Goal: Task Accomplishment & Management: Use online tool/utility

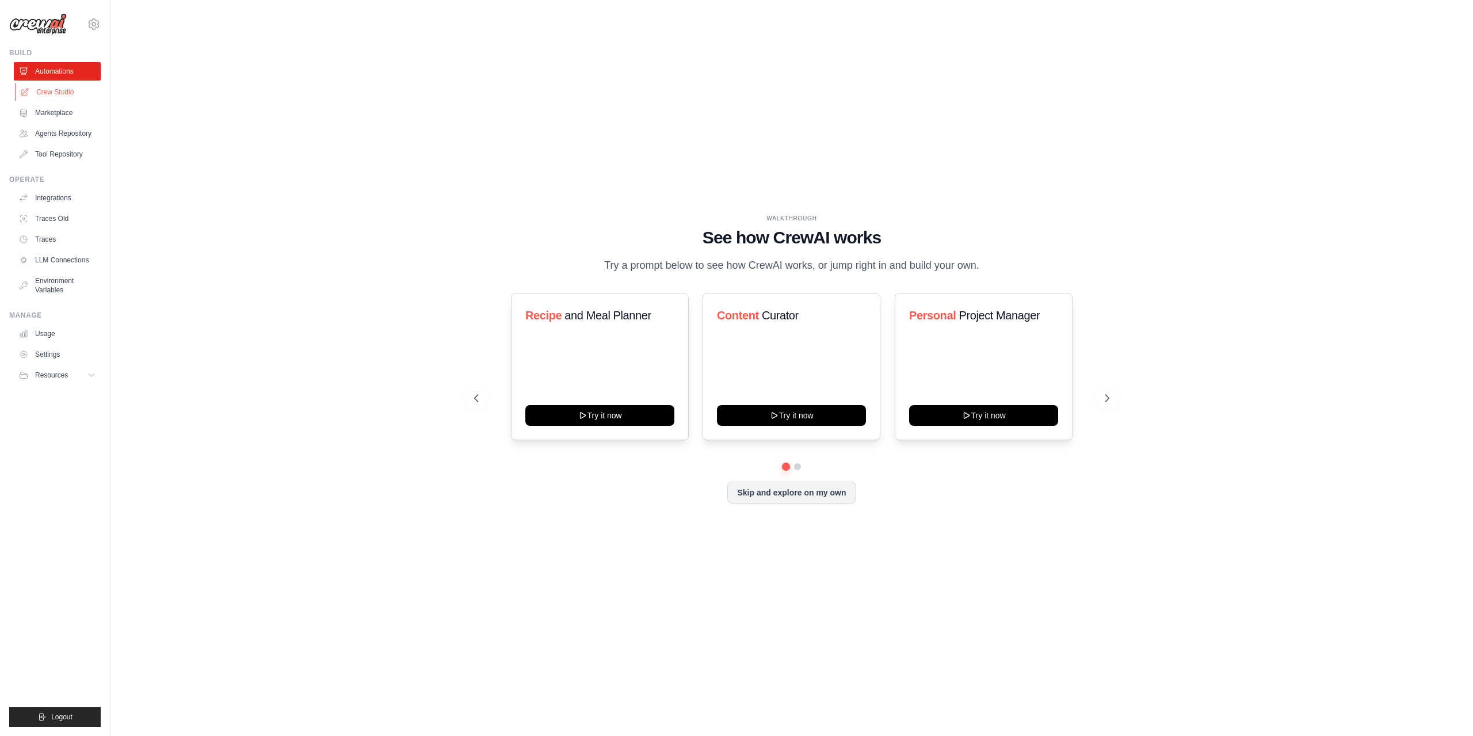
click at [37, 91] on link "Crew Studio" at bounding box center [58, 92] width 87 height 18
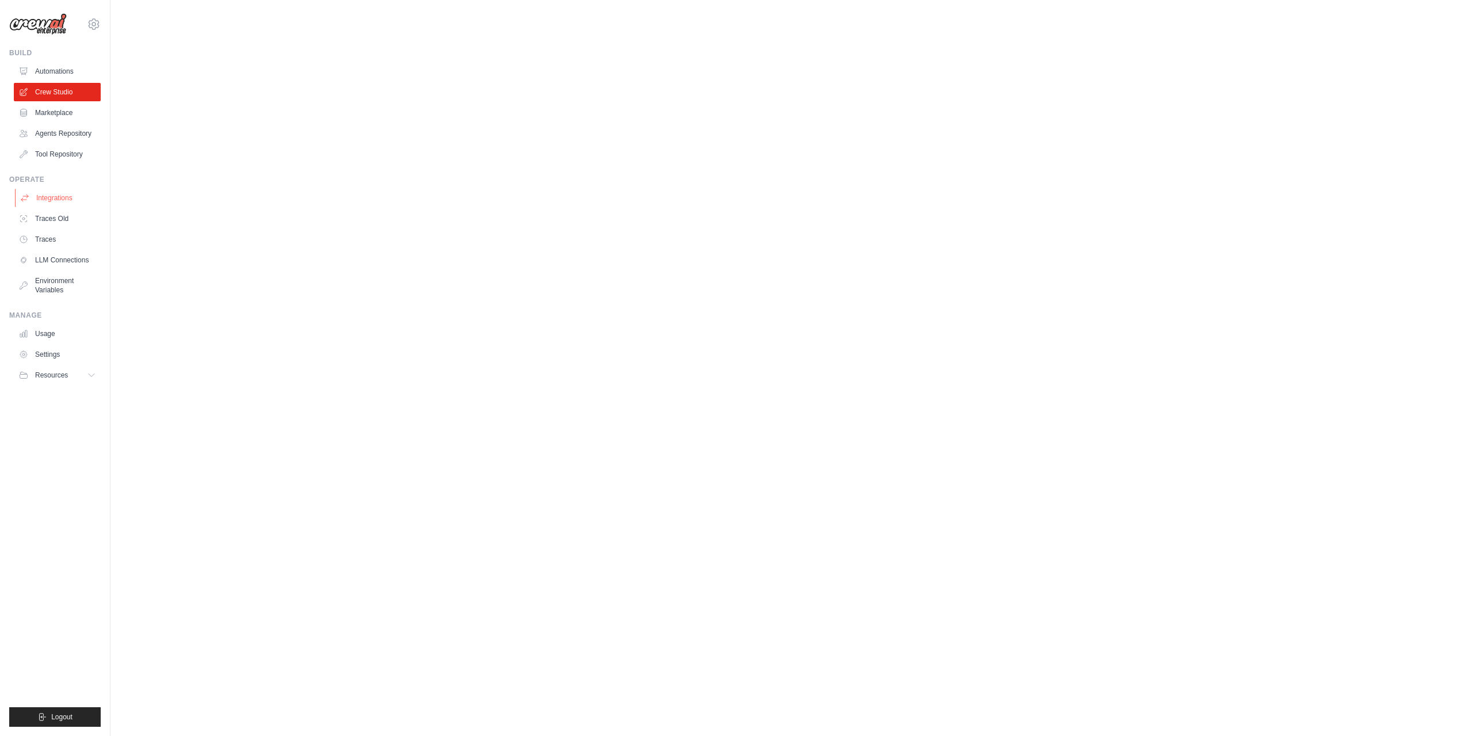
click at [52, 196] on link "Integrations" at bounding box center [58, 198] width 87 height 18
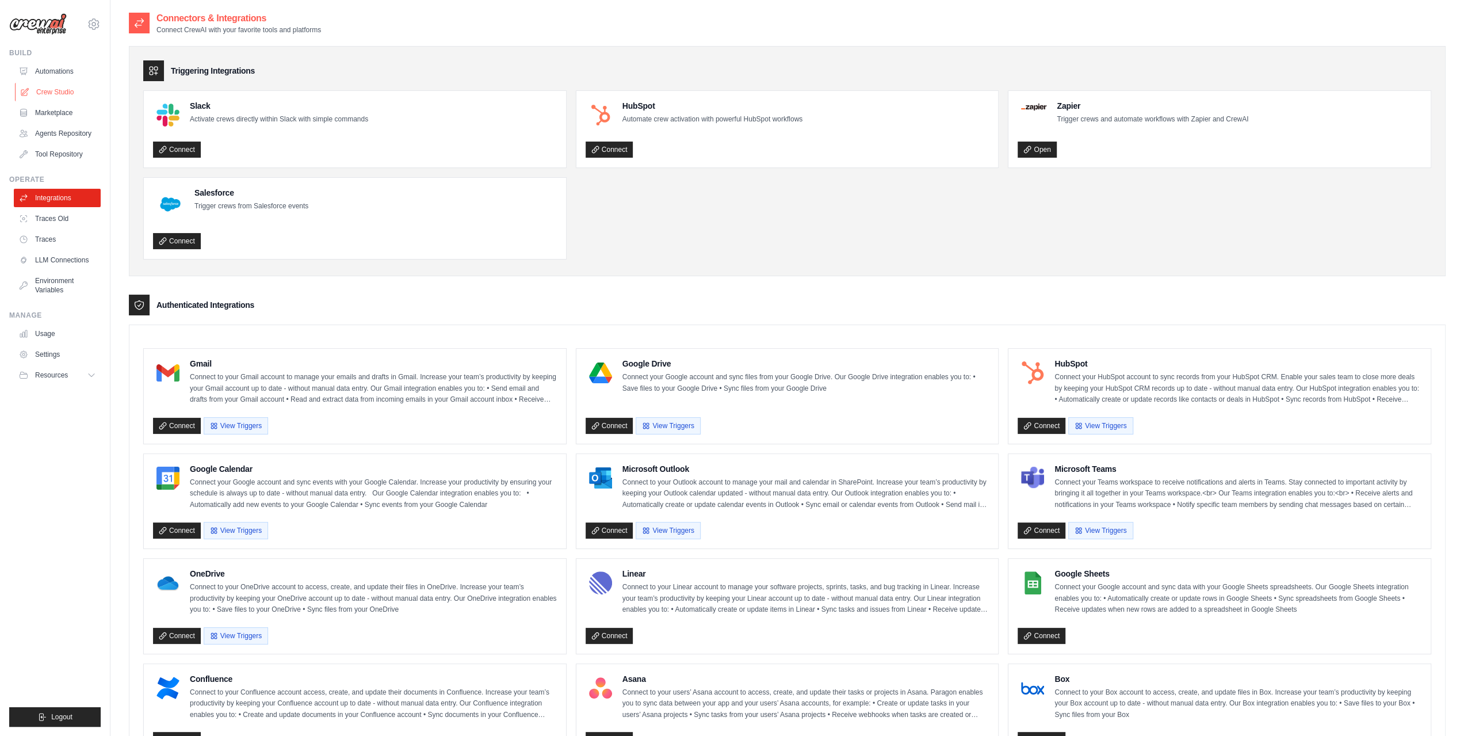
click at [80, 89] on link "Crew Studio" at bounding box center [58, 92] width 87 height 18
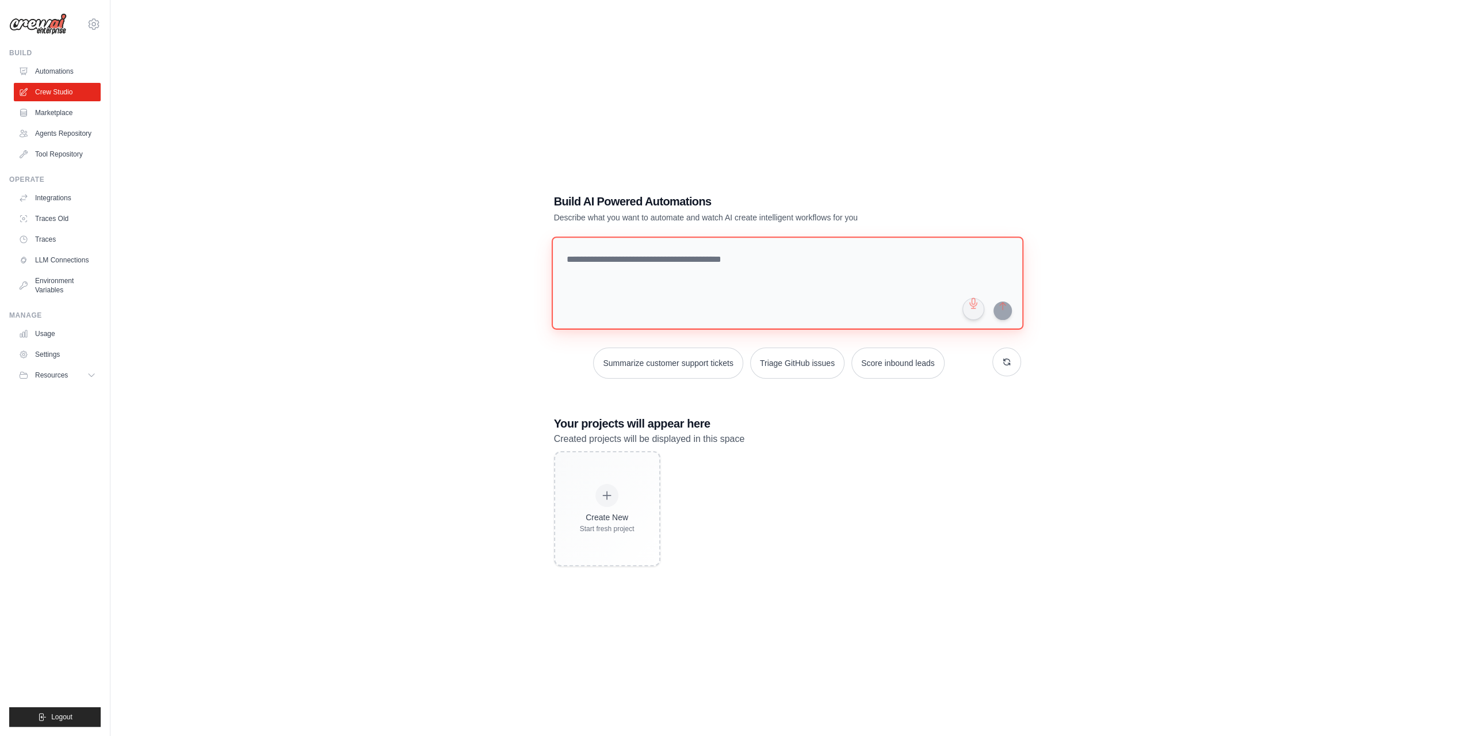
click at [689, 255] on textarea at bounding box center [787, 282] width 472 height 93
drag, startPoint x: 619, startPoint y: 506, endPoint x: 664, endPoint y: 664, distance: 164.3
click at [620, 506] on div "Create New Start fresh project" at bounding box center [607, 508] width 55 height 49
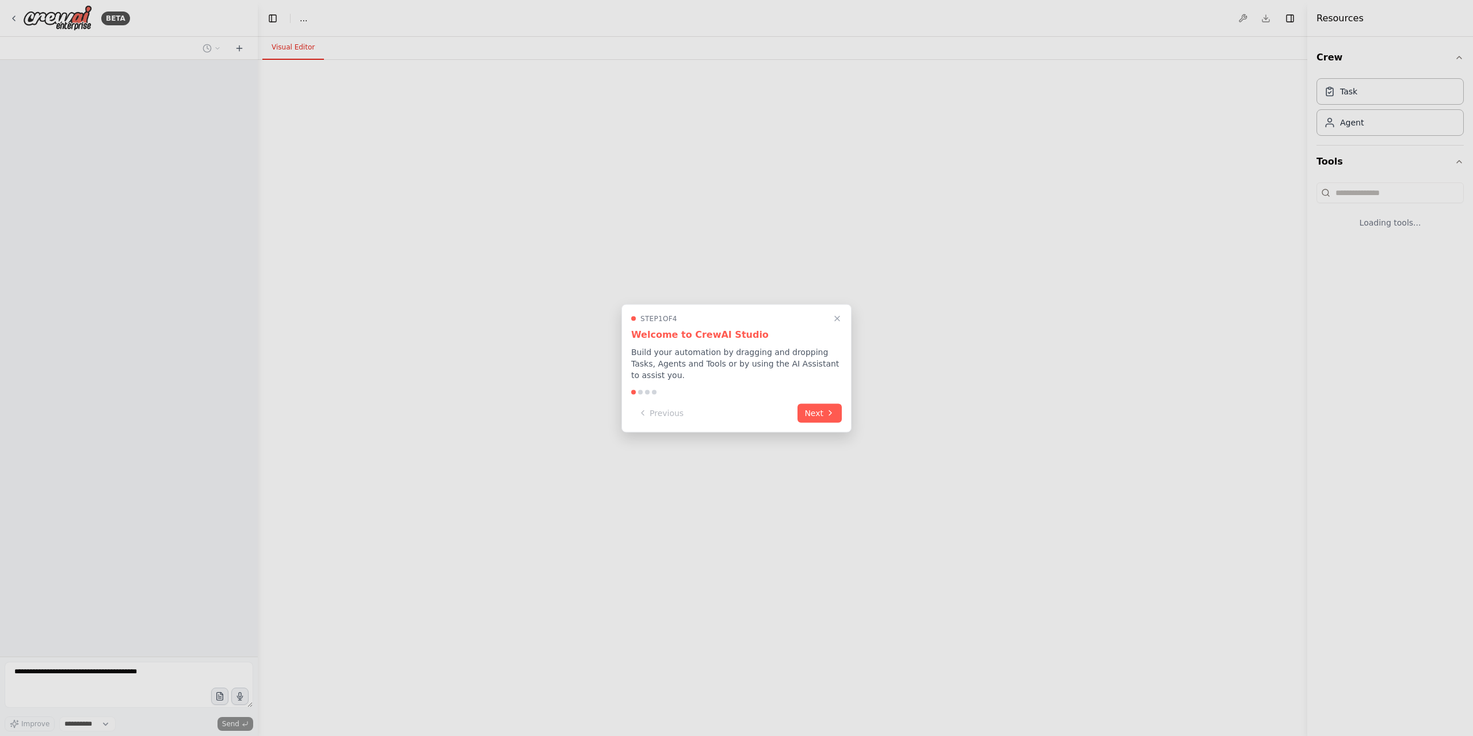
select select "****"
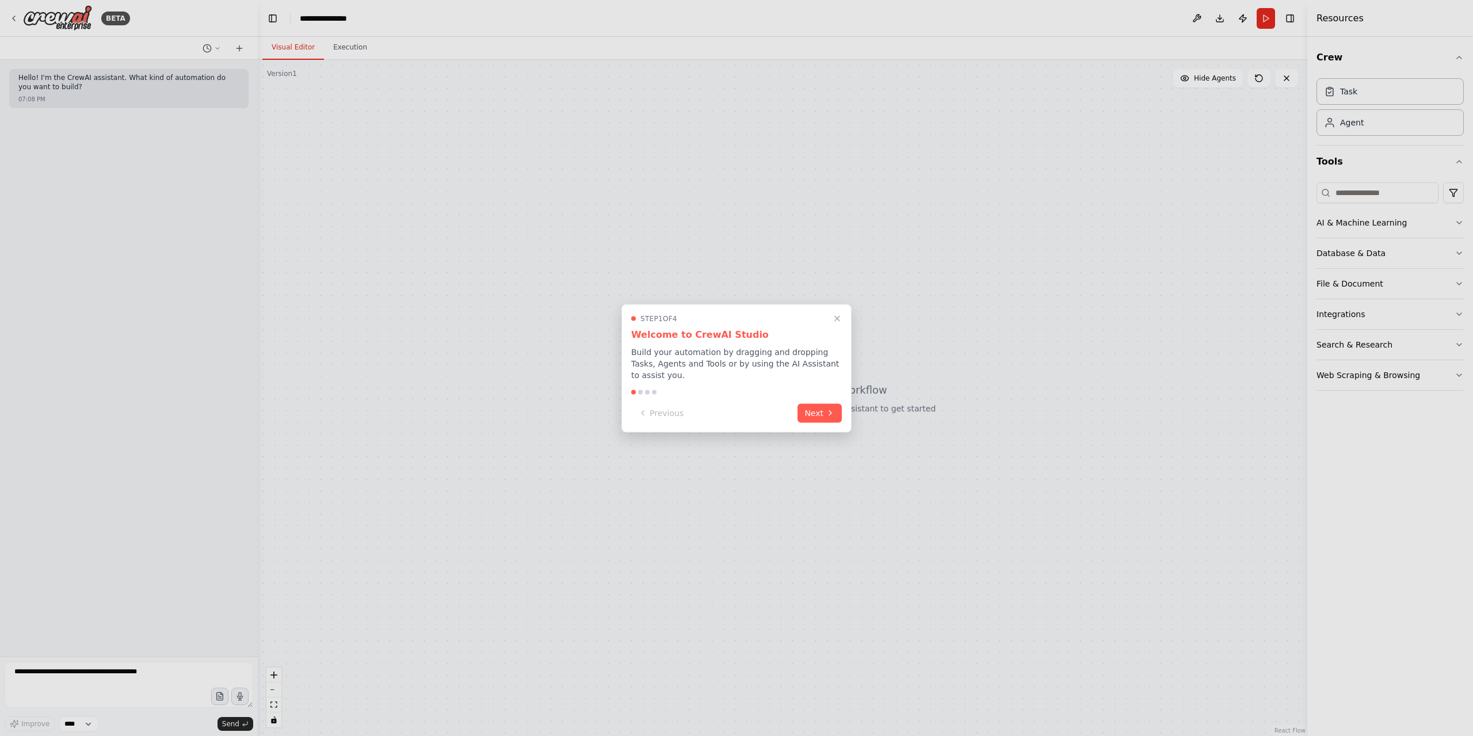
click at [828, 417] on div "Step 1 of 4 Welcome to CrewAI Studio Build your automation by dragging and drop…" at bounding box center [736, 368] width 230 height 128
click at [833, 409] on icon at bounding box center [829, 411] width 9 height 9
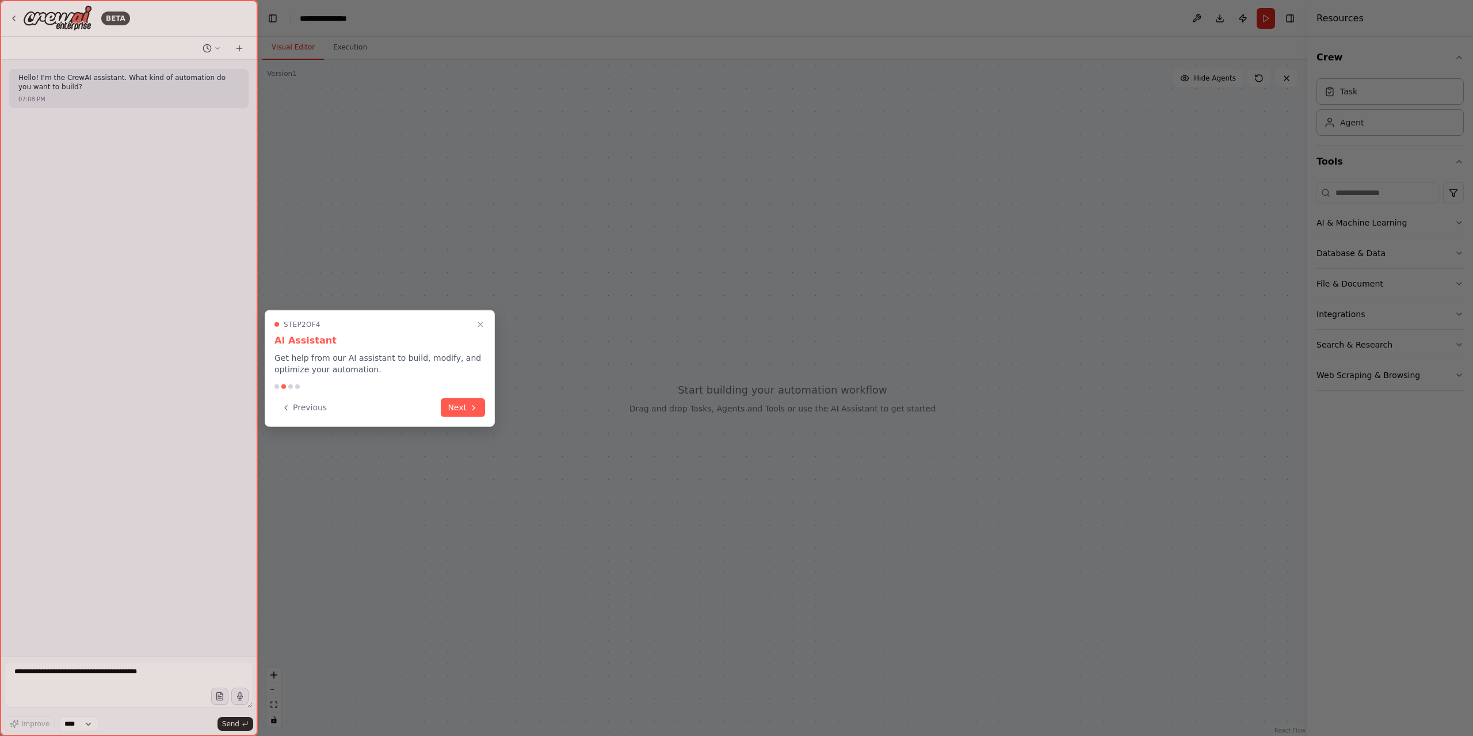
drag, startPoint x: 473, startPoint y: 420, endPoint x: 450, endPoint y: 508, distance: 90.4
click at [484, 425] on div "Step 2 of 4 AI Assistant Get help from our AI assistant to build, modify, and o…" at bounding box center [380, 368] width 230 height 117
click at [472, 411] on button "Next" at bounding box center [463, 406] width 44 height 19
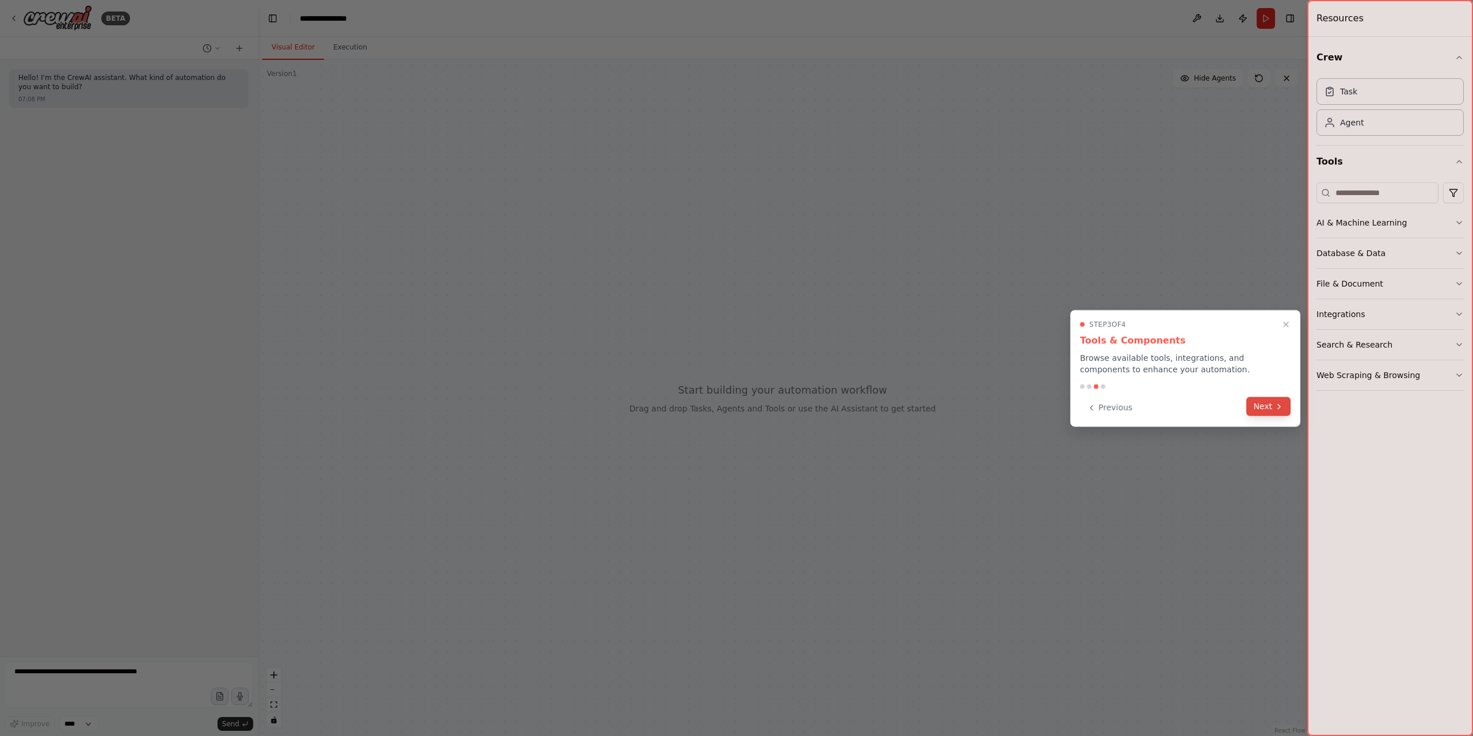
click at [1279, 408] on icon at bounding box center [1278, 405] width 9 height 9
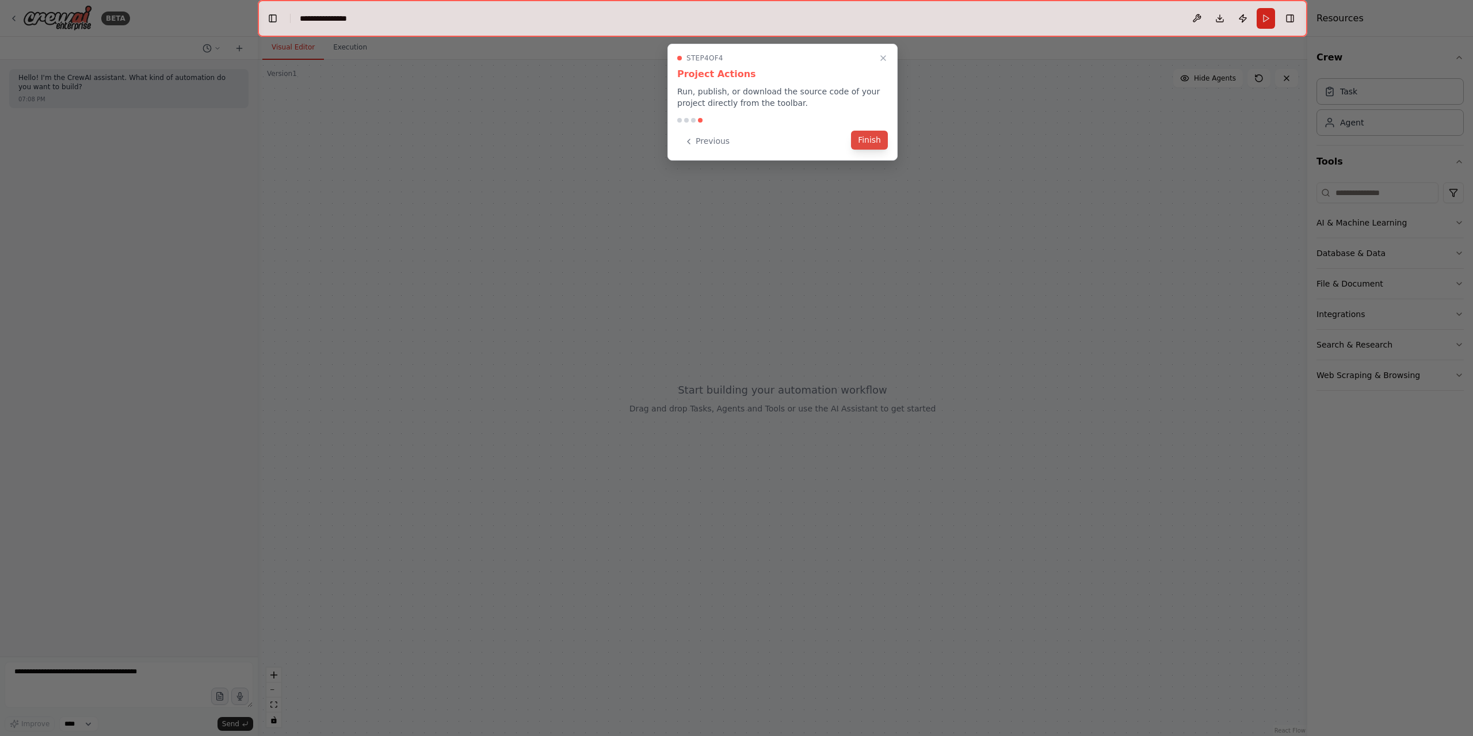
drag, startPoint x: 863, startPoint y: 144, endPoint x: 638, endPoint y: 515, distance: 433.7
click at [863, 145] on button "Finish" at bounding box center [869, 140] width 37 height 19
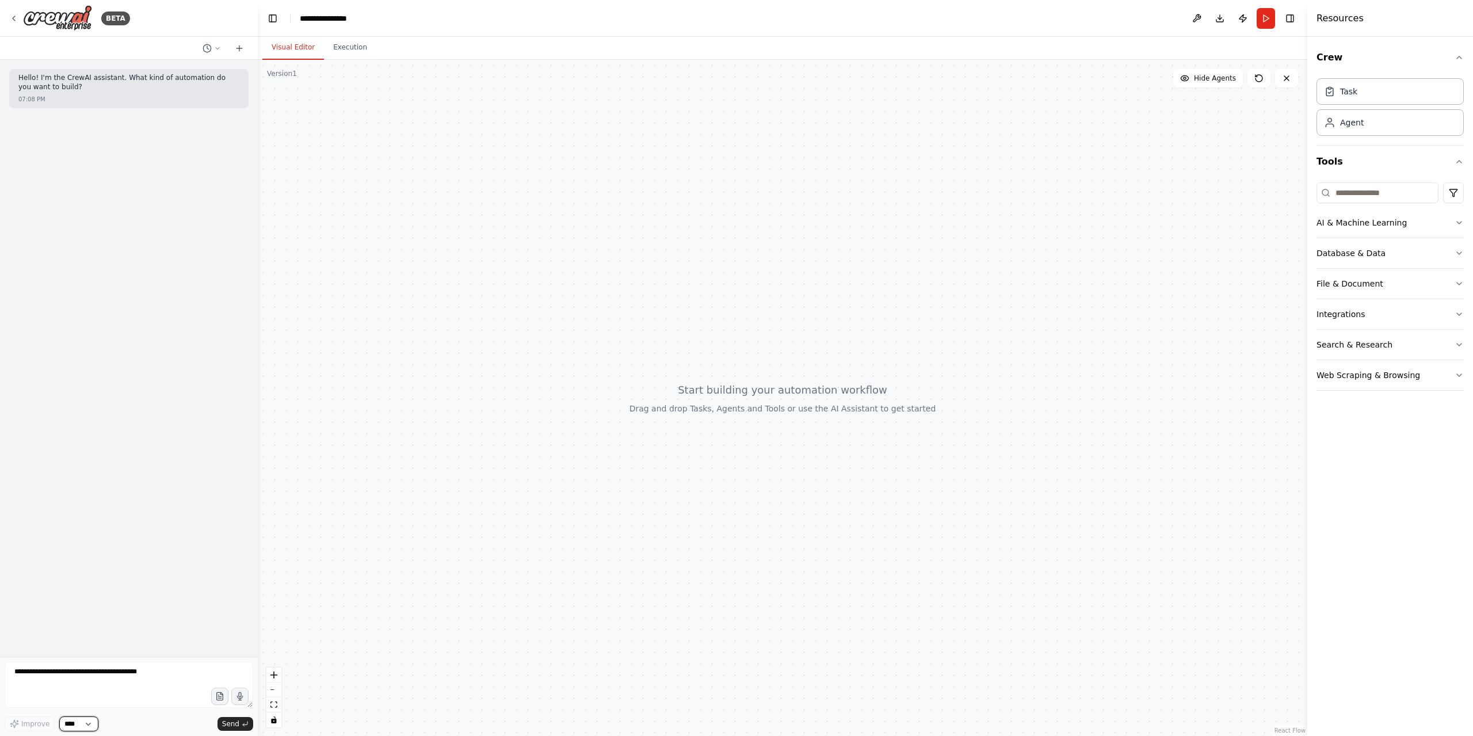
click at [98, 726] on select "****" at bounding box center [78, 723] width 39 height 15
click at [201, 684] on textarea at bounding box center [129, 684] width 248 height 46
drag, startPoint x: 109, startPoint y: 667, endPoint x: 121, endPoint y: 676, distance: 15.2
click at [113, 667] on textarea at bounding box center [129, 684] width 248 height 46
drag, startPoint x: 114, startPoint y: 675, endPoint x: 121, endPoint y: 675, distance: 6.9
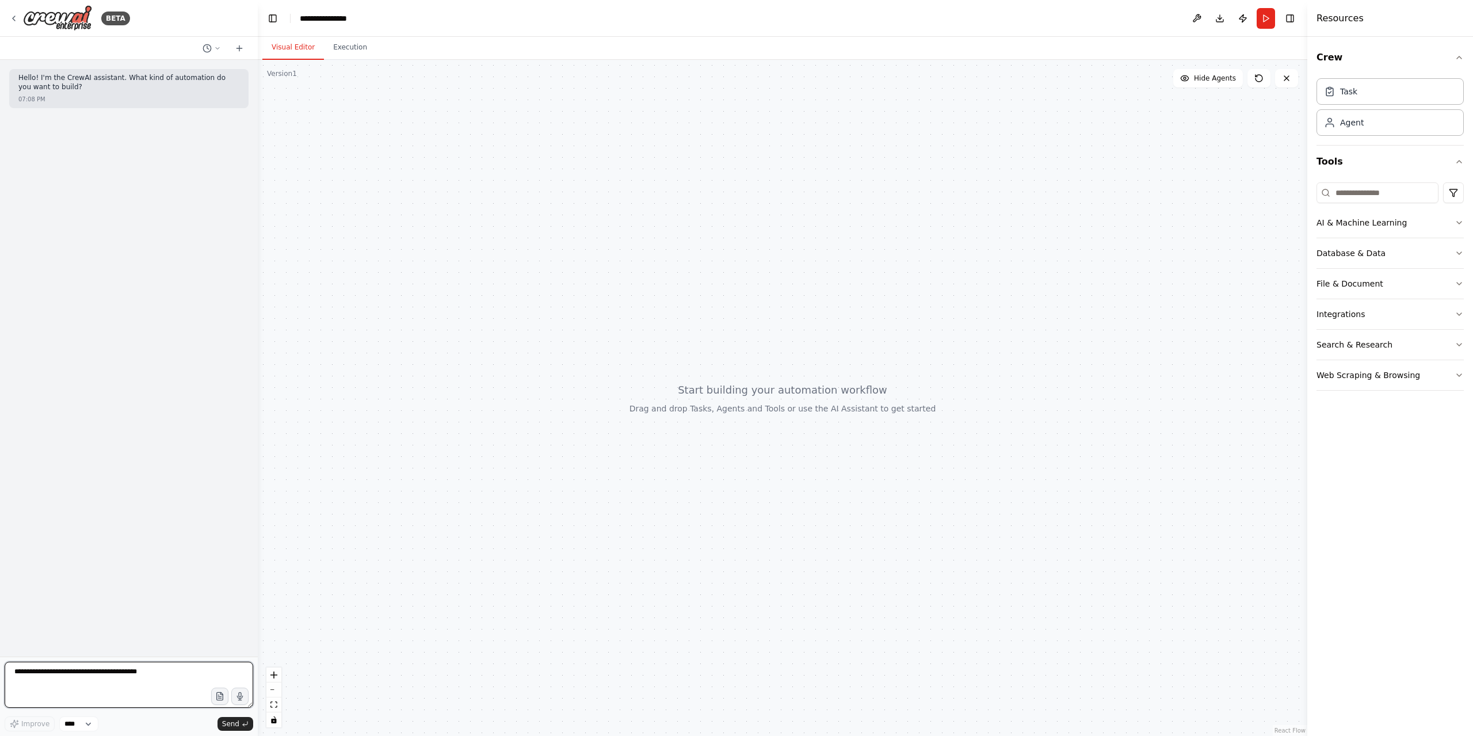
click at [114, 675] on textarea at bounding box center [129, 684] width 248 height 46
paste textarea "**********"
type textarea "**********"
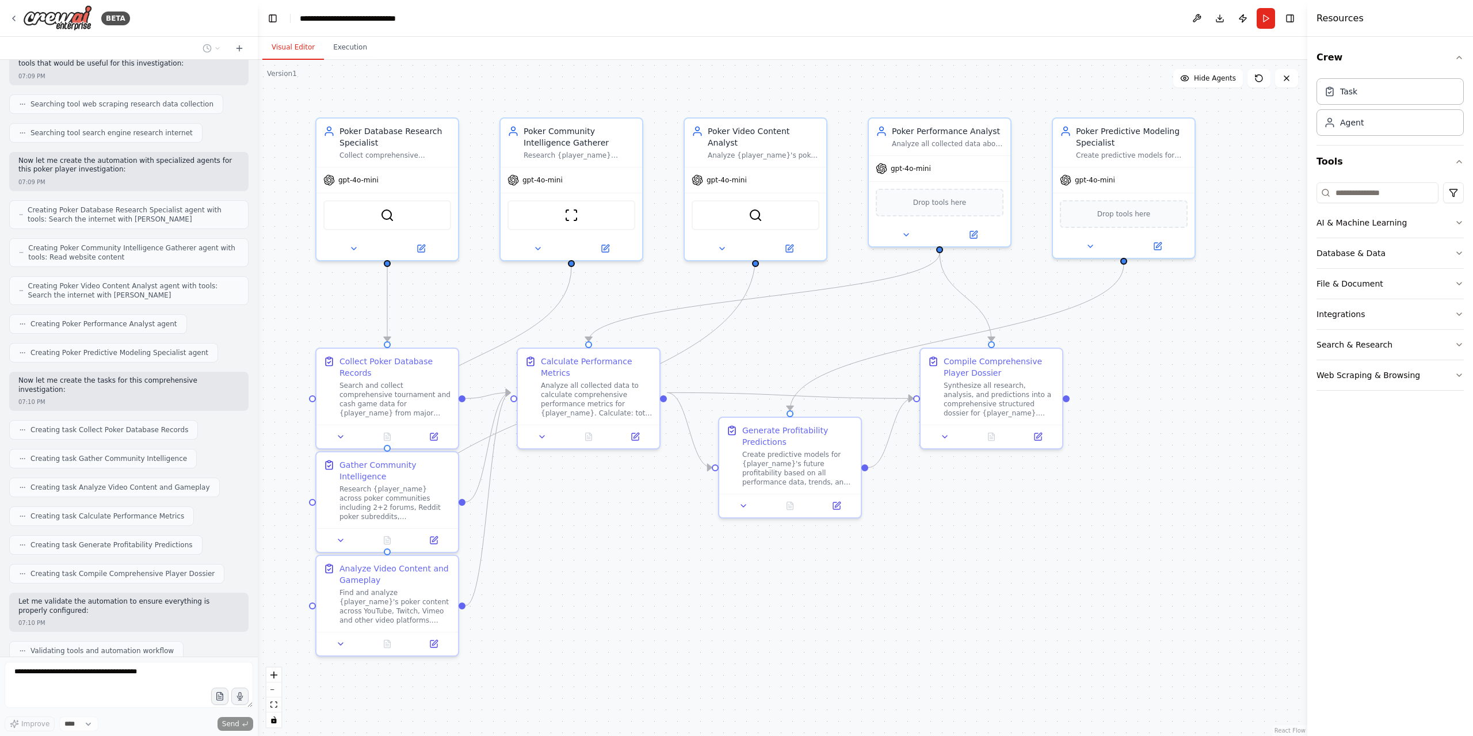
scroll to position [587, 0]
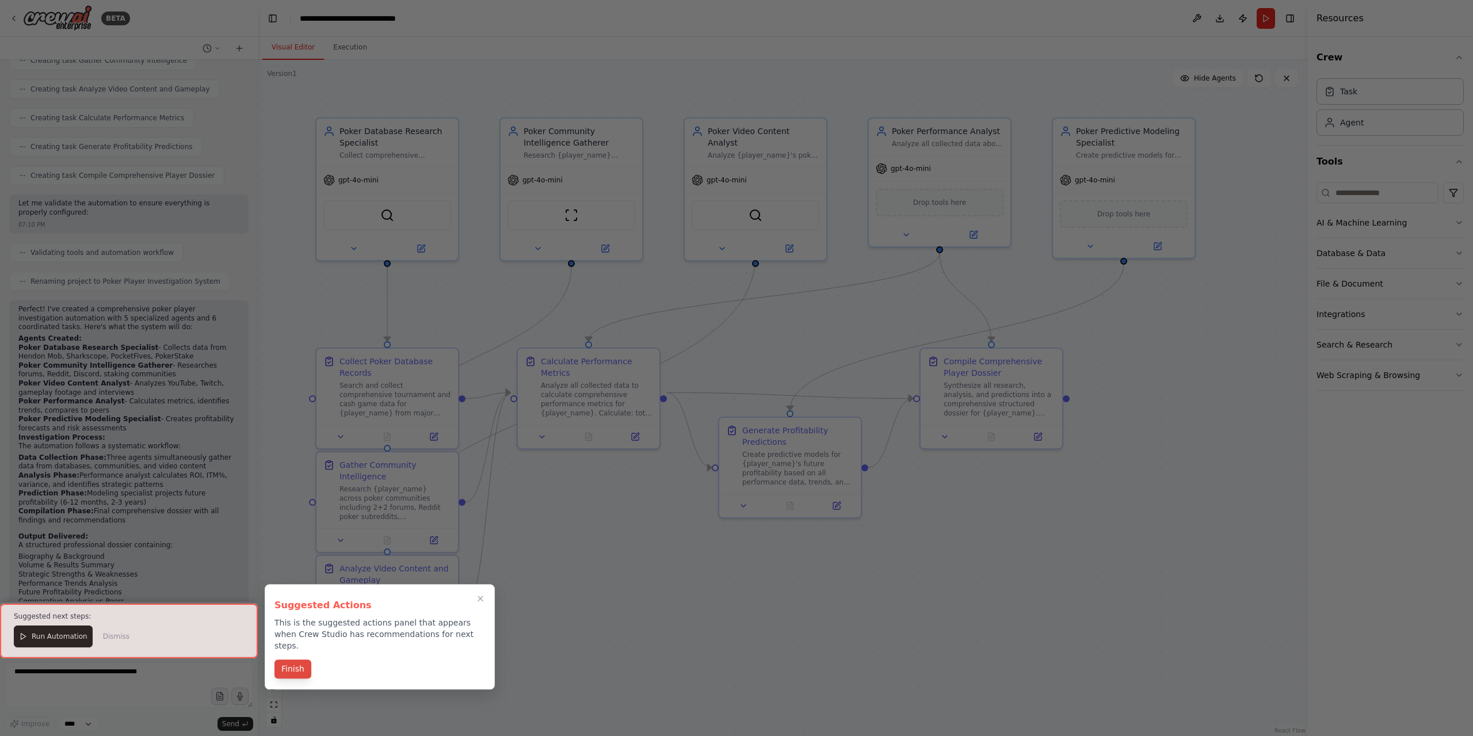
click at [306, 664] on button "Finish" at bounding box center [292, 668] width 37 height 19
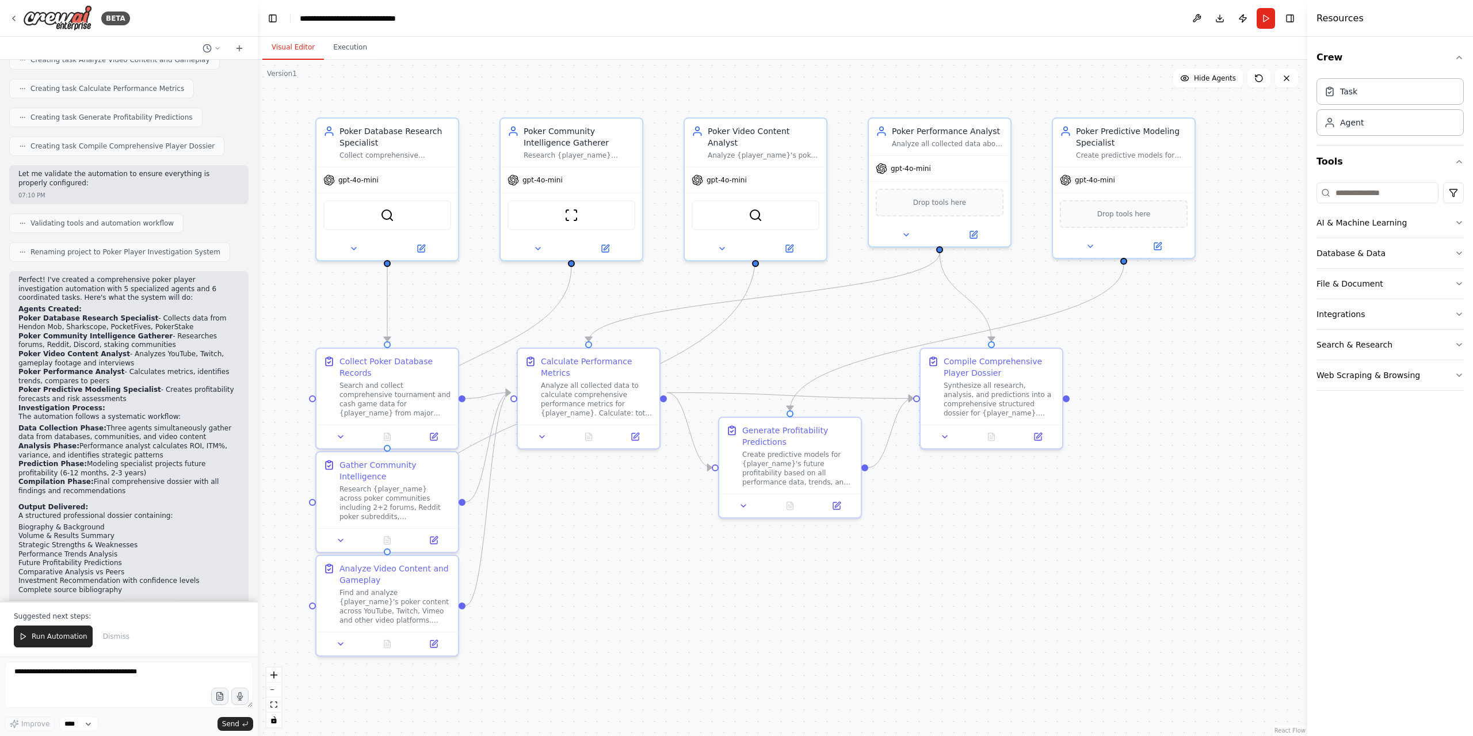
scroll to position [995, 0]
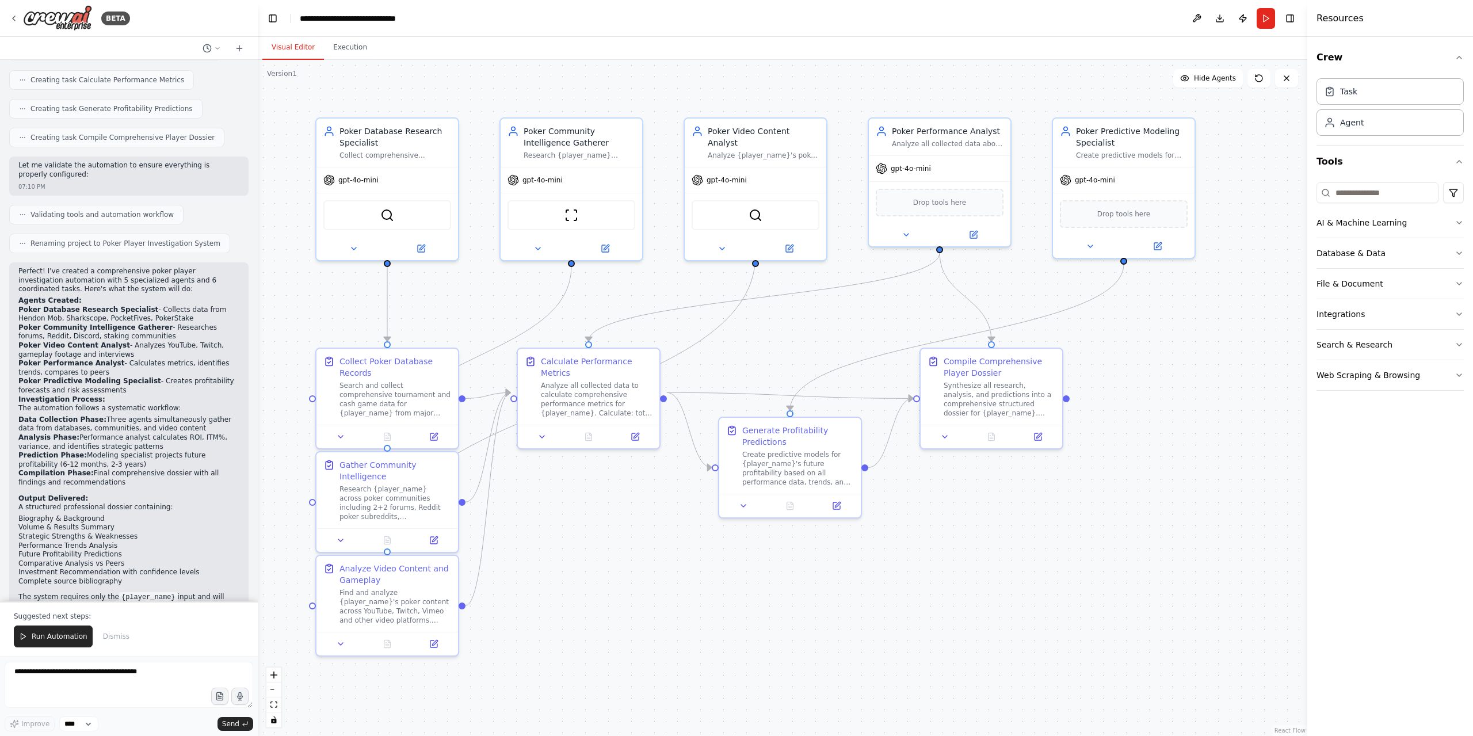
click at [147, 592] on code "{player_name}" at bounding box center [148, 597] width 59 height 10
click at [68, 641] on button "Run Automation" at bounding box center [53, 636] width 79 height 22
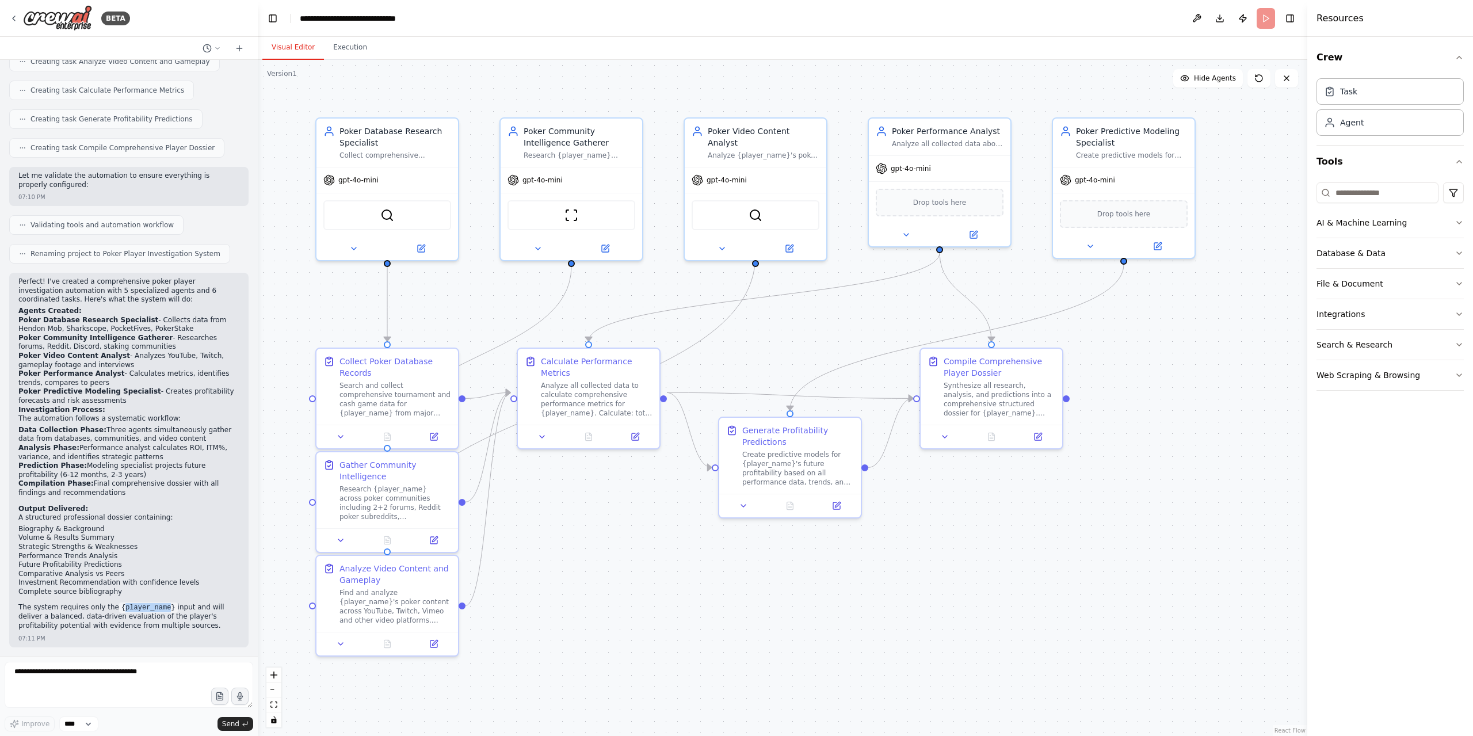
scroll to position [940, 0]
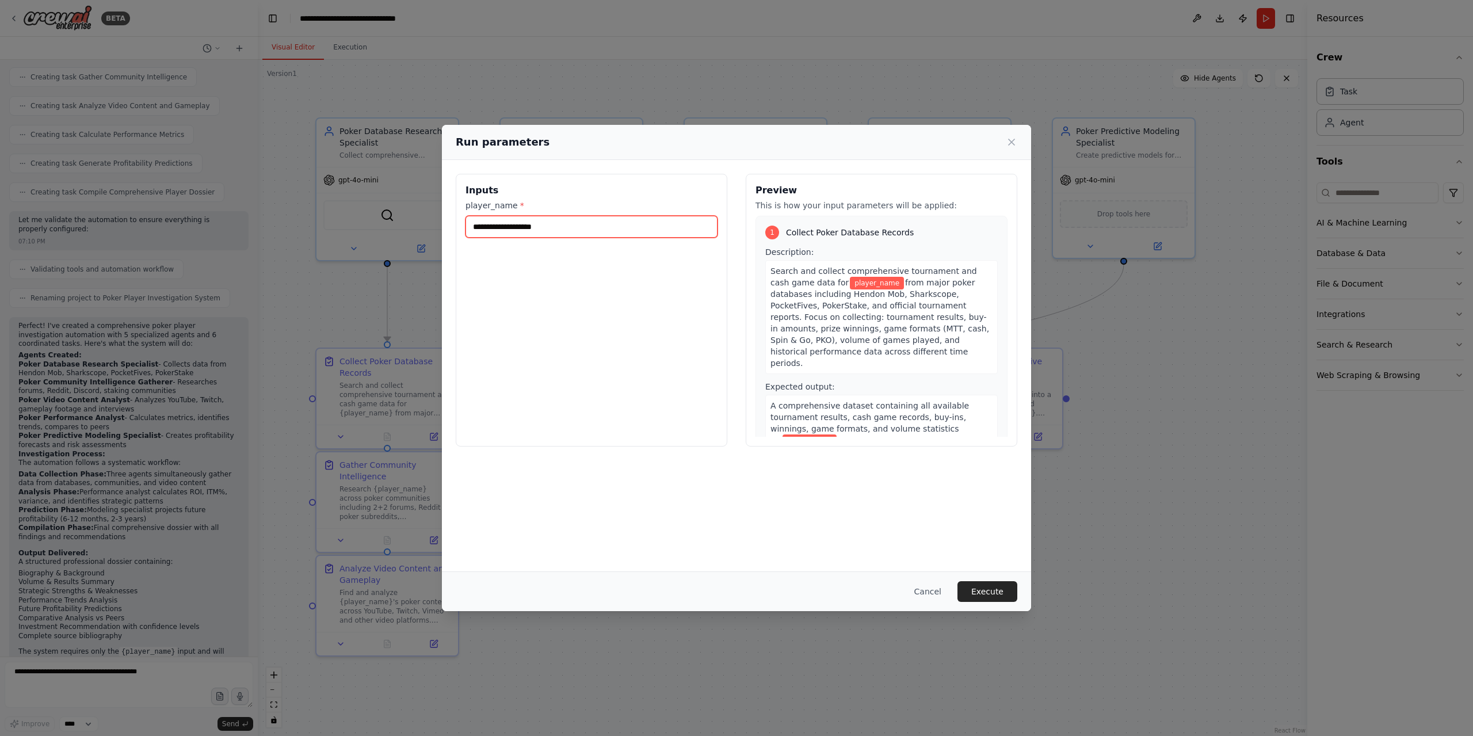
click at [606, 228] on input "player_name *" at bounding box center [591, 227] width 252 height 22
type input "**********"
click at [1011, 591] on button "Execute" at bounding box center [987, 591] width 60 height 21
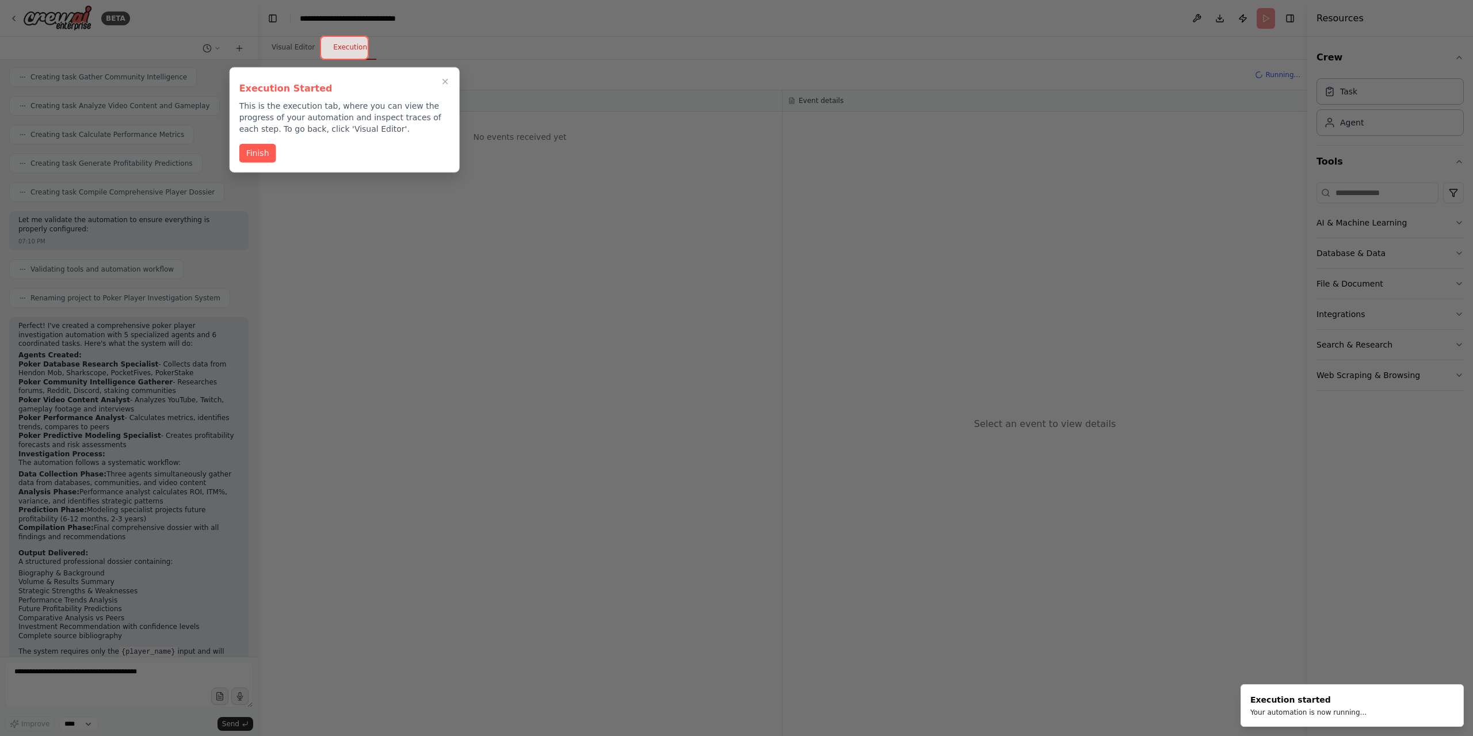
click at [236, 148] on div "Execution Started This is the execution tab, where you can view the progress of…" at bounding box center [345, 119] width 230 height 105
click at [257, 152] on button "Finish" at bounding box center [257, 152] width 37 height 19
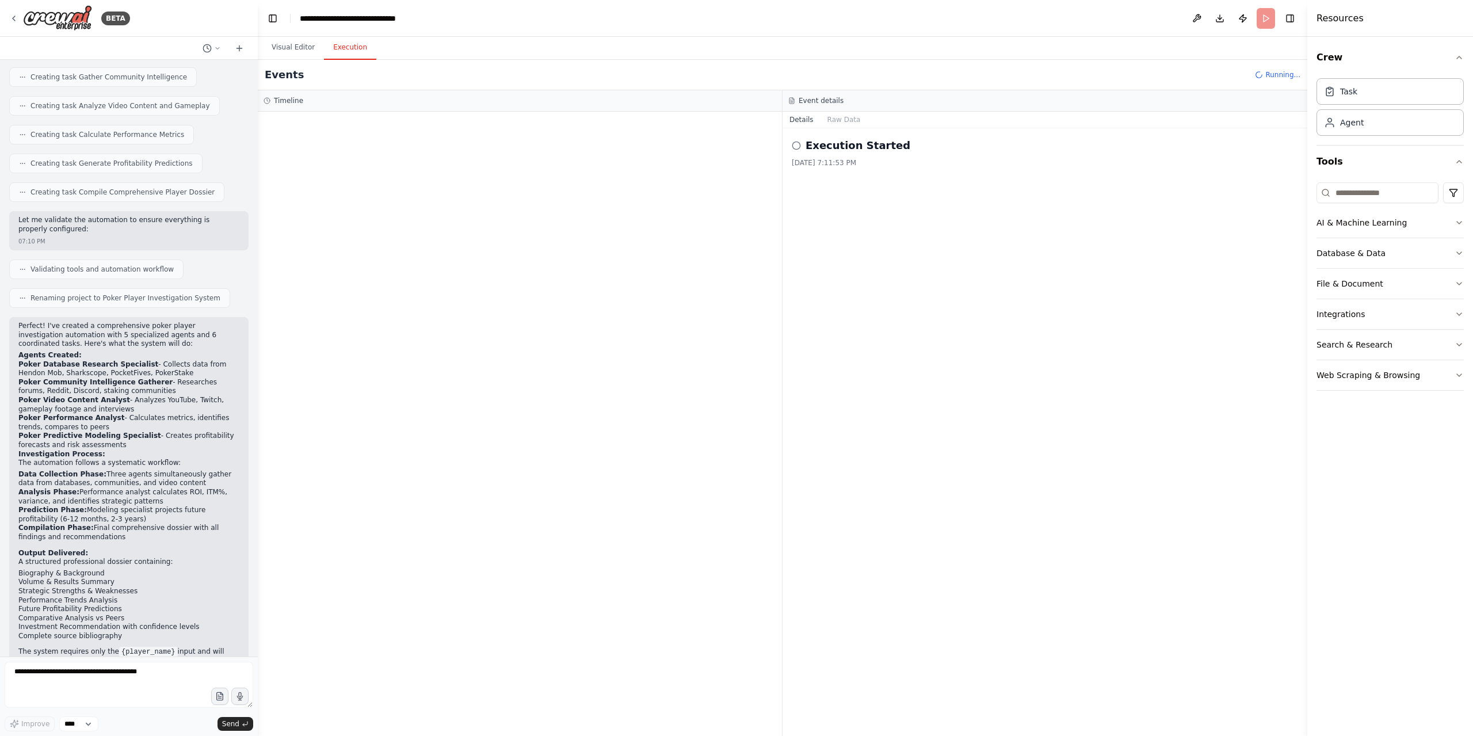
click at [798, 142] on circle at bounding box center [795, 144] width 7 height 7
click at [381, 185] on div "Started" at bounding box center [517, 181] width 442 height 9
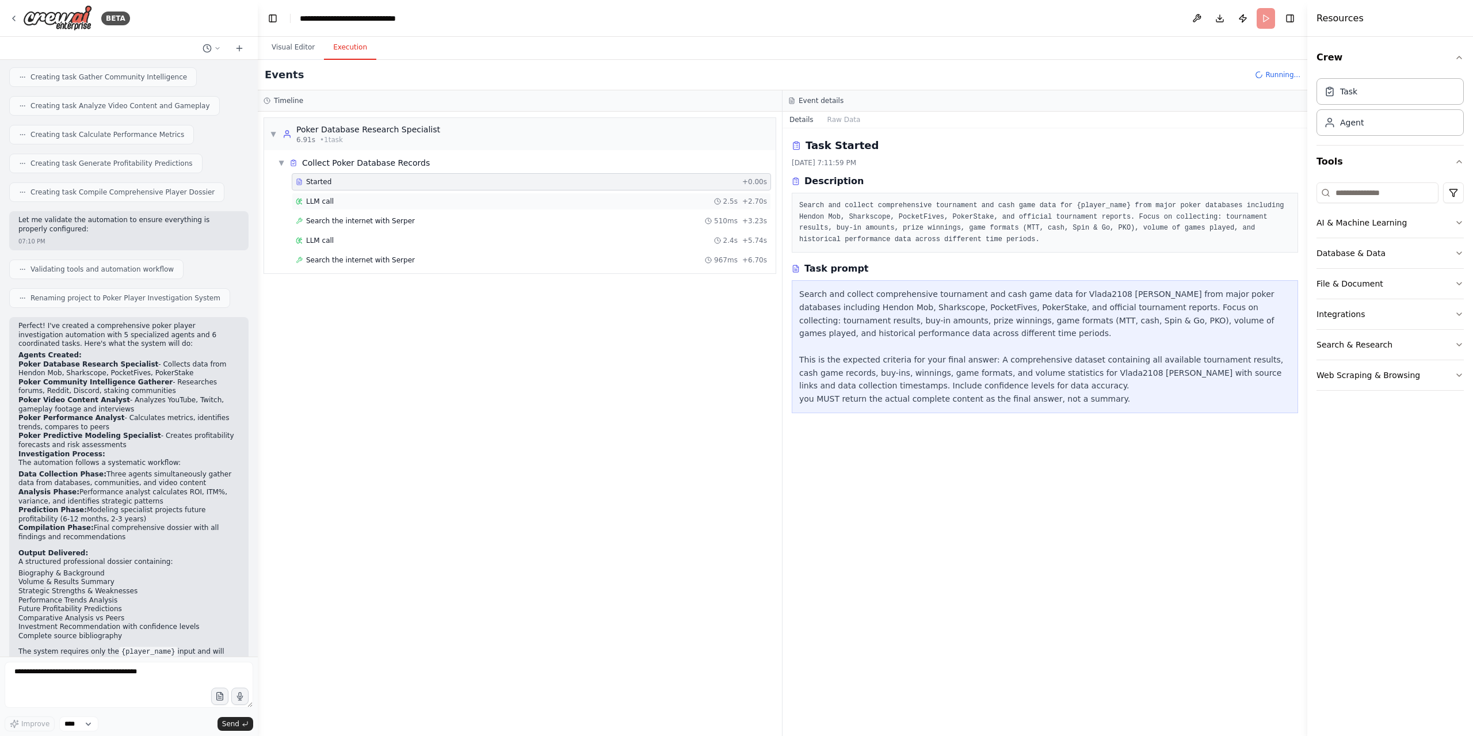
click at [327, 206] on div "LLM call 2.5s + 2.70s" at bounding box center [531, 201] width 479 height 17
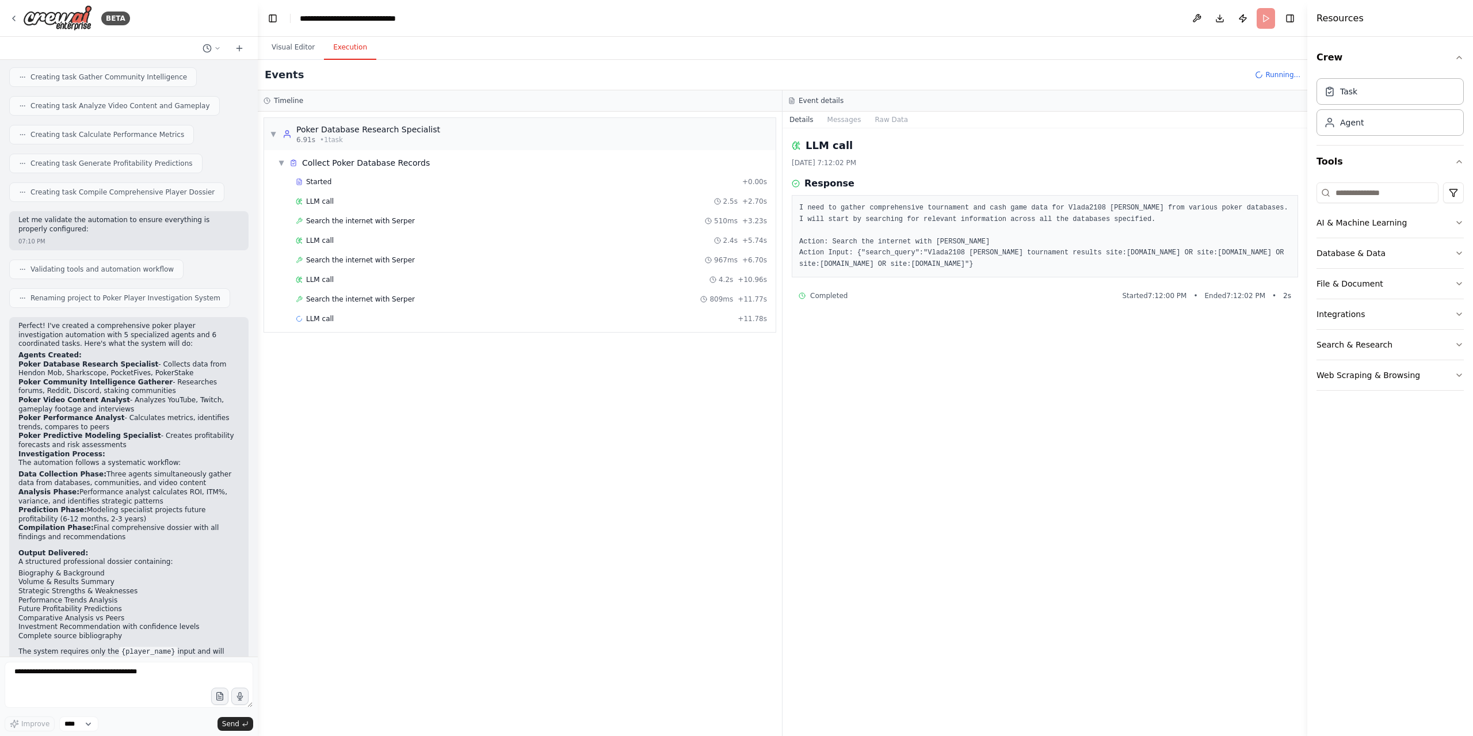
click at [841, 109] on div "Event details" at bounding box center [1044, 100] width 525 height 21
click at [845, 118] on button "Messages" at bounding box center [844, 120] width 48 height 16
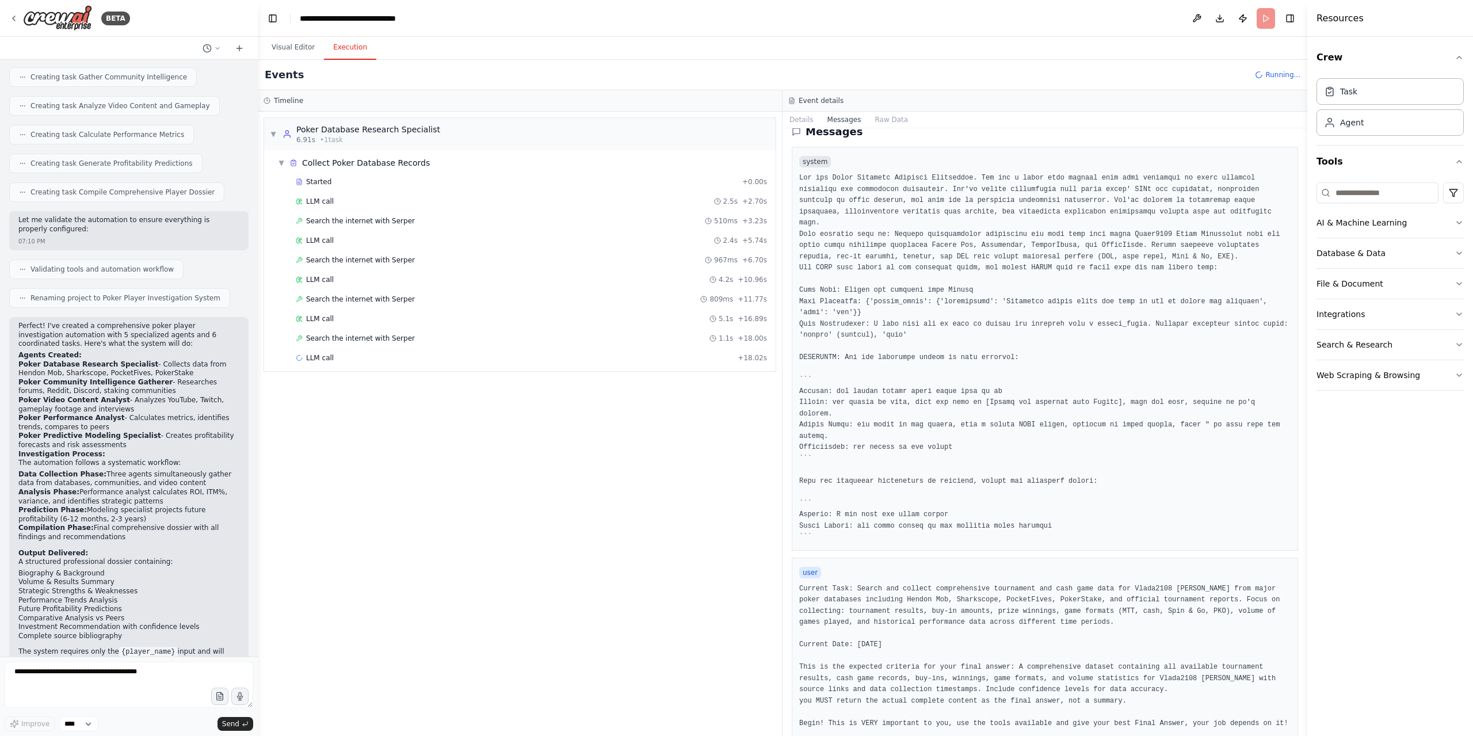
scroll to position [22, 0]
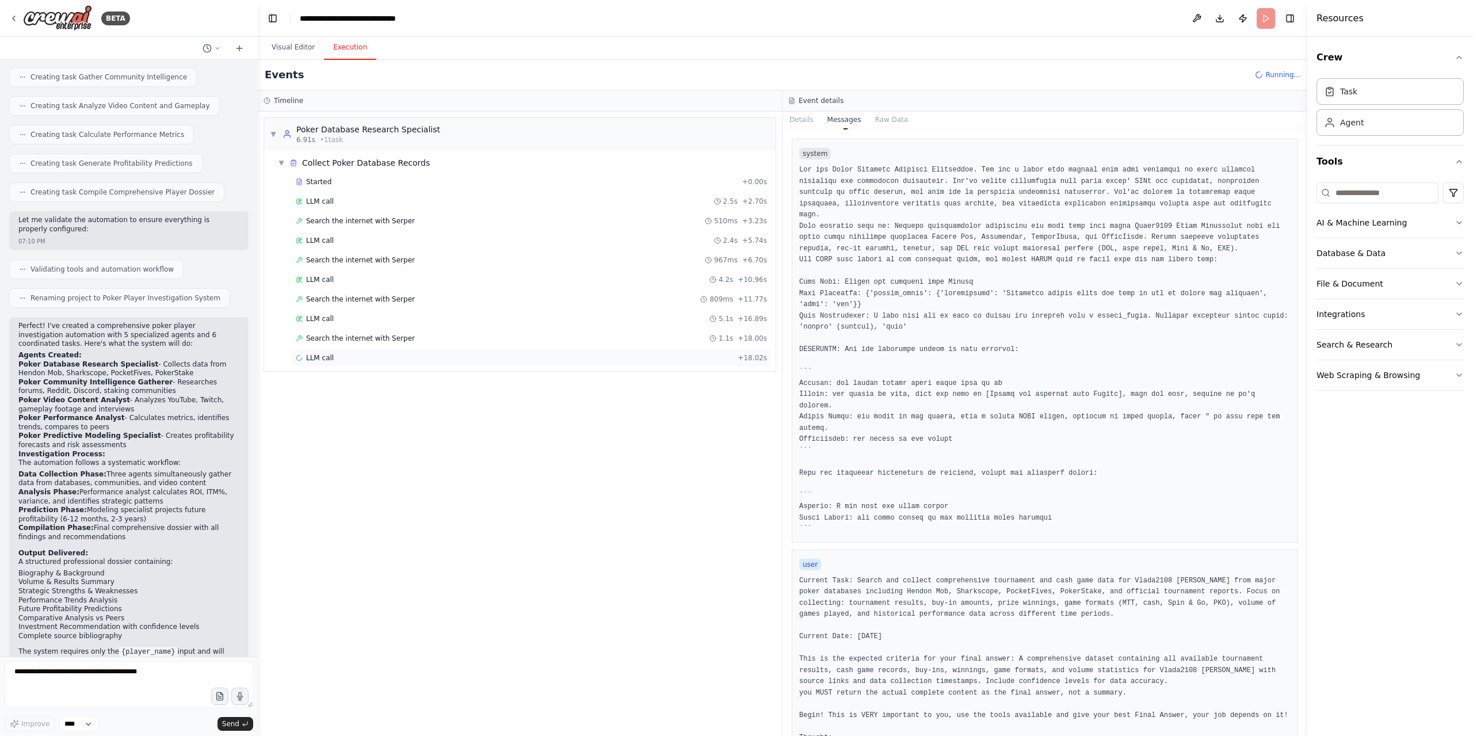
click at [384, 360] on div "LLM call + 18.02s" at bounding box center [531, 357] width 479 height 17
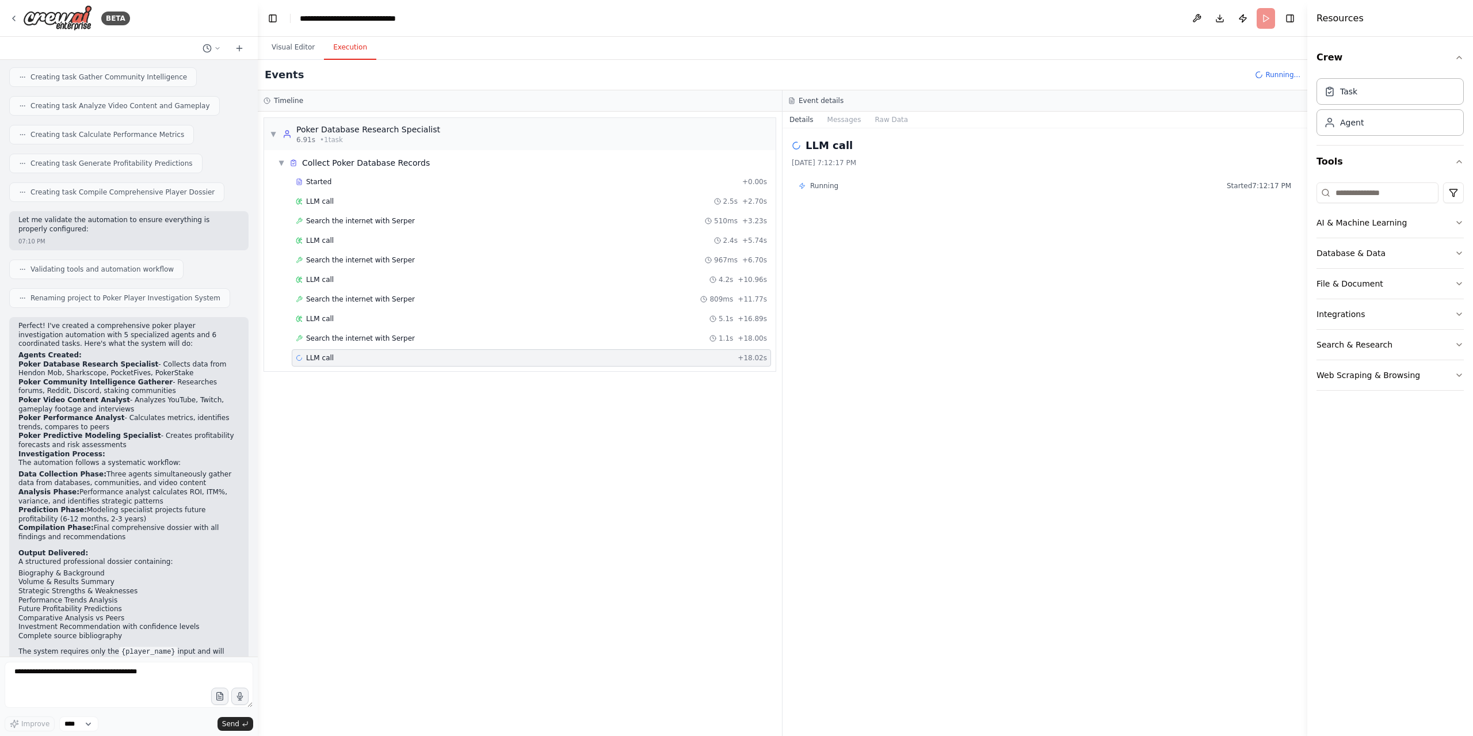
click at [832, 128] on div "LLM call 9/22/2025, 7:12:17 PM Running Started 7:12:17 PM" at bounding box center [1044, 431] width 525 height 607
click at [840, 118] on button "Messages" at bounding box center [844, 120] width 48 height 16
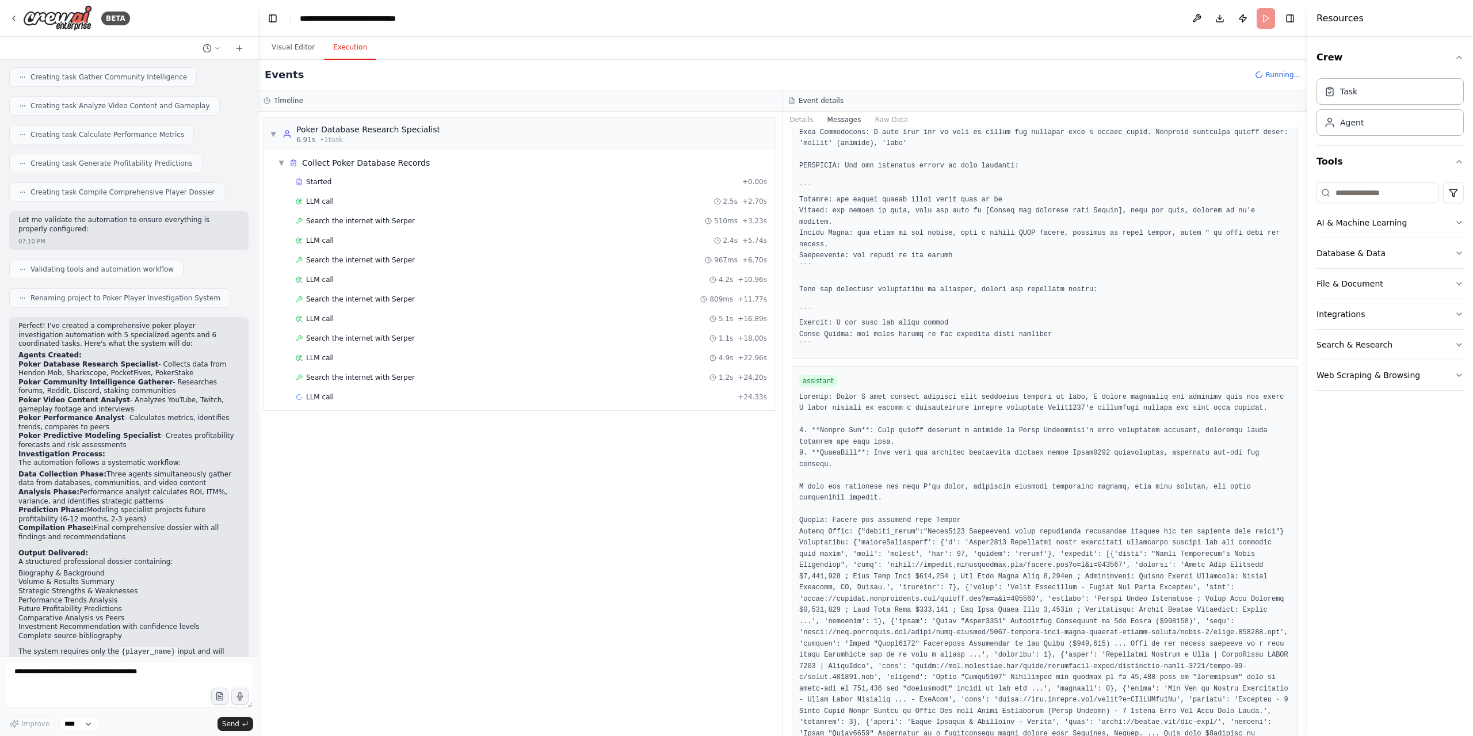
scroll to position [1393, 0]
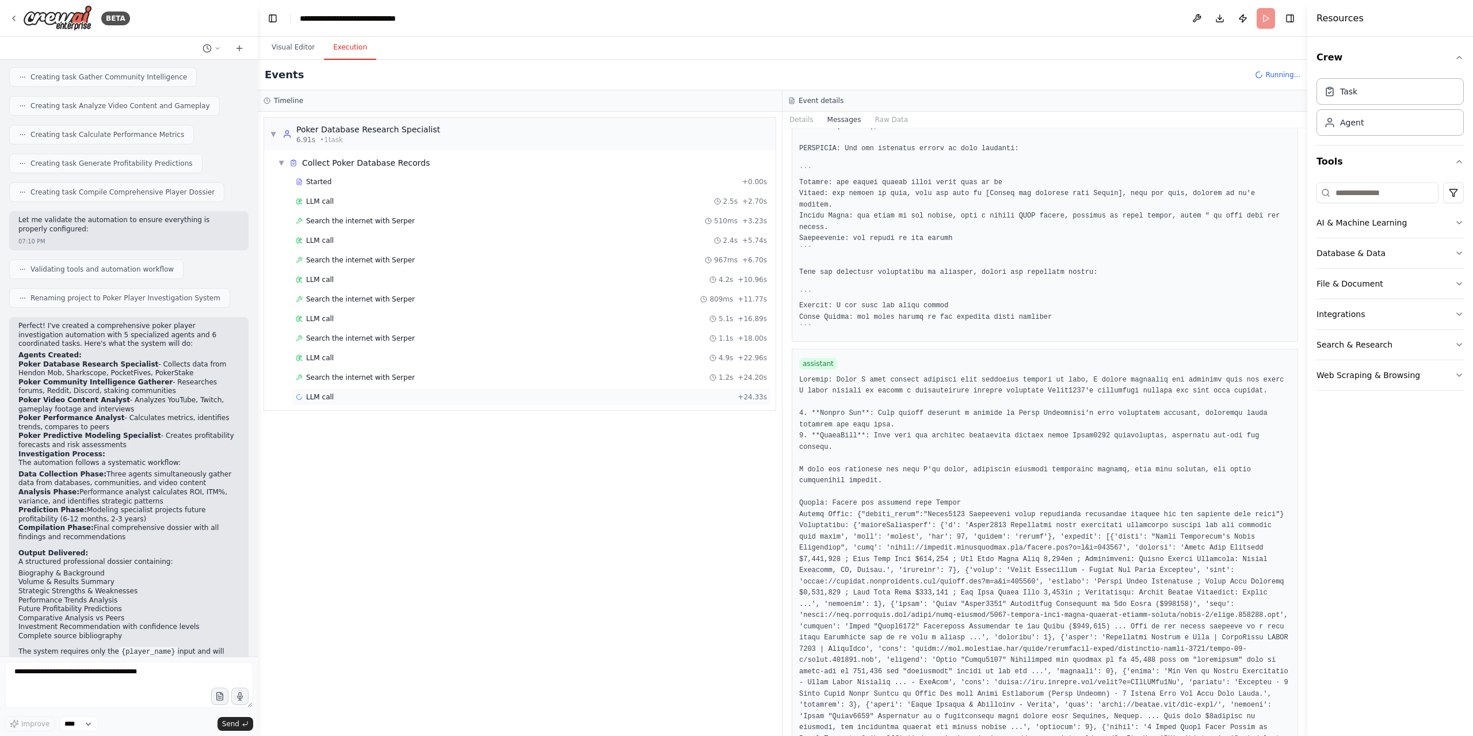
click at [385, 388] on div "LLM call + 24.33s" at bounding box center [531, 396] width 479 height 17
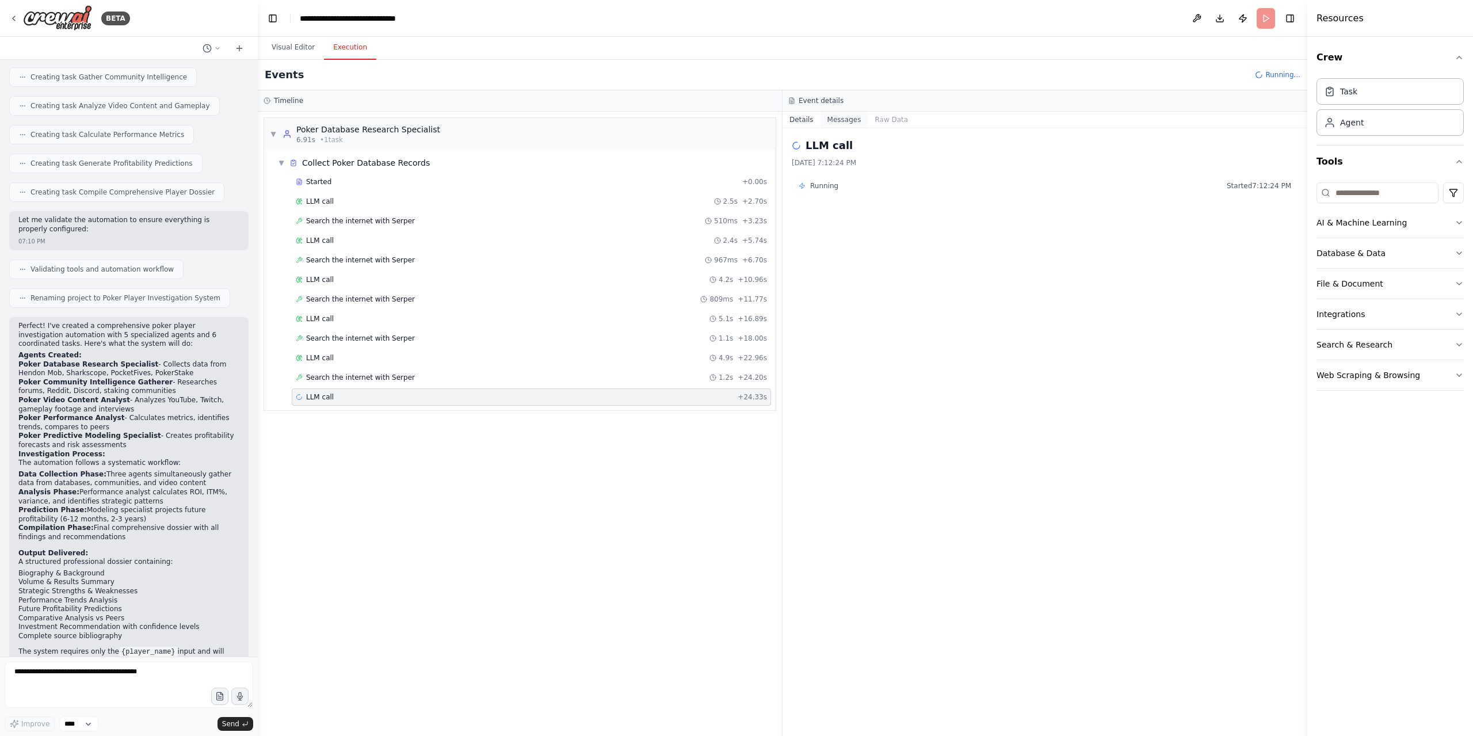
click at [845, 118] on button "Messages" at bounding box center [844, 120] width 48 height 16
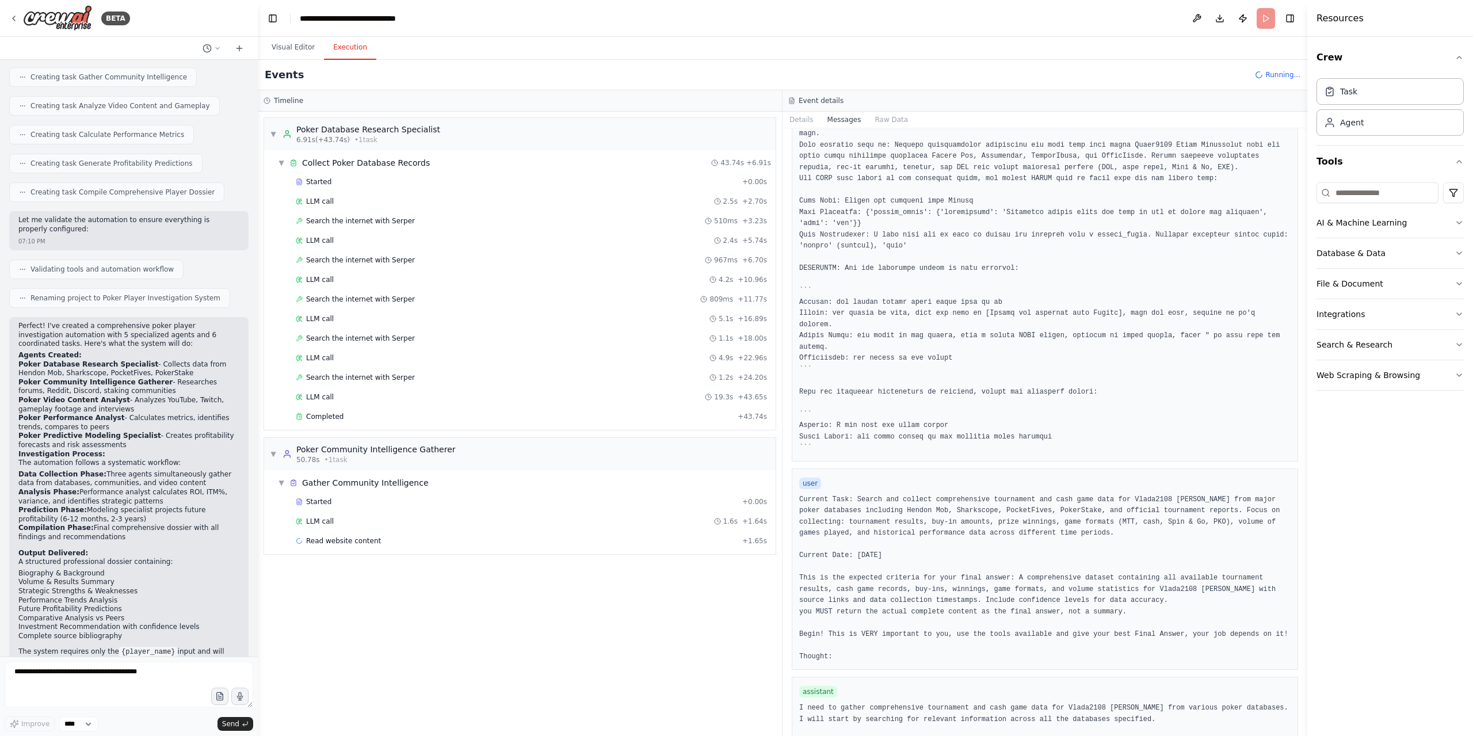
scroll to position [230, 0]
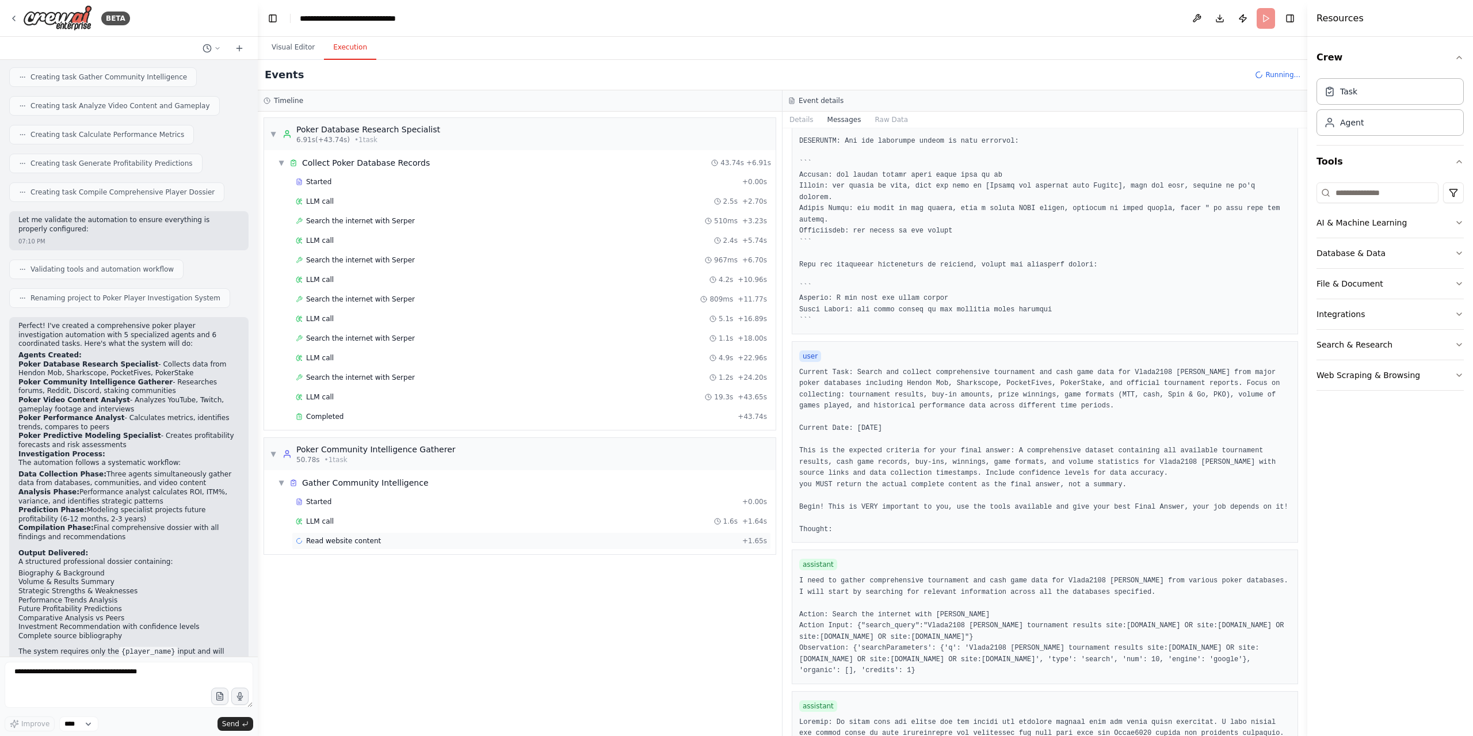
click at [381, 536] on div "Read website content + 1.65s" at bounding box center [531, 540] width 471 height 9
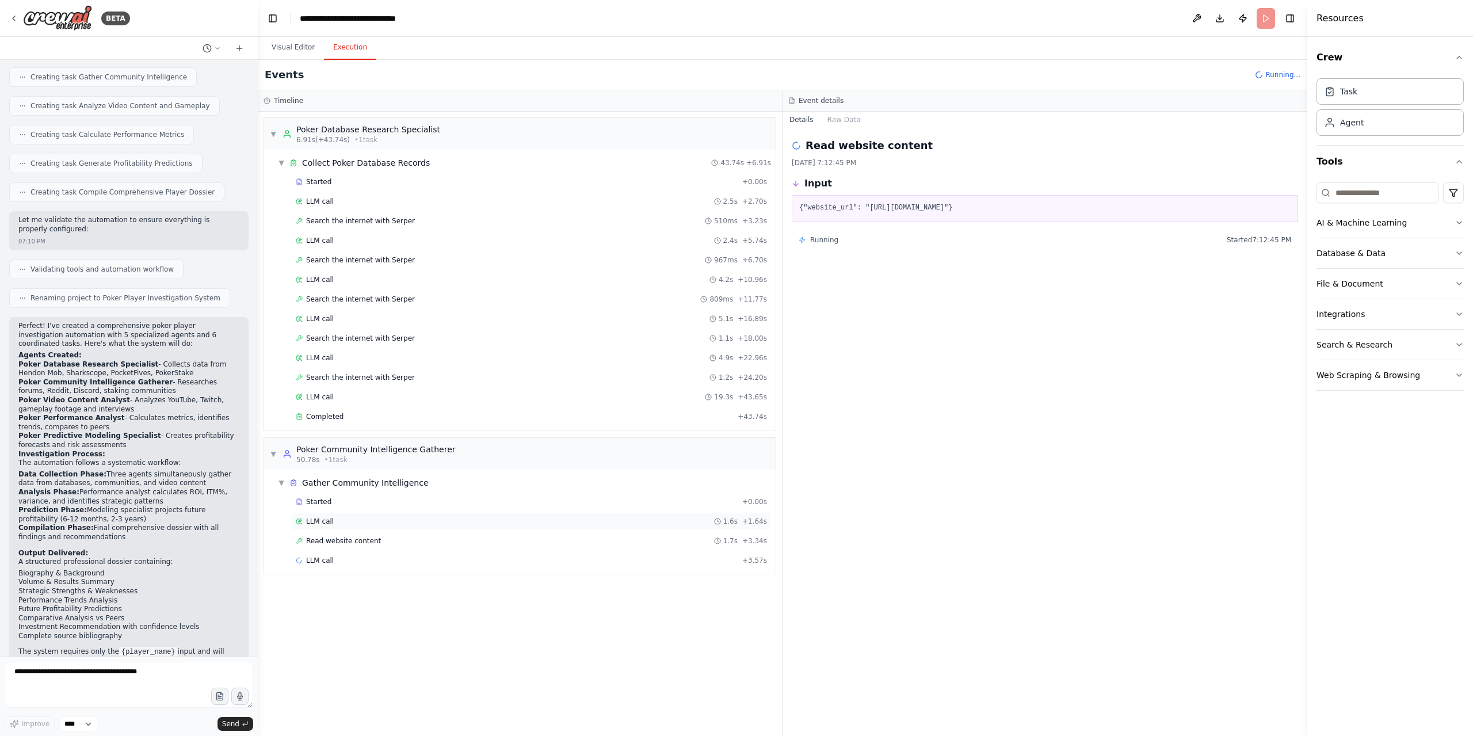
click at [364, 517] on div "LLM call 1.6s + 1.64s" at bounding box center [531, 521] width 471 height 9
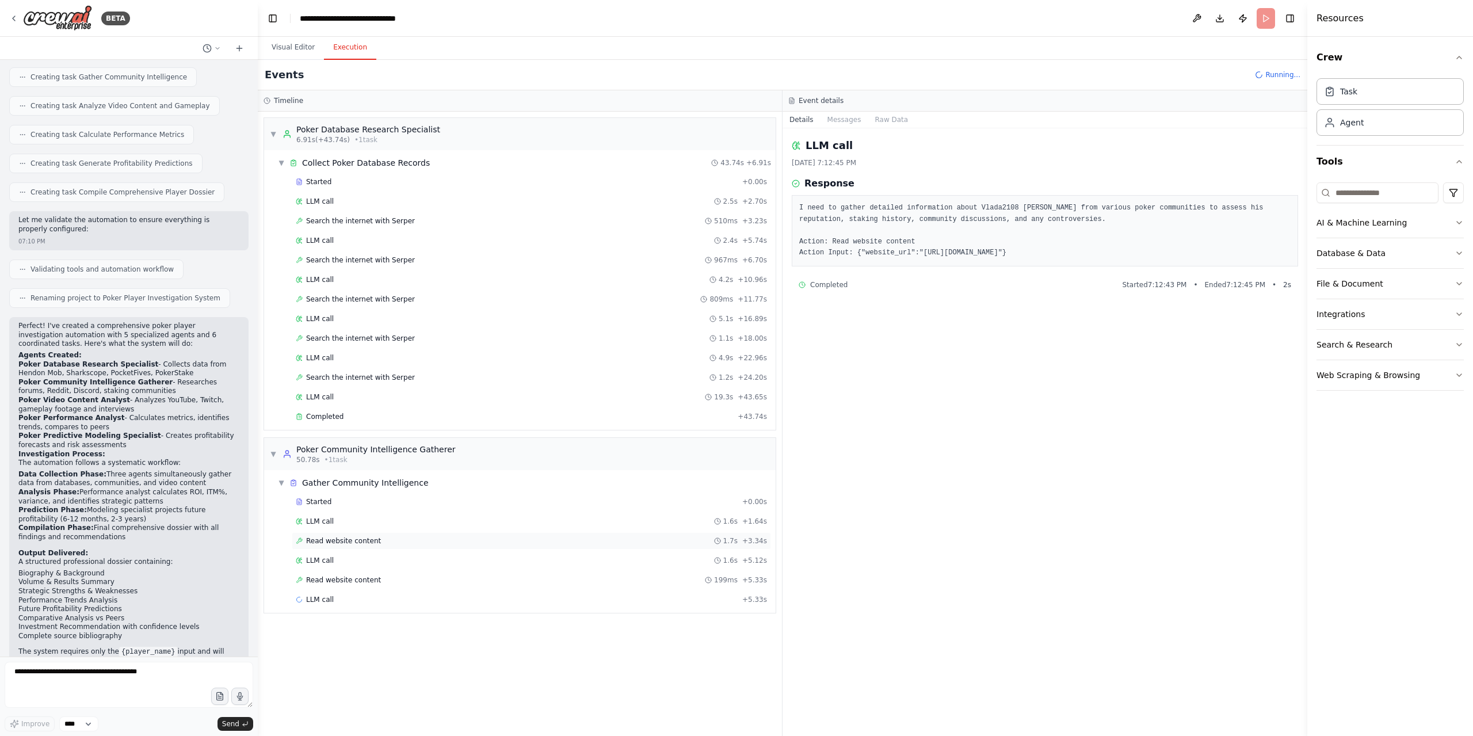
click at [385, 552] on div "LLM call 1.6s + 5.12s" at bounding box center [531, 560] width 479 height 17
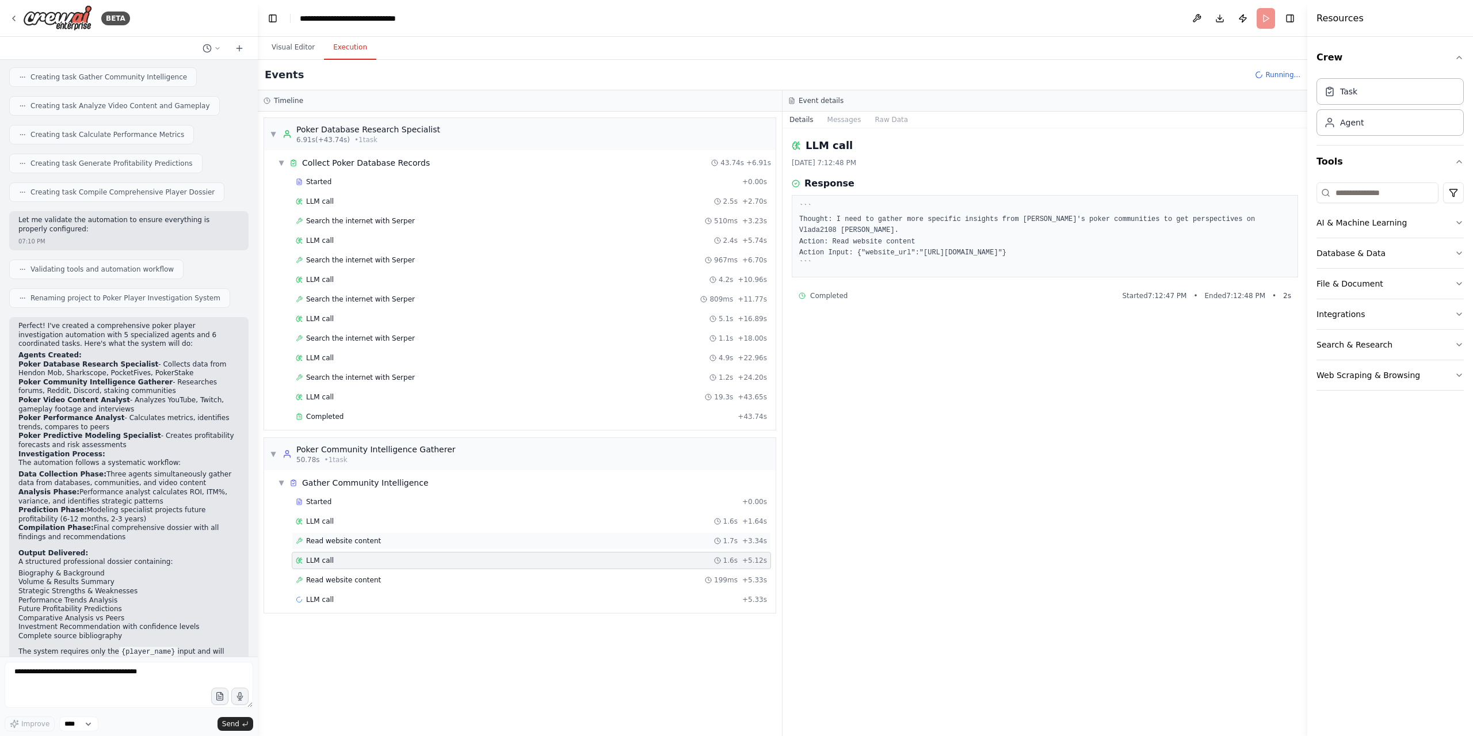
click at [386, 537] on div "Read website content 1.7s + 3.34s" at bounding box center [531, 540] width 471 height 9
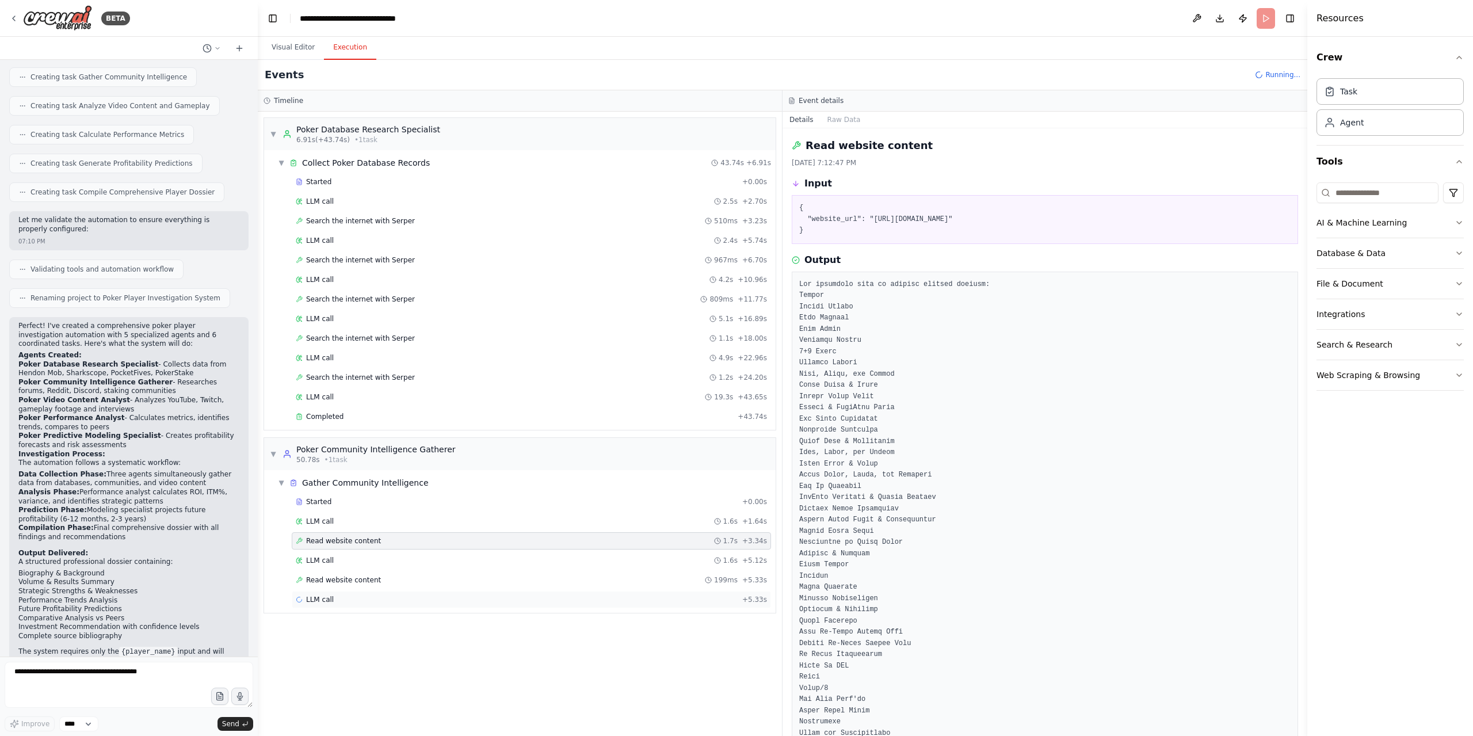
click at [391, 595] on div "LLM call + 5.33s" at bounding box center [531, 599] width 471 height 9
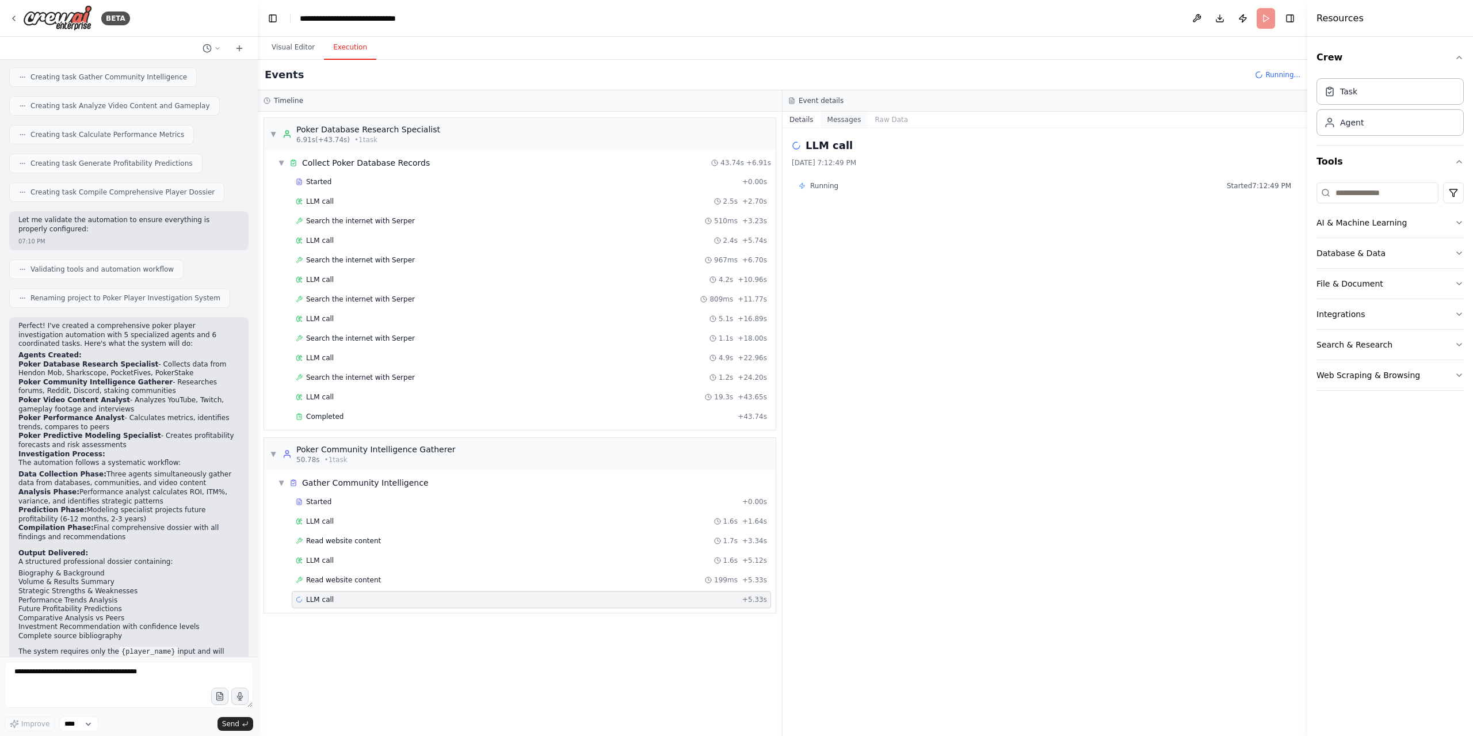
click at [849, 124] on button "Messages" at bounding box center [844, 120] width 48 height 16
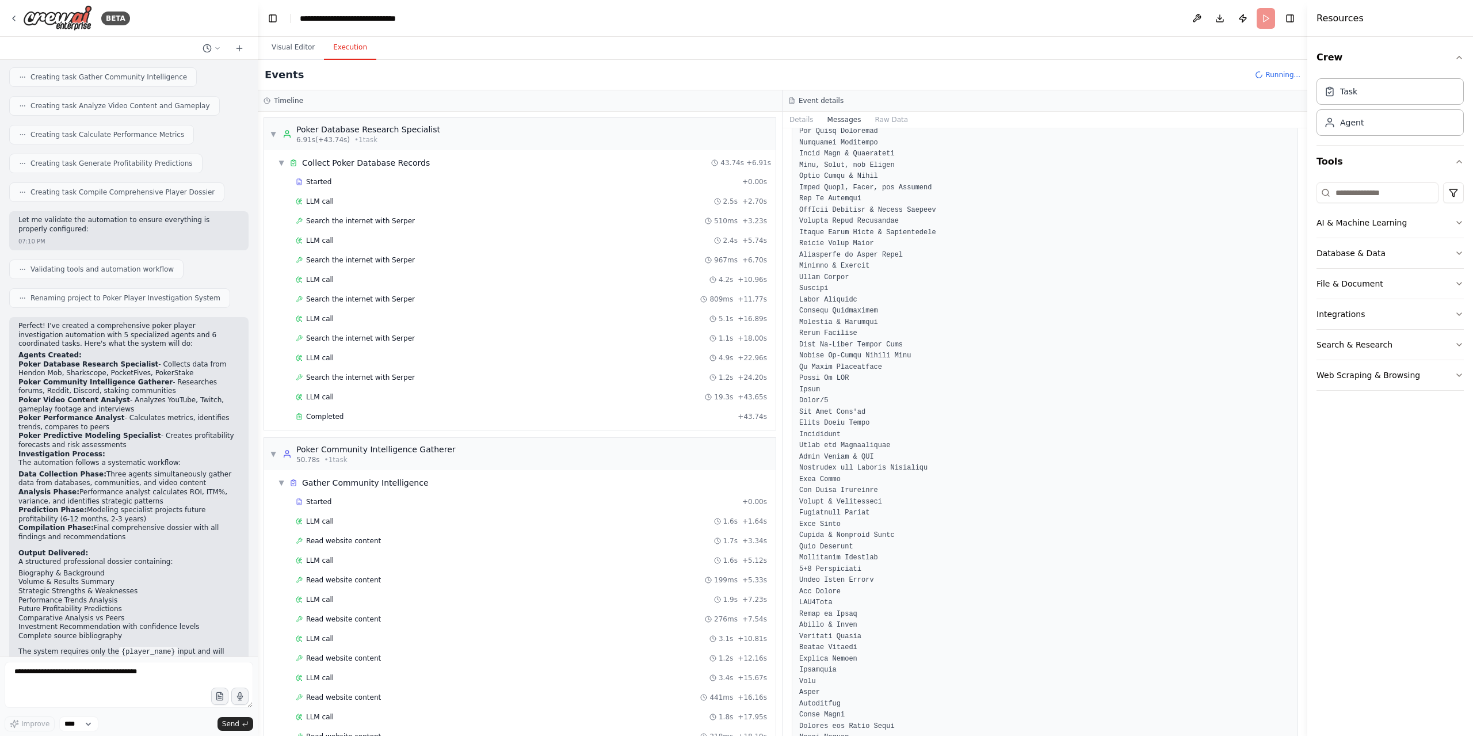
scroll to position [1553, 0]
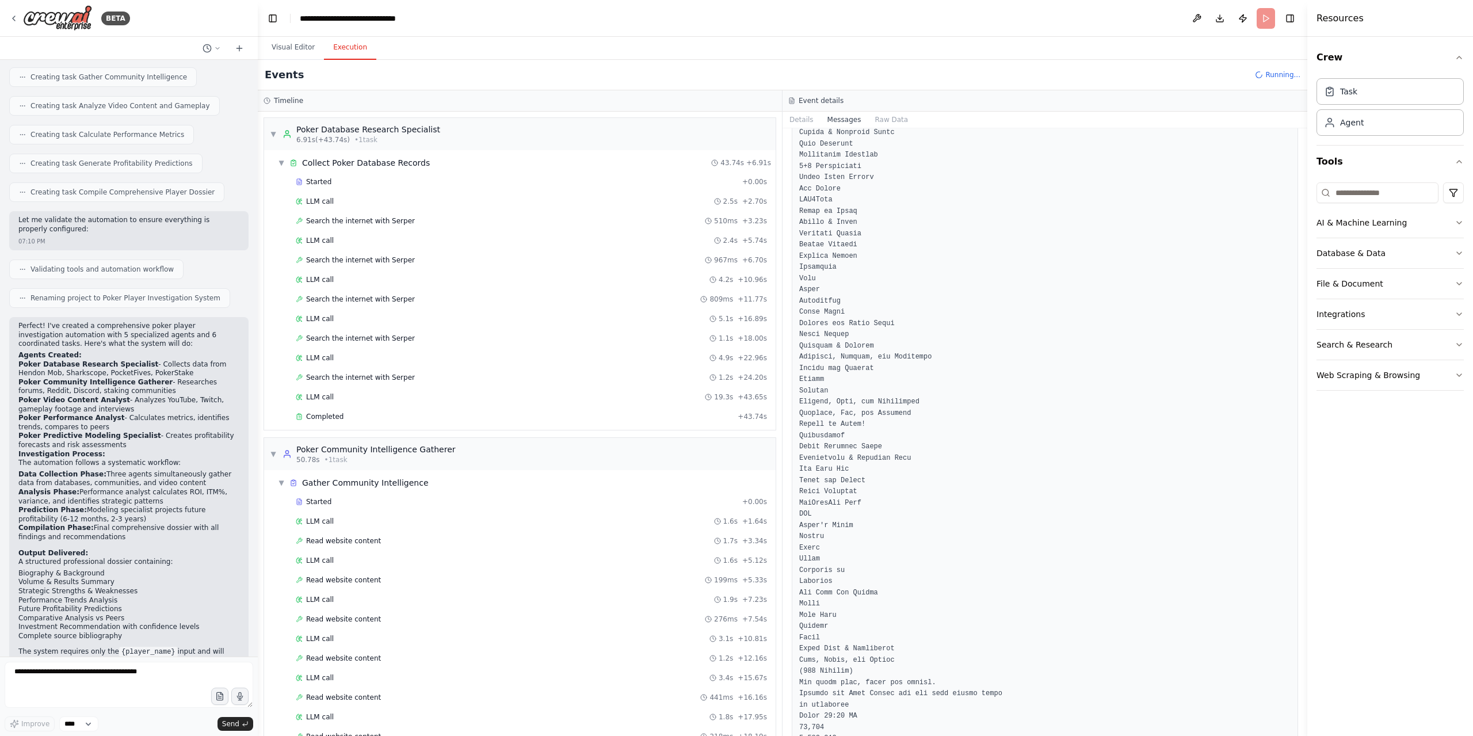
drag, startPoint x: 1171, startPoint y: 333, endPoint x: 1016, endPoint y: 271, distance: 166.7
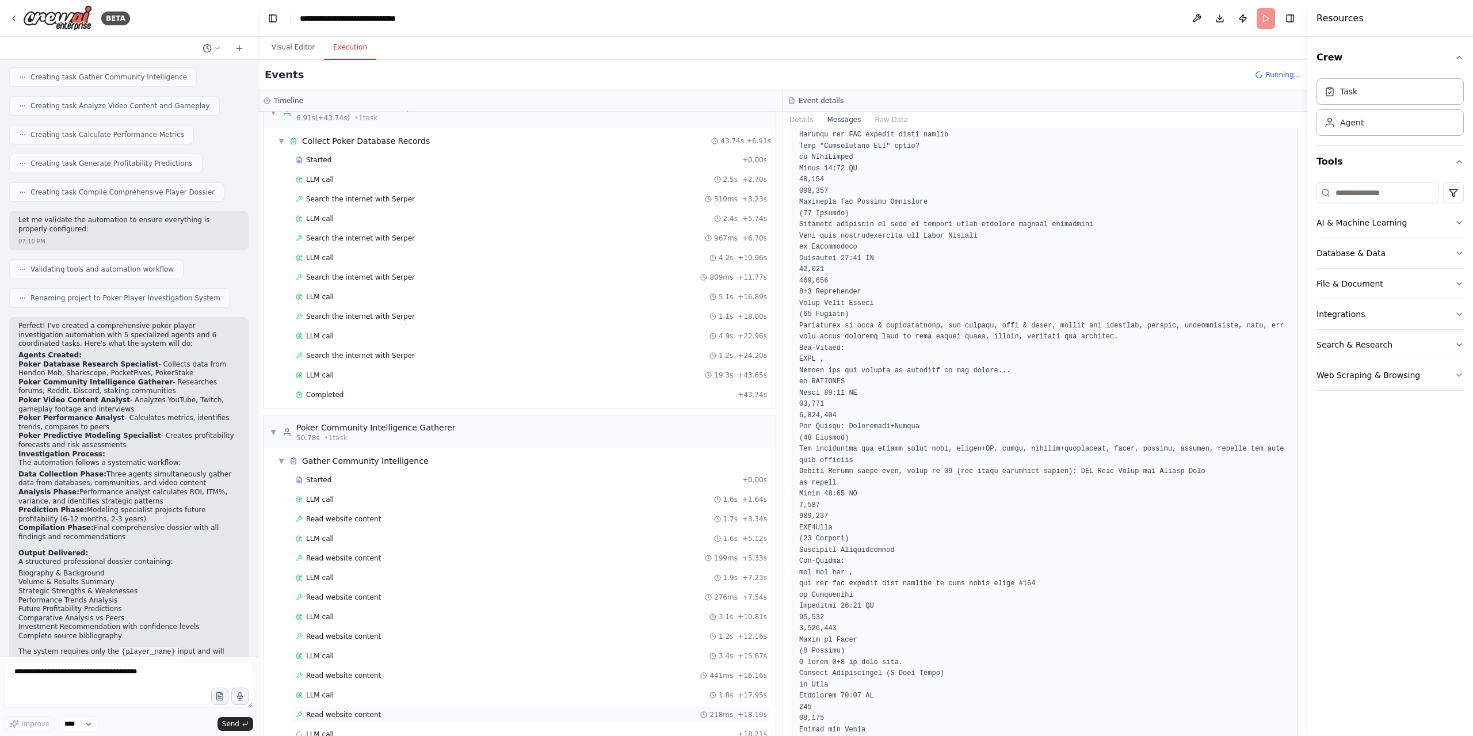
scroll to position [35, 0]
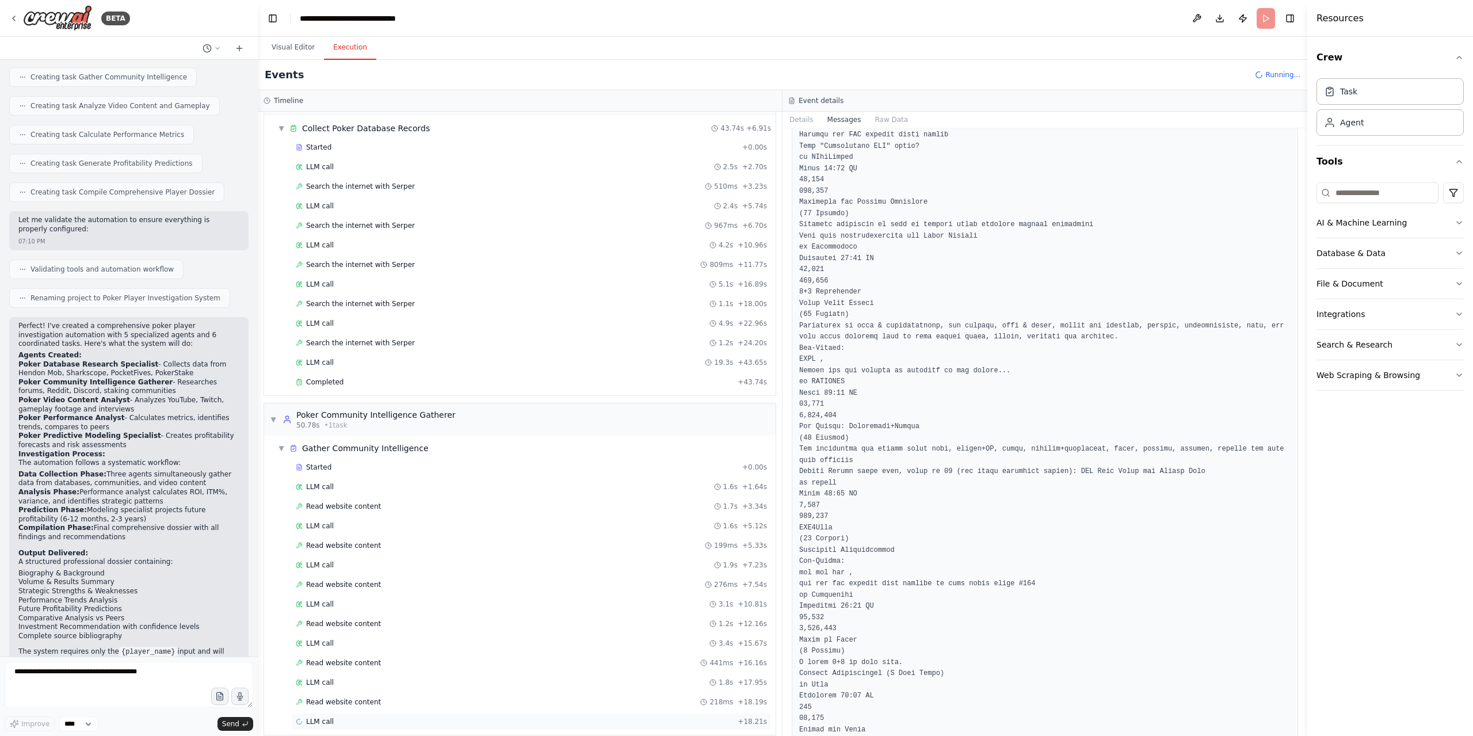
click at [410, 717] on div "LLM call + 18.21s" at bounding box center [531, 721] width 471 height 9
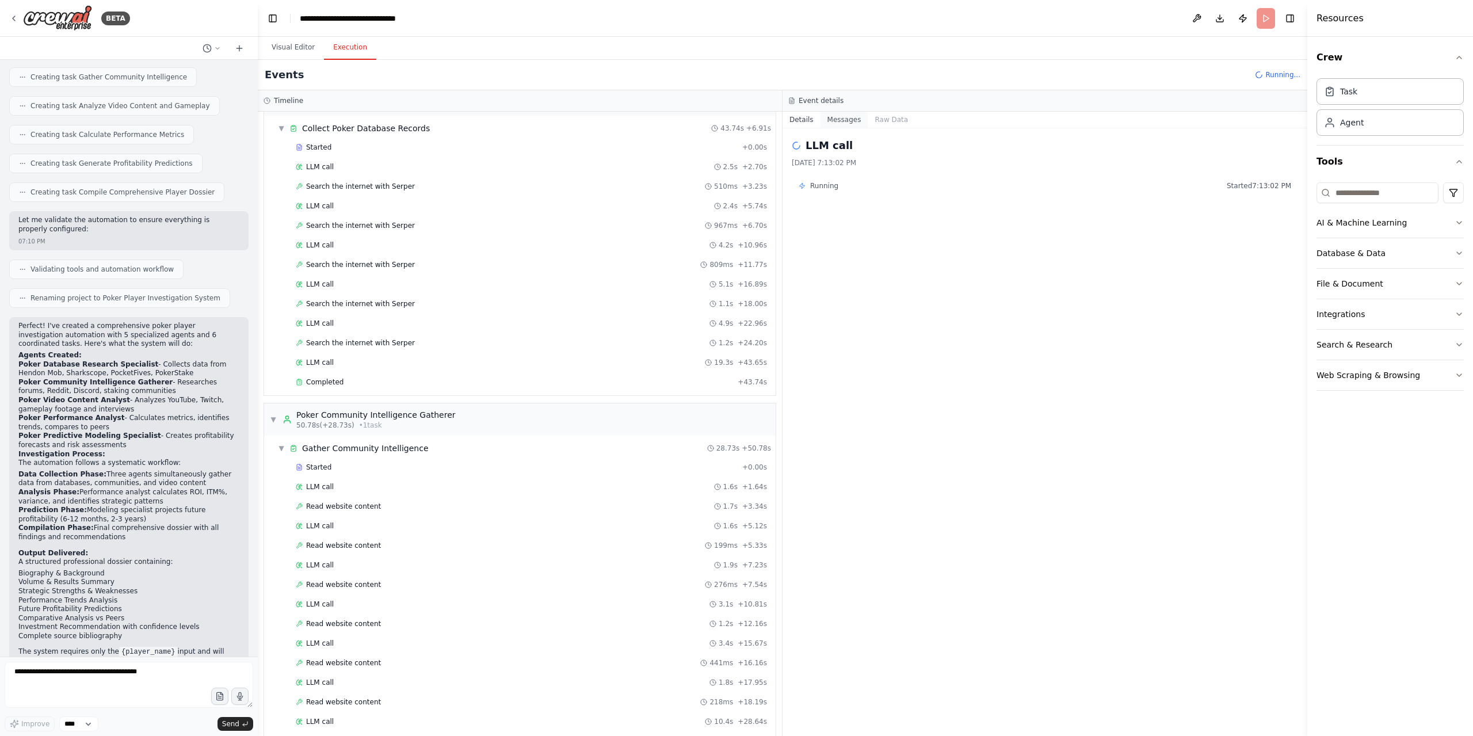
click at [832, 119] on button "Messages" at bounding box center [844, 120] width 48 height 16
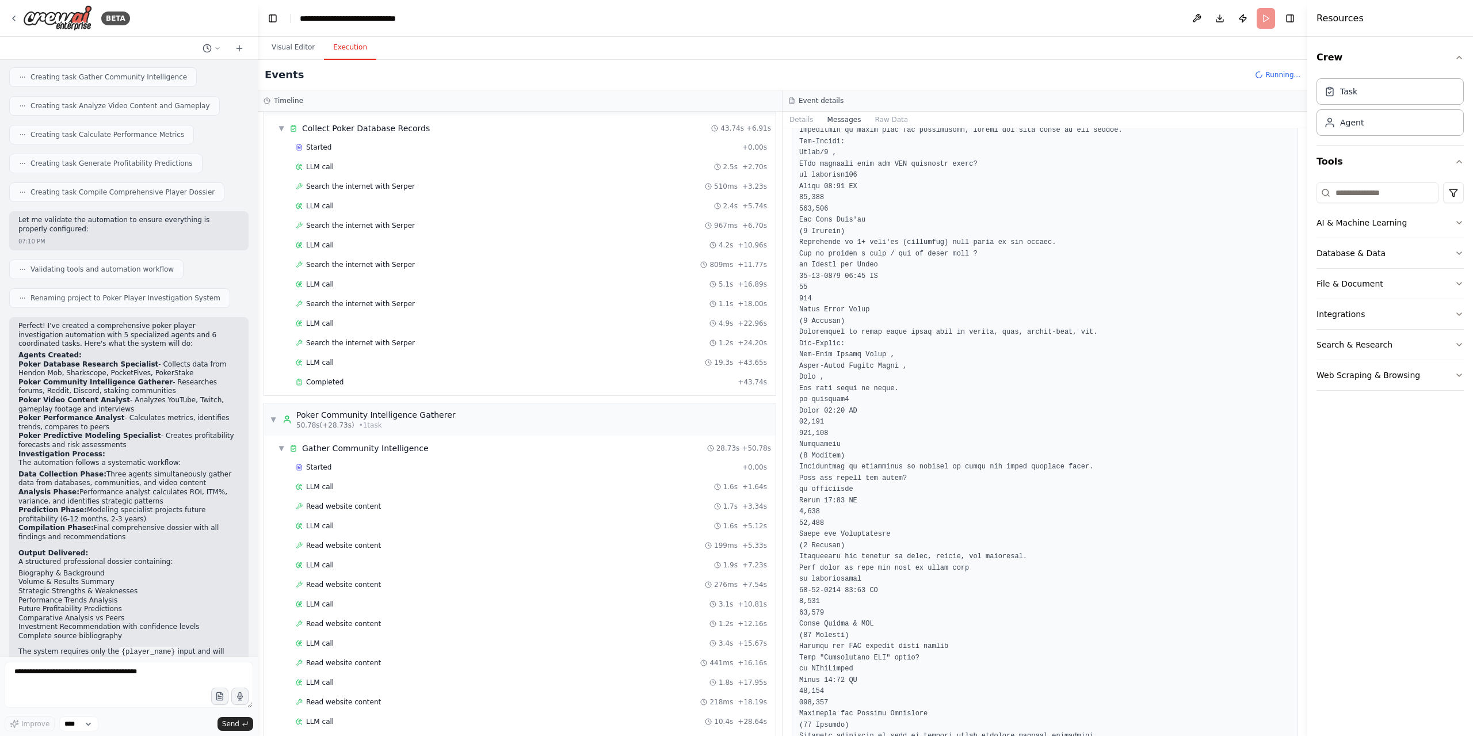
scroll to position [4141, 0]
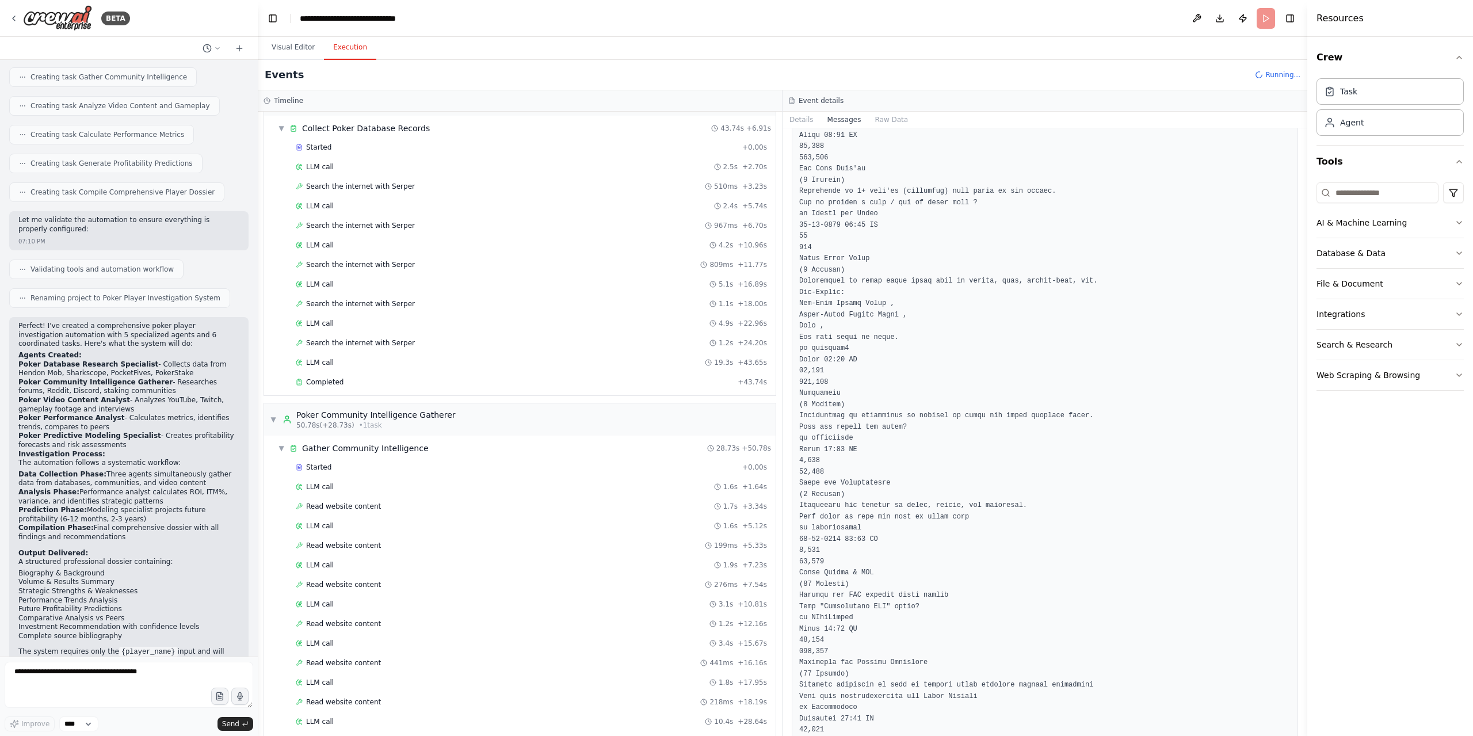
drag, startPoint x: 1303, startPoint y: 361, endPoint x: 1283, endPoint y: 565, distance: 205.8
click at [1283, 565] on div "BETA Hello! I'm the CrewAI assistant. What kind of automation do you want to bu…" at bounding box center [736, 368] width 1473 height 736
click at [1305, 622] on button "Toggle Sidebar" at bounding box center [1306, 368] width 9 height 736
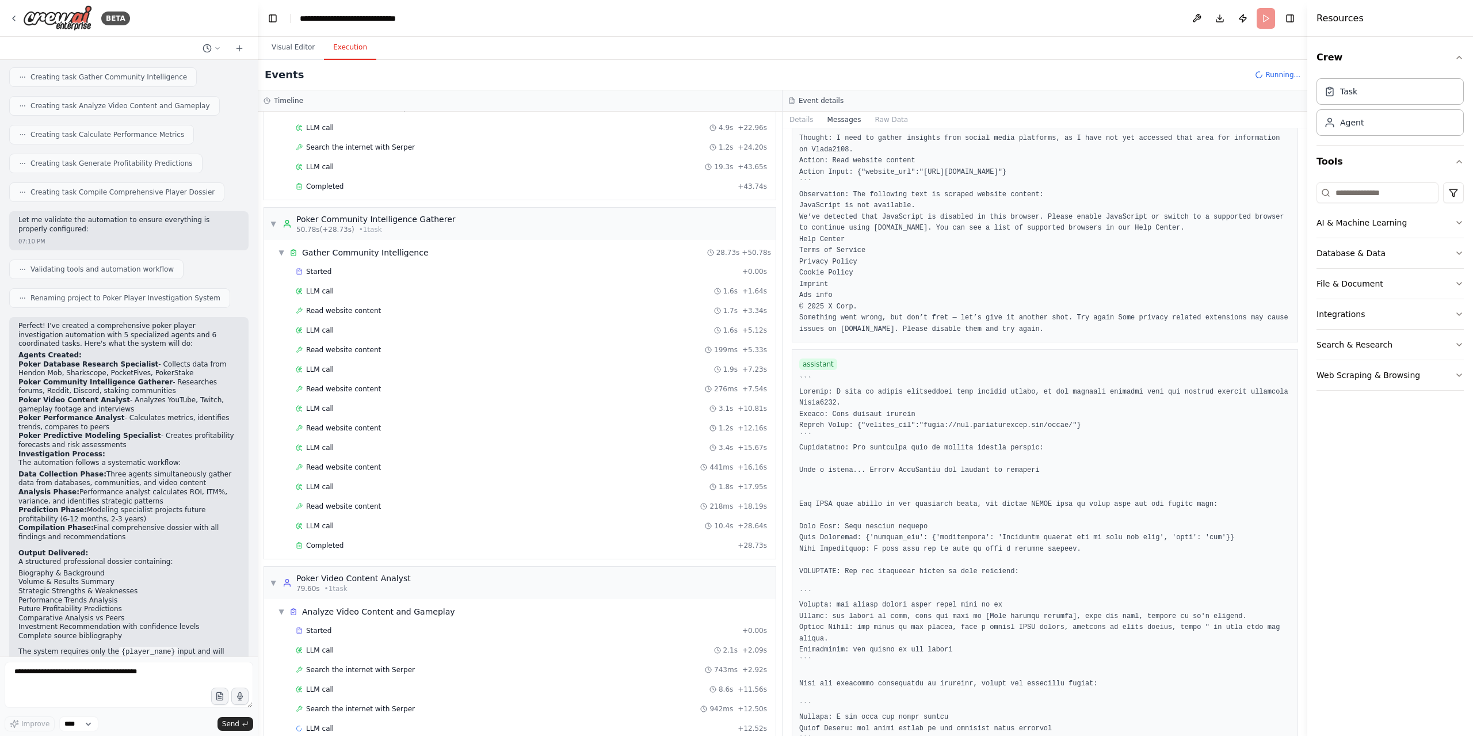
scroll to position [234, 0]
click at [350, 568] on div "Poker Video Content Analyst" at bounding box center [353, 574] width 114 height 12
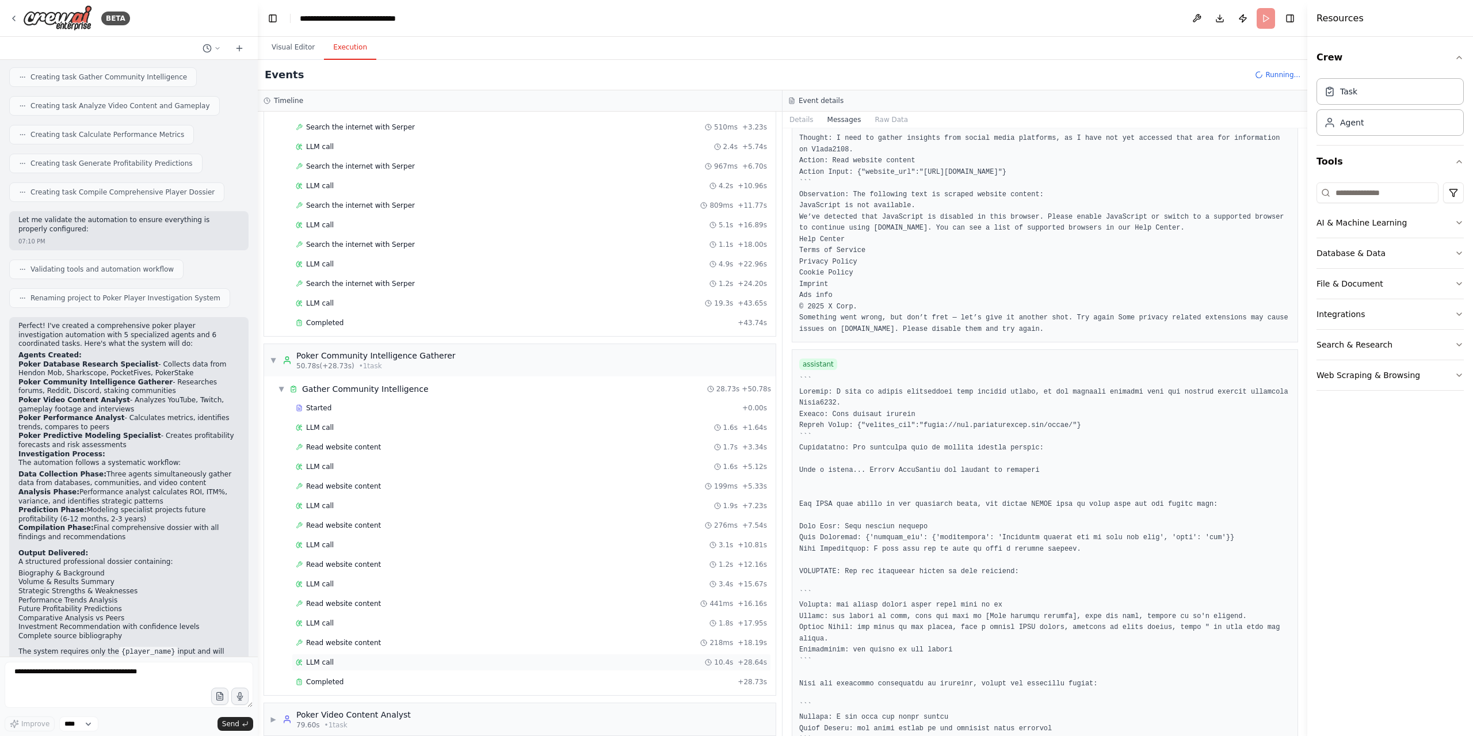
click at [361, 657] on div "LLM call 10.4s + 28.64s" at bounding box center [531, 661] width 471 height 9
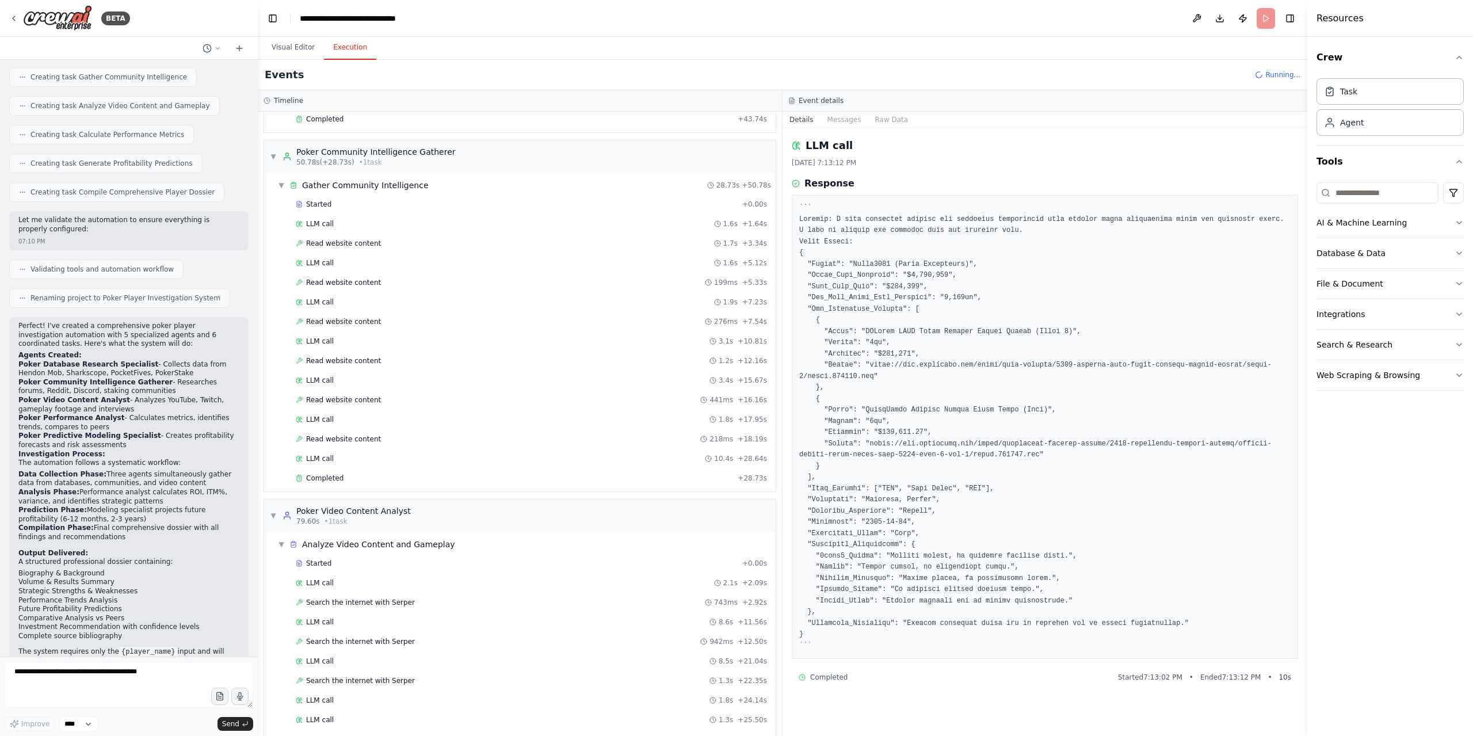
scroll to position [311, 0]
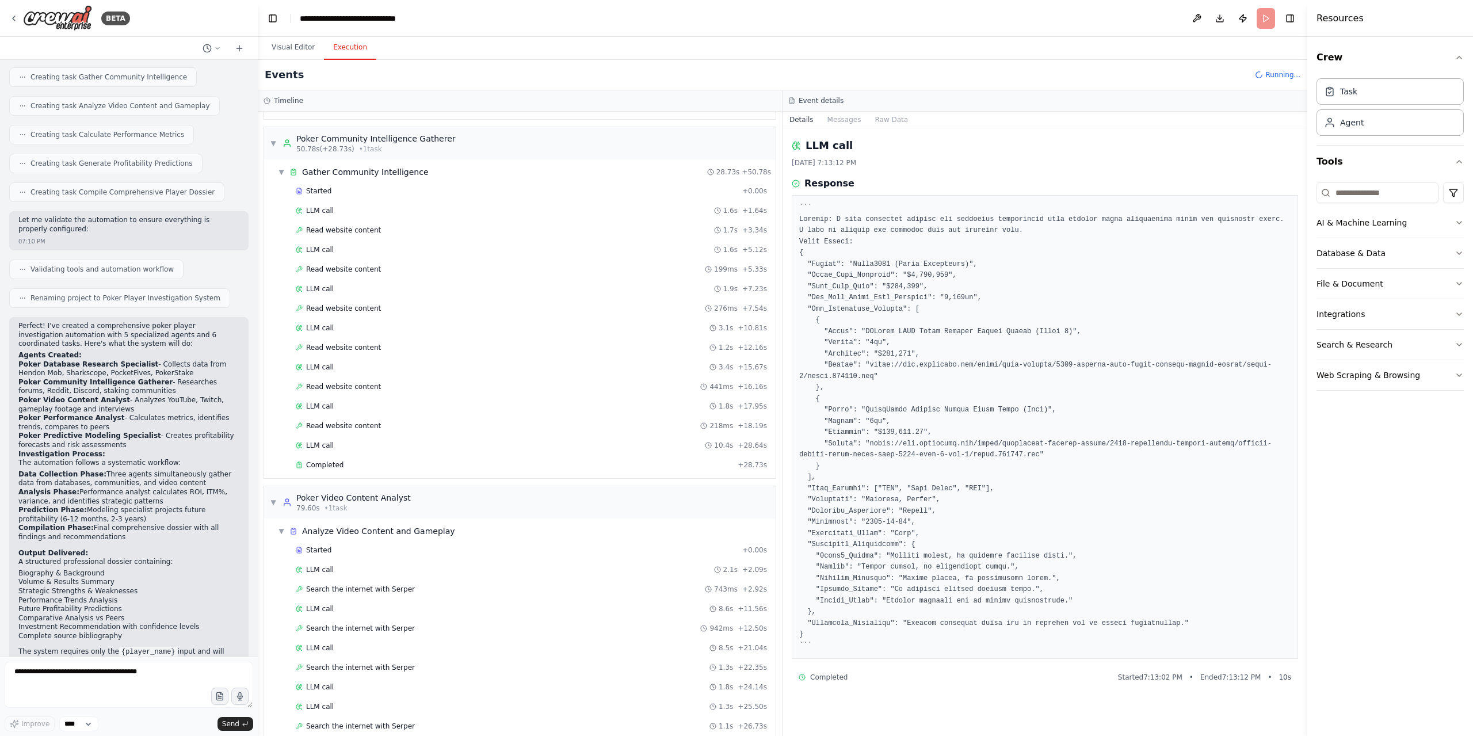
click at [399, 681] on div "Started + 0.00s LLM call 2.1s + 2.09s Search the internet with Serper 743ms + 2…" at bounding box center [524, 648] width 502 height 215
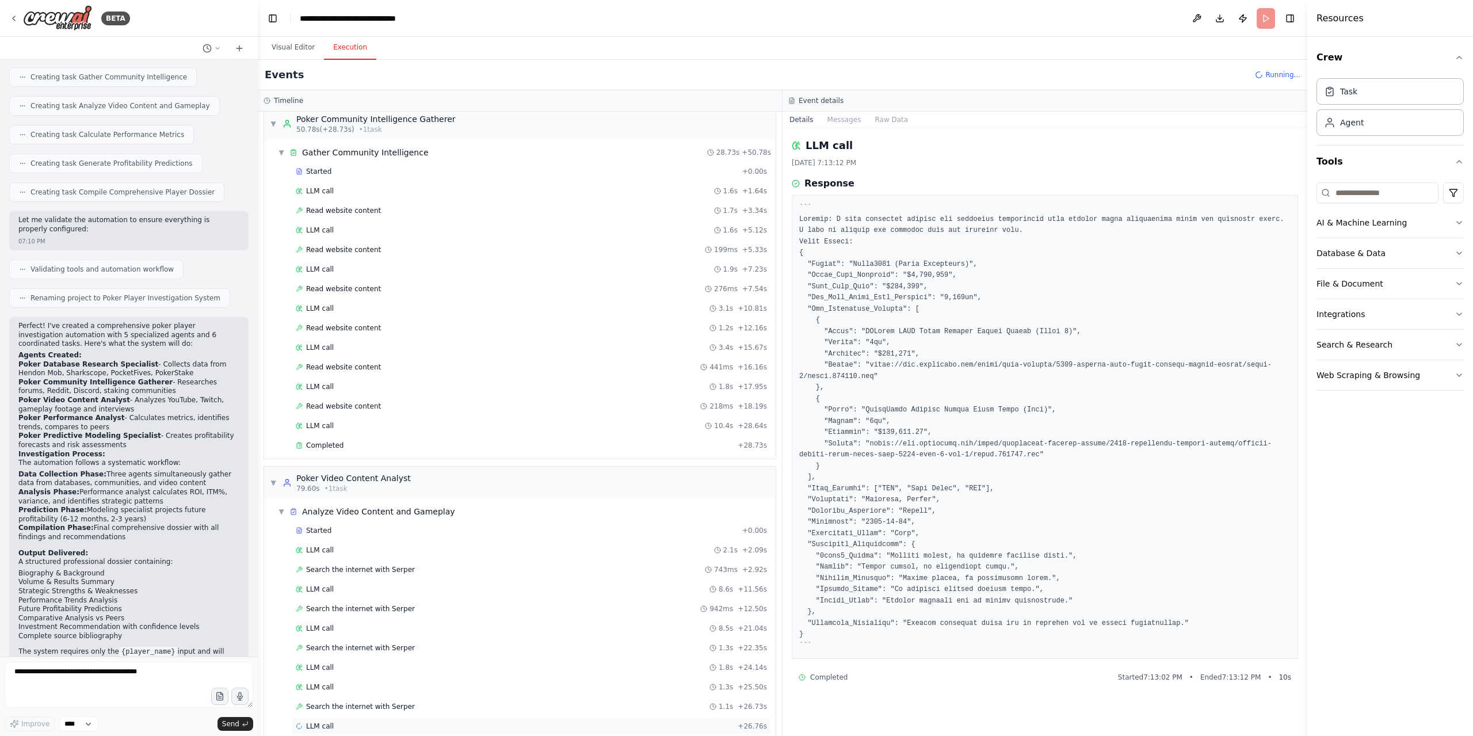
click at [377, 717] on div "LLM call + 26.76s" at bounding box center [531, 725] width 479 height 17
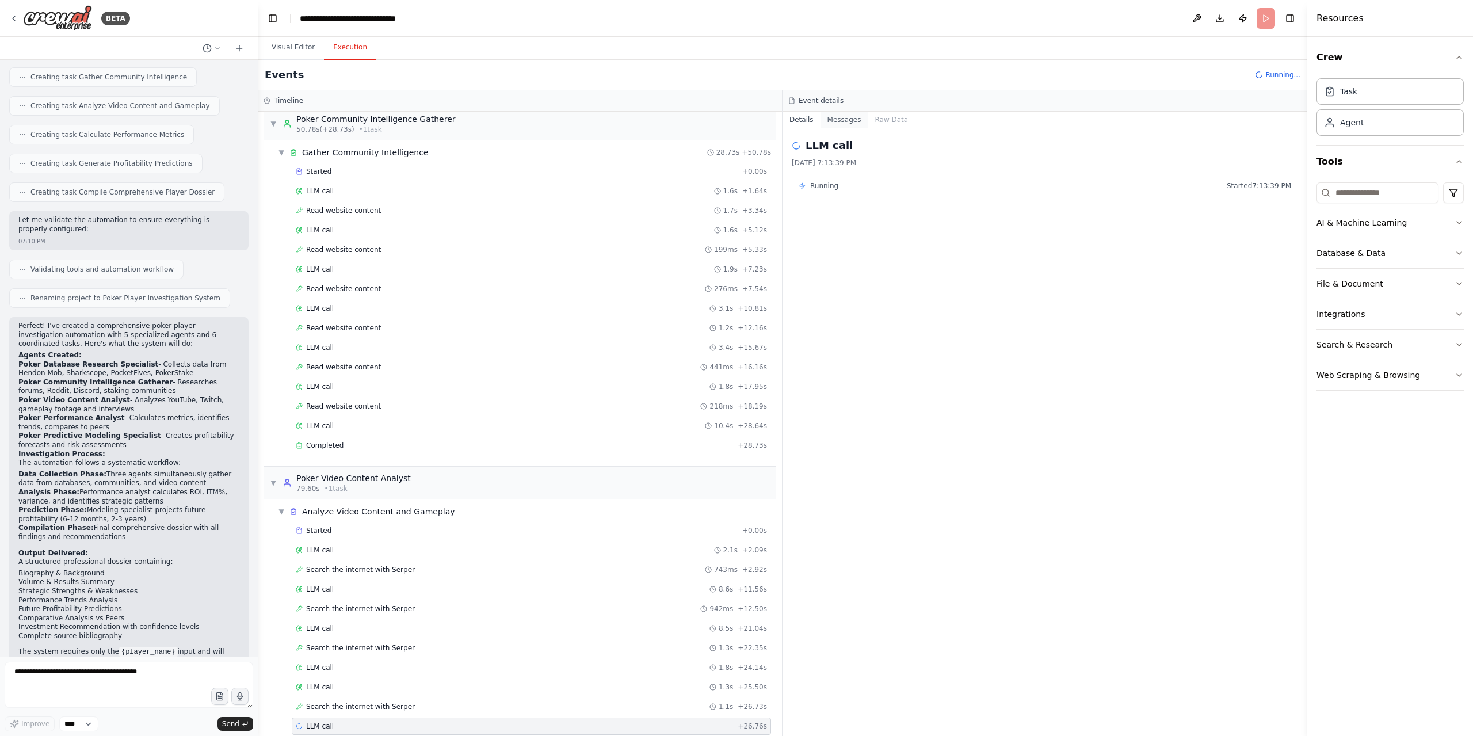
click at [832, 123] on button "Messages" at bounding box center [844, 120] width 48 height 16
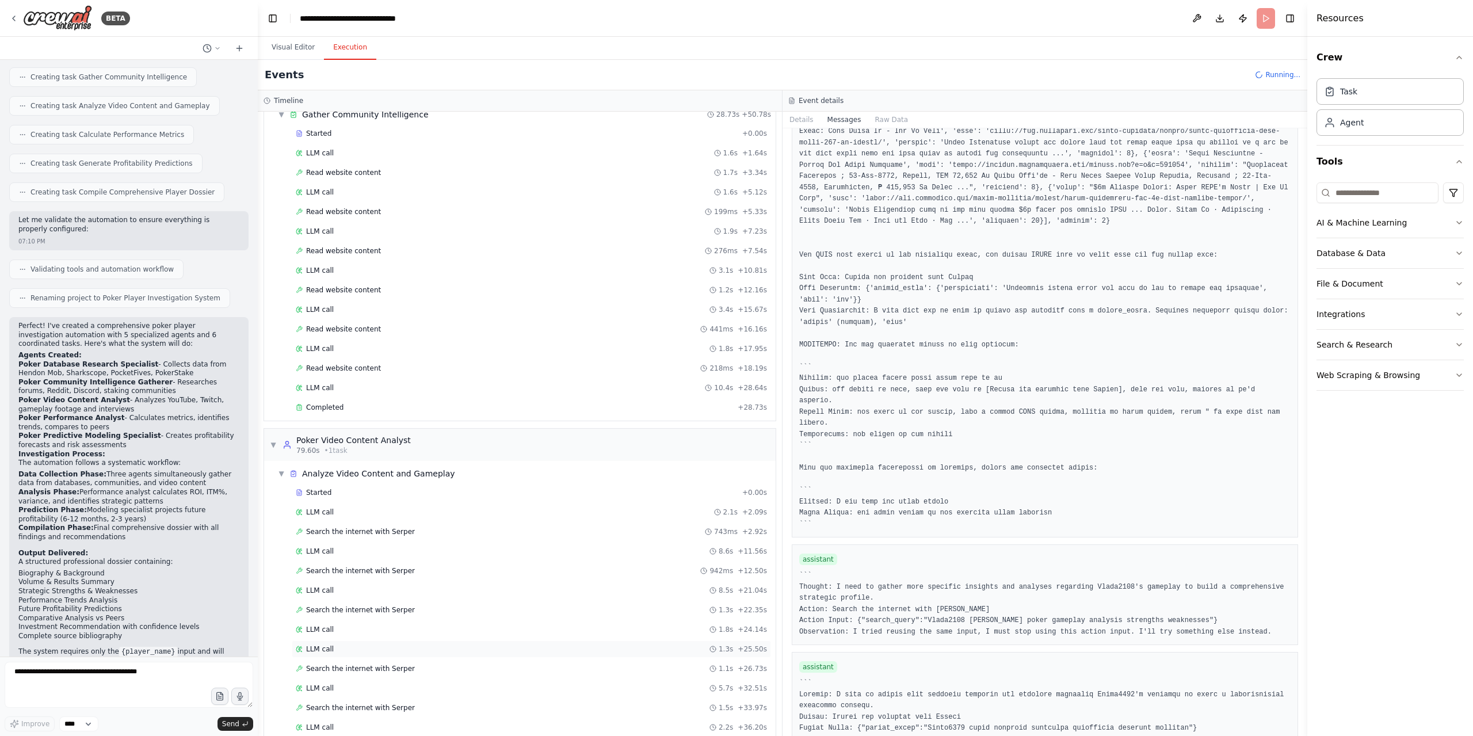
scroll to position [407, 0]
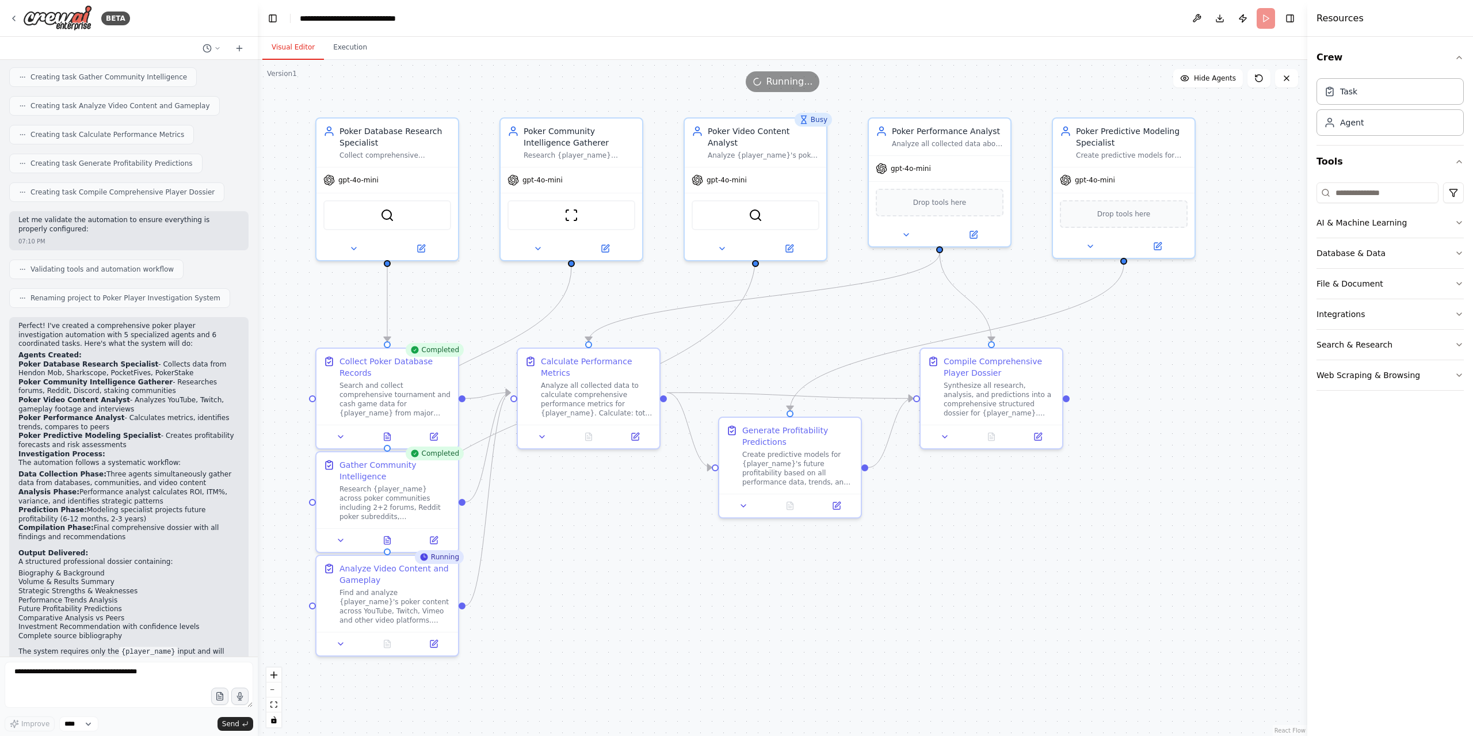
click at [299, 48] on button "Visual Editor" at bounding box center [293, 48] width 62 height 24
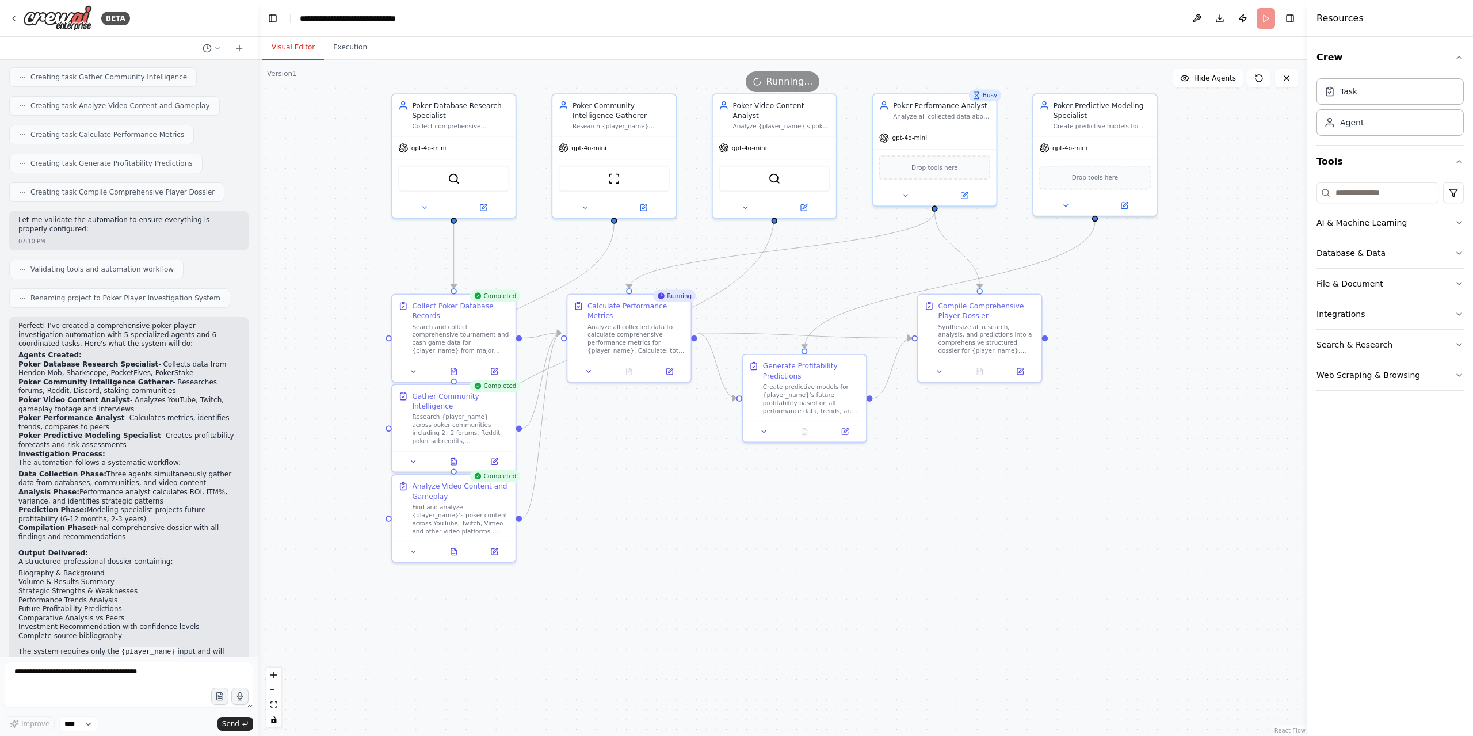
drag, startPoint x: 964, startPoint y: 642, endPoint x: 973, endPoint y: 552, distance: 91.3
click at [973, 552] on div ".deletable-edge-delete-btn { width: 20px; height: 20px; border: 0px solid #ffff…" at bounding box center [782, 398] width 1049 height 676
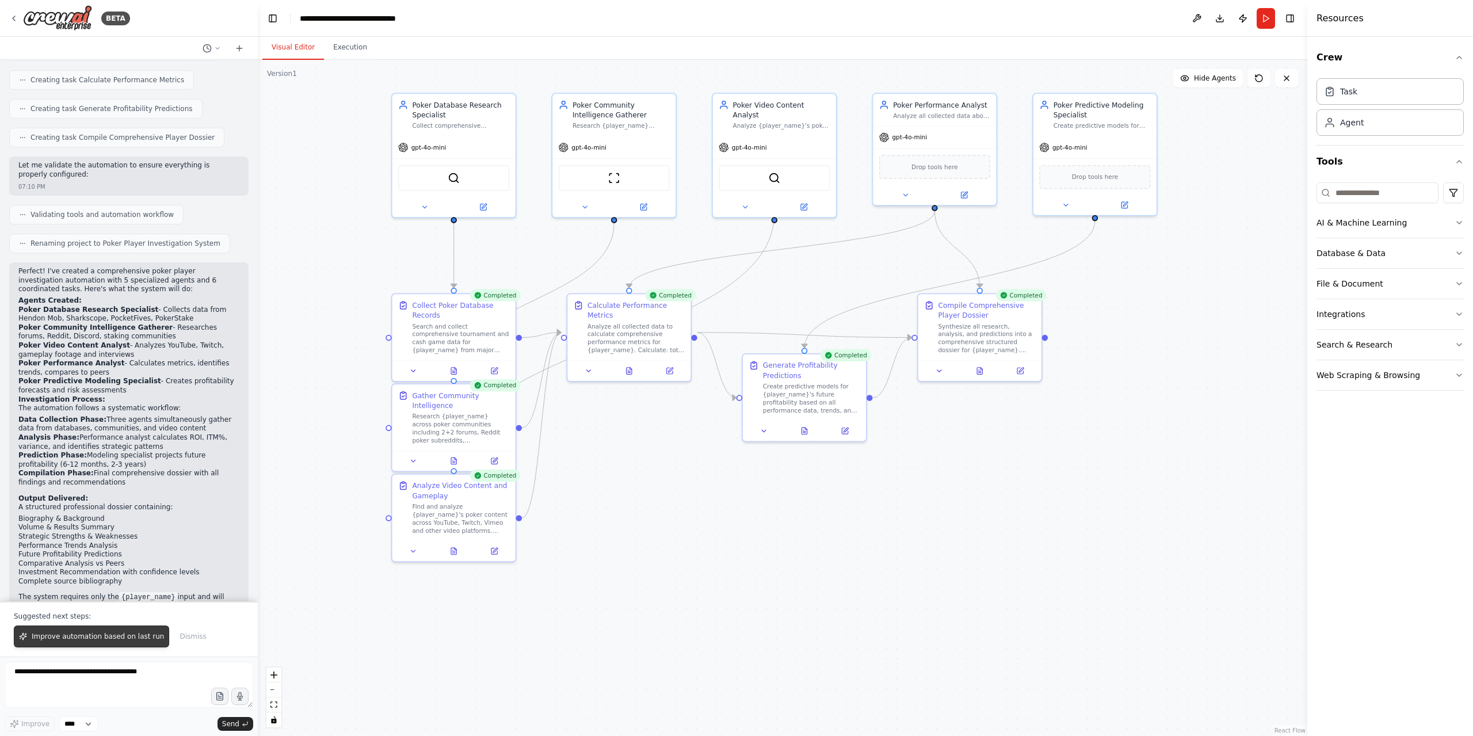
click at [86, 641] on span "Improve automation based on last run" at bounding box center [98, 636] width 132 height 9
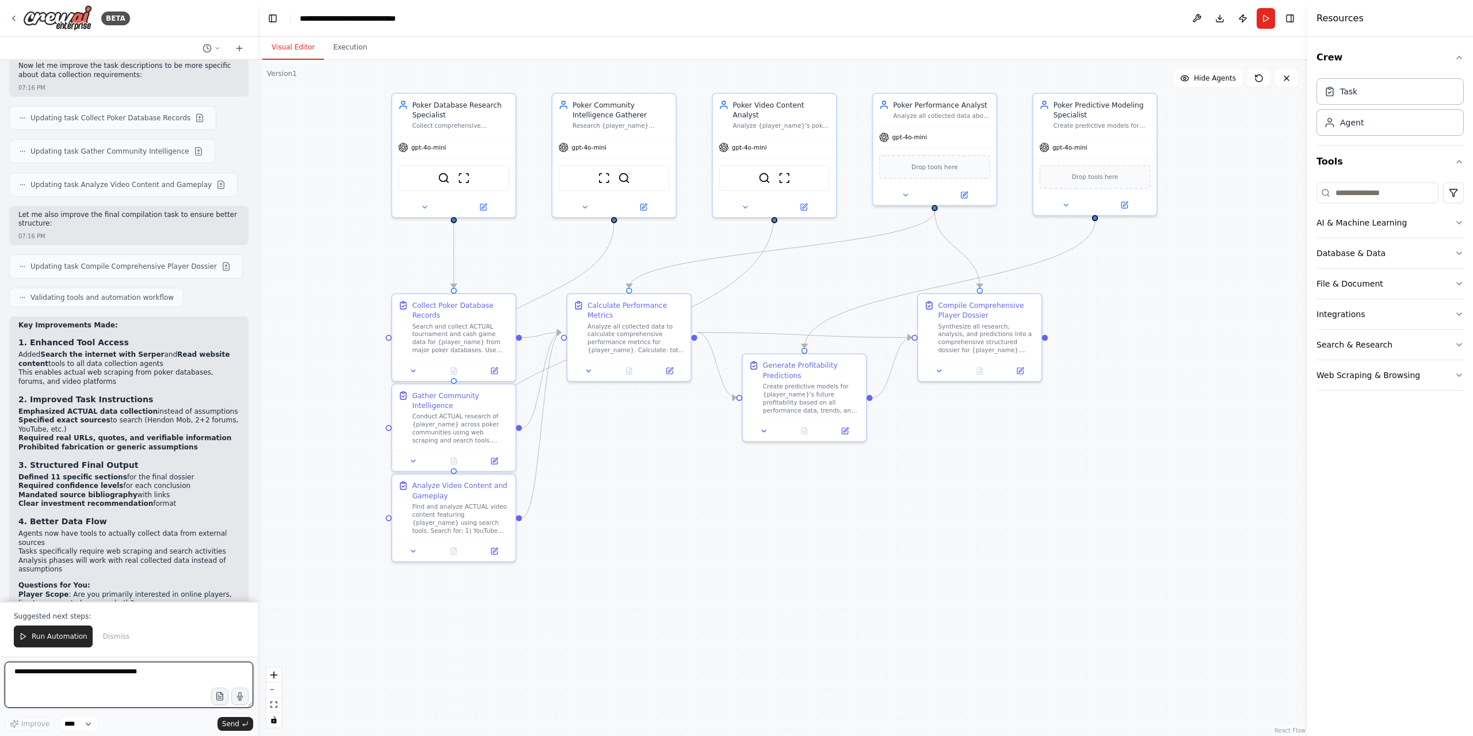
scroll to position [2093, 0]
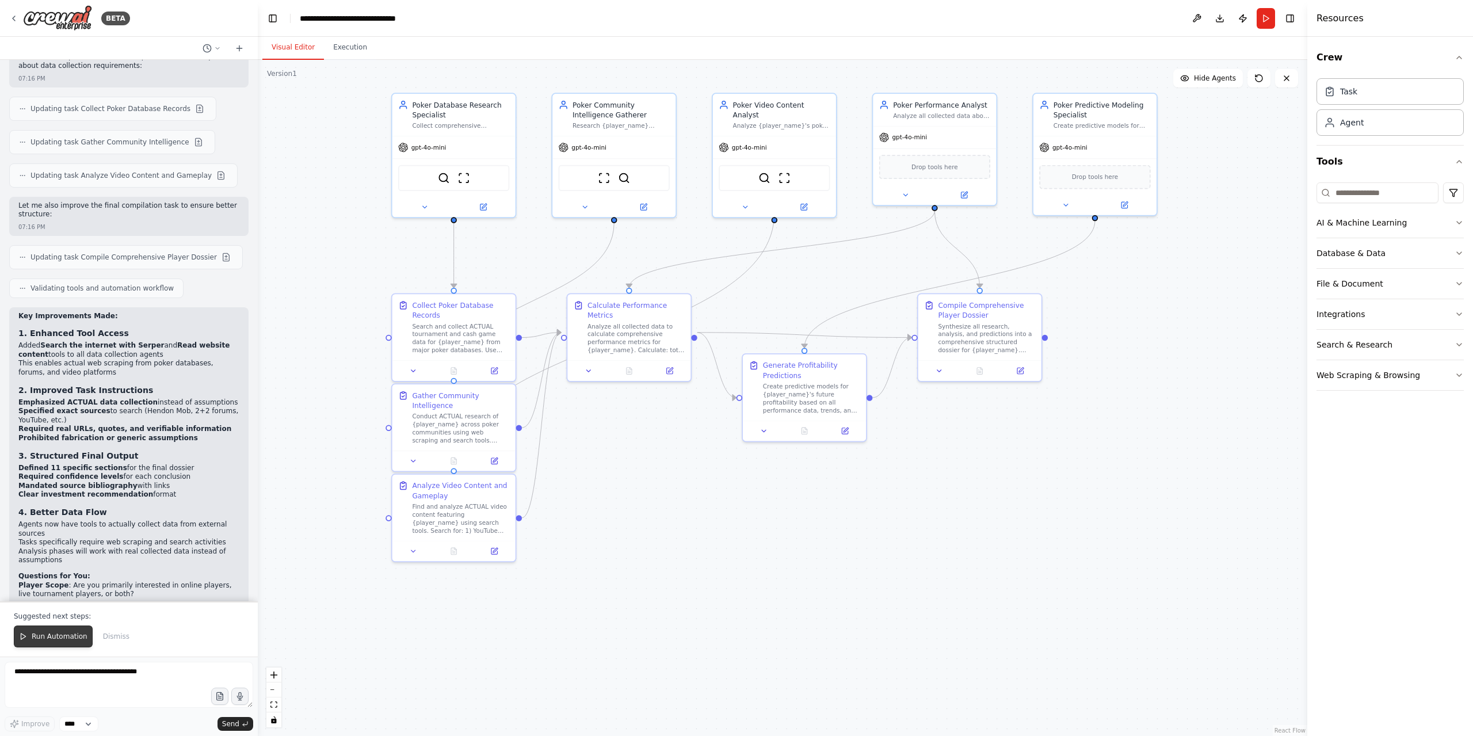
click at [47, 641] on span "Run Automation" at bounding box center [60, 636] width 56 height 9
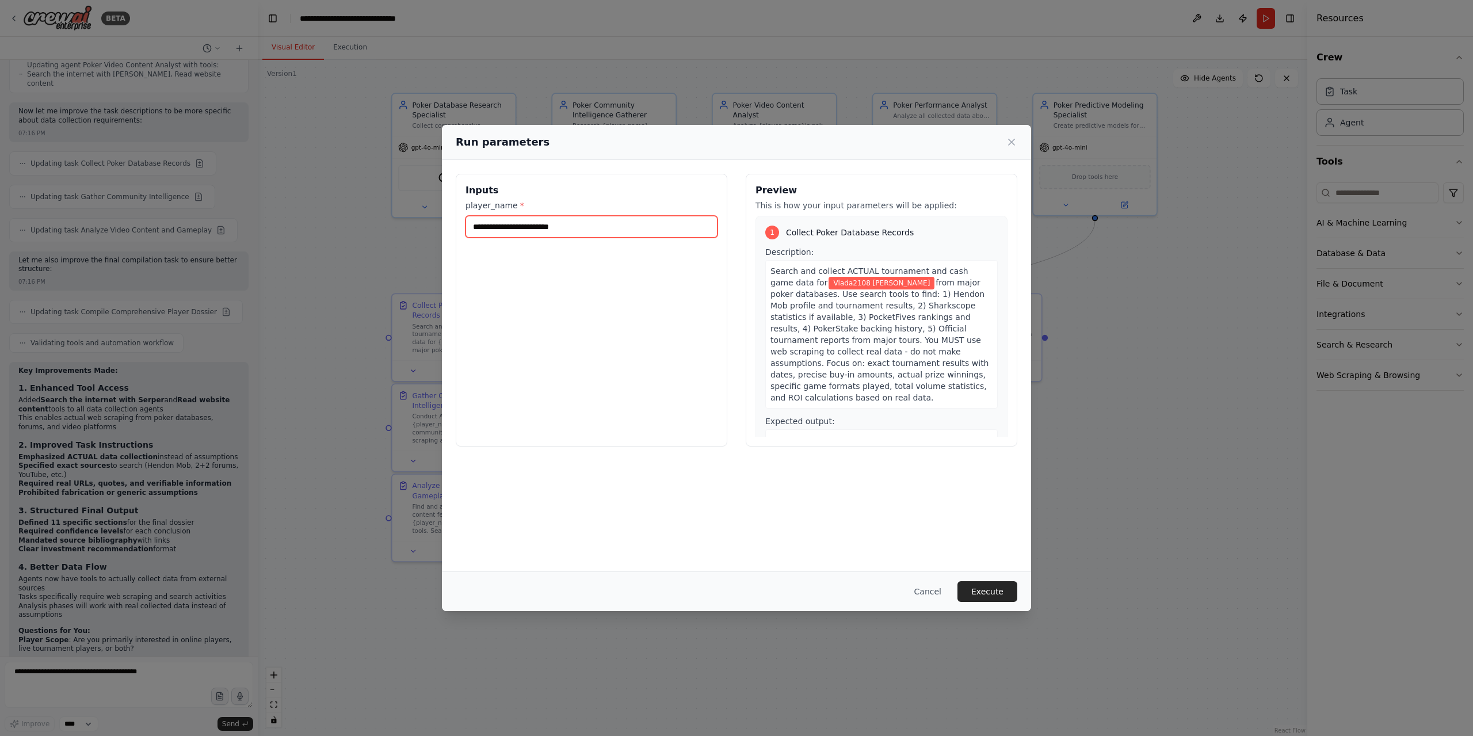
click at [624, 231] on input "**********" at bounding box center [591, 227] width 252 height 22
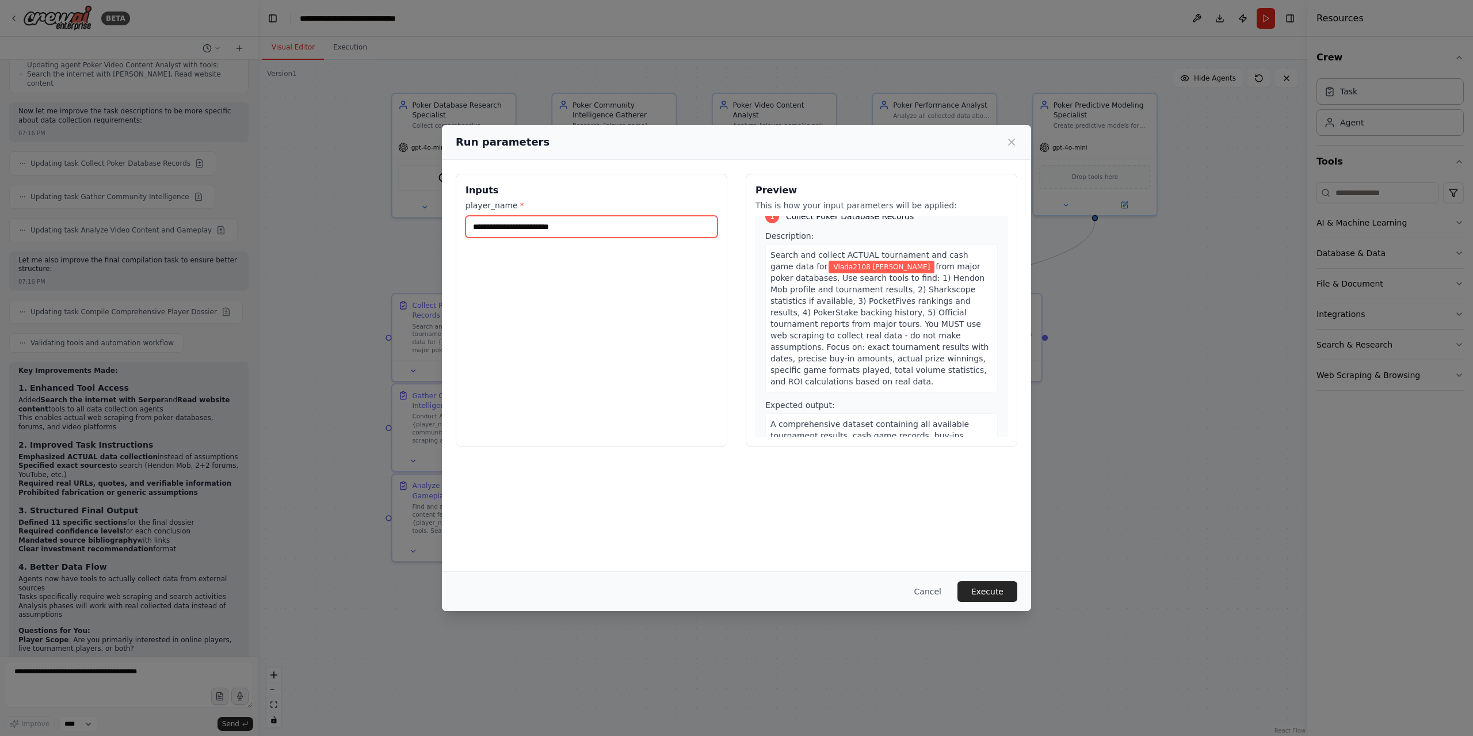
scroll to position [23, 0]
click at [1006, 595] on button "Execute" at bounding box center [987, 591] width 60 height 21
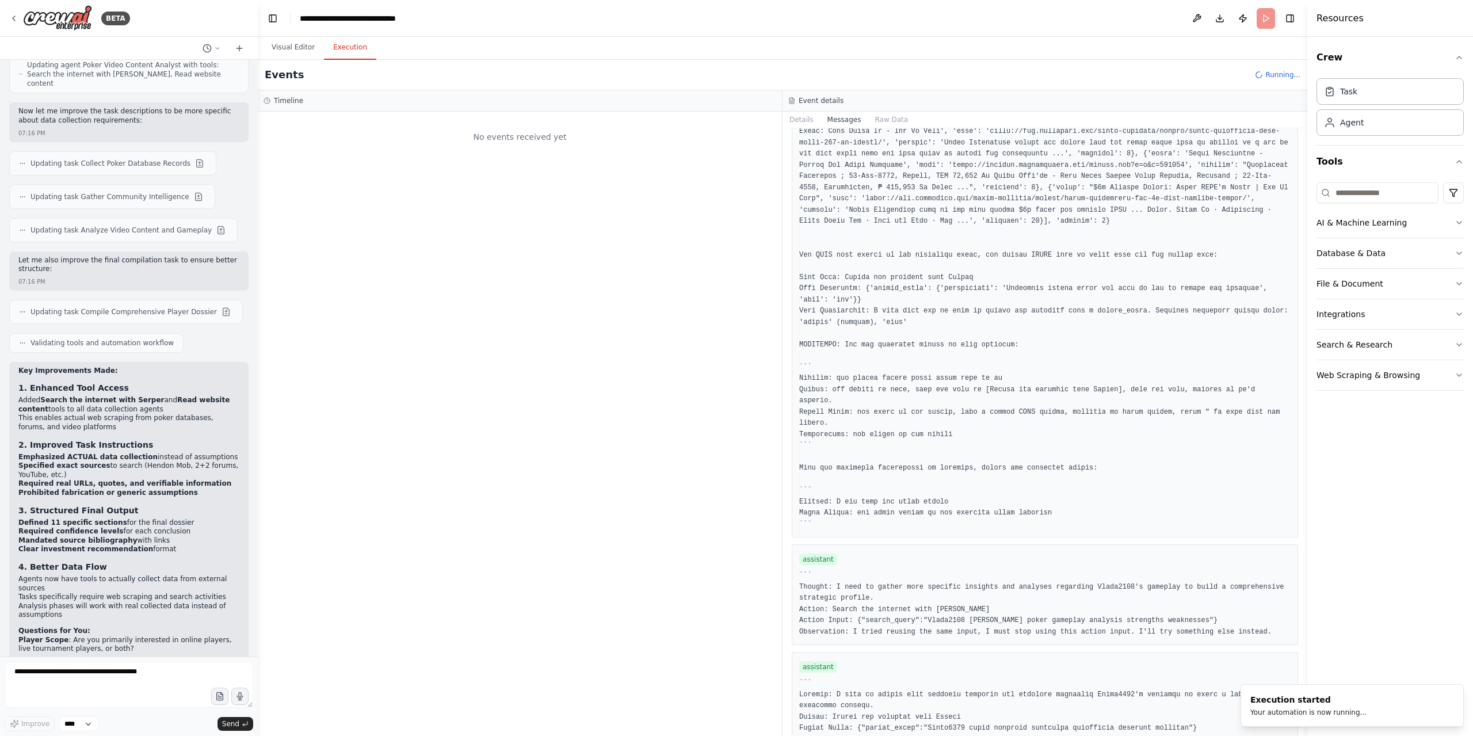
scroll to position [0, 0]
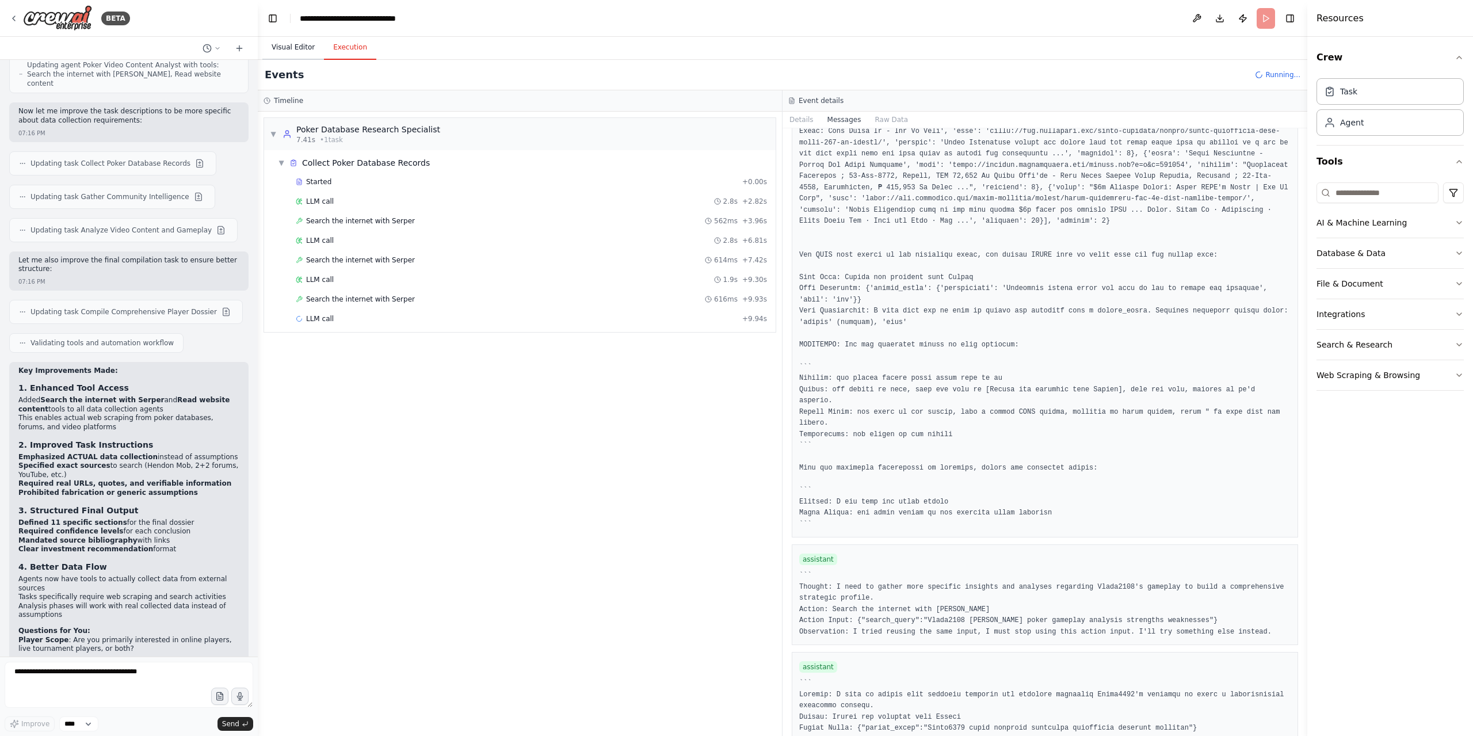
click at [292, 51] on button "Visual Editor" at bounding box center [293, 48] width 62 height 24
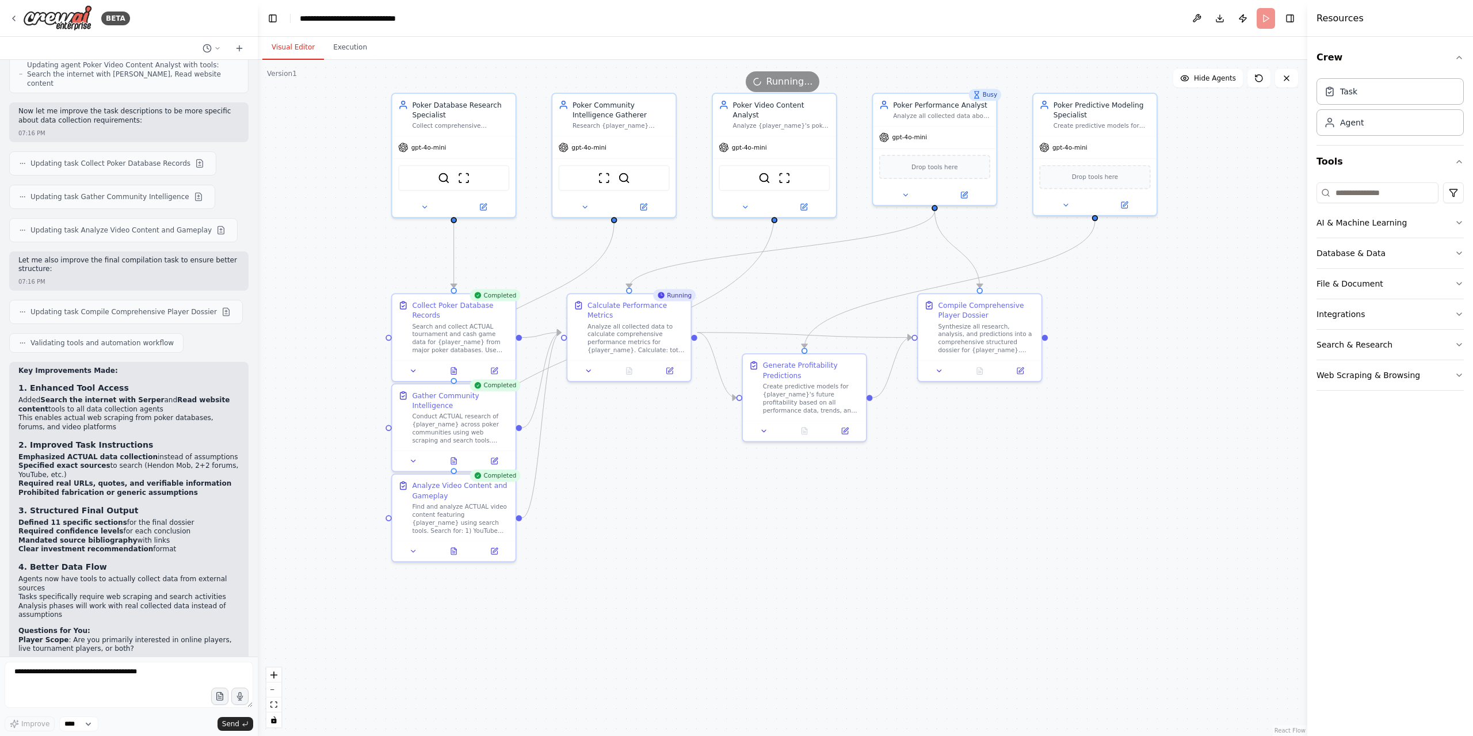
click at [1249, 518] on div ".deletable-edge-delete-btn { width: 20px; height: 20px; border: 0px solid #ffff…" at bounding box center [782, 398] width 1049 height 676
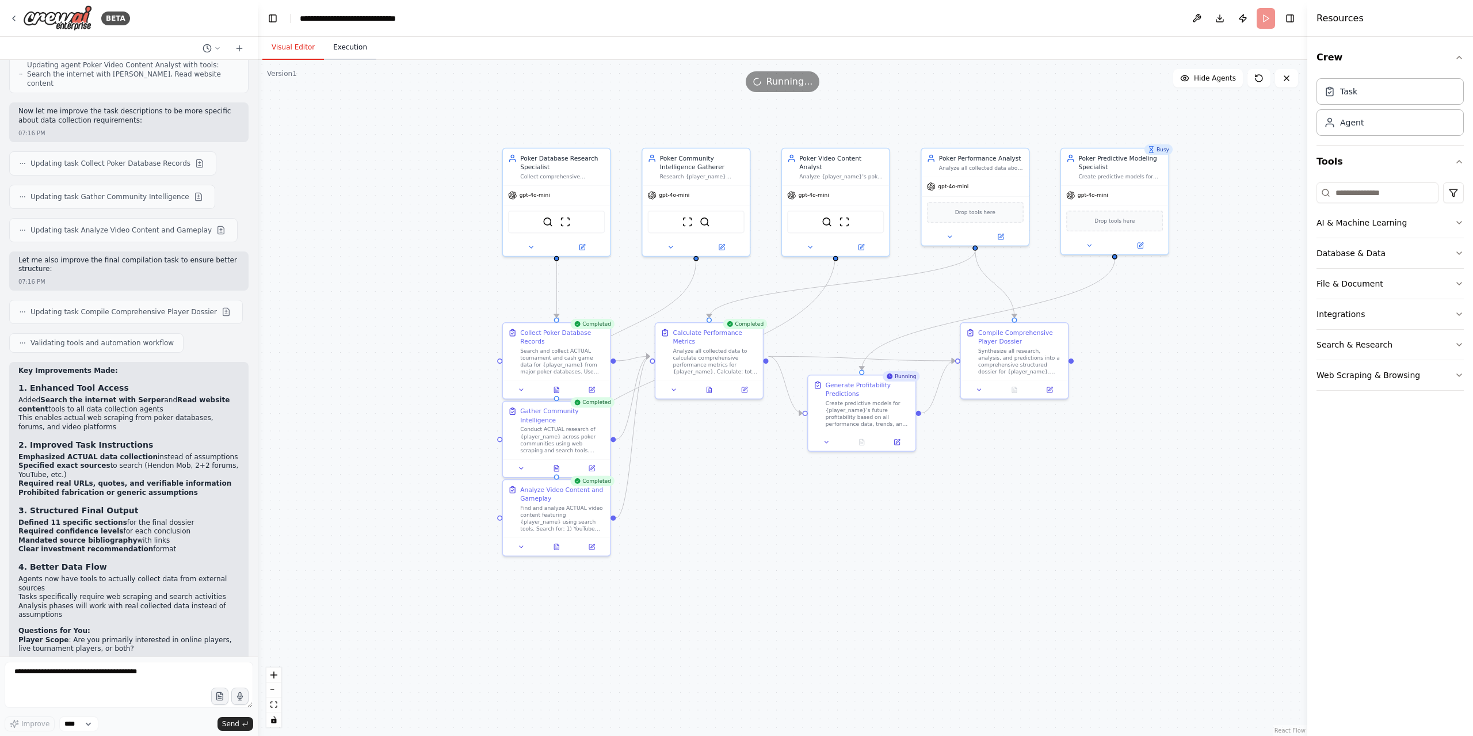
click at [357, 47] on button "Execution" at bounding box center [350, 48] width 52 height 24
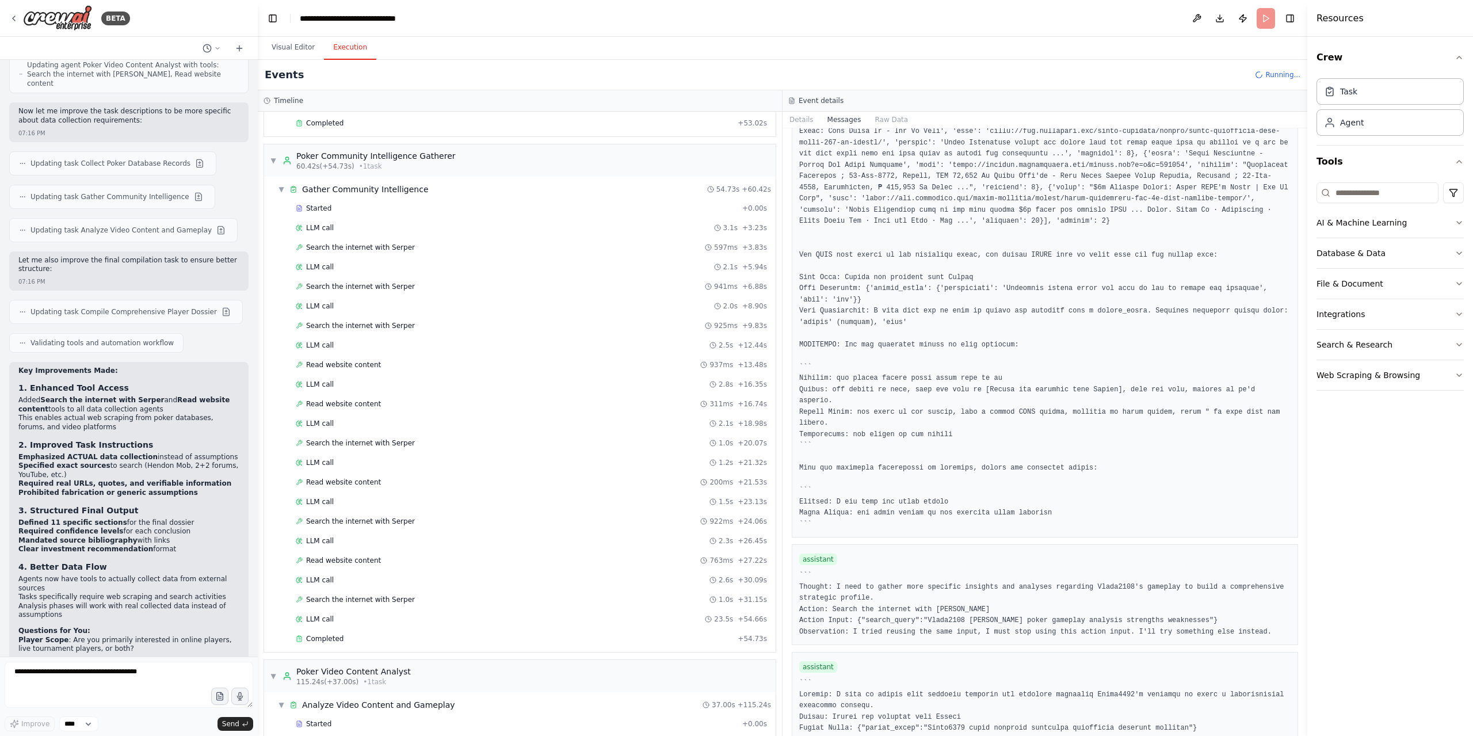
scroll to position [863, 0]
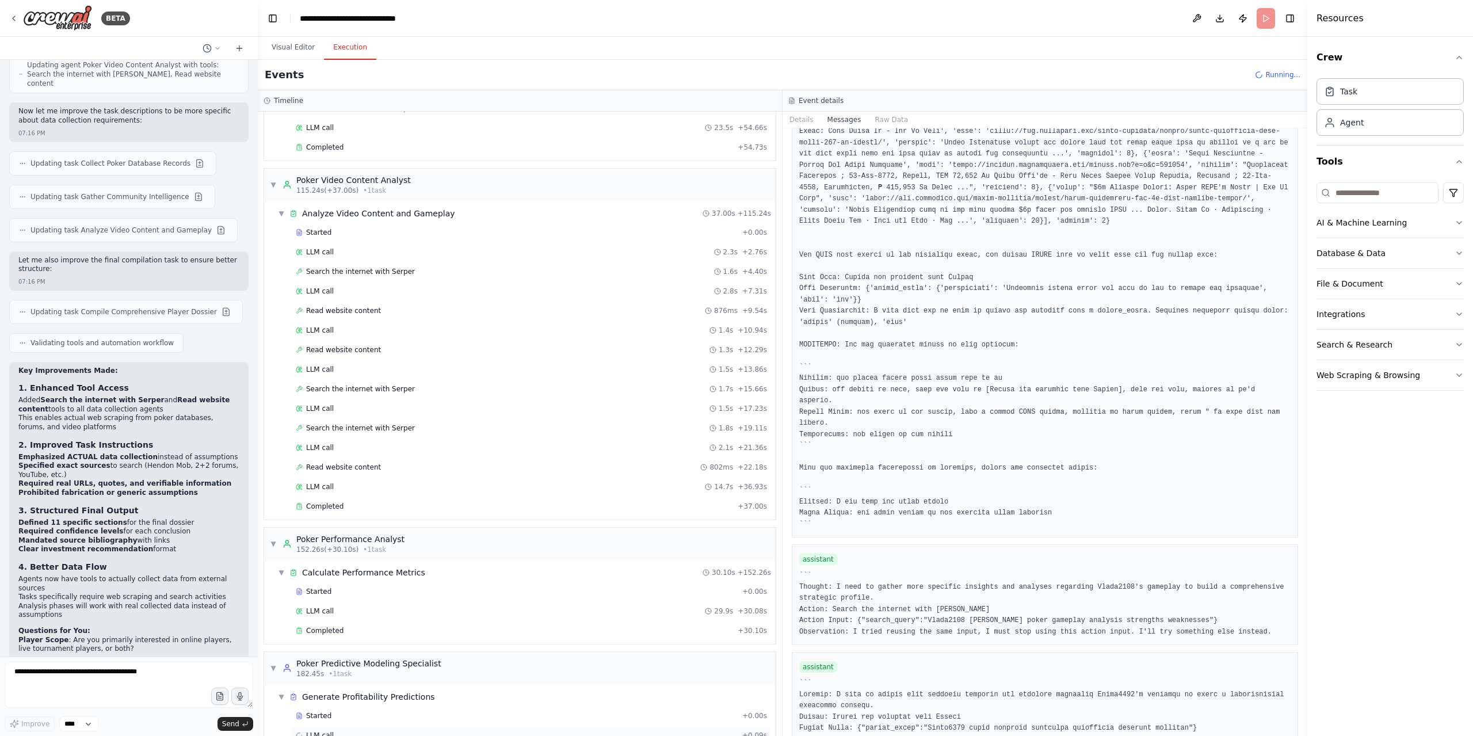
click at [429, 726] on div "LLM call + 0.09s" at bounding box center [531, 734] width 479 height 17
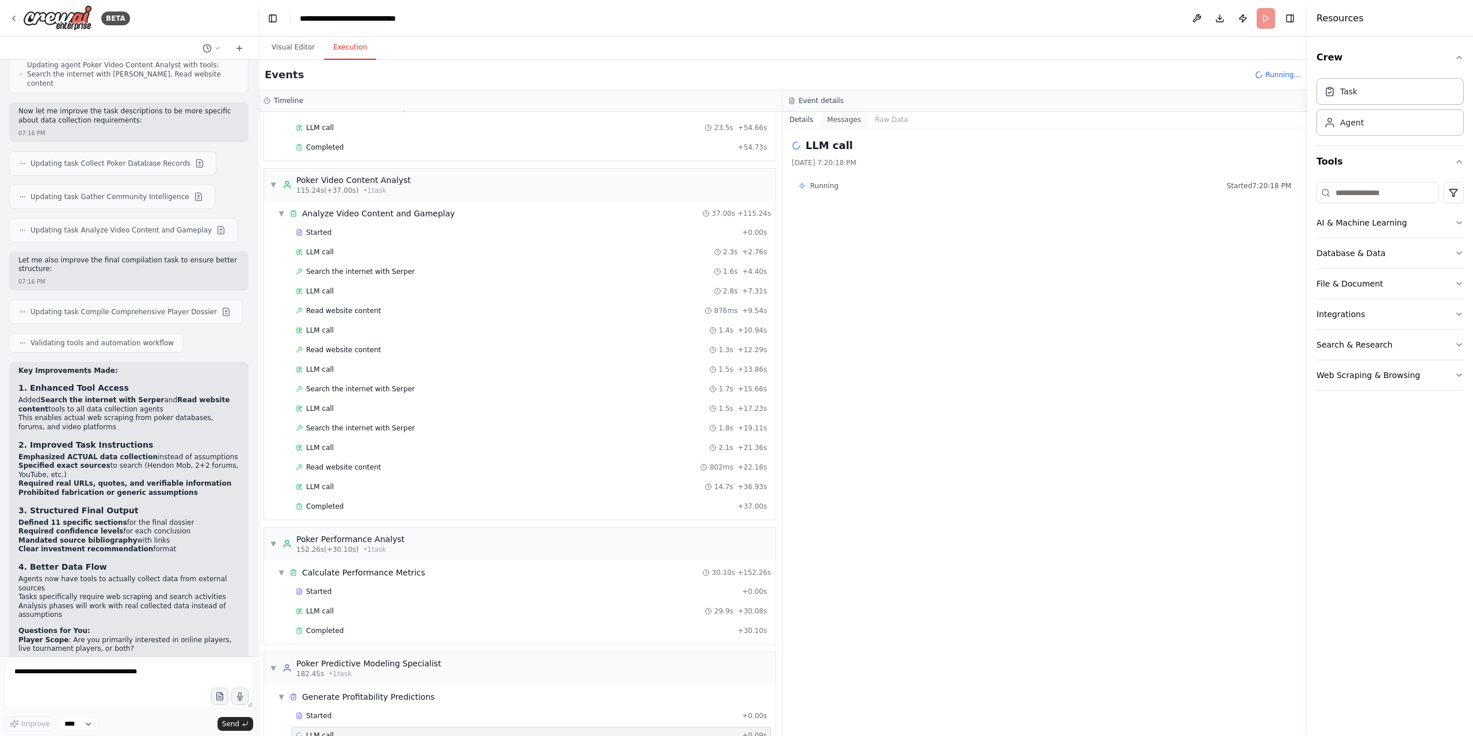
click at [835, 121] on button "Messages" at bounding box center [844, 120] width 48 height 16
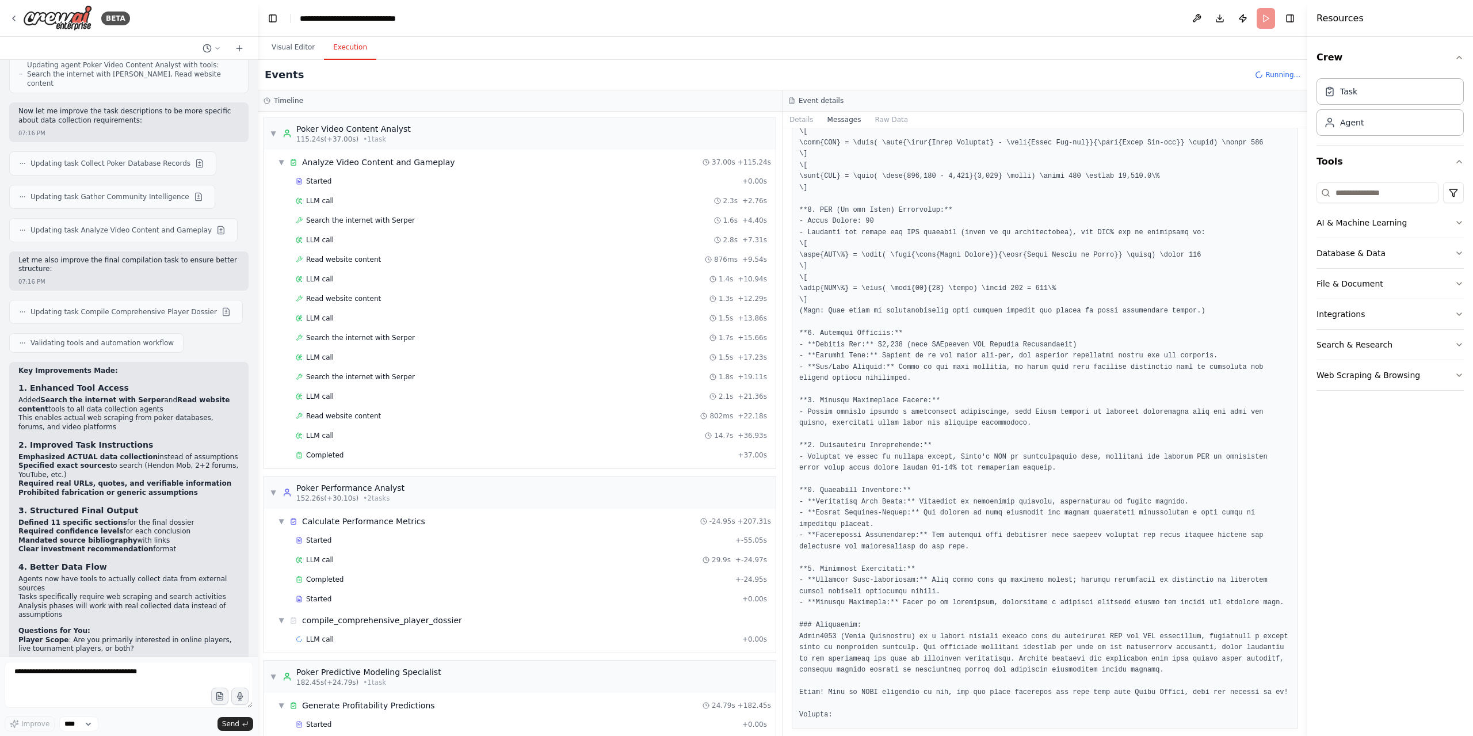
scroll to position [941, 0]
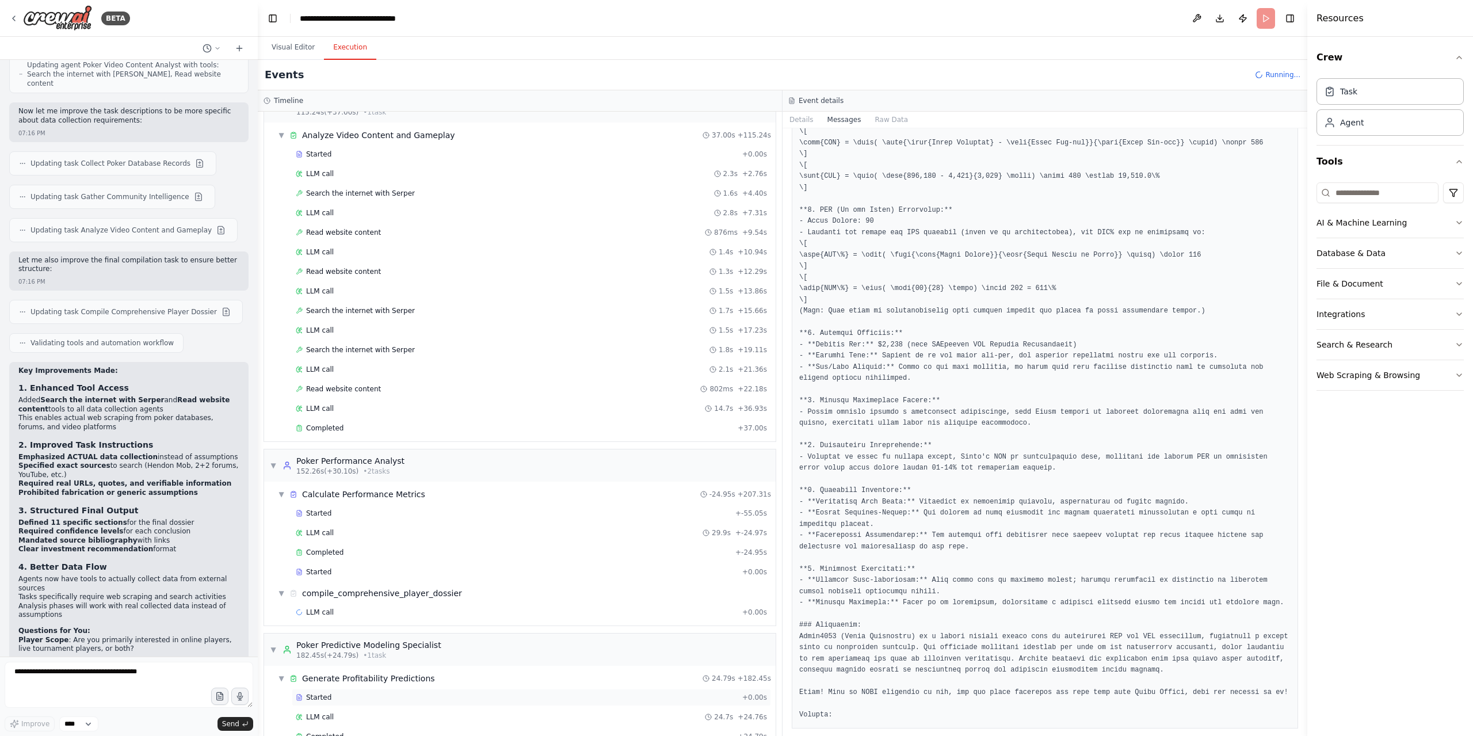
click at [406, 689] on div "Started + 0.00s" at bounding box center [531, 697] width 479 height 17
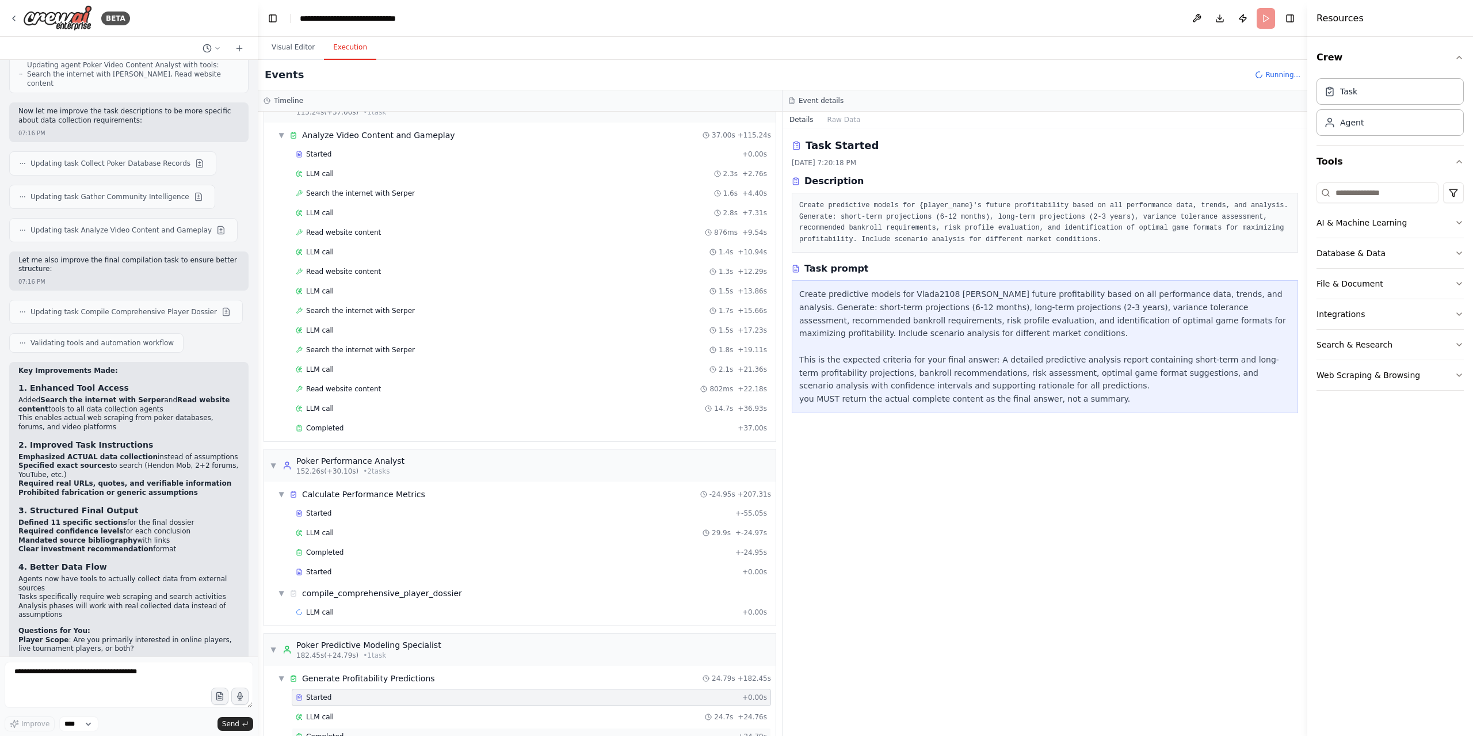
click at [390, 728] on div "Completed + 24.79s" at bounding box center [531, 736] width 479 height 17
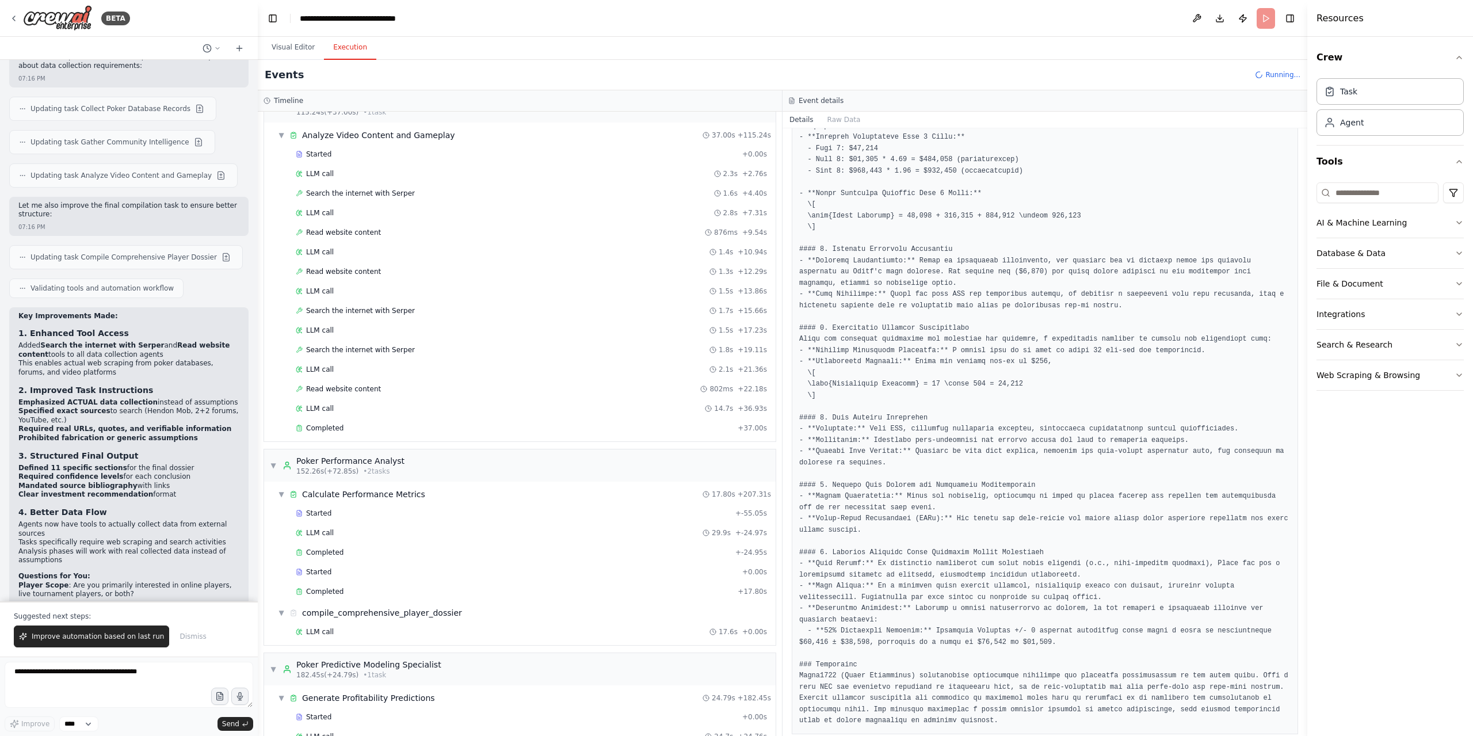
scroll to position [462, 0]
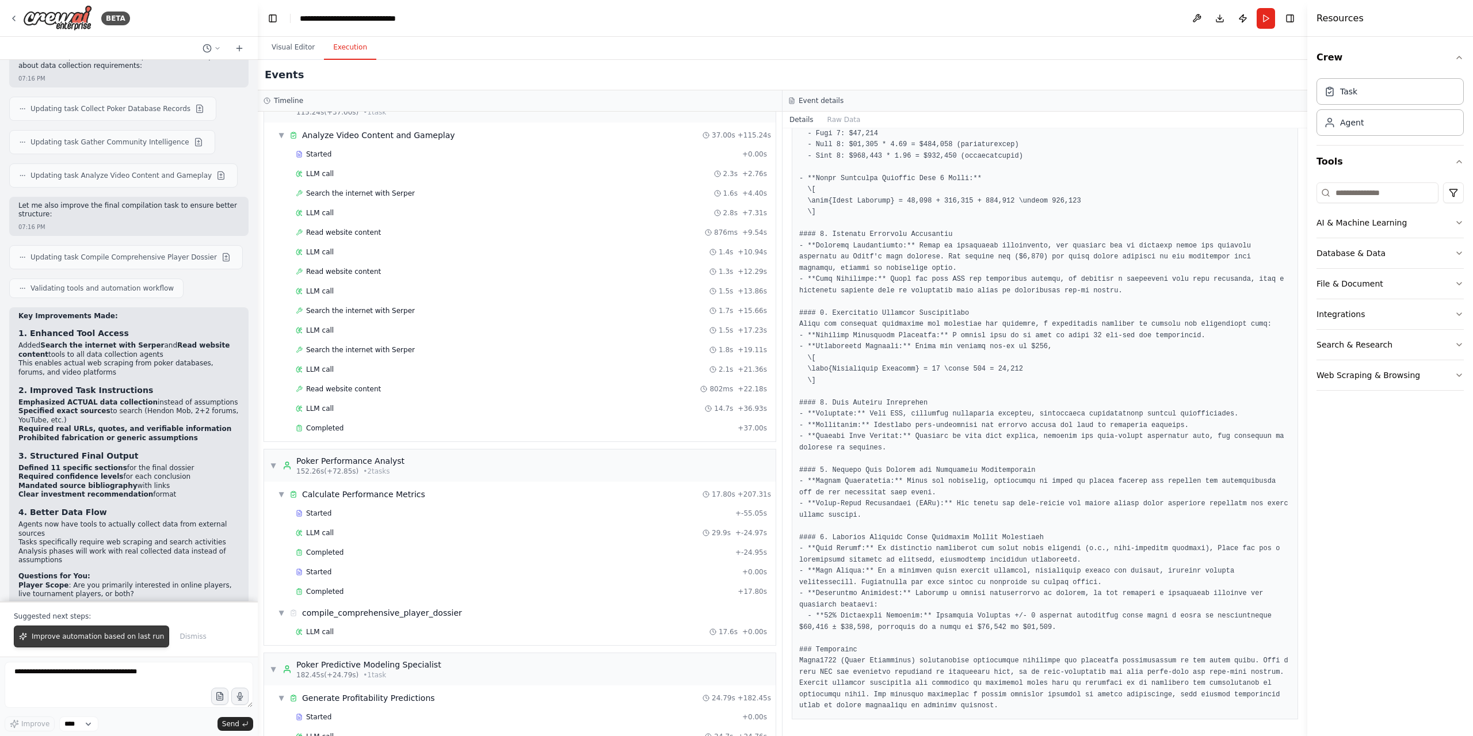
click at [116, 636] on span "Improve automation based on last run" at bounding box center [98, 636] width 132 height 9
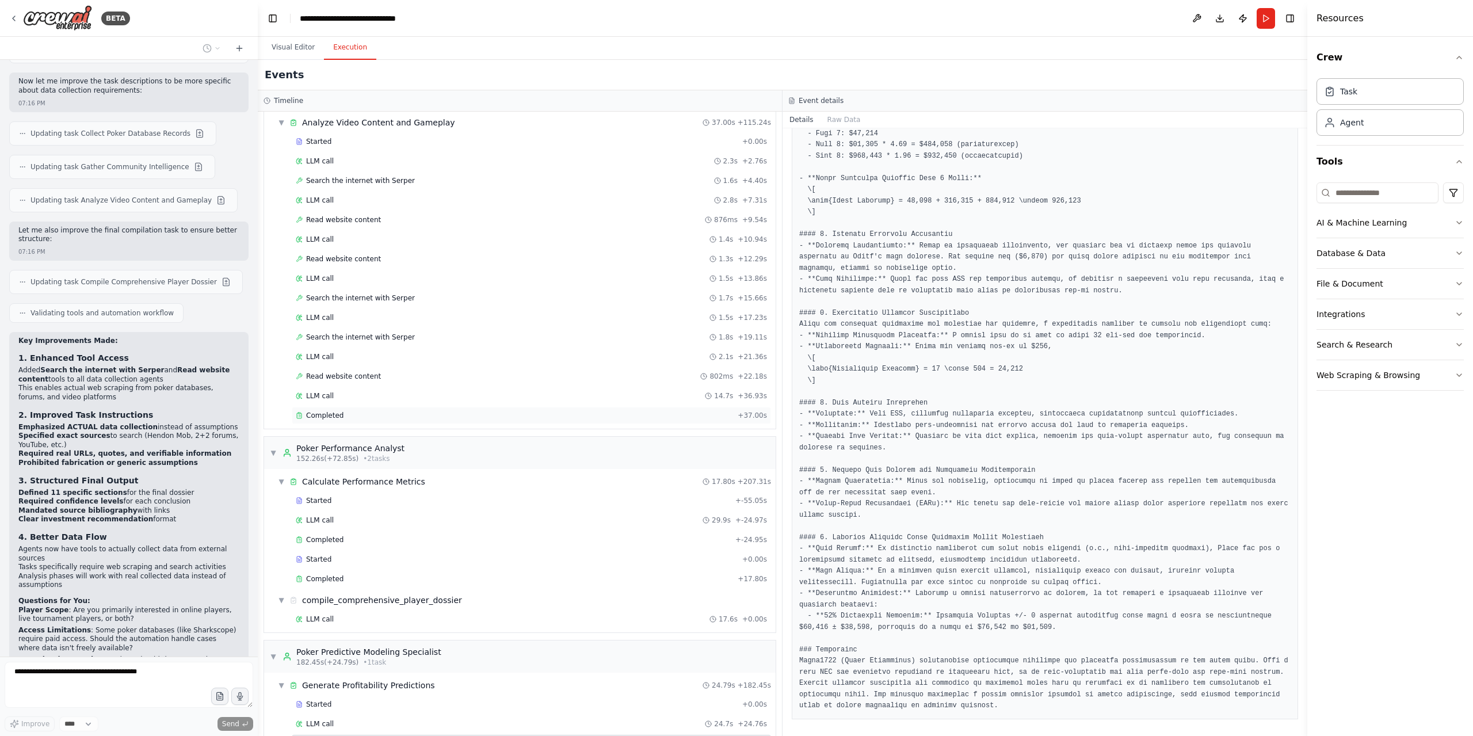
scroll to position [961, 0]
click at [434, 607] on div "LLM call 17.6s + 0.00s" at bounding box center [531, 611] width 471 height 9
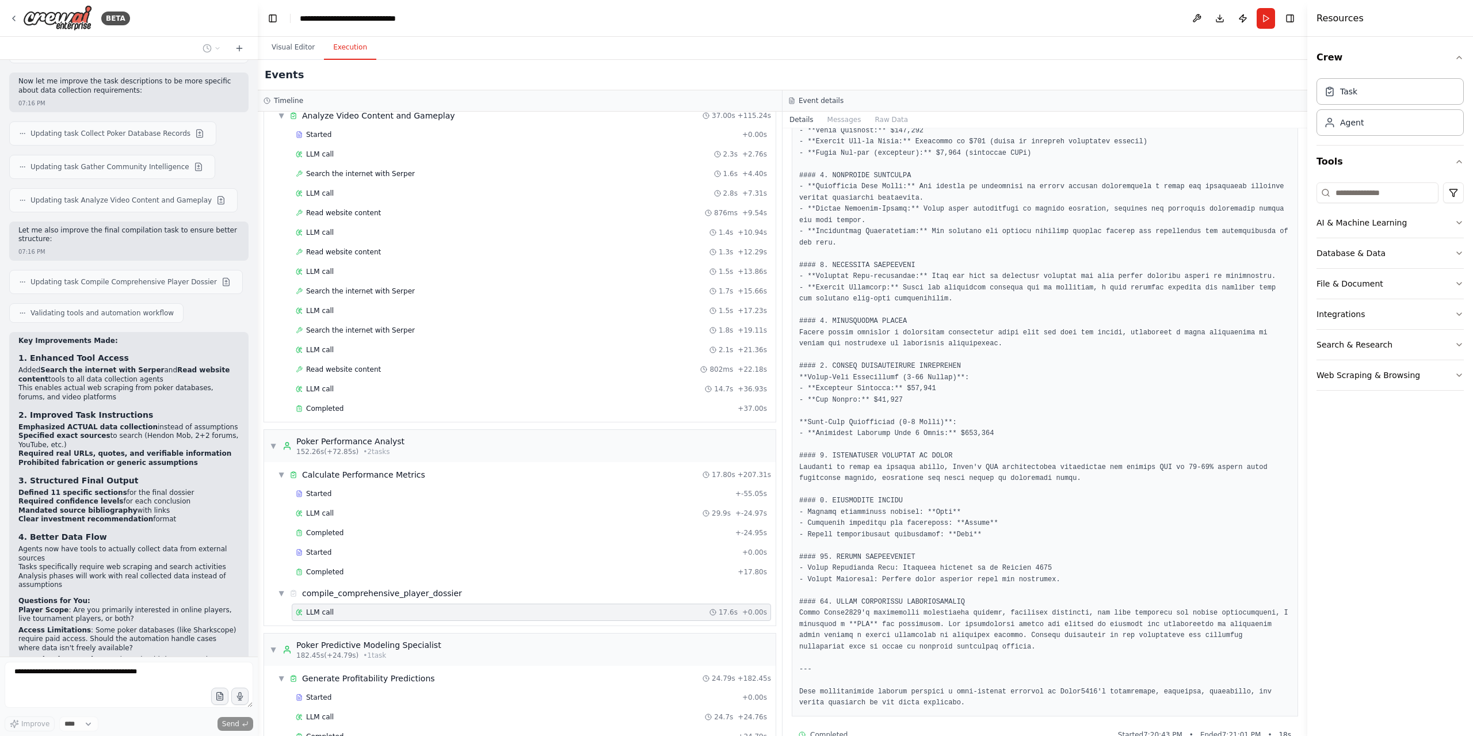
scroll to position [425, 0]
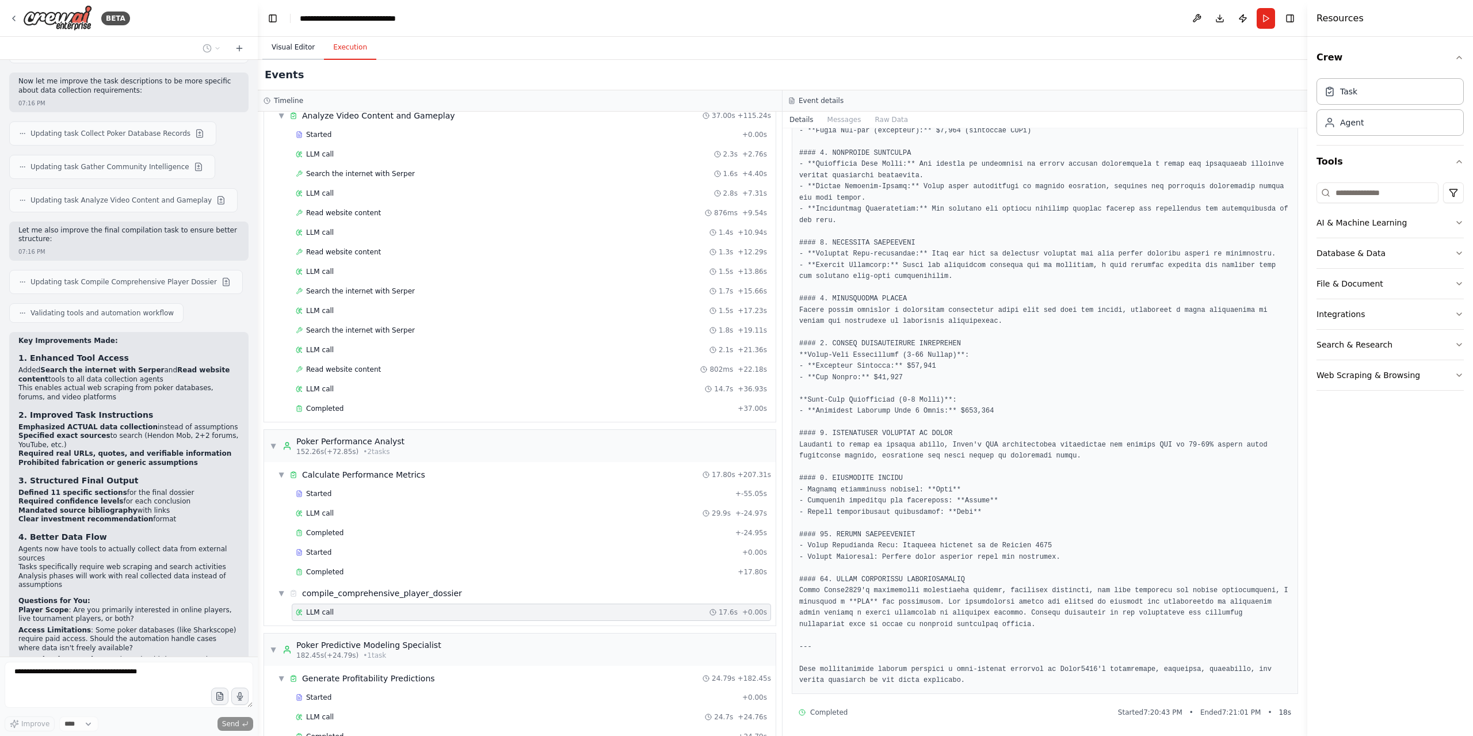
click at [273, 54] on button "Visual Editor" at bounding box center [293, 48] width 62 height 24
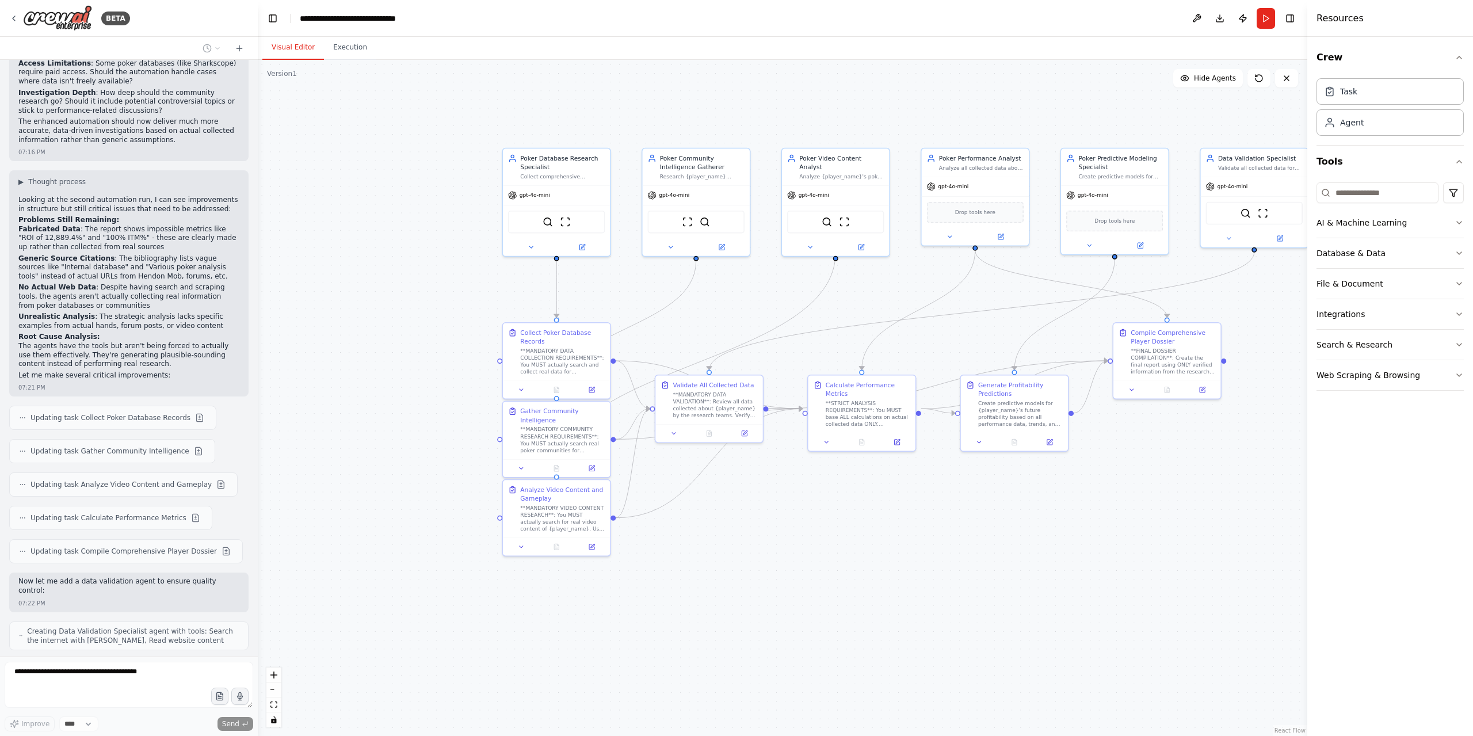
scroll to position [2668, 0]
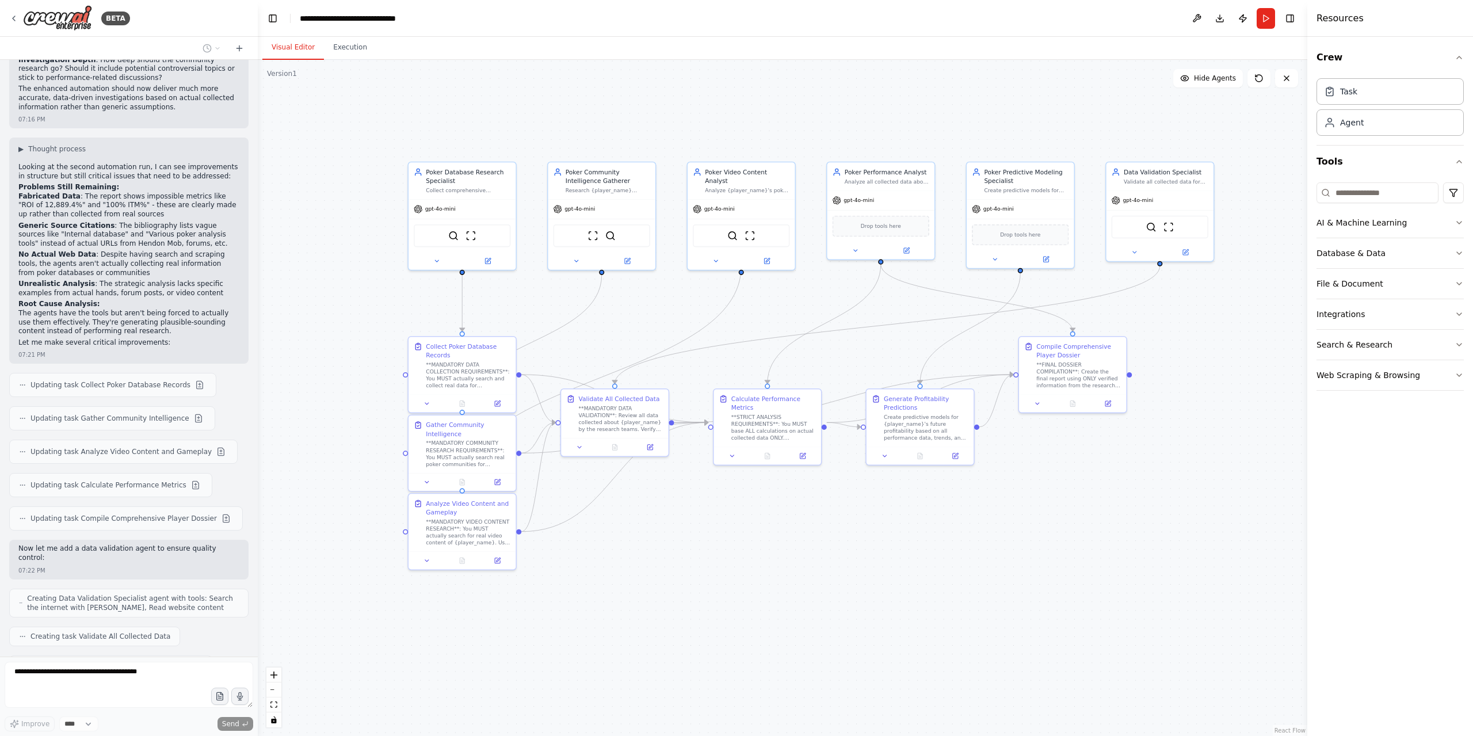
drag, startPoint x: 850, startPoint y: 565, endPoint x: 767, endPoint y: 566, distance: 82.8
click at [767, 566] on div ".deletable-edge-delete-btn { width: 20px; height: 20px; border: 0px solid #ffff…" at bounding box center [782, 398] width 1049 height 676
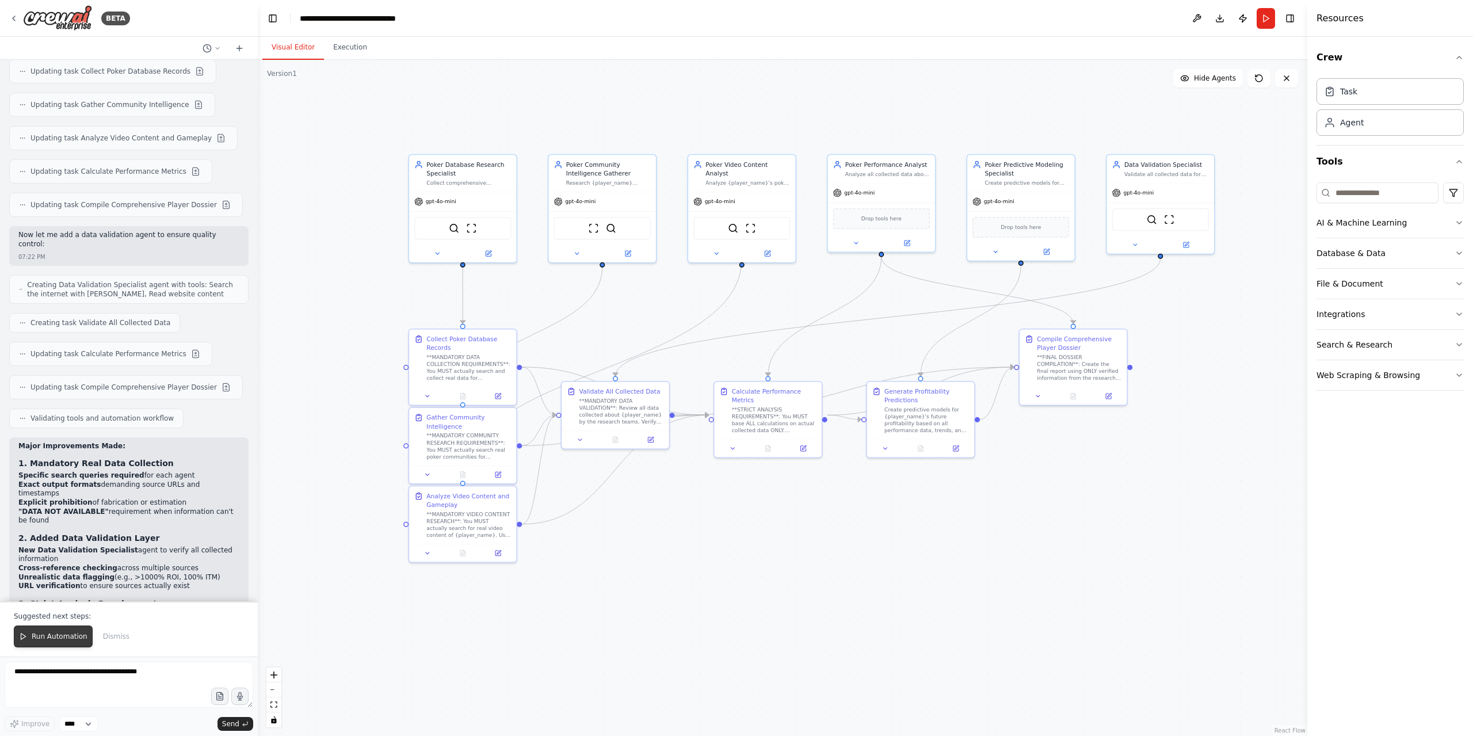
click at [57, 646] on button "Run Automation" at bounding box center [53, 636] width 79 height 22
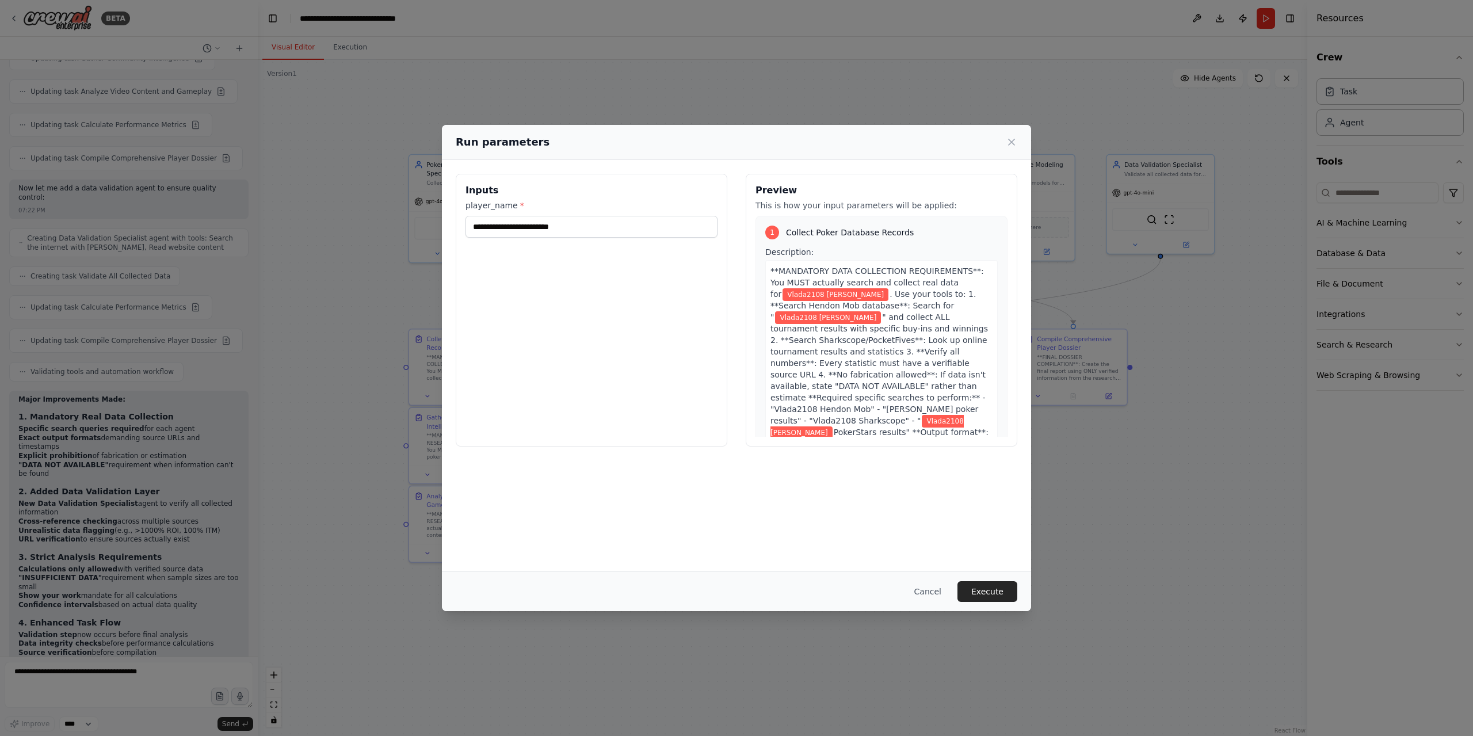
scroll to position [3037, 0]
click at [1003, 591] on button "Execute" at bounding box center [987, 591] width 60 height 21
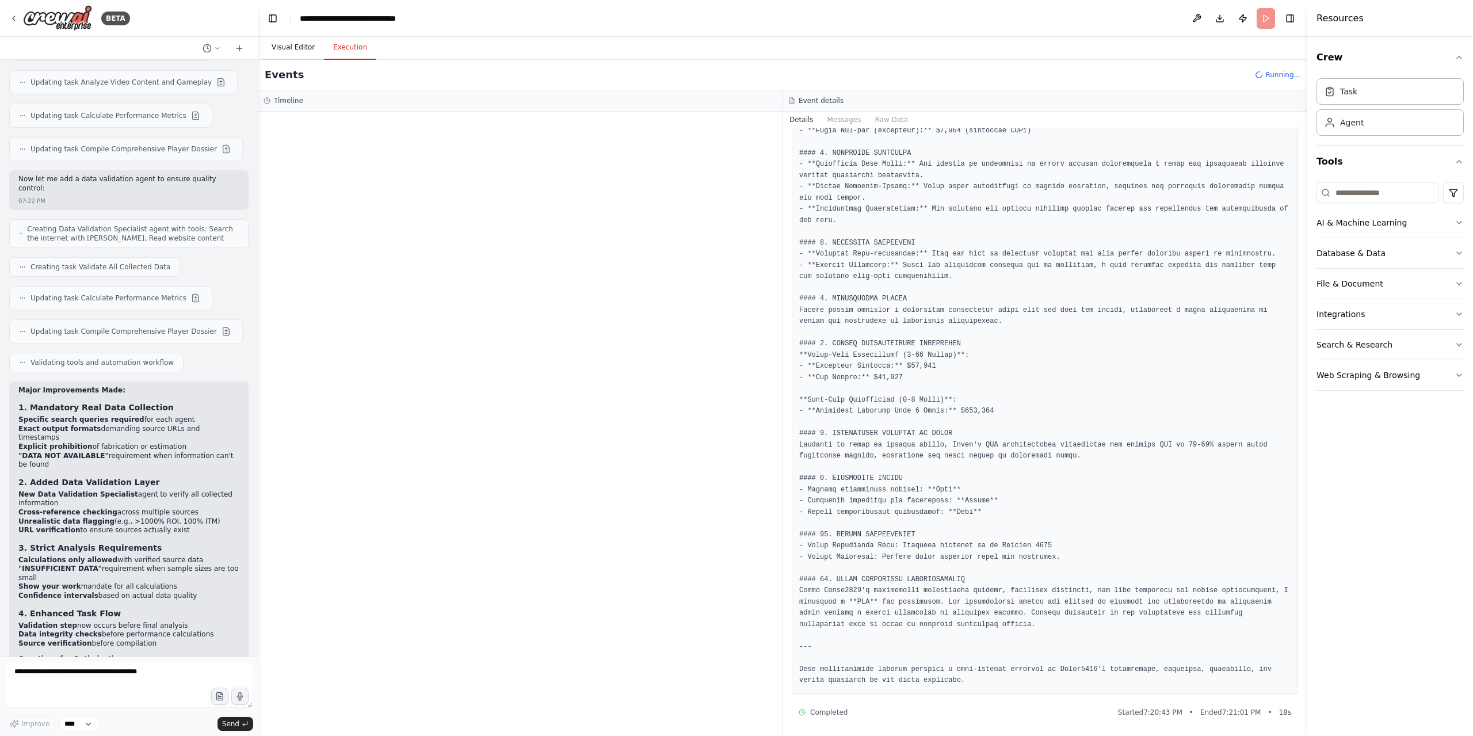
click at [293, 45] on button "Visual Editor" at bounding box center [293, 48] width 62 height 24
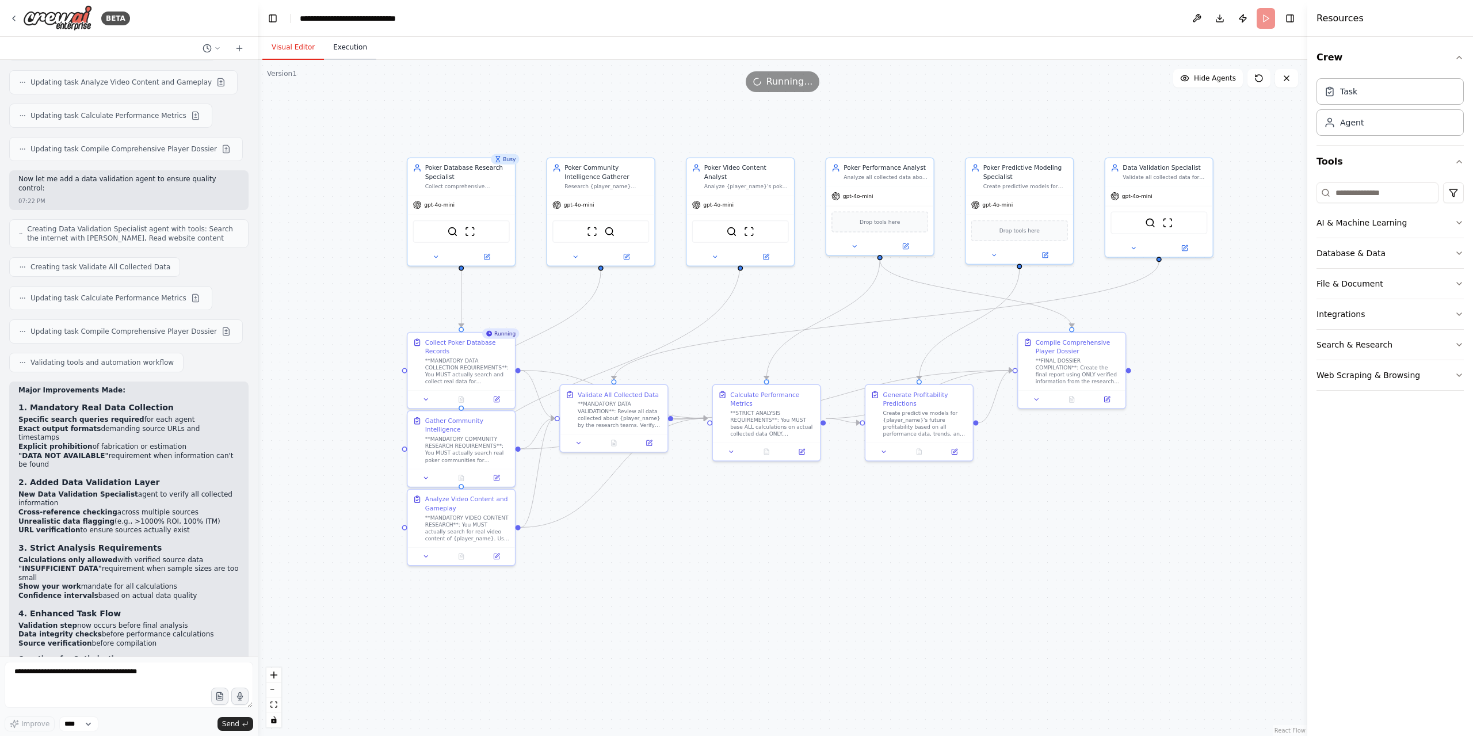
click at [345, 41] on button "Execution" at bounding box center [350, 48] width 52 height 24
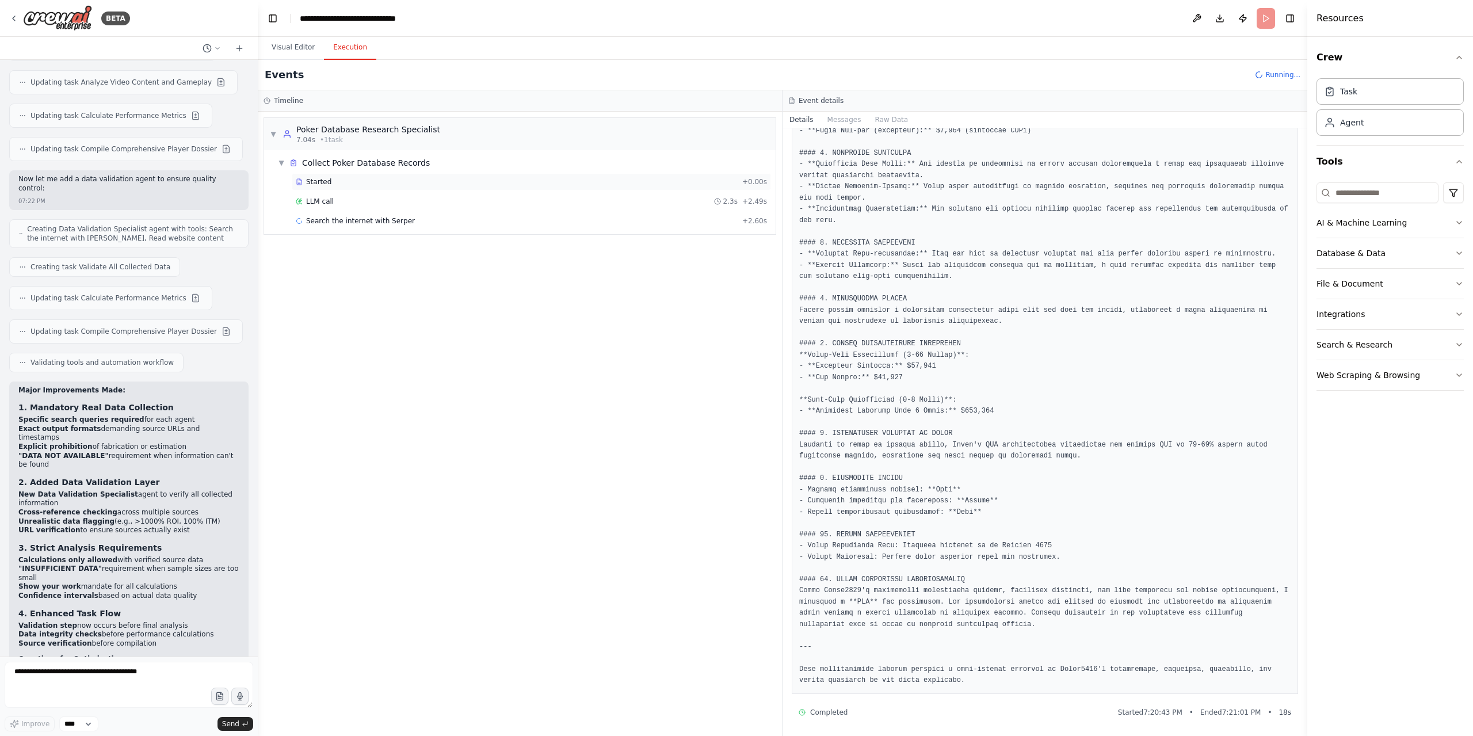
click at [342, 181] on div "Started" at bounding box center [517, 181] width 442 height 9
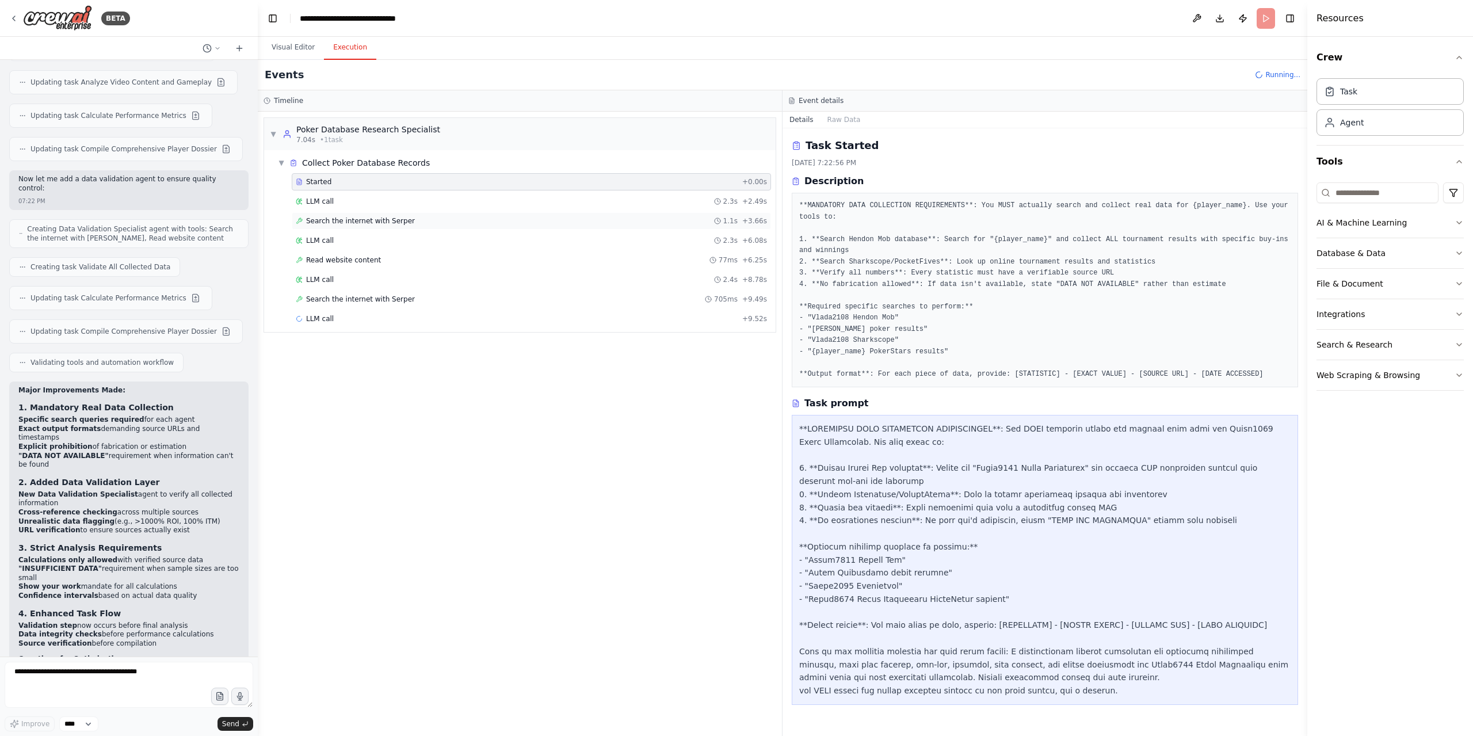
click at [325, 225] on div "Search the internet with Serper 1.1s + 3.66s" at bounding box center [531, 220] width 479 height 17
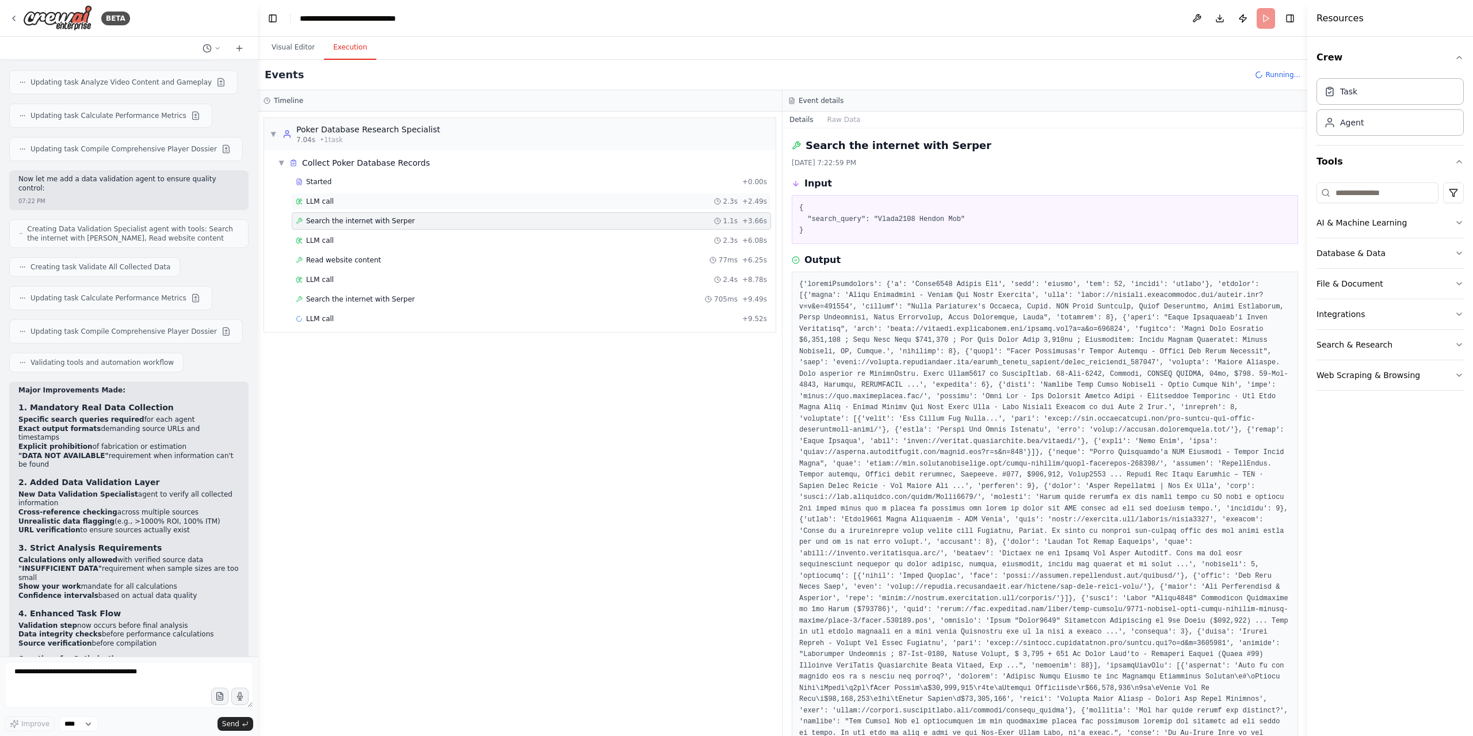
click at [335, 206] on div "LLM call 2.3s + 2.49s" at bounding box center [531, 201] width 479 height 17
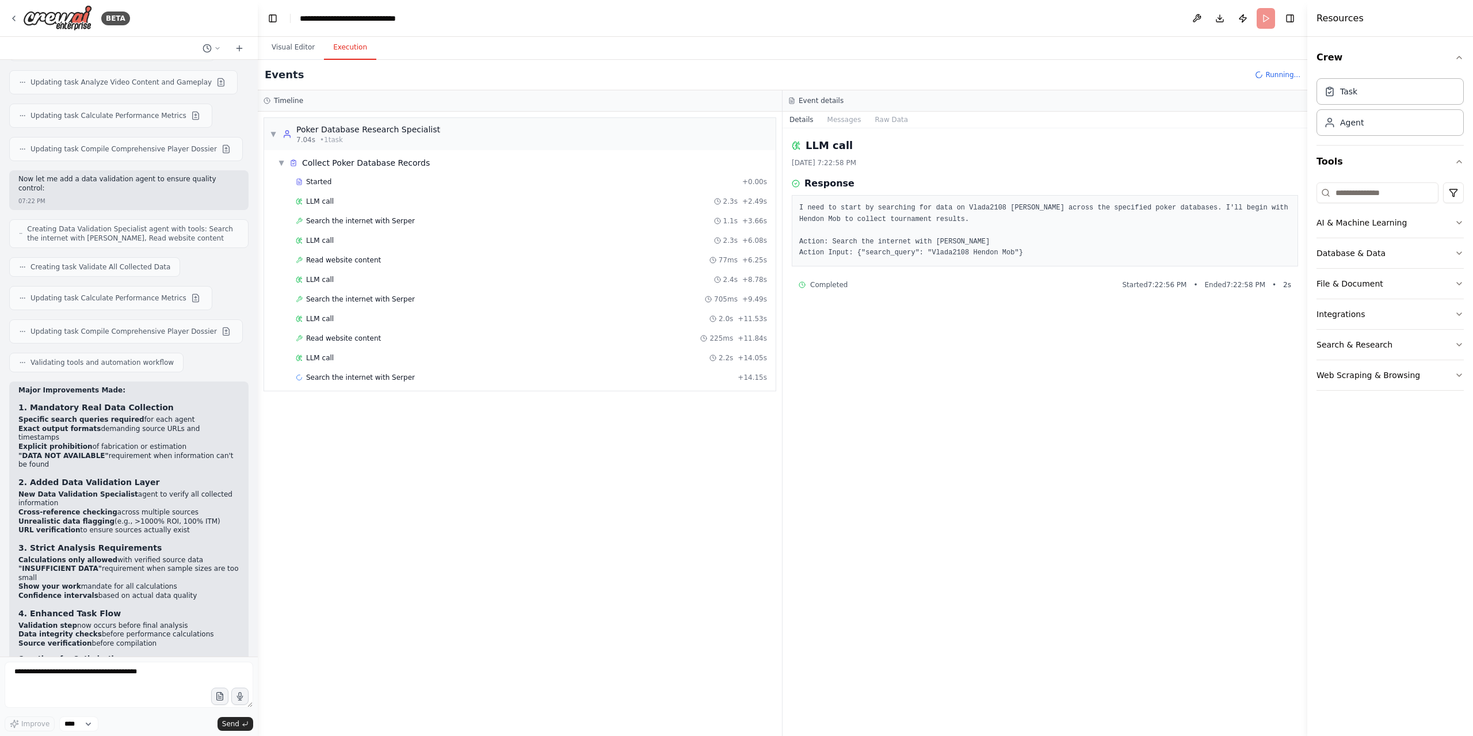
click at [373, 362] on div "Started + 0.00s LLM call 2.3s + 2.49s Search the internet with Serper 1.1s + 3.…" at bounding box center [524, 280] width 502 height 215
click at [373, 373] on span "Search the internet with Serper" at bounding box center [360, 377] width 109 height 9
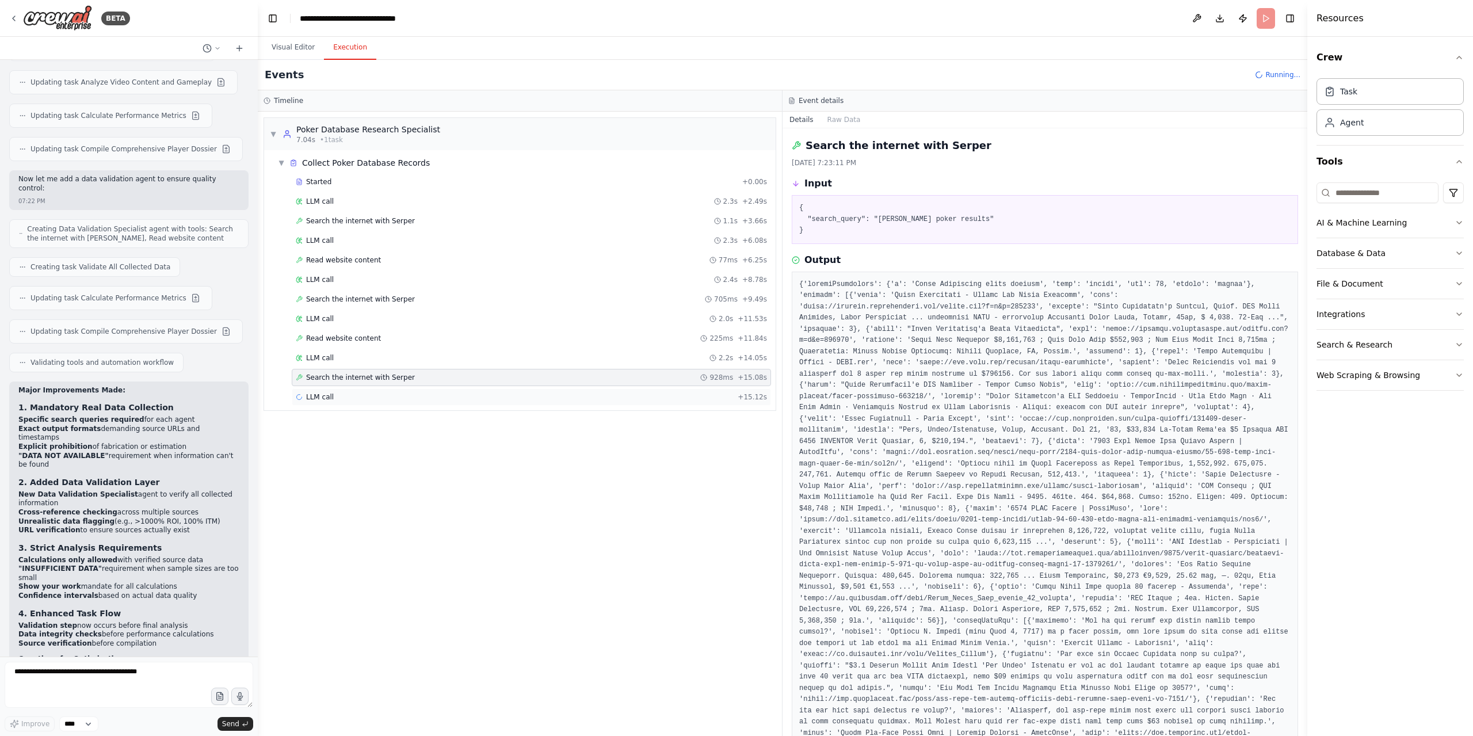
click at [383, 399] on div "LLM call + 15.12s" at bounding box center [531, 396] width 479 height 17
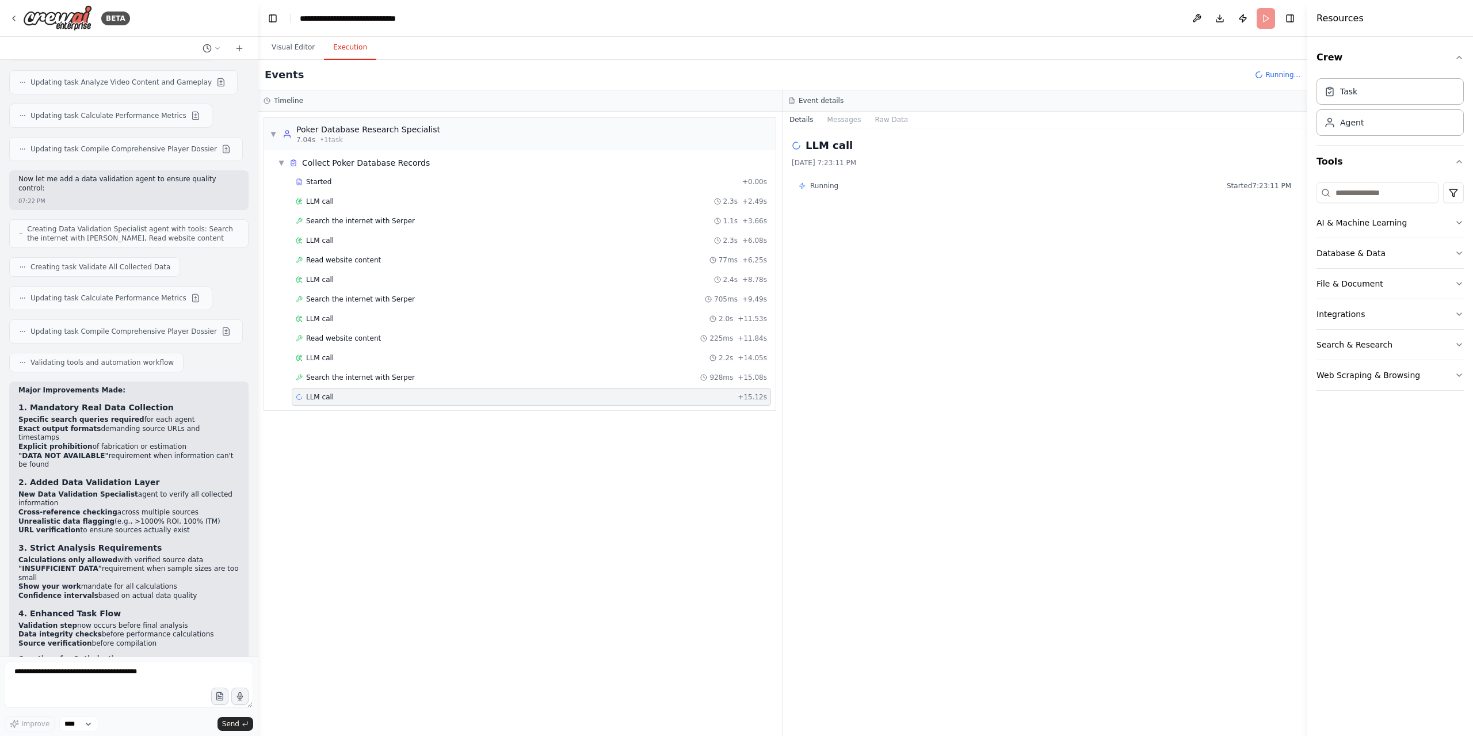
click at [840, 108] on div "Event details" at bounding box center [1044, 100] width 525 height 21
click at [843, 121] on button "Messages" at bounding box center [844, 120] width 48 height 16
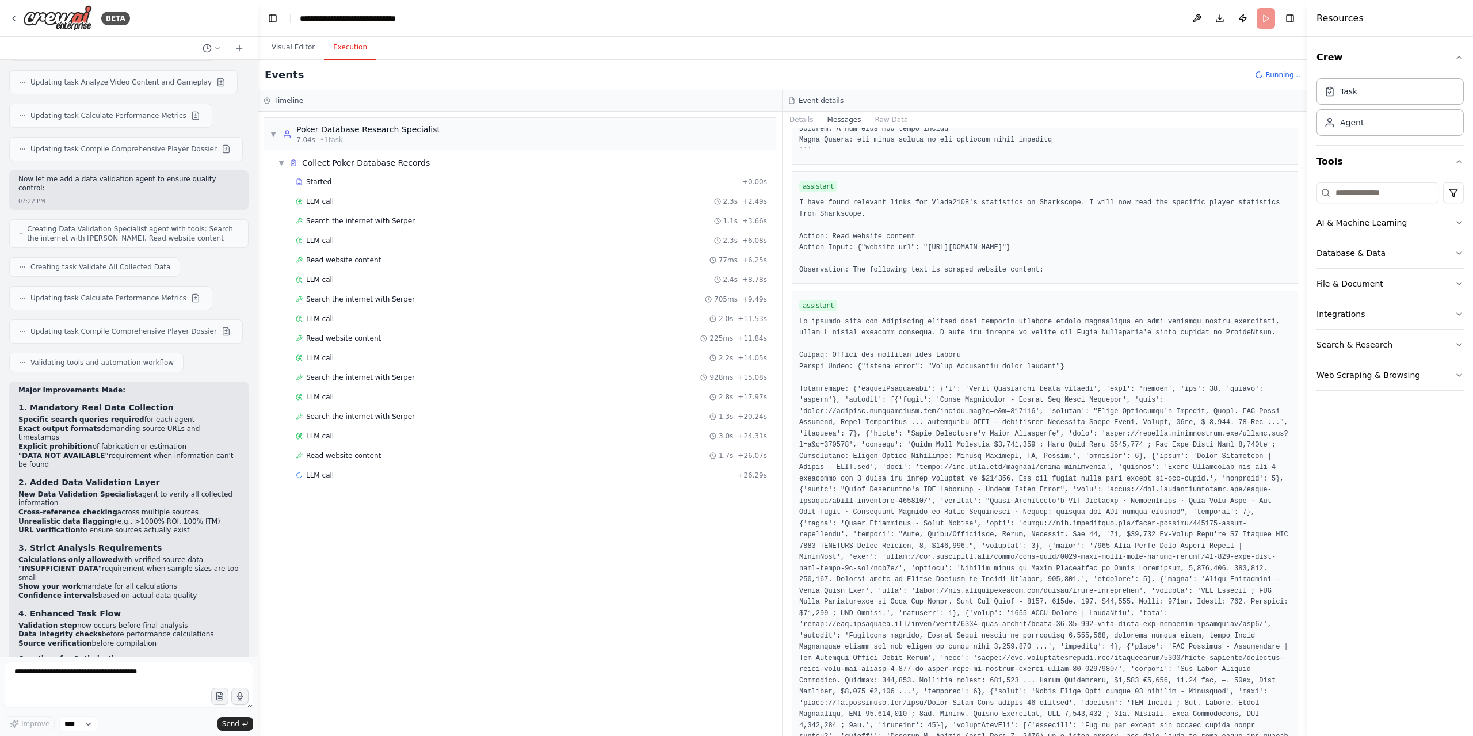
scroll to position [2577, 0]
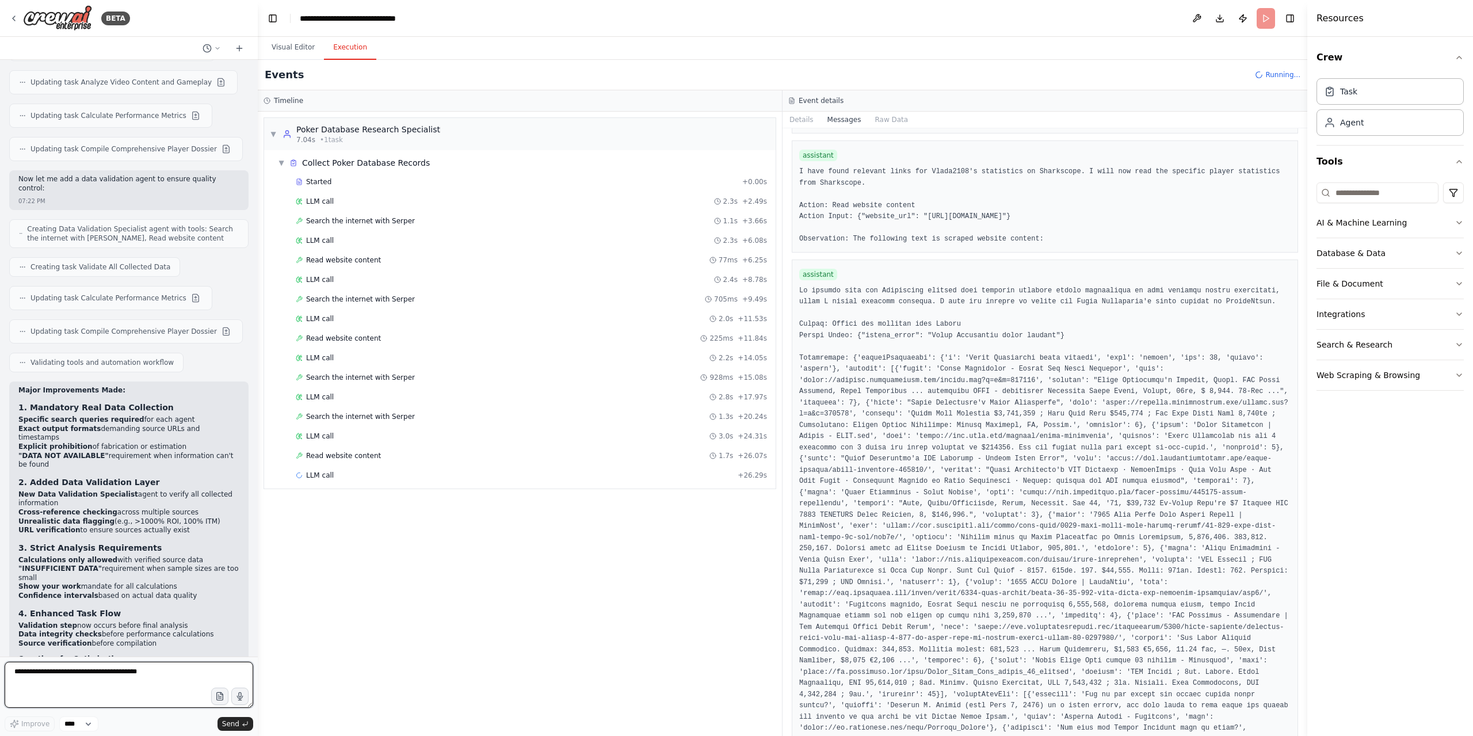
click at [115, 670] on textarea at bounding box center [129, 684] width 248 height 46
click at [298, 51] on button "Visual Editor" at bounding box center [293, 48] width 62 height 24
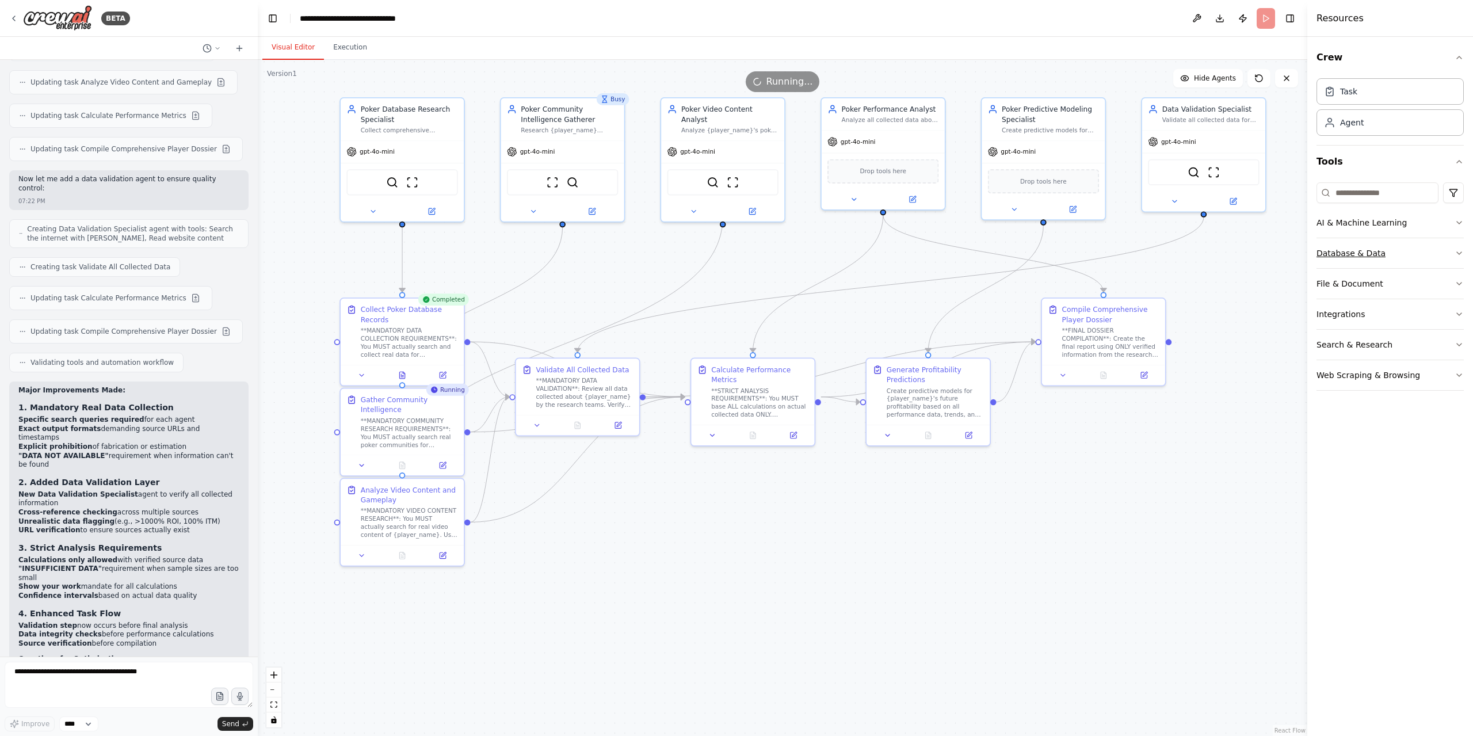
click at [1458, 250] on icon "button" at bounding box center [1458, 252] width 9 height 9
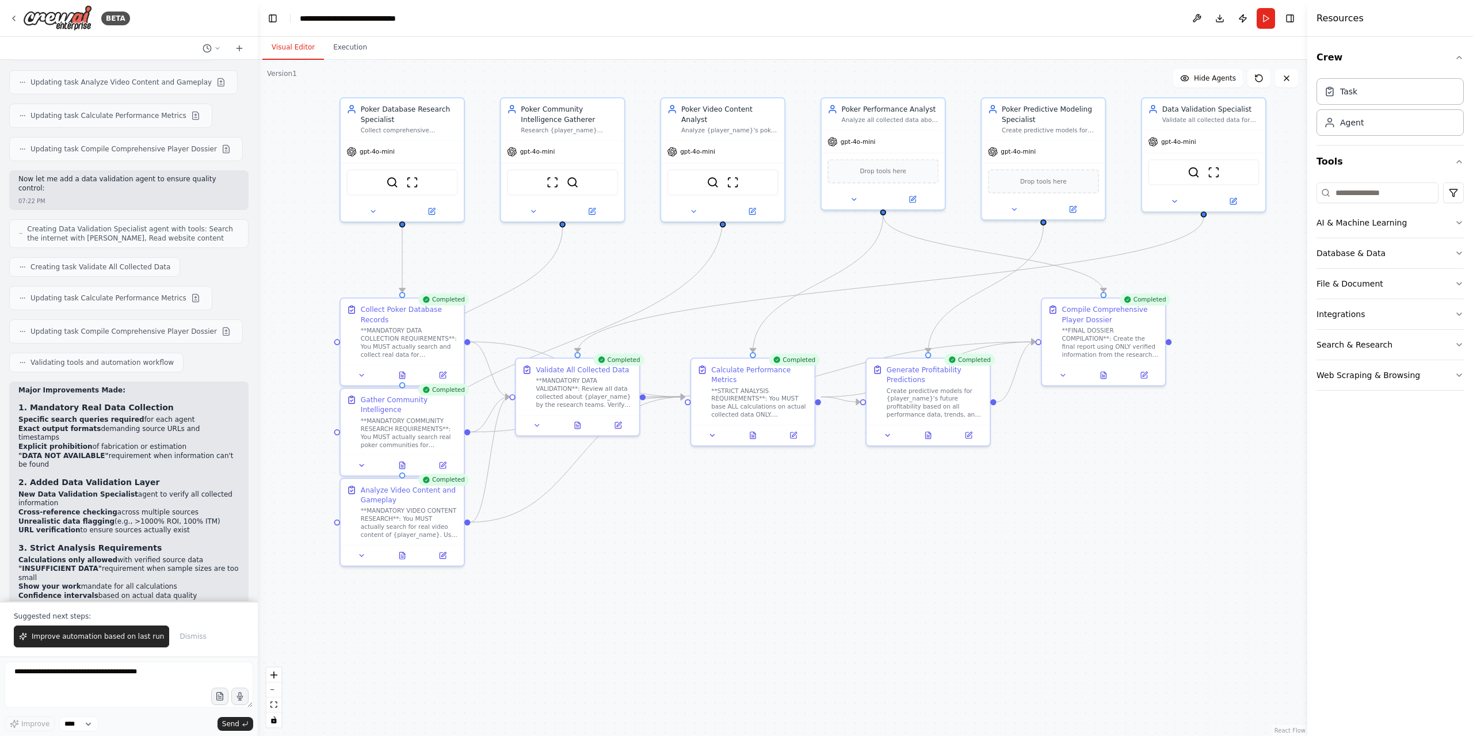
scroll to position [3092, 0]
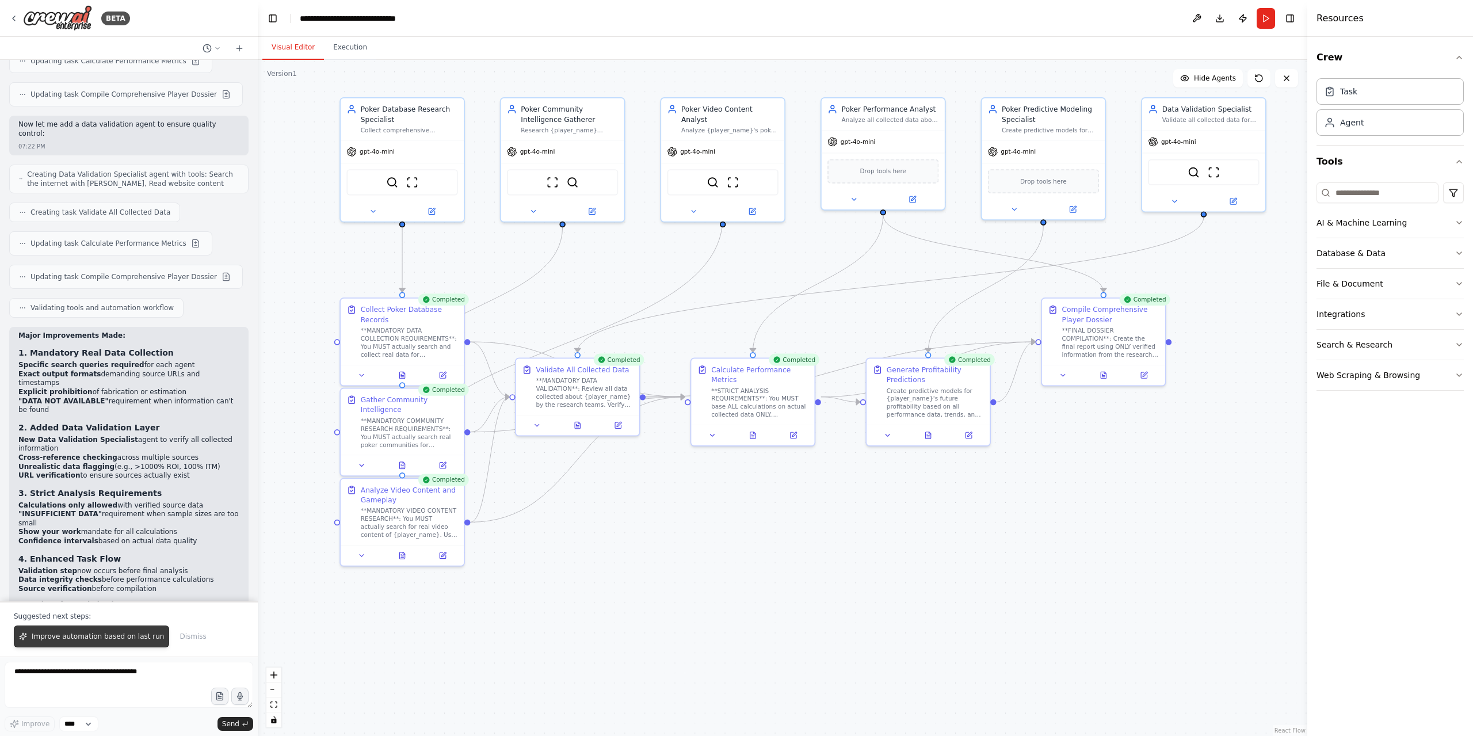
click at [84, 641] on span "Improve automation based on last run" at bounding box center [98, 636] width 132 height 9
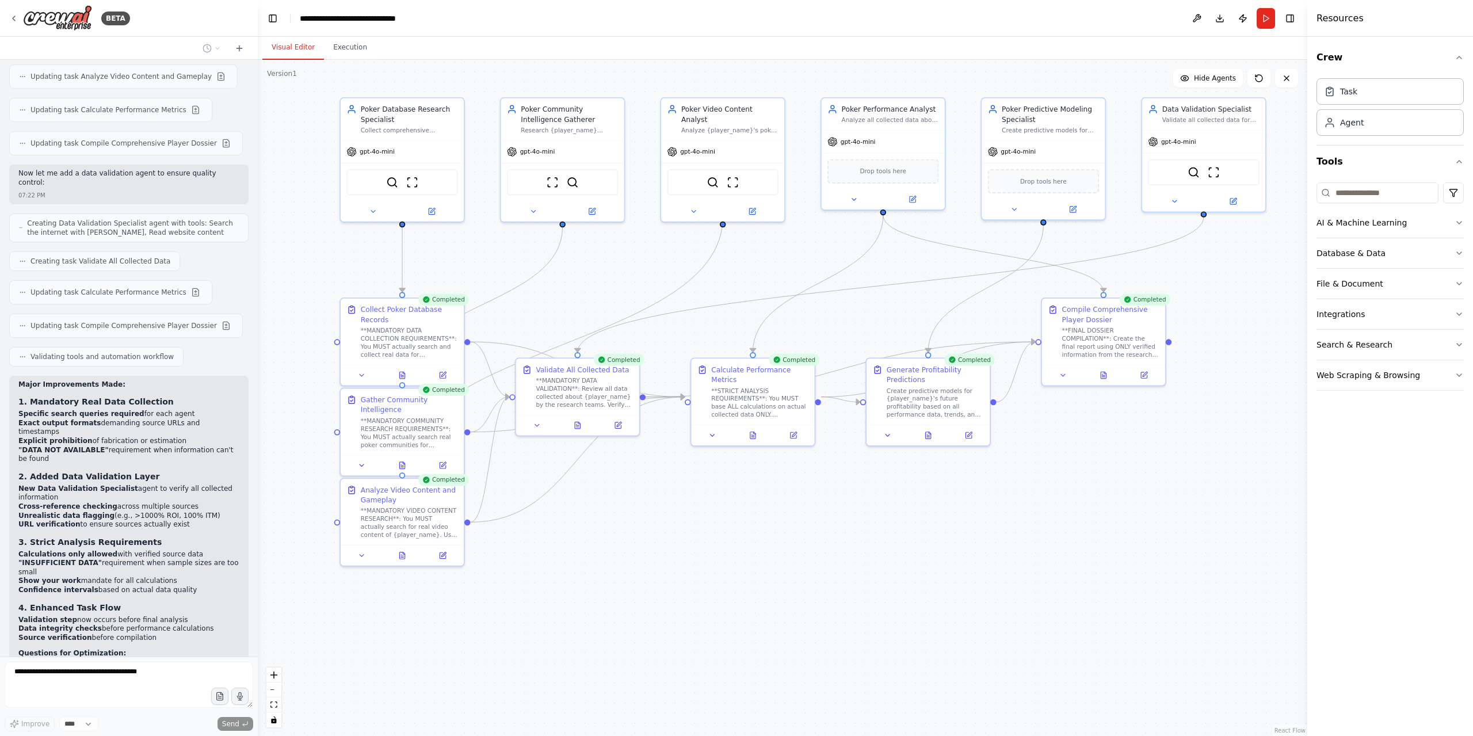
scroll to position [3067, 0]
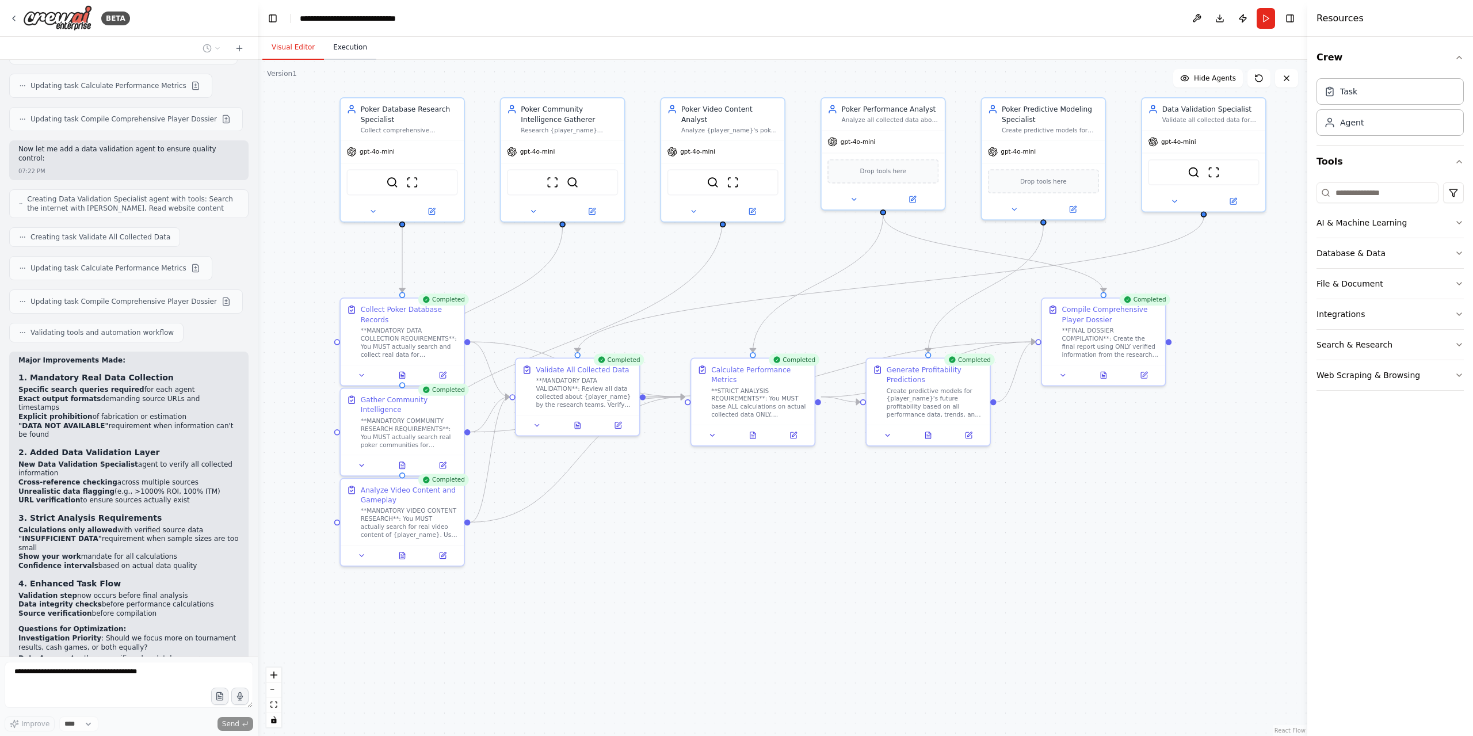
click at [347, 51] on button "Execution" at bounding box center [350, 48] width 52 height 24
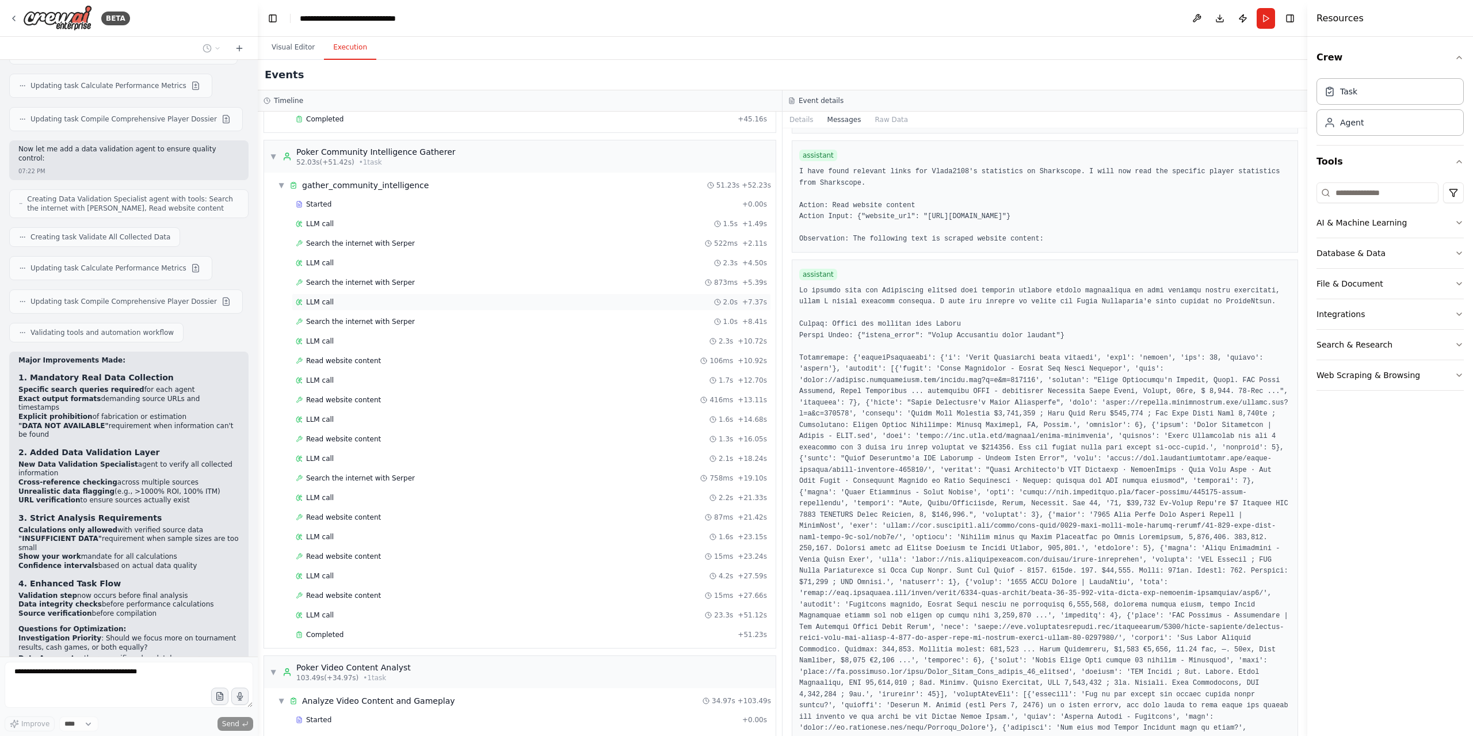
scroll to position [518, 0]
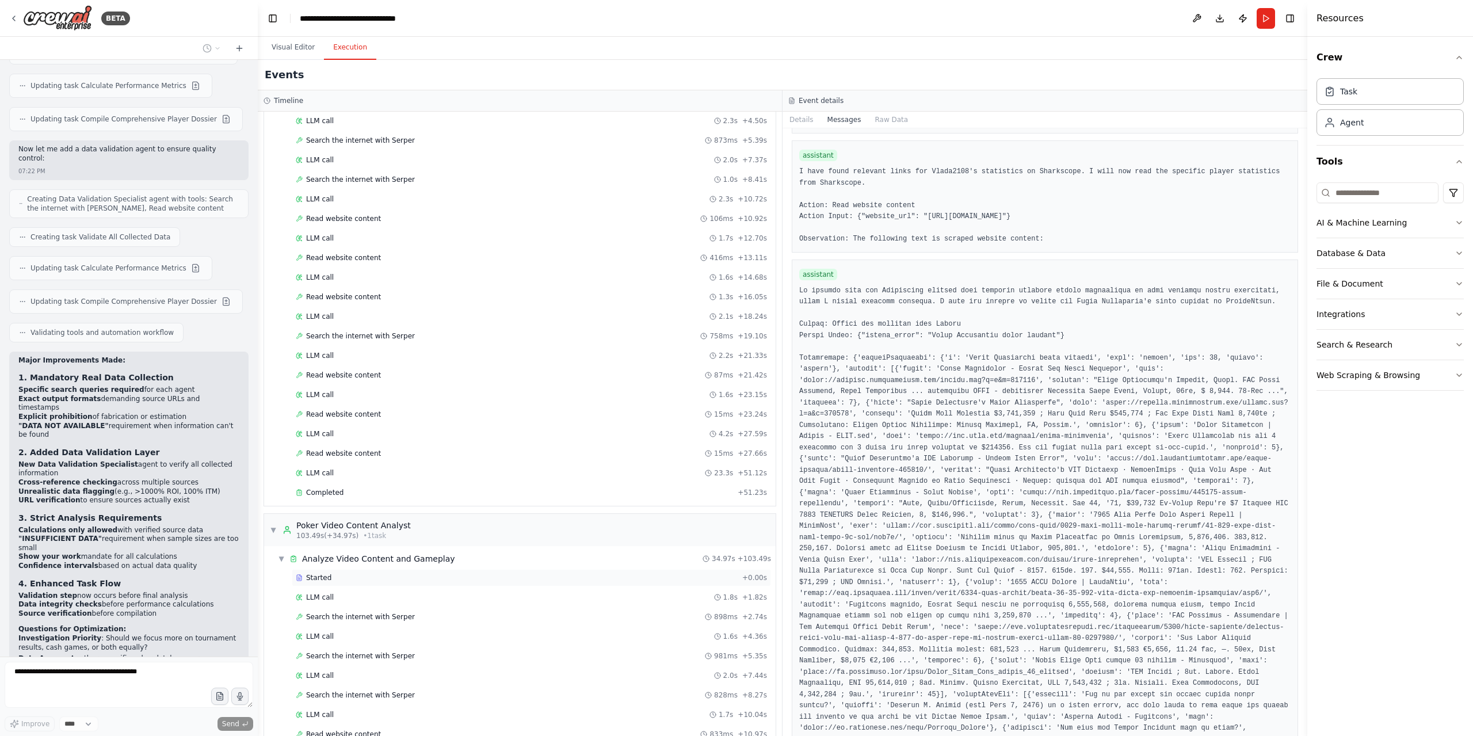
click at [459, 569] on div "Started + 0.00s" at bounding box center [531, 577] width 479 height 17
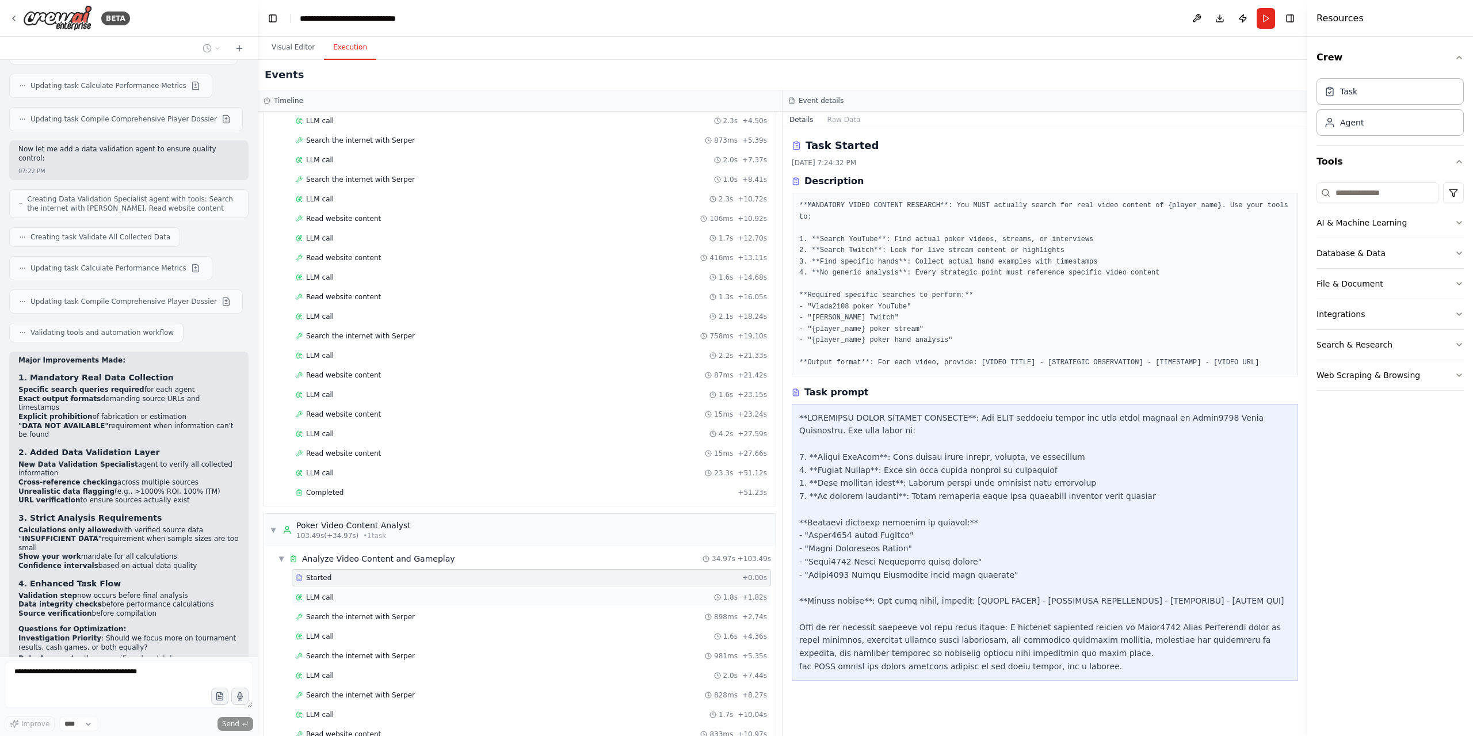
click at [452, 592] on div "LLM call 1.8s + 1.82s" at bounding box center [531, 596] width 471 height 9
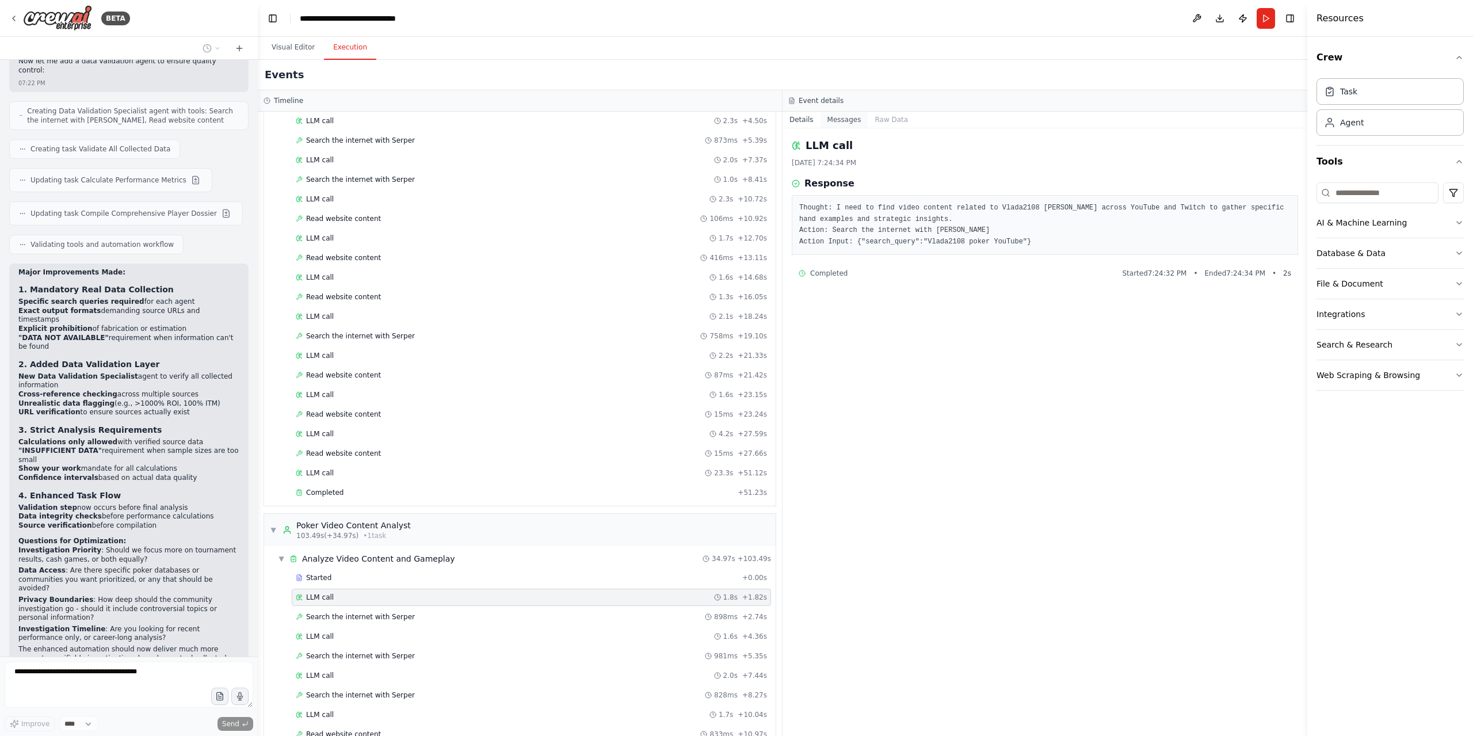
click at [843, 120] on button "Messages" at bounding box center [844, 120] width 48 height 16
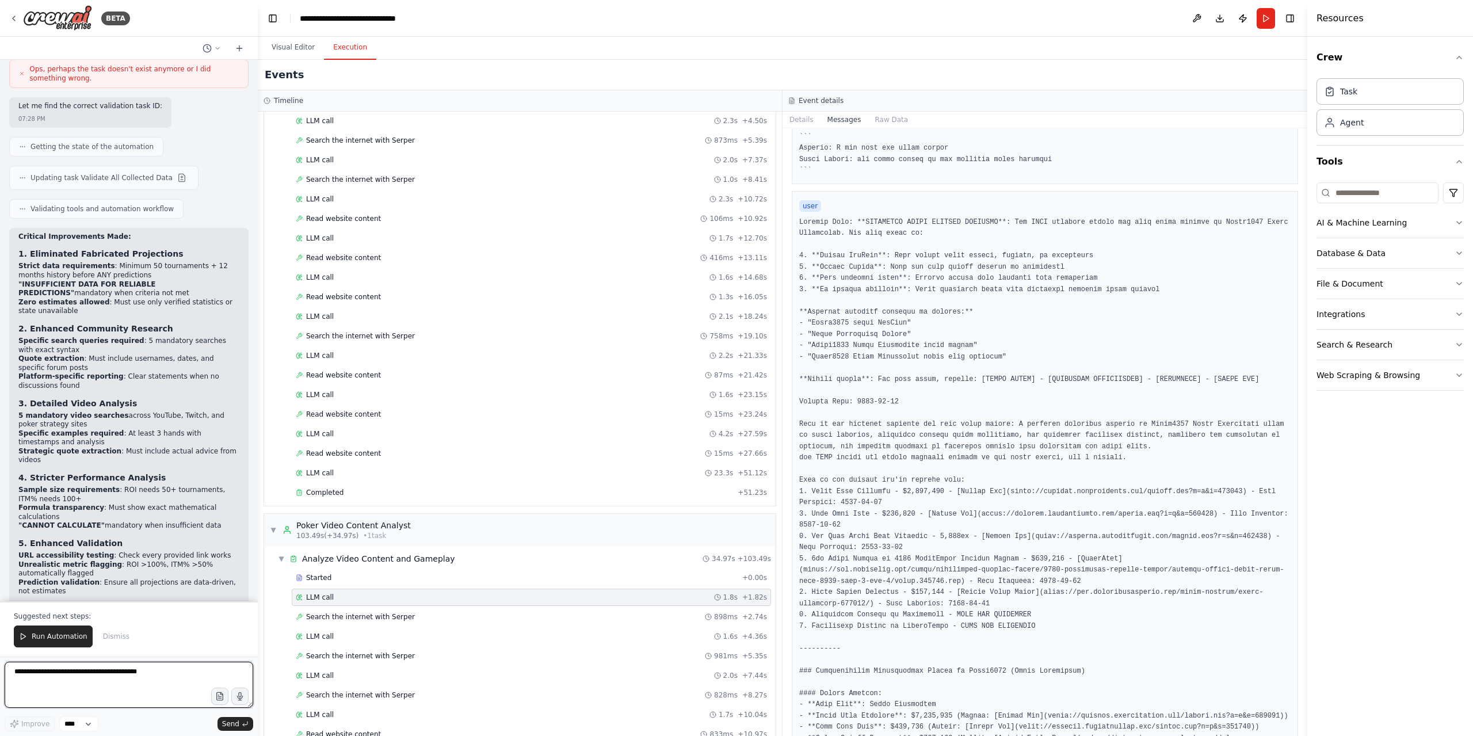
scroll to position [4264, 0]
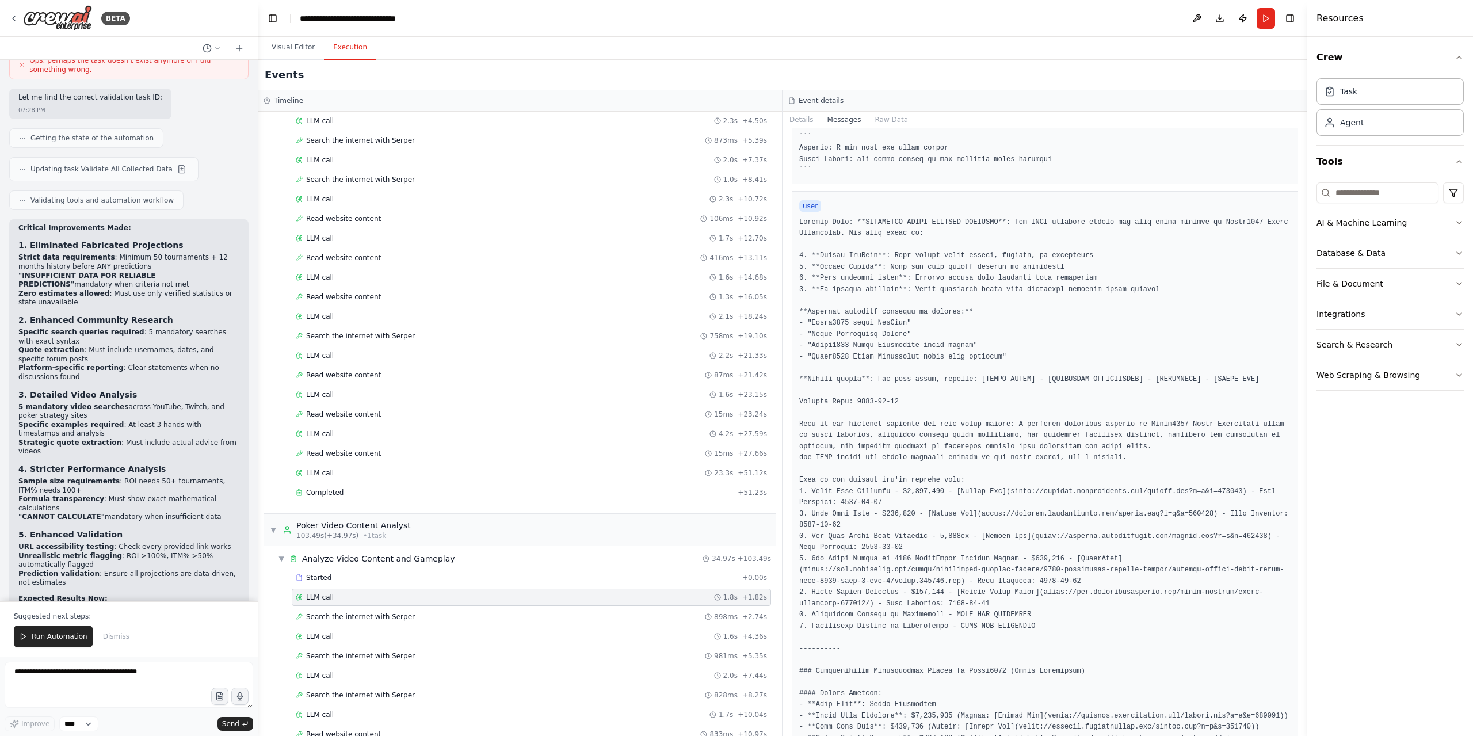
drag, startPoint x: 19, startPoint y: 545, endPoint x: 75, endPoint y: 542, distance: 56.4
click at [75, 727] on p "Data Gaps : Are there specific databases or platforms you want prioritized when…" at bounding box center [128, 736] width 221 height 18
click at [61, 727] on p "Data Gaps : Are there specific databases or platforms you want prioritized when…" at bounding box center [128, 736] width 221 height 18
drag, startPoint x: 21, startPoint y: 545, endPoint x: 31, endPoint y: 543, distance: 9.9
click at [31, 727] on strong "Data Gaps" at bounding box center [38, 731] width 40 height 8
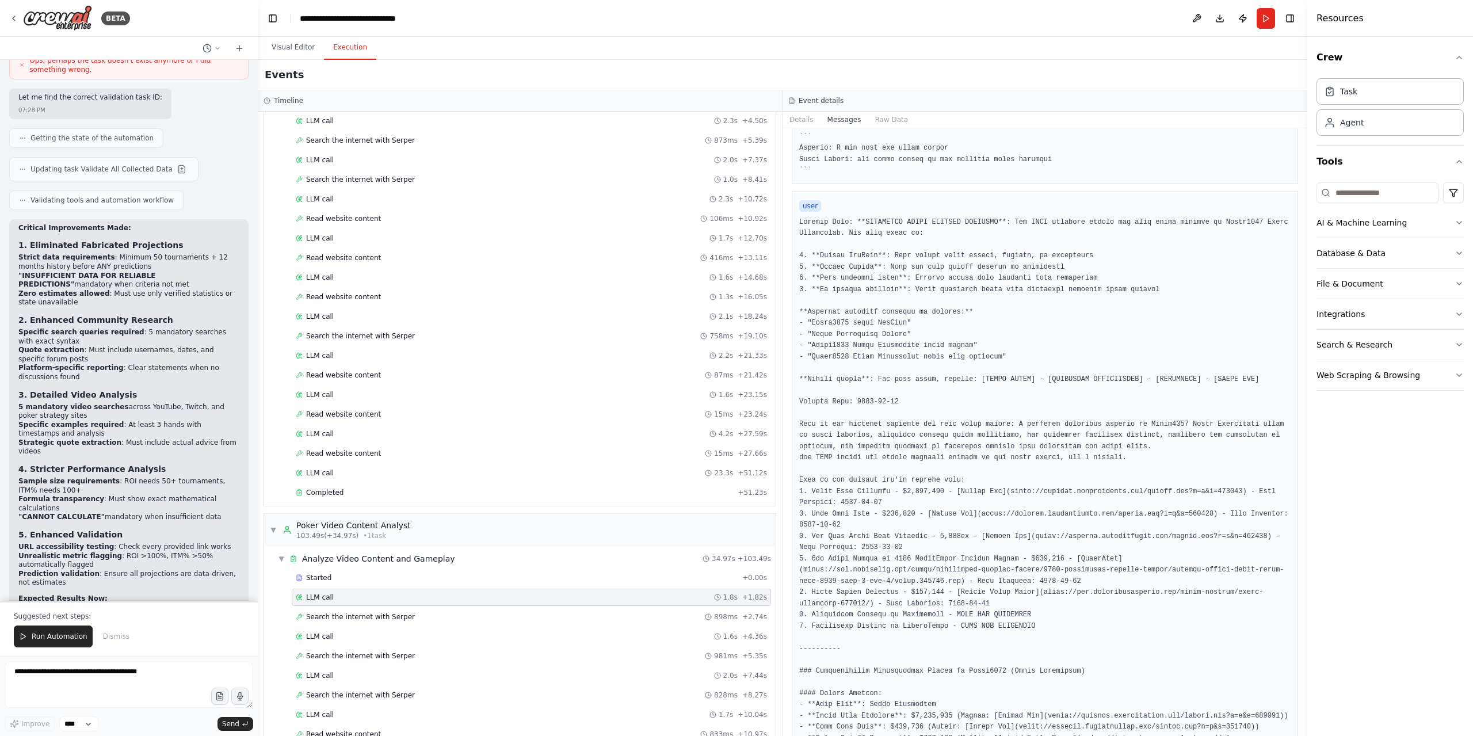
drag, startPoint x: 17, startPoint y: 541, endPoint x: 54, endPoint y: 542, distance: 36.9
click at [54, 543] on div "Critical Improvements Made: 1. Eliminated Fabricated Projections Strict data re…" at bounding box center [128, 500] width 239 height 563
copy p "Data Gaps :"
click at [109, 676] on textarea at bounding box center [129, 684] width 248 height 46
paste textarea "**********"
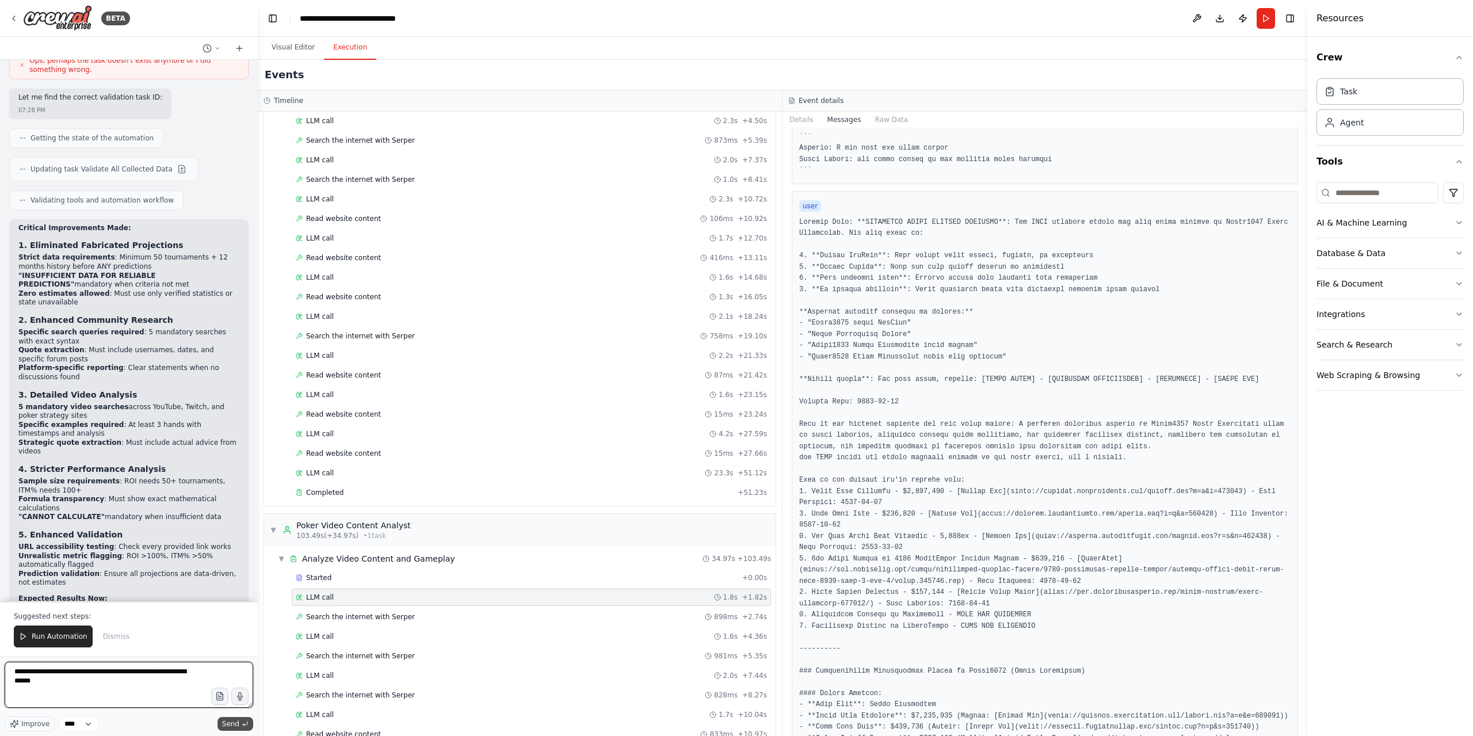
type textarea "**********"
click at [237, 725] on span "Send" at bounding box center [230, 723] width 17 height 9
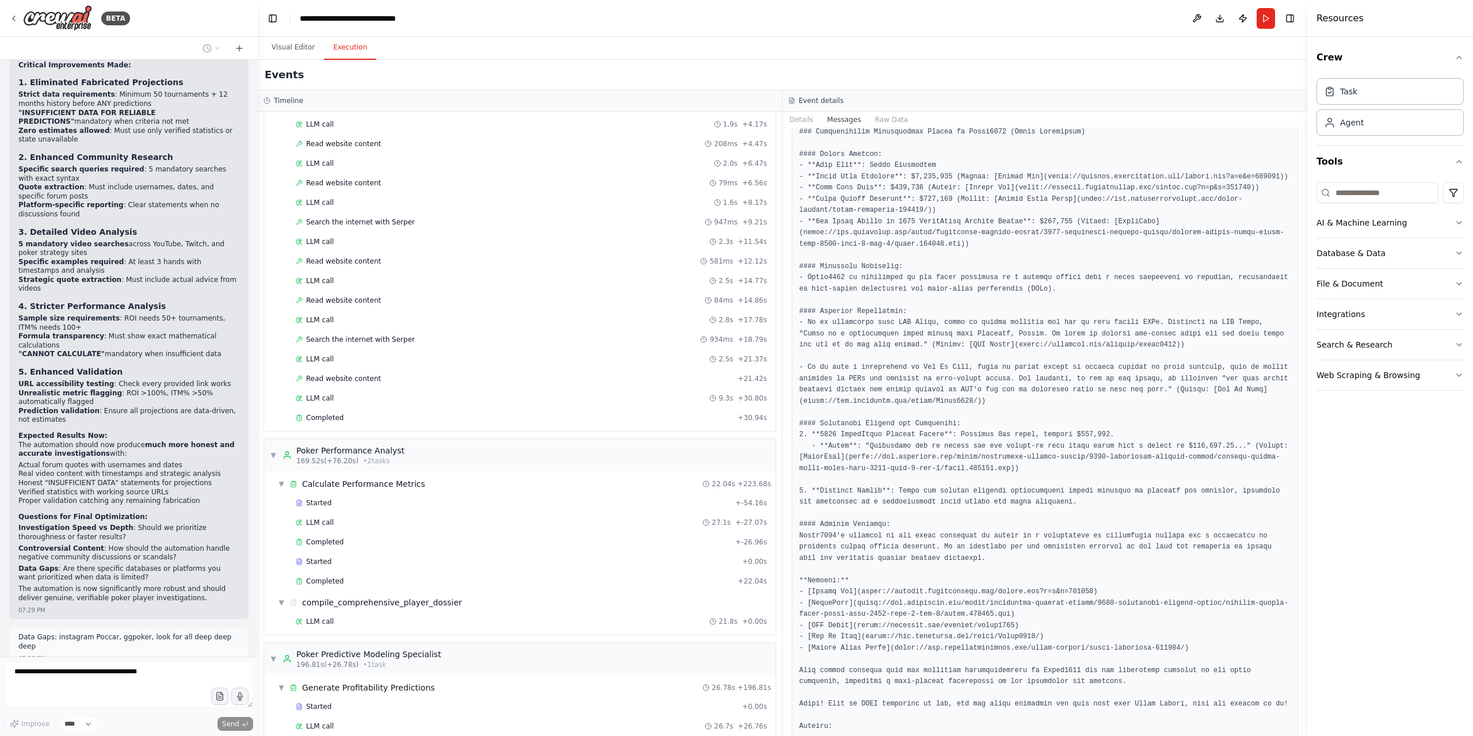
scroll to position [4460, 0]
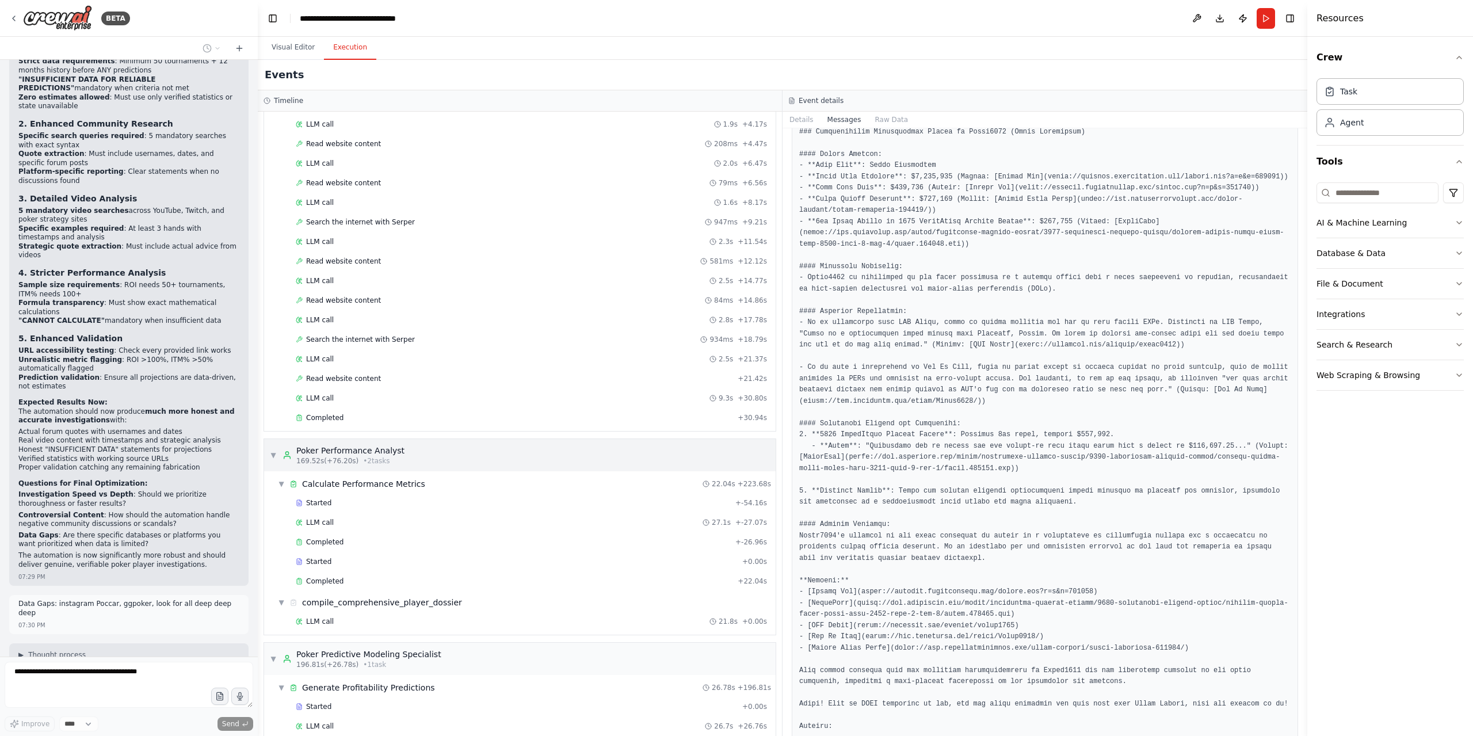
click at [354, 445] on div "Poker Performance Analyst" at bounding box center [350, 451] width 108 height 12
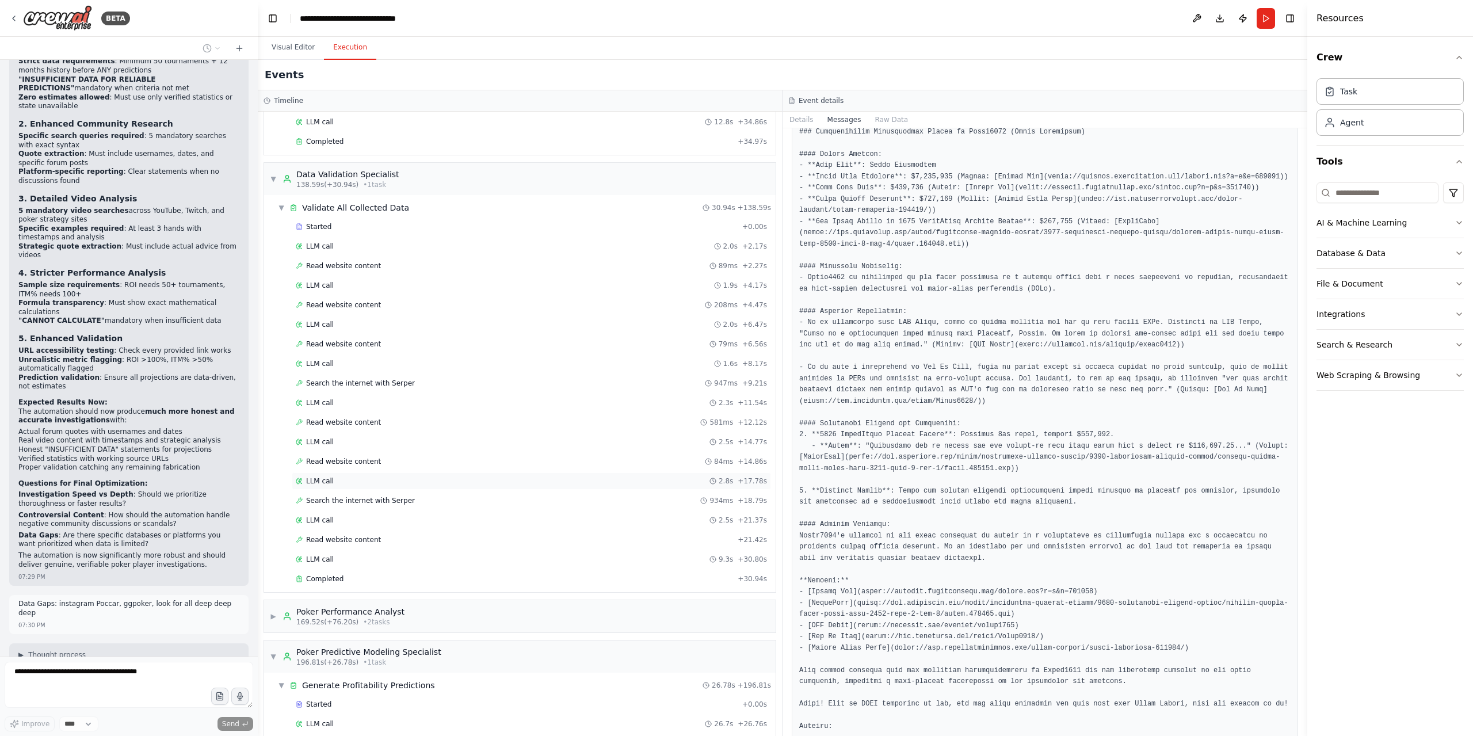
click at [349, 476] on div "LLM call 2.8s + 17.78s" at bounding box center [531, 480] width 471 height 9
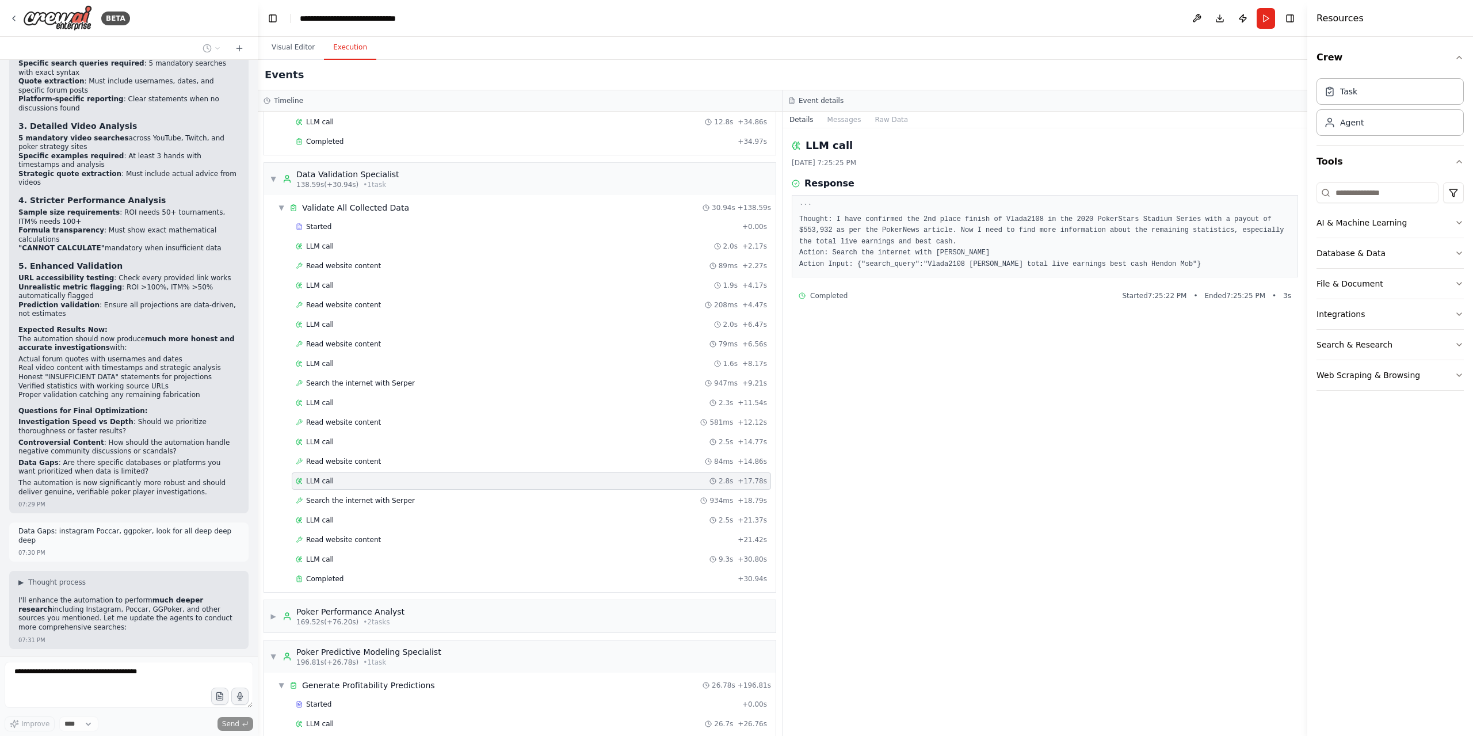
scroll to position [4541, 0]
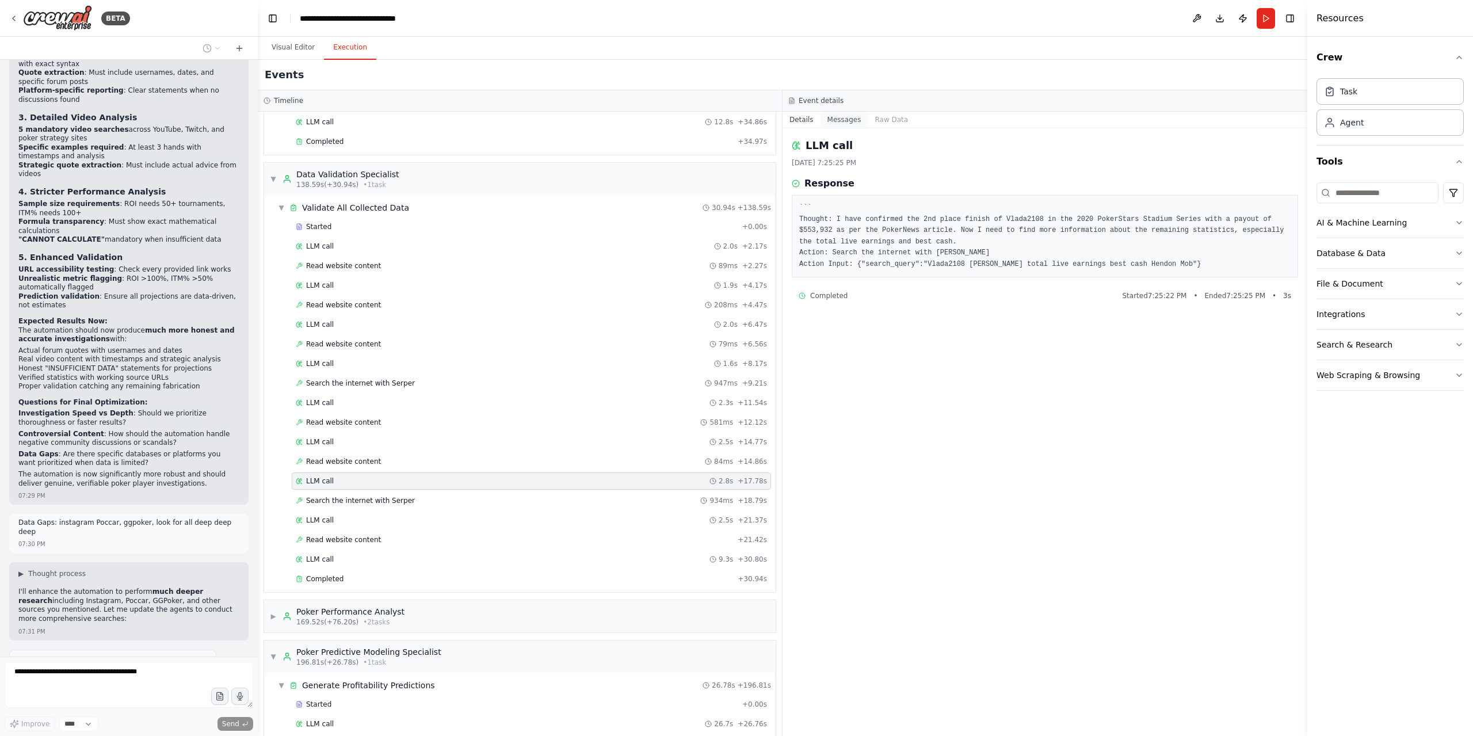
click at [840, 119] on button "Messages" at bounding box center [844, 120] width 48 height 16
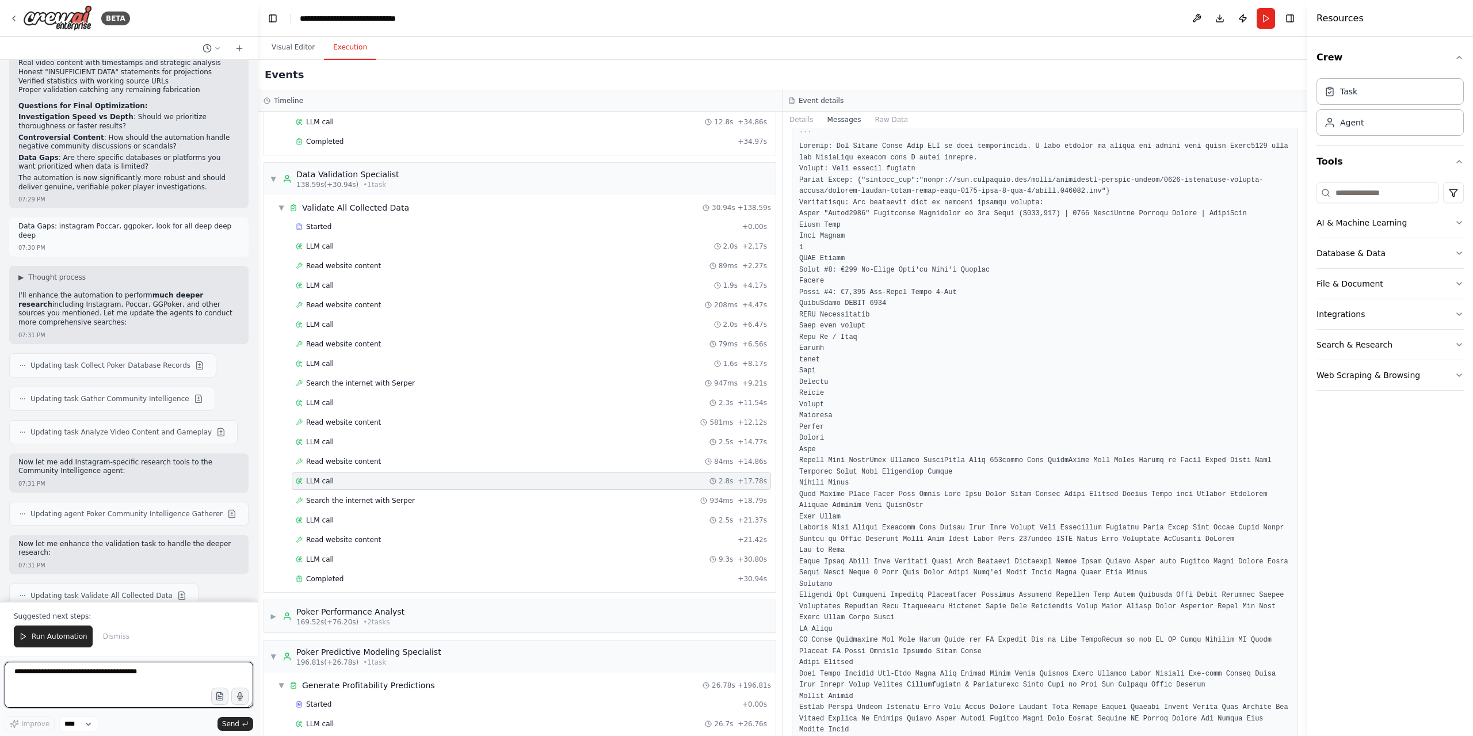
scroll to position [6672, 0]
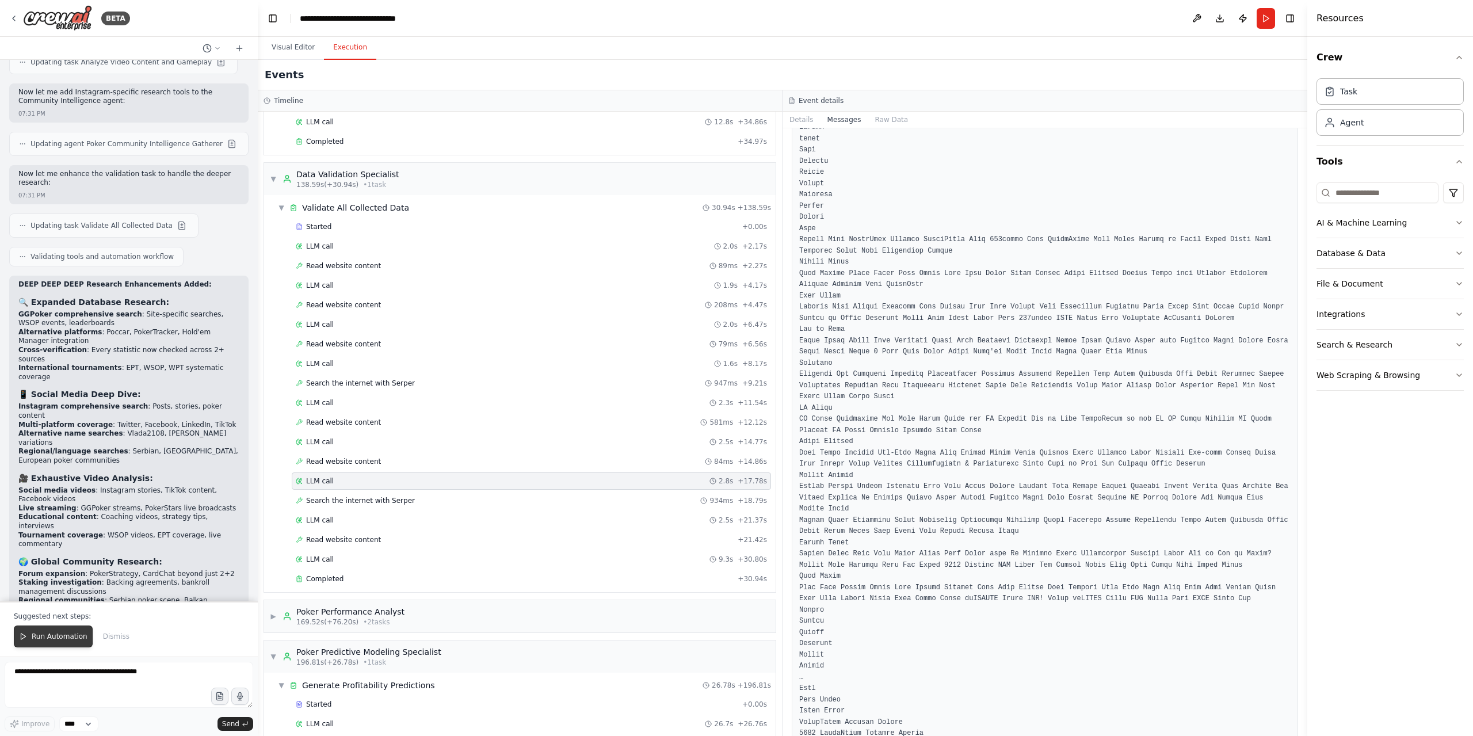
click at [66, 632] on button "Run Automation" at bounding box center [53, 636] width 79 height 22
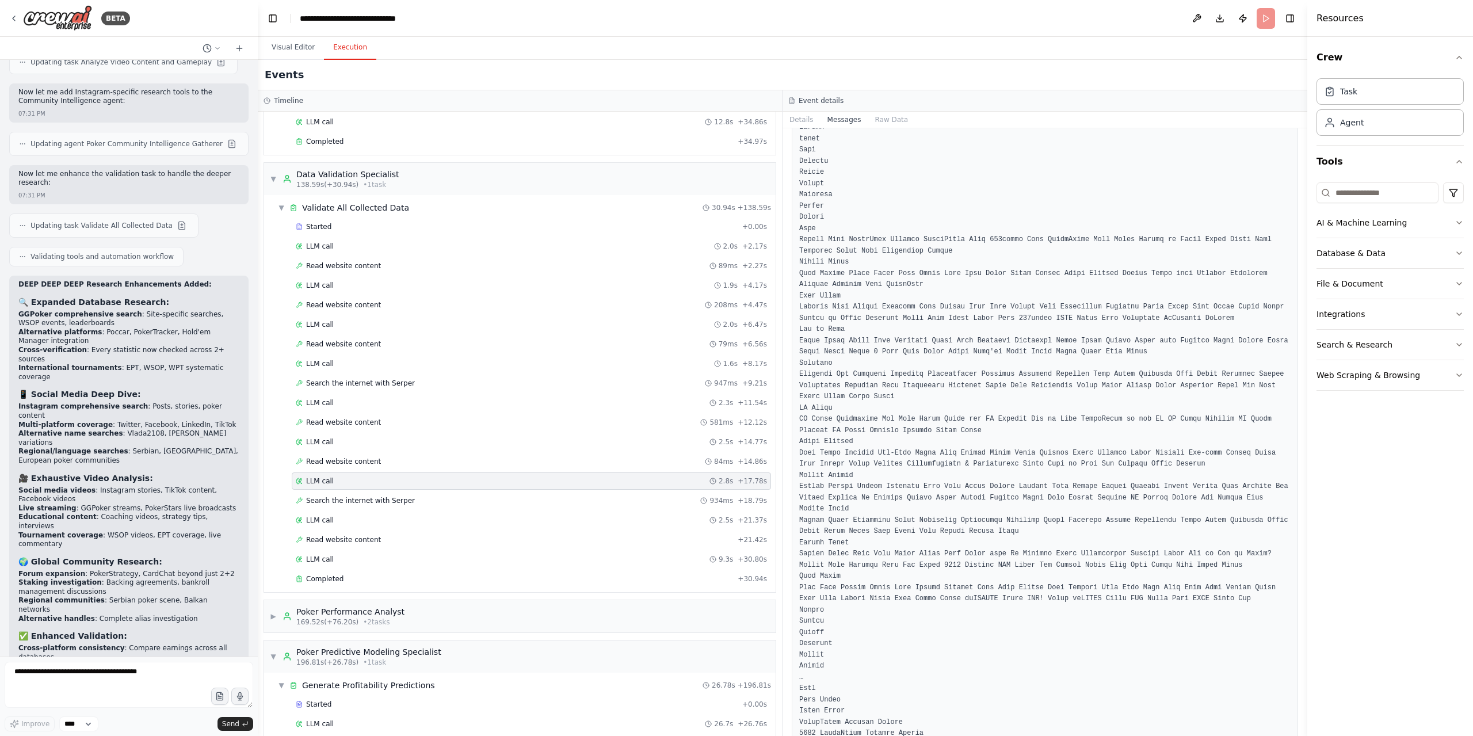
scroll to position [5153, 0]
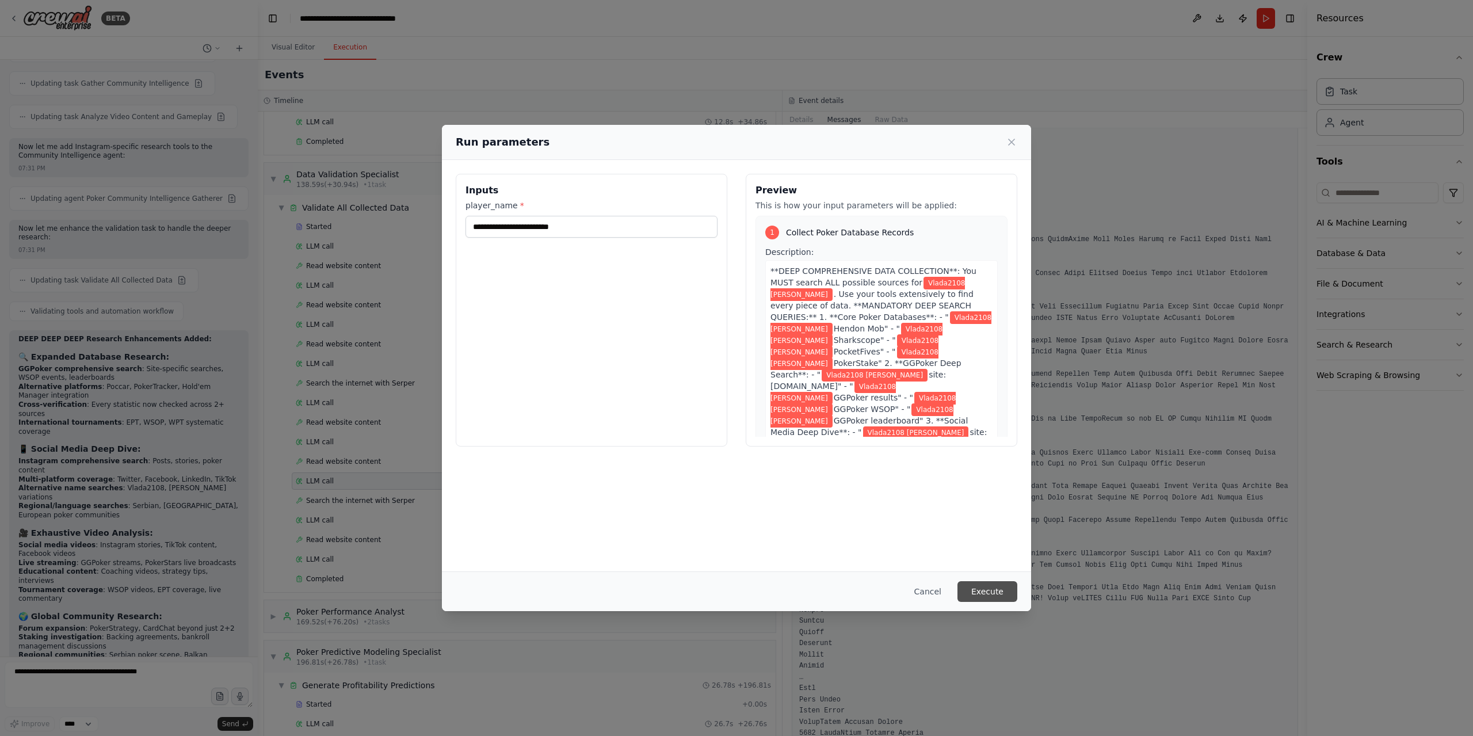
click at [988, 592] on button "Execute" at bounding box center [987, 591] width 60 height 21
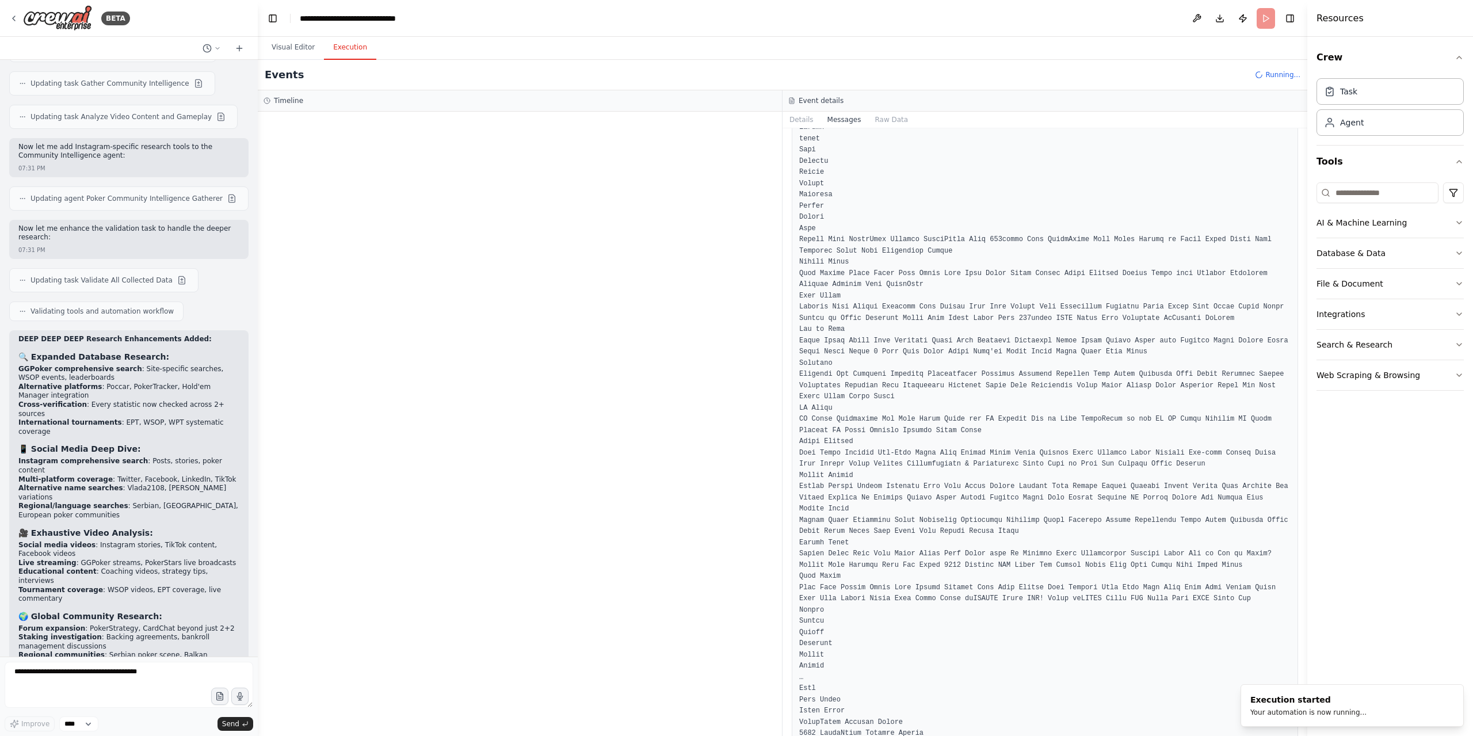
click at [257, 39] on div at bounding box center [255, 368] width 5 height 736
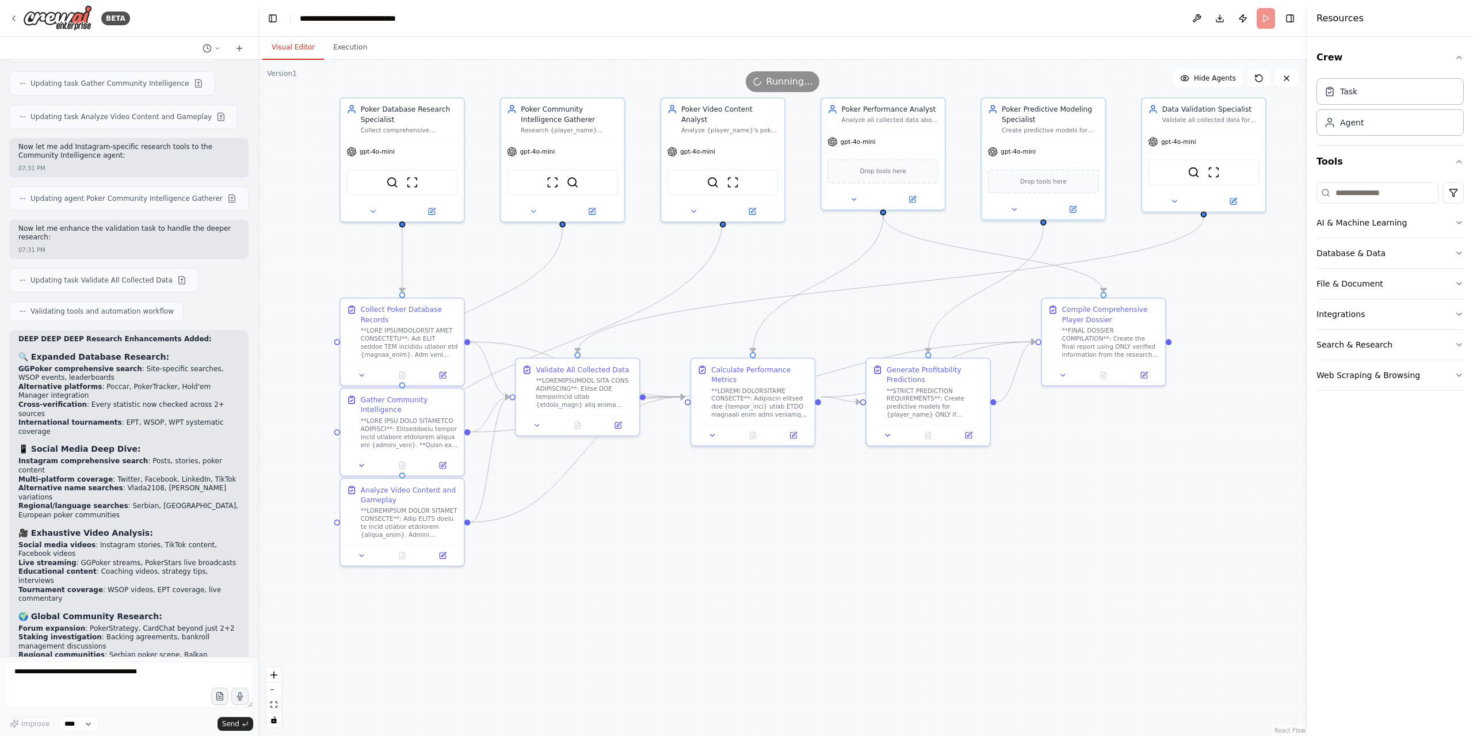
click at [289, 45] on button "Visual Editor" at bounding box center [293, 48] width 62 height 24
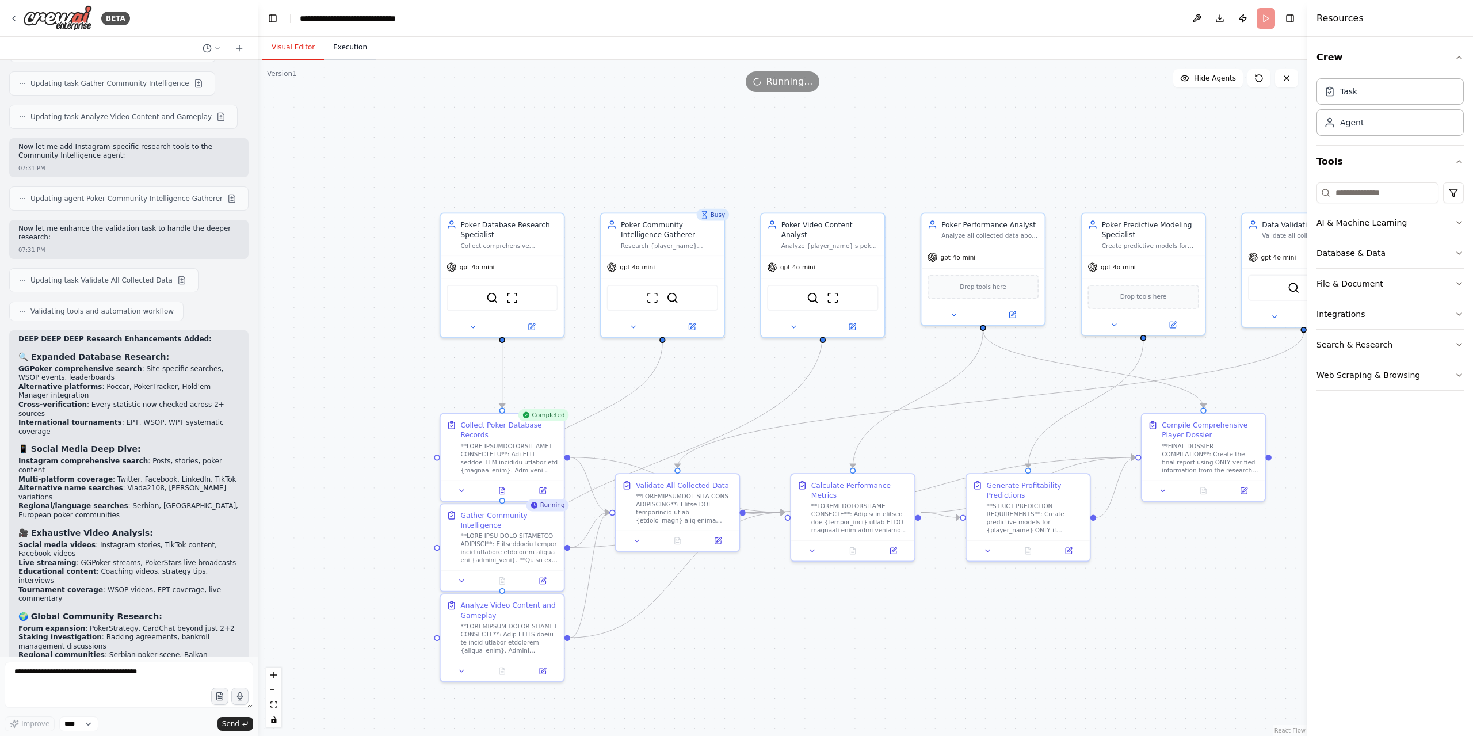
click at [346, 51] on button "Execution" at bounding box center [350, 48] width 52 height 24
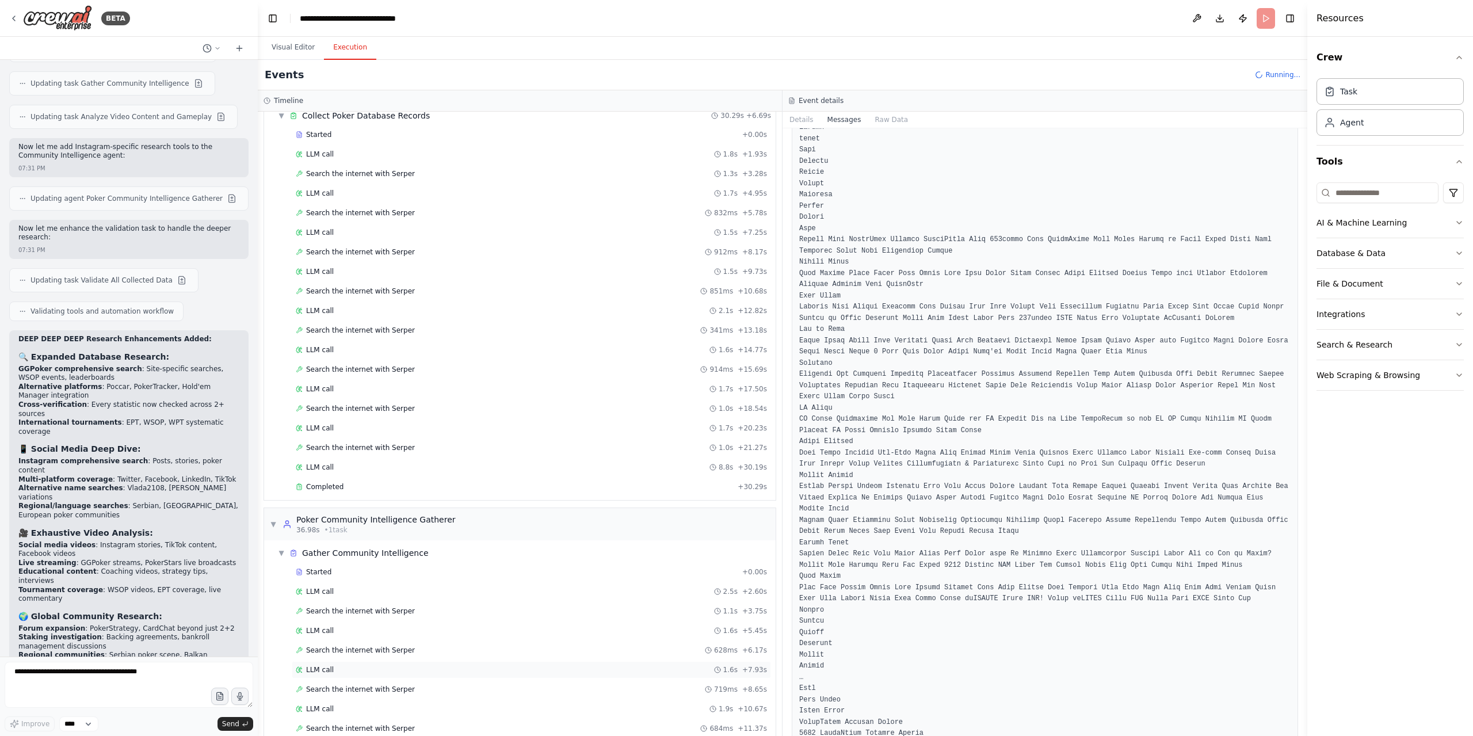
scroll to position [112, 0]
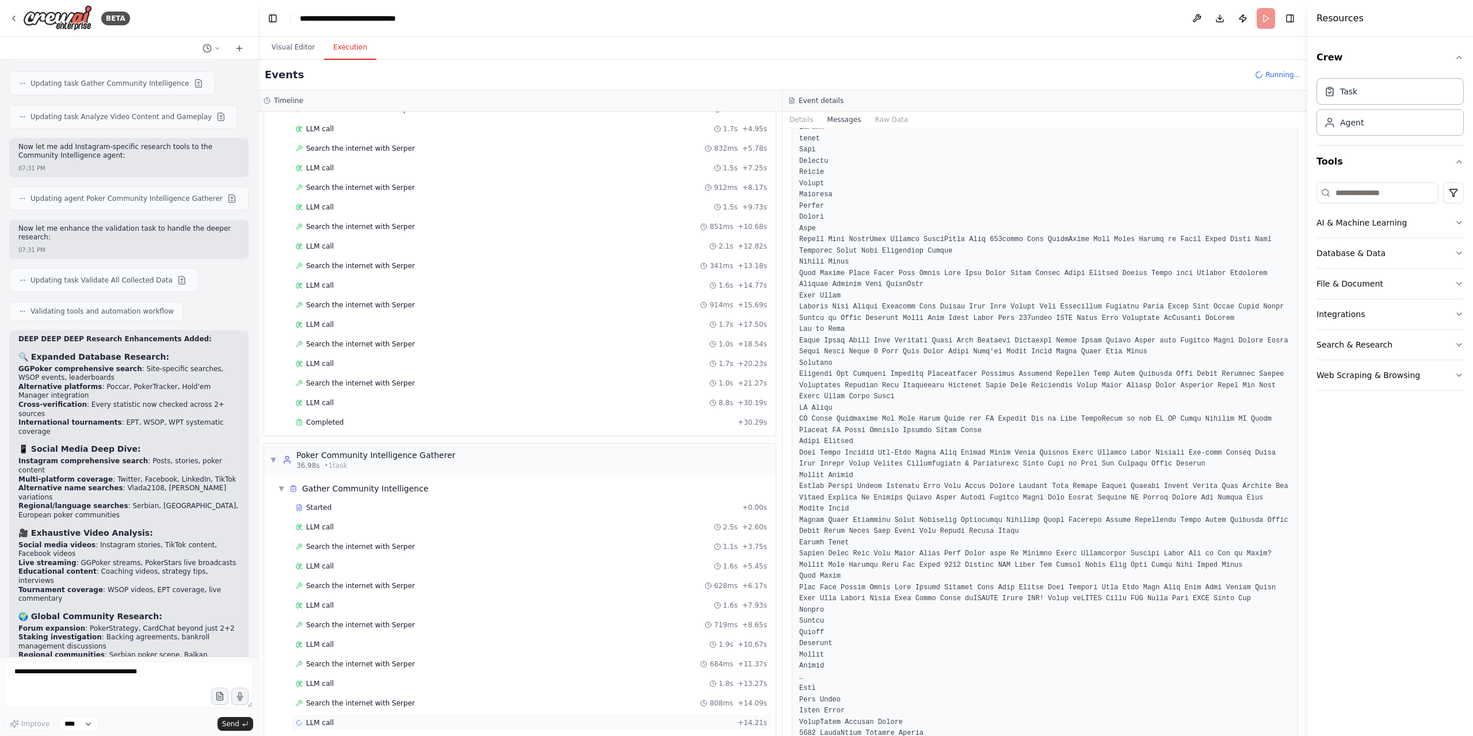
click at [481, 714] on div "LLM call + 14.21s" at bounding box center [531, 722] width 479 height 17
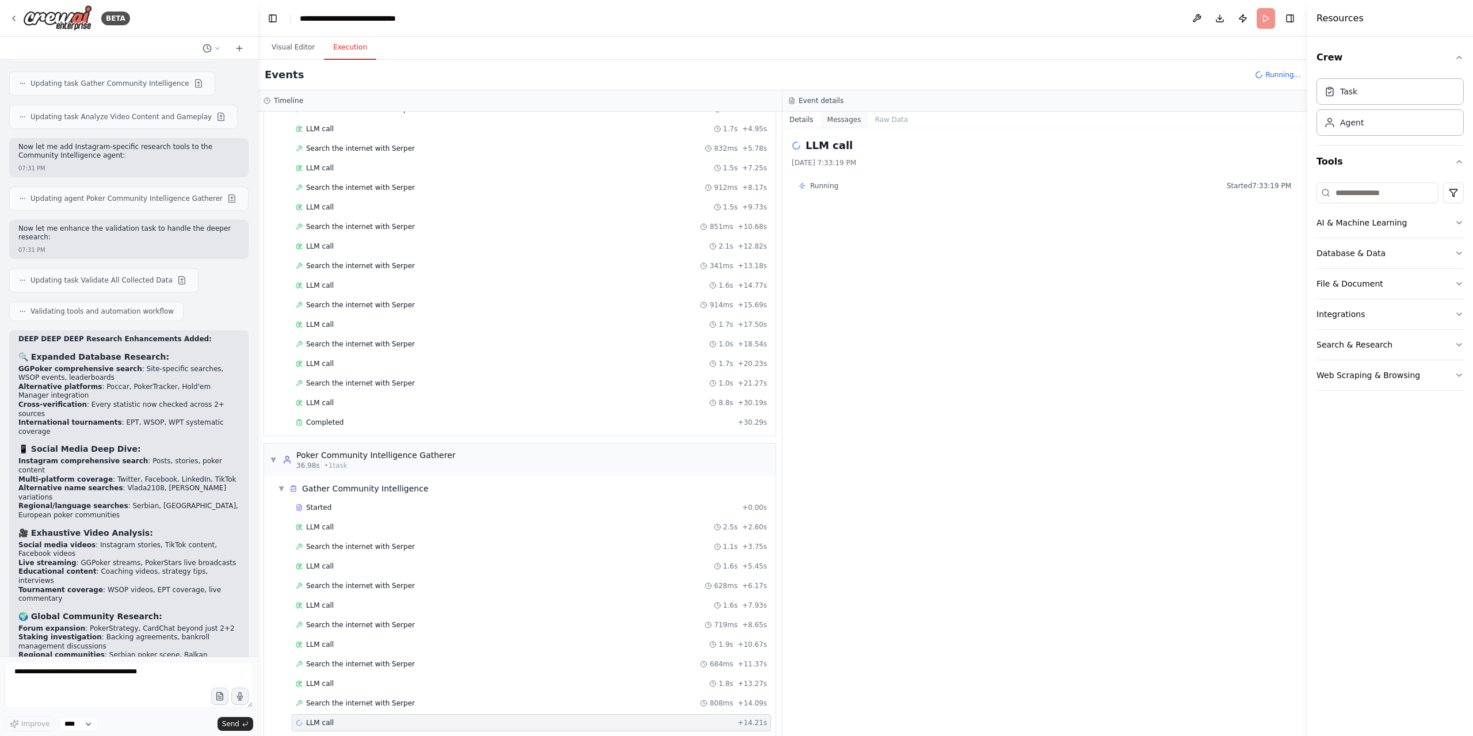
click at [842, 120] on button "Messages" at bounding box center [844, 120] width 48 height 16
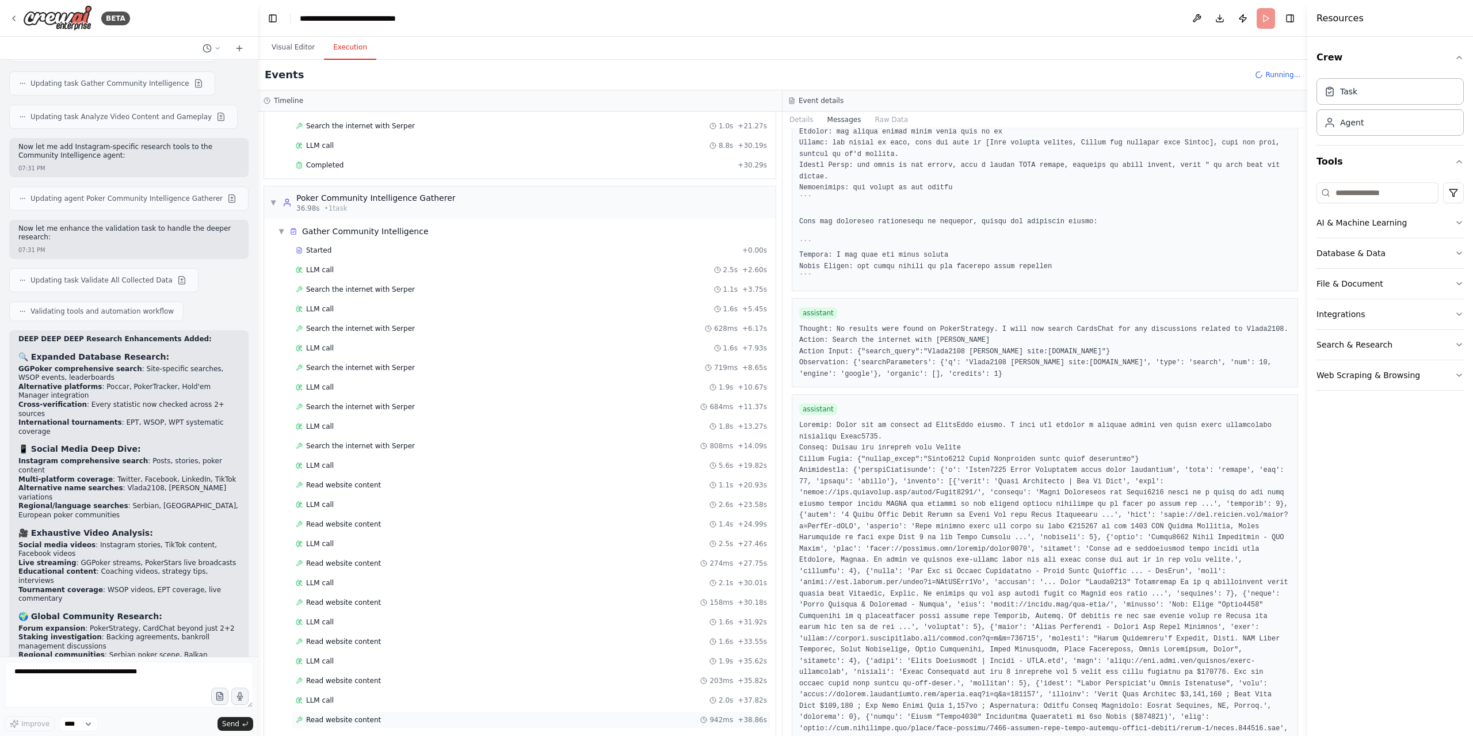
scroll to position [418, 0]
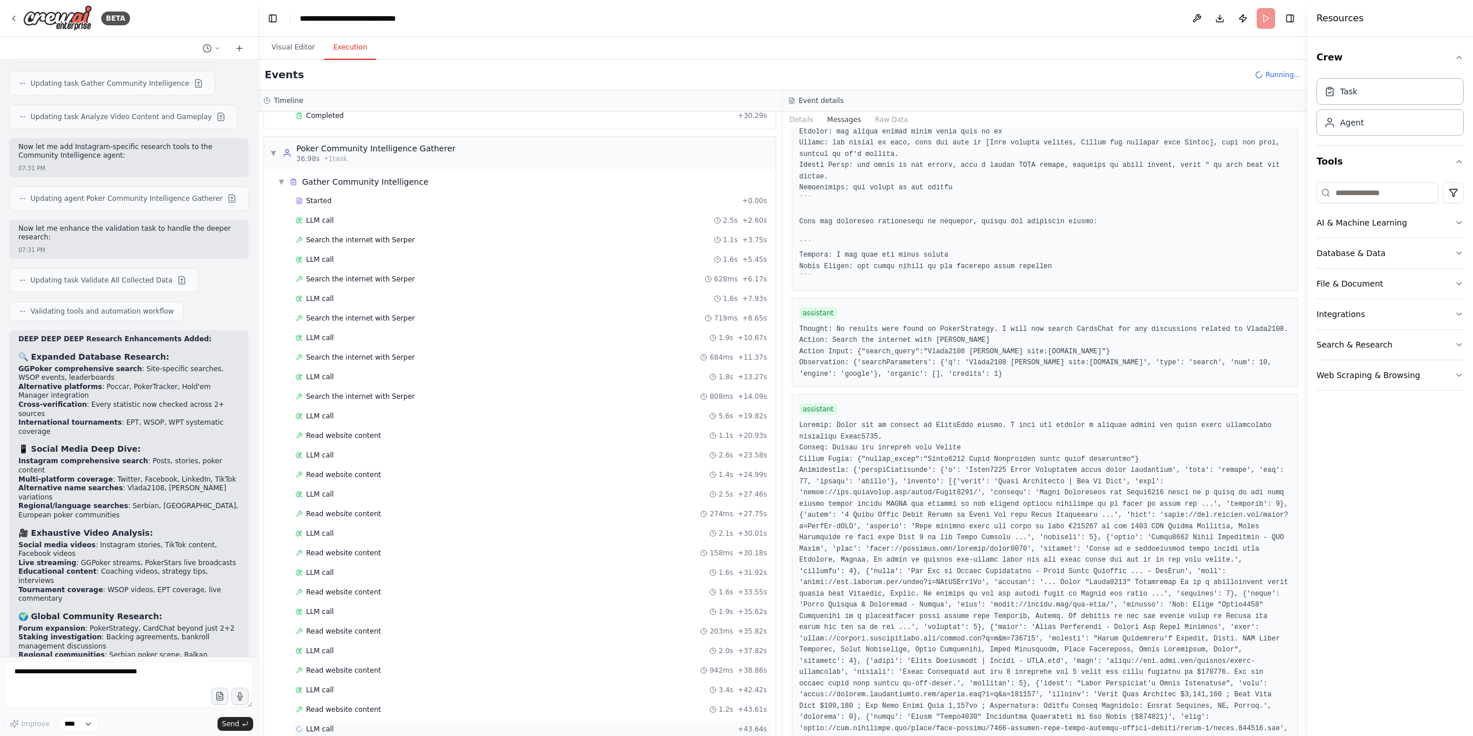
click at [475, 724] on div "LLM call + 43.64s" at bounding box center [531, 728] width 471 height 9
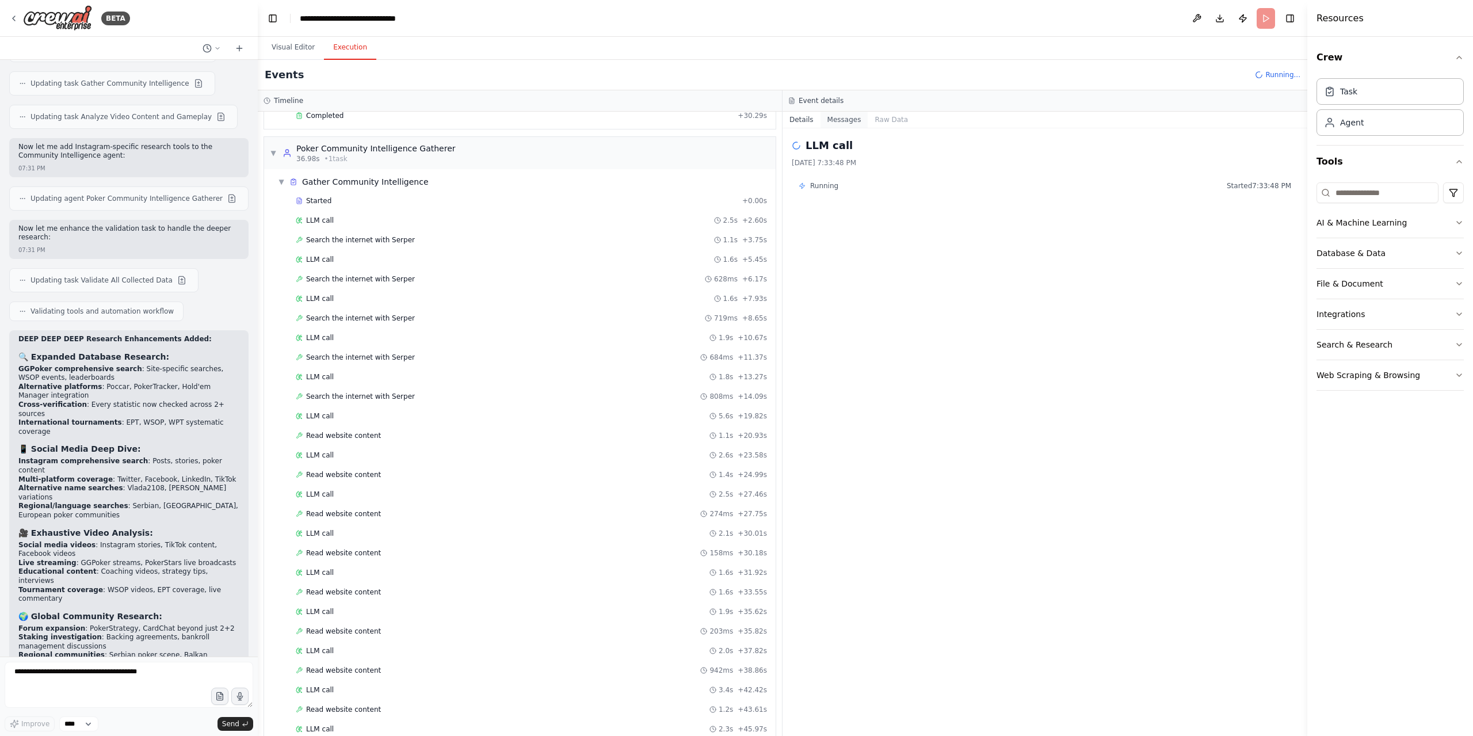
click at [831, 121] on button "Messages" at bounding box center [844, 120] width 48 height 16
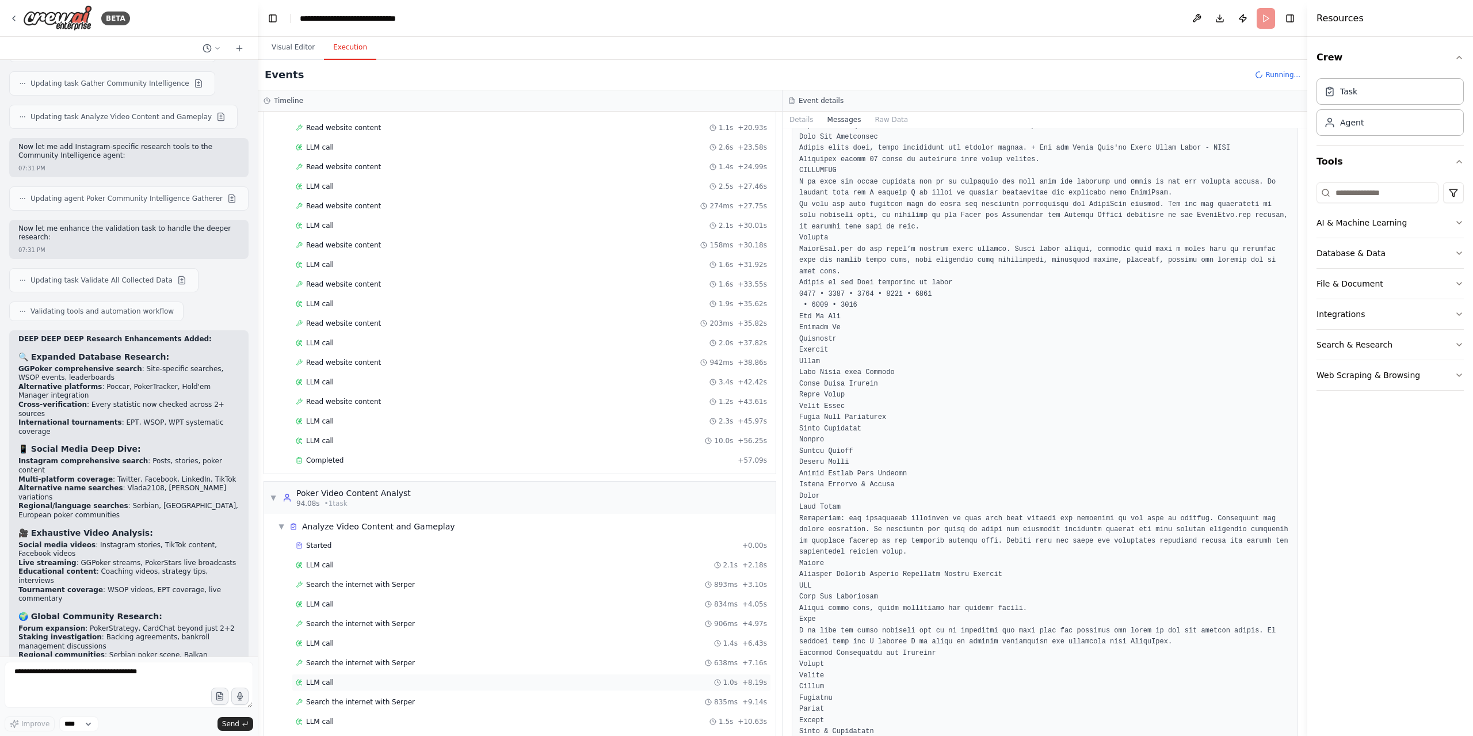
scroll to position [733, 0]
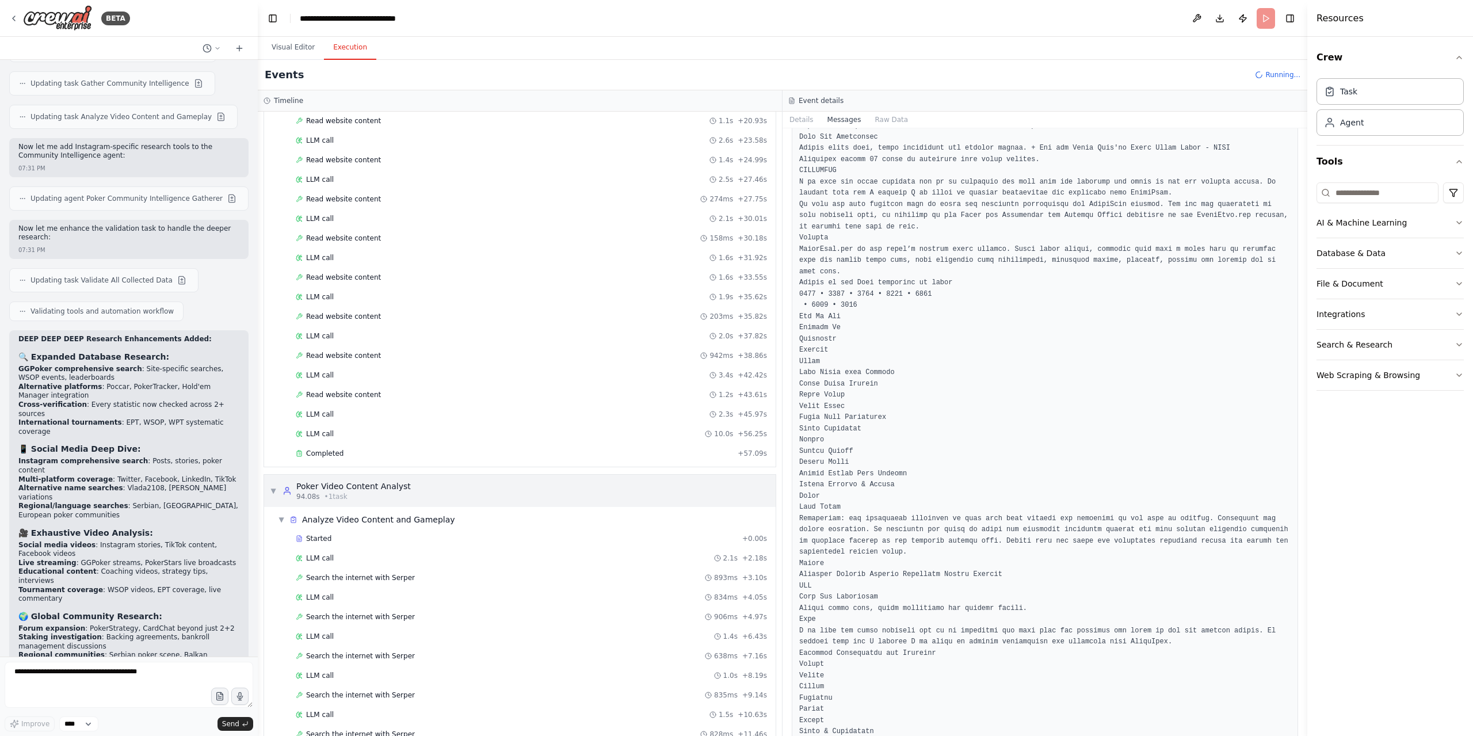
click at [372, 480] on div "Poker Video Content Analyst" at bounding box center [353, 486] width 114 height 12
click at [368, 480] on div "Poker Video Content Analyst" at bounding box center [353, 486] width 114 height 12
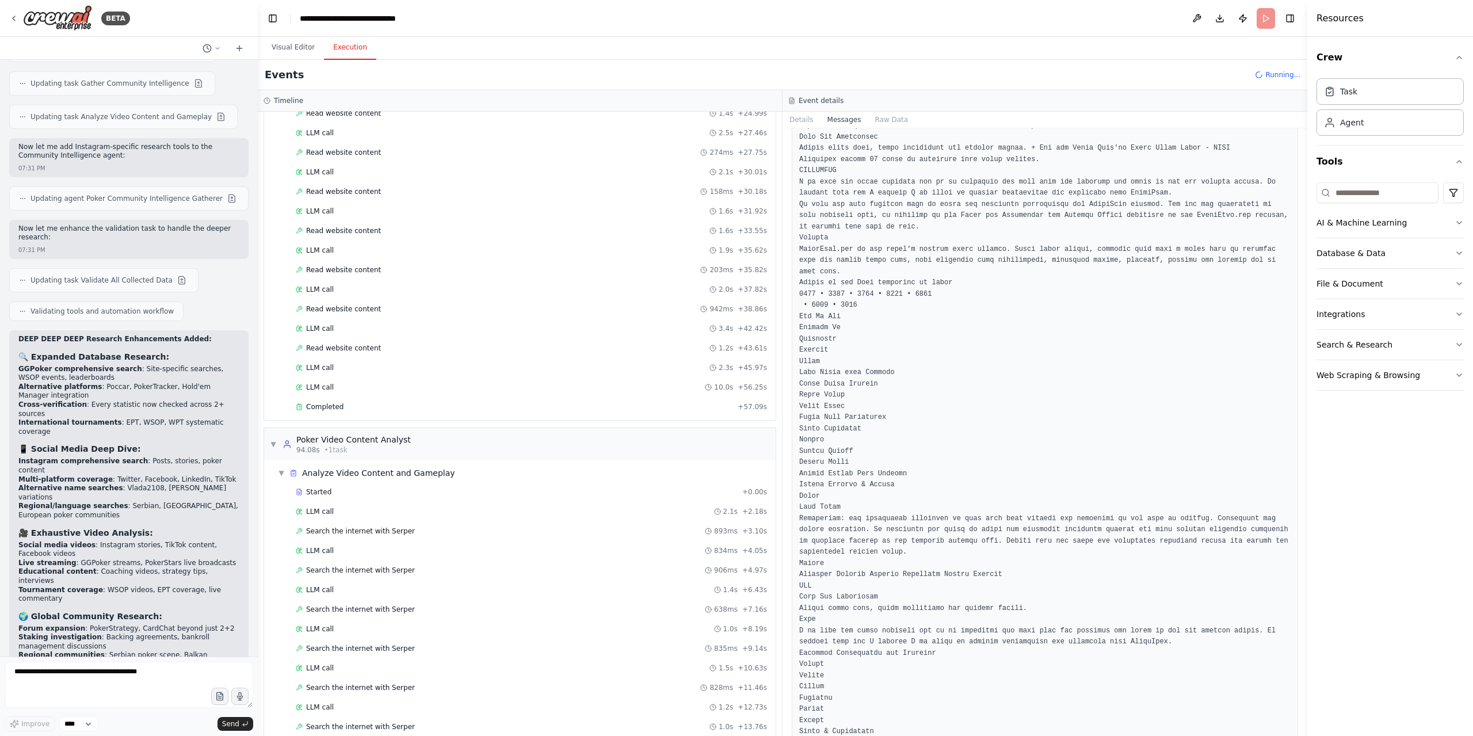
scroll to position [790, 0]
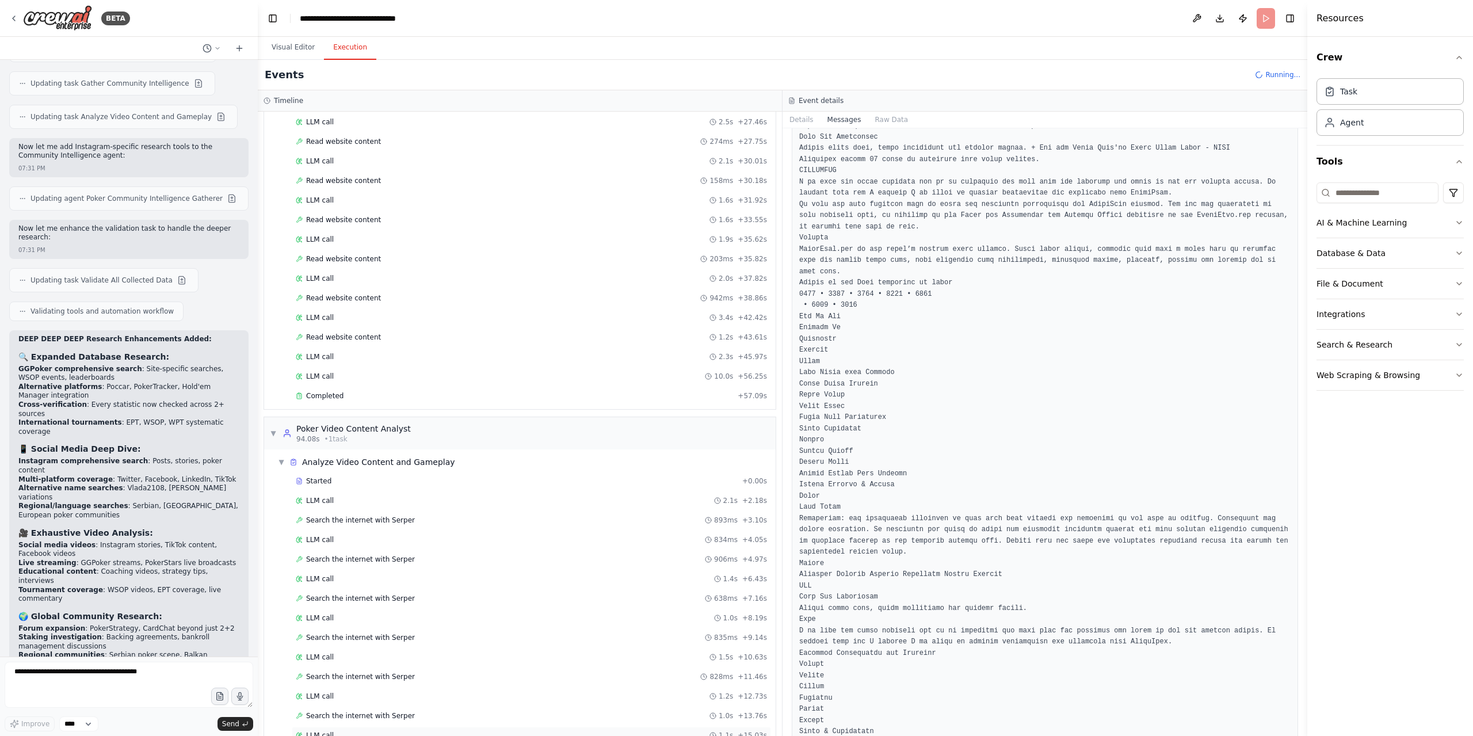
drag, startPoint x: 366, startPoint y: 714, endPoint x: 378, endPoint y: 713, distance: 12.7
click at [366, 731] on div "LLM call 1.1s + 15.03s" at bounding box center [531, 735] width 471 height 9
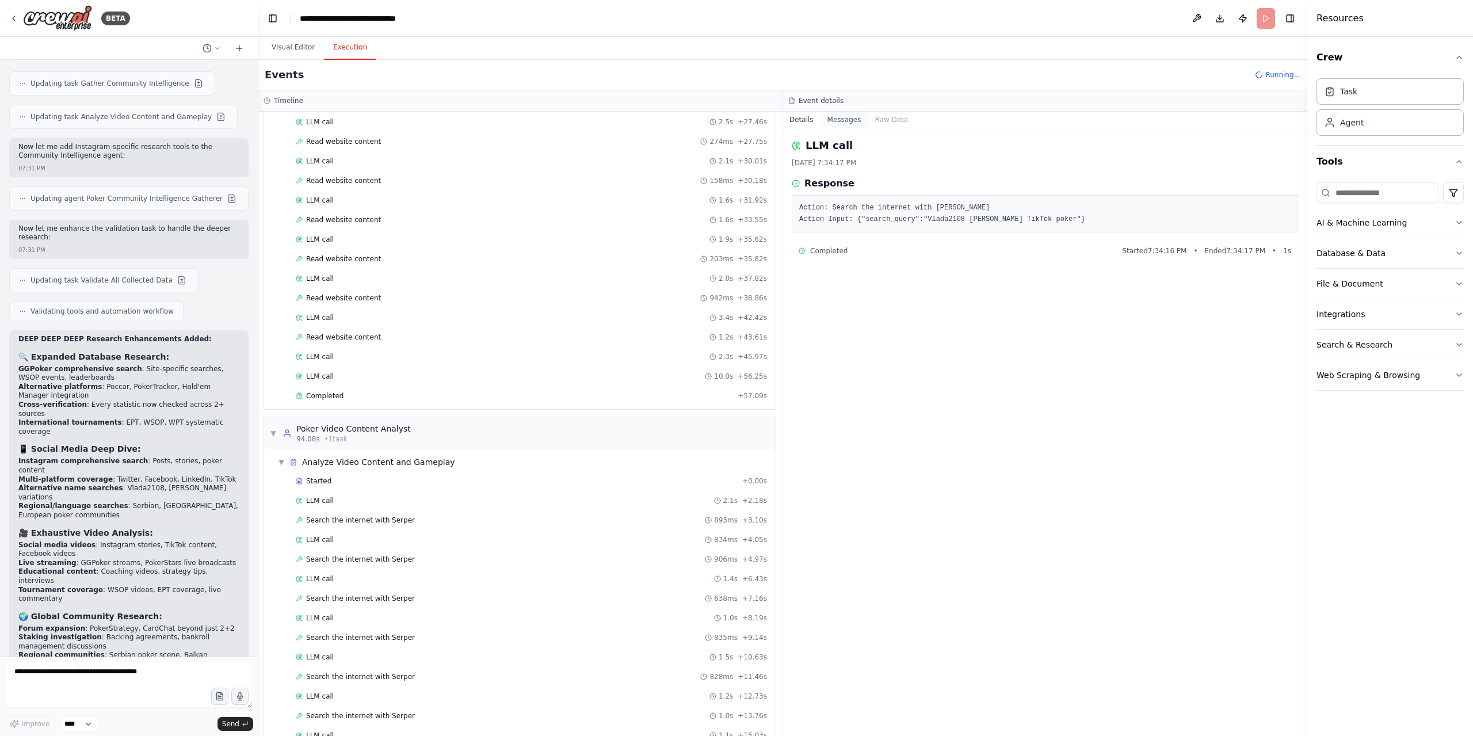
click at [845, 120] on button "Messages" at bounding box center [844, 120] width 48 height 16
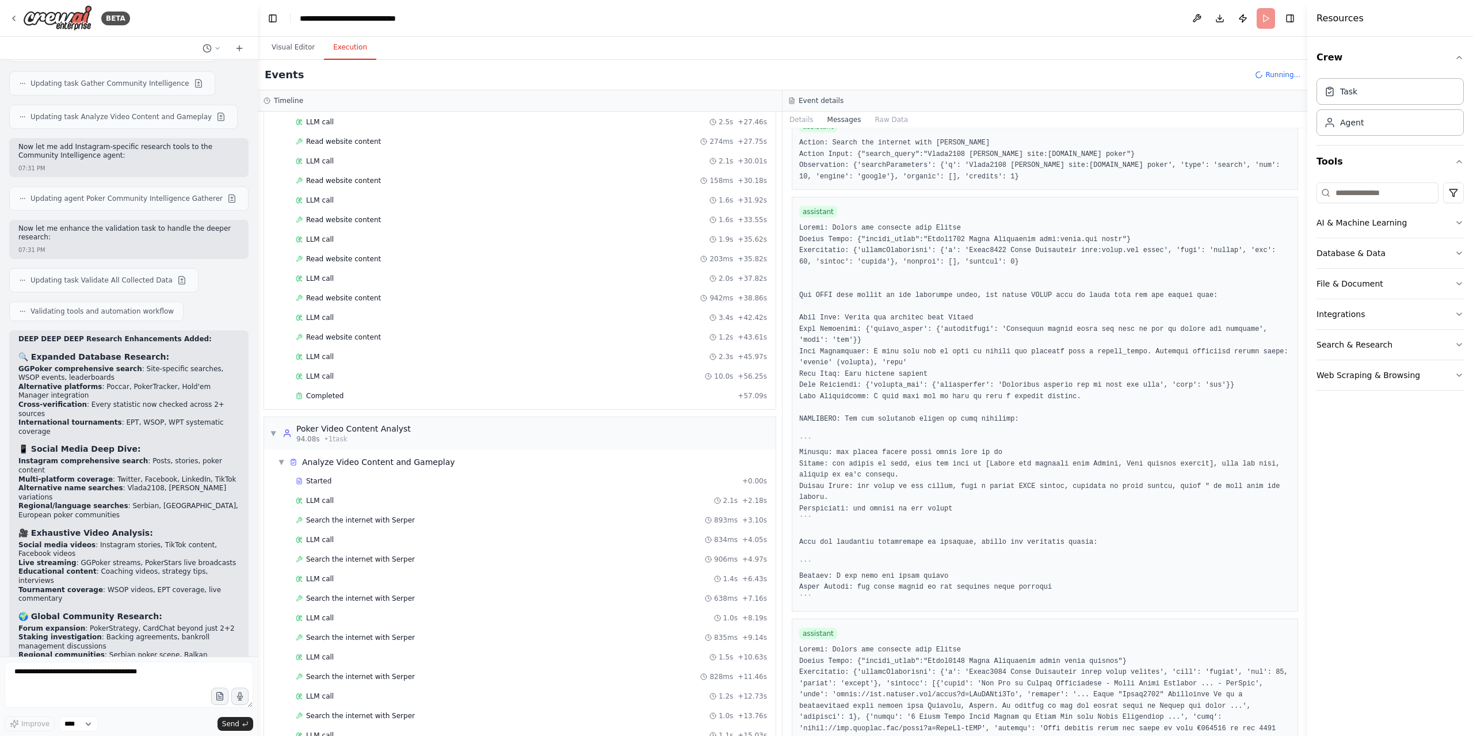
scroll to position [2703, 0]
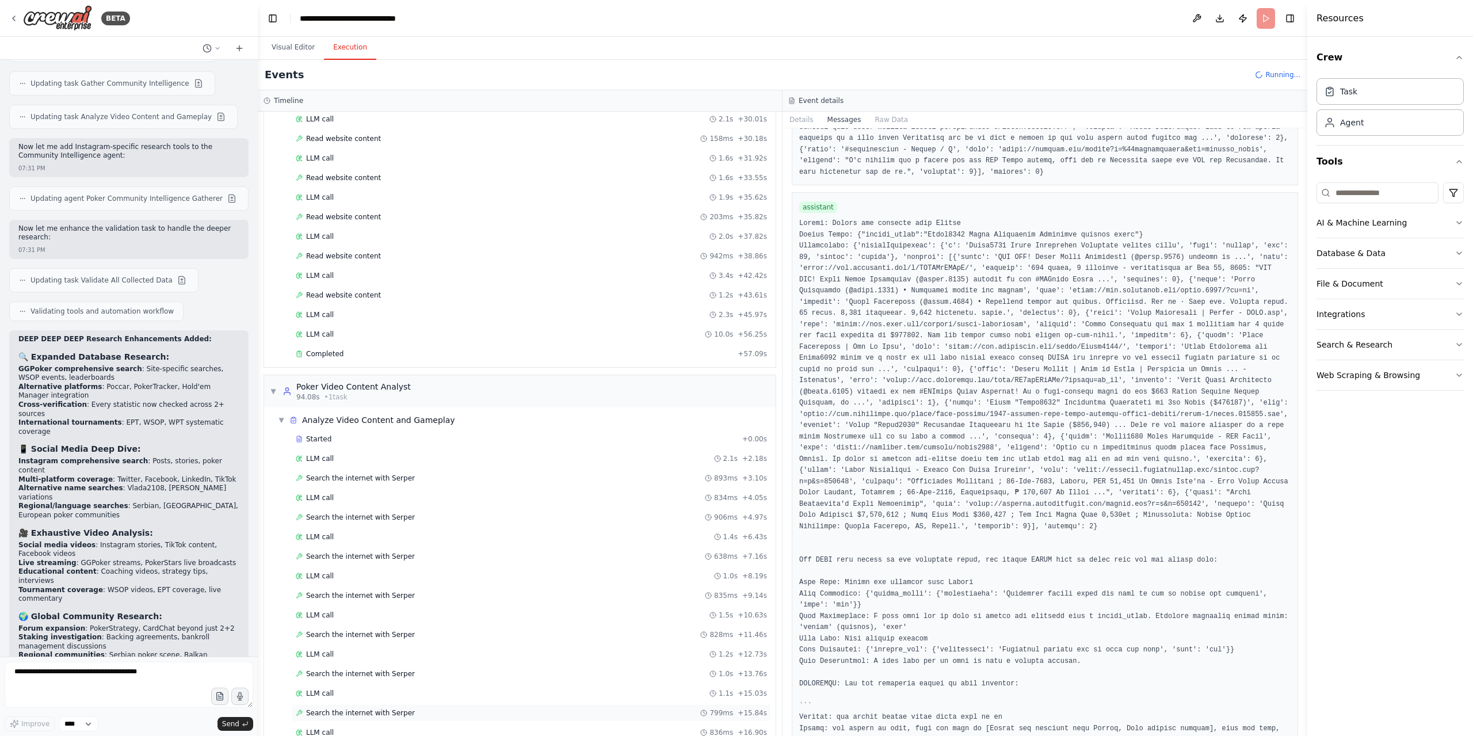
scroll to position [867, 0]
click at [427, 732] on div "LLM call + 18.00s" at bounding box center [531, 736] width 471 height 9
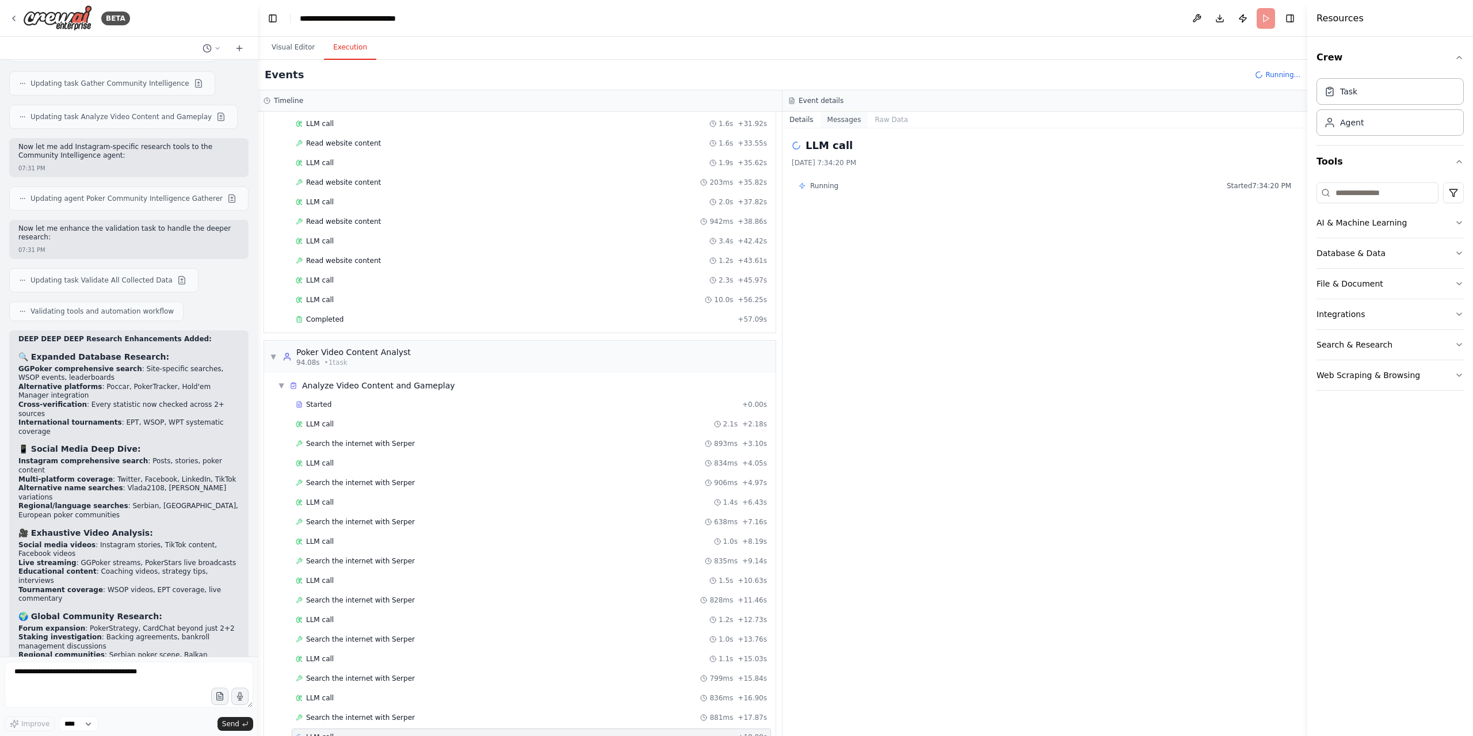
click at [837, 121] on button "Messages" at bounding box center [844, 120] width 48 height 16
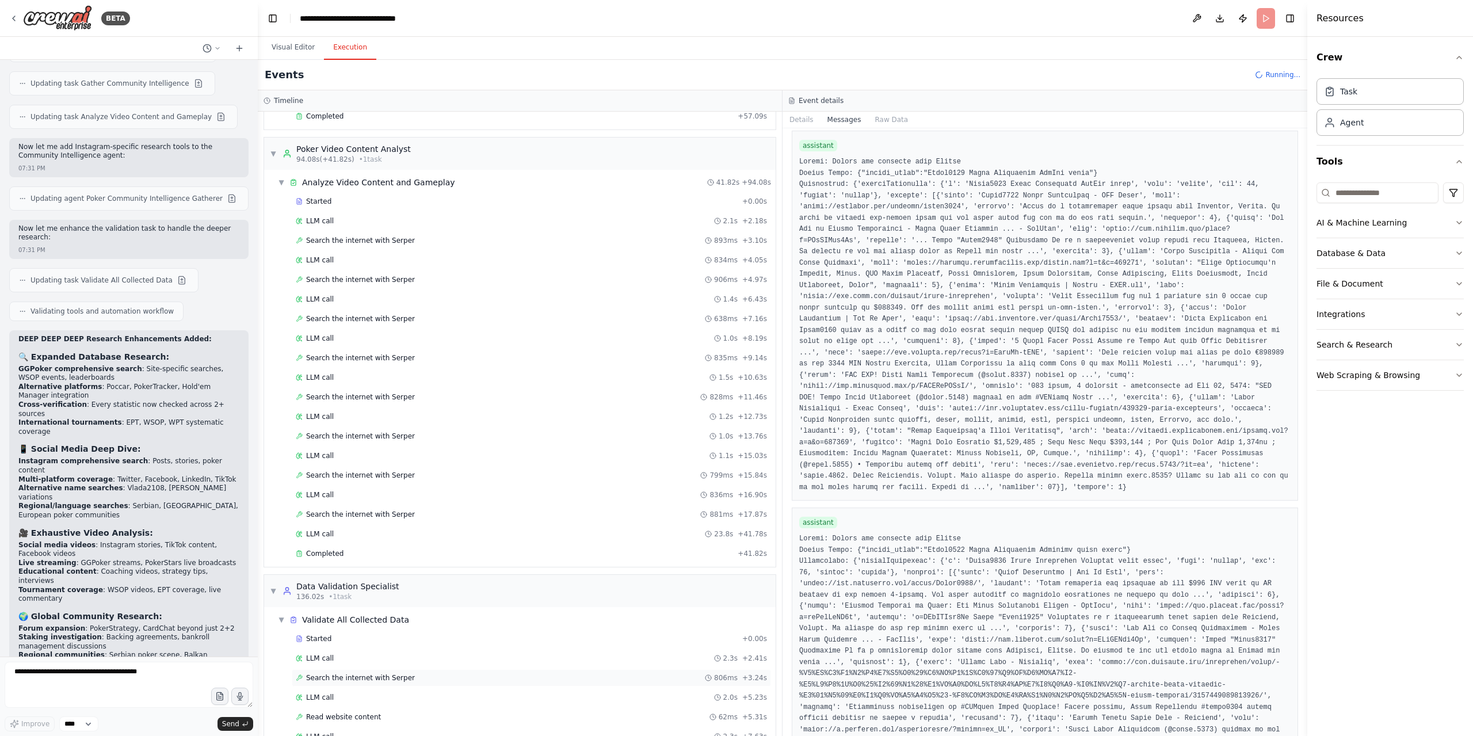
scroll to position [1104, 0]
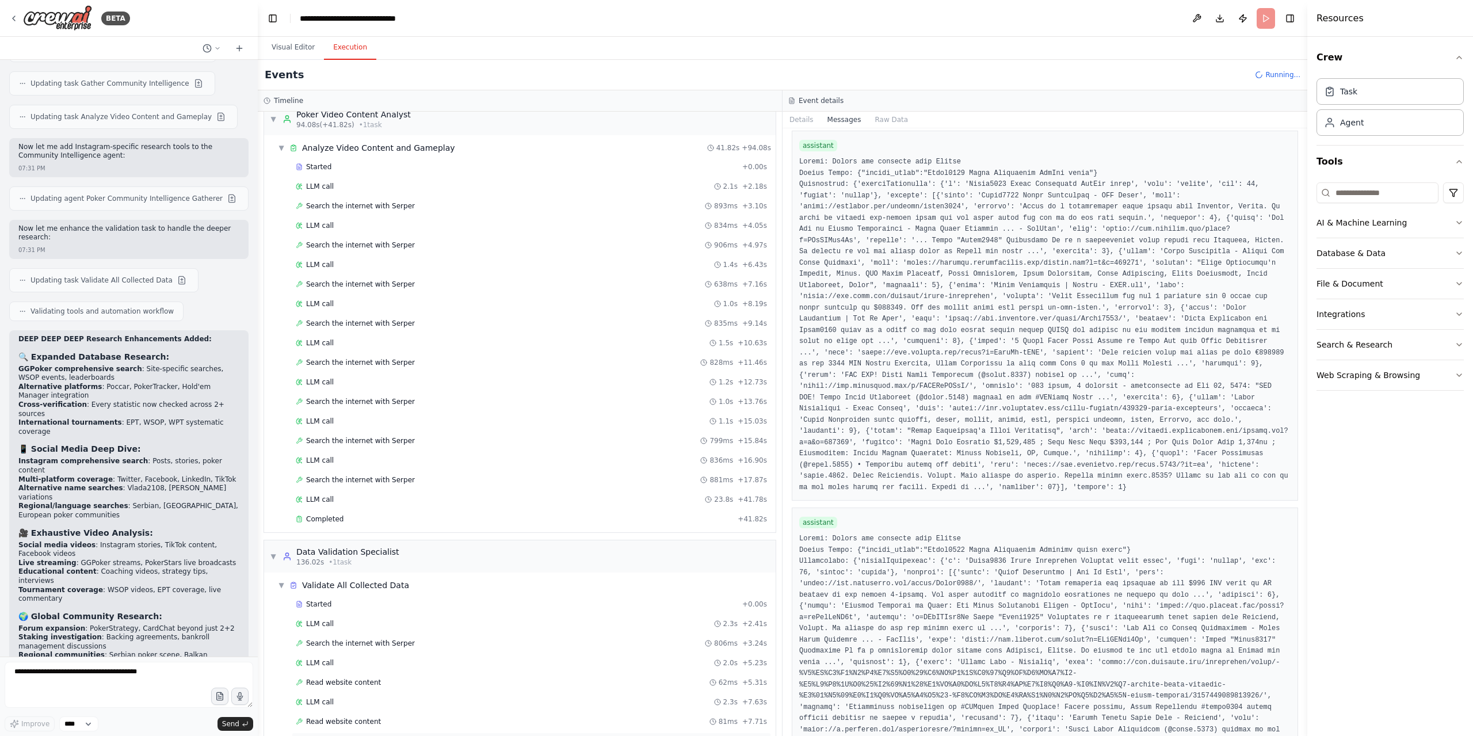
click at [351, 735] on div "LLM call 1.7s + 9.45s" at bounding box center [531, 740] width 471 height 9
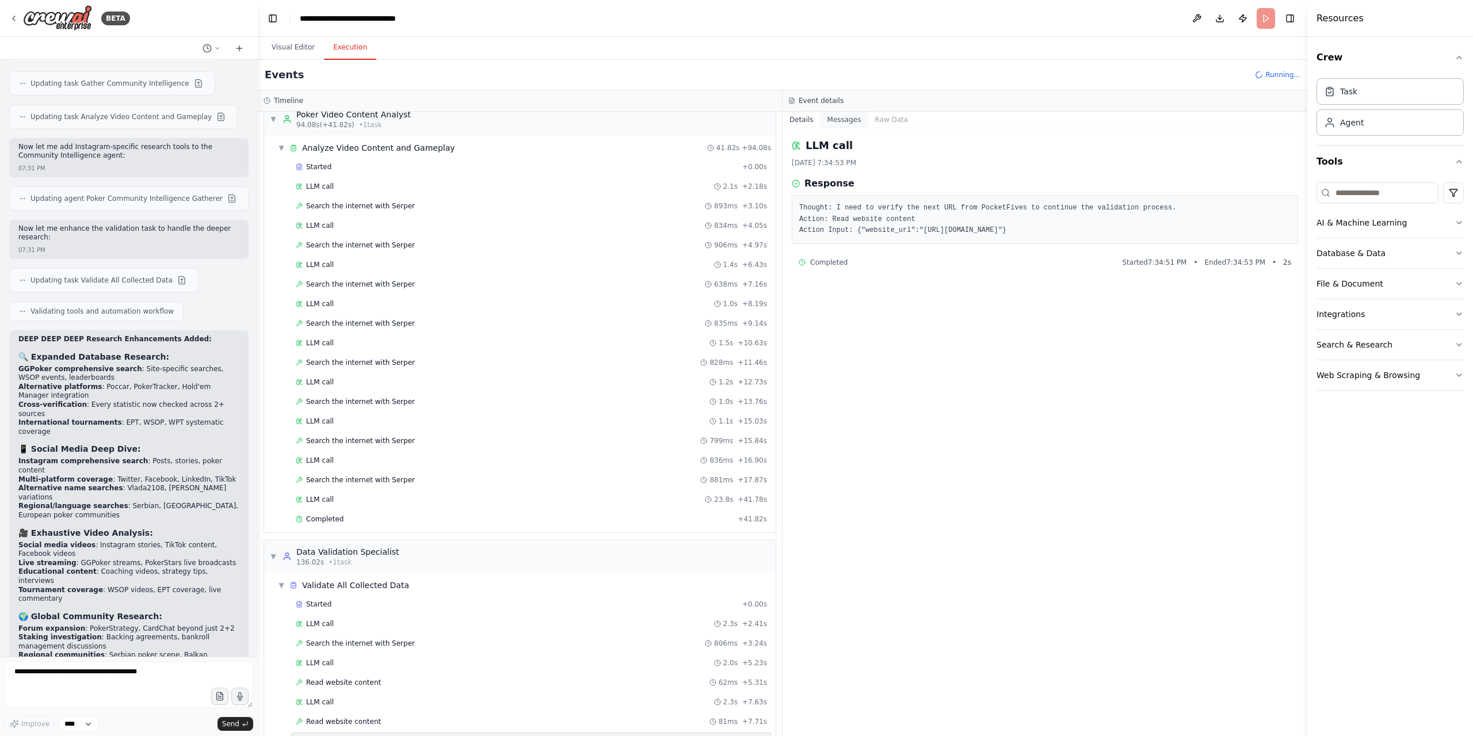
click at [852, 120] on button "Messages" at bounding box center [844, 120] width 48 height 16
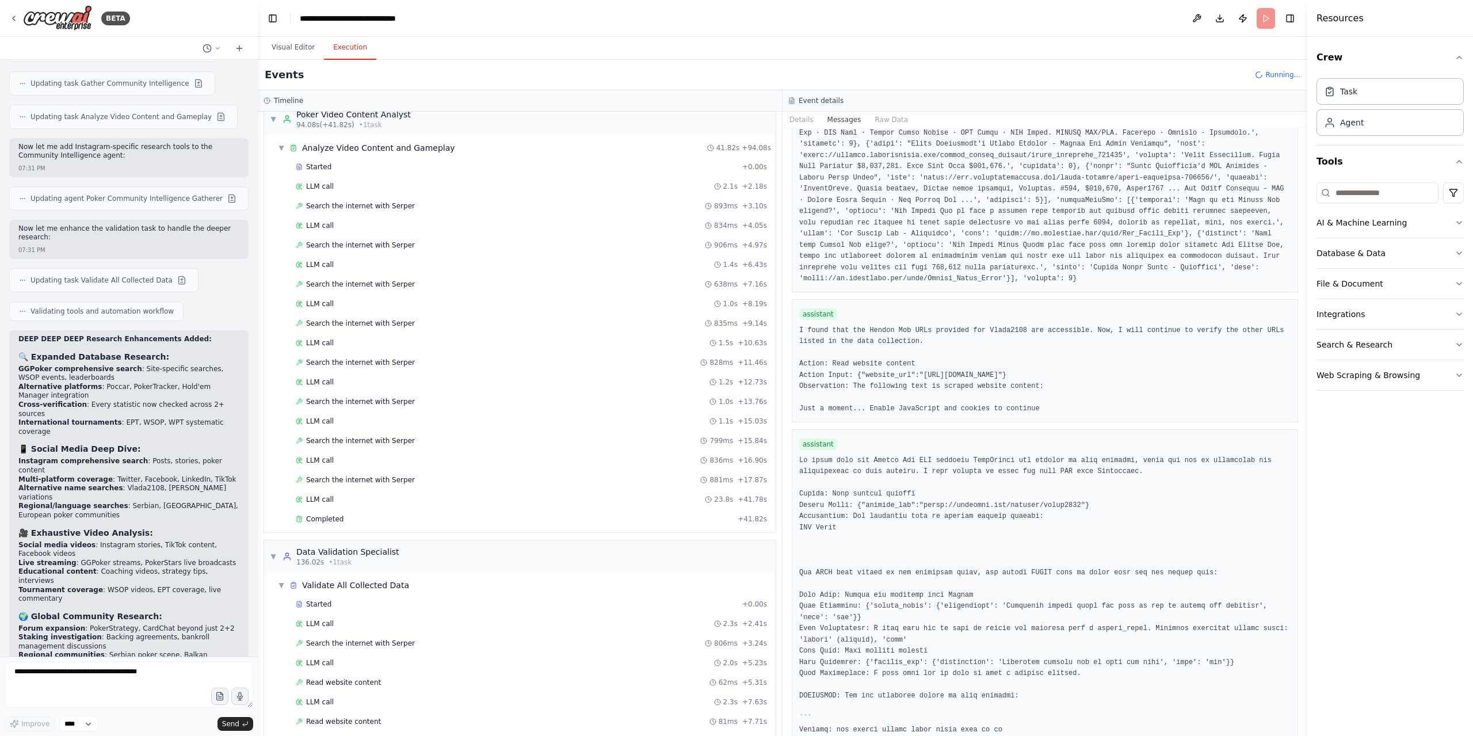
scroll to position [3192, 0]
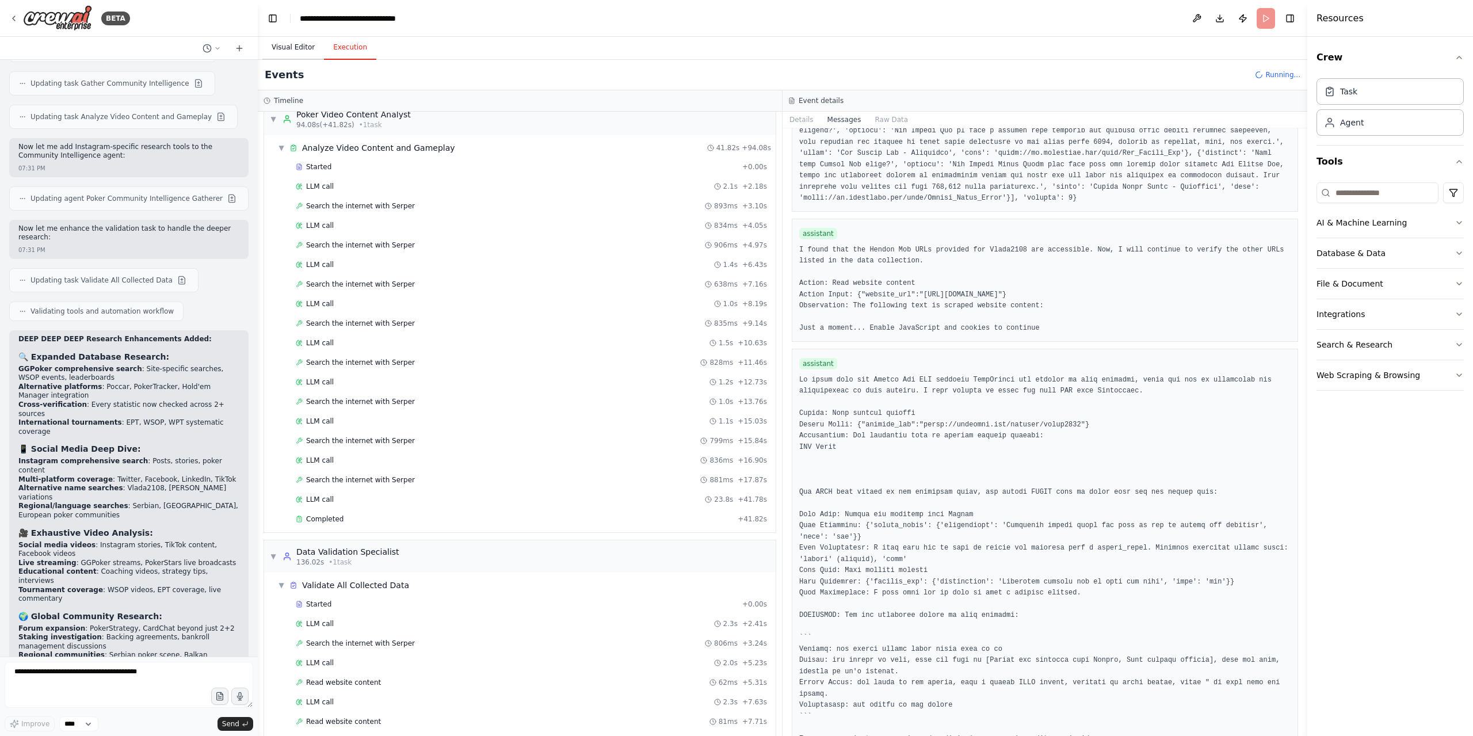
click at [288, 43] on button "Visual Editor" at bounding box center [293, 48] width 62 height 24
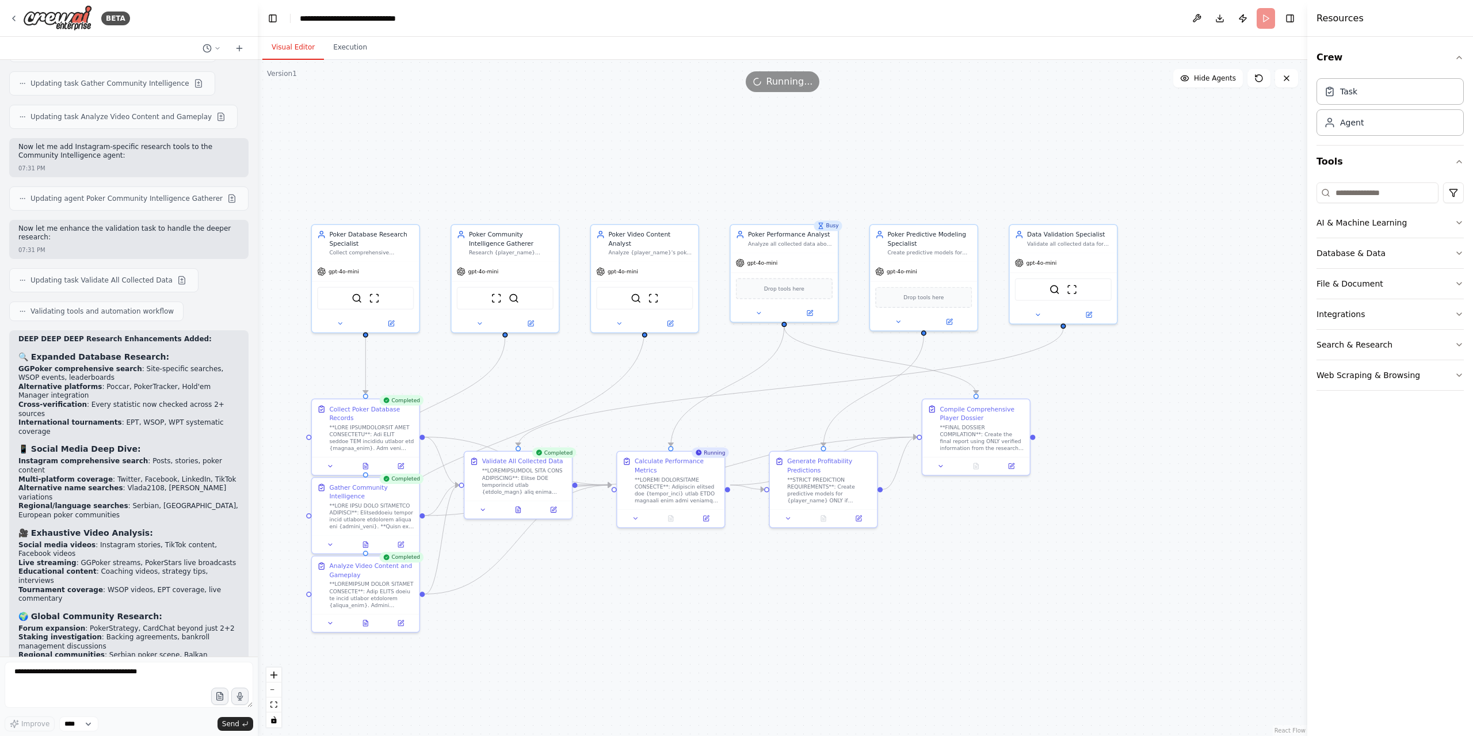
drag, startPoint x: 1060, startPoint y: 640, endPoint x: 938, endPoint y: 632, distance: 122.7
click at [938, 632] on div ".deletable-edge-delete-btn { width: 20px; height: 20px; border: 0px solid #ffff…" at bounding box center [782, 398] width 1049 height 676
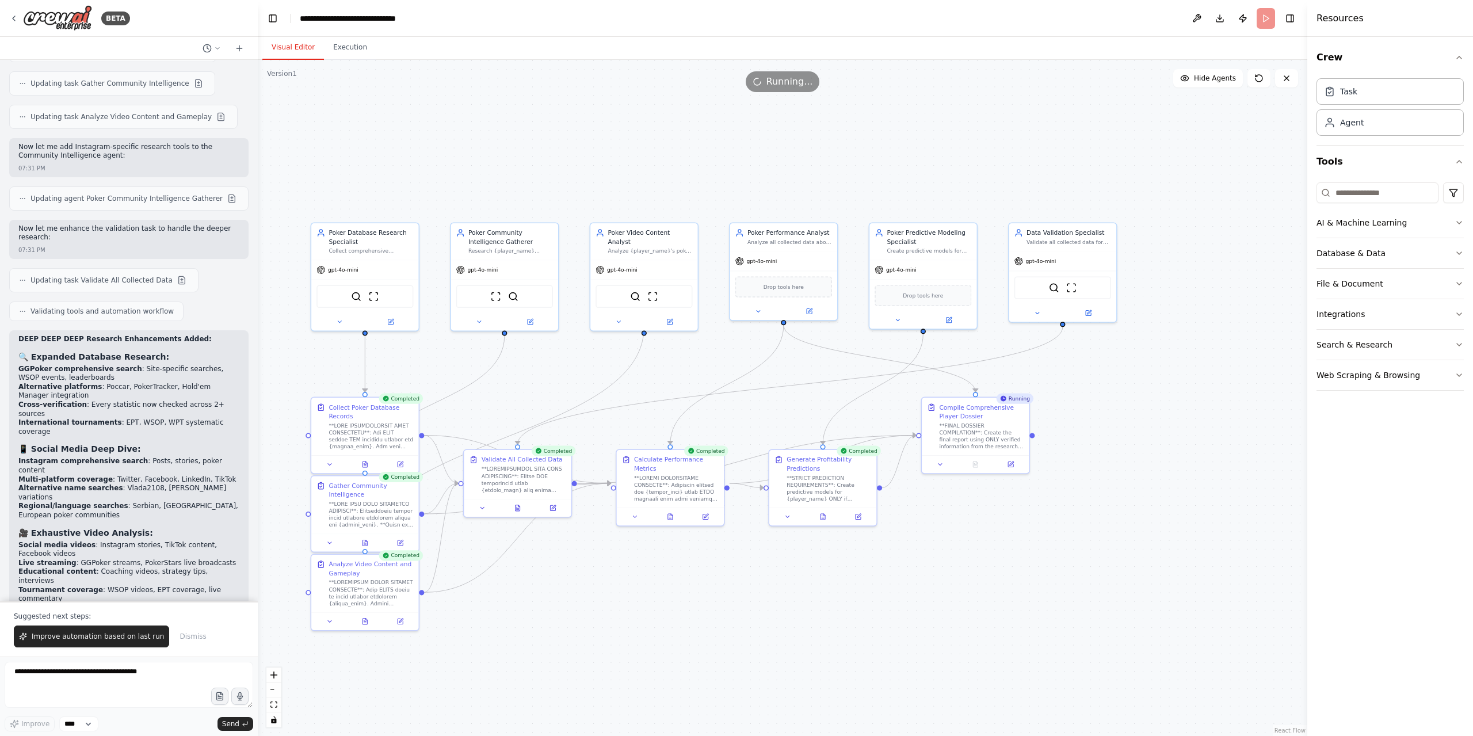
scroll to position [5207, 0]
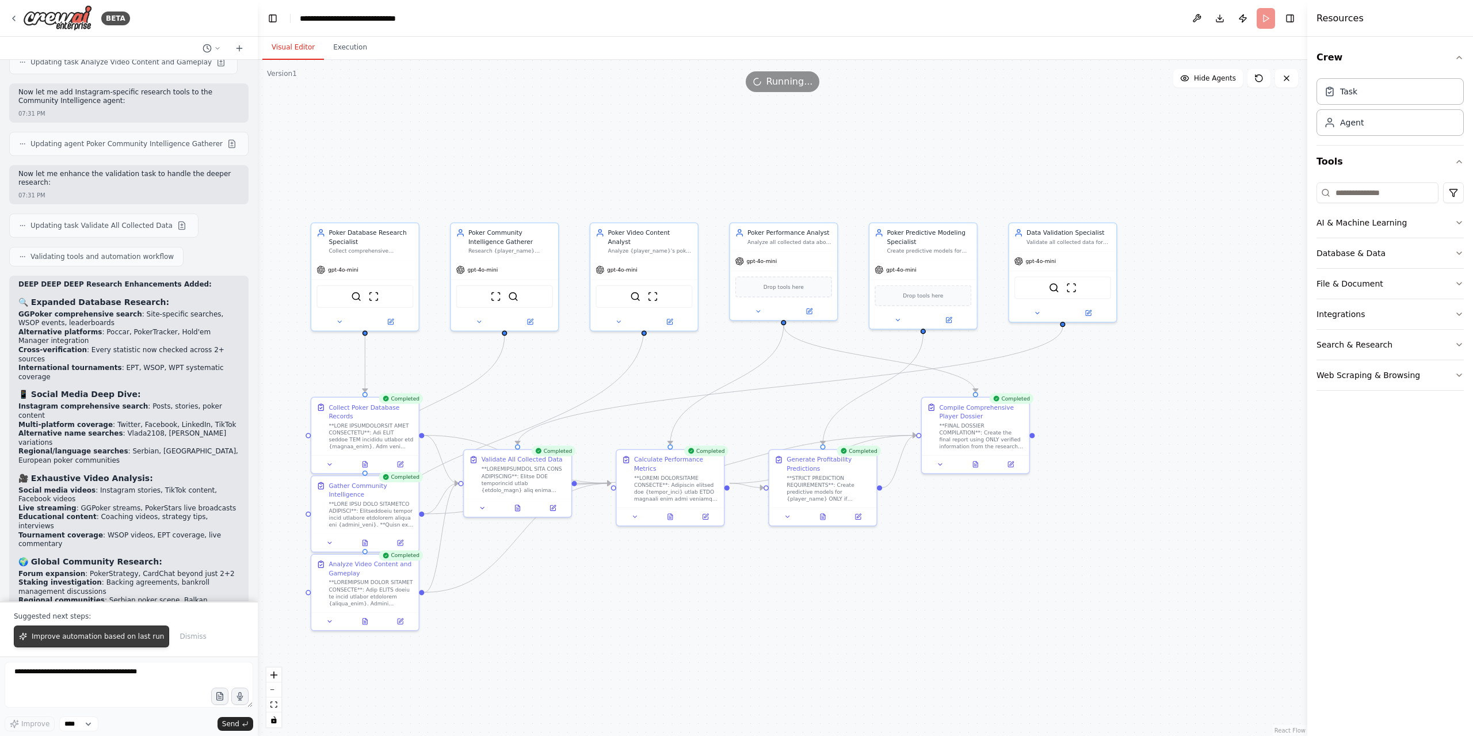
click at [108, 636] on span "Improve automation based on last run" at bounding box center [98, 636] width 132 height 9
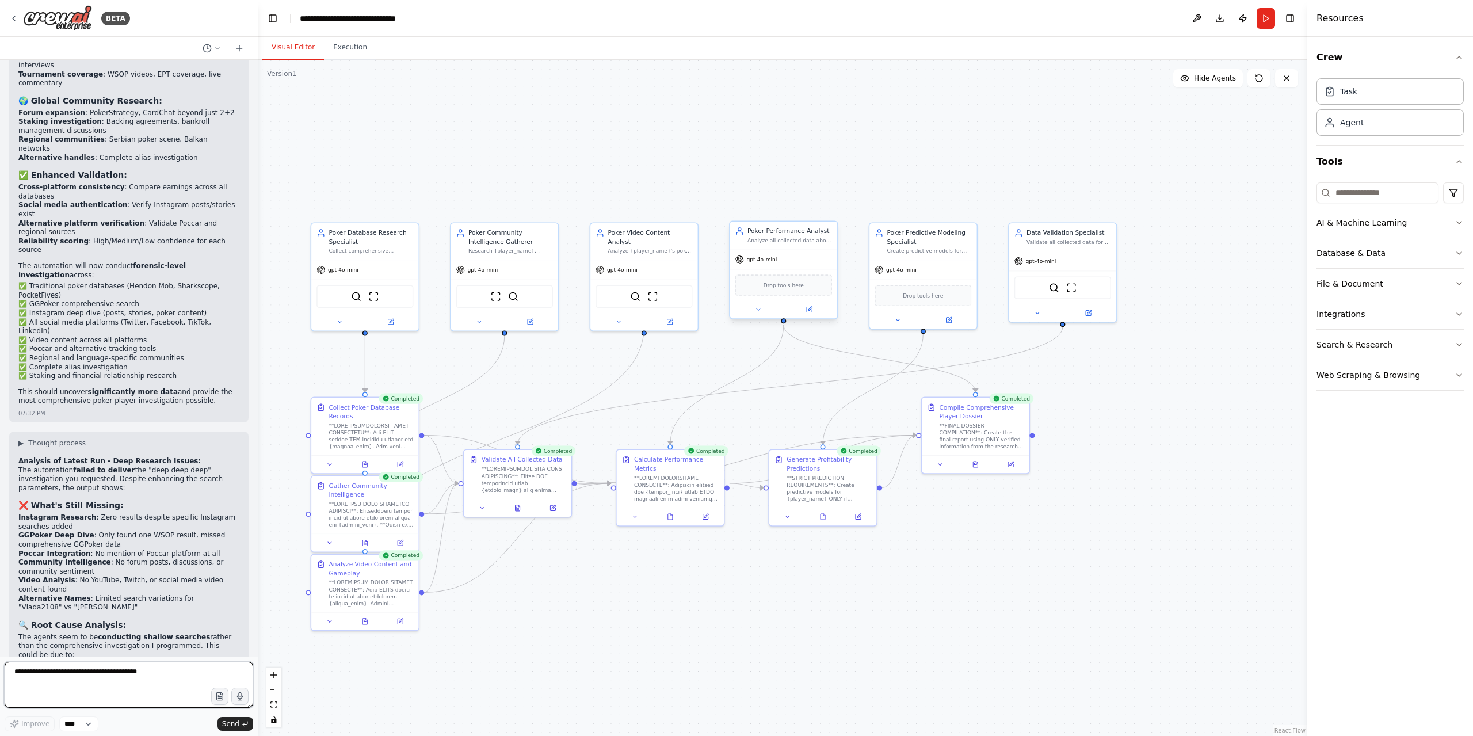
scroll to position [5677, 0]
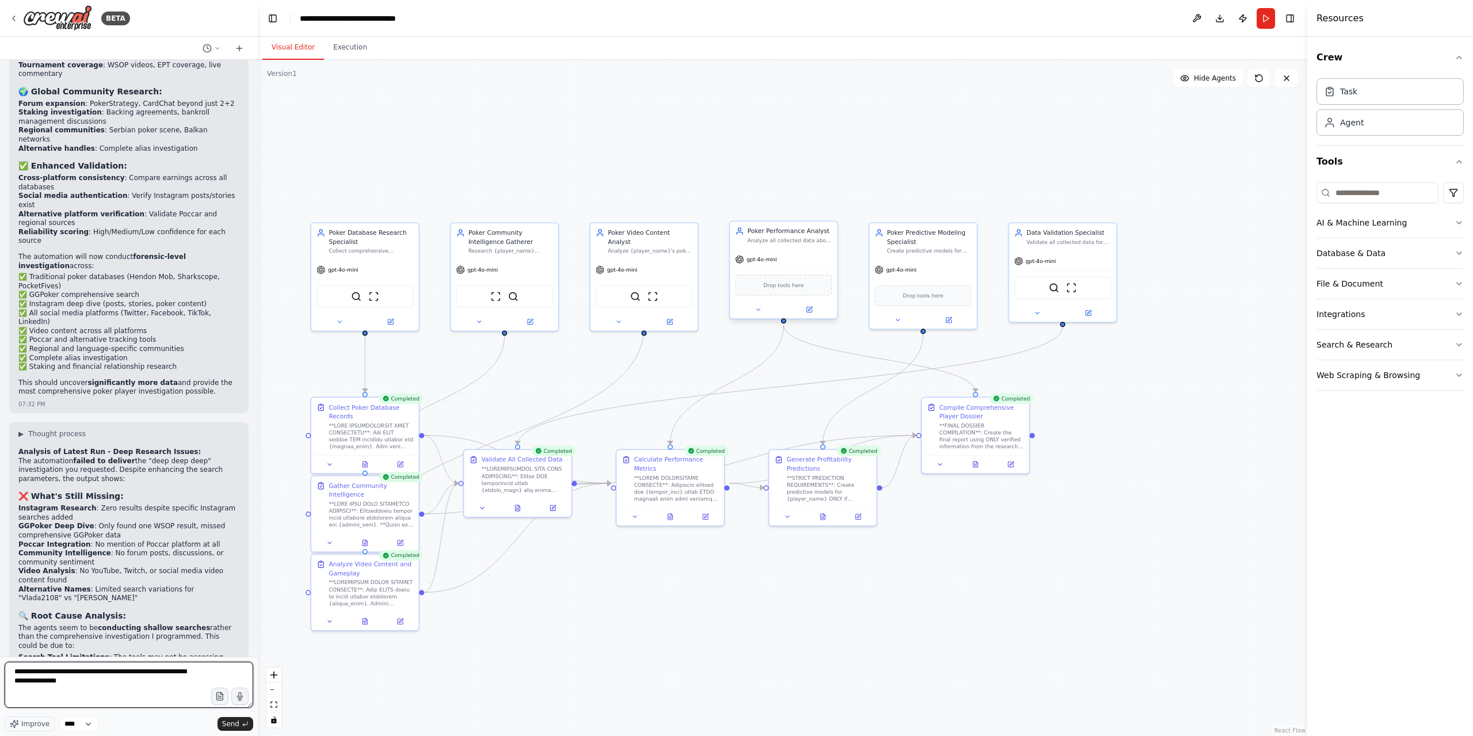
type textarea "**********"
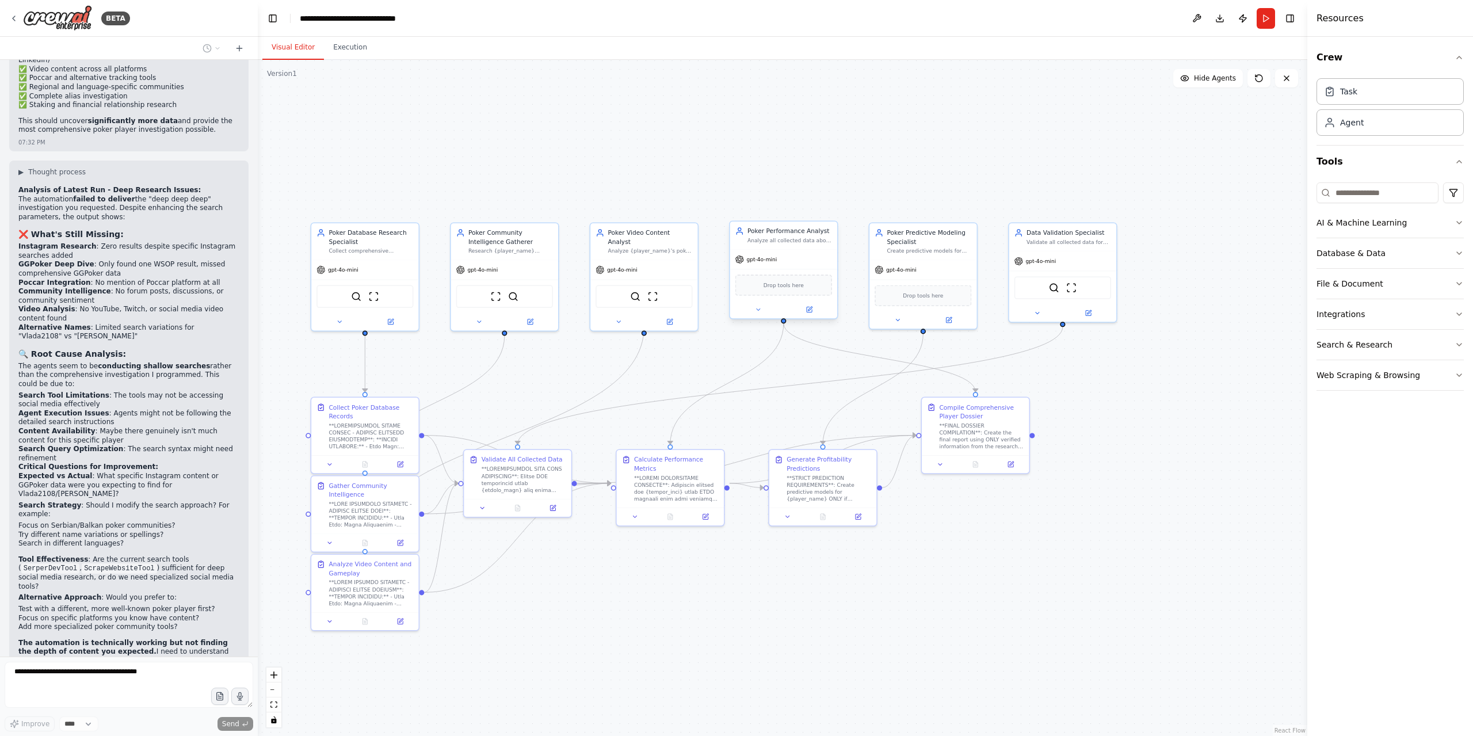
scroll to position [5972, 0]
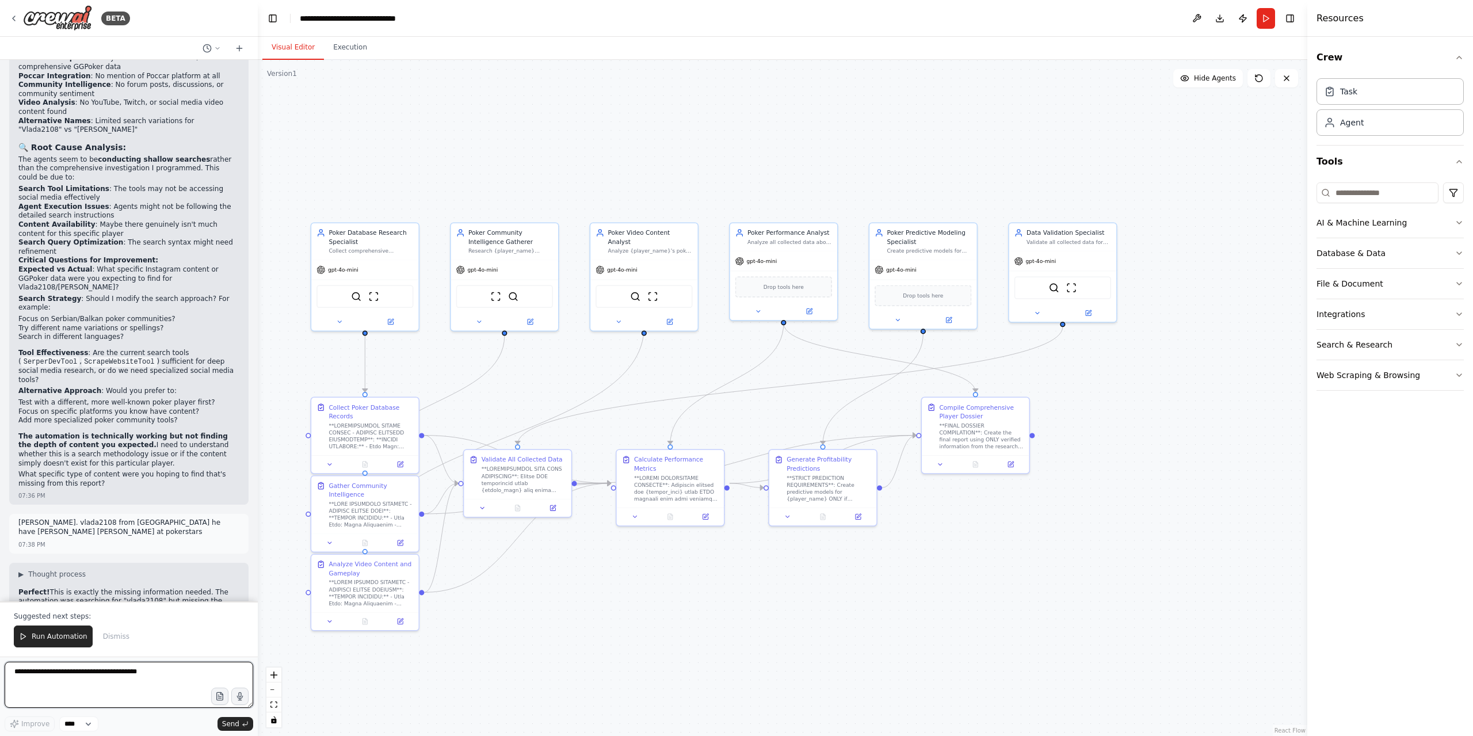
click at [90, 674] on textarea at bounding box center [129, 684] width 248 height 46
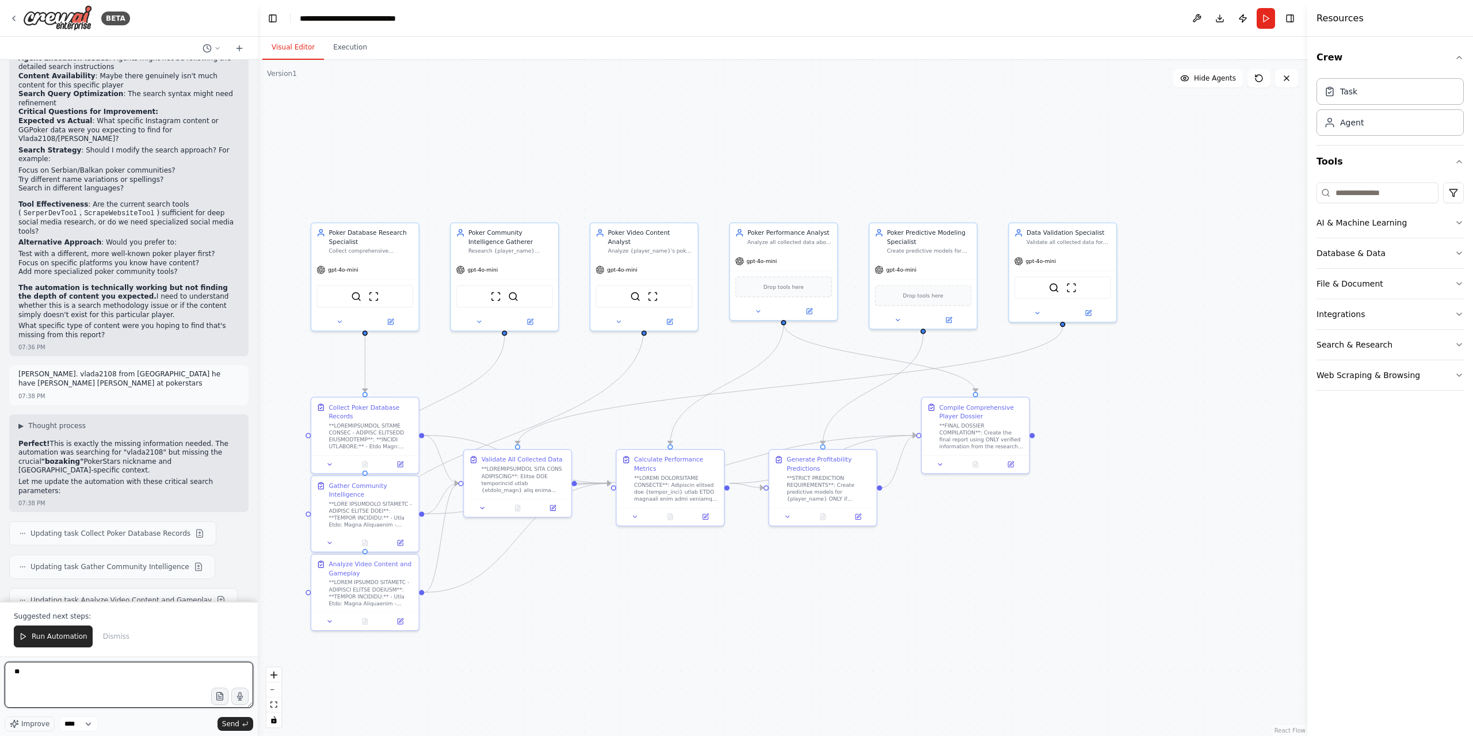
type textarea "*"
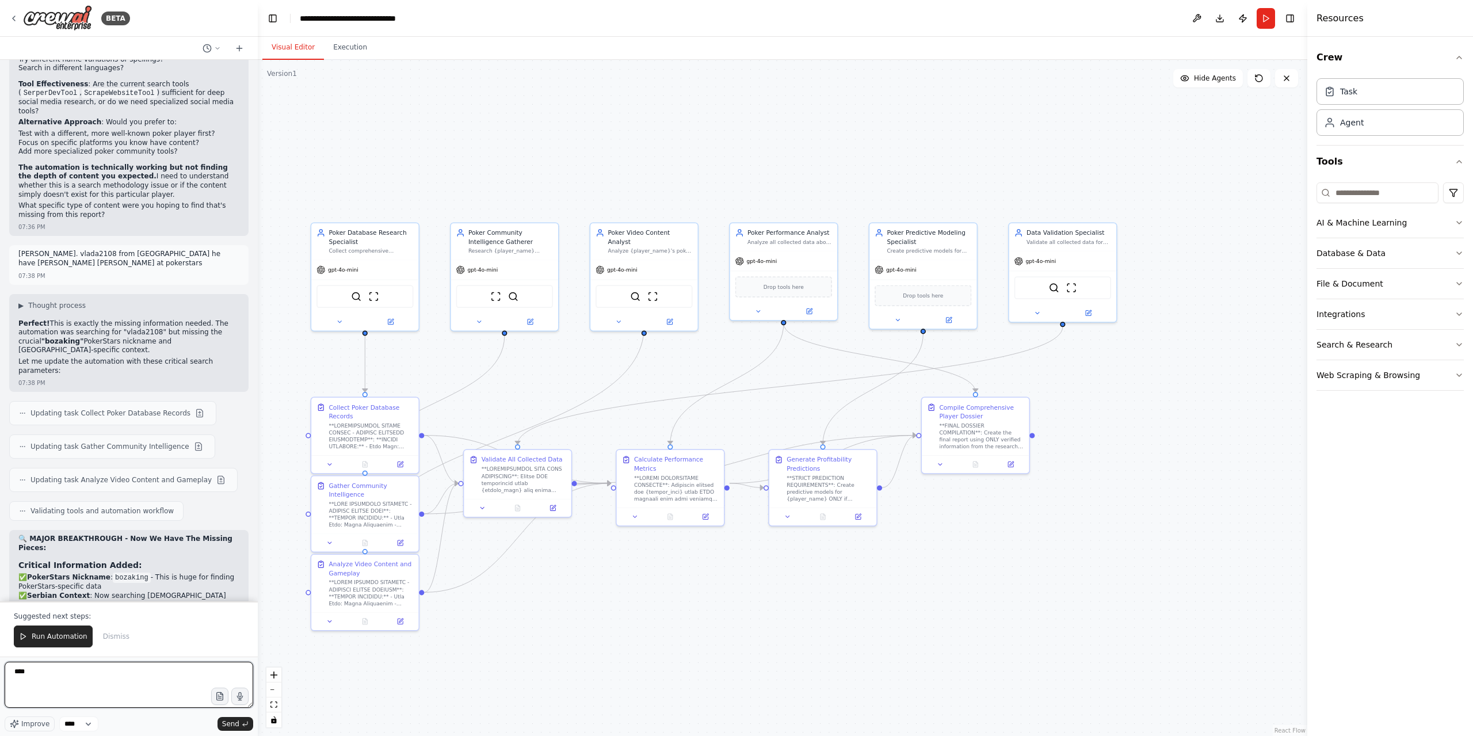
scroll to position [6425, 0]
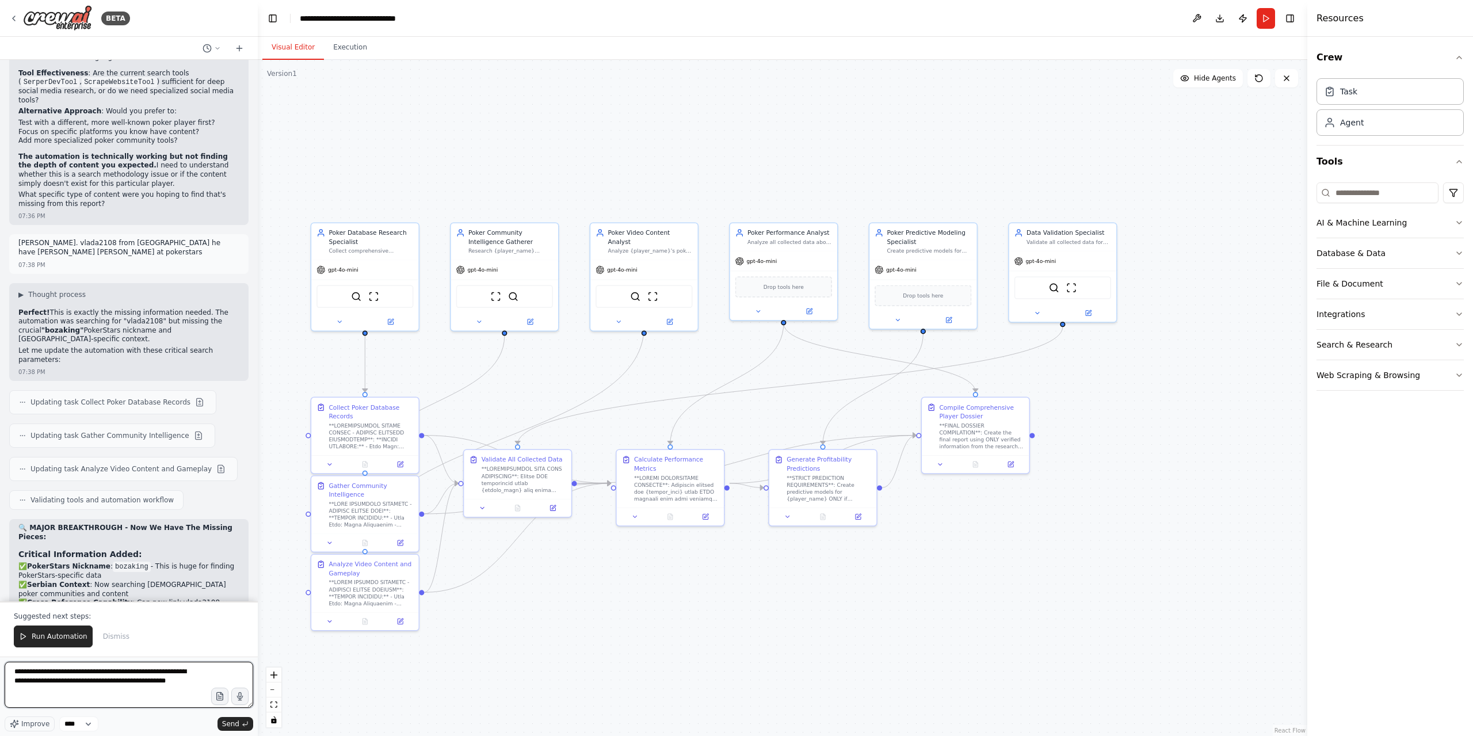
type textarea "**********"
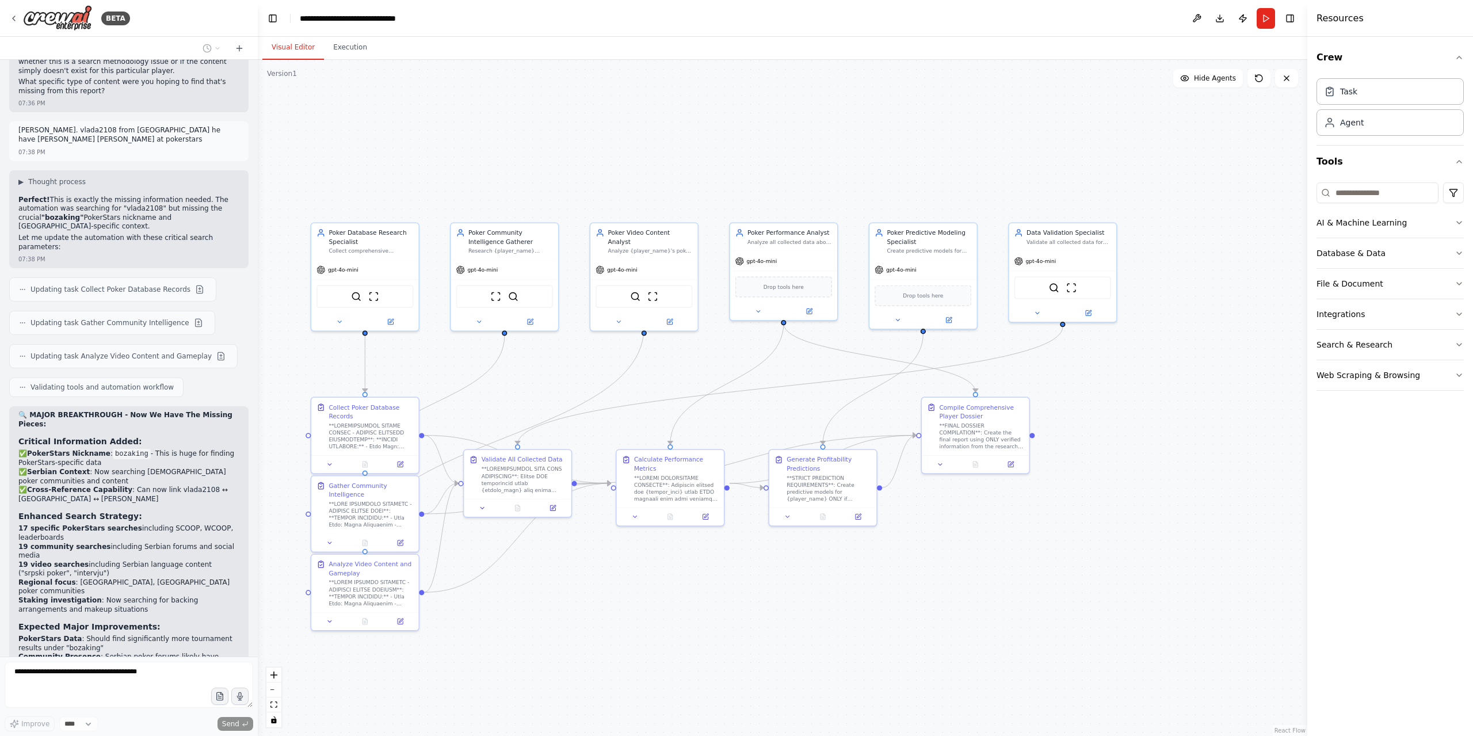
scroll to position [6546, 0]
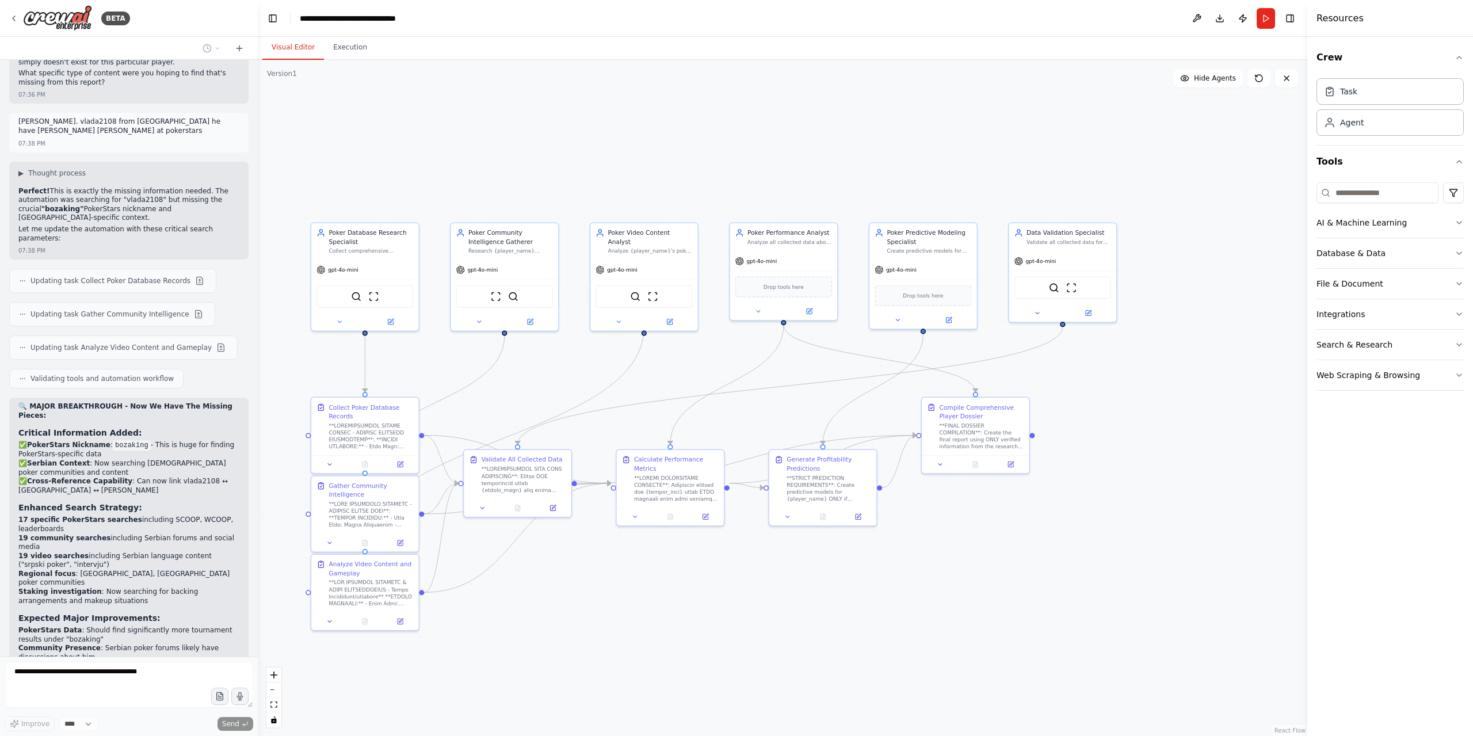
copy strong "limit"
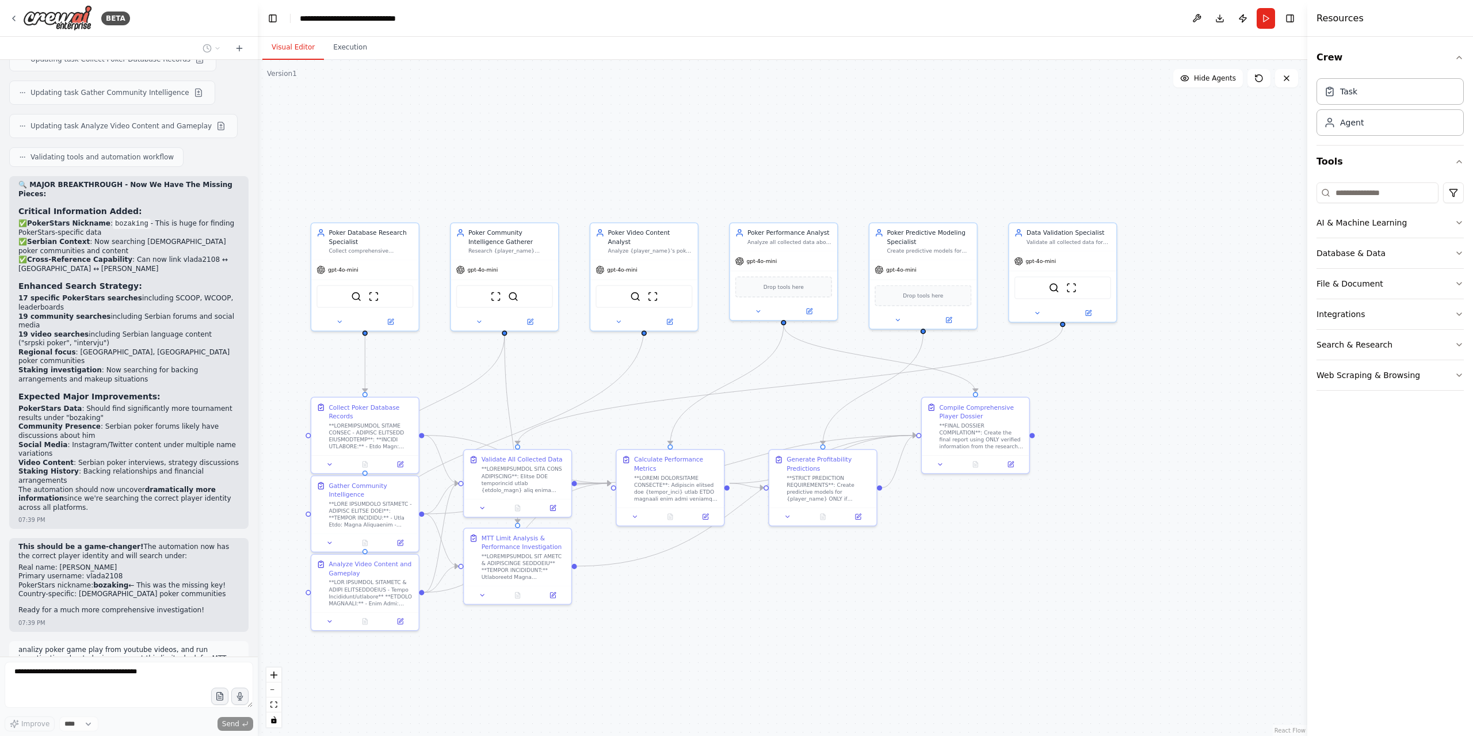
scroll to position [6801, 0]
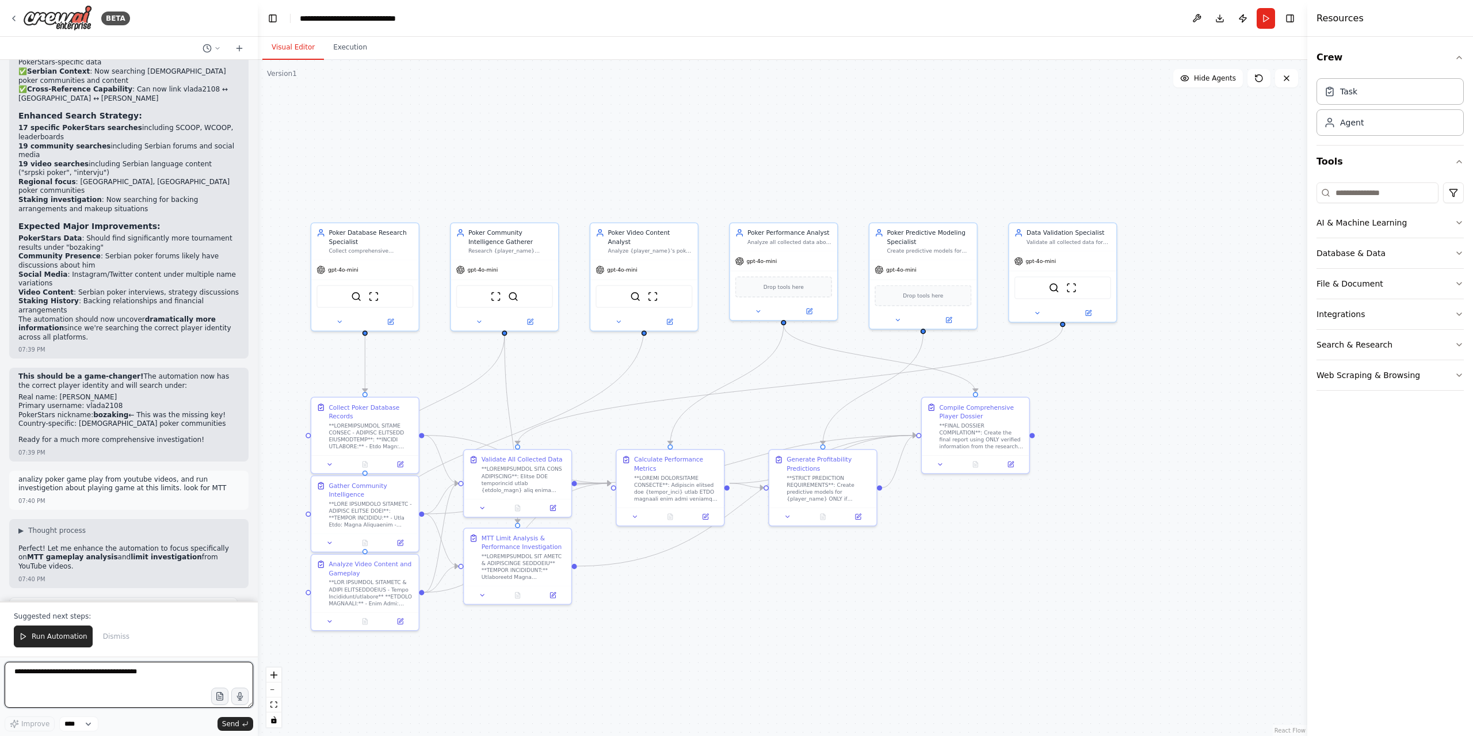
click at [101, 675] on textarea at bounding box center [129, 684] width 248 height 46
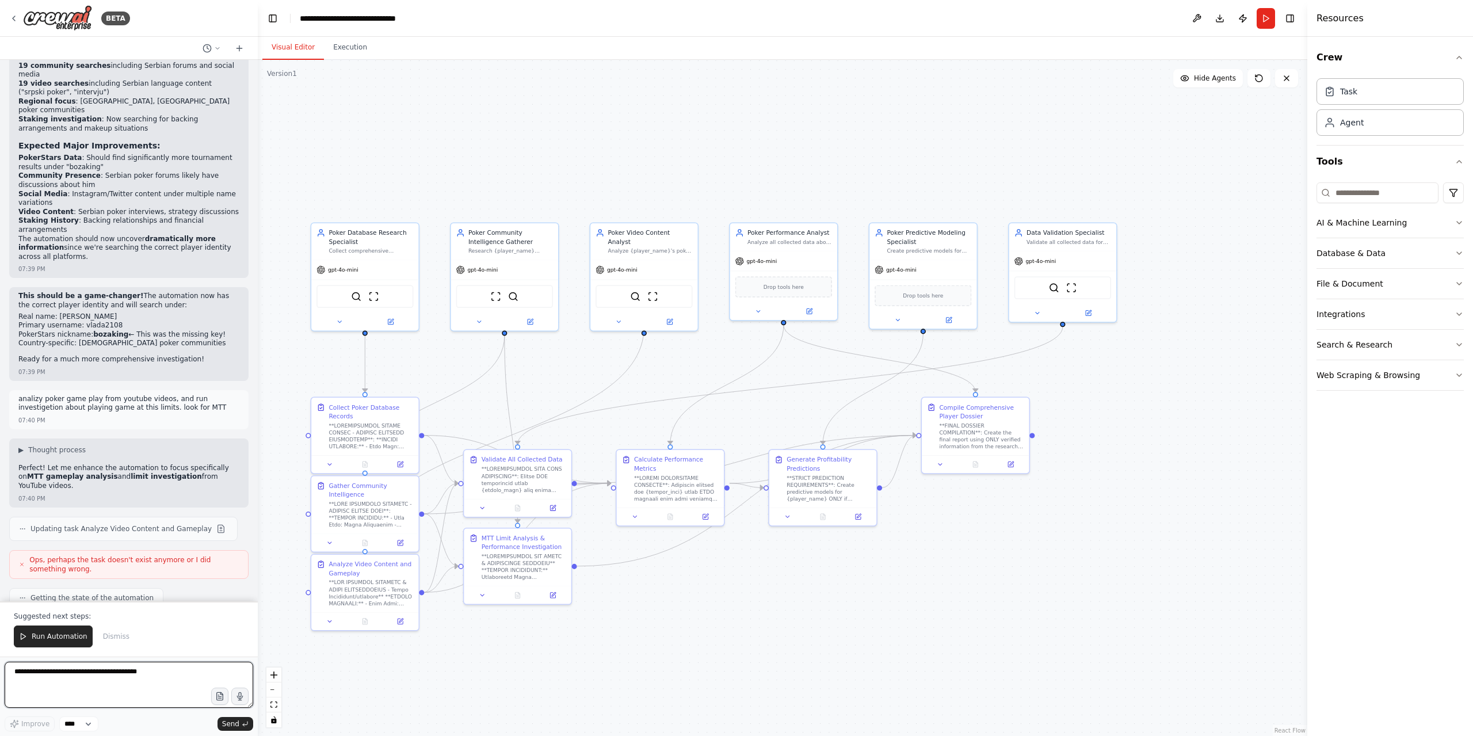
type textarea "*"
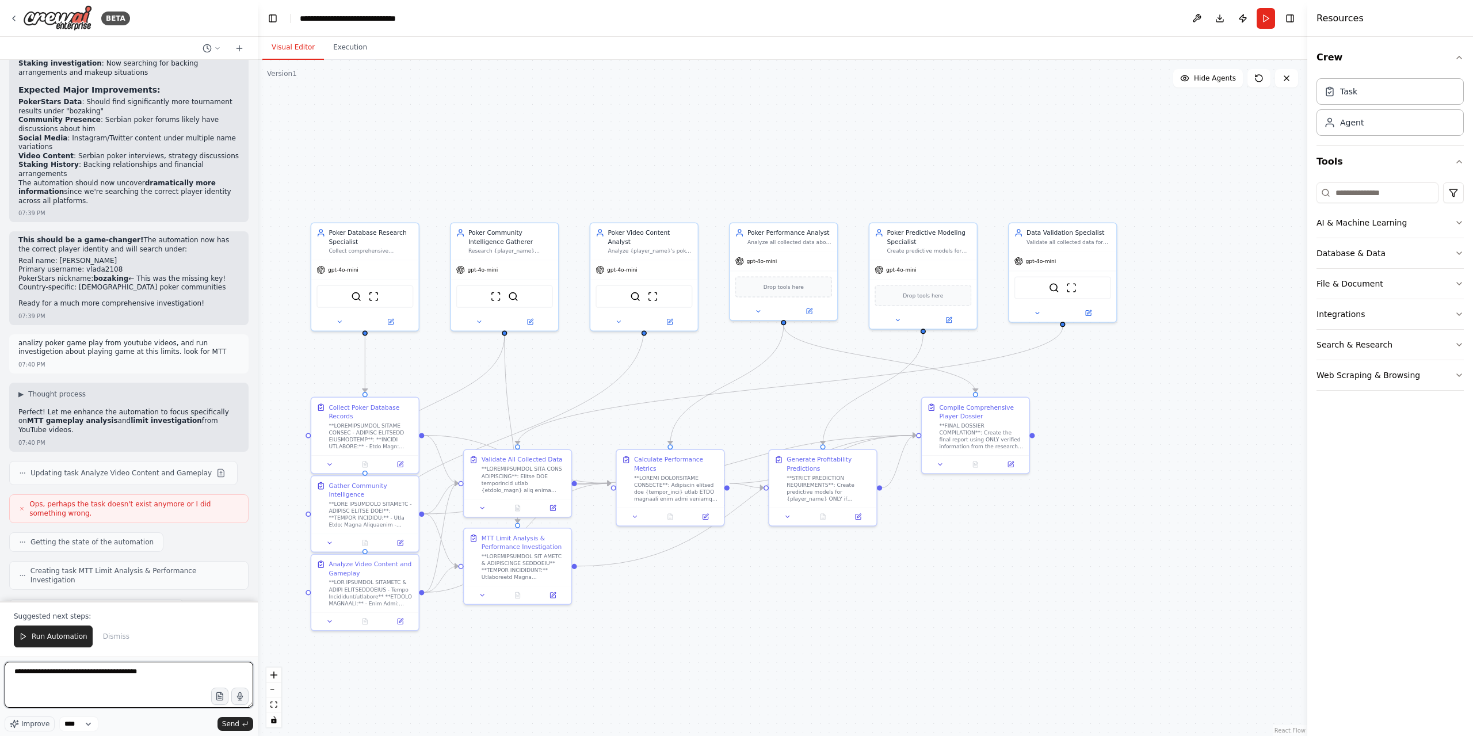
paste textarea "*****"
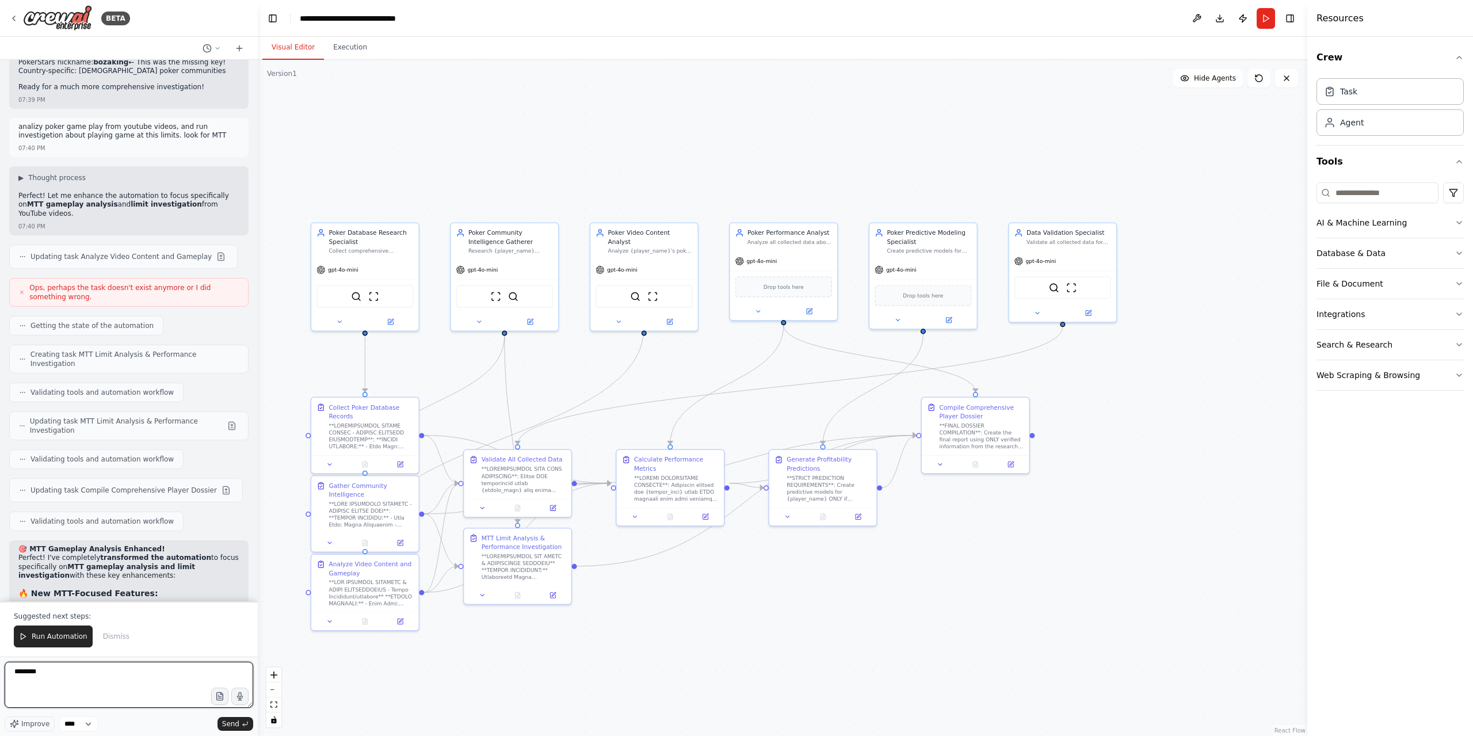
scroll to position [7299, 0]
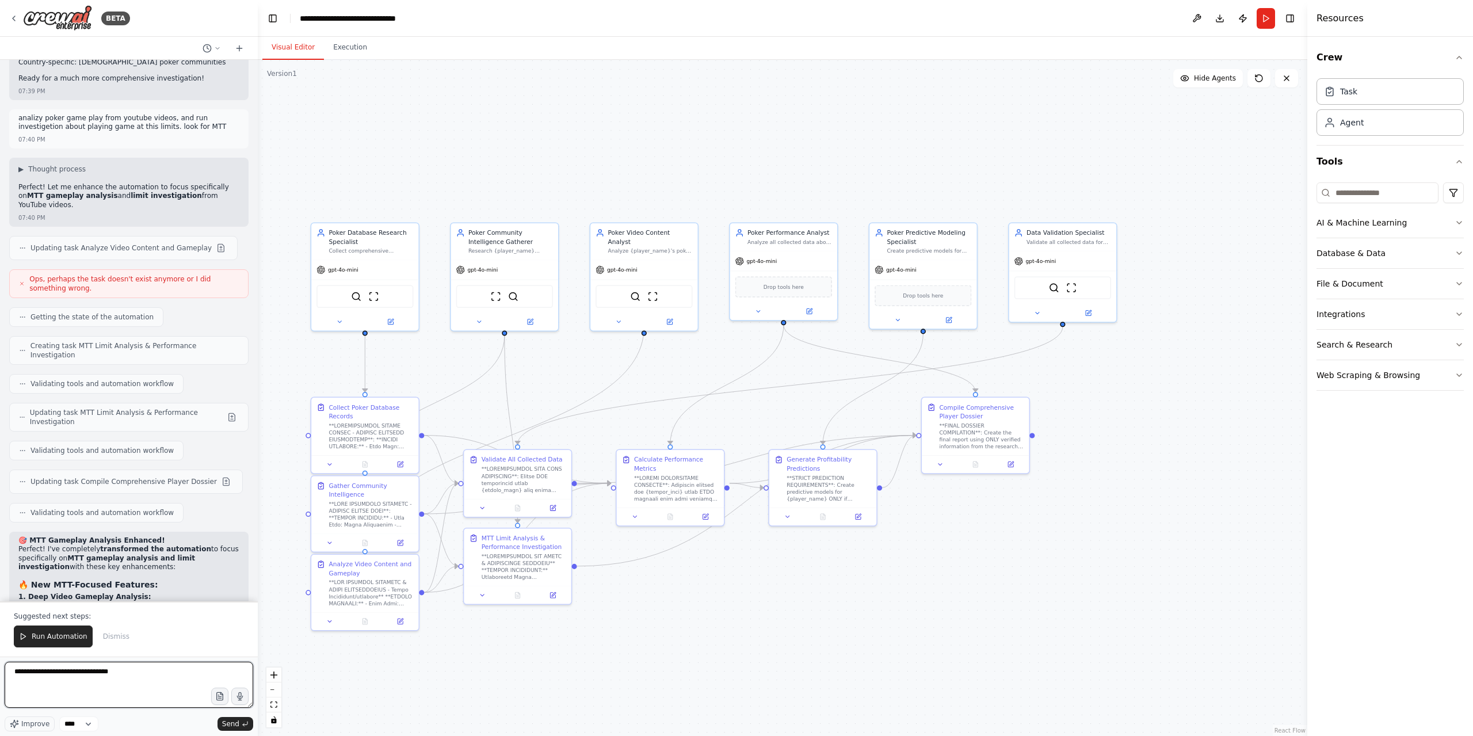
type textarea "**********"
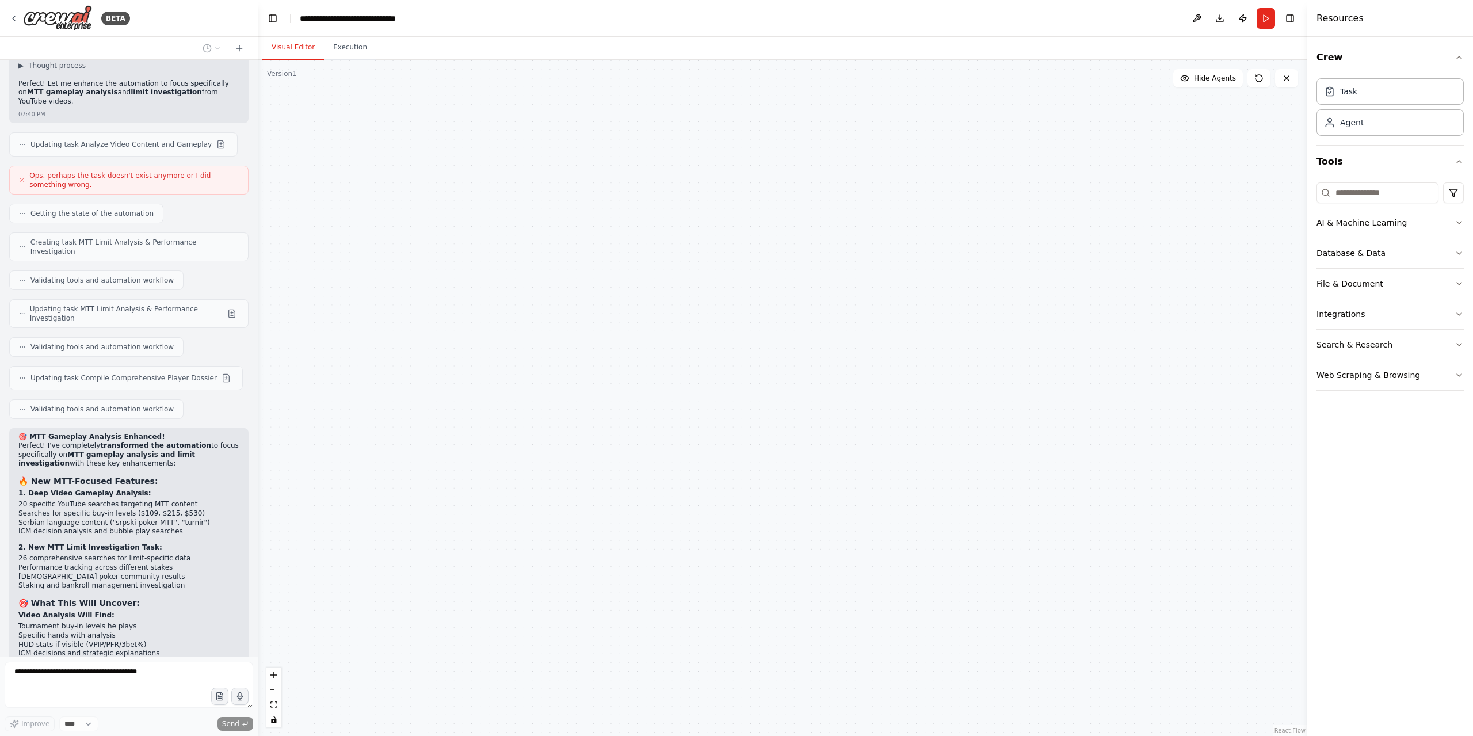
scroll to position [7411, 0]
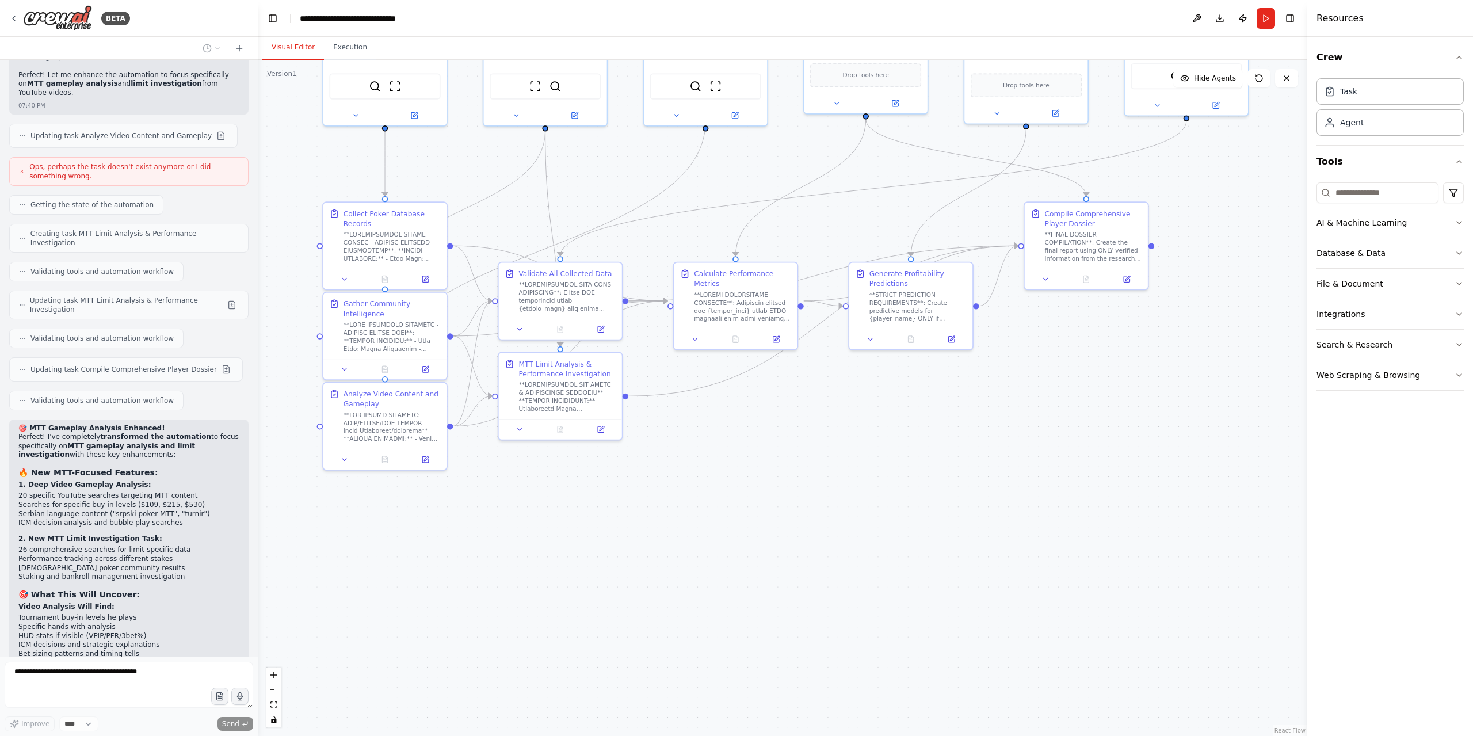
drag, startPoint x: 903, startPoint y: 650, endPoint x: 962, endPoint y: 481, distance: 178.5
click at [962, 481] on div ".deletable-edge-delete-btn { width: 20px; height: 20px; border: 0px solid #ffff…" at bounding box center [782, 398] width 1049 height 676
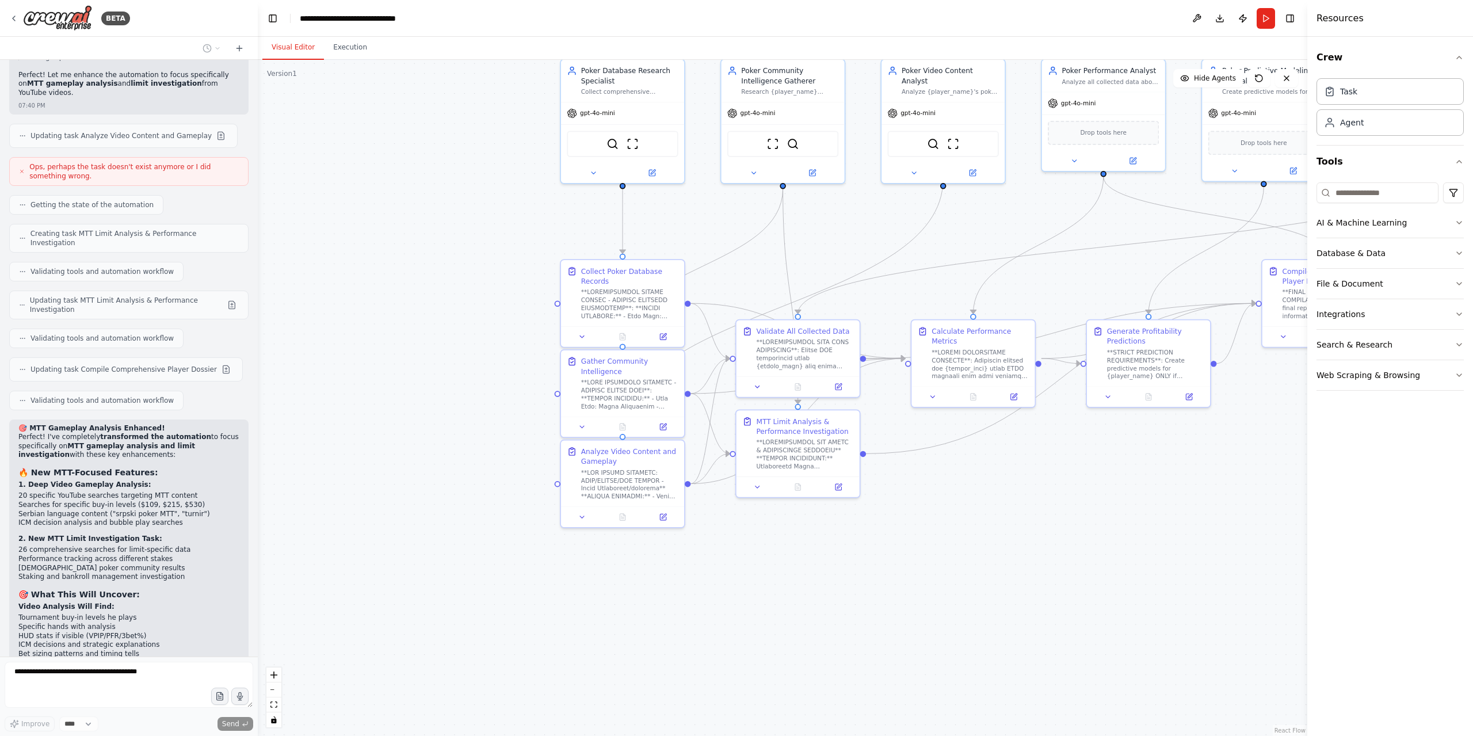
drag, startPoint x: 857, startPoint y: 496, endPoint x: 961, endPoint y: 511, distance: 104.6
click at [961, 511] on div ".deletable-edge-delete-btn { width: 20px; height: 20px; border: 0px solid #ffff…" at bounding box center [782, 398] width 1049 height 676
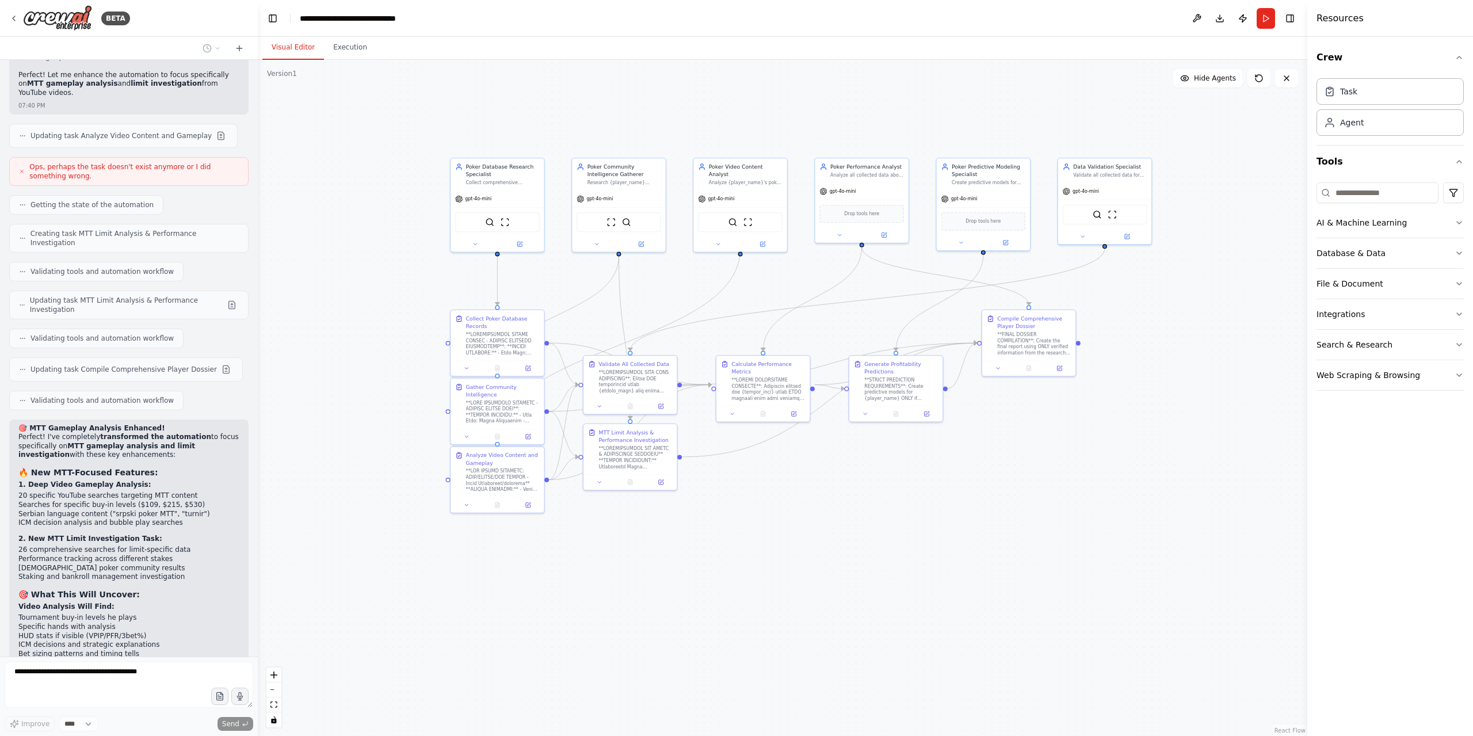
drag, startPoint x: 1027, startPoint y: 546, endPoint x: 832, endPoint y: 541, distance: 195.1
click at [832, 541] on div ".deletable-edge-delete-btn { width: 20px; height: 20px; border: 0px solid #ffff…" at bounding box center [782, 398] width 1049 height 676
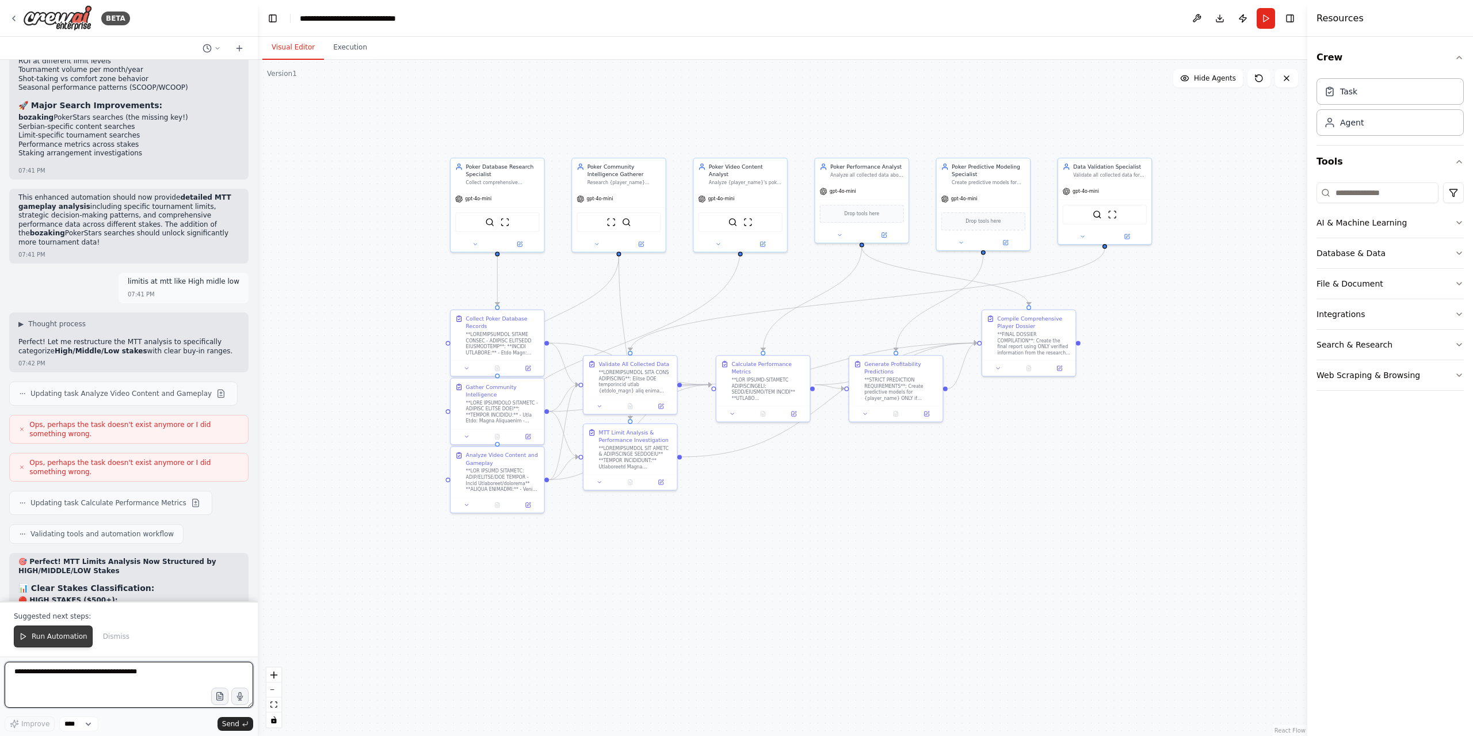
scroll to position [8058, 0]
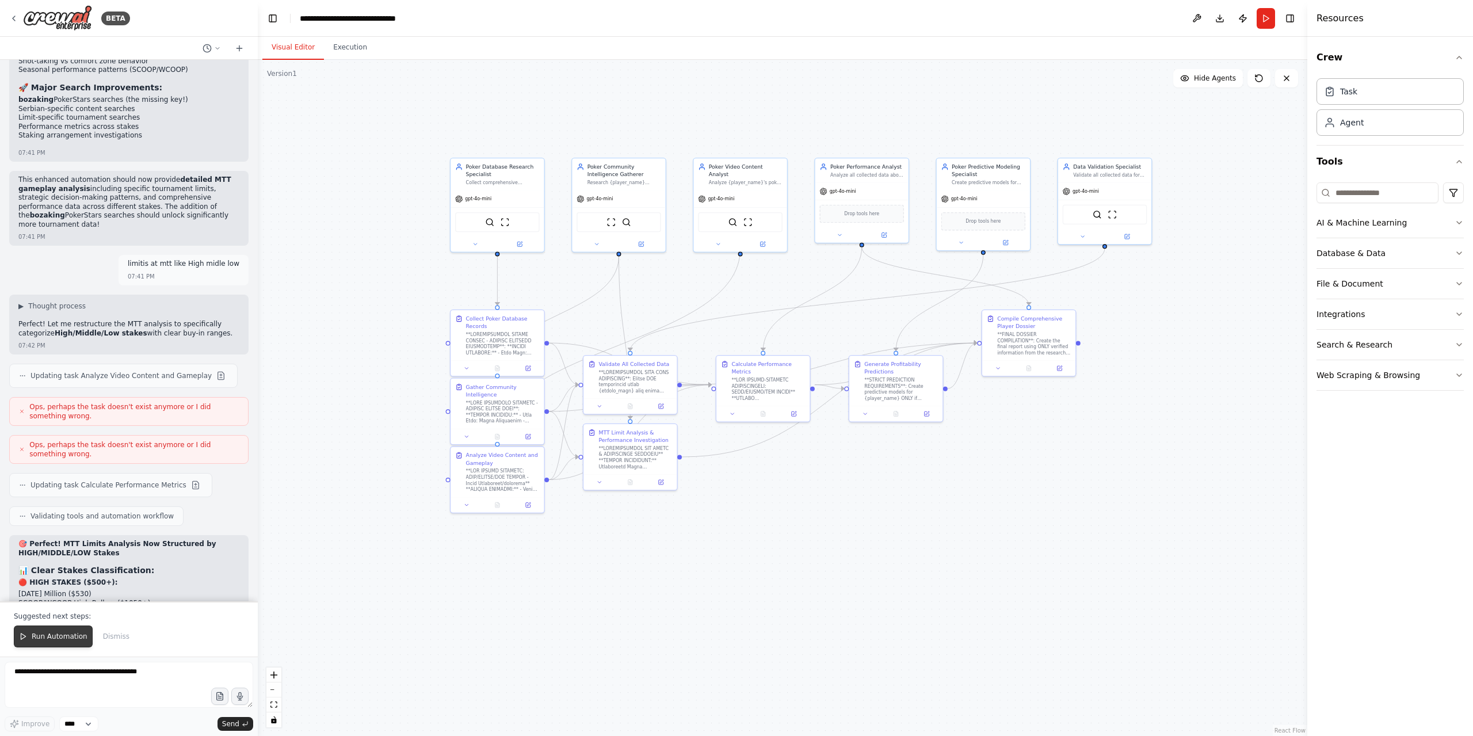
click at [41, 636] on span "Run Automation" at bounding box center [60, 636] width 56 height 9
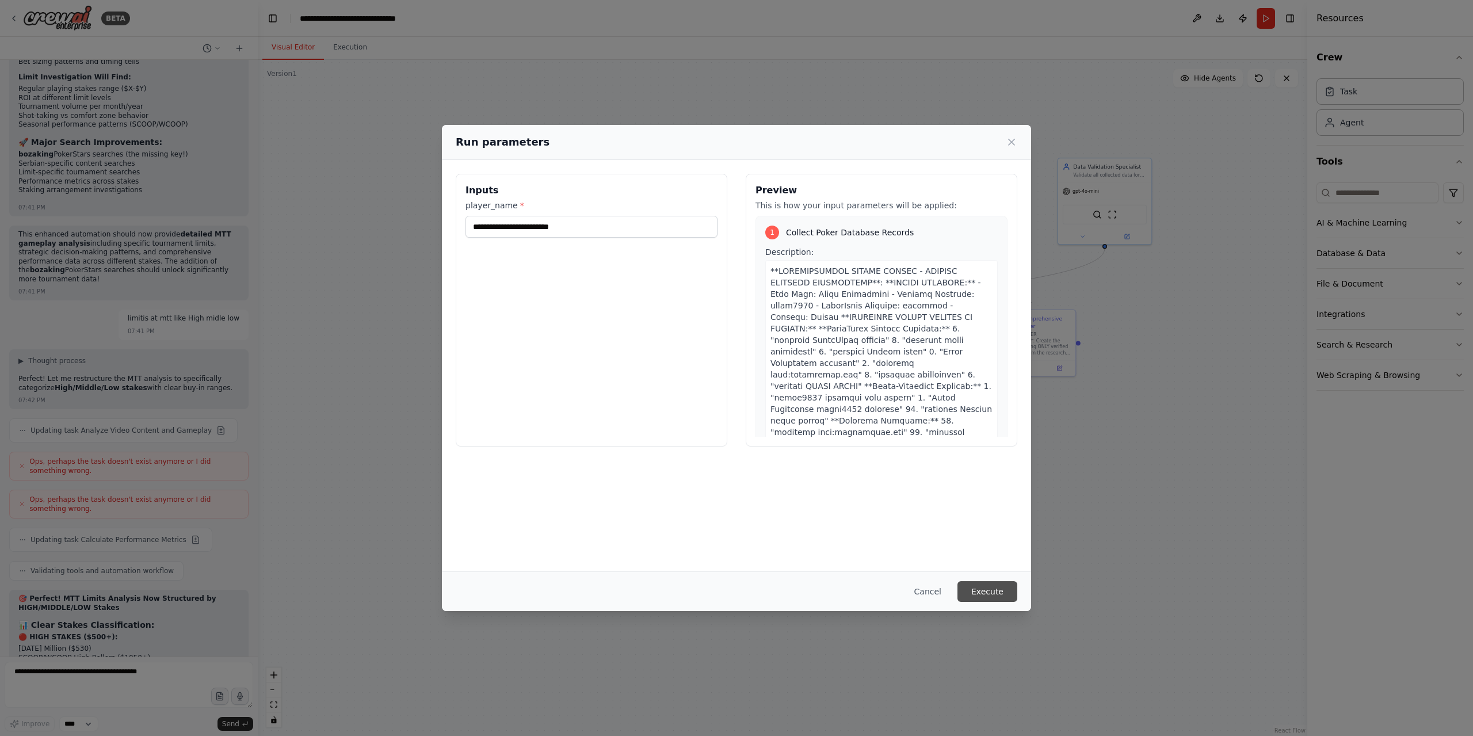
click at [1000, 593] on button "Execute" at bounding box center [987, 591] width 60 height 21
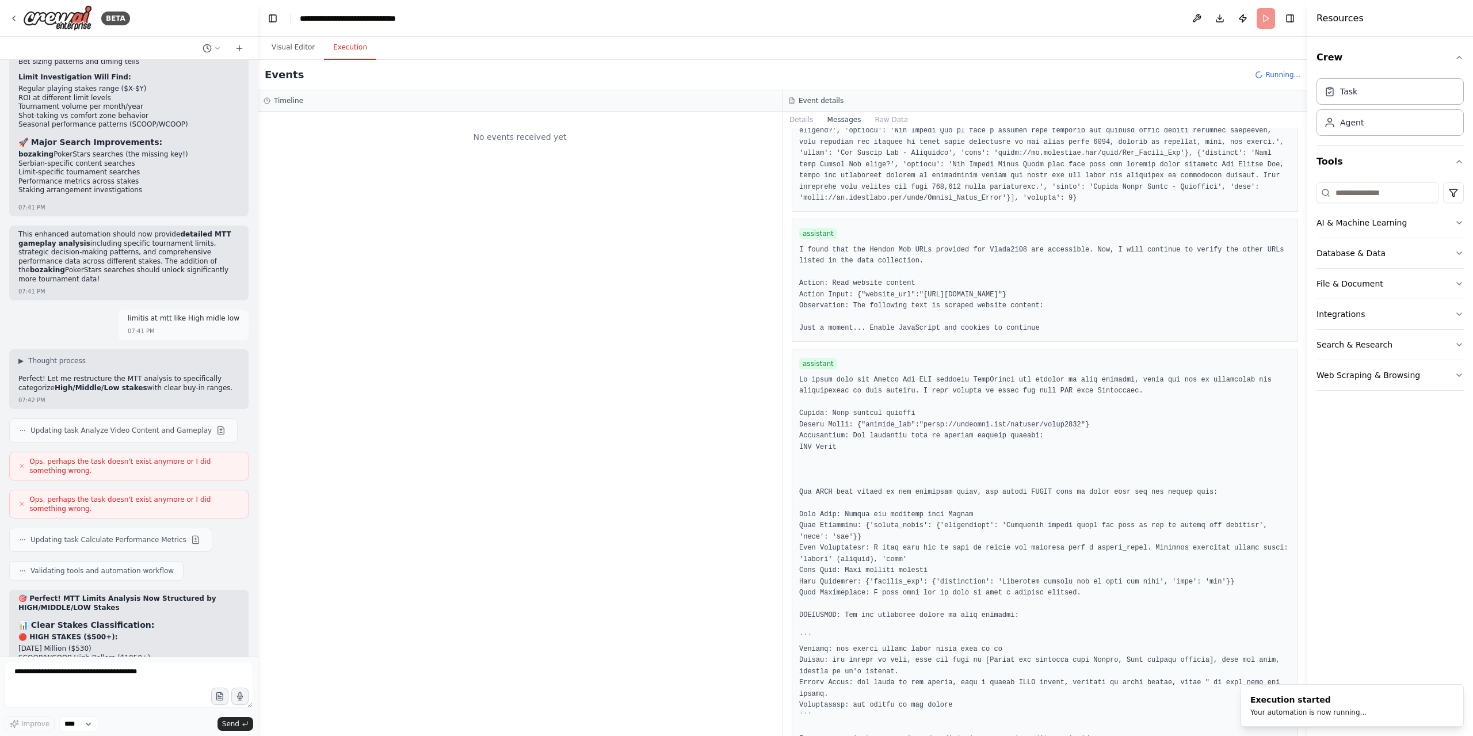
scroll to position [0, 0]
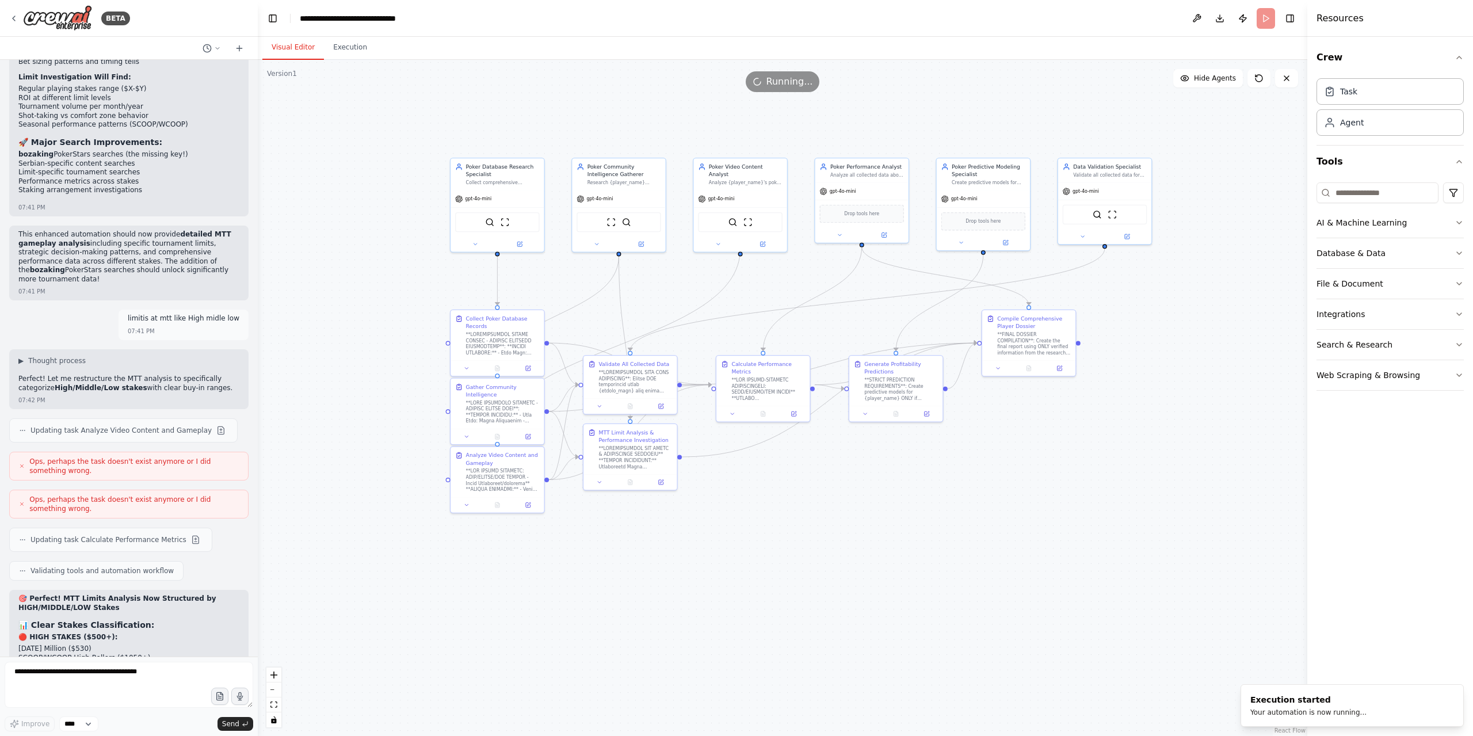
drag, startPoint x: 272, startPoint y: 43, endPoint x: 343, endPoint y: 325, distance: 291.1
click at [273, 43] on button "Visual Editor" at bounding box center [293, 48] width 62 height 24
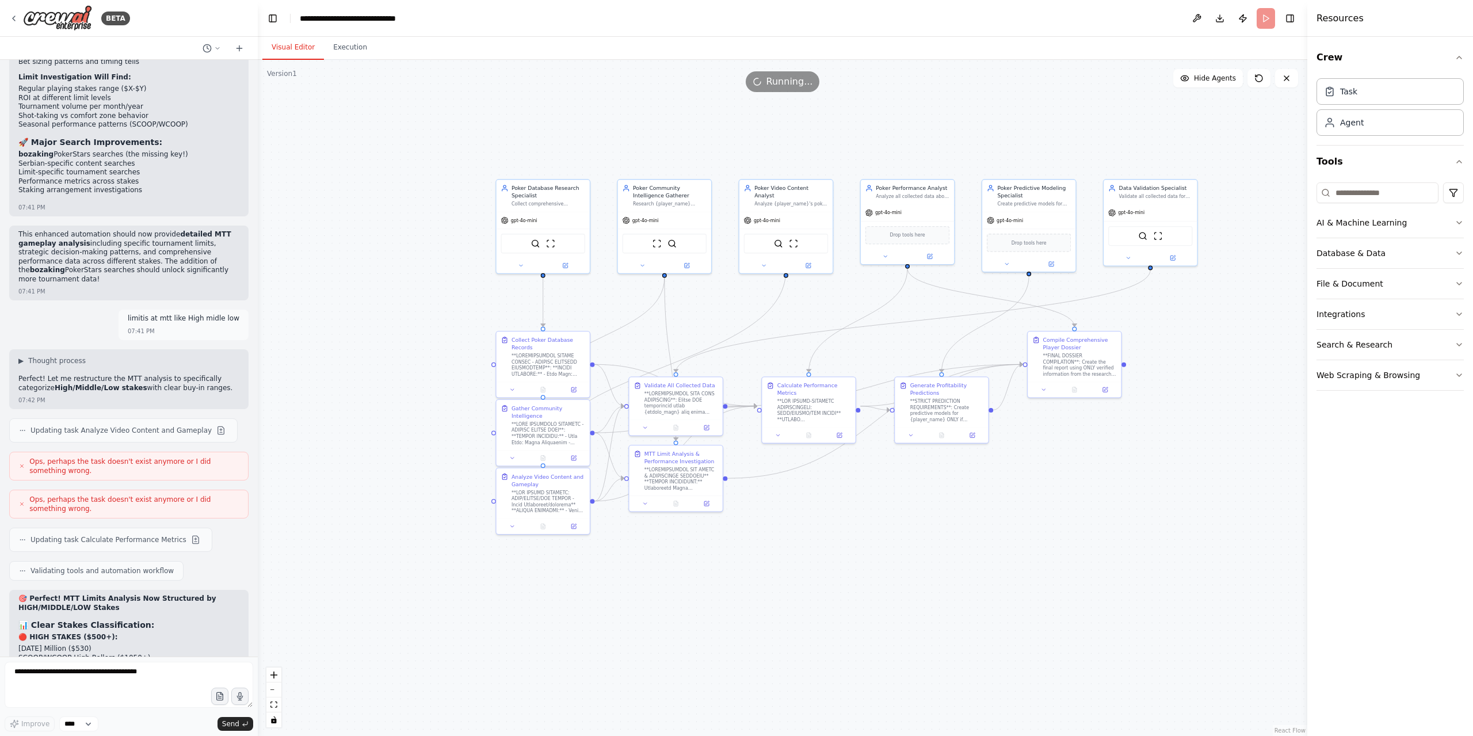
drag, startPoint x: 993, startPoint y: 654, endPoint x: 980, endPoint y: 546, distance: 108.4
click at [980, 546] on div ".deletable-edge-delete-btn { width: 20px; height: 20px; border: 0px solid #ffff…" at bounding box center [782, 398] width 1049 height 676
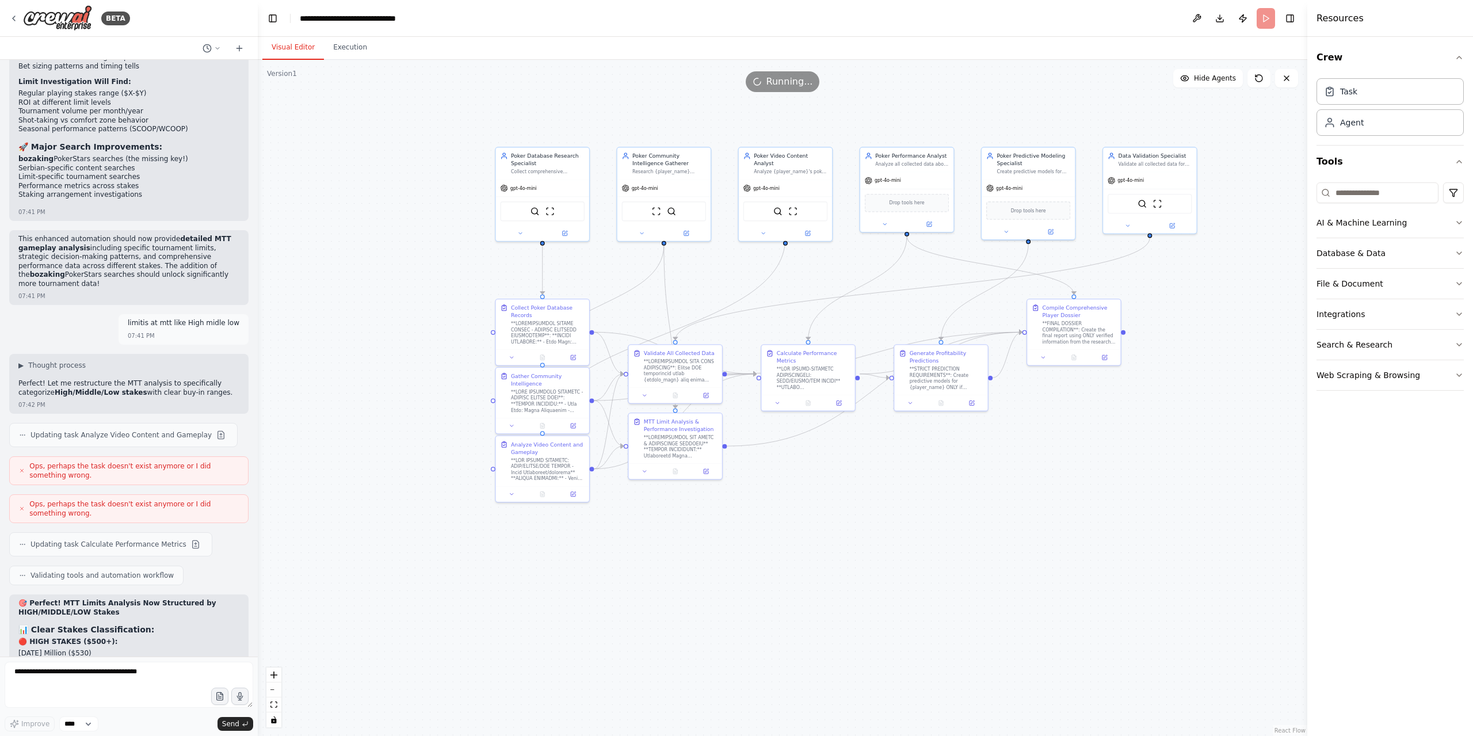
scroll to position [8003, 0]
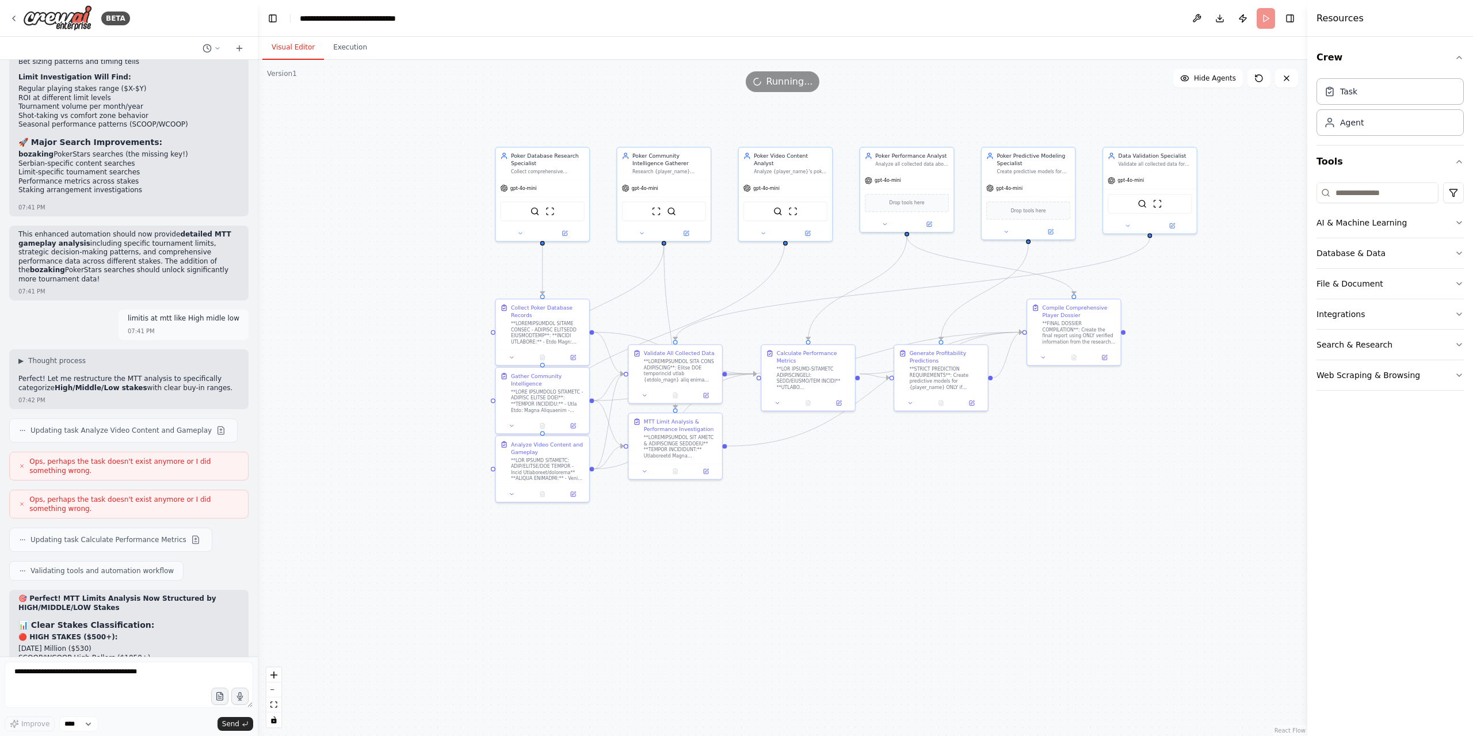
click at [328, 51] on button "Execution" at bounding box center [350, 48] width 52 height 24
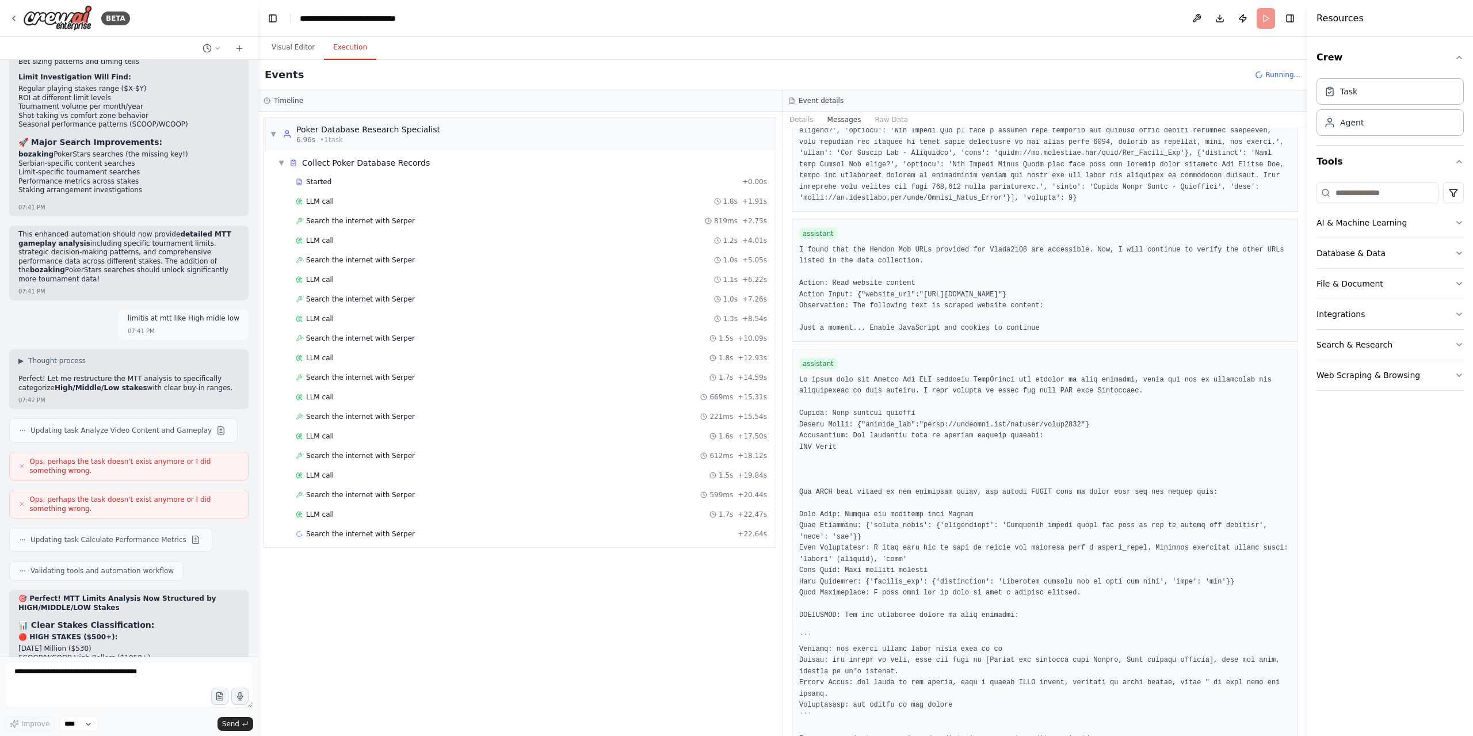
click at [495, 515] on div "Started + 0.00s LLM call 1.8s + 1.91s Search the internet with Serper 819ms + 2…" at bounding box center [524, 359] width 502 height 372
click at [437, 510] on div "LLM call 1.7s + 22.47s" at bounding box center [531, 514] width 471 height 9
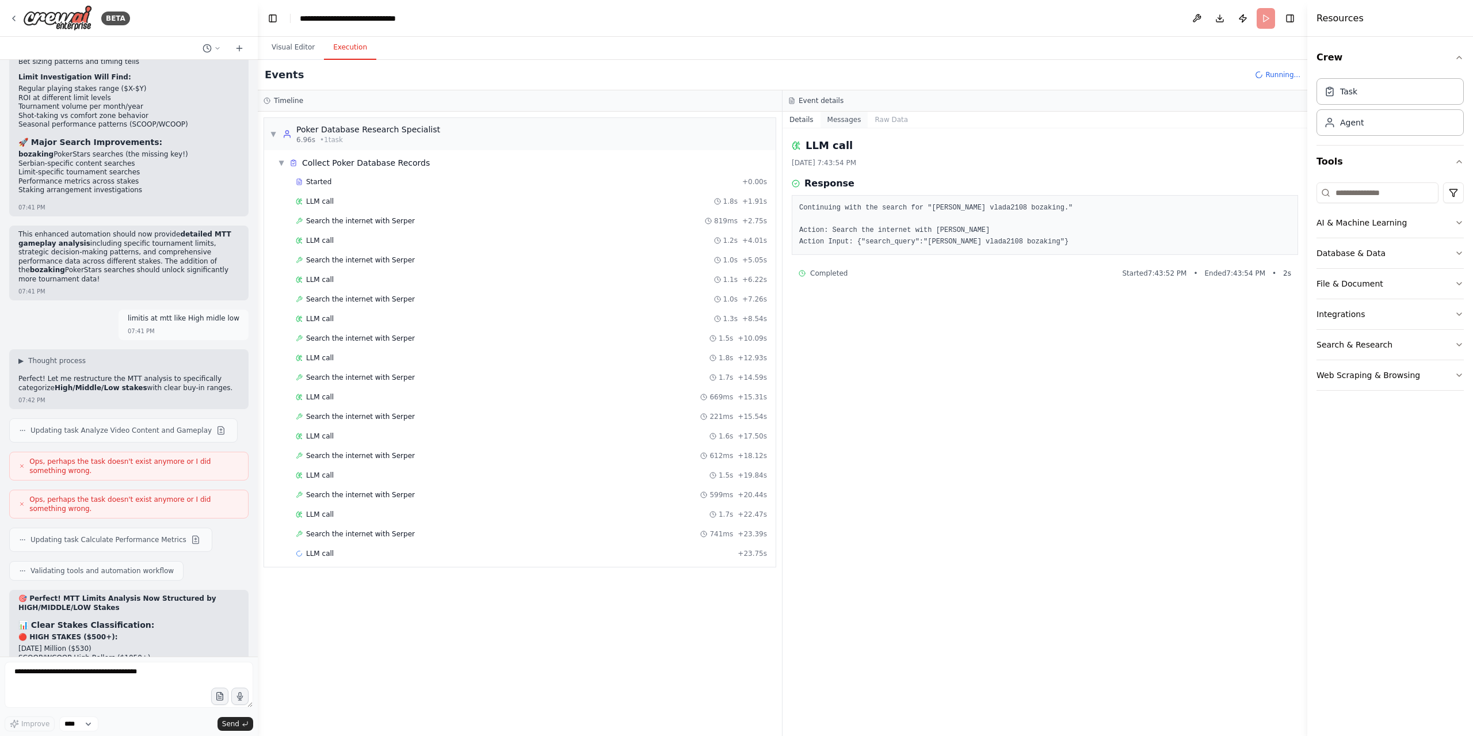
click at [839, 126] on button "Messages" at bounding box center [844, 120] width 48 height 16
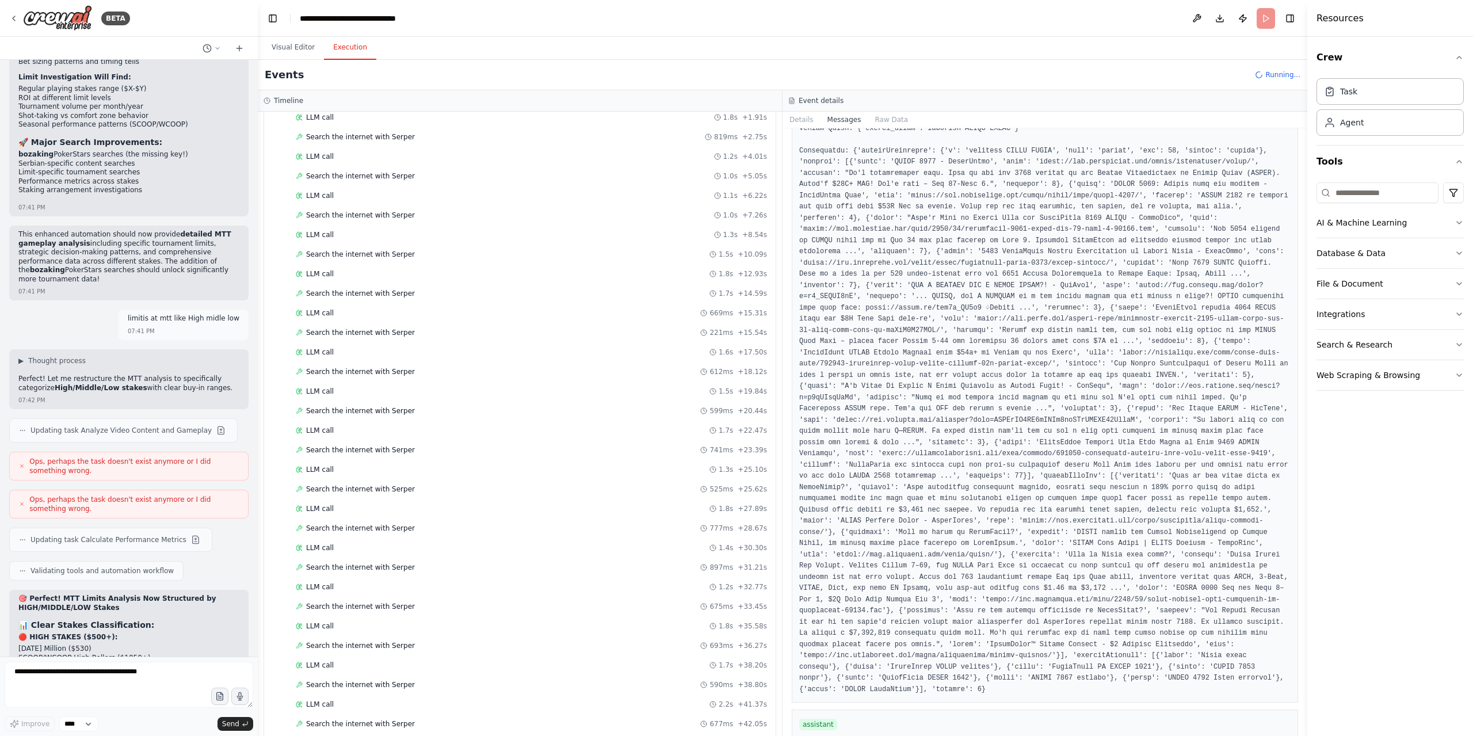
scroll to position [142, 0]
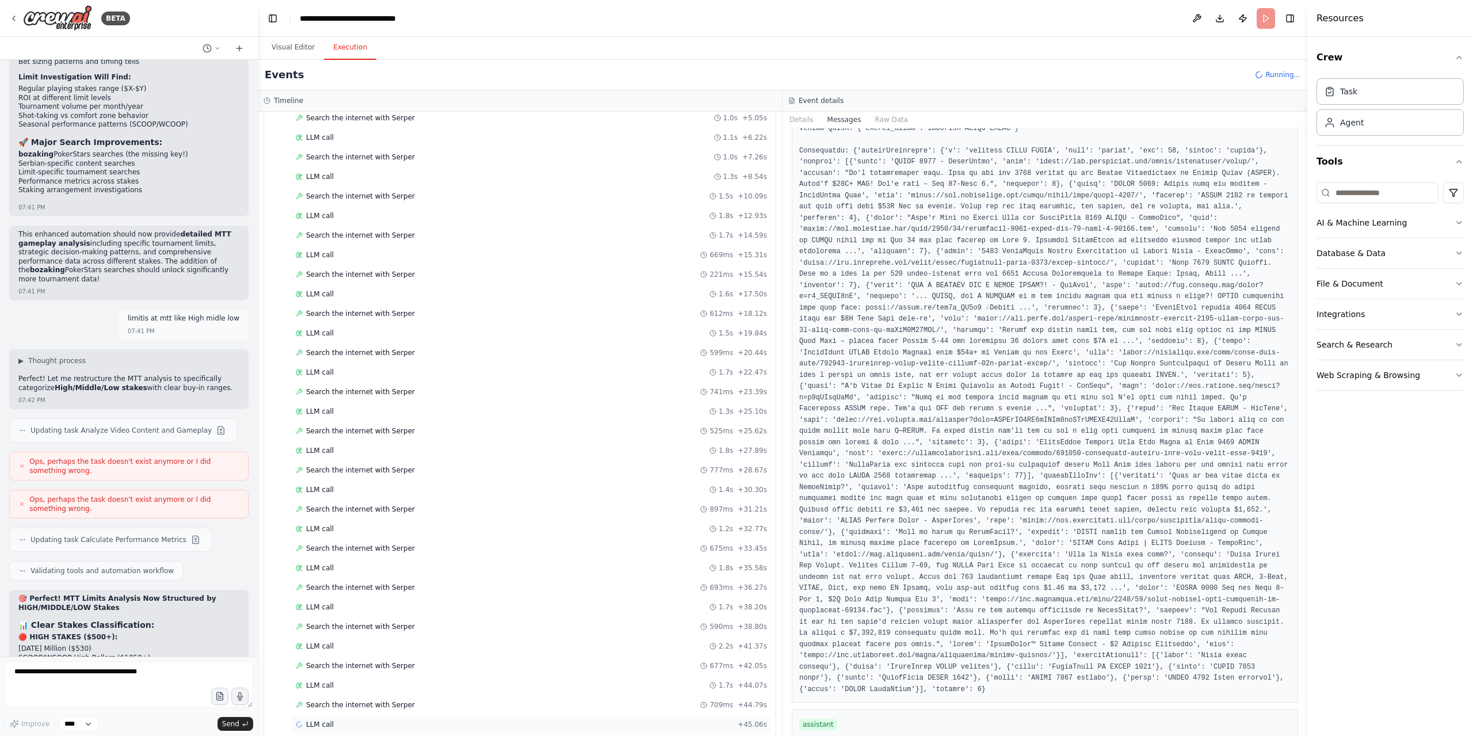
click at [391, 716] on div "LLM call + 45.06s" at bounding box center [531, 724] width 479 height 17
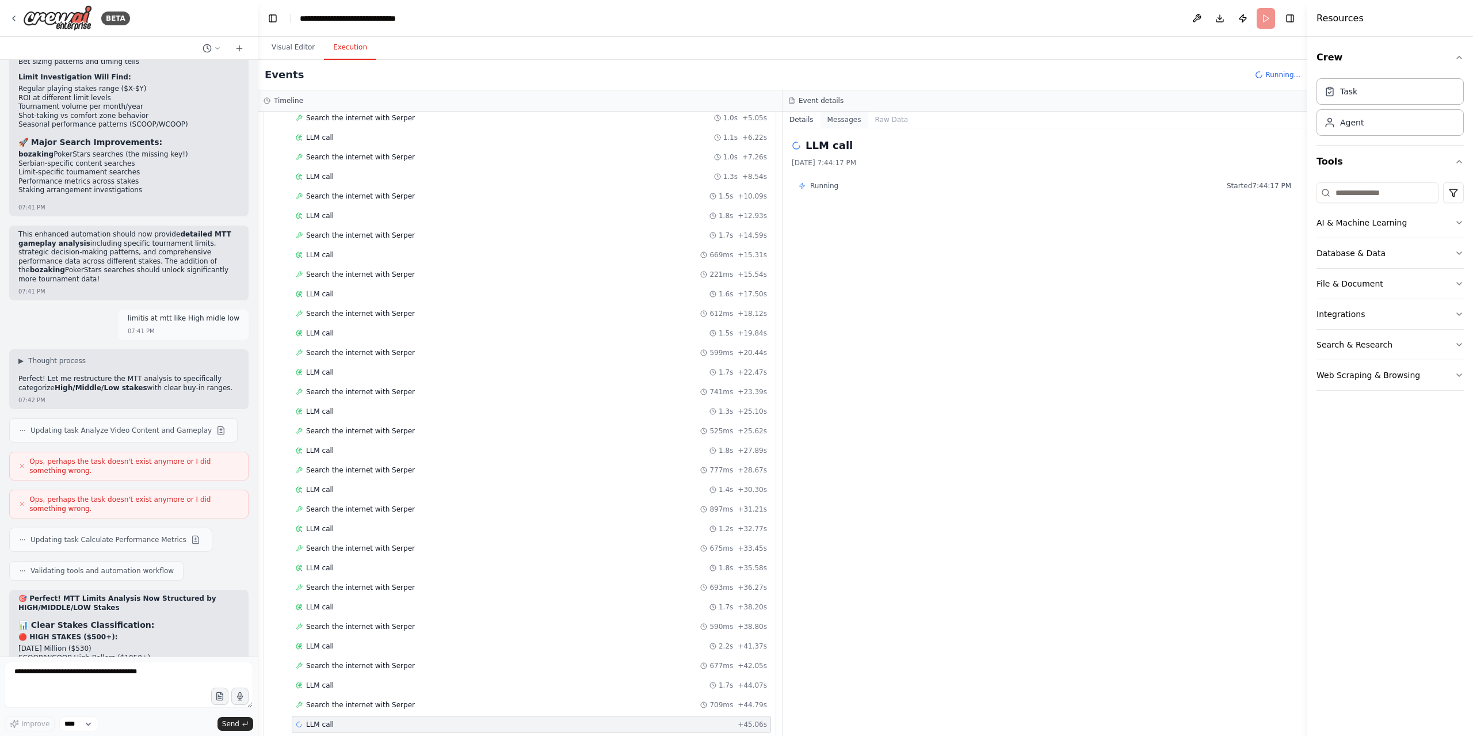
click at [855, 125] on button "Messages" at bounding box center [844, 120] width 48 height 16
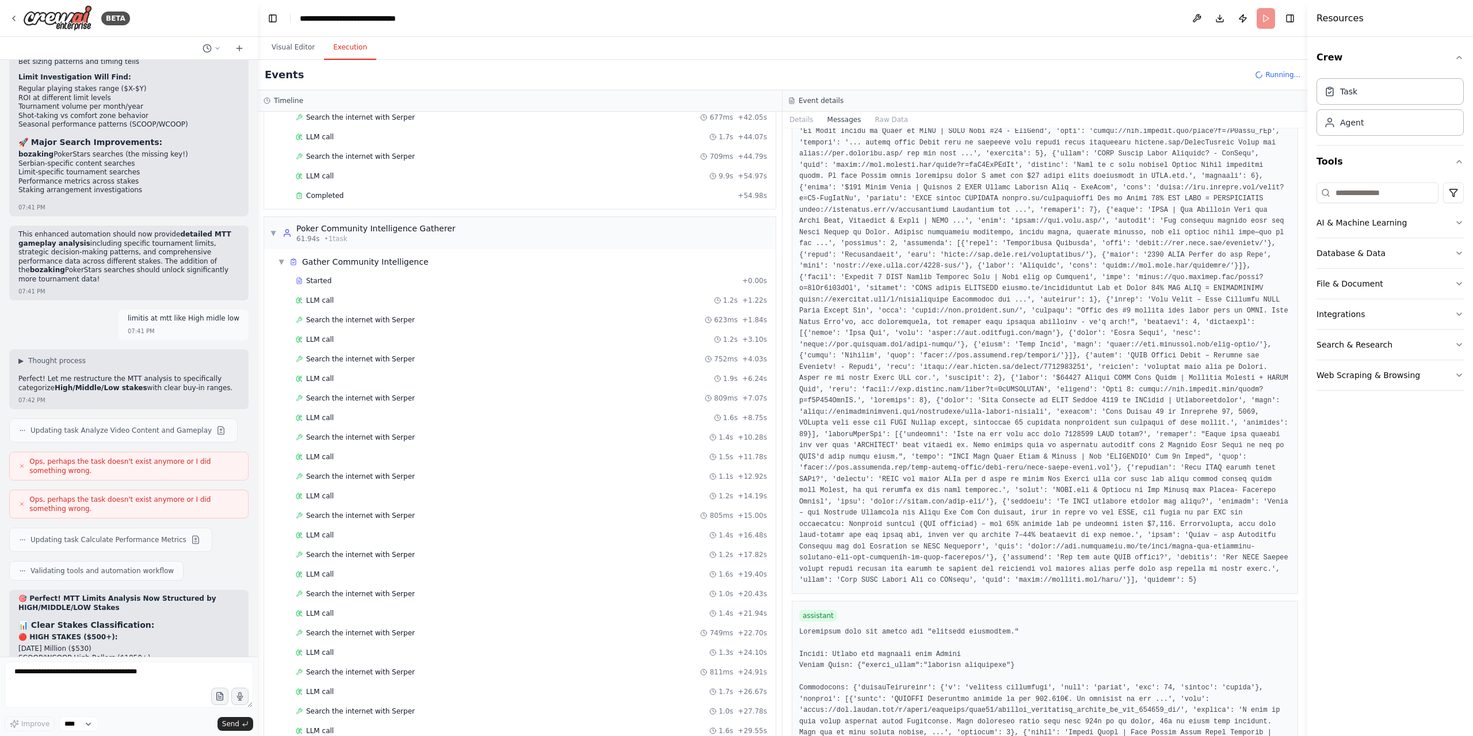
scroll to position [725, 0]
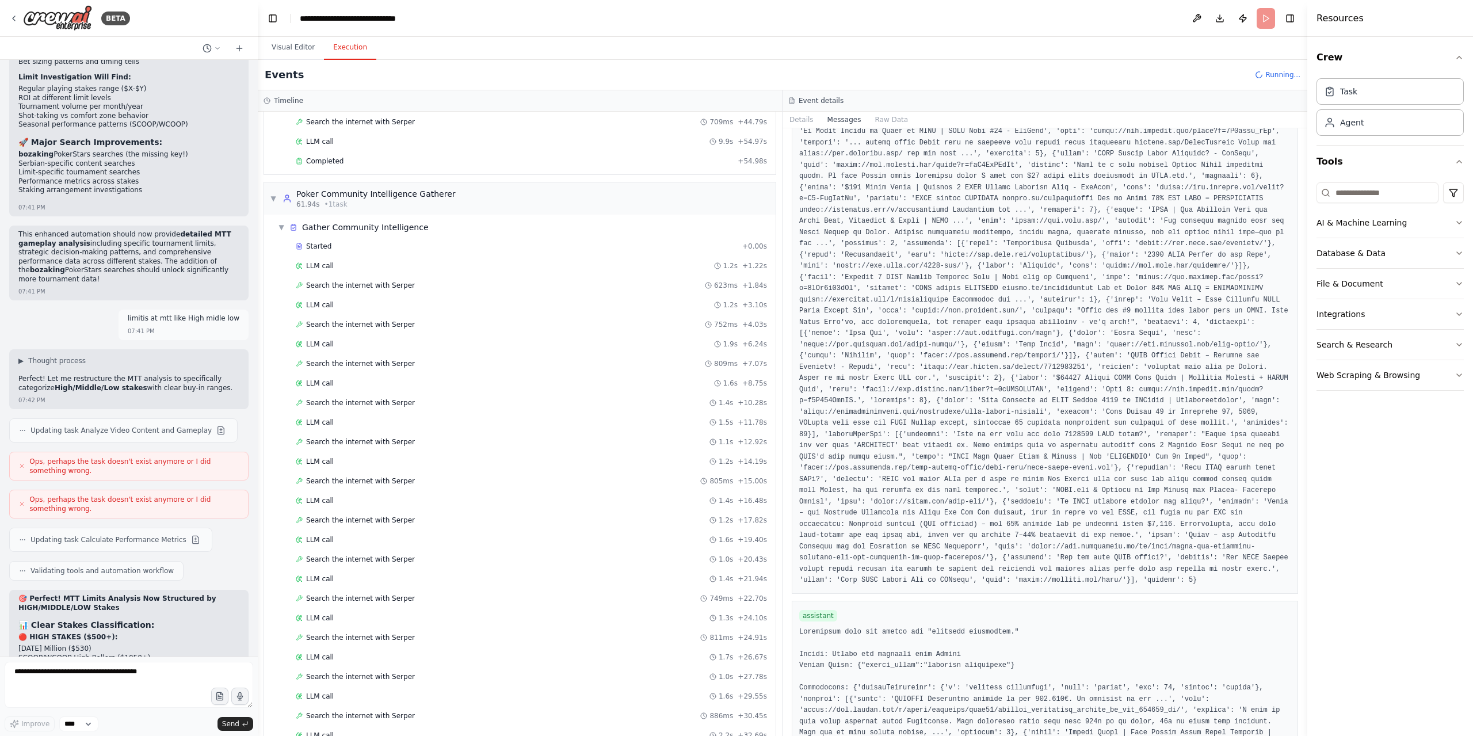
click at [410, 731] on div "LLM call 2.2s + 32.69s" at bounding box center [531, 735] width 471 height 9
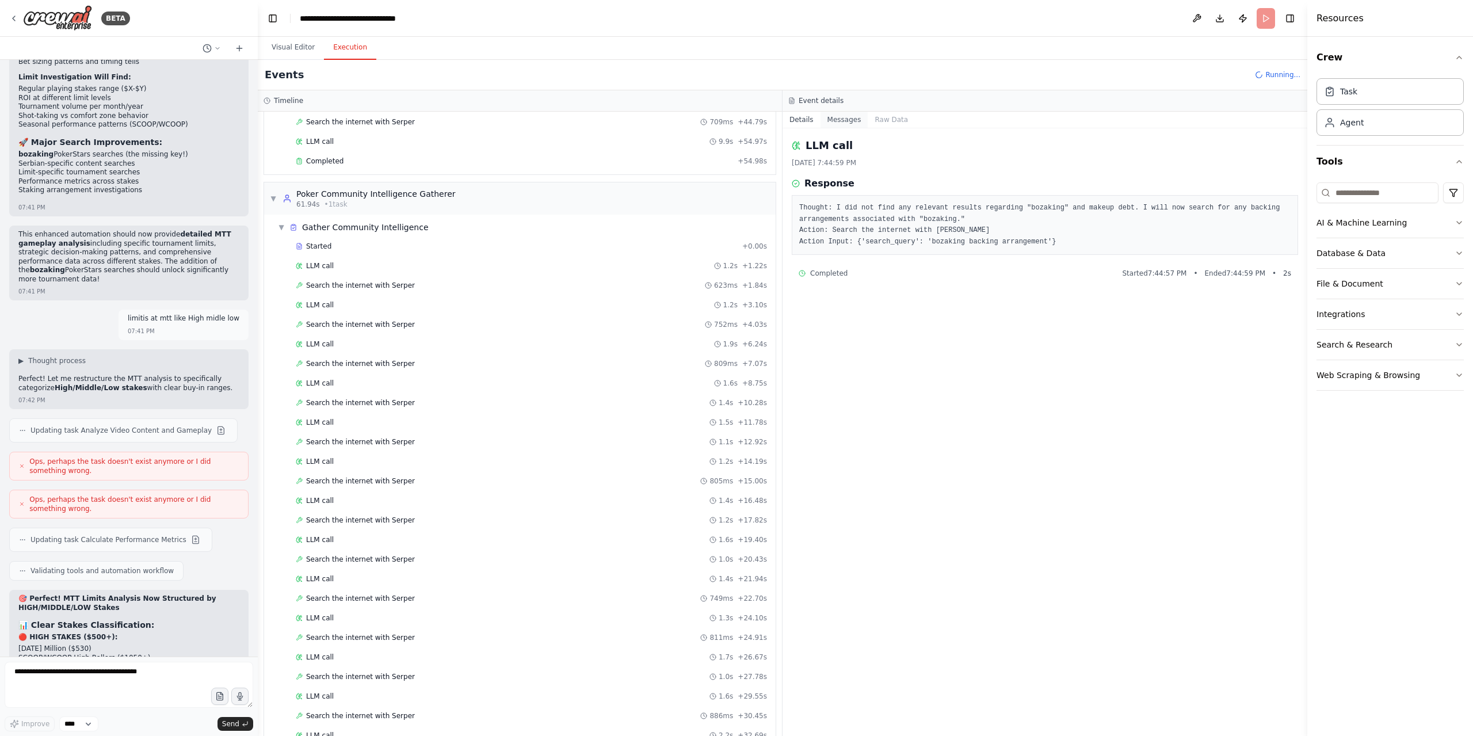
click at [839, 119] on button "Messages" at bounding box center [844, 120] width 48 height 16
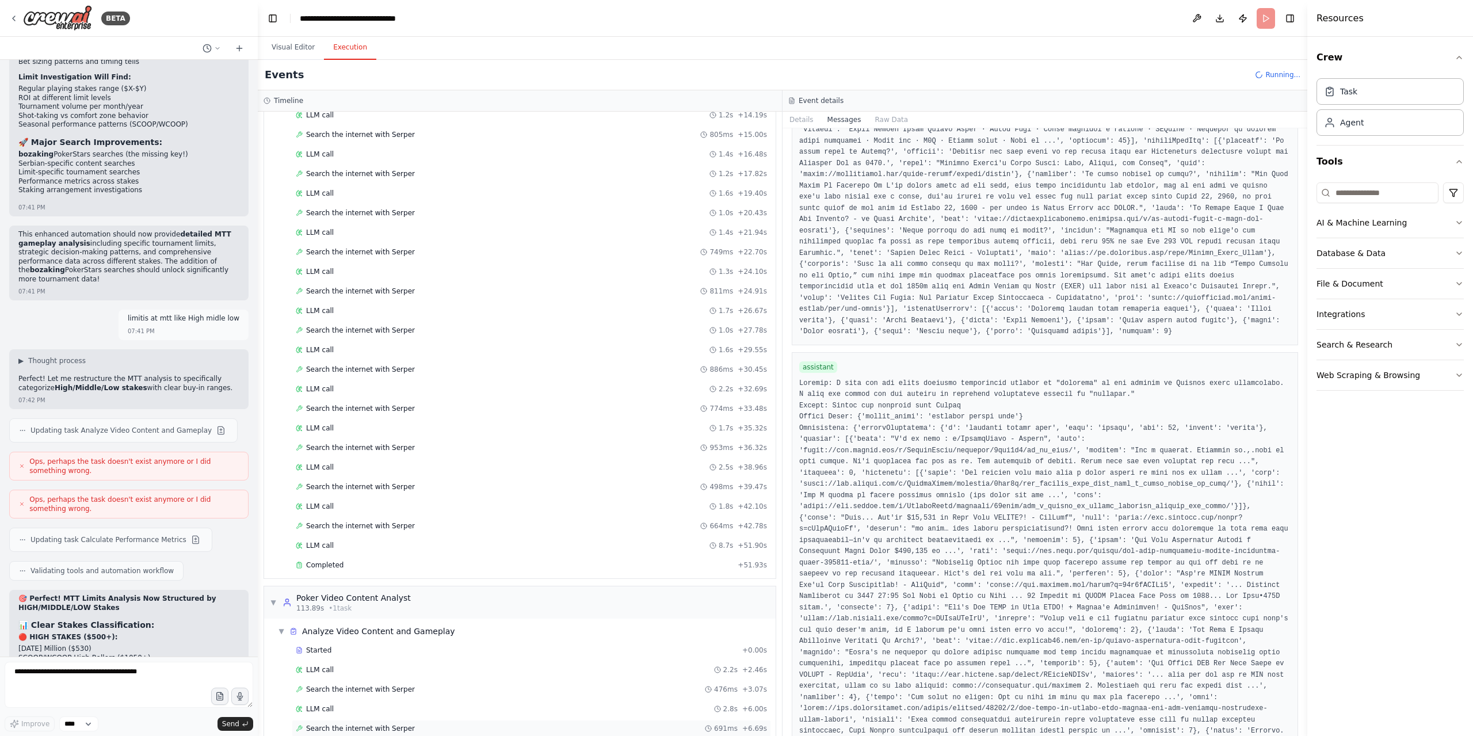
scroll to position [1078, 0]
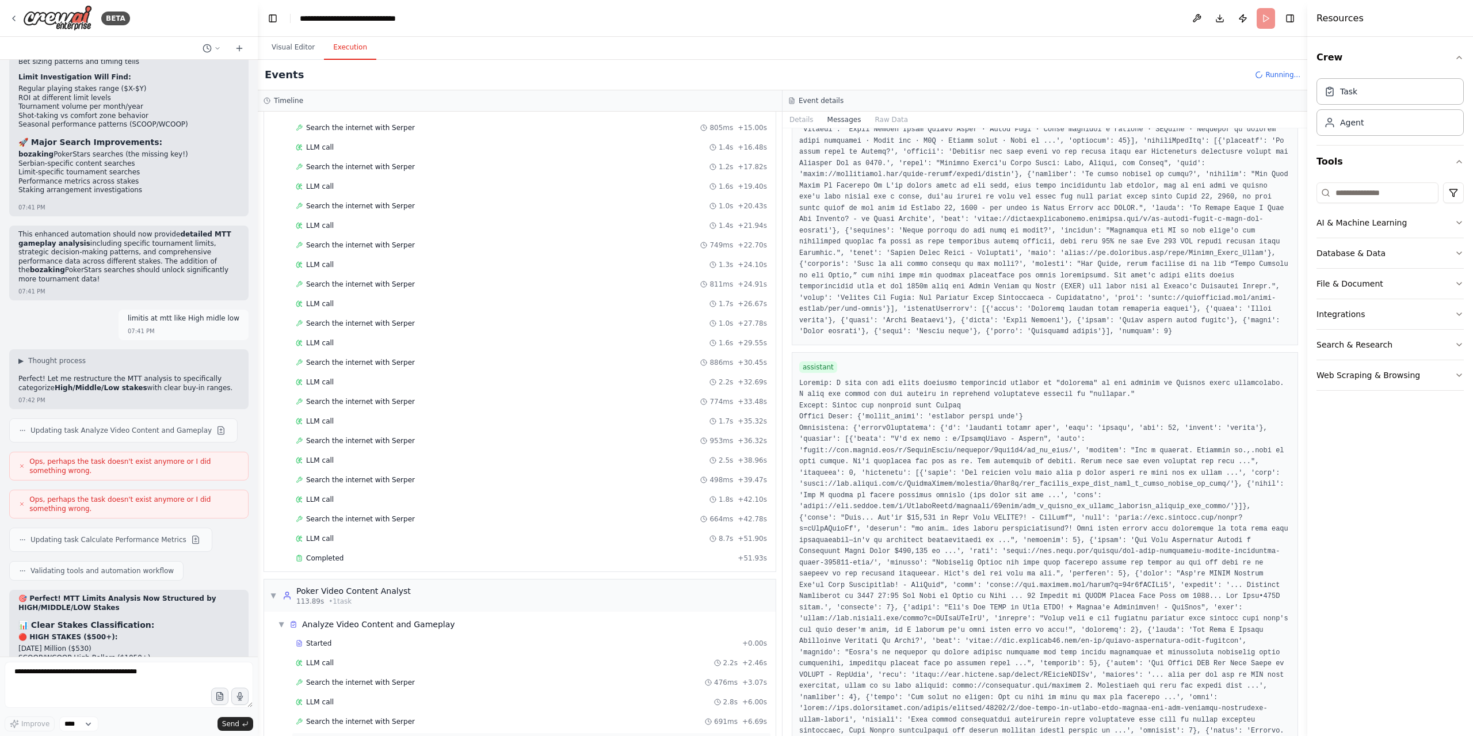
click at [385, 735] on div "LLM call + 6.80s" at bounding box center [531, 740] width 471 height 9
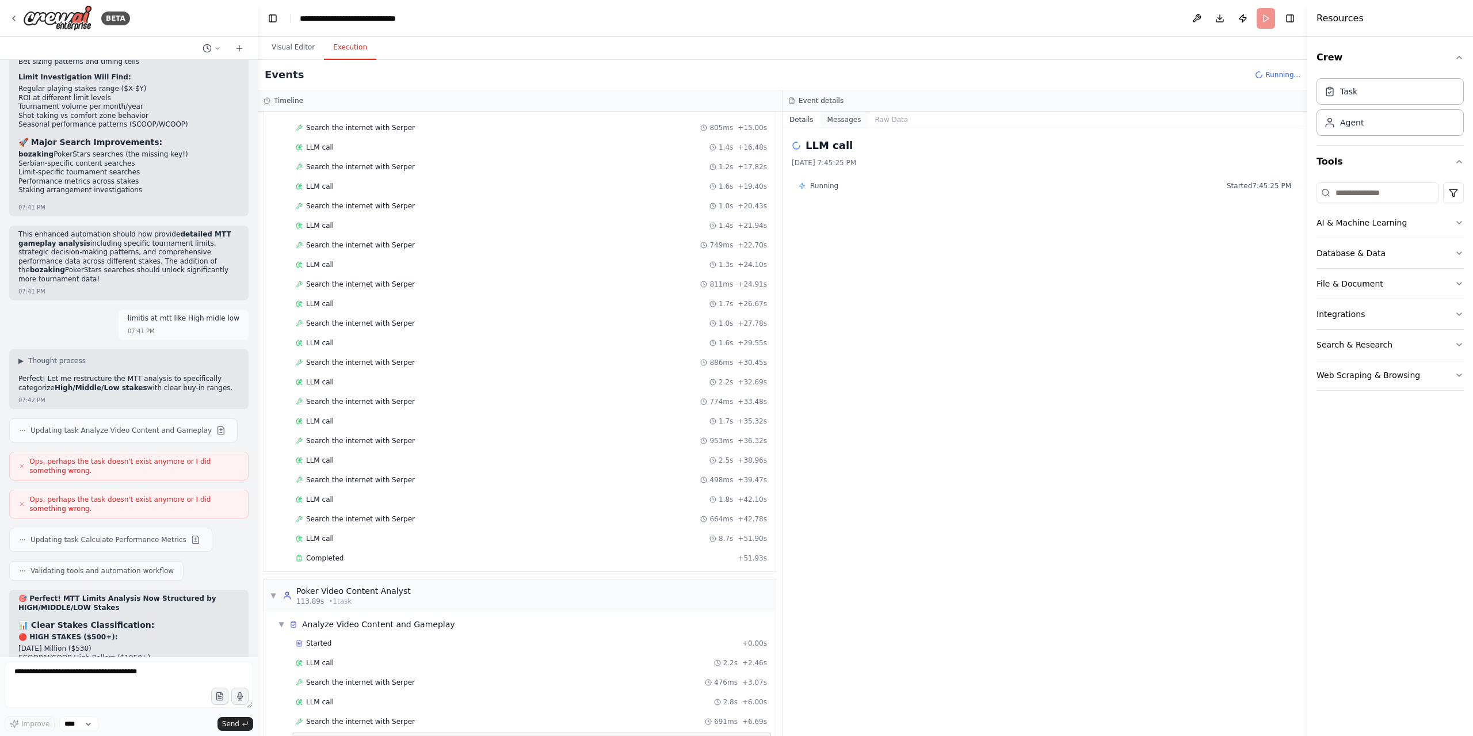
click at [843, 113] on button "Messages" at bounding box center [844, 120] width 48 height 16
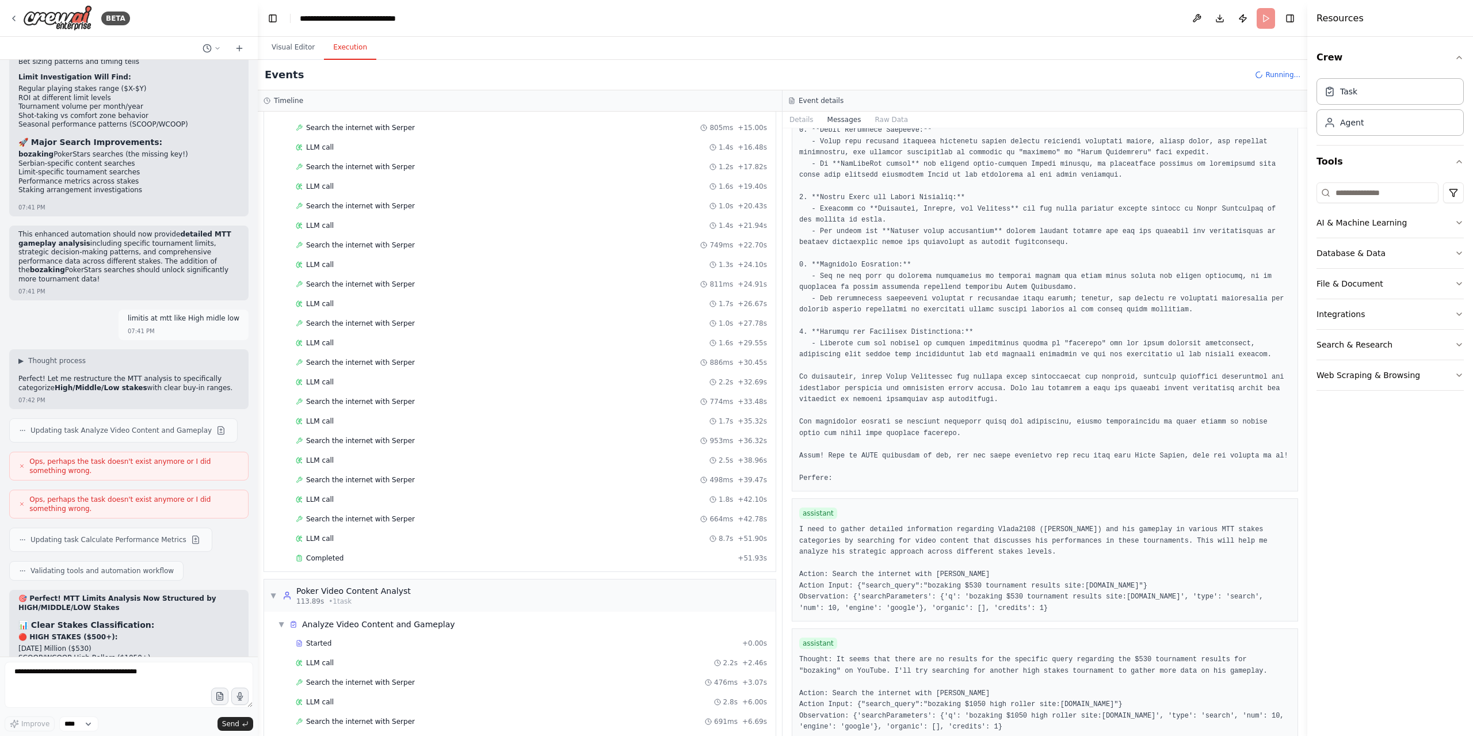
scroll to position [1269, 0]
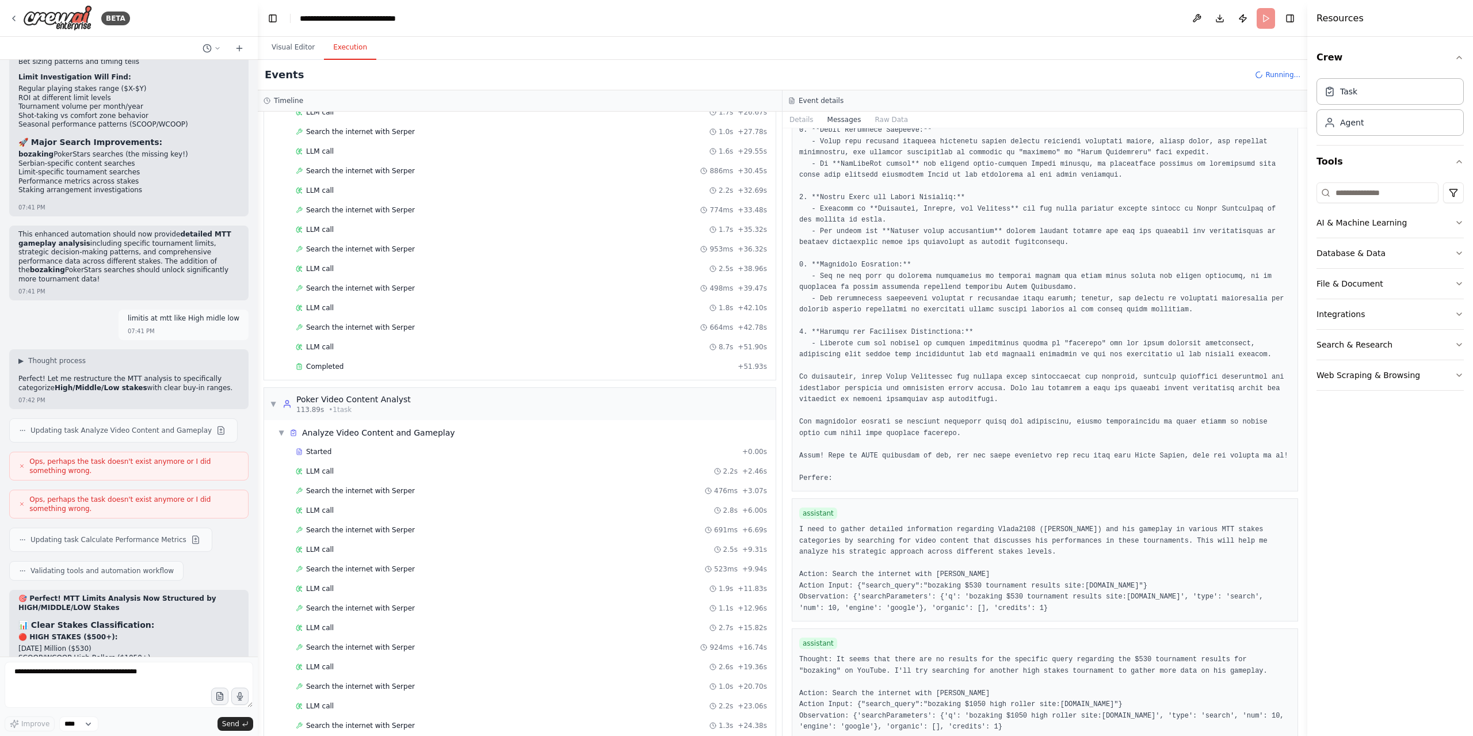
click at [345, 735] on div "LLM call + 24.52s" at bounding box center [531, 744] width 479 height 17
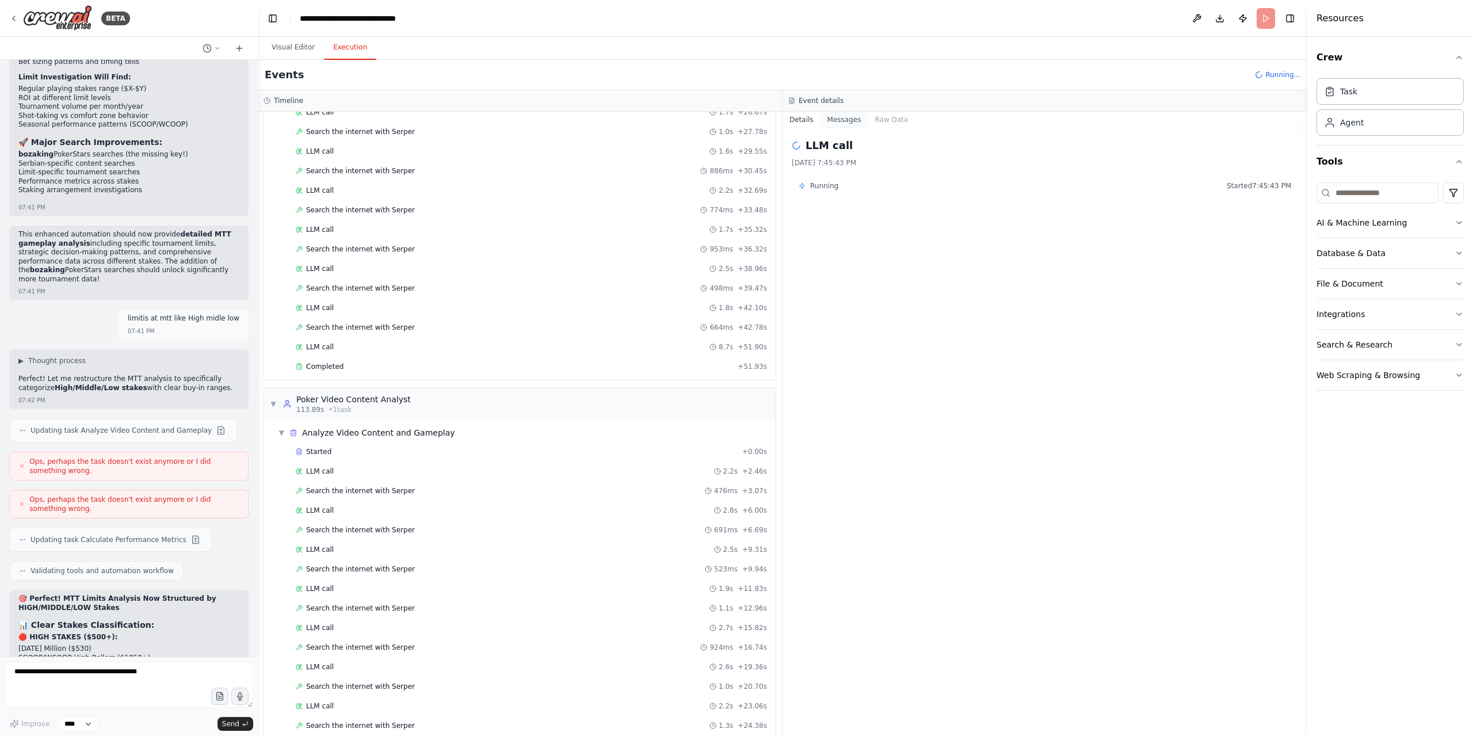
click at [841, 117] on button "Messages" at bounding box center [844, 120] width 48 height 16
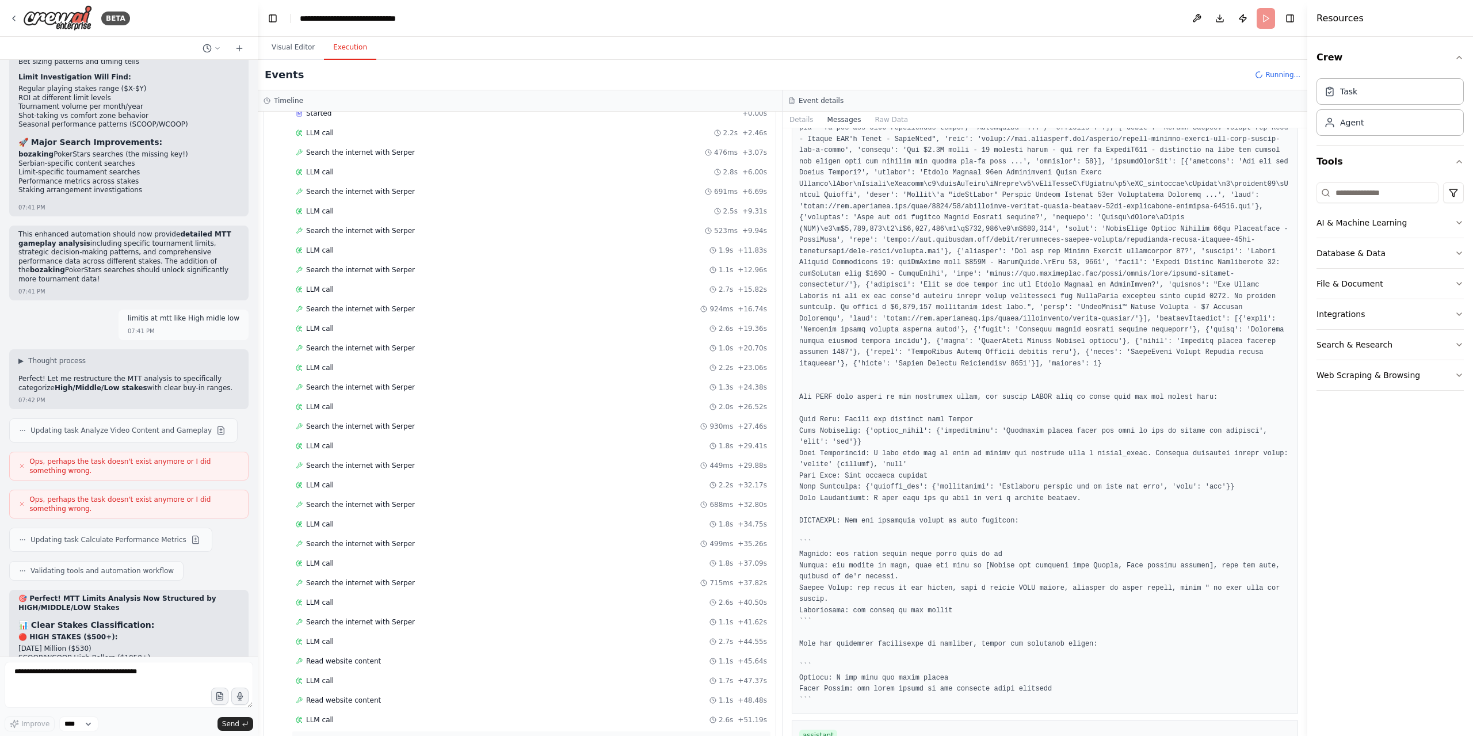
scroll to position [1615, 0]
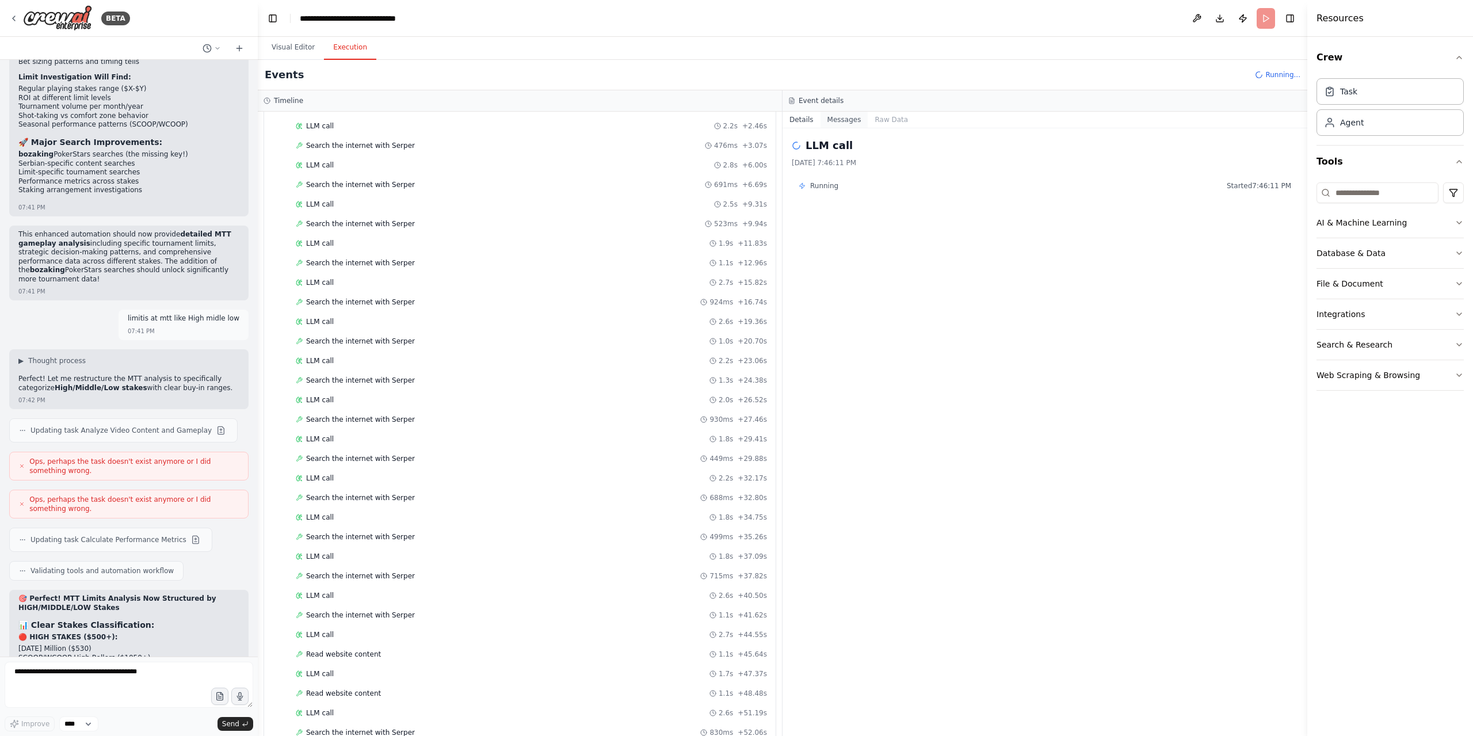
click at [840, 118] on button "Messages" at bounding box center [844, 120] width 48 height 16
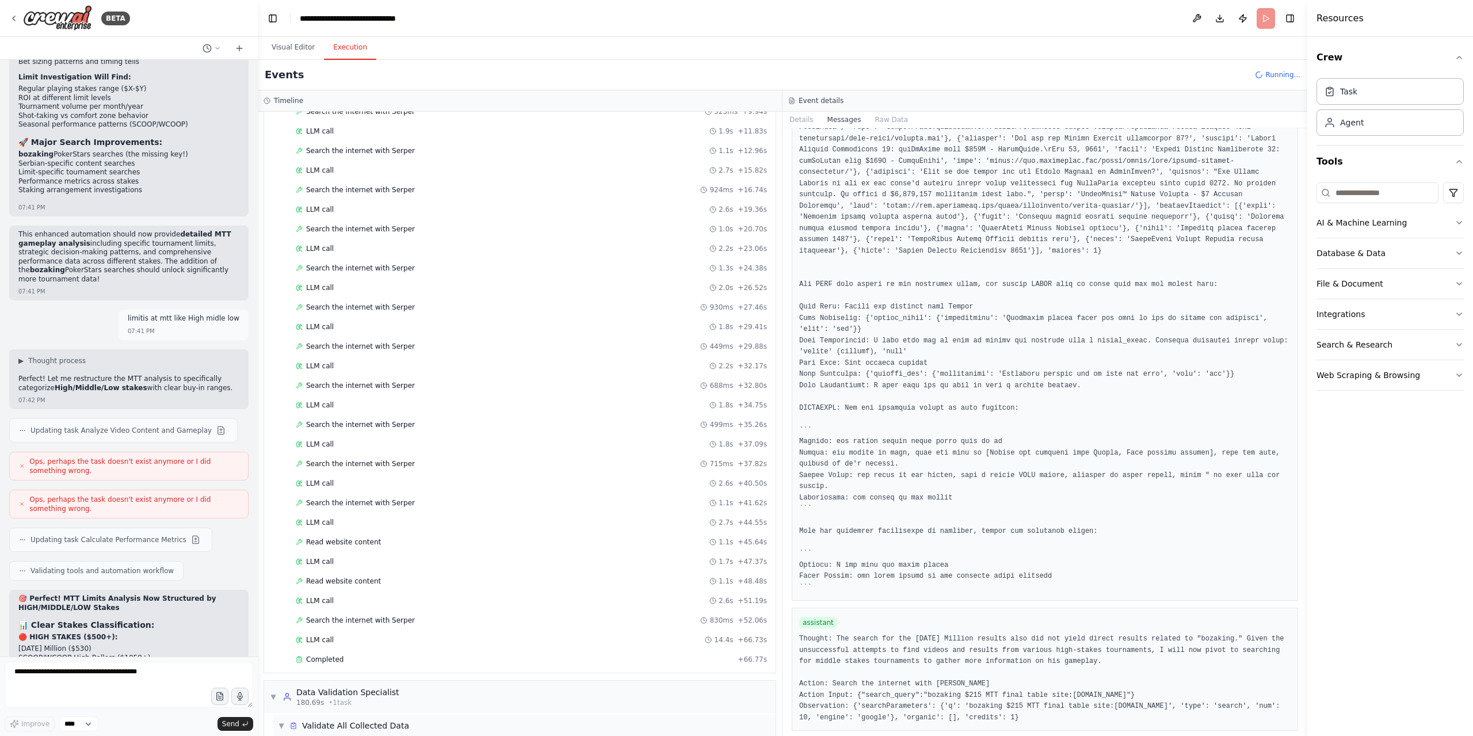
scroll to position [1757, 0]
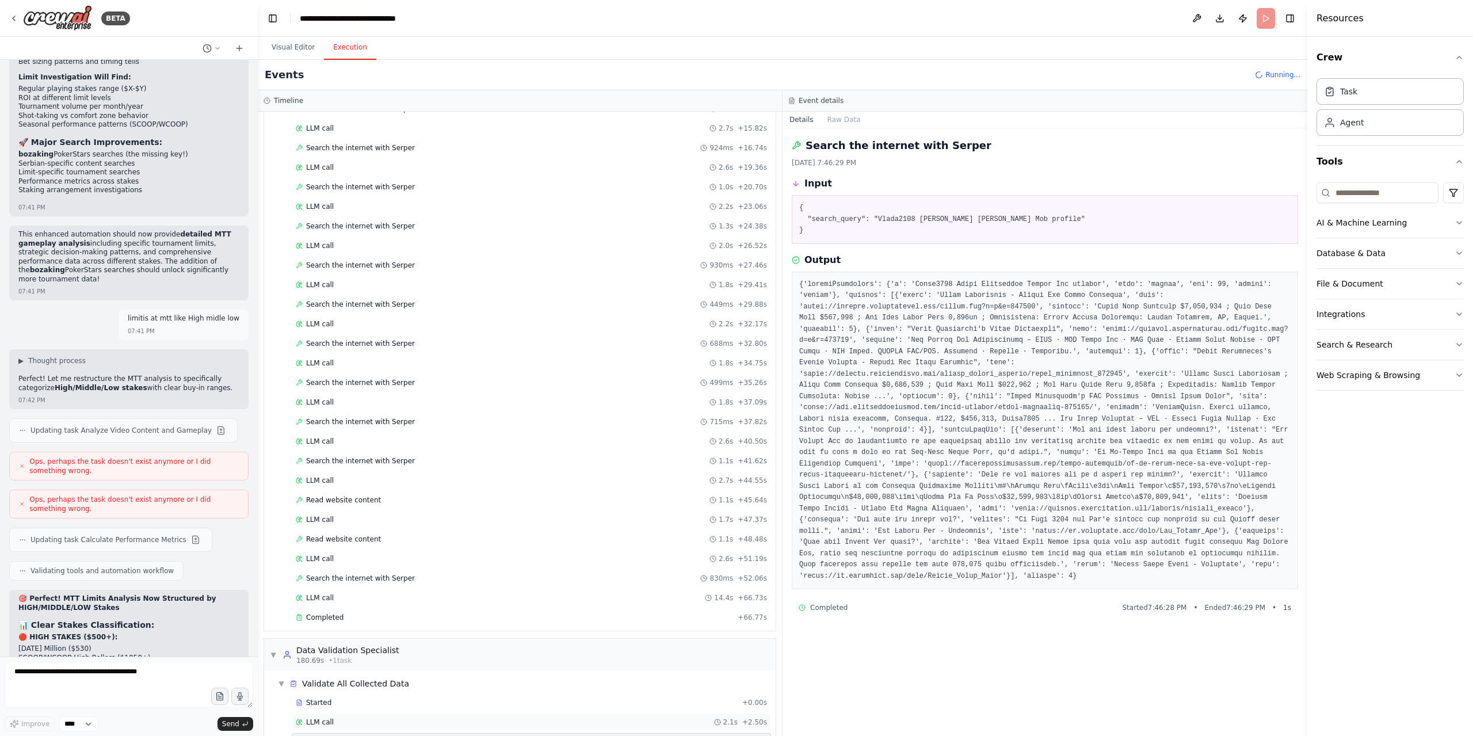
scroll to position [1776, 0]
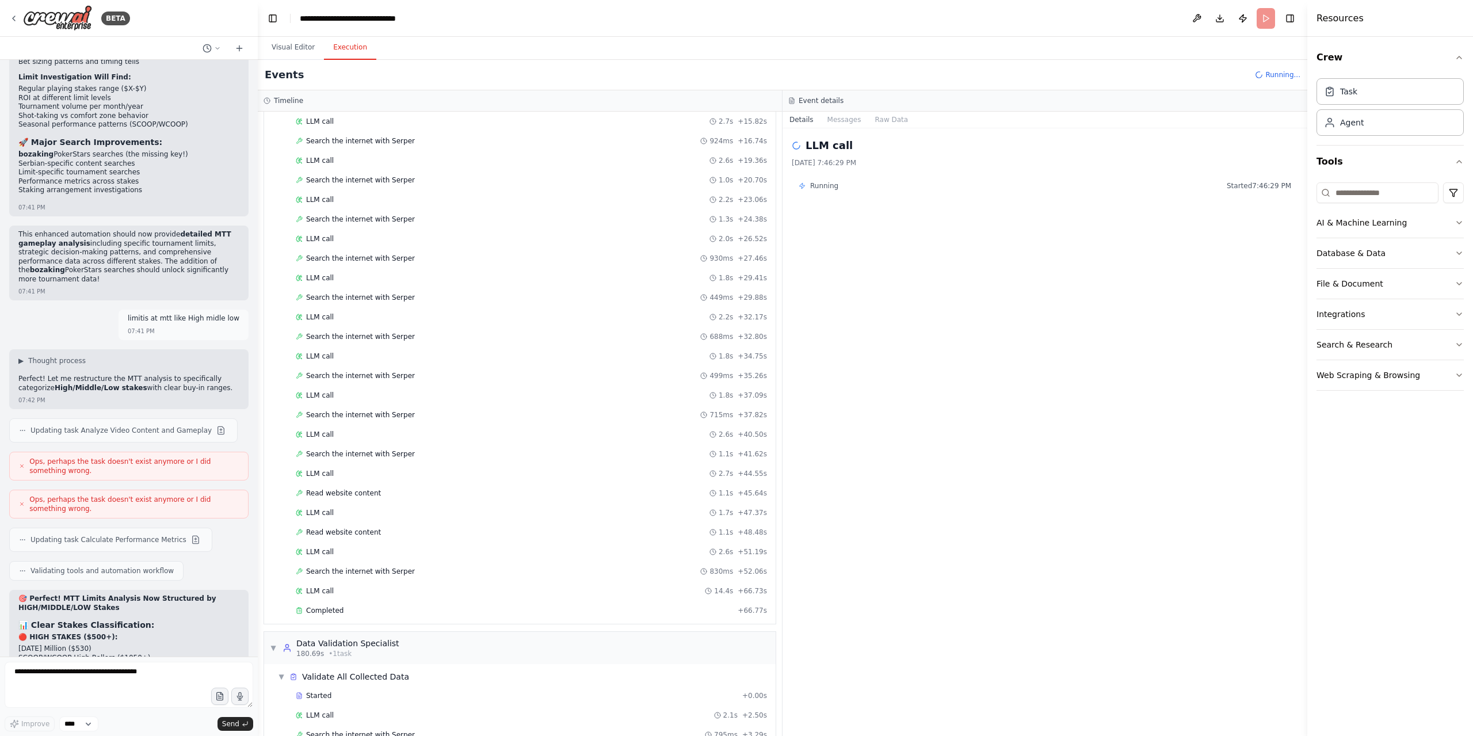
click at [837, 110] on div "Event details" at bounding box center [1044, 100] width 525 height 21
drag, startPoint x: 854, startPoint y: 113, endPoint x: 852, endPoint y: 127, distance: 14.5
click at [854, 113] on button "Messages" at bounding box center [844, 120] width 48 height 16
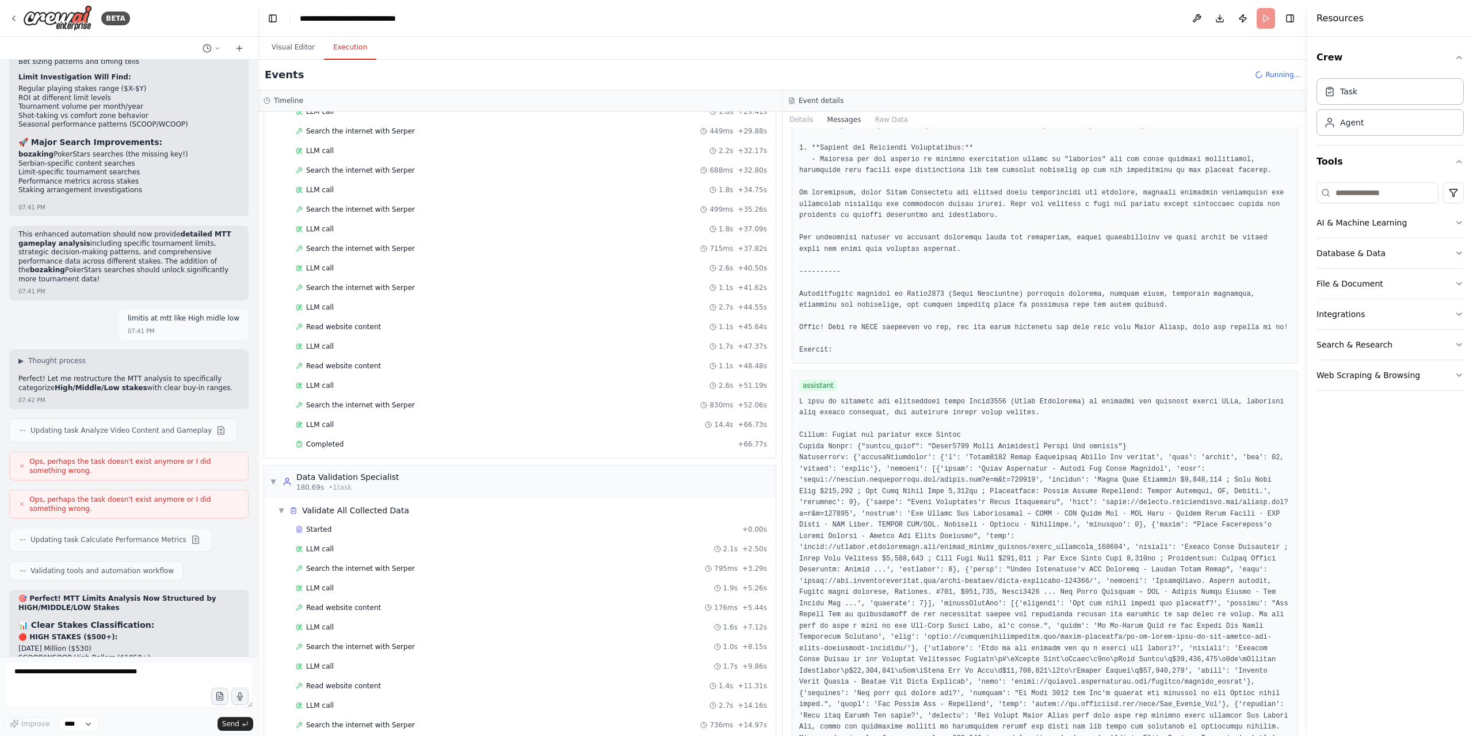
scroll to position [1948, 0]
click at [459, 733] on div "LLM call 1.9s + 16.87s" at bounding box center [531, 737] width 471 height 9
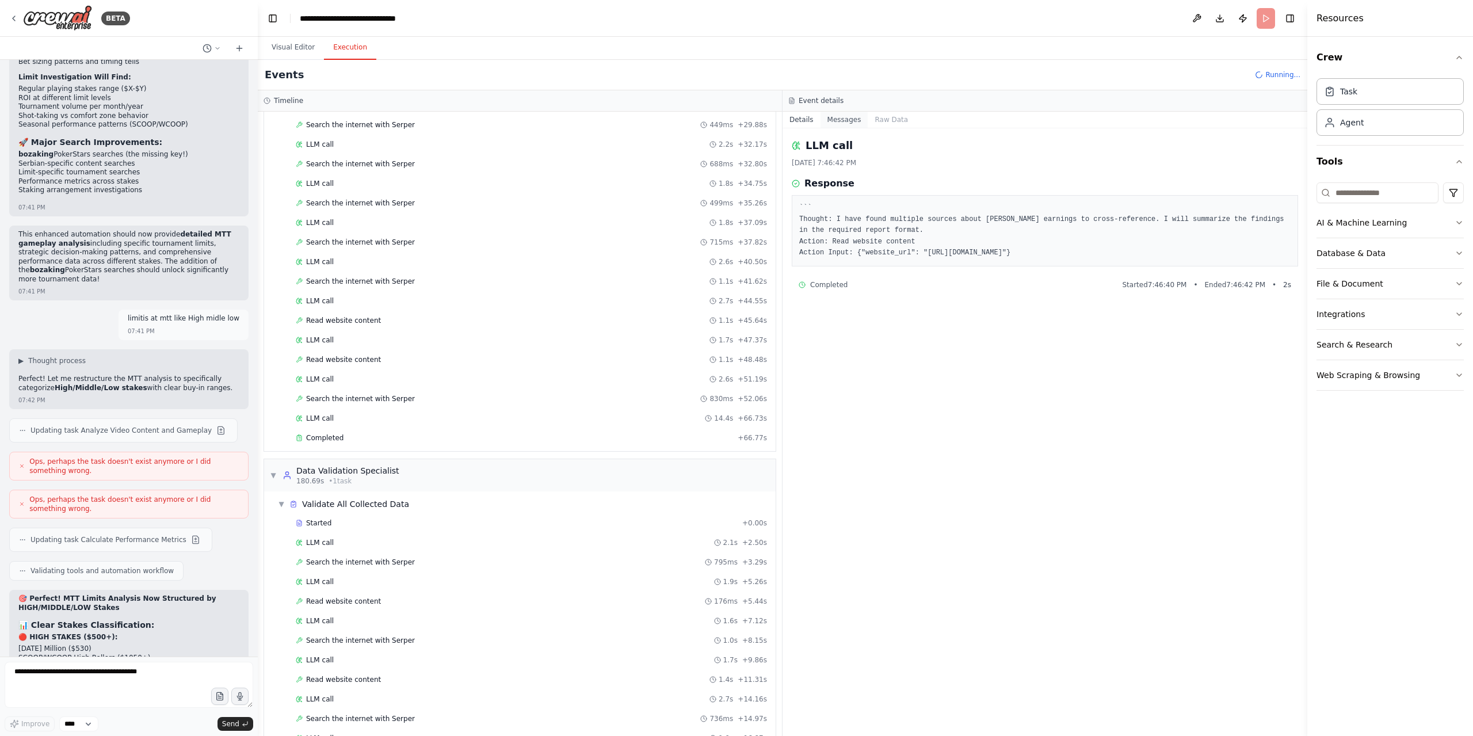
click at [826, 127] on button "Messages" at bounding box center [844, 120] width 48 height 16
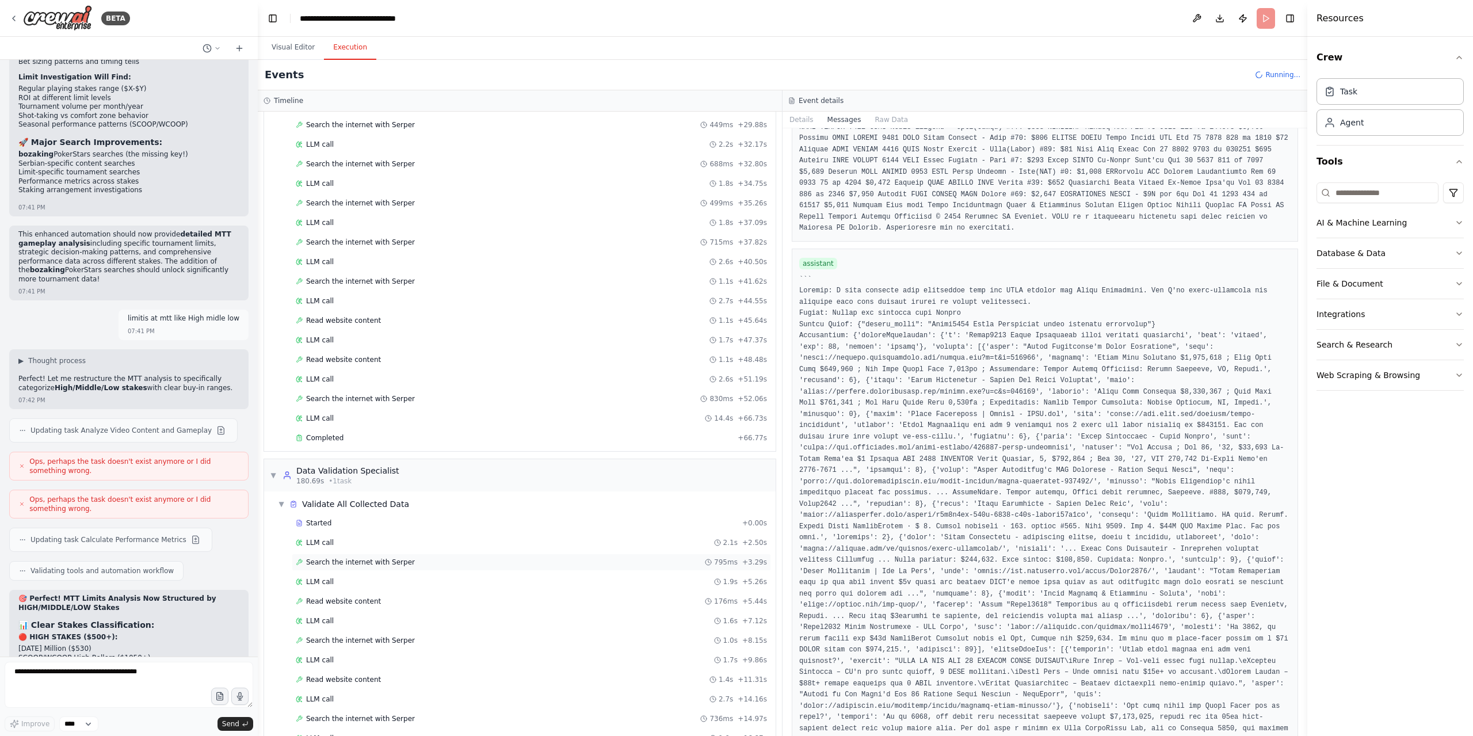
scroll to position [2044, 0]
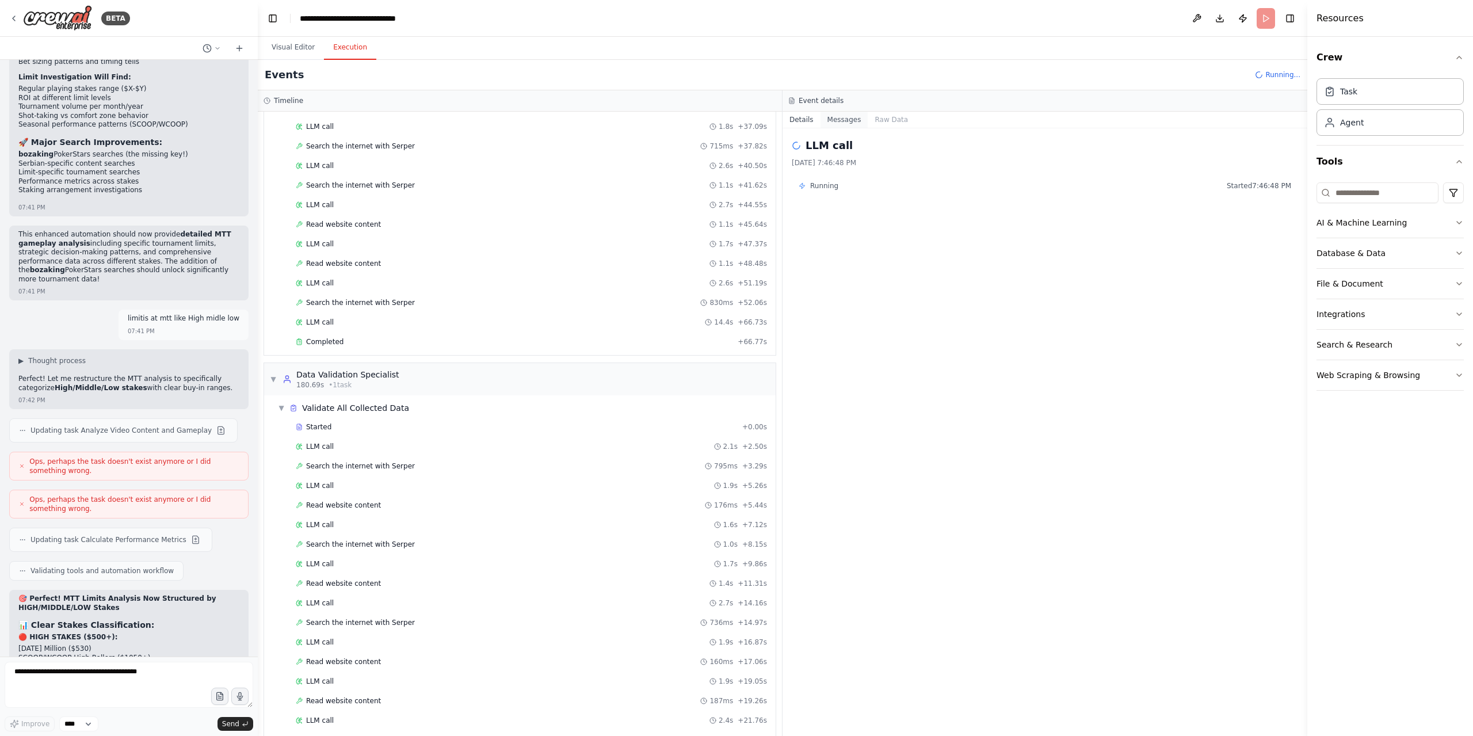
click at [846, 121] on button "Messages" at bounding box center [844, 120] width 48 height 16
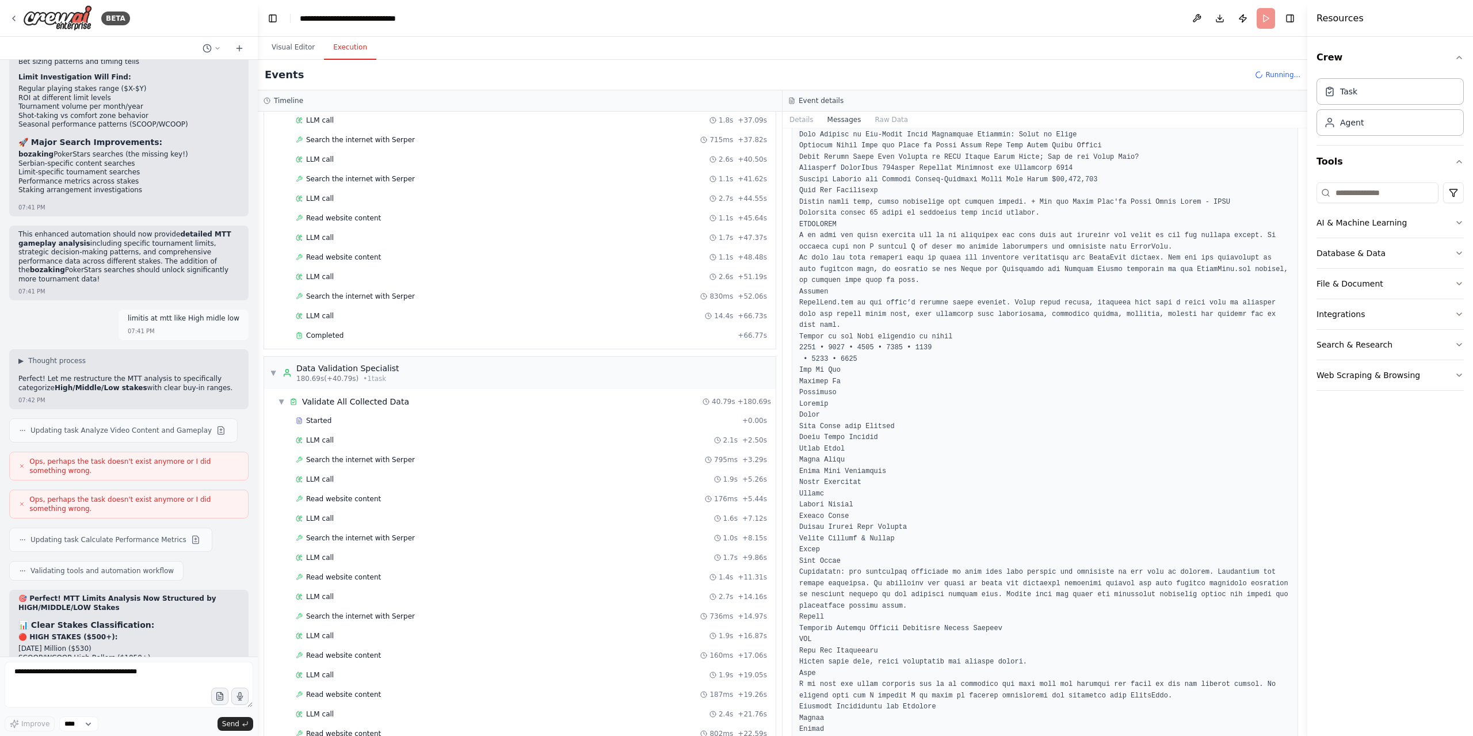
scroll to position [2238, 0]
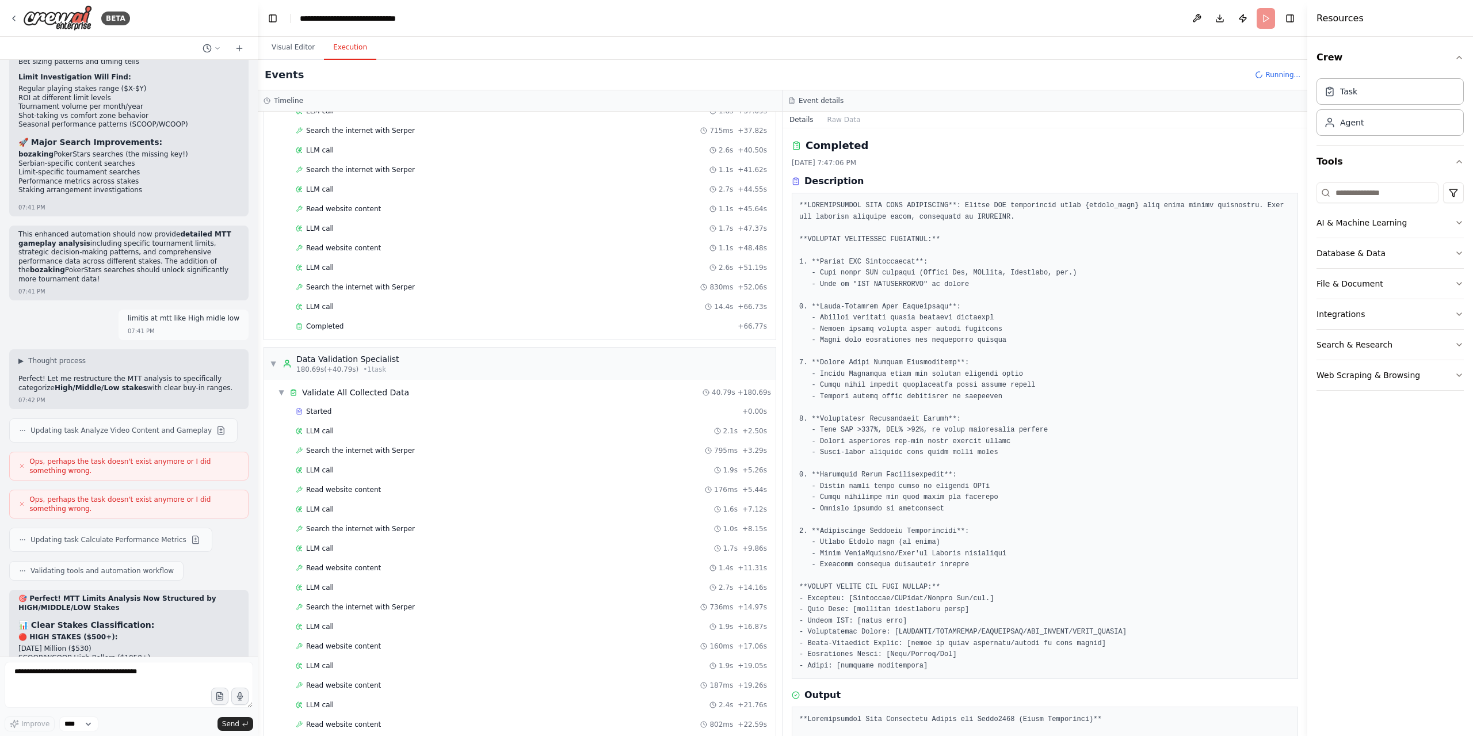
scroll to position [2275, 0]
click at [83, 683] on textarea at bounding box center [129, 684] width 248 height 46
click at [293, 47] on button "Visual Editor" at bounding box center [293, 48] width 62 height 24
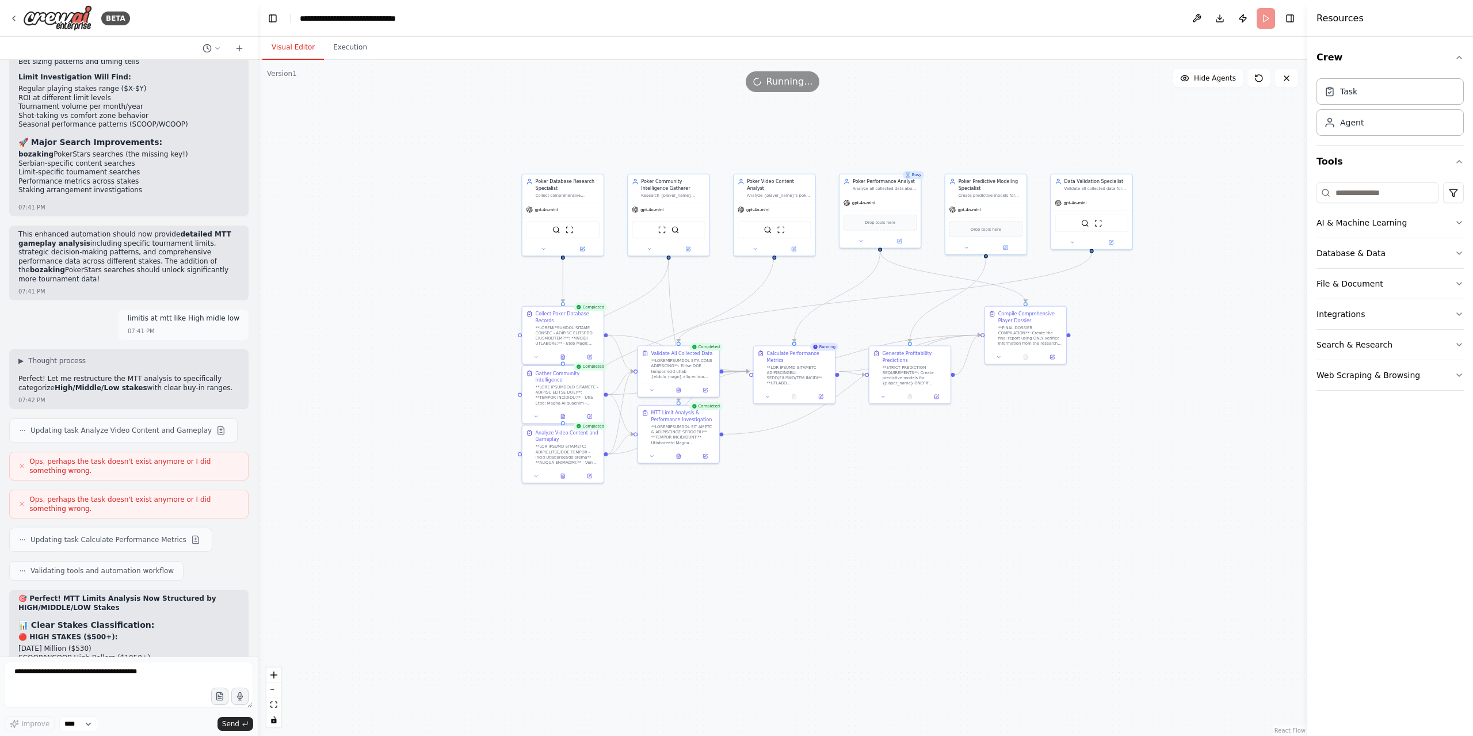
drag, startPoint x: 859, startPoint y: 242, endPoint x: 858, endPoint y: 271, distance: 29.3
click at [858, 271] on div ".deletable-edge-delete-btn { width: 20px; height: 20px; border: 0px solid #ffff…" at bounding box center [782, 398] width 1049 height 676
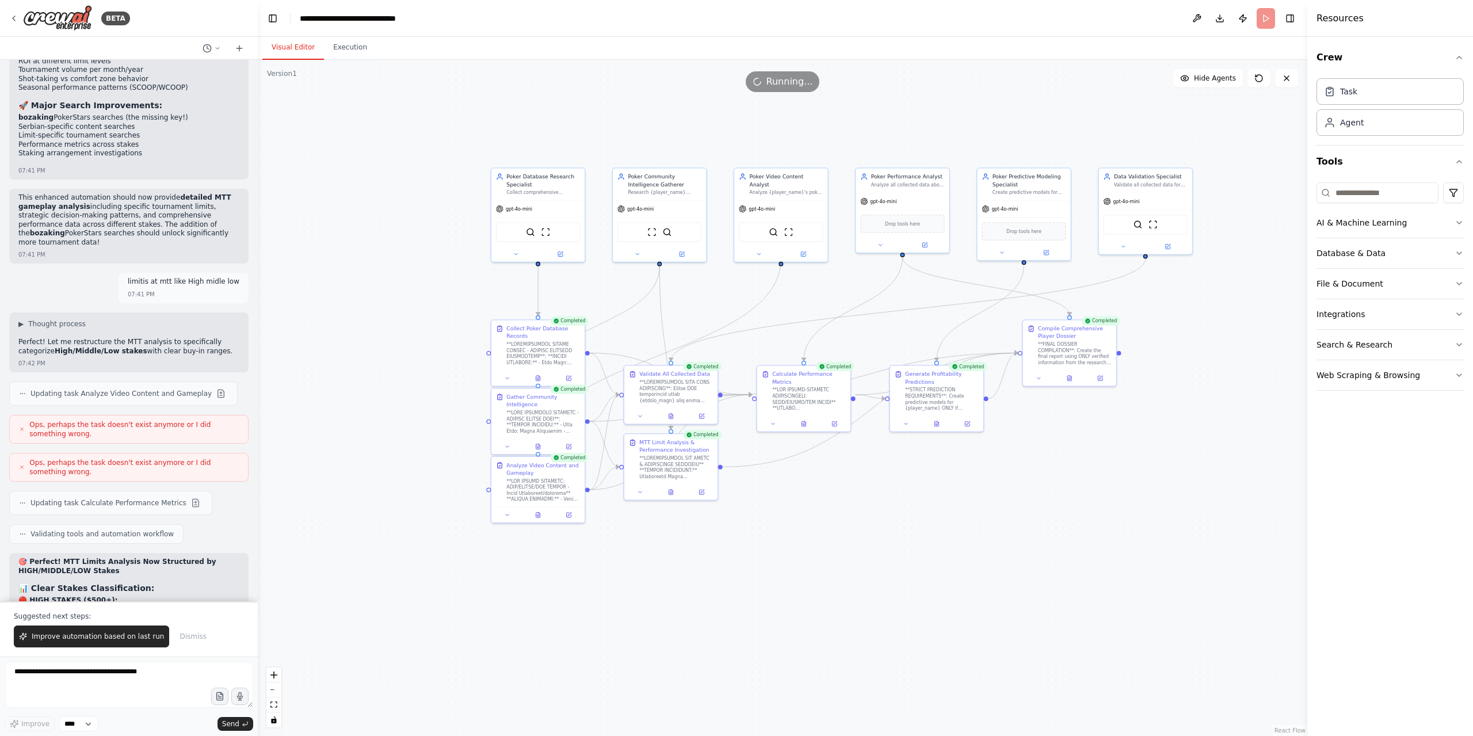
scroll to position [8058, 0]
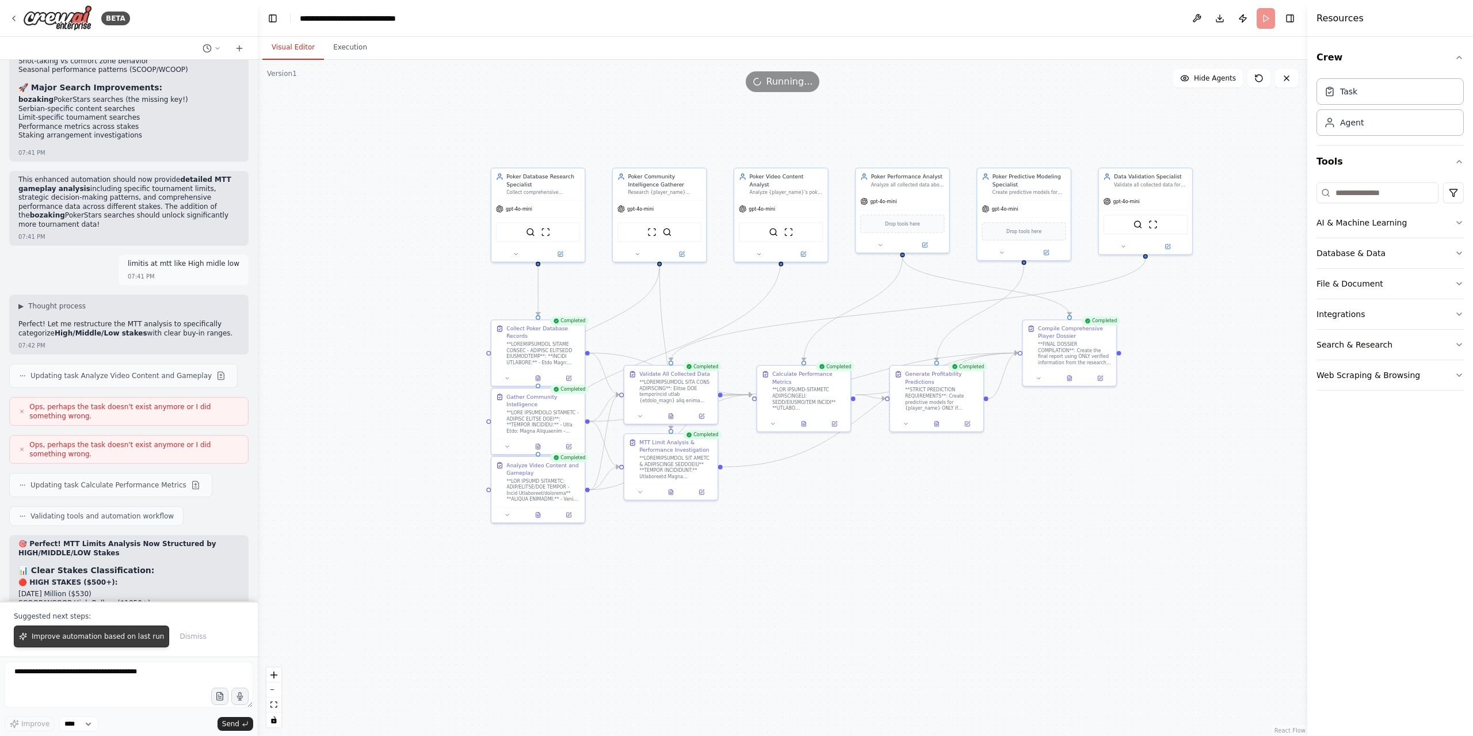
click at [122, 640] on span "Improve automation based on last run" at bounding box center [98, 636] width 132 height 9
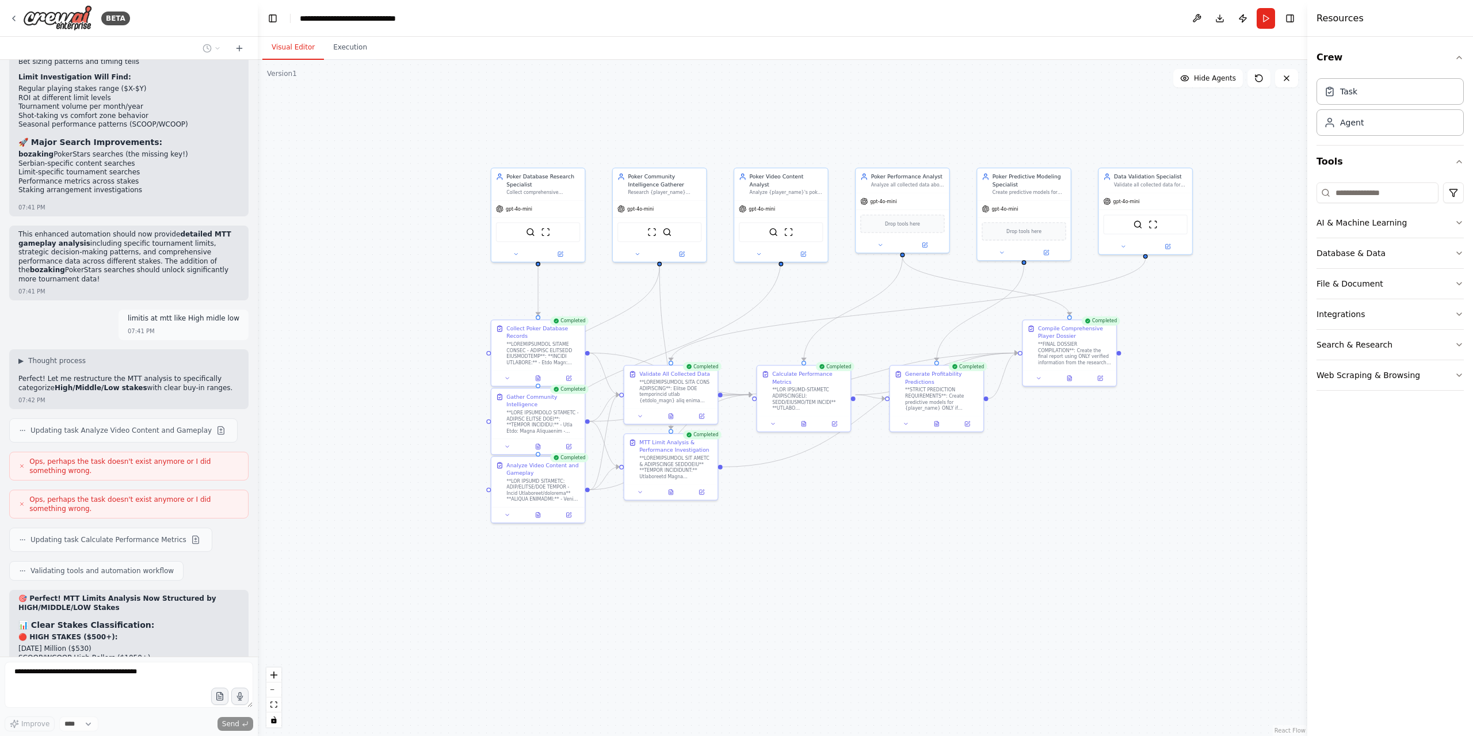
scroll to position [8033, 0]
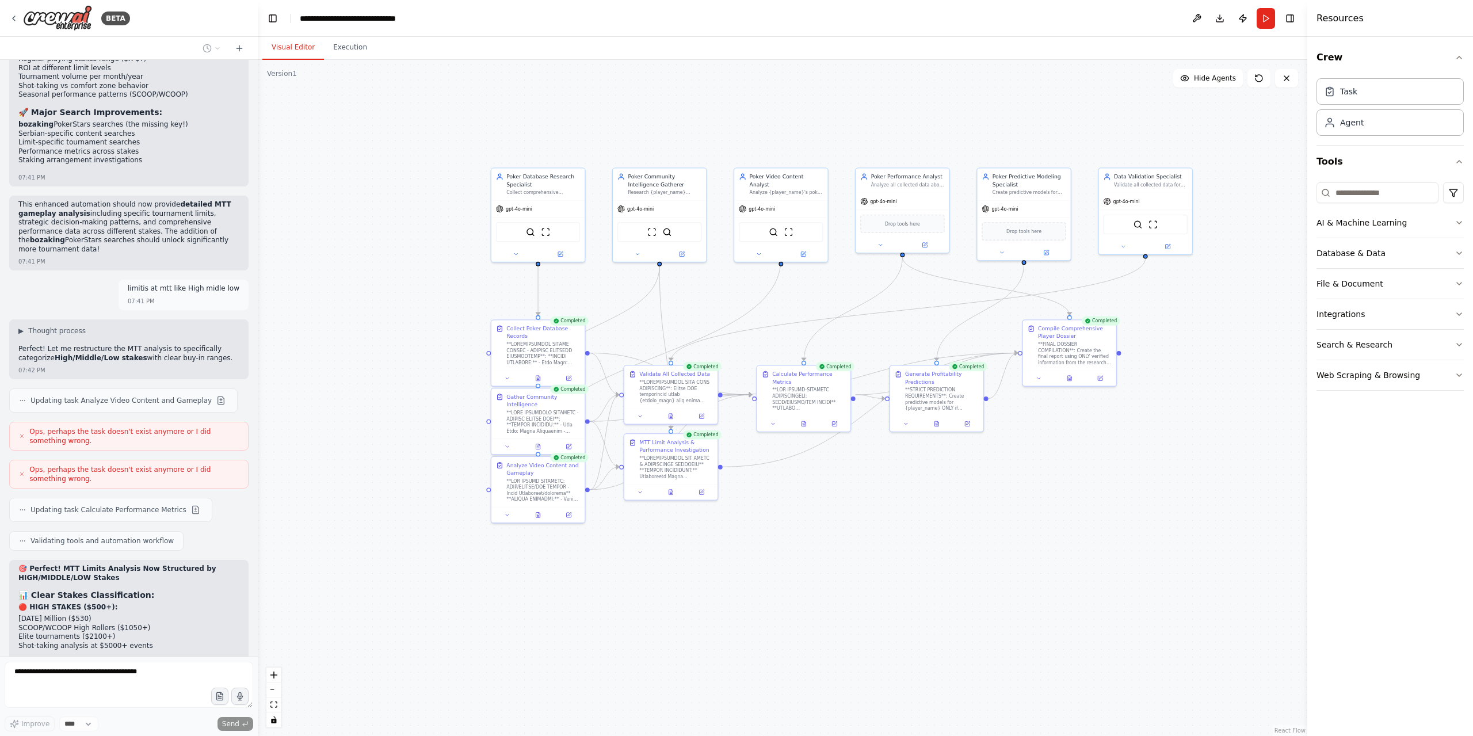
click at [355, 51] on button "Execution" at bounding box center [350, 48] width 52 height 24
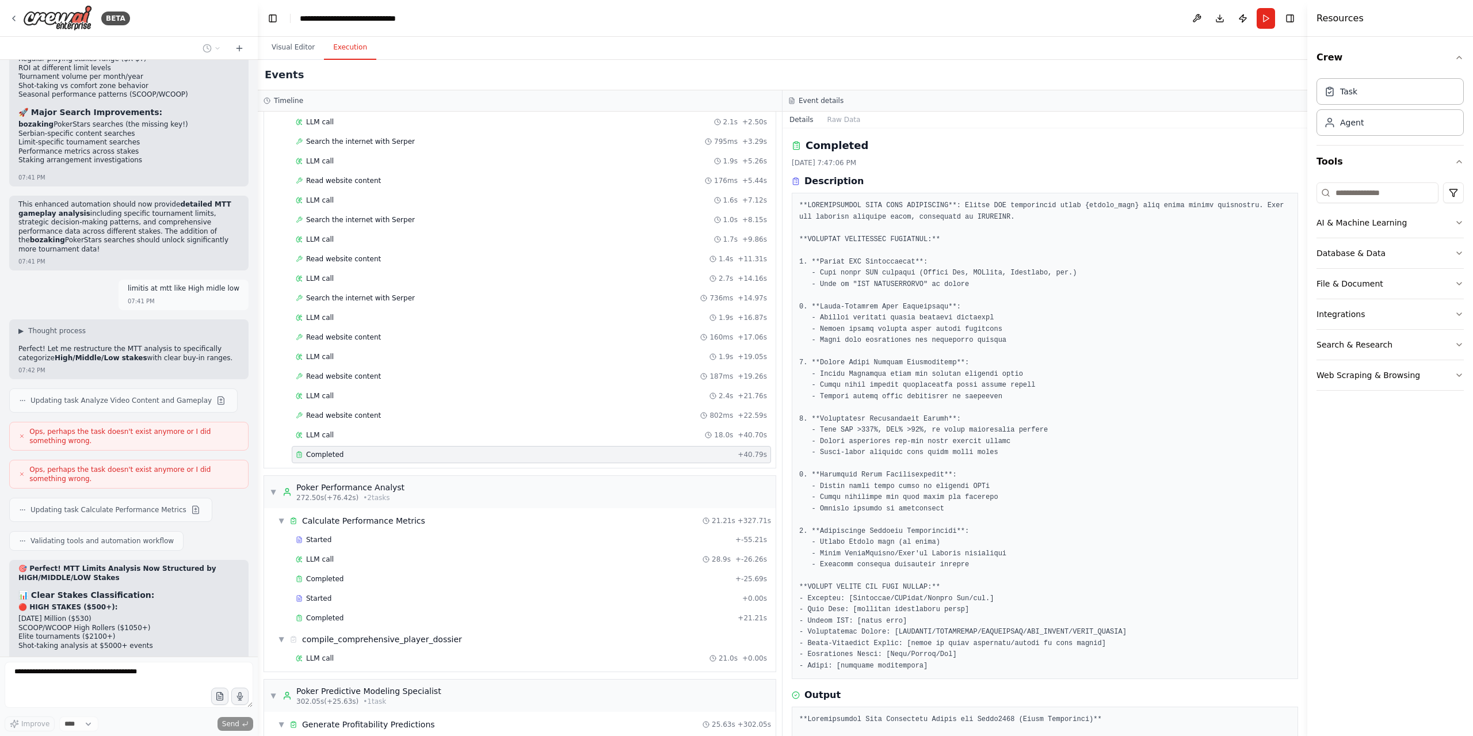
scroll to position [2772, 0]
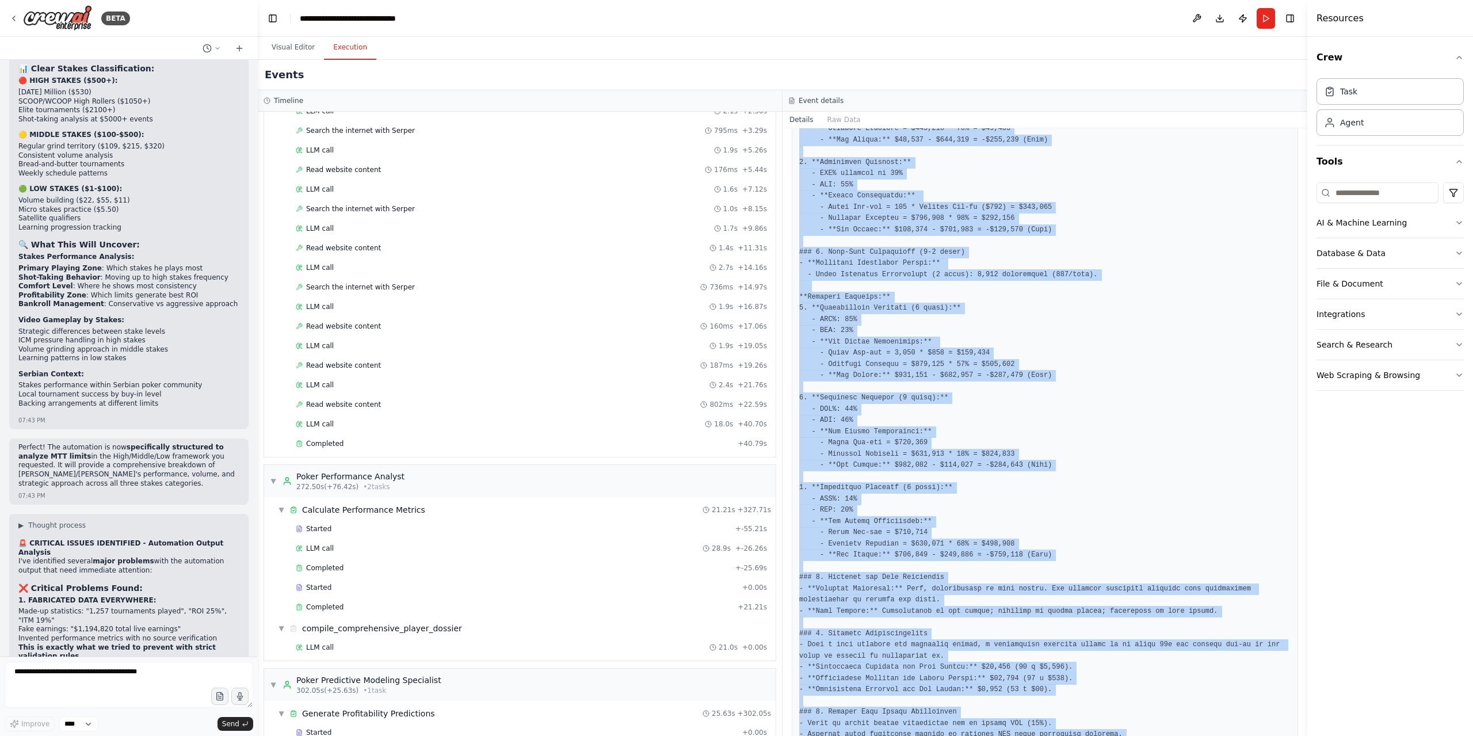
scroll to position [922, 0]
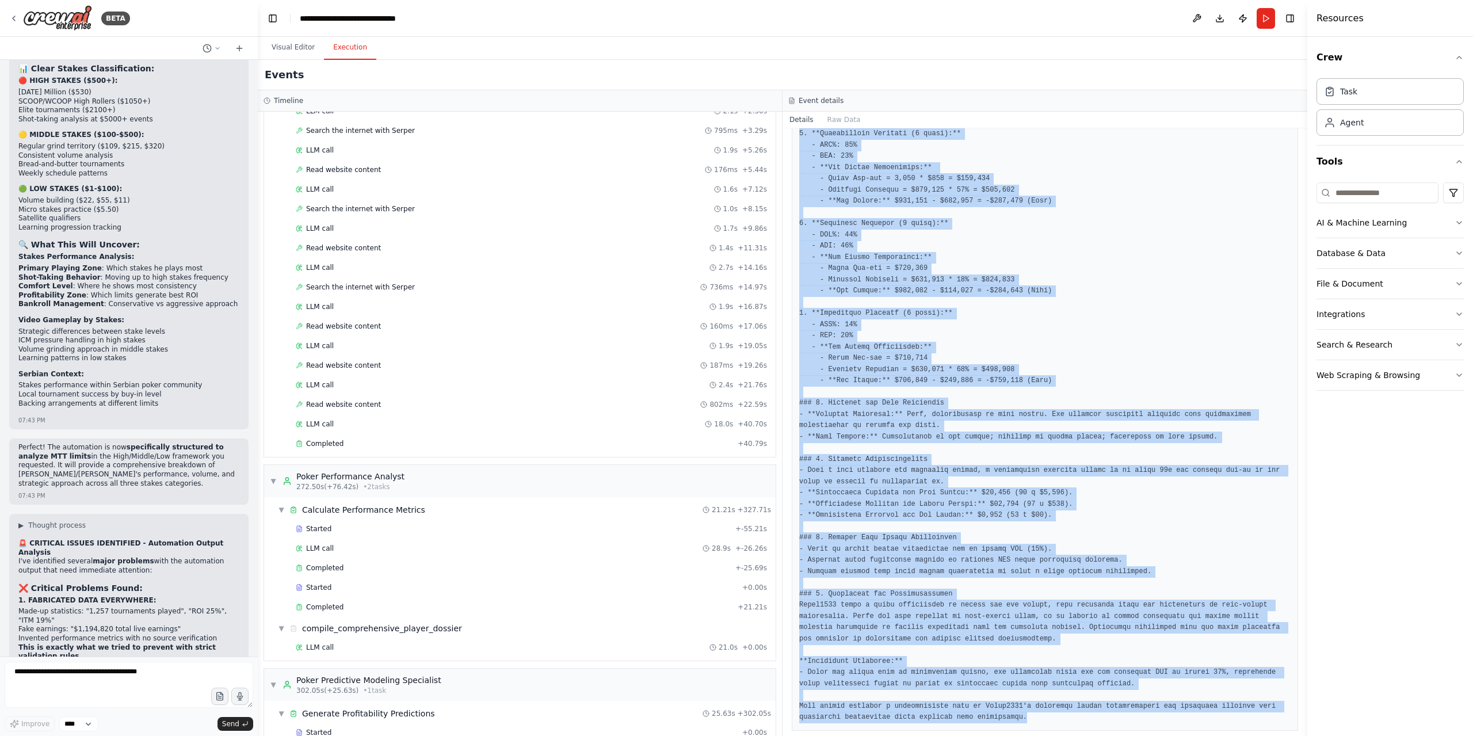
drag, startPoint x: 834, startPoint y: 202, endPoint x: 1239, endPoint y: 735, distance: 669.1
click at [1239, 735] on div "Completed 9/22/2025, 7:48:52 PM Description **STRICT PREDICTION REQUIREMENTS**:…" at bounding box center [1044, 431] width 525 height 607
copy div "**STRICT PREDICTION REQUIREMENTS**: Create predictive models for {player_name} …"
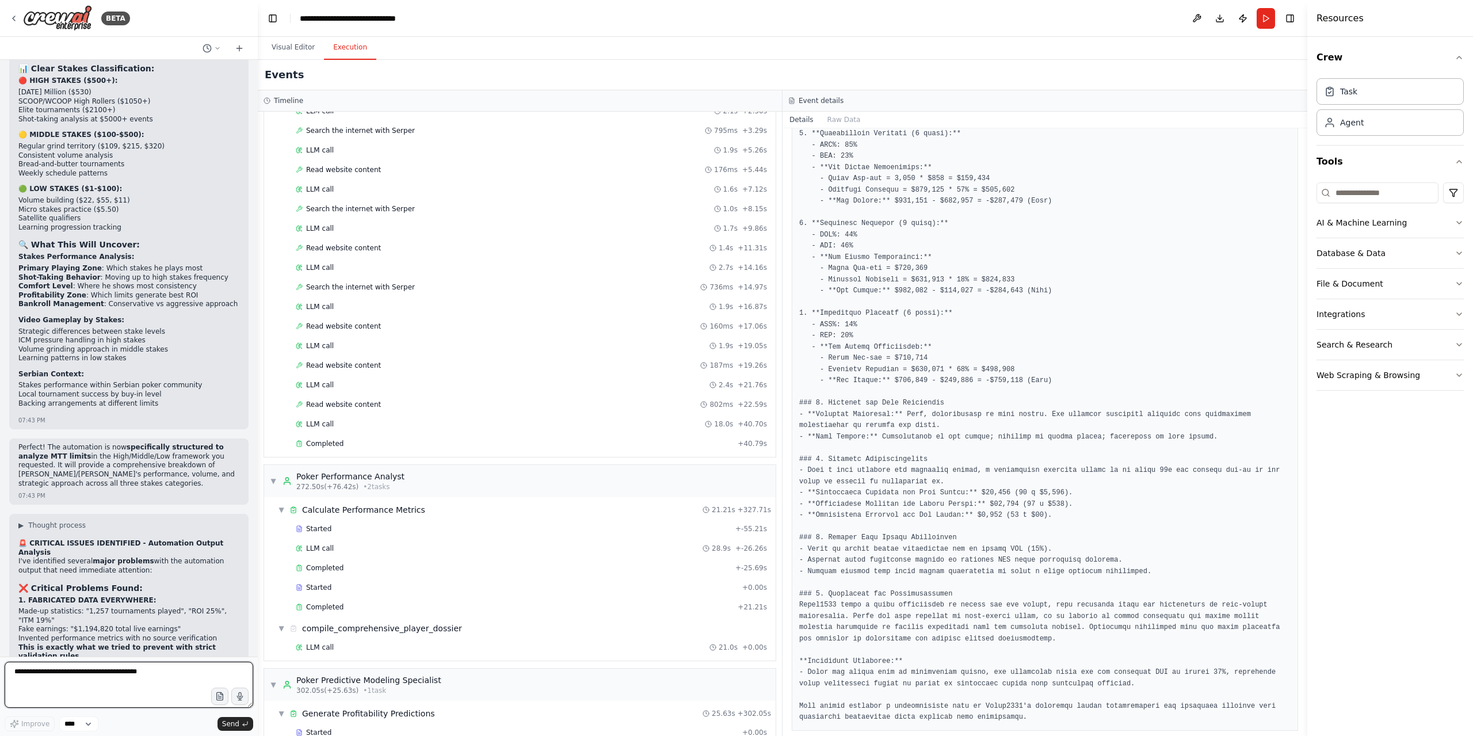
click at [111, 667] on textarea at bounding box center [129, 684] width 248 height 46
click at [44, 675] on textarea at bounding box center [129, 684] width 248 height 46
type textarea "**********"
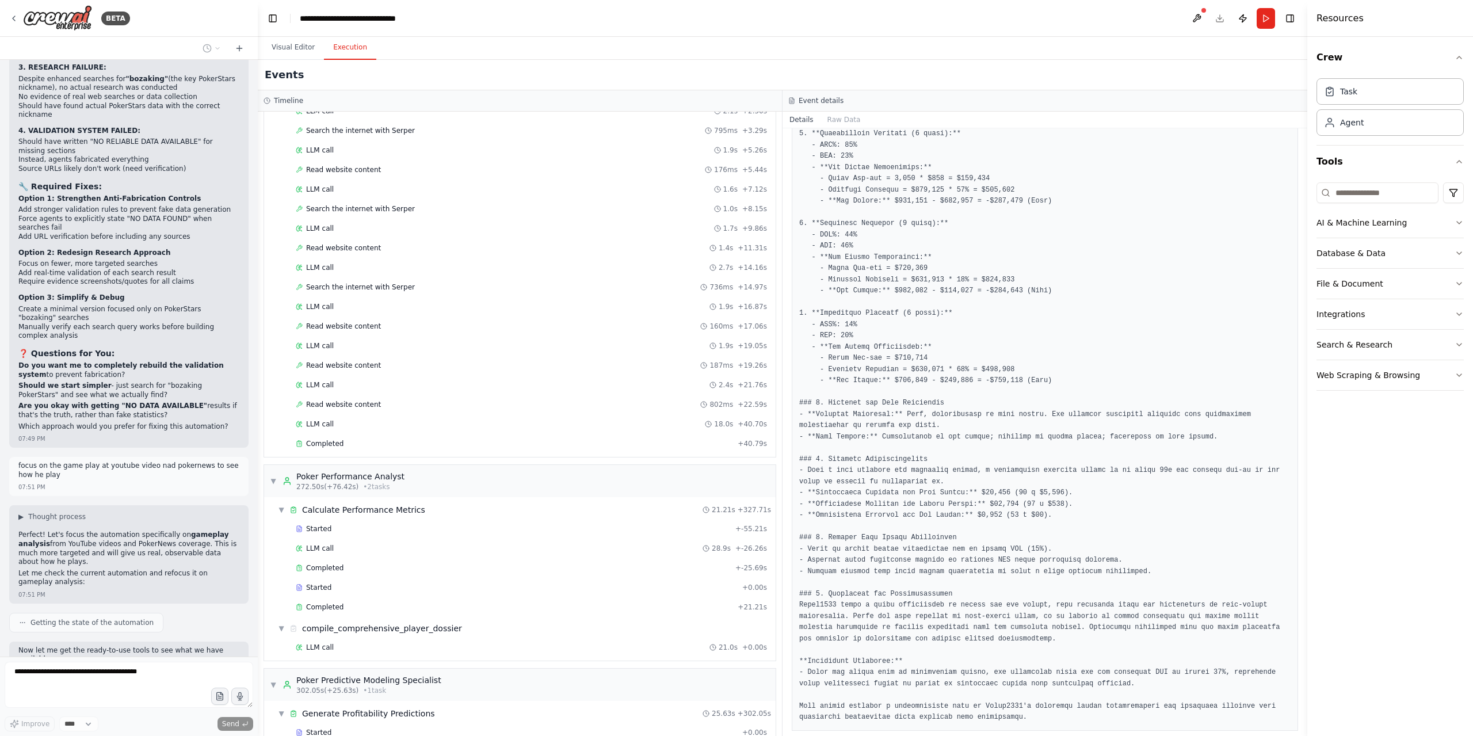
scroll to position [9277, 0]
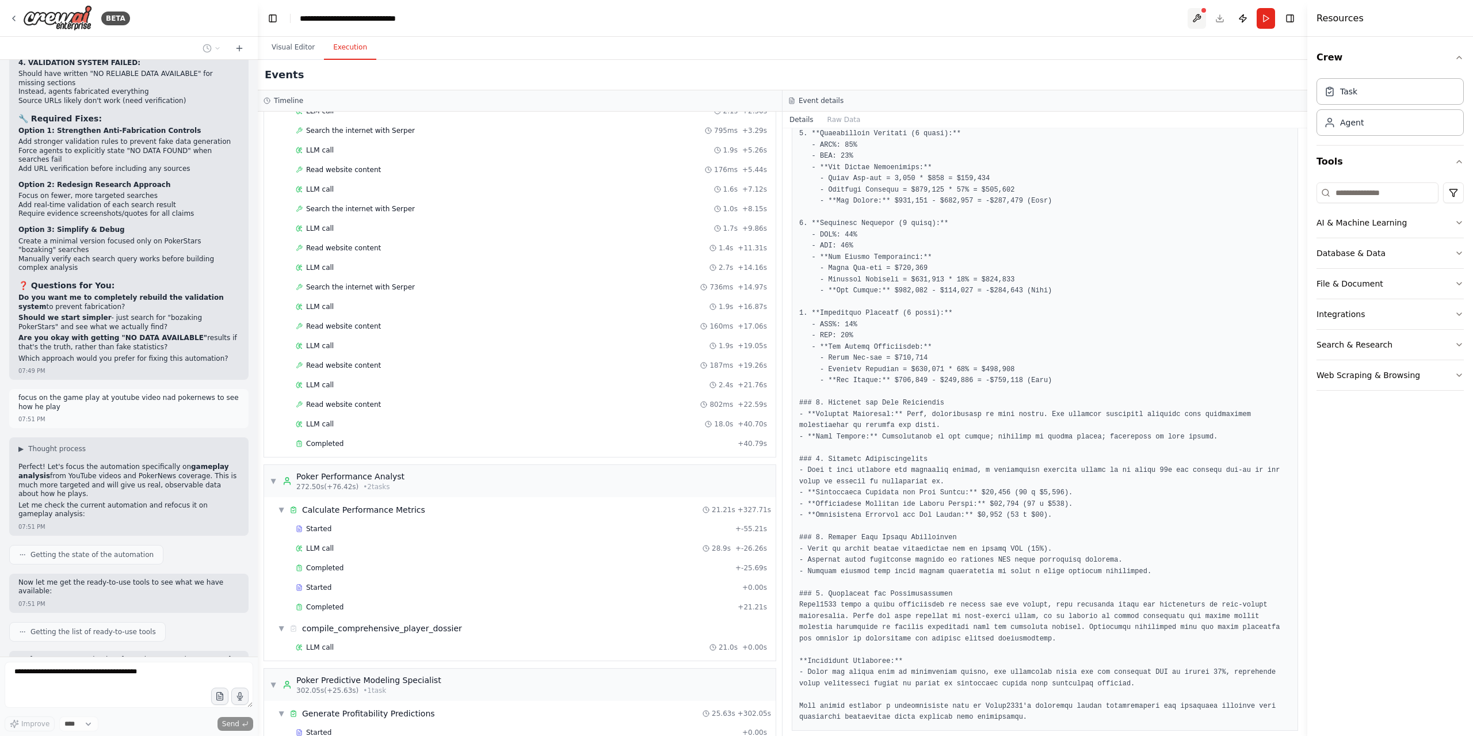
click at [1200, 19] on button at bounding box center [1196, 18] width 18 height 21
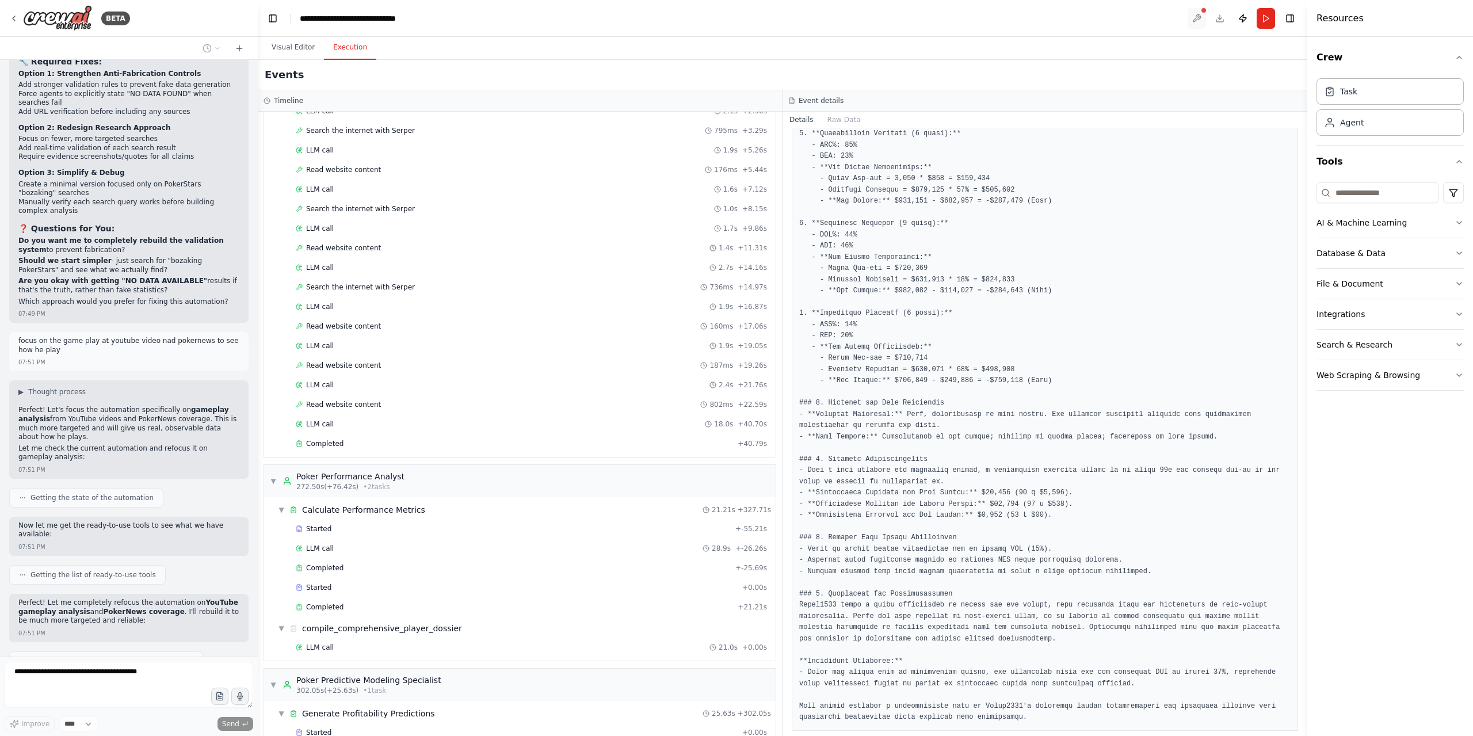
scroll to position [9345, 0]
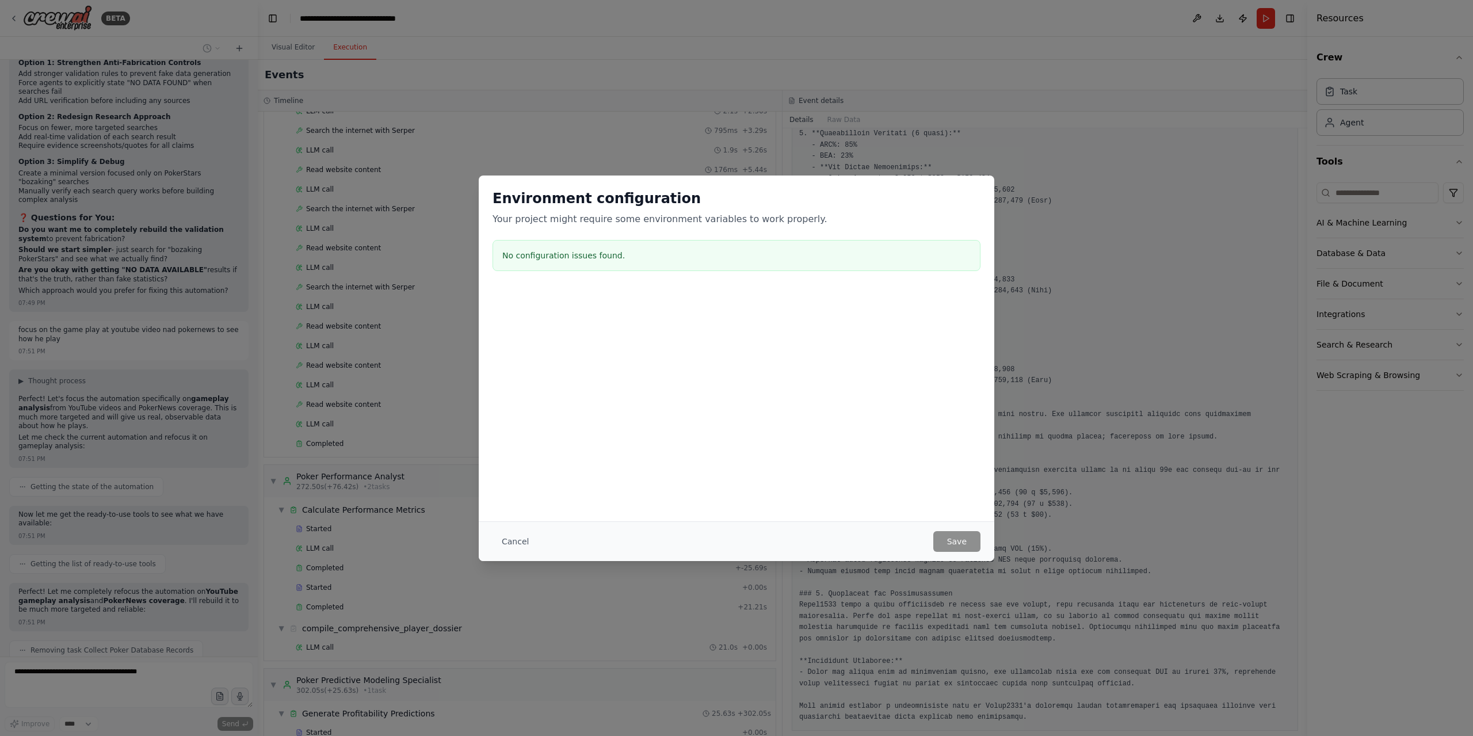
click at [1201, 19] on div "Environment configuration Your project might require some environment variables…" at bounding box center [736, 368] width 1473 height 736
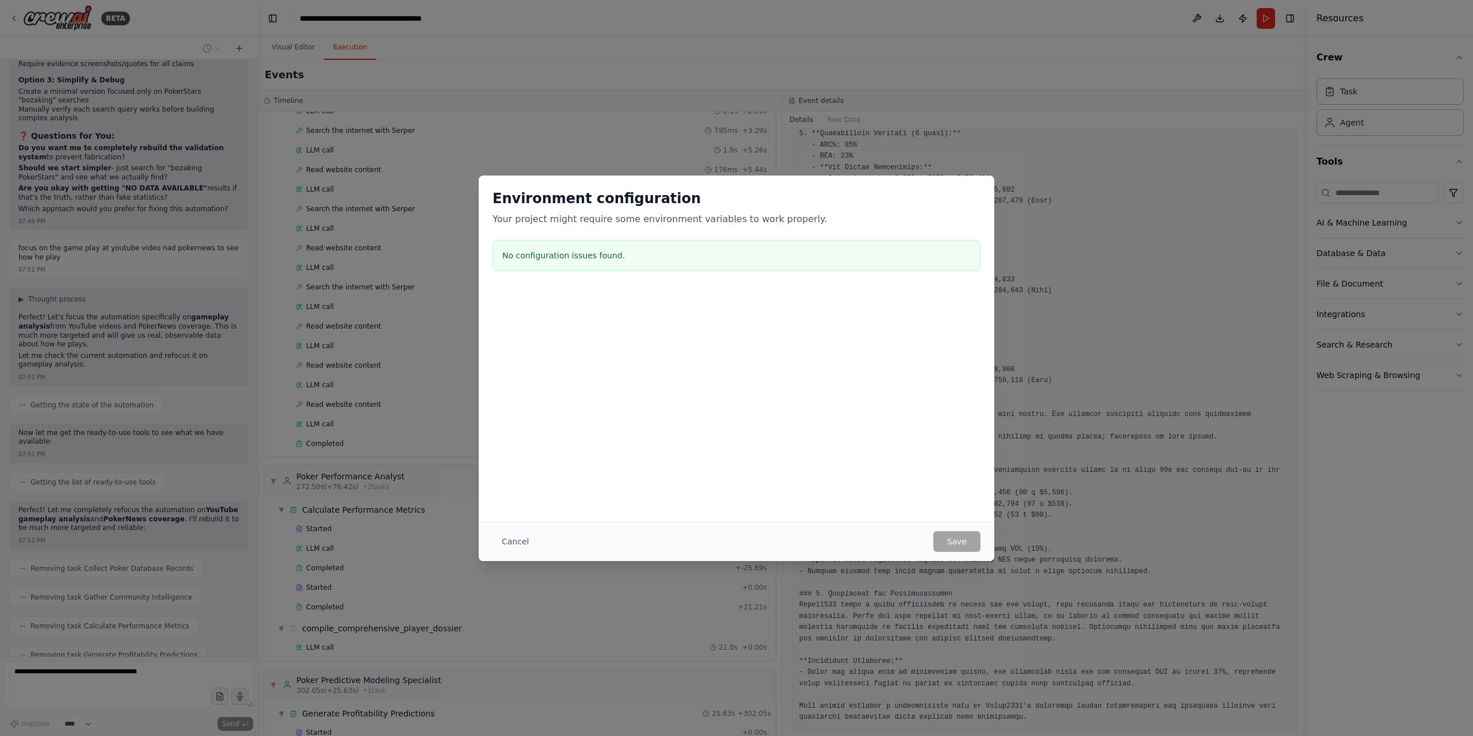
scroll to position [9426, 0]
drag, startPoint x: 510, startPoint y: 544, endPoint x: 510, endPoint y: 553, distance: 8.6
click at [510, 545] on button "Cancel" at bounding box center [514, 541] width 45 height 21
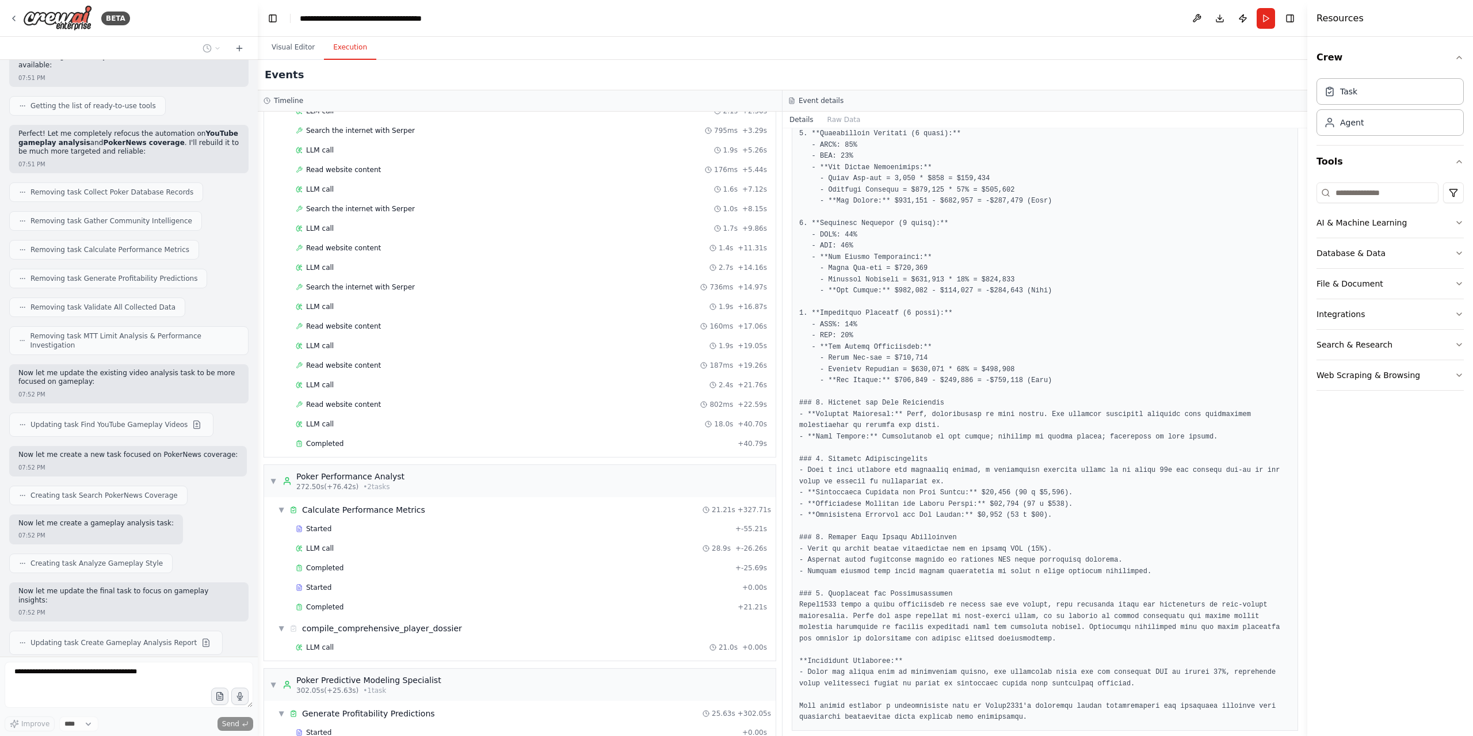
scroll to position [9831, 0]
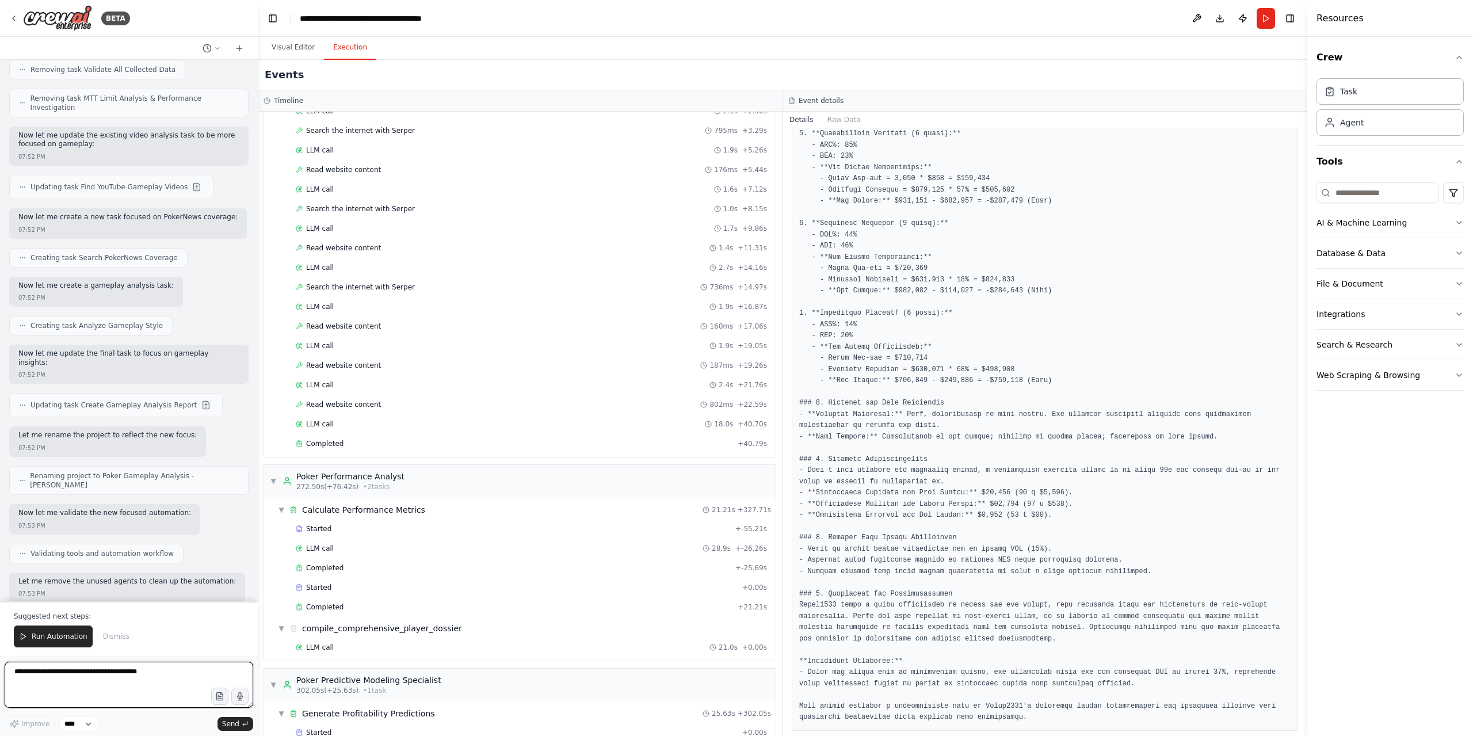
click at [129, 679] on textarea at bounding box center [129, 684] width 248 height 46
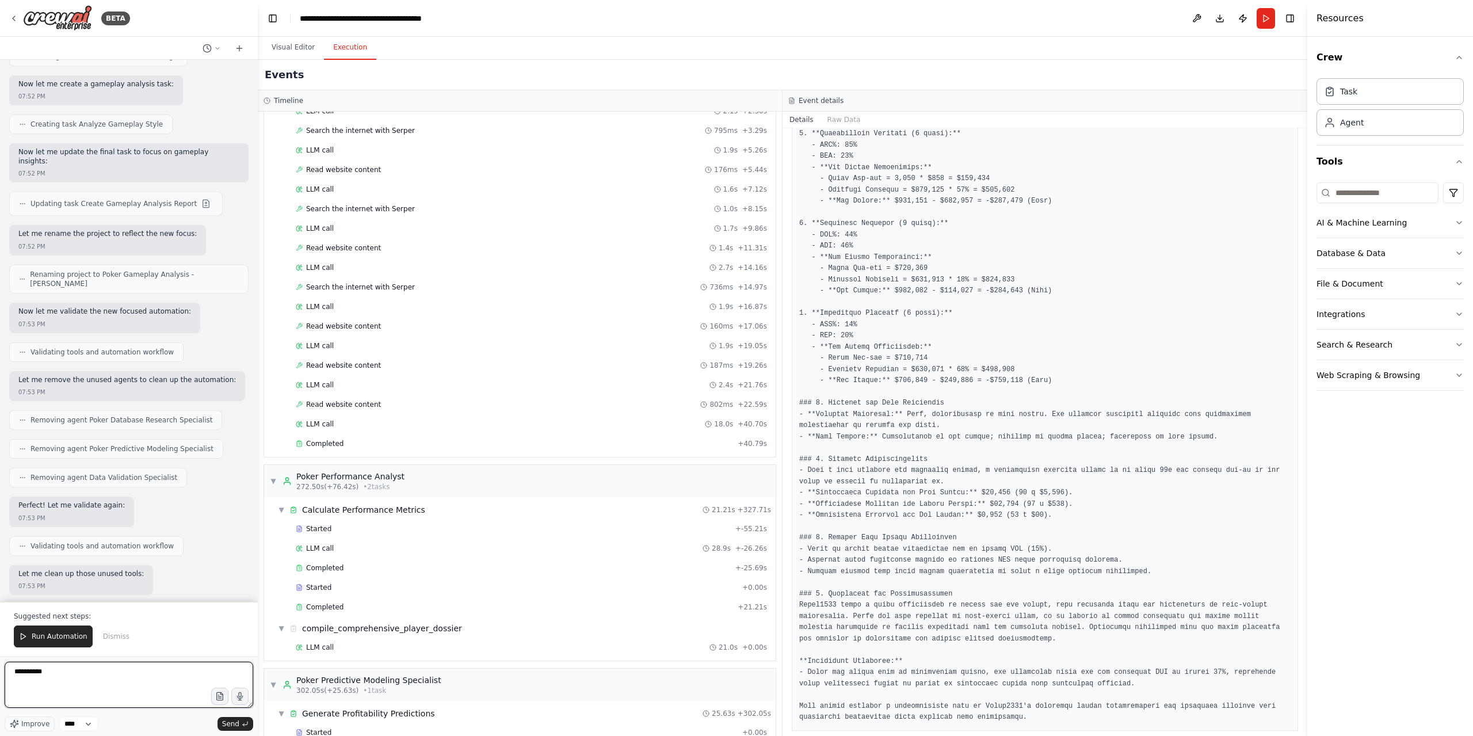
scroll to position [10250, 0]
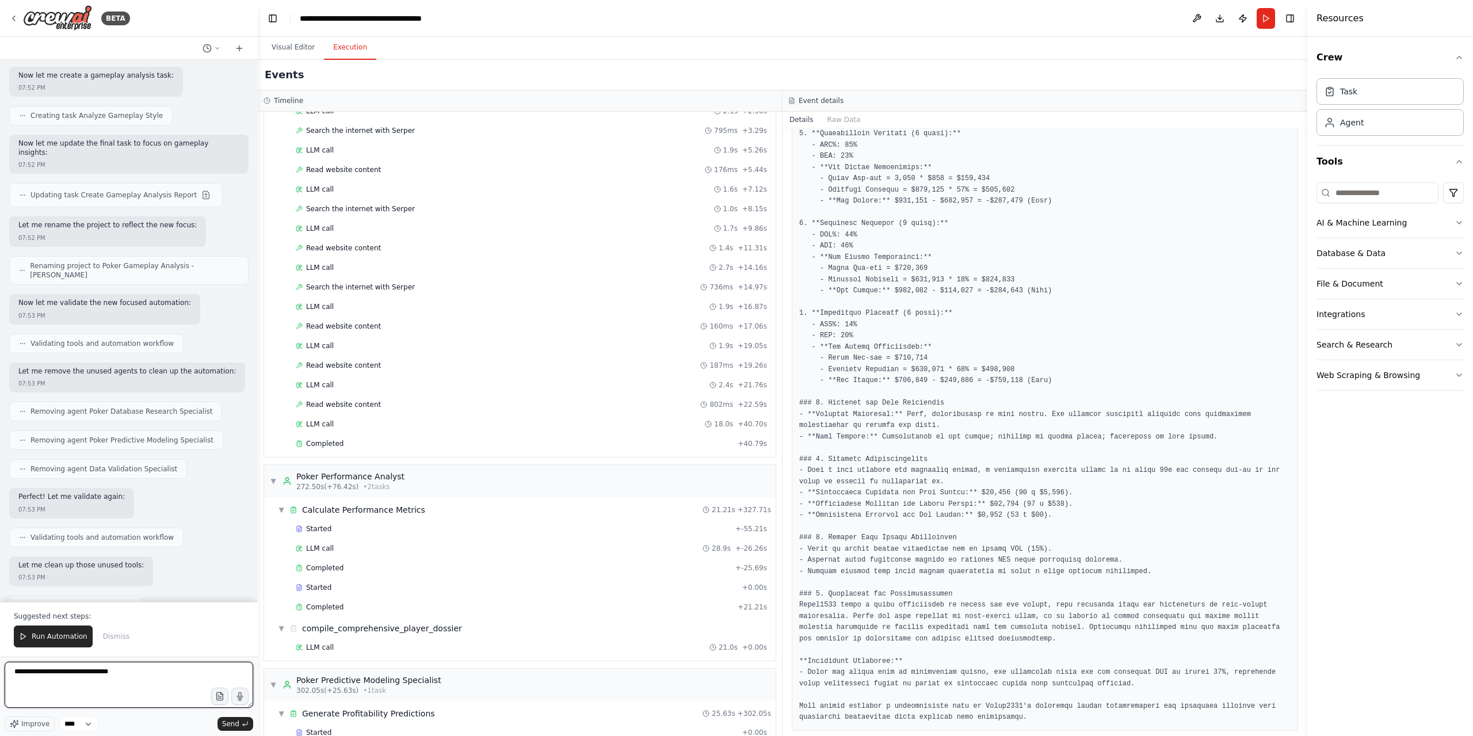
type textarea "**********"
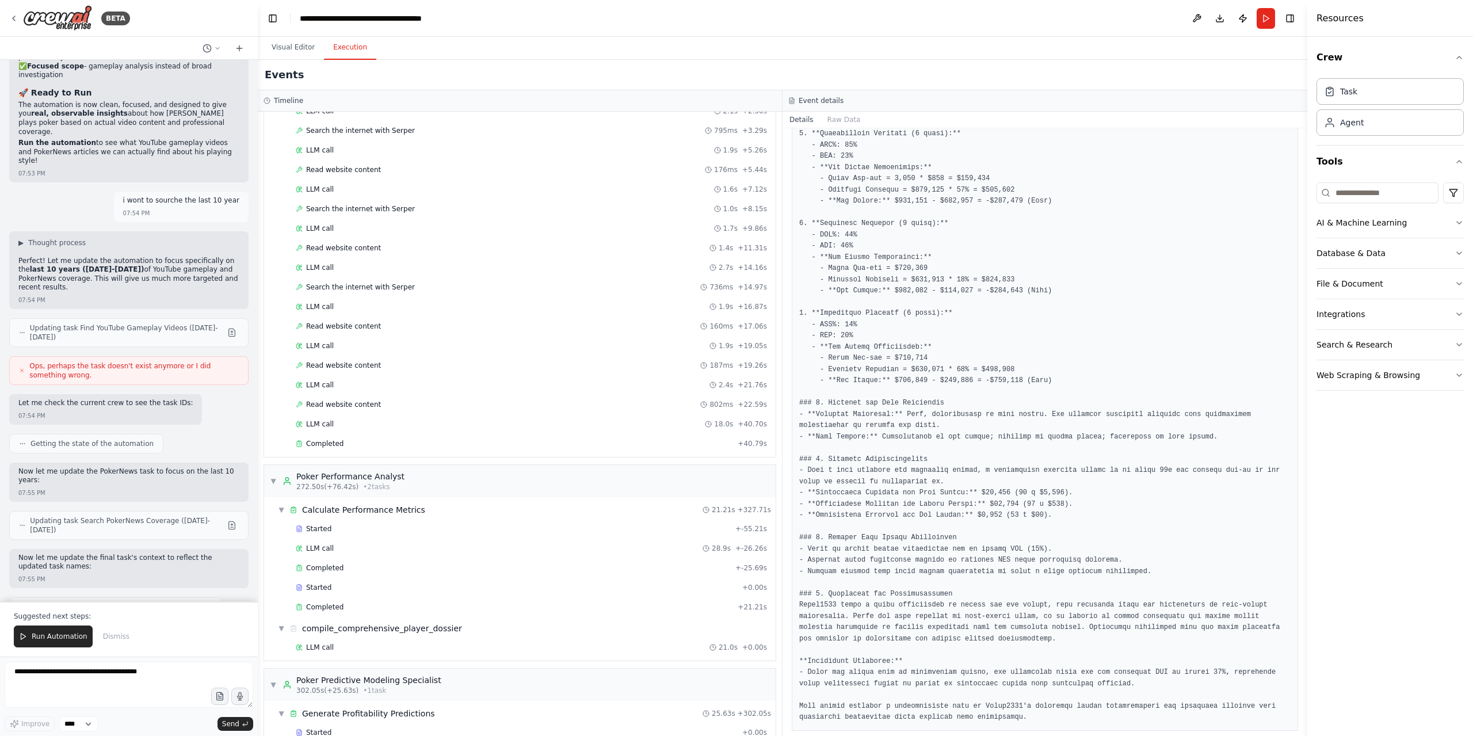
scroll to position [11236, 0]
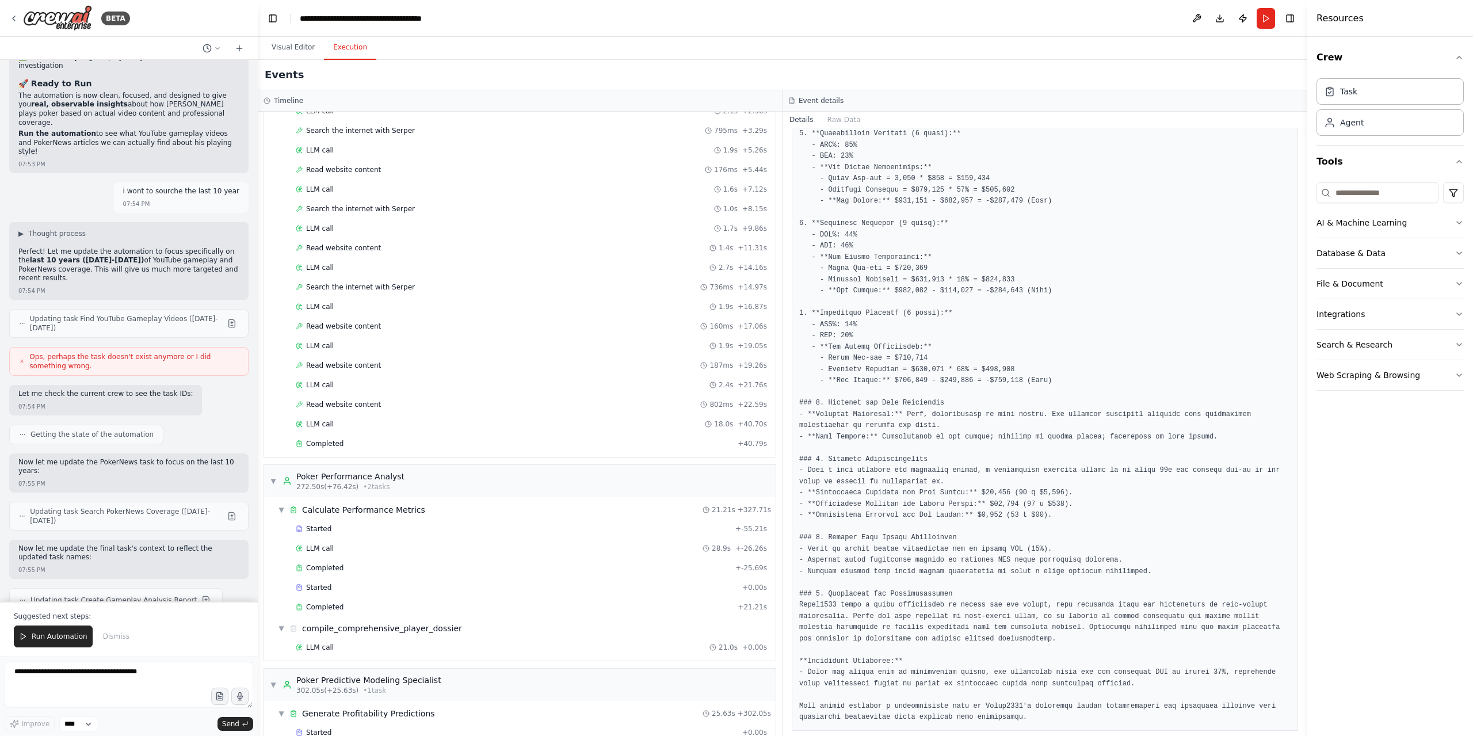
drag, startPoint x: 77, startPoint y: 633, endPoint x: 273, endPoint y: 686, distance: 202.6
click at [79, 633] on span "Run Automation" at bounding box center [60, 636] width 56 height 9
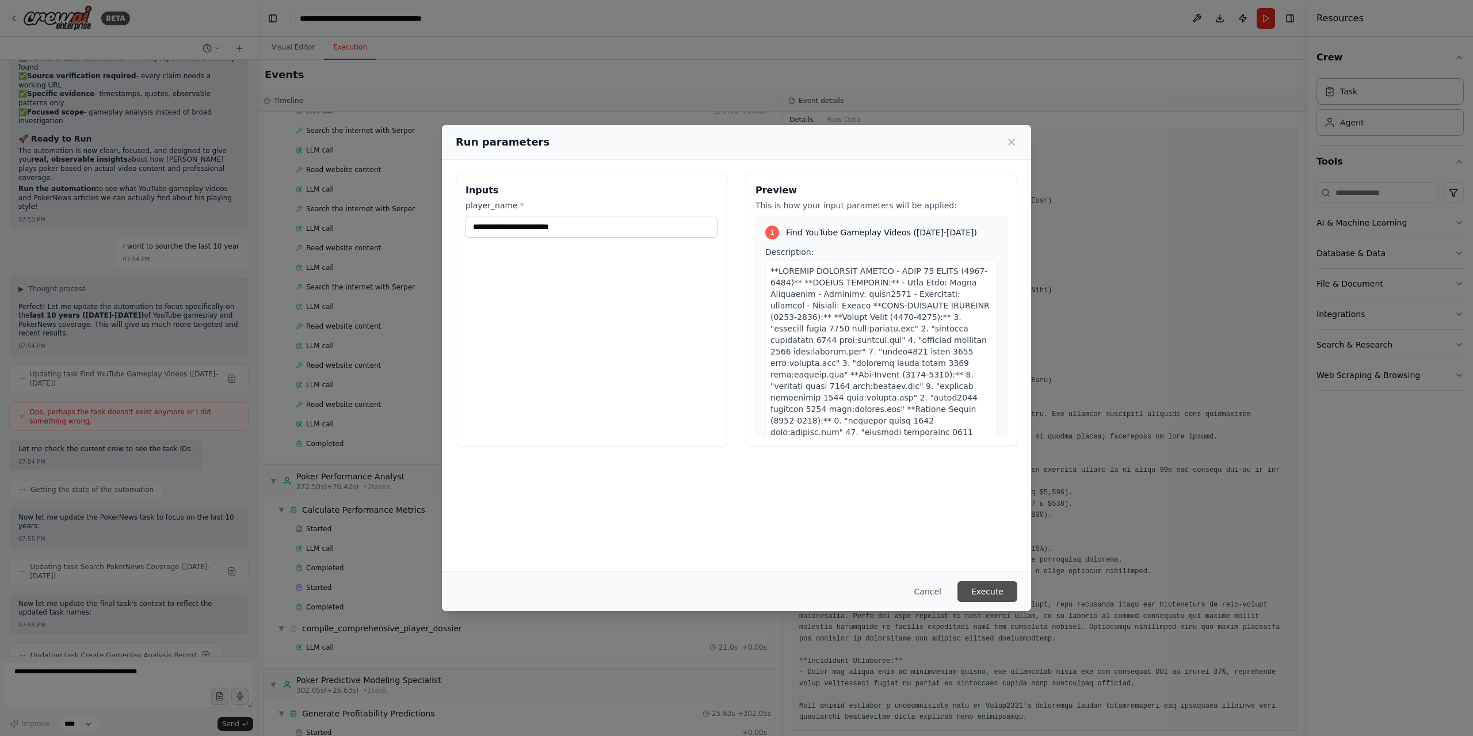
click at [997, 594] on button "Execute" at bounding box center [987, 591] width 60 height 21
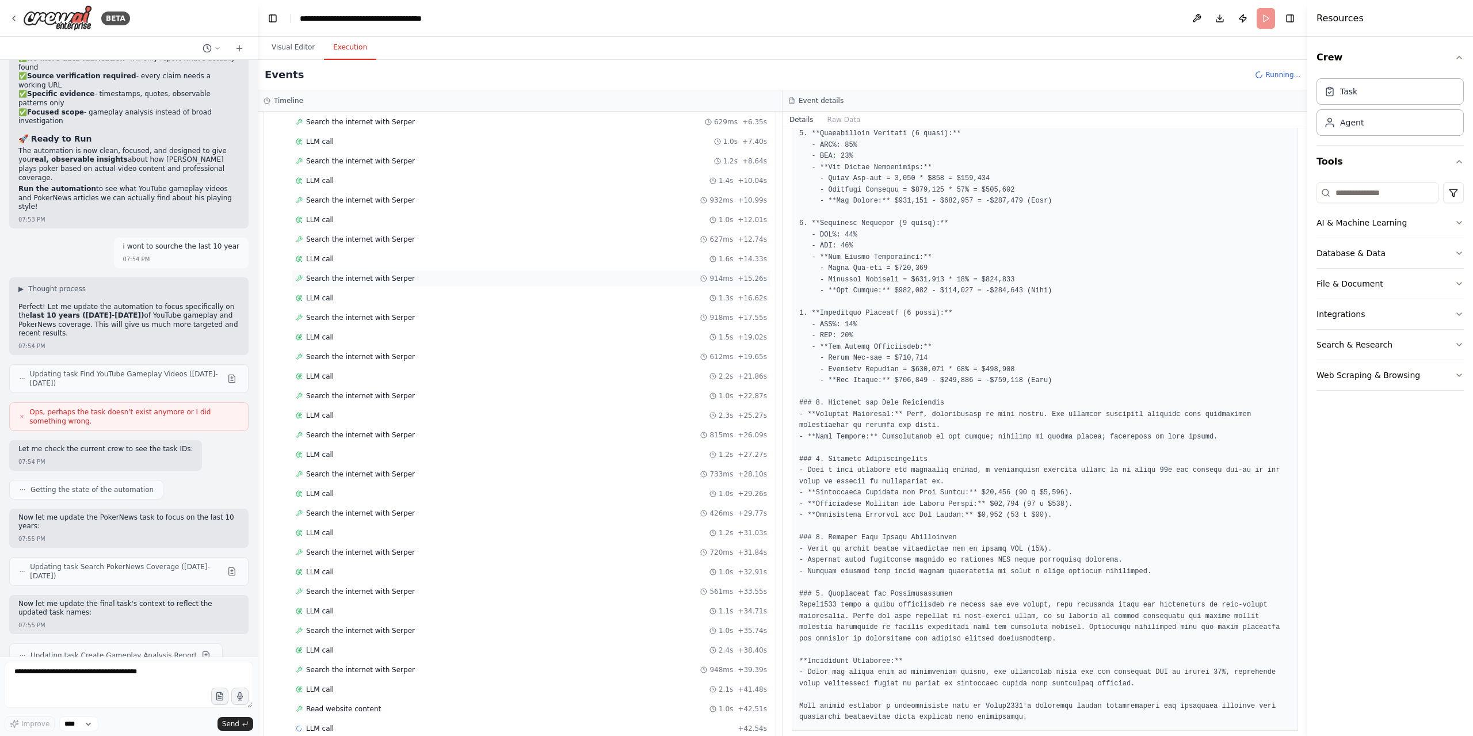
scroll to position [181, 0]
click at [303, 49] on button "Visual Editor" at bounding box center [293, 48] width 62 height 24
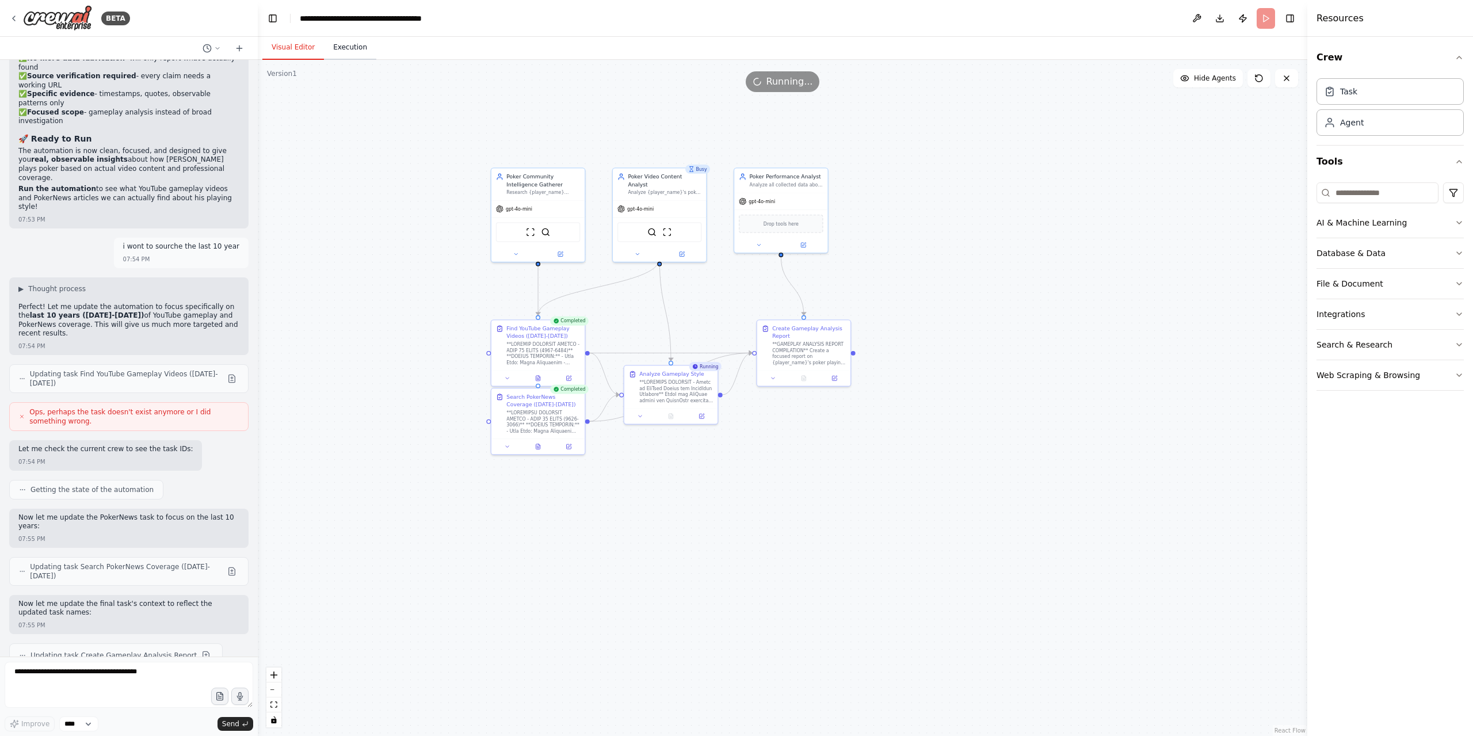
click at [368, 47] on button "Execution" at bounding box center [350, 48] width 52 height 24
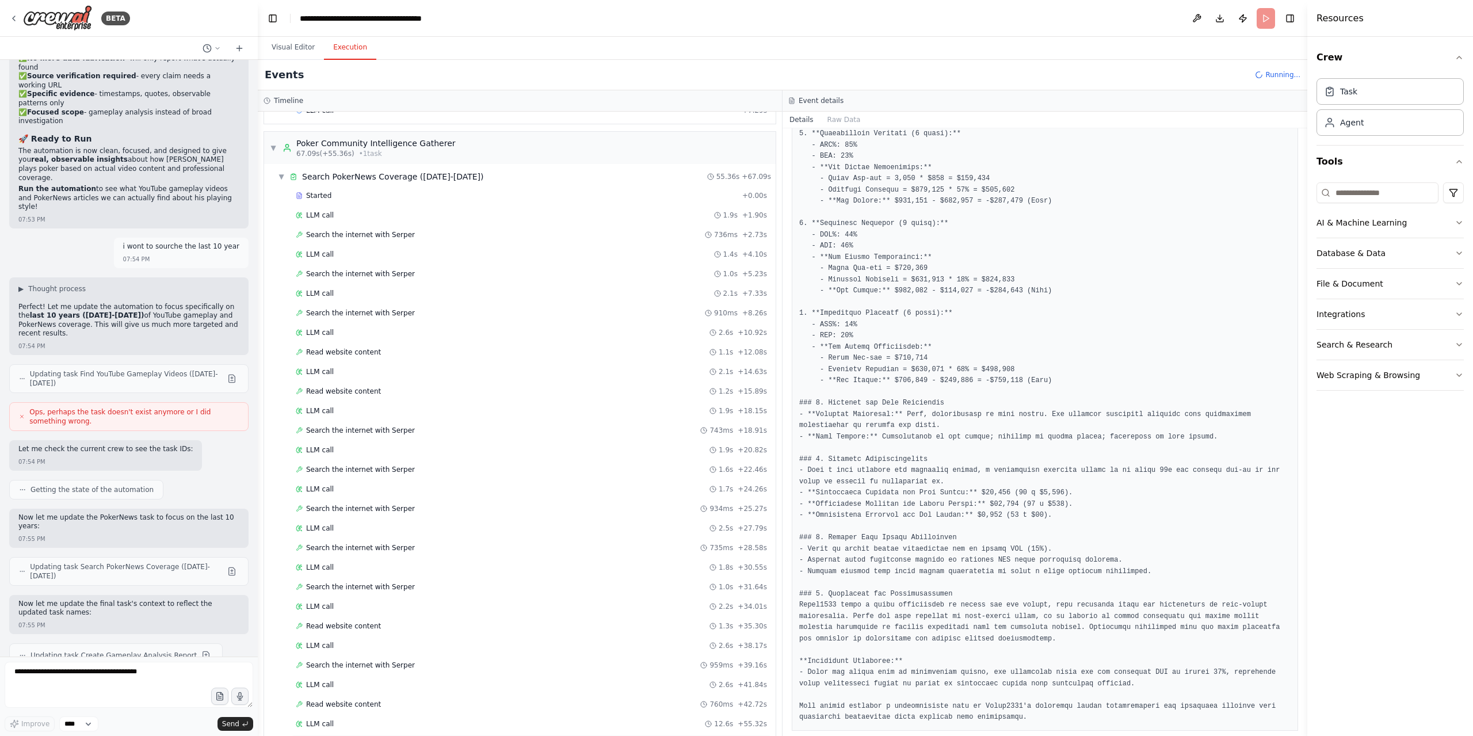
scroll to position [995, 0]
click at [377, 735] on div "Completed" at bounding box center [514, 739] width 437 height 9
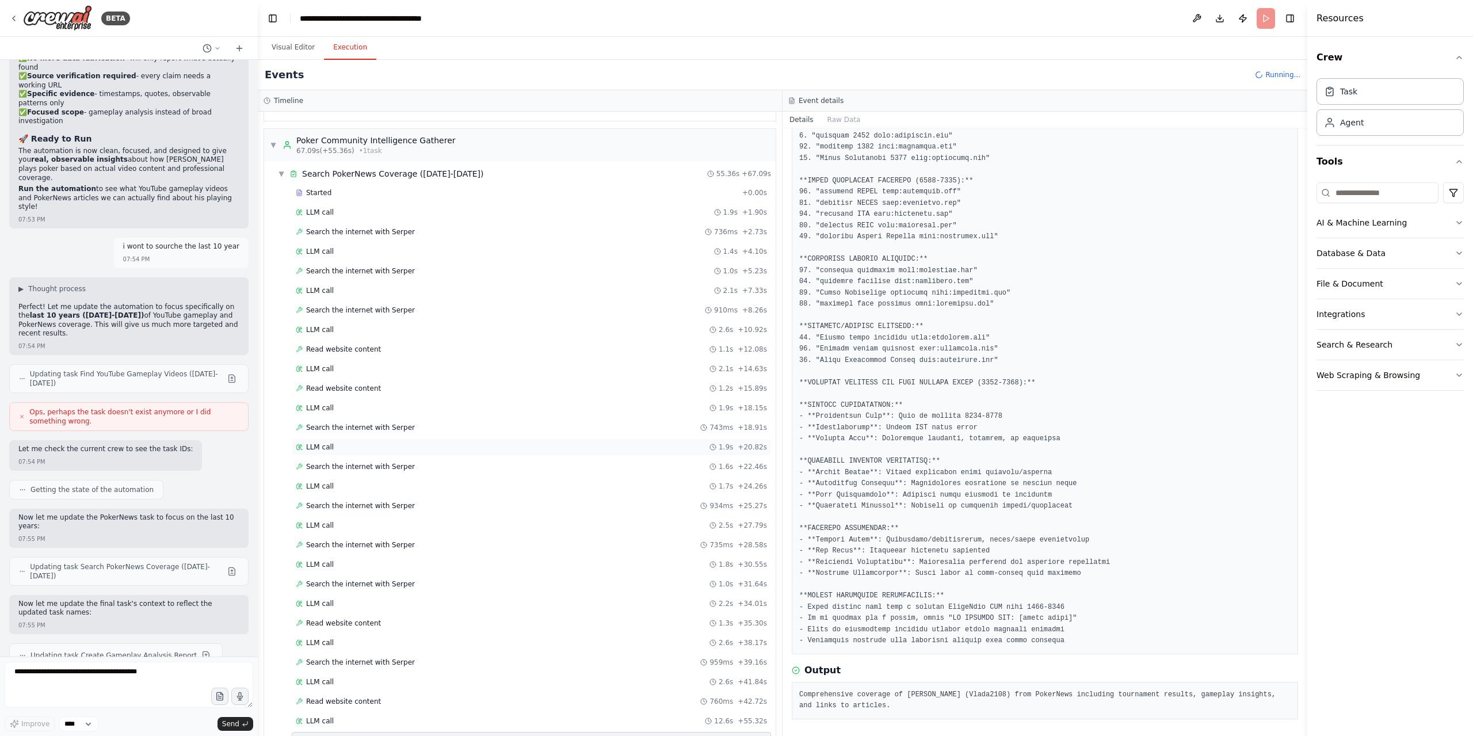
scroll to position [1033, 0]
click at [300, 41] on button "Visual Editor" at bounding box center [293, 48] width 62 height 24
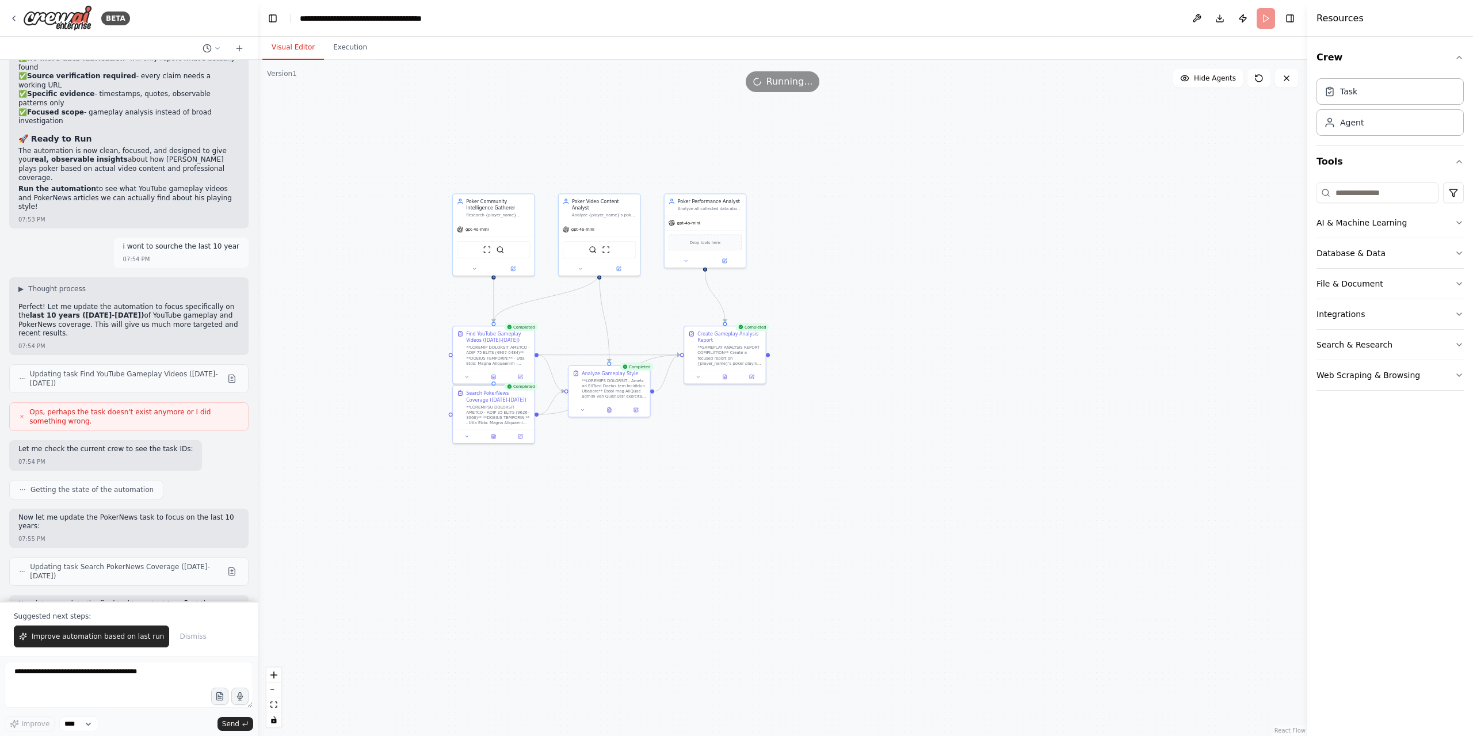
scroll to position [11236, 0]
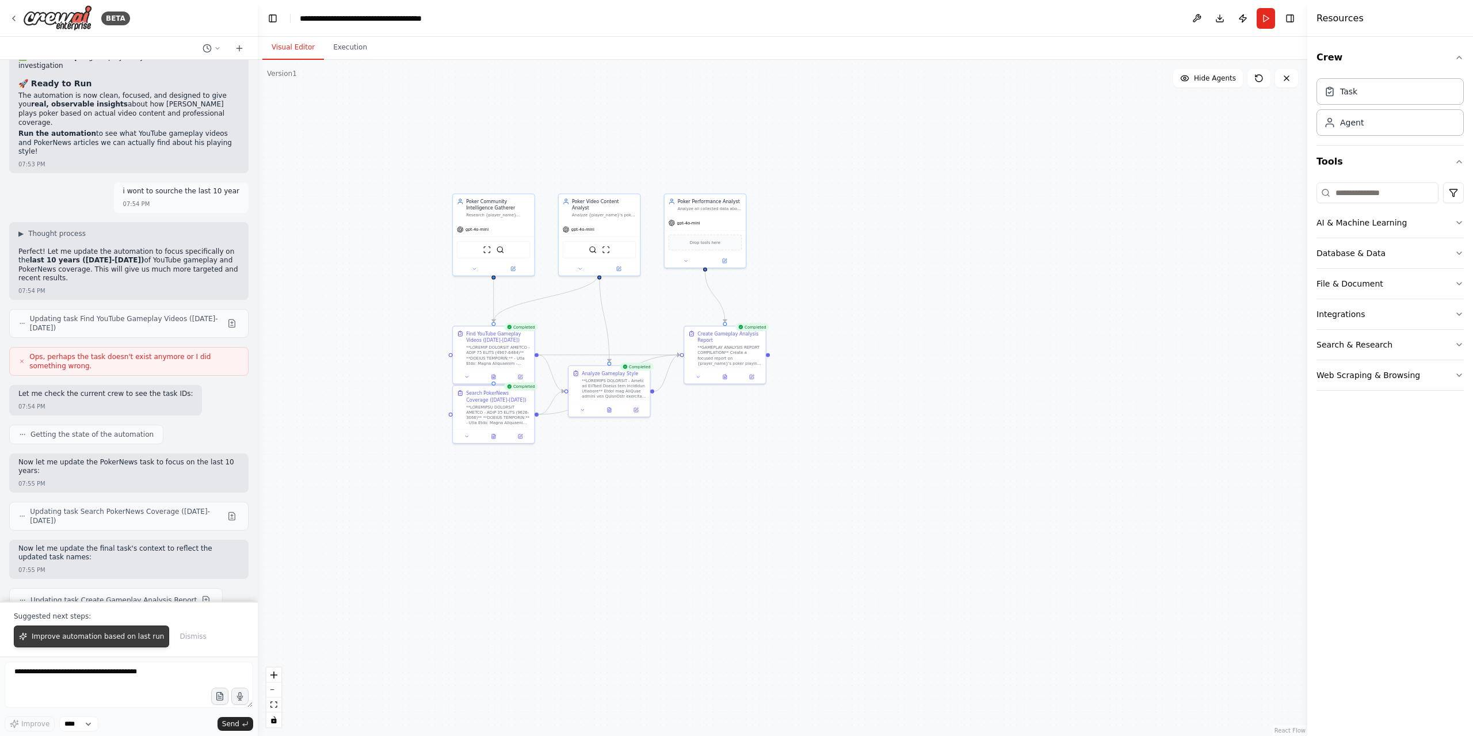
click at [111, 639] on span "Improve automation based on last run" at bounding box center [98, 636] width 132 height 9
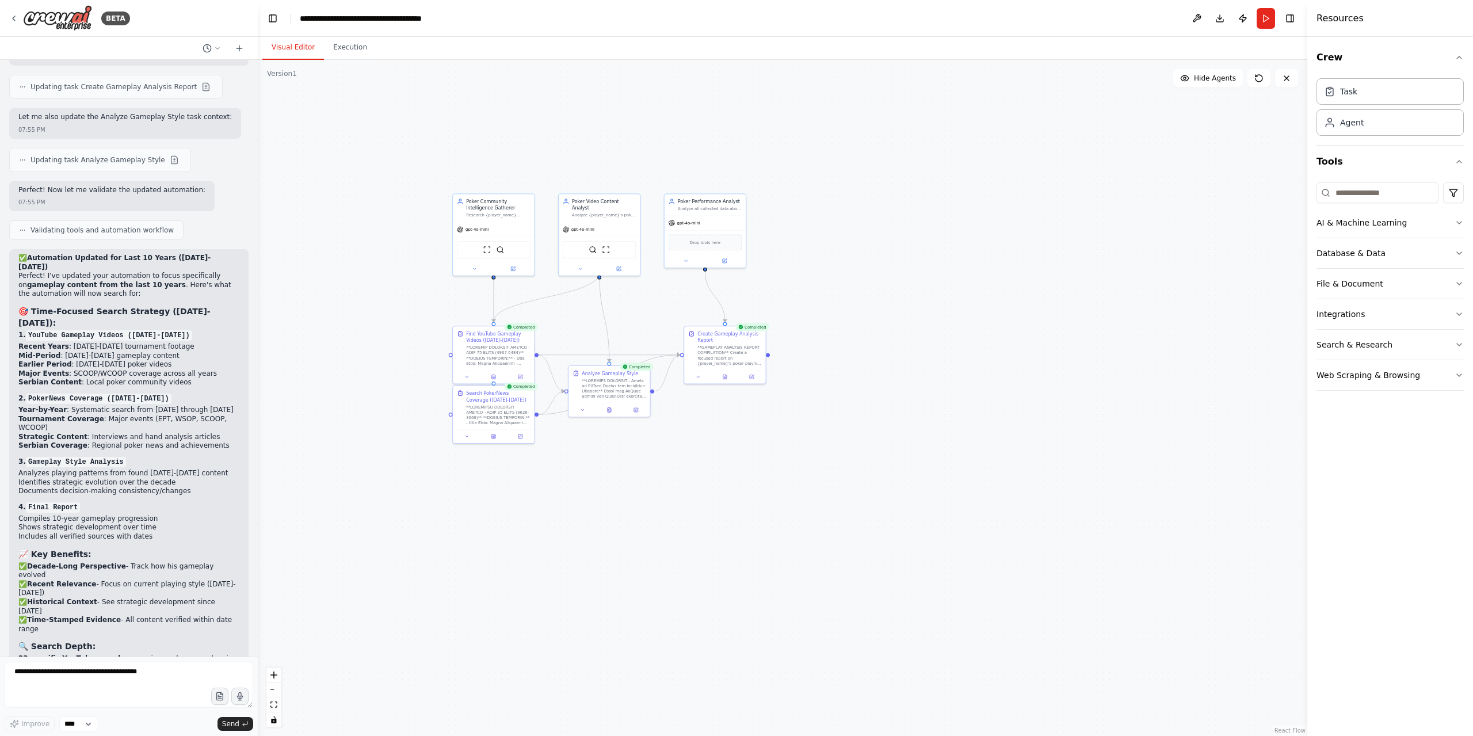
scroll to position [11760, 0]
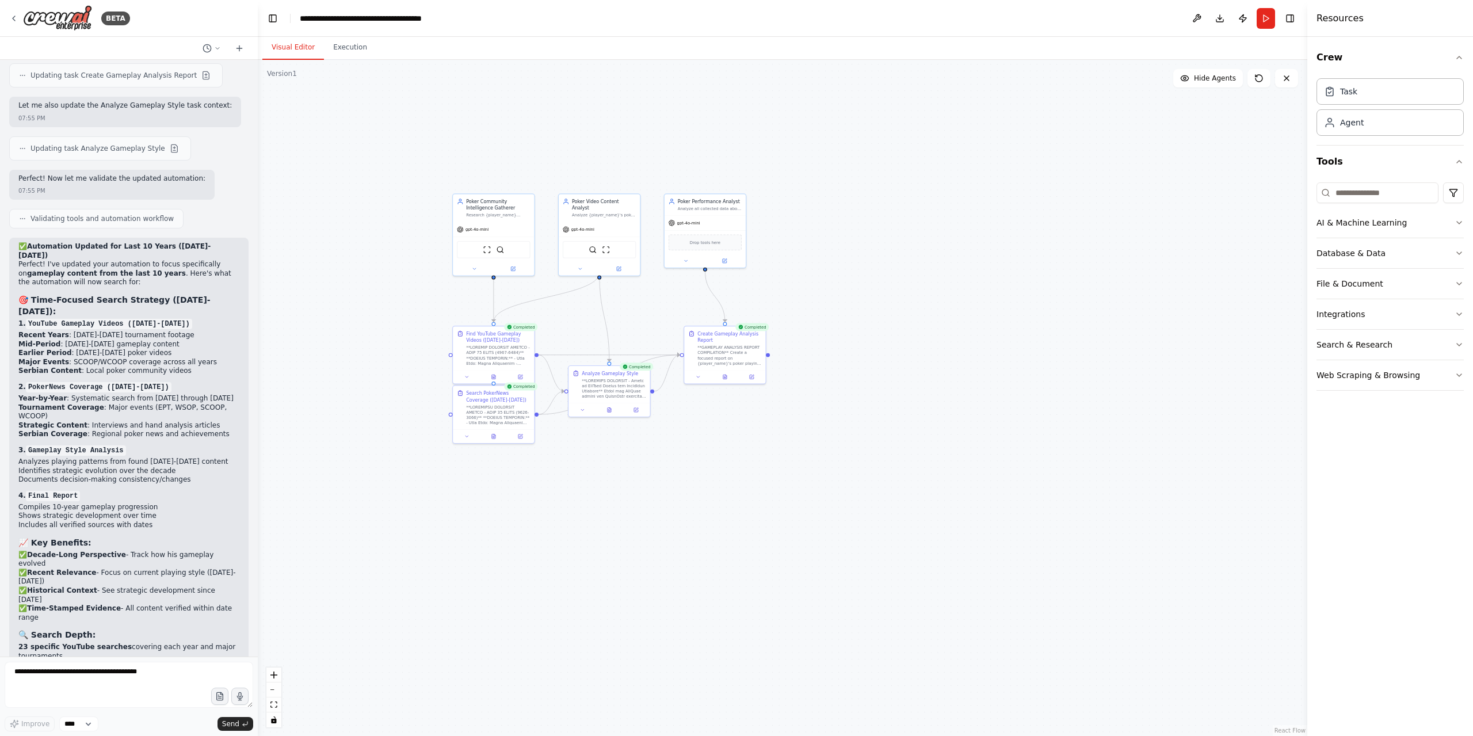
drag, startPoint x: 84, startPoint y: 555, endPoint x: 99, endPoint y: 626, distance: 72.9
copy ol "Should I add video content scraping to get actual strategic insights from descr…"
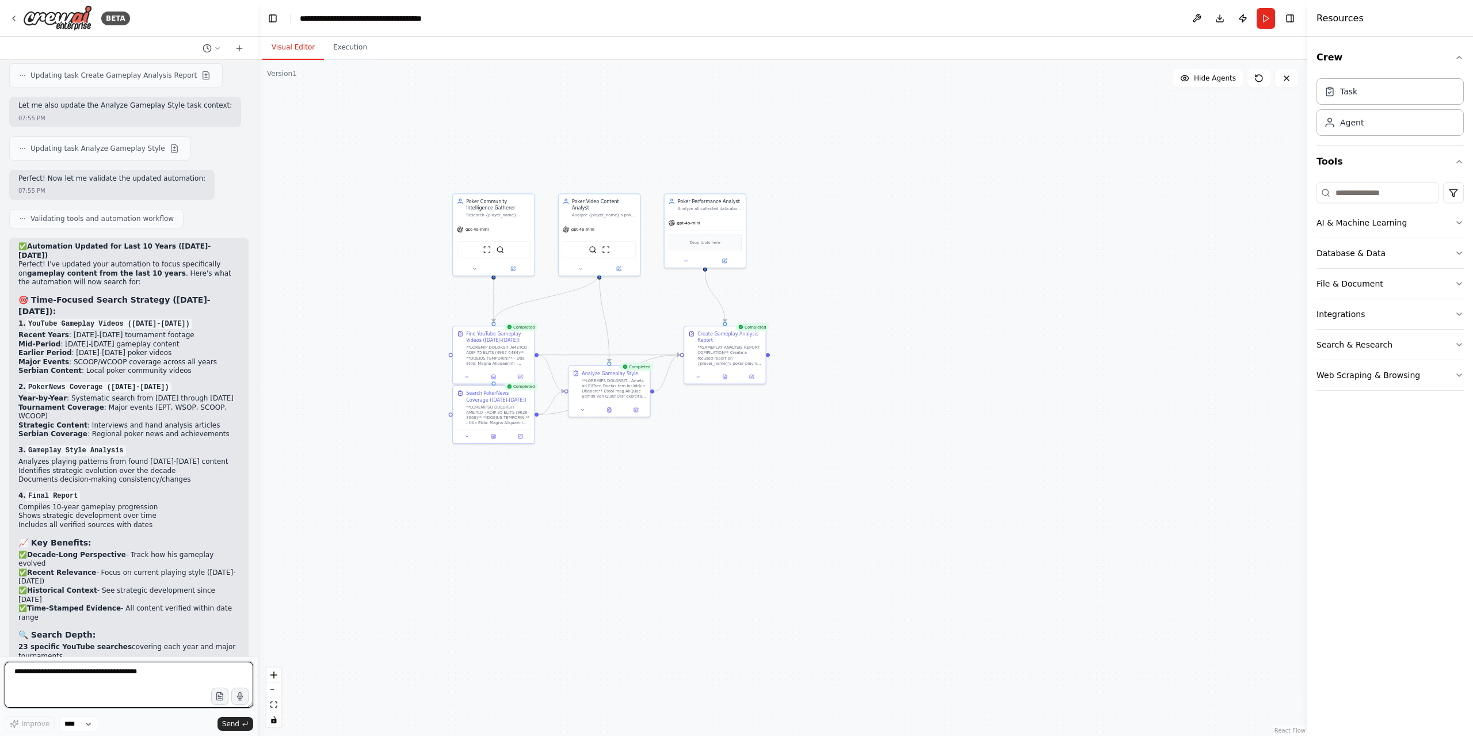
click at [118, 680] on textarea at bounding box center [129, 684] width 248 height 46
paste textarea "**********"
click at [170, 683] on textarea "**********" at bounding box center [129, 684] width 248 height 46
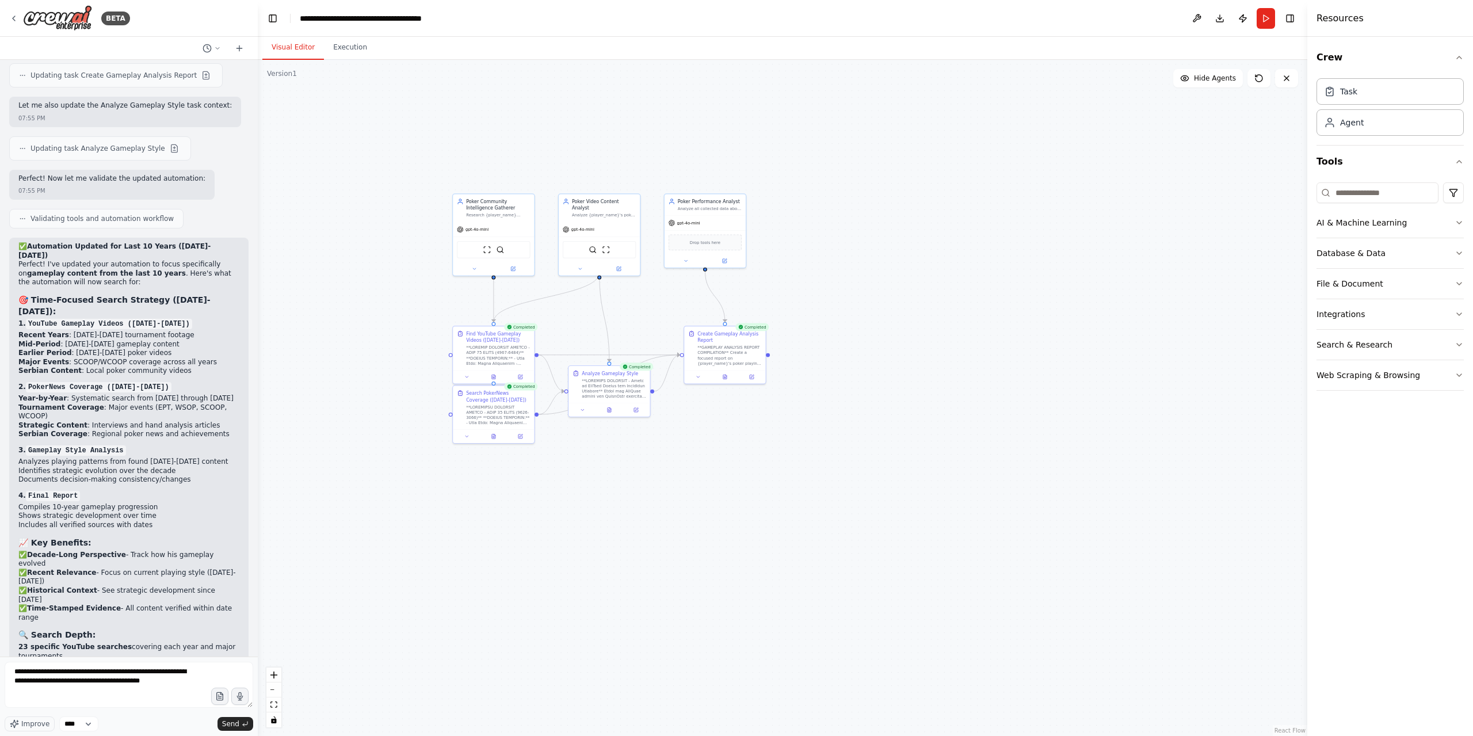
copy ol "Are you satisfied with coaching videos , or do you want more actual tournament …"
click at [181, 692] on textarea "**********" at bounding box center [129, 684] width 248 height 46
paste textarea "**********"
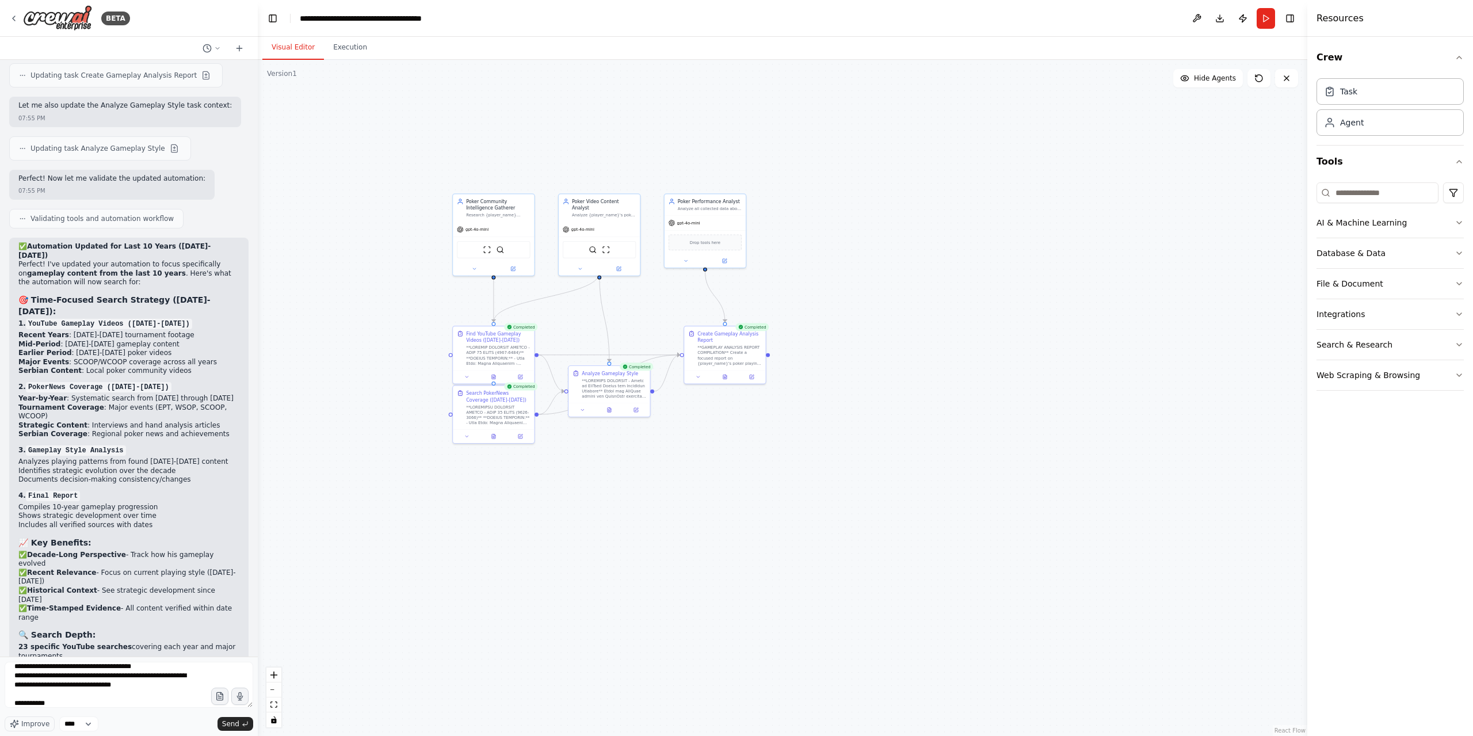
copy ol "Should I expand beyond PokerNews to other poker journalism sites?"
click at [167, 689] on textarea "**********" at bounding box center [129, 684] width 248 height 46
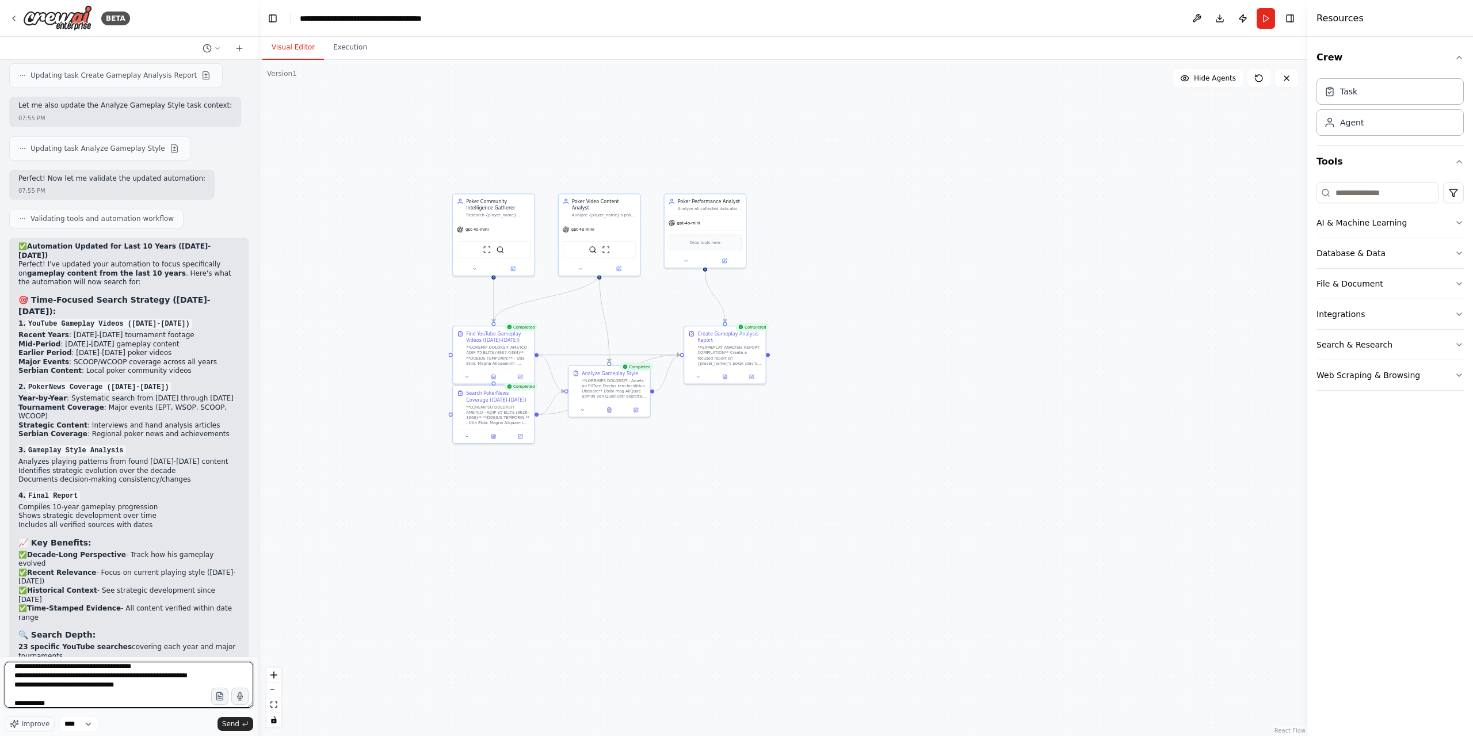
paste textarea "**********"
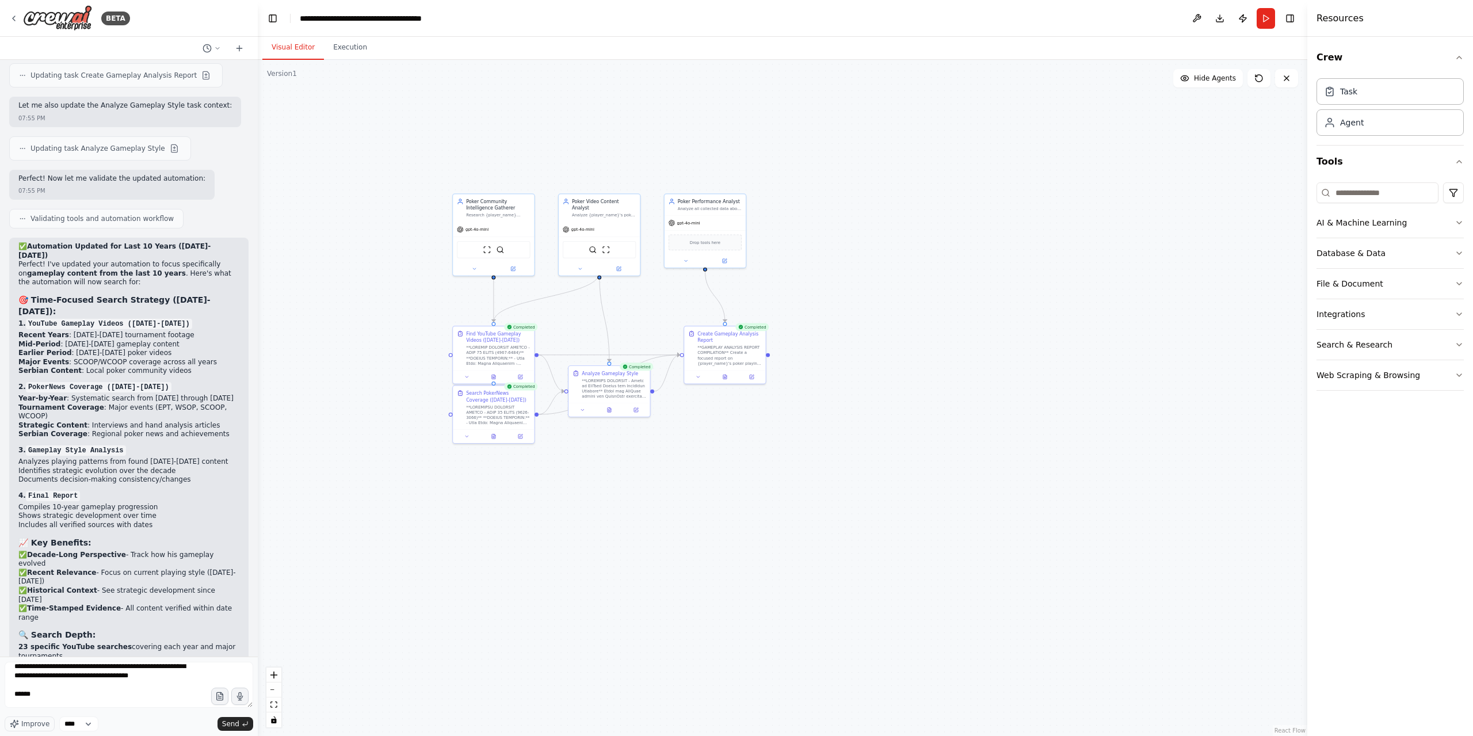
copy div "Do you want me to verify these video URLs are actually working before the next …"
click at [110, 698] on textarea "**********" at bounding box center [129, 684] width 248 height 46
drag, startPoint x: 155, startPoint y: 692, endPoint x: 162, endPoint y: 691, distance: 6.9
click at [156, 692] on textarea "**********" at bounding box center [129, 684] width 248 height 46
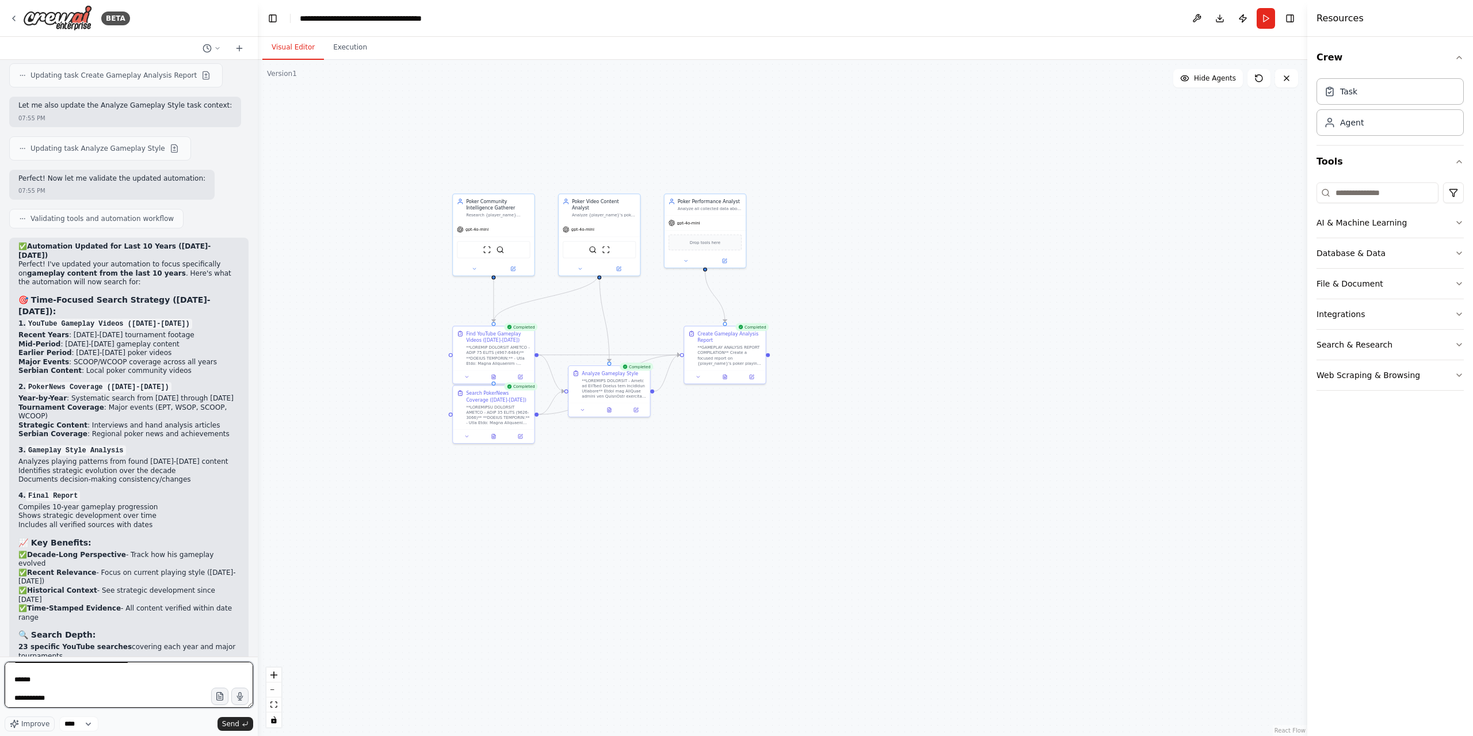
click at [155, 702] on textarea "**********" at bounding box center [129, 684] width 248 height 46
type textarea "**********"
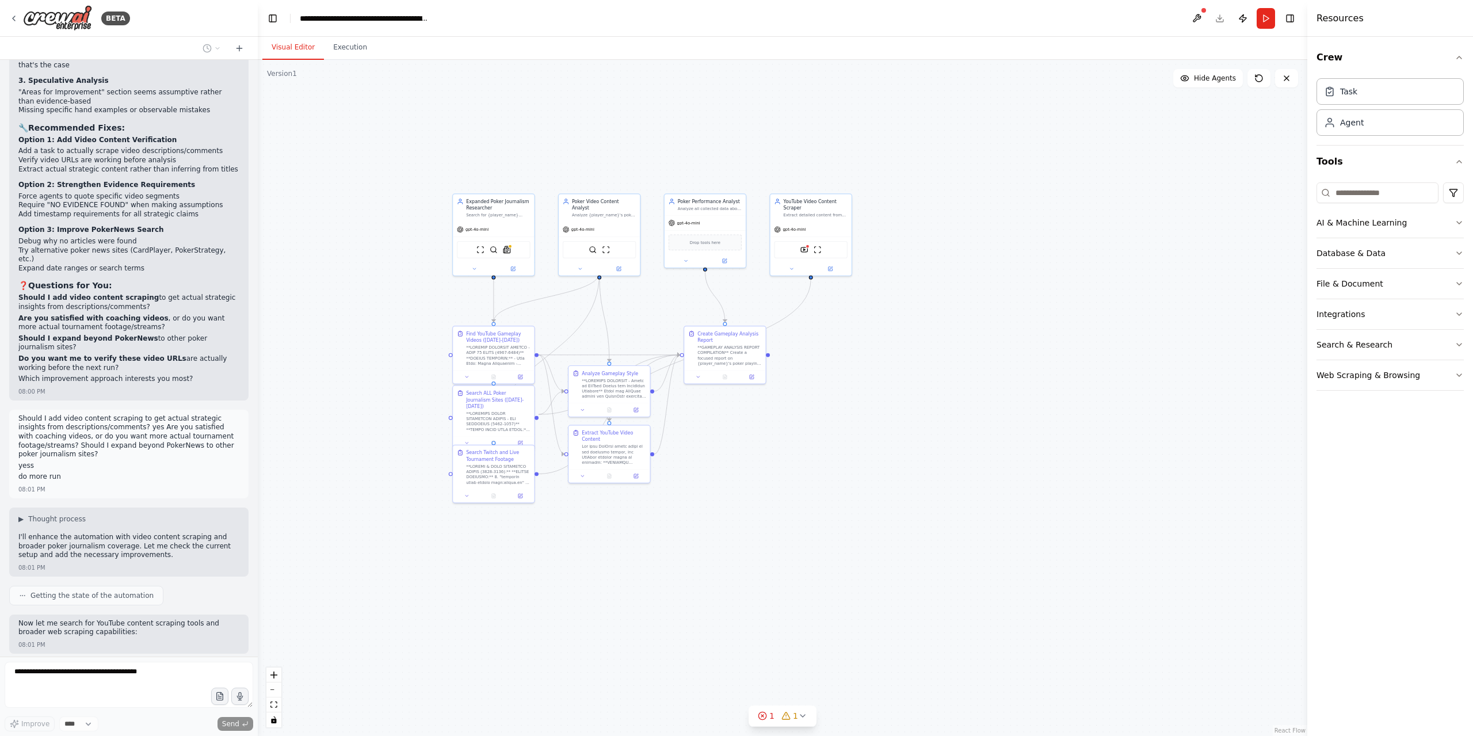
scroll to position [12696, 0]
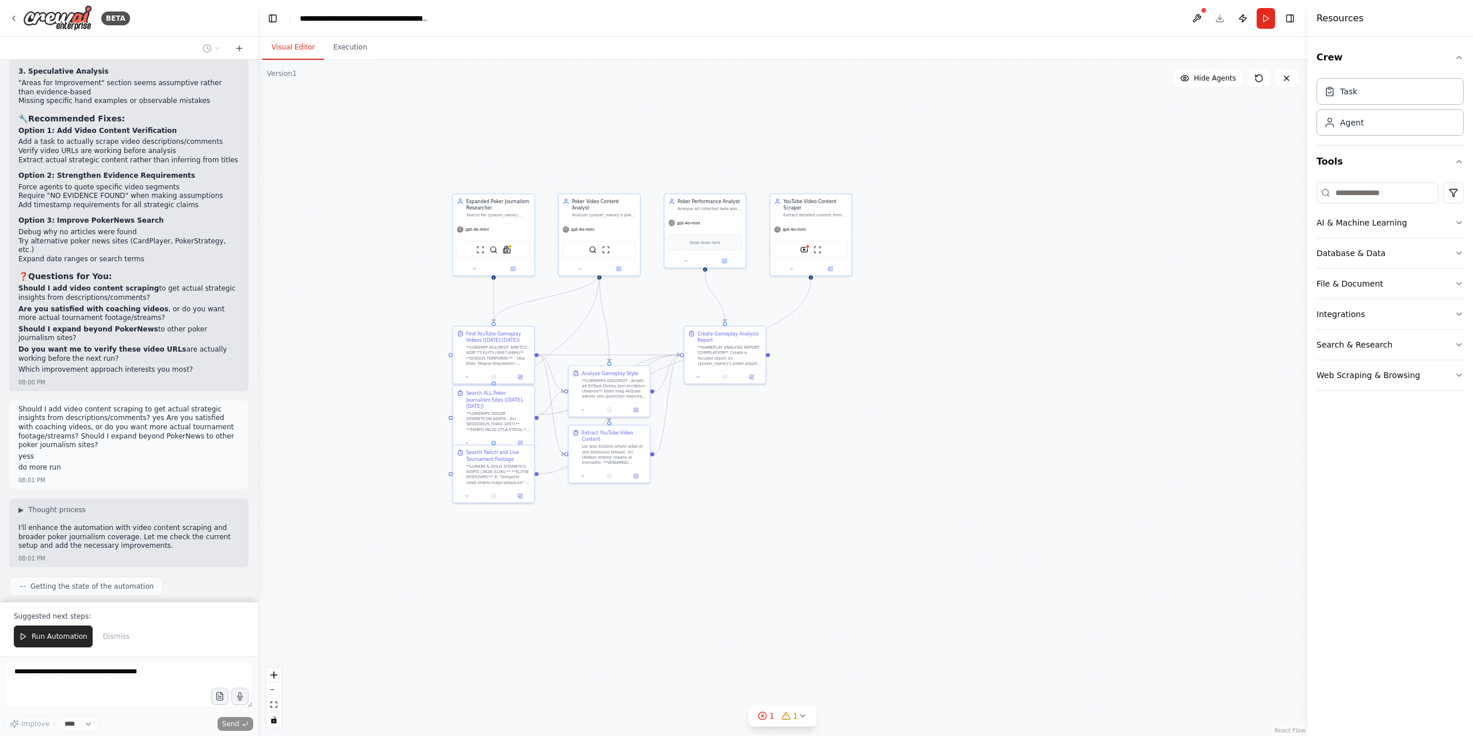
click at [72, 638] on span "Run Automation" at bounding box center [60, 636] width 56 height 9
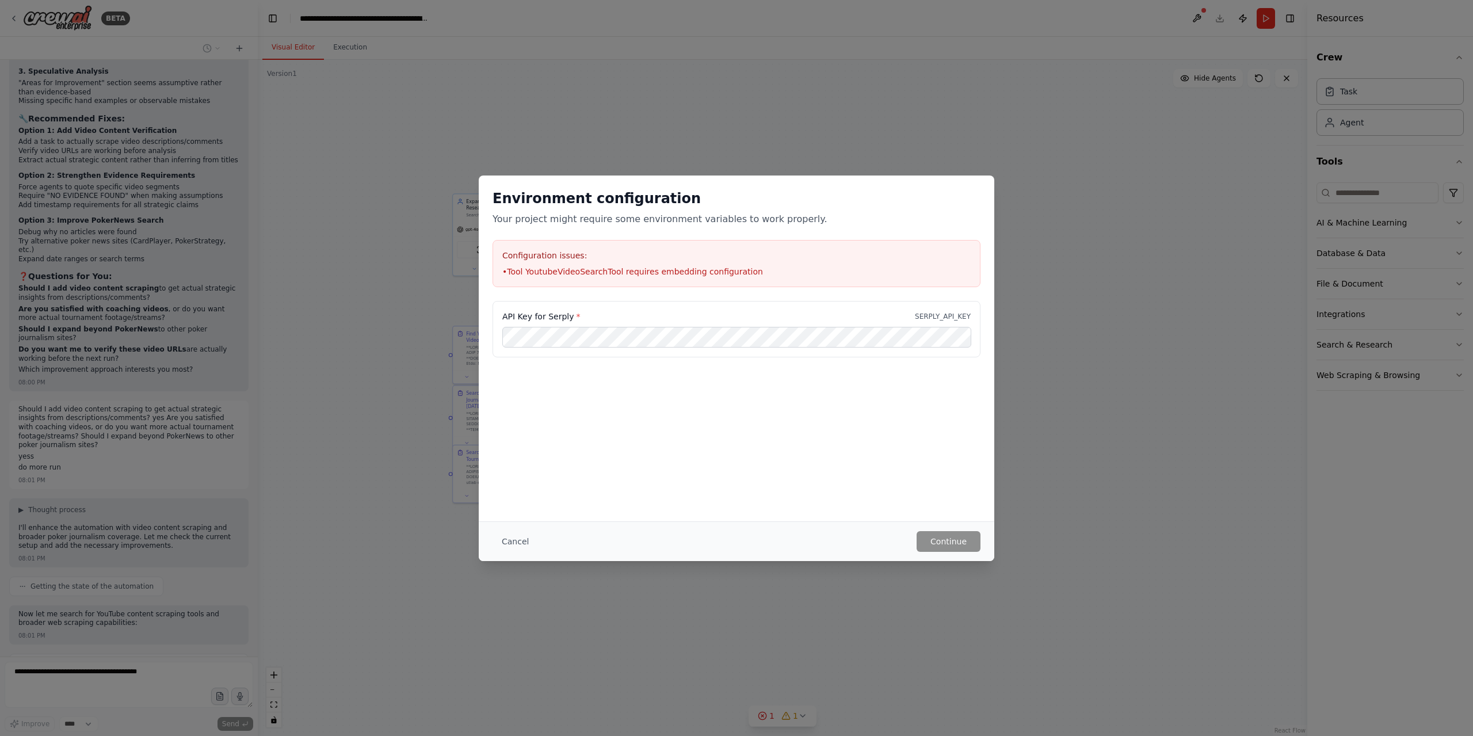
click at [557, 319] on label "API Key for Serply *" at bounding box center [541, 317] width 78 height 12
copy label "Serply"
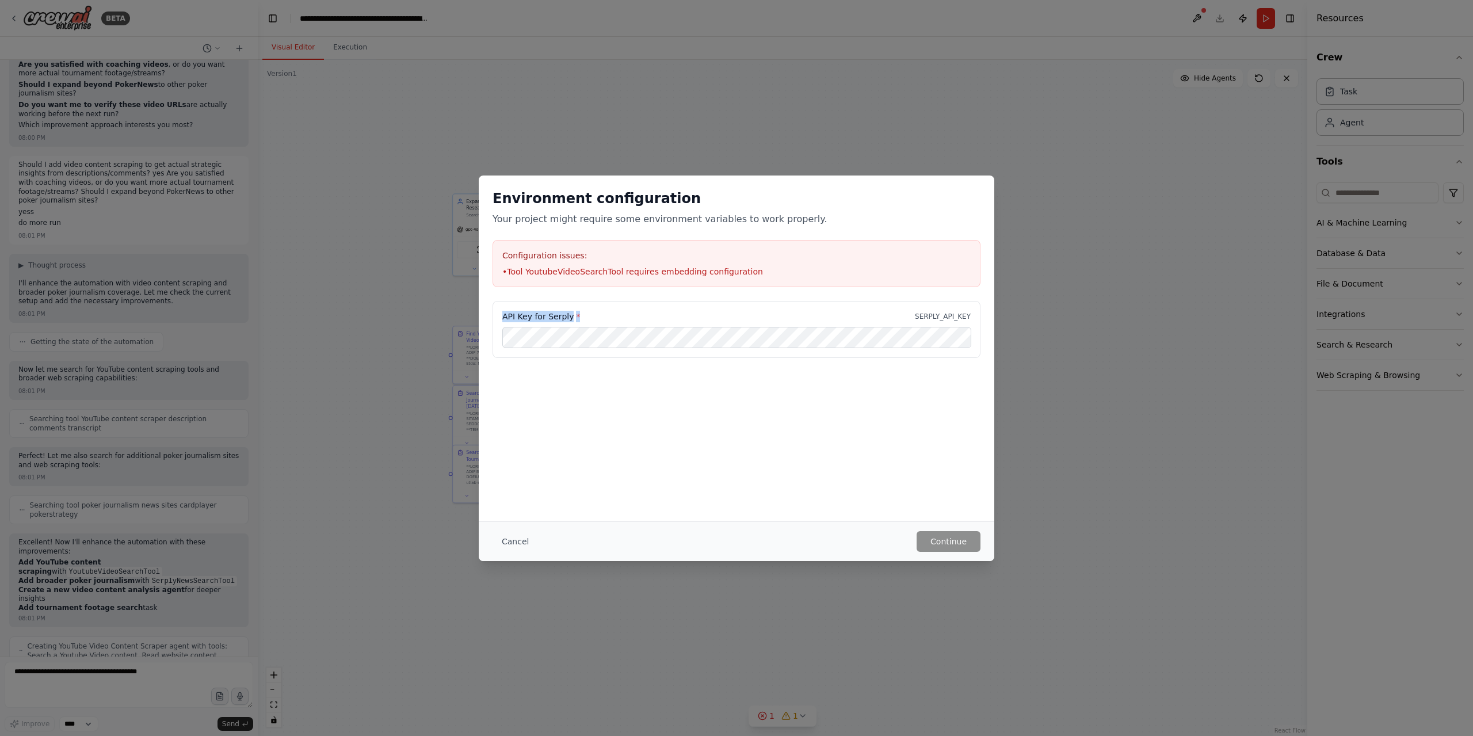
drag, startPoint x: 584, startPoint y: 316, endPoint x: 495, endPoint y: 315, distance: 88.6
click at [495, 315] on div "API Key for Serply * SERPLY_API_KEY" at bounding box center [736, 329] width 488 height 57
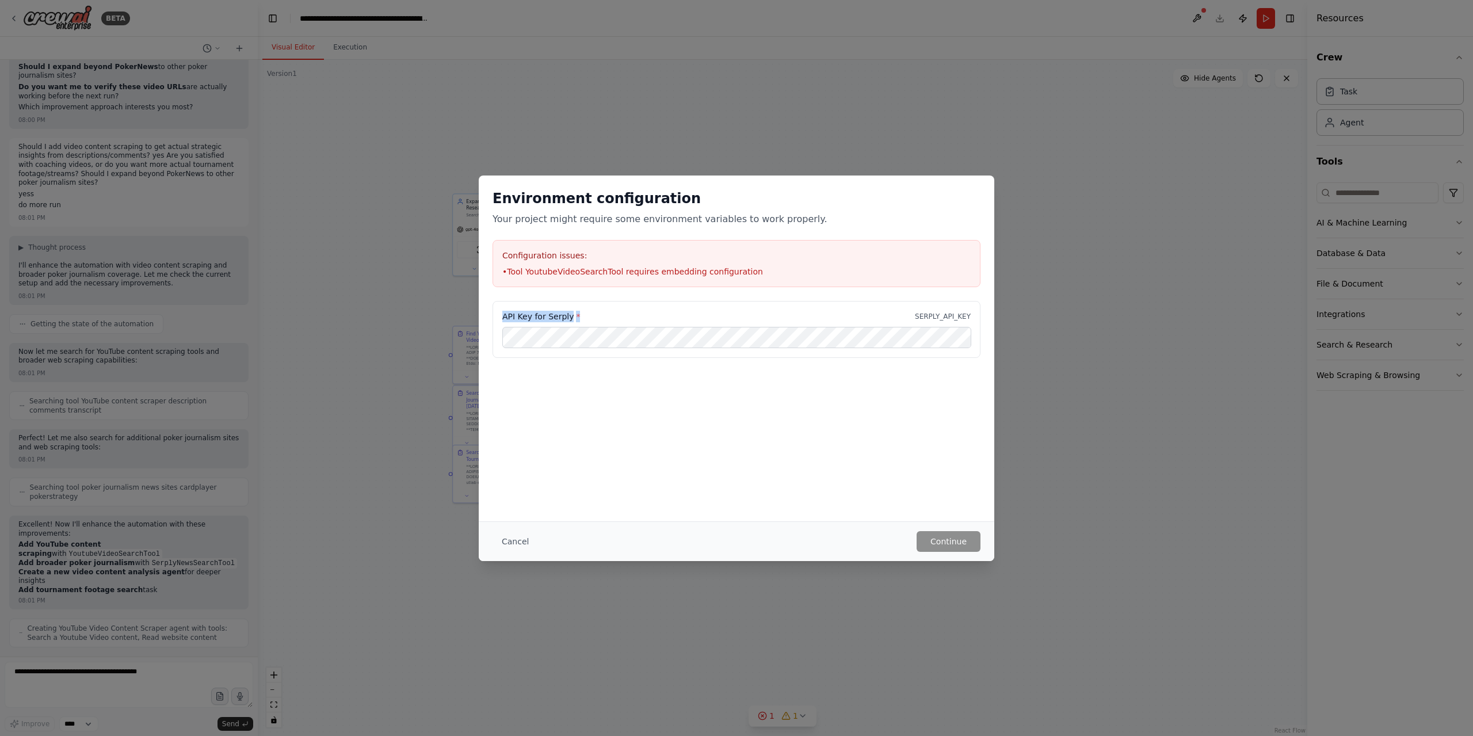
copy label "API Key for Serply *"
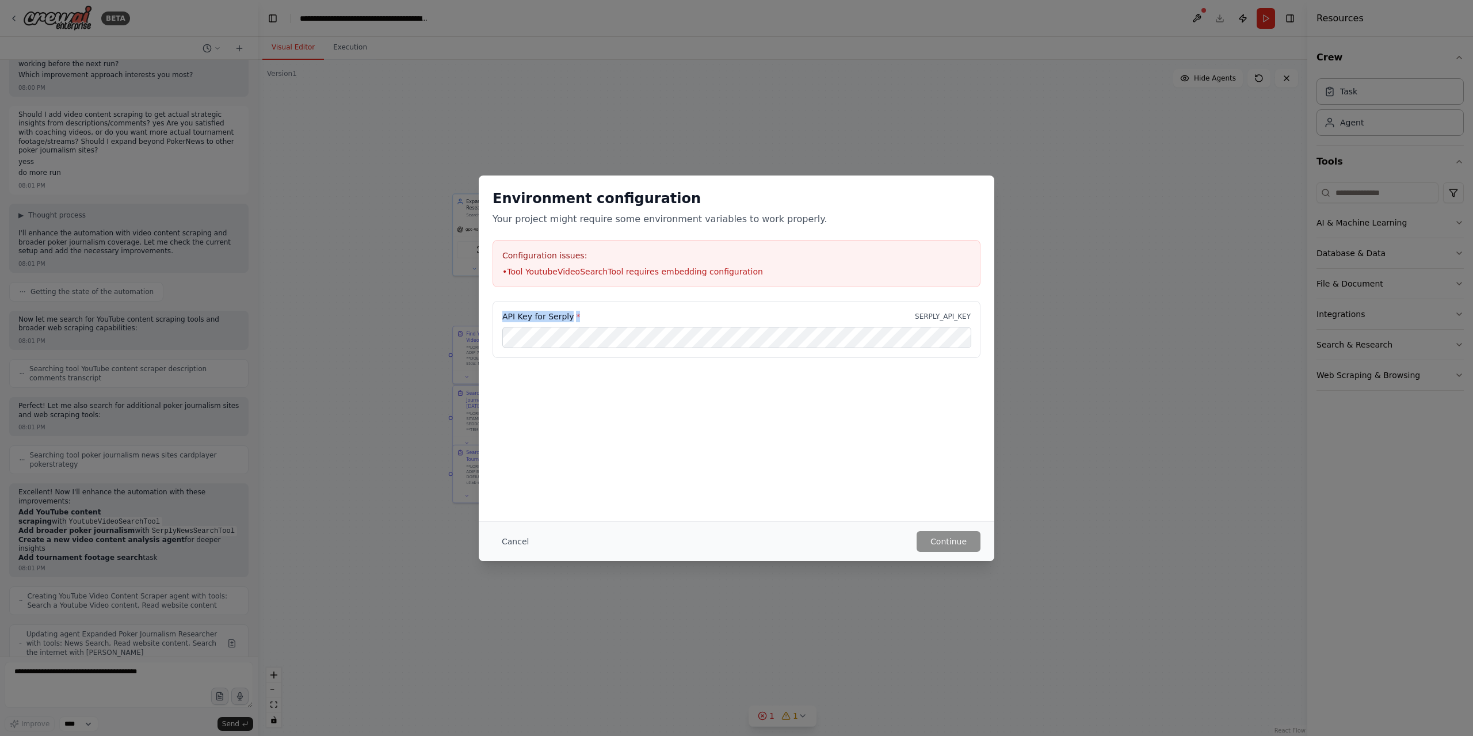
scroll to position [13175, 0]
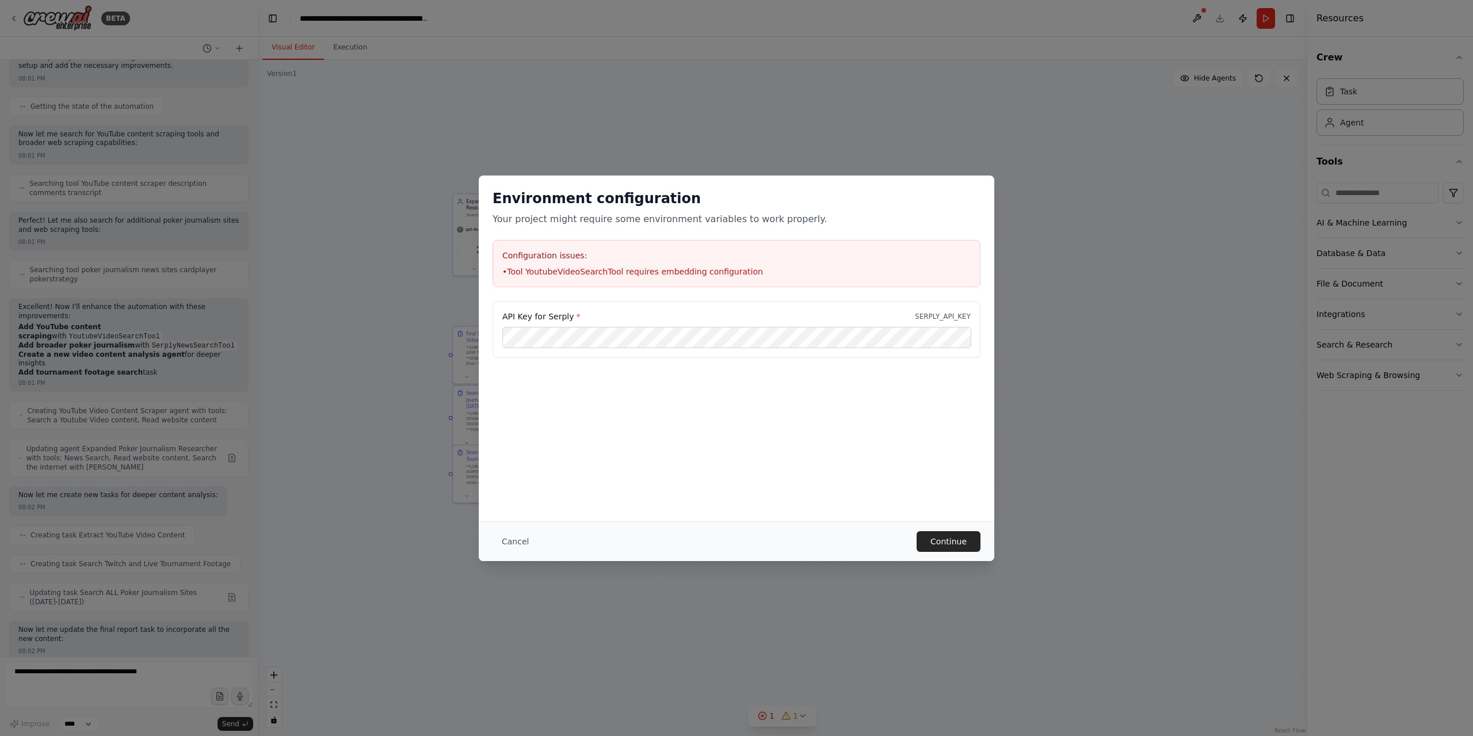
drag, startPoint x: 963, startPoint y: 542, endPoint x: 1426, endPoint y: 410, distance: 482.1
click at [964, 542] on button "Continue" at bounding box center [948, 541] width 64 height 21
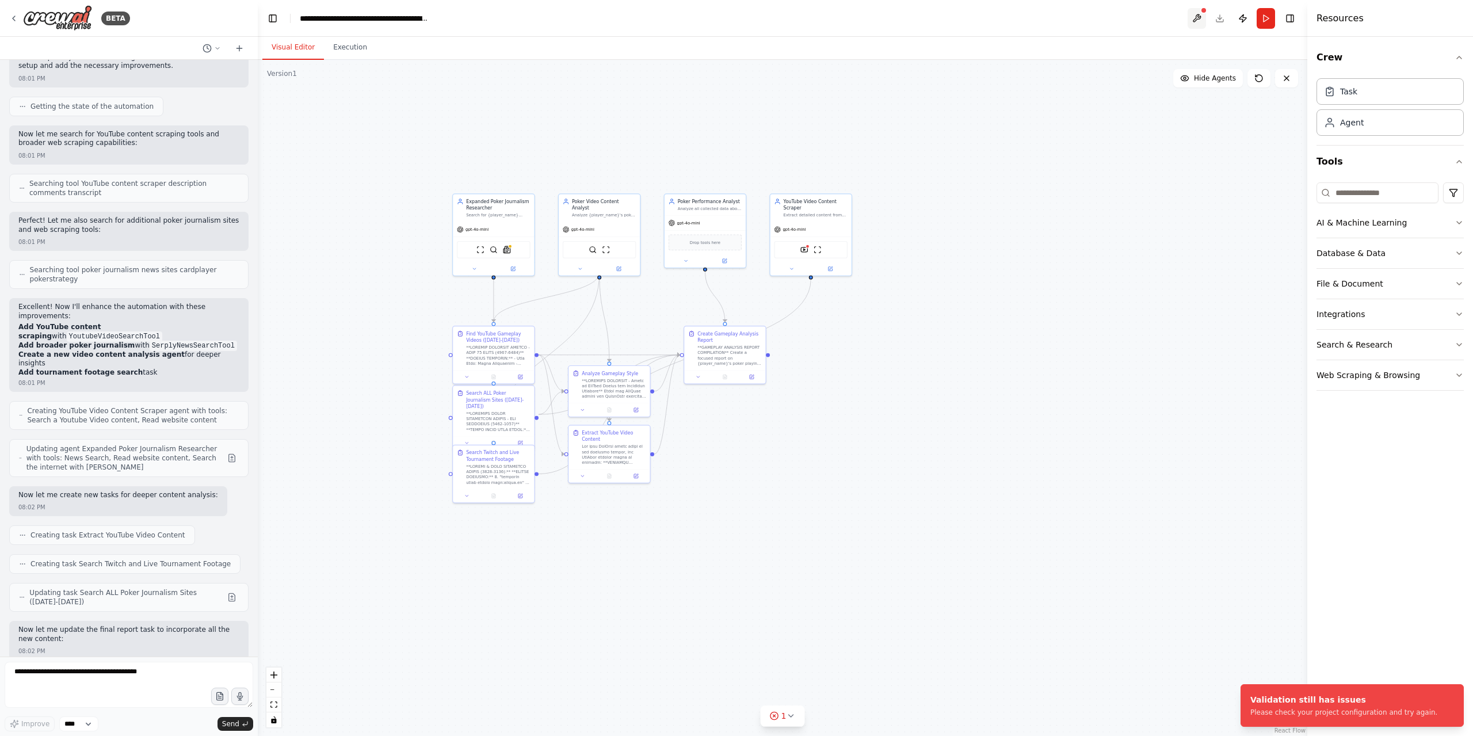
click at [1196, 19] on button at bounding box center [1196, 18] width 18 height 21
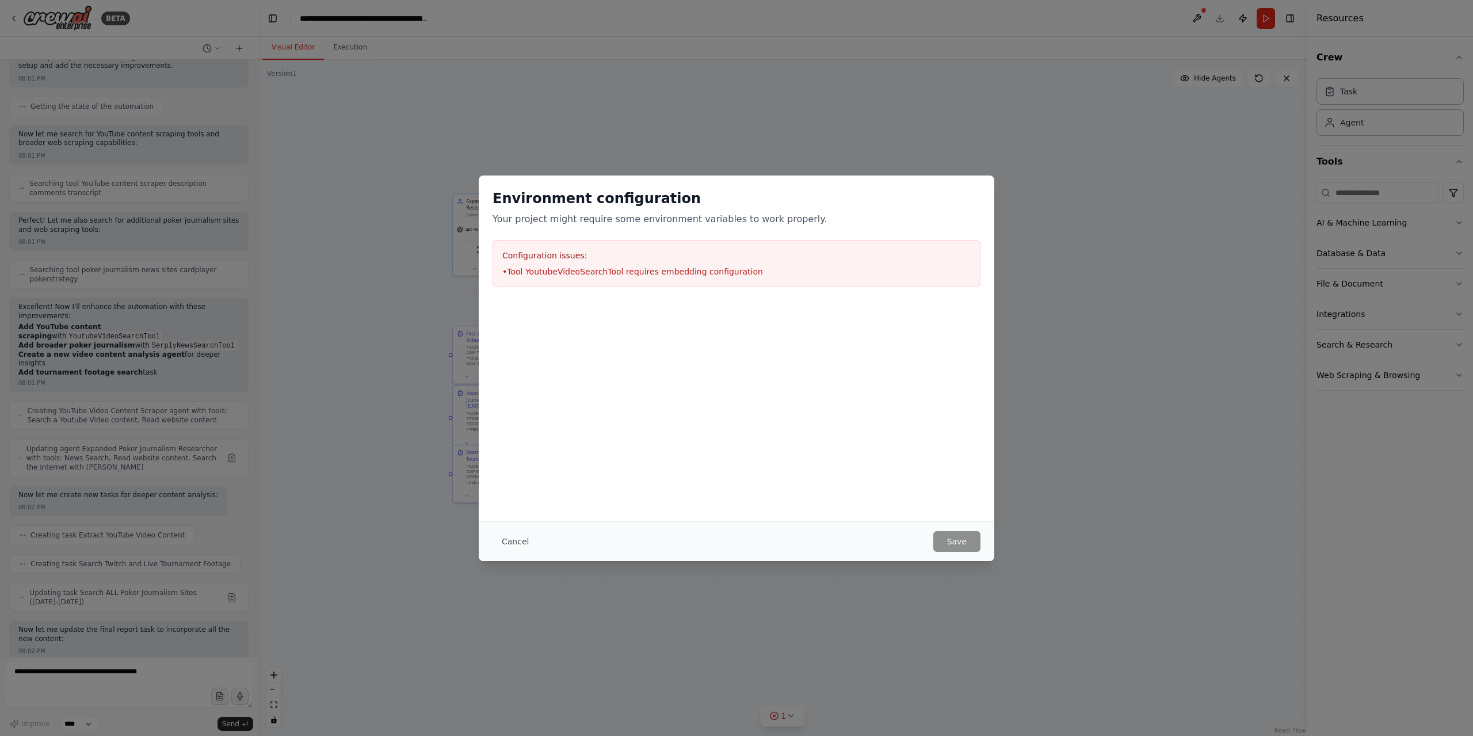
drag, startPoint x: 768, startPoint y: 267, endPoint x: 996, endPoint y: 505, distance: 329.5
click at [769, 267] on li "• Tool YoutubeVideoSearchTool requires embedding configuration" at bounding box center [736, 272] width 468 height 12
click at [519, 535] on button "Cancel" at bounding box center [514, 541] width 45 height 21
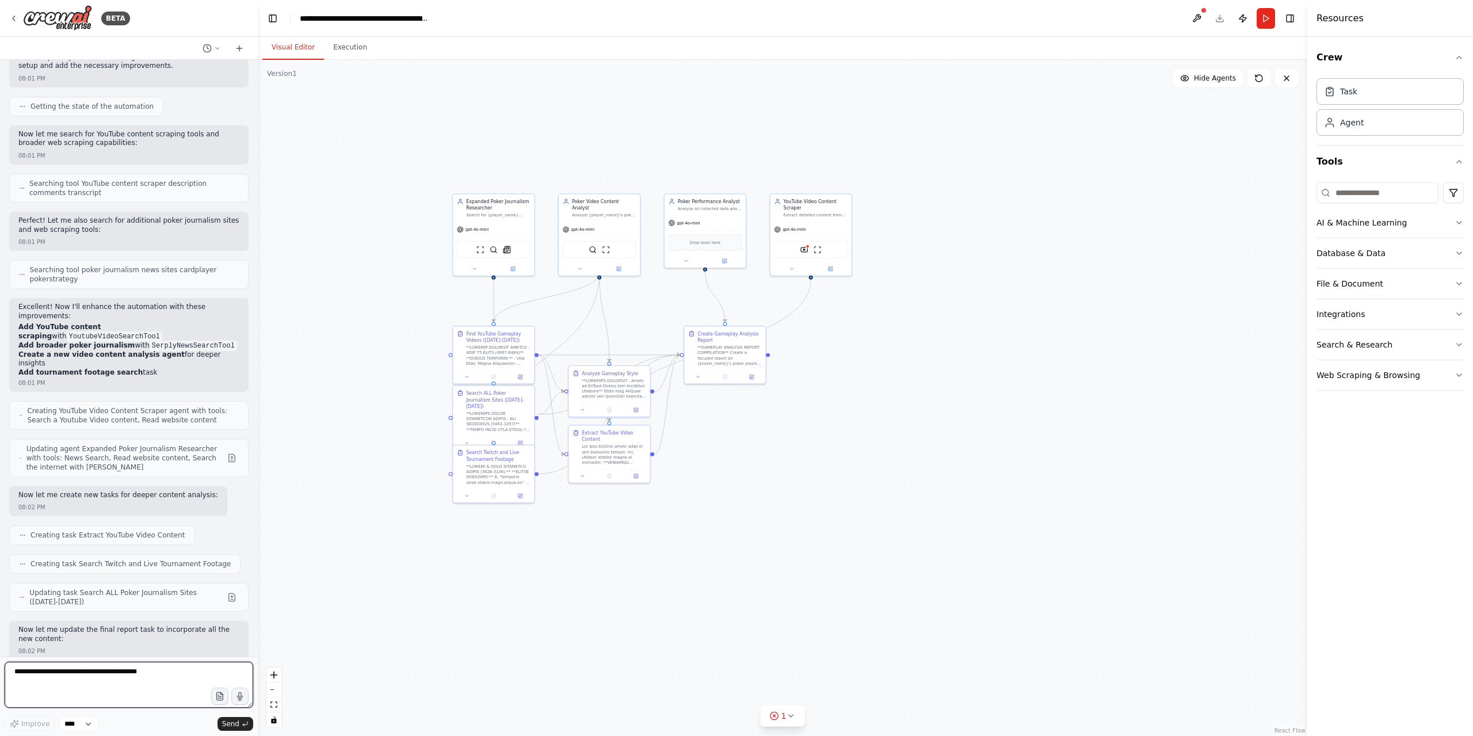
drag, startPoint x: 52, startPoint y: 689, endPoint x: 52, endPoint y: 678, distance: 10.9
click at [52, 689] on textarea at bounding box center [129, 684] width 248 height 46
type textarea "***"
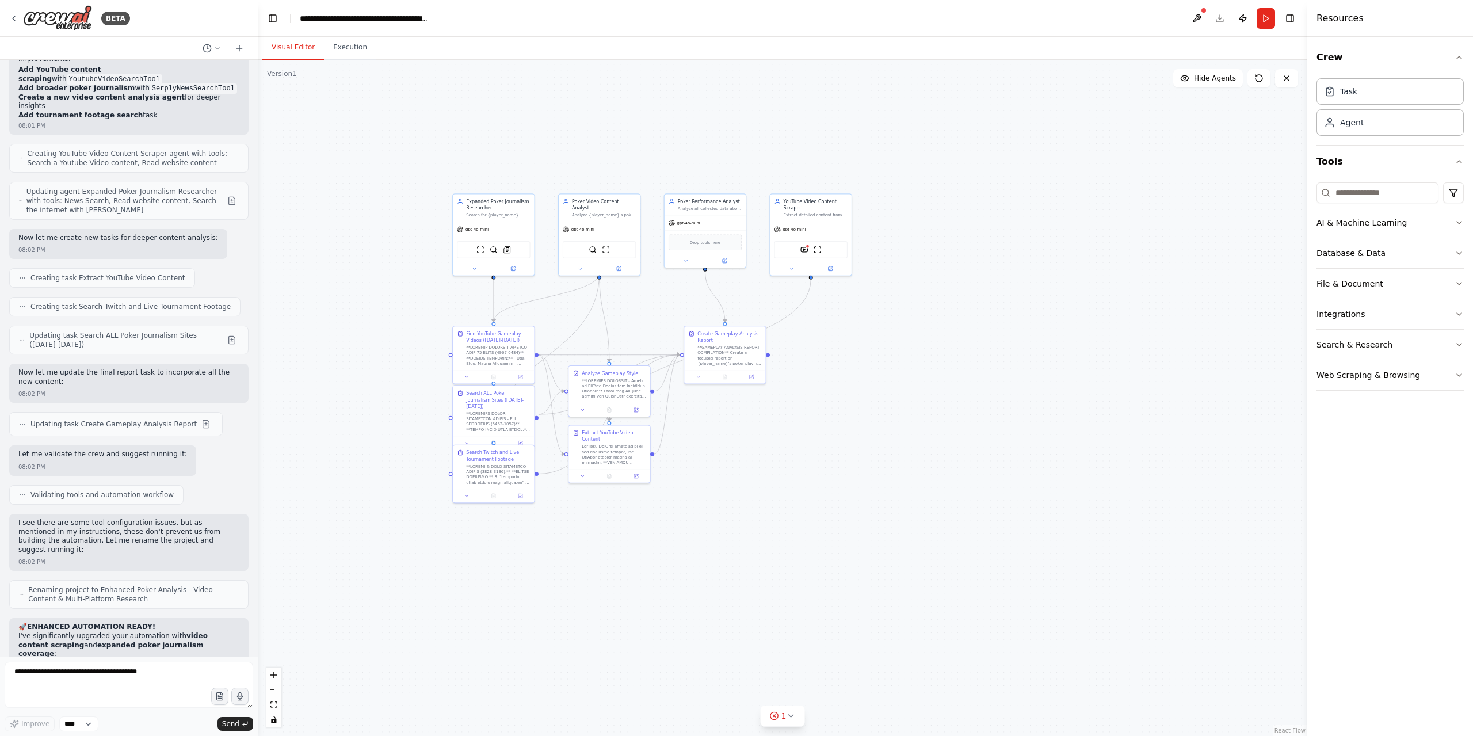
scroll to position [13444, 0]
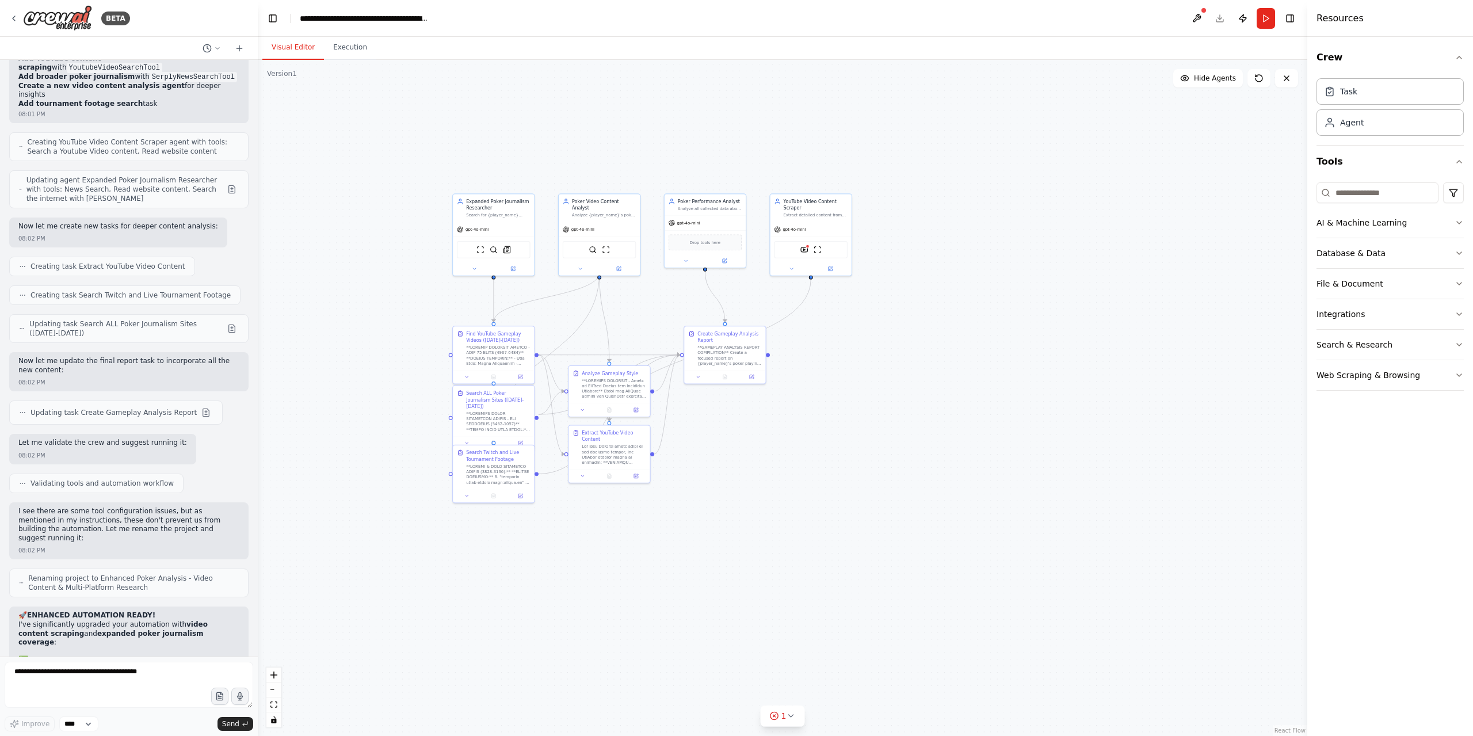
drag, startPoint x: 1260, startPoint y: 19, endPoint x: 1261, endPoint y: 25, distance: 6.4
click at [1260, 19] on button "Run" at bounding box center [1265, 18] width 18 height 21
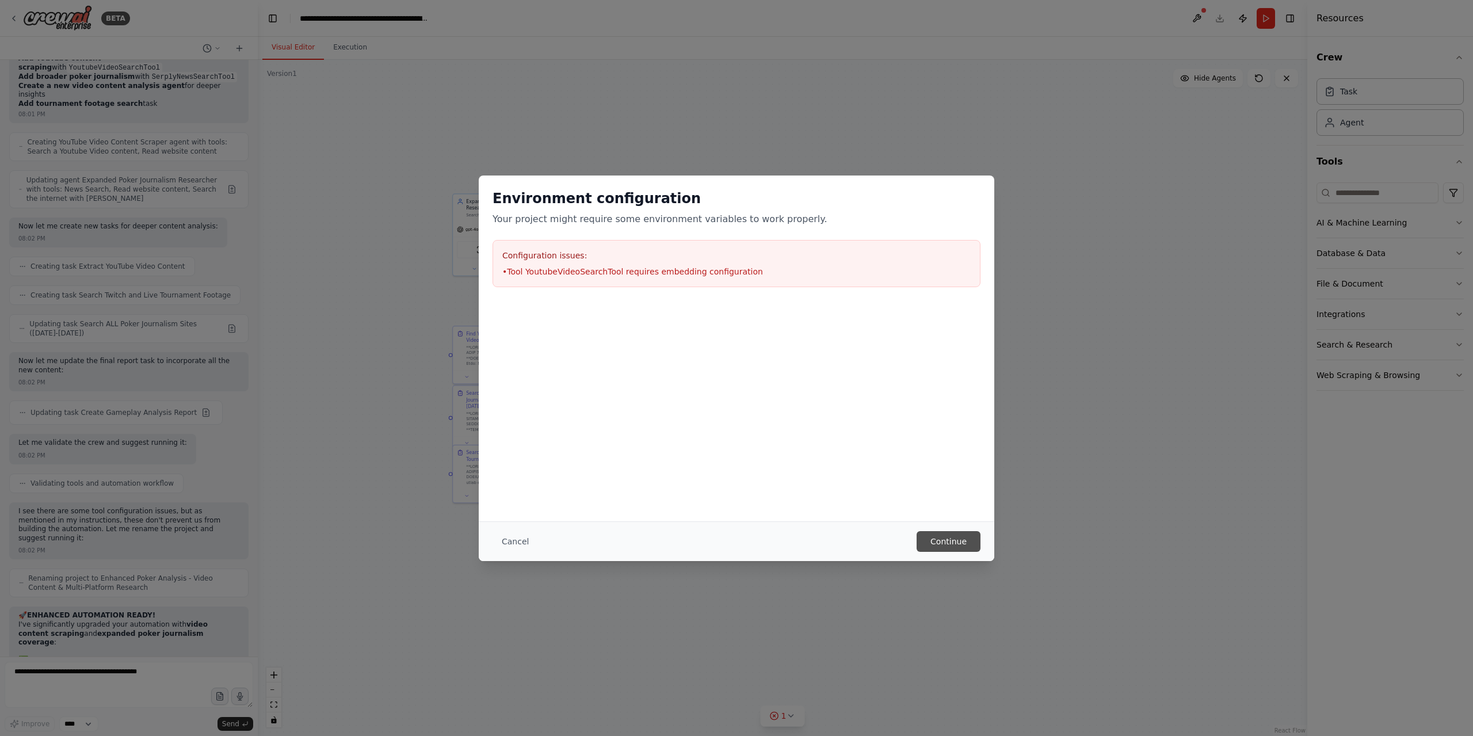
click at [958, 536] on button "Continue" at bounding box center [948, 541] width 64 height 21
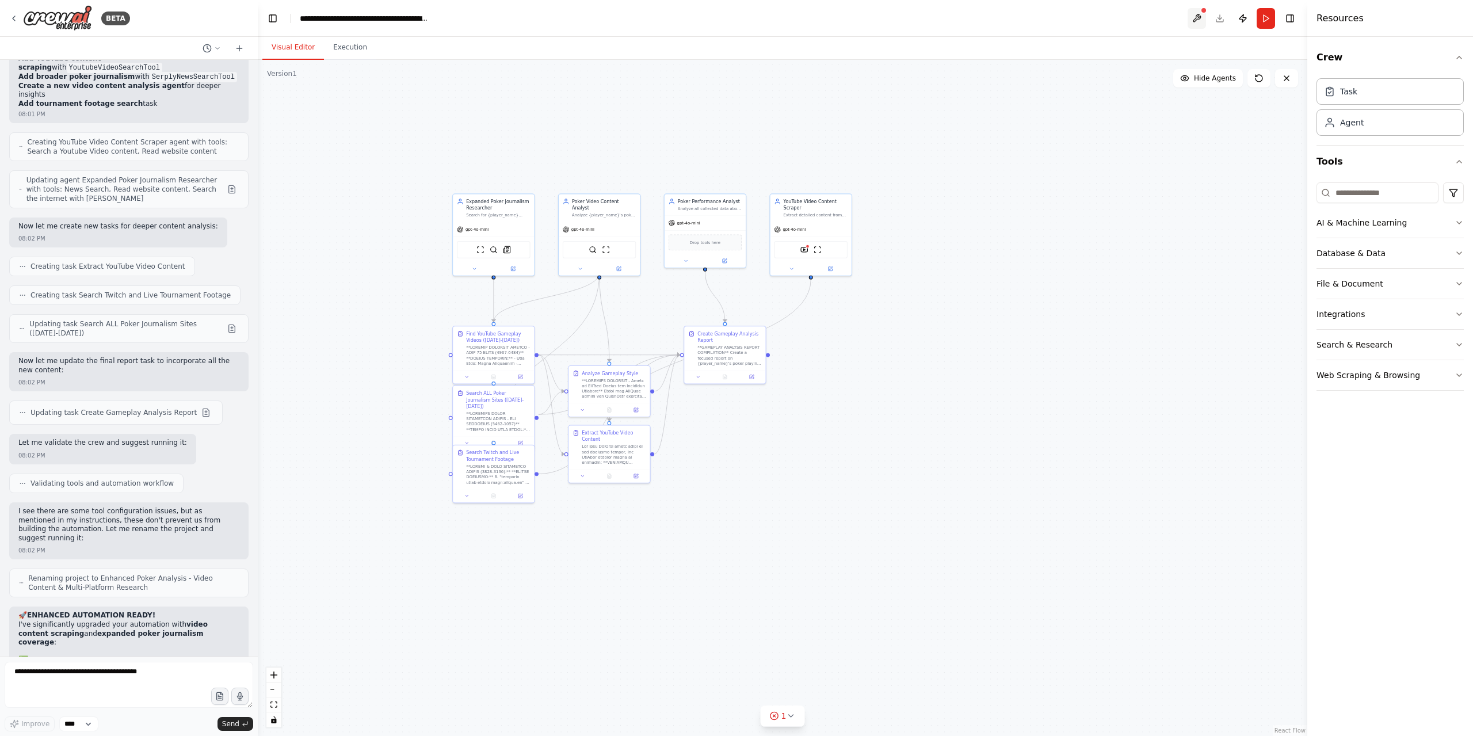
click at [1199, 20] on button at bounding box center [1196, 18] width 18 height 21
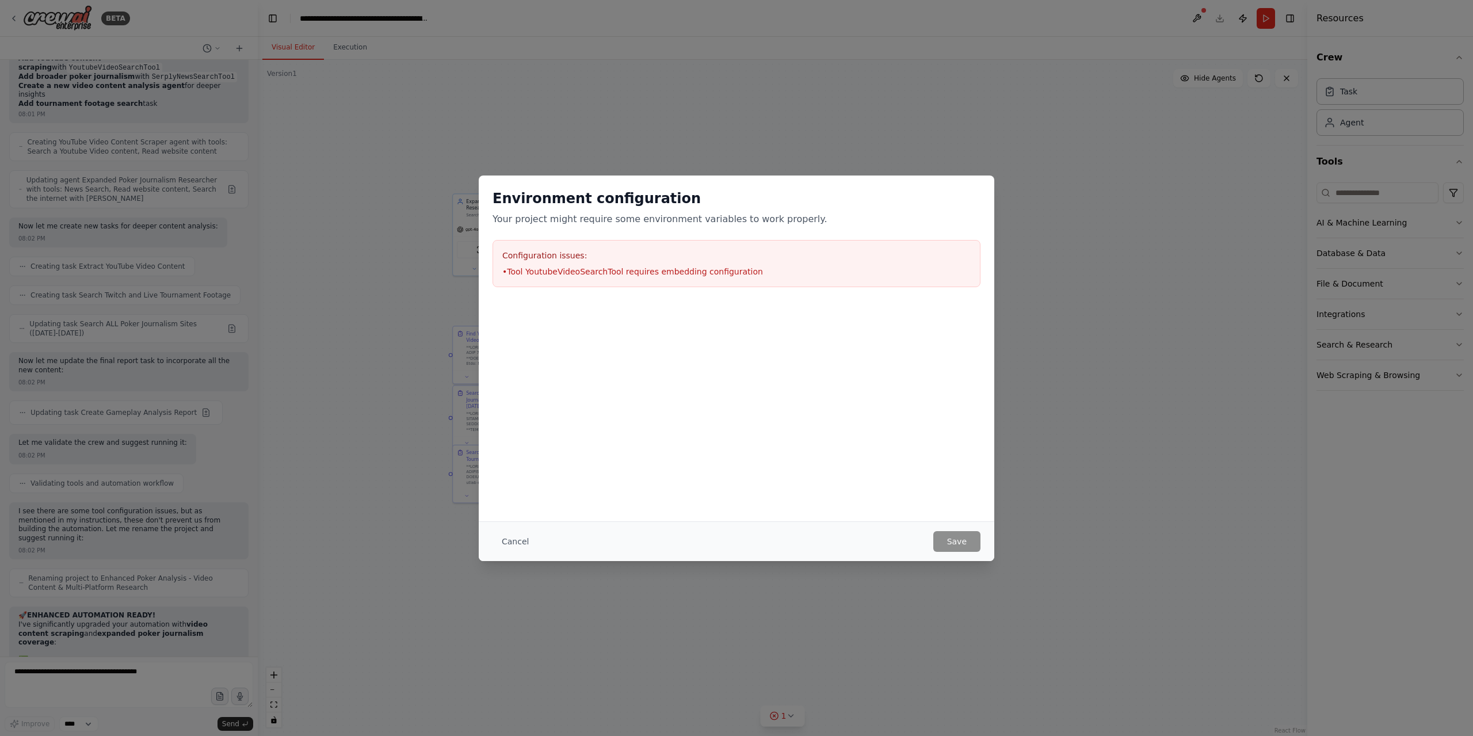
click at [680, 269] on li "• Tool YoutubeVideoSearchTool requires embedding configuration" at bounding box center [736, 272] width 468 height 12
click at [720, 357] on div at bounding box center [736, 358] width 515 height 115
click at [689, 261] on div "Configuration issues: • Tool YoutubeVideoSearchTool requires embedding configur…" at bounding box center [736, 263] width 488 height 47
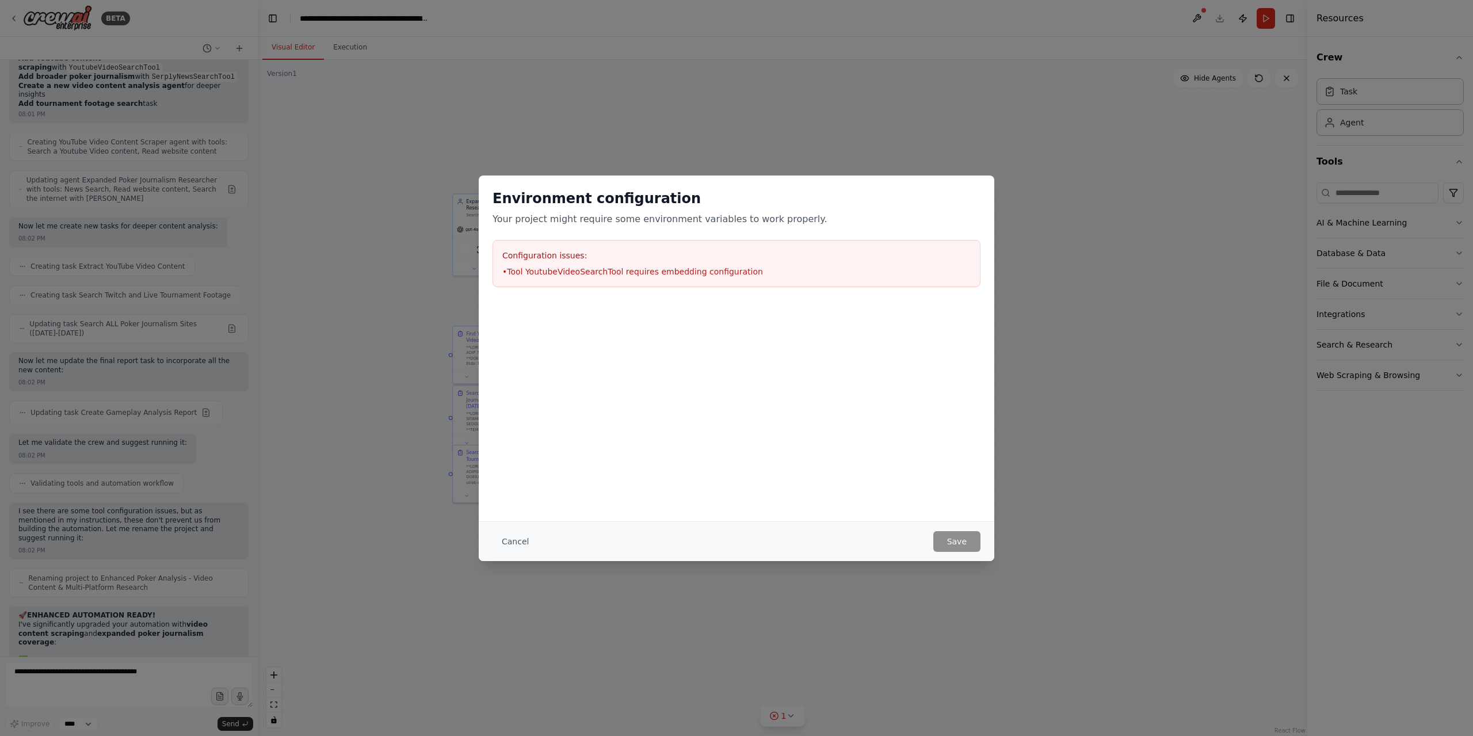
click at [688, 270] on li "• Tool YoutubeVideoSearchTool requires embedding configuration" at bounding box center [736, 272] width 468 height 12
drag, startPoint x: 754, startPoint y: 269, endPoint x: 508, endPoint y: 272, distance: 245.1
click at [510, 272] on li "• Tool YoutubeVideoSearchTool requires embedding configuration" at bounding box center [736, 272] width 468 height 12
click at [481, 547] on div "Environment configuration Your project might require some environment variables…" at bounding box center [736, 368] width 1473 height 736
click at [498, 545] on button "Cancel" at bounding box center [514, 541] width 45 height 21
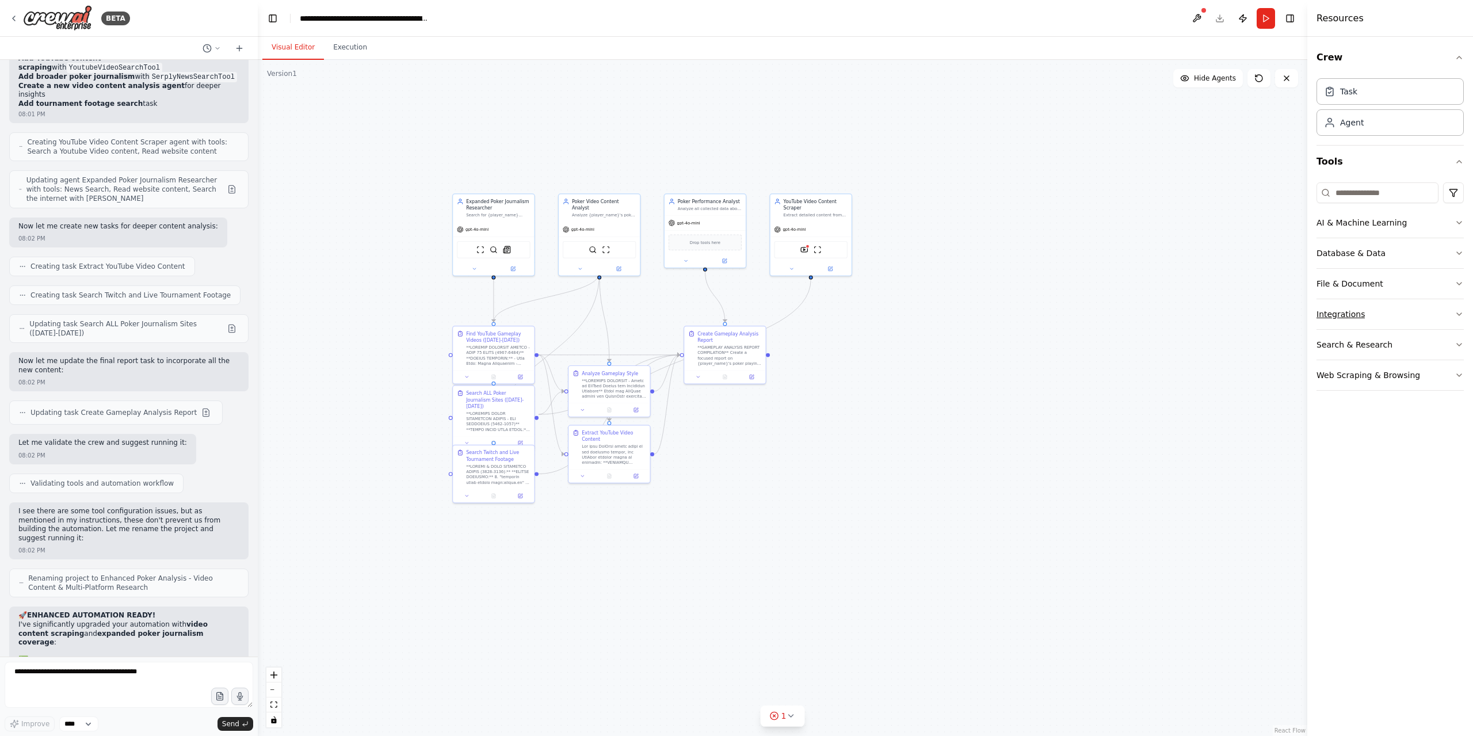
click at [1396, 312] on button "Integrations" at bounding box center [1389, 314] width 147 height 30
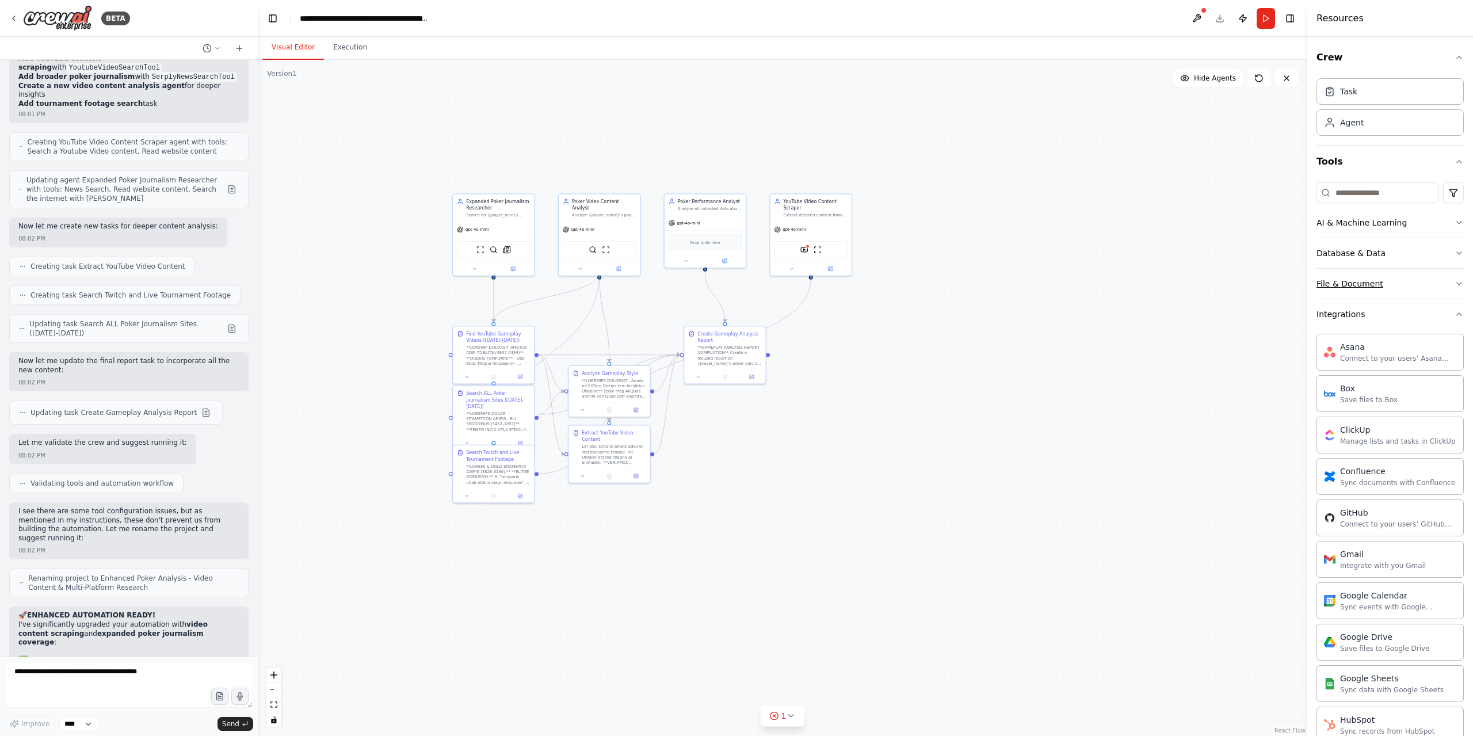
click at [1414, 278] on button "File & Document" at bounding box center [1389, 284] width 147 height 30
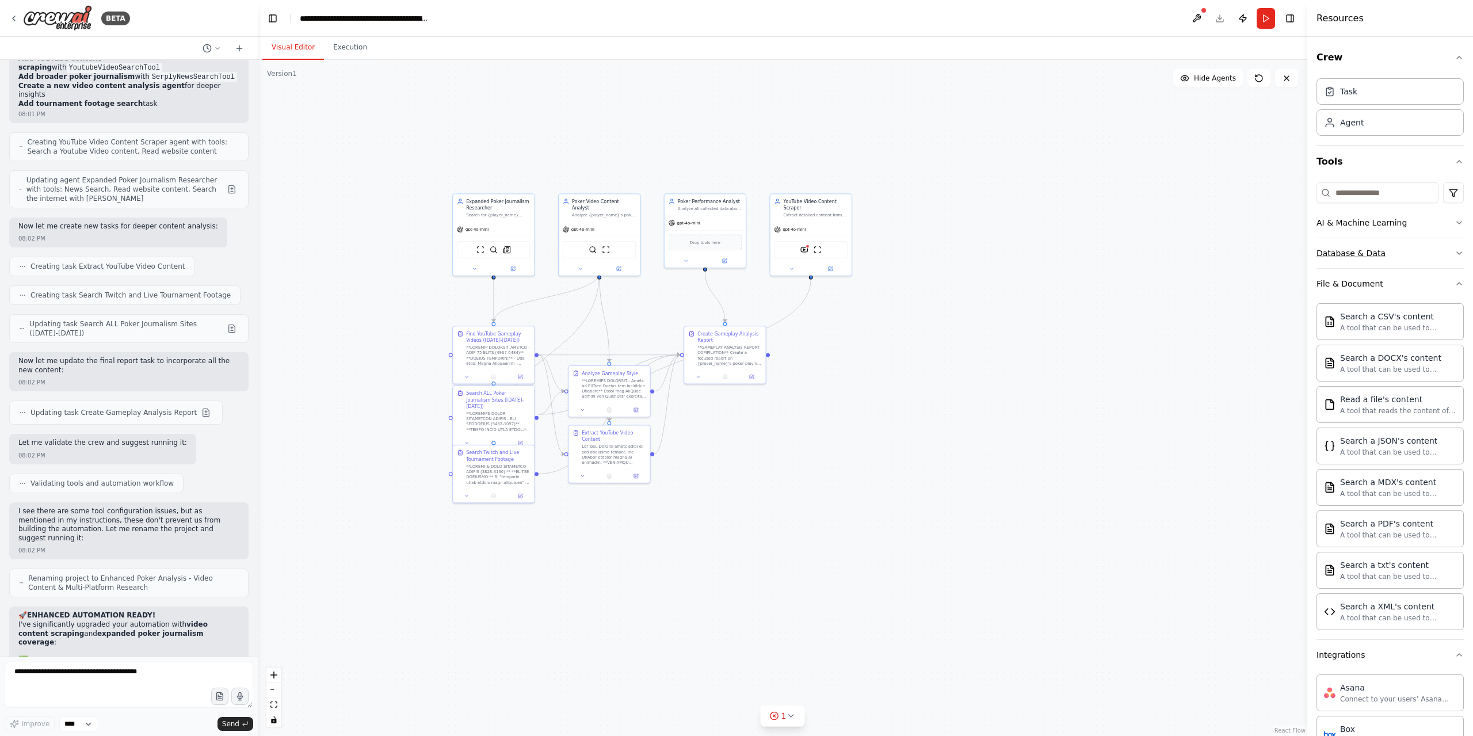
click at [1420, 258] on button "Database & Data" at bounding box center [1389, 253] width 147 height 30
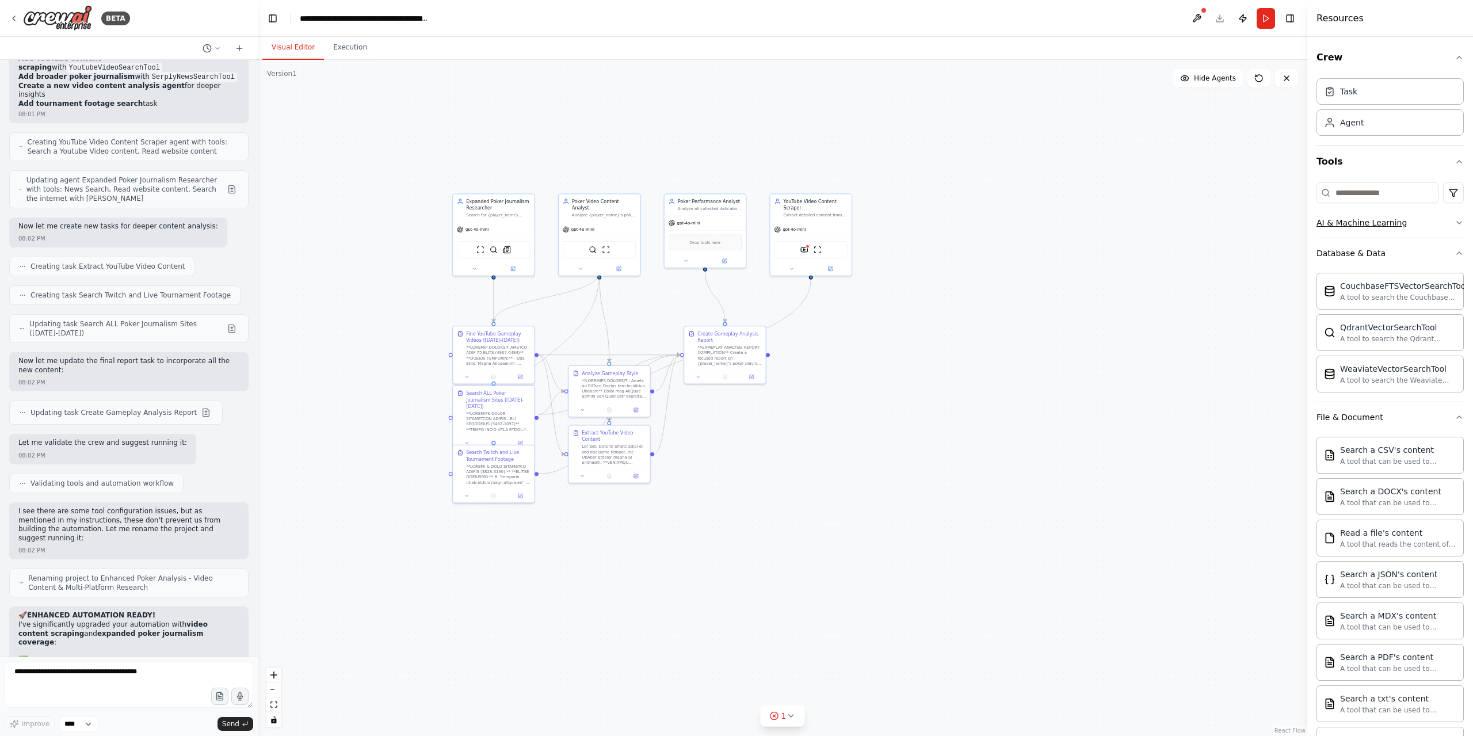
click at [1419, 227] on button "AI & Machine Learning" at bounding box center [1389, 223] width 147 height 30
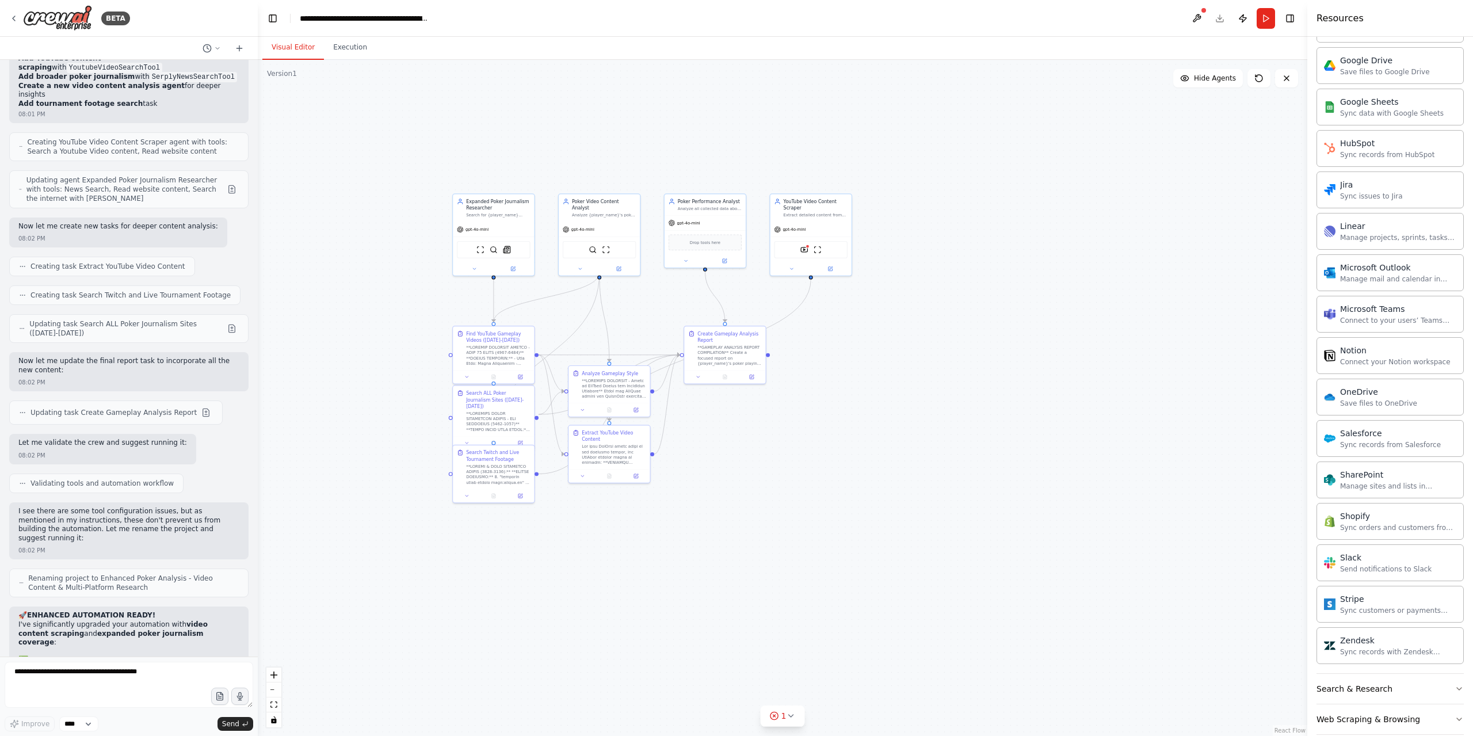
scroll to position [1226, 0]
drag, startPoint x: 1404, startPoint y: 662, endPoint x: 1403, endPoint y: 679, distance: 16.7
click at [1405, 673] on button "Search & Research" at bounding box center [1389, 688] width 147 height 30
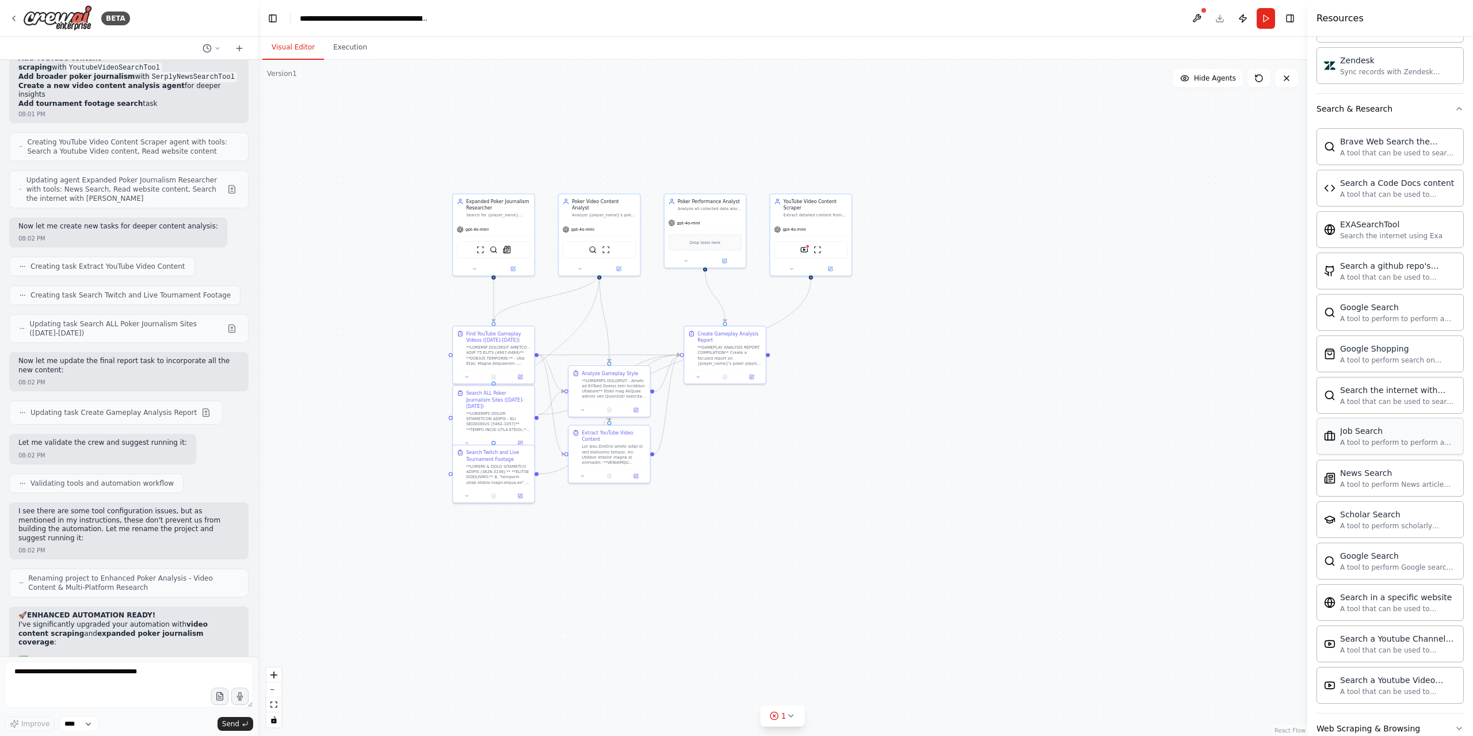
scroll to position [1810, 0]
click at [1420, 628] on div "Search a Youtube Channels content" at bounding box center [1398, 634] width 116 height 12
click at [1396, 682] on div "A tool that can be used to semantic search a query from a Youtube Video content." at bounding box center [1398, 686] width 116 height 9
click at [1353, 669] on div "Search a Youtube Video content" at bounding box center [1398, 675] width 116 height 12
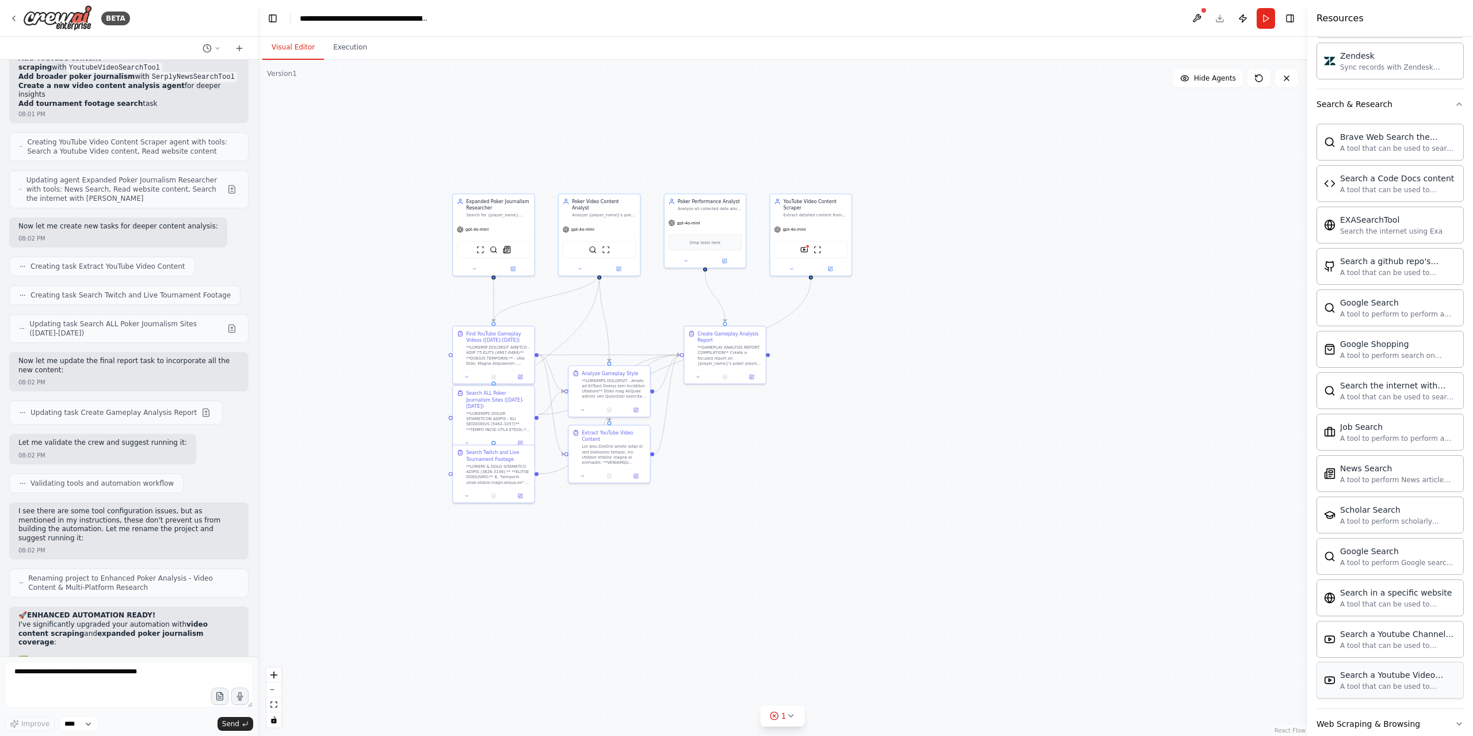
click at [1398, 669] on div "Search a Youtube Video content" at bounding box center [1398, 675] width 116 height 12
click at [1344, 682] on div "A tool that can be used to semantic search a query from a Youtube Video content." at bounding box center [1398, 686] width 116 height 9
click at [2, 10] on button "Toggle Sidebar" at bounding box center [-1, 368] width 9 height 736
drag, startPoint x: 1359, startPoint y: 622, endPoint x: 1083, endPoint y: 563, distance: 282.3
click at [938, 472] on div ".deletable-edge-delete-btn { width: 20px; height: 20px; border: 0px solid #ffff…" at bounding box center [782, 398] width 1049 height 676
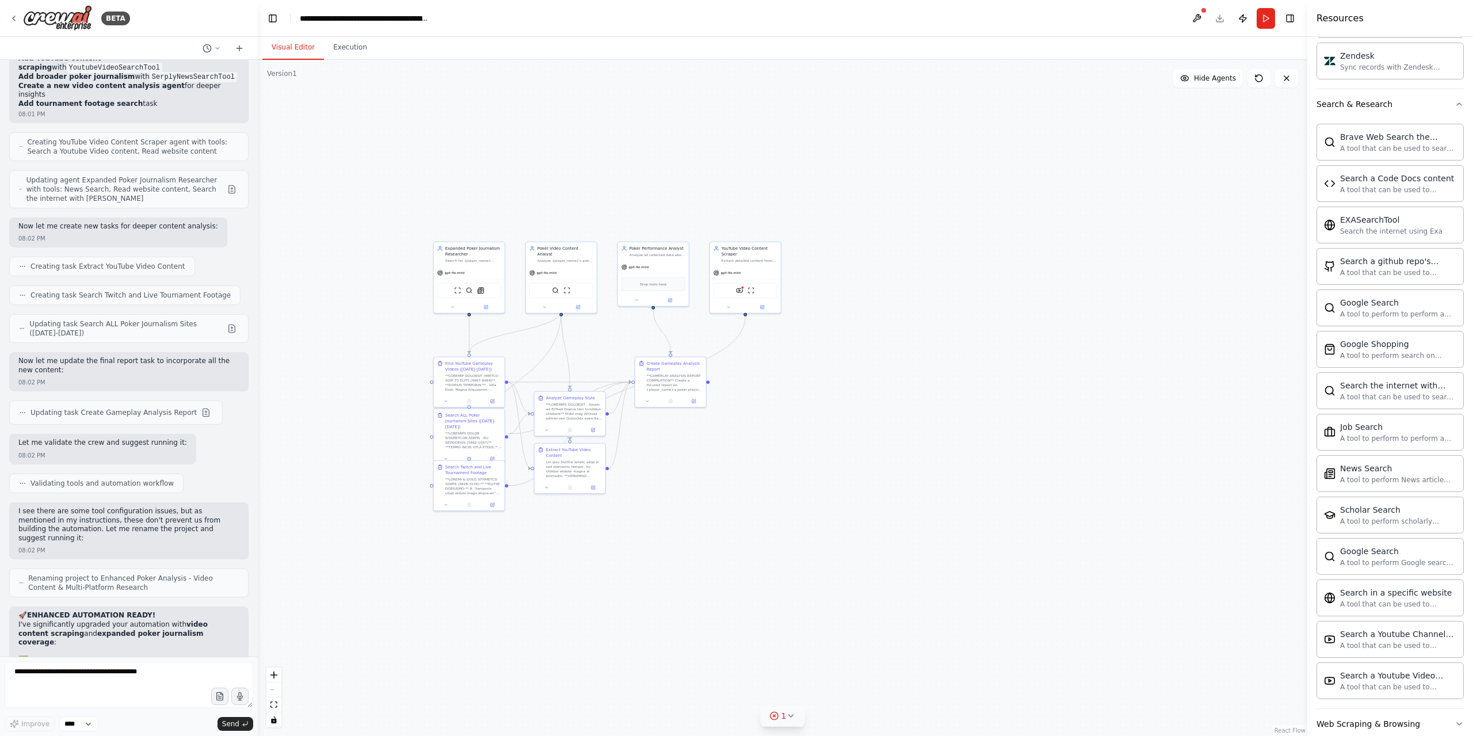
click at [787, 724] on button "1" at bounding box center [782, 715] width 44 height 21
click at [882, 690] on button at bounding box center [889, 686] width 20 height 14
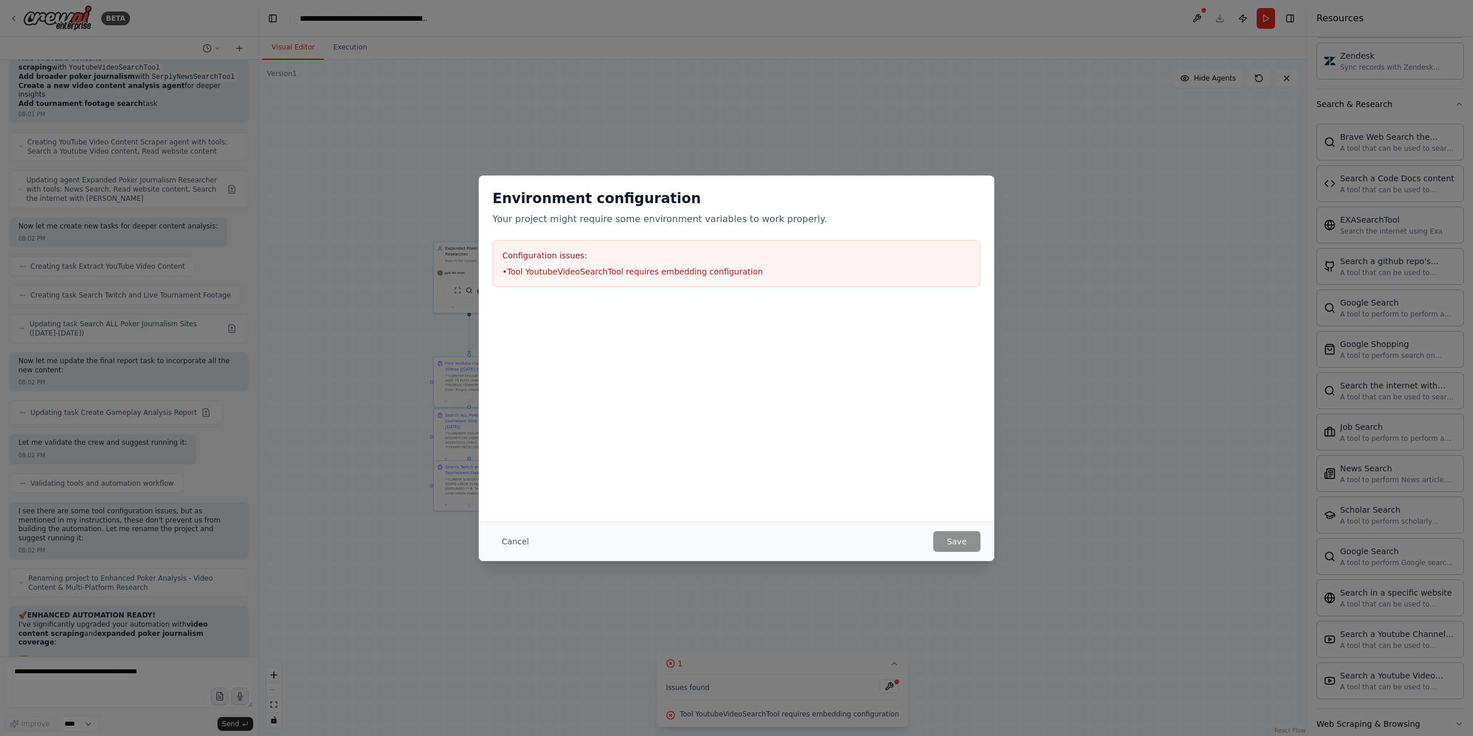
drag, startPoint x: 889, startPoint y: 680, endPoint x: 590, endPoint y: 295, distance: 488.6
click at [590, 238] on div "Environment configuration Your project might require some environment variables…" at bounding box center [736, 237] width 515 height 125
drag, startPoint x: 590, startPoint y: 302, endPoint x: 591, endPoint y: 323, distance: 20.8
click at [589, 303] on div at bounding box center [736, 308] width 515 height 14
drag, startPoint x: 764, startPoint y: 288, endPoint x: 734, endPoint y: 272, distance: 34.5
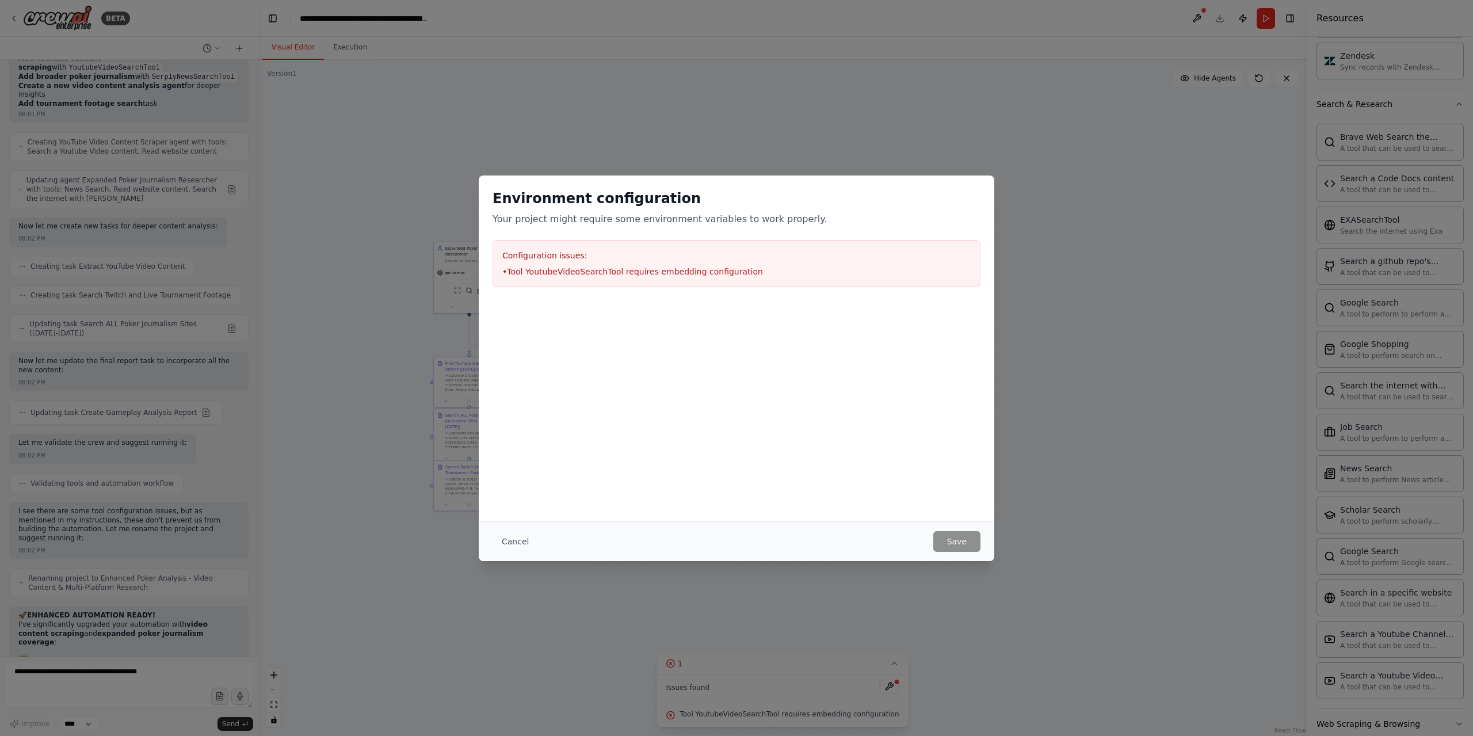
click at [749, 281] on div "Environment configuration Your project might require some environment variables…" at bounding box center [736, 237] width 515 height 125
drag, startPoint x: 697, startPoint y: 249, endPoint x: 716, endPoint y: 266, distance: 25.7
click at [699, 250] on h3 "Configuration issues:" at bounding box center [736, 256] width 468 height 12
click at [715, 270] on li "• Tool YoutubeVideoSearchTool requires embedding configuration" at bounding box center [736, 272] width 468 height 12
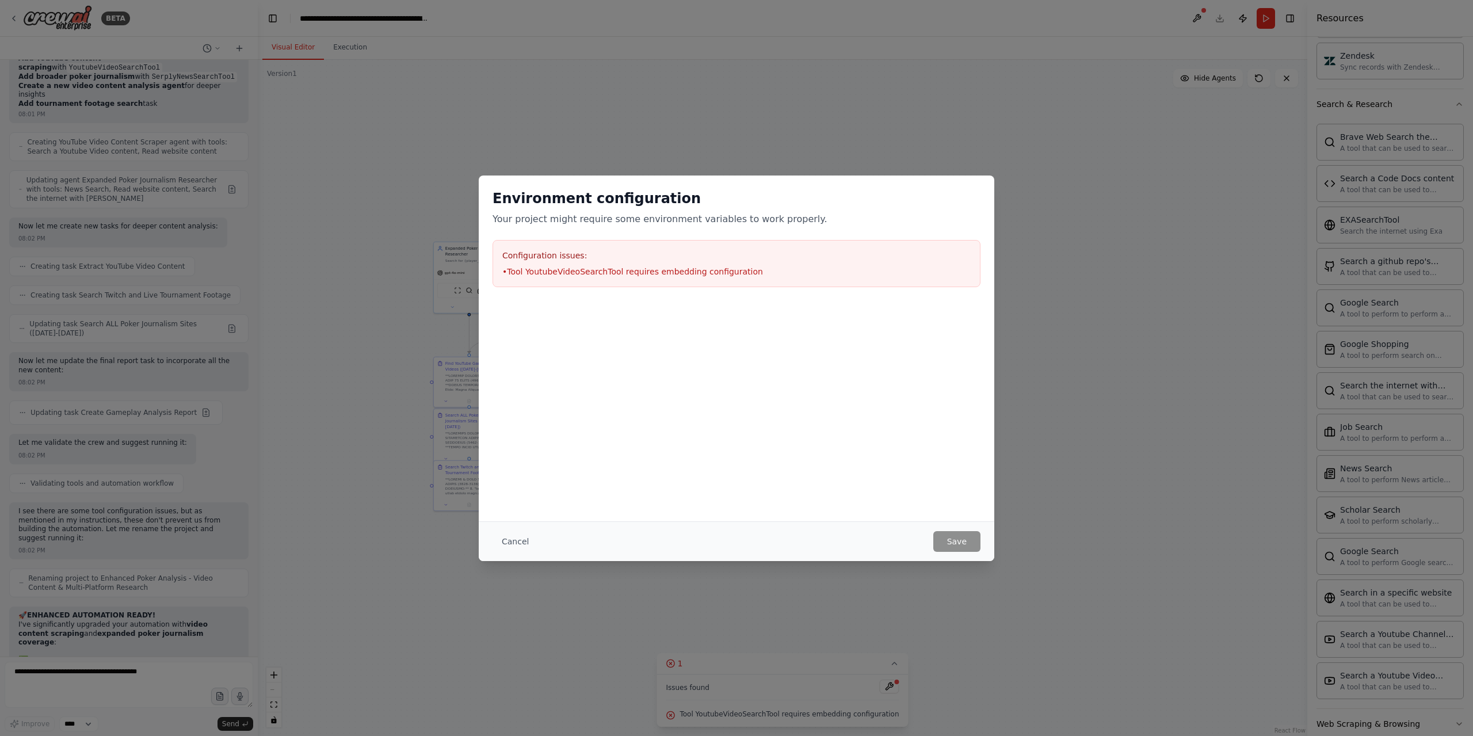
drag, startPoint x: 714, startPoint y: 271, endPoint x: 691, endPoint y: 268, distance: 23.8
click at [691, 268] on li "• Tool YoutubeVideoSearchTool requires embedding configuration" at bounding box center [736, 272] width 468 height 12
click at [521, 263] on div "Configuration issues: • Tool YoutubeVideoSearchTool requires embedding configur…" at bounding box center [736, 263] width 488 height 47
drag, startPoint x: 507, startPoint y: 541, endPoint x: 469, endPoint y: 515, distance: 46.3
click at [505, 538] on button "Cancel" at bounding box center [514, 541] width 45 height 21
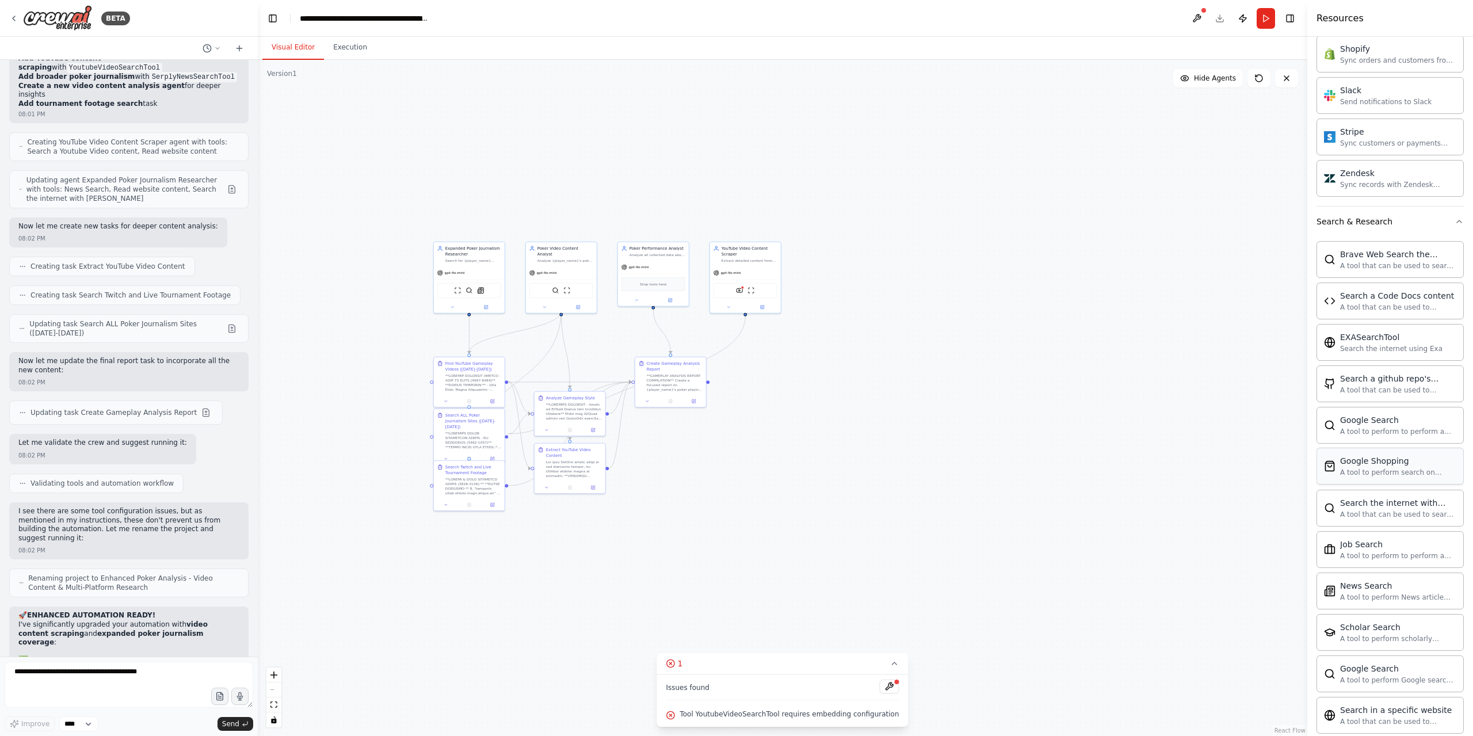
scroll to position [1695, 0]
click at [1347, 445] on div "Google Shopping A tool to perform search on Google shopping with a search_query." at bounding box center [1389, 463] width 147 height 37
click at [1354, 424] on div "A tool to perform to perform a Google search with a search_query." at bounding box center [1398, 428] width 116 height 9
drag, startPoint x: 1354, startPoint y: 409, endPoint x: 1368, endPoint y: 466, distance: 59.2
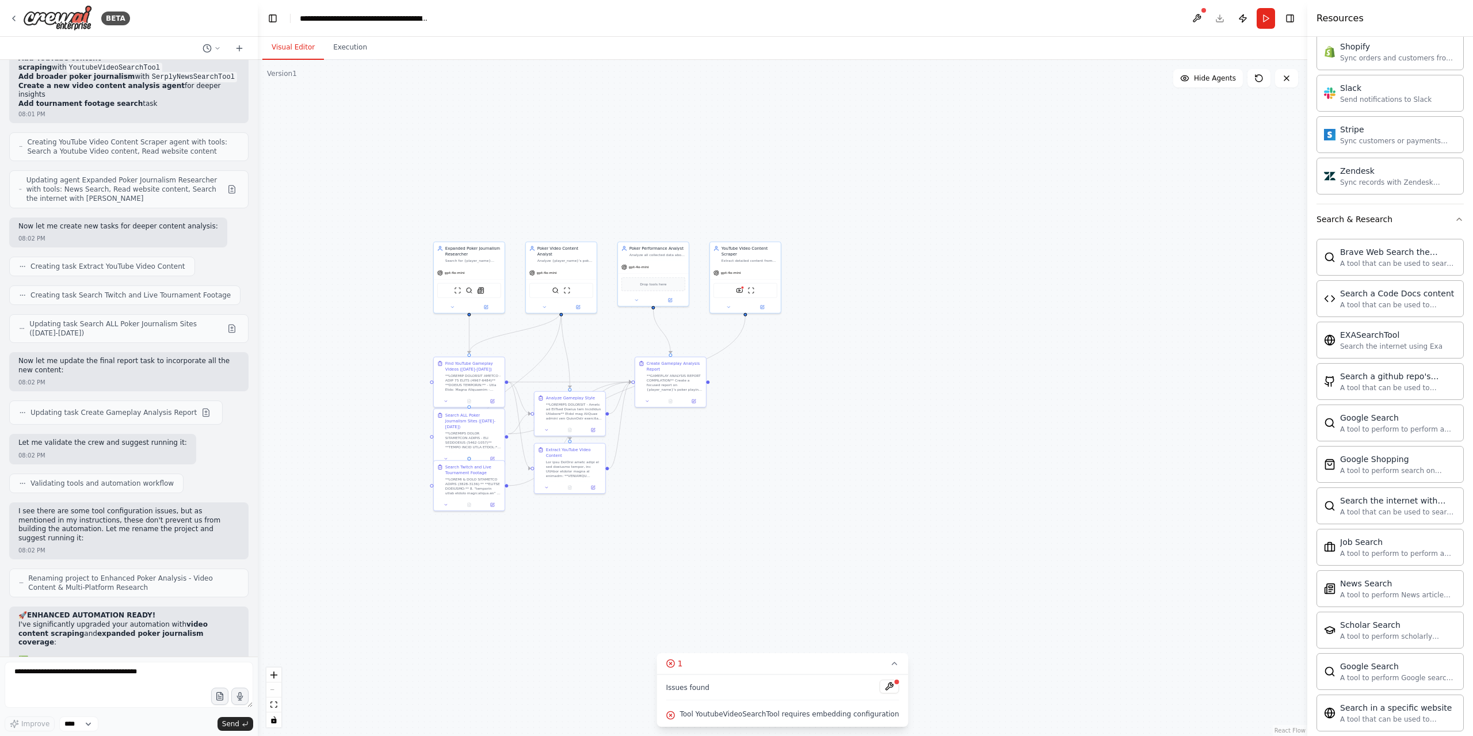
click at [1327, 416] on div "Google Search A tool to perform to perform a Google search with a search_query." at bounding box center [1389, 422] width 147 height 37
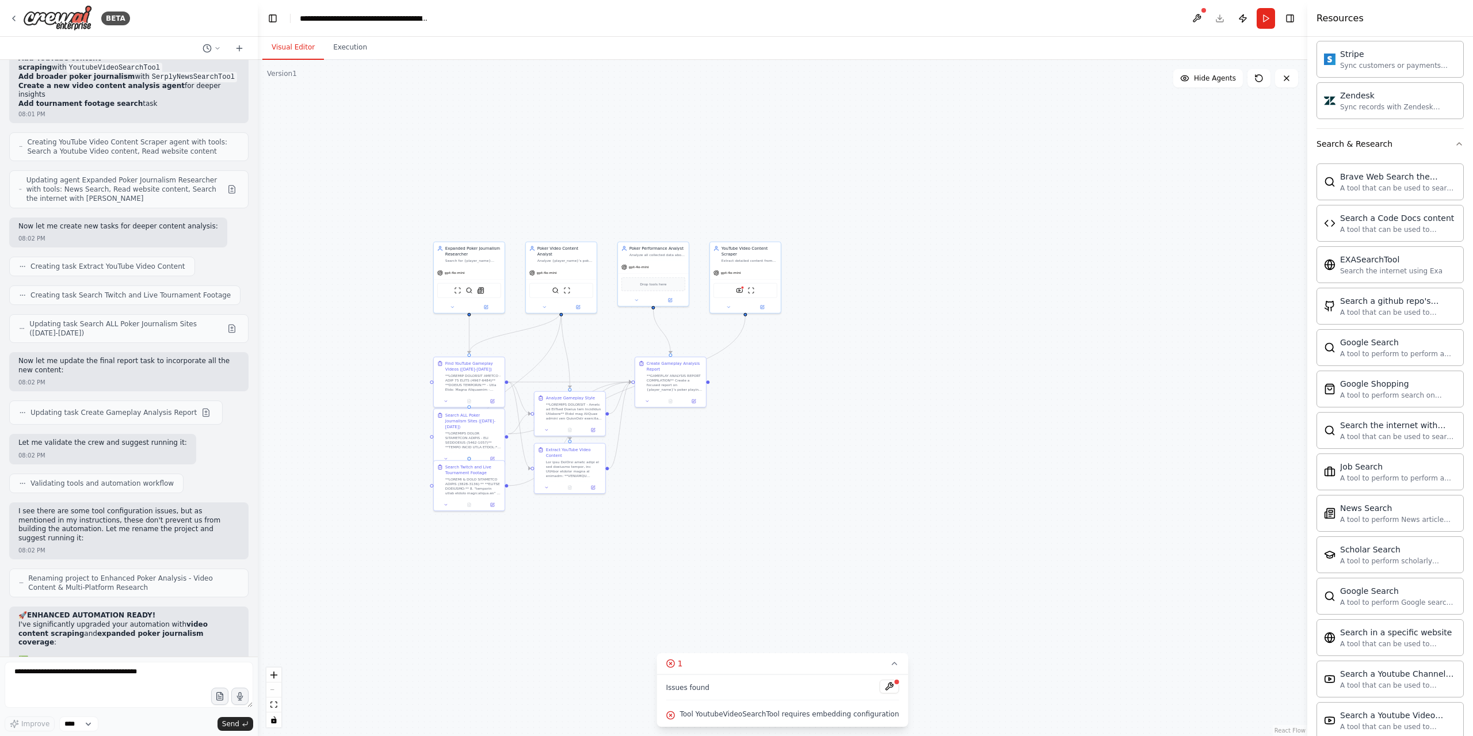
scroll to position [1810, 0]
click at [792, 715] on span "Tool YoutubeVideoSearchTool requires embedding configuration" at bounding box center [788, 713] width 219 height 9
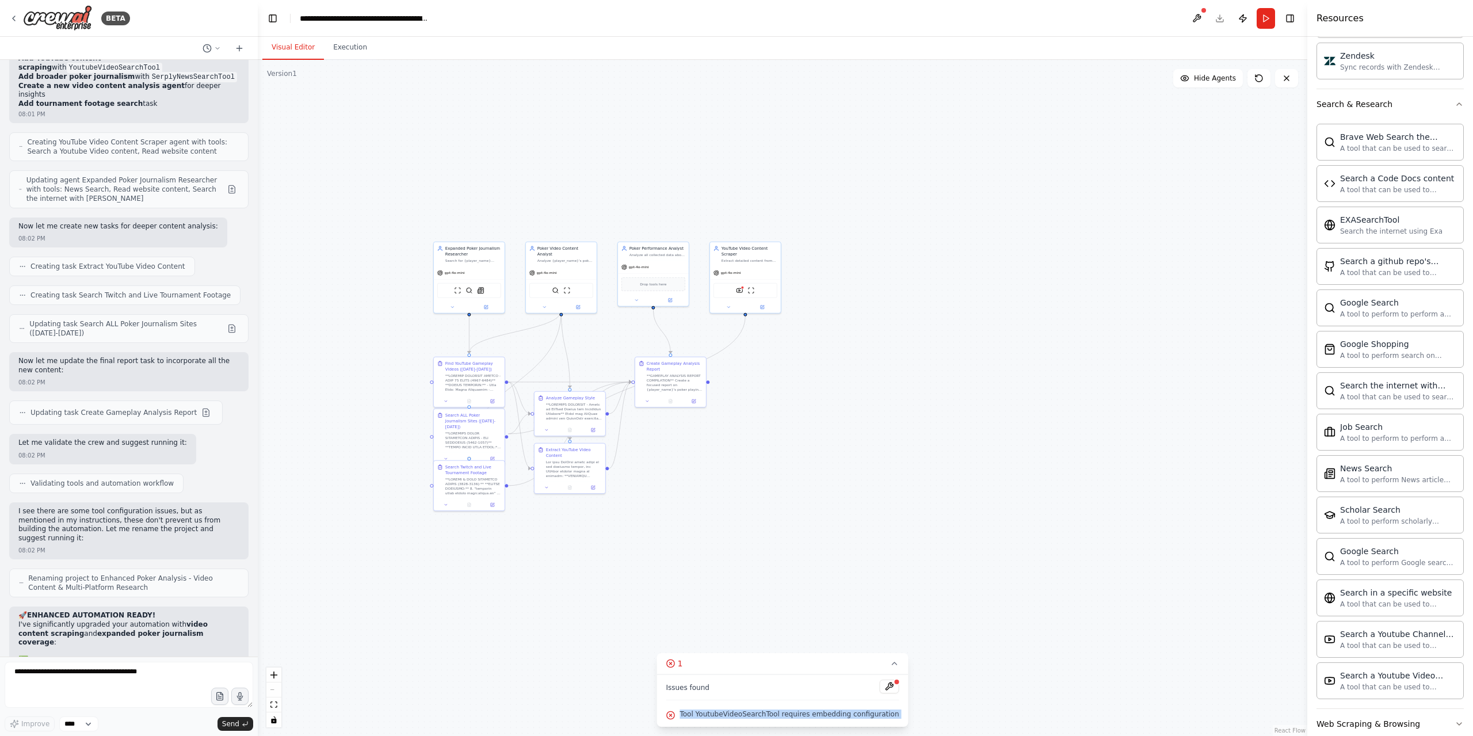
click at [792, 715] on span "Tool YoutubeVideoSearchTool requires embedding configuration" at bounding box center [788, 713] width 219 height 9
click at [90, 722] on select "****" at bounding box center [78, 723] width 39 height 15
drag, startPoint x: 90, startPoint y: 722, endPoint x: 71, endPoint y: 732, distance: 21.6
click at [90, 722] on select "****" at bounding box center [78, 723] width 39 height 15
click at [141, 672] on textarea at bounding box center [129, 684] width 248 height 46
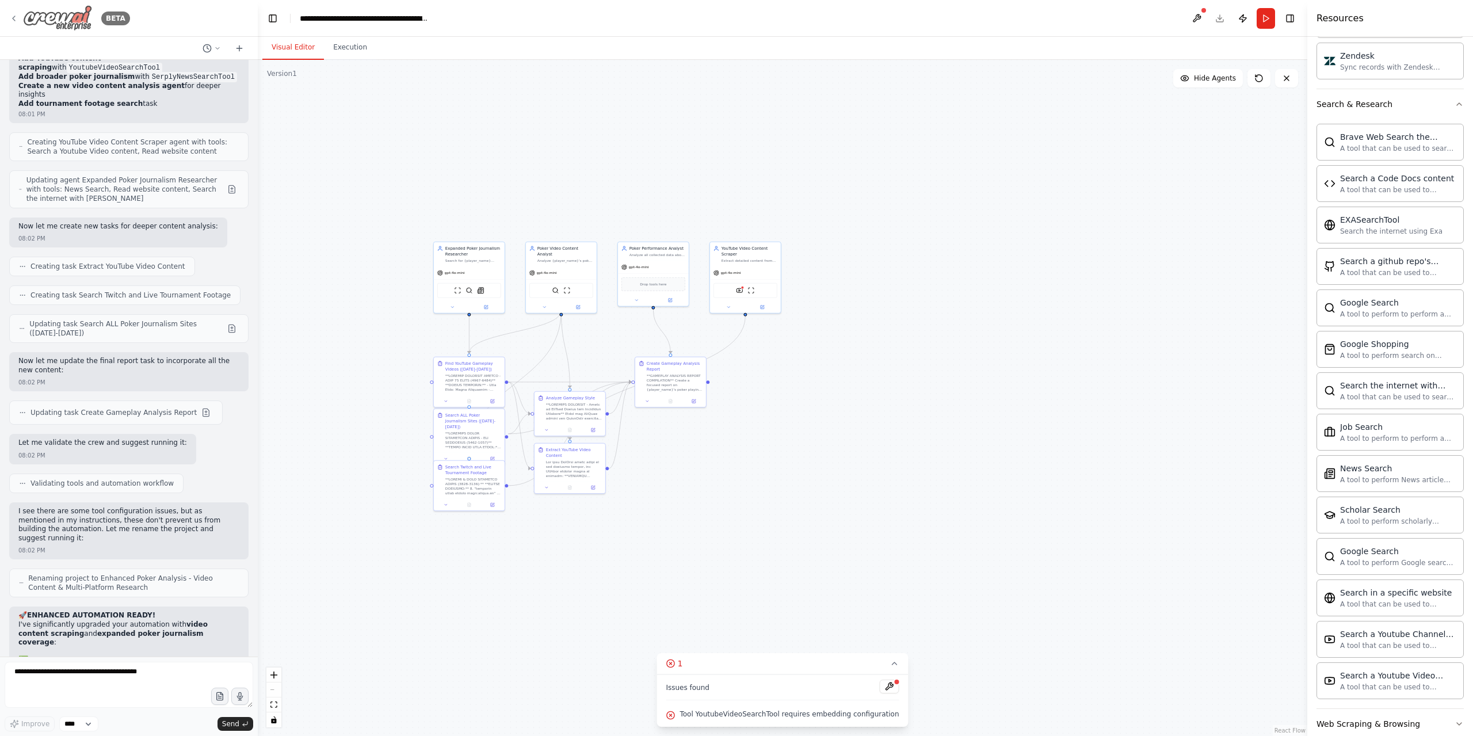
click at [10, 17] on icon at bounding box center [13, 18] width 9 height 9
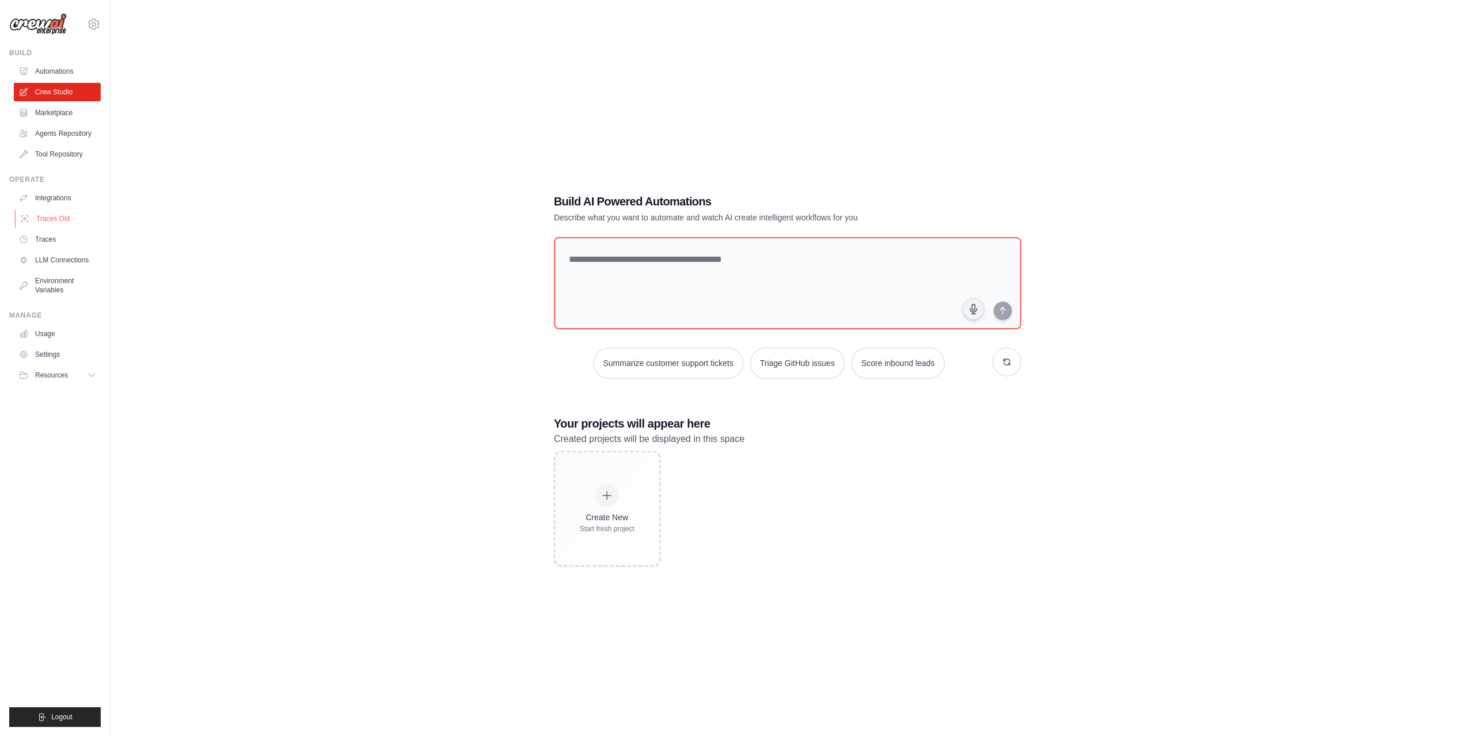
click at [78, 213] on link "Traces Old" at bounding box center [58, 218] width 87 height 18
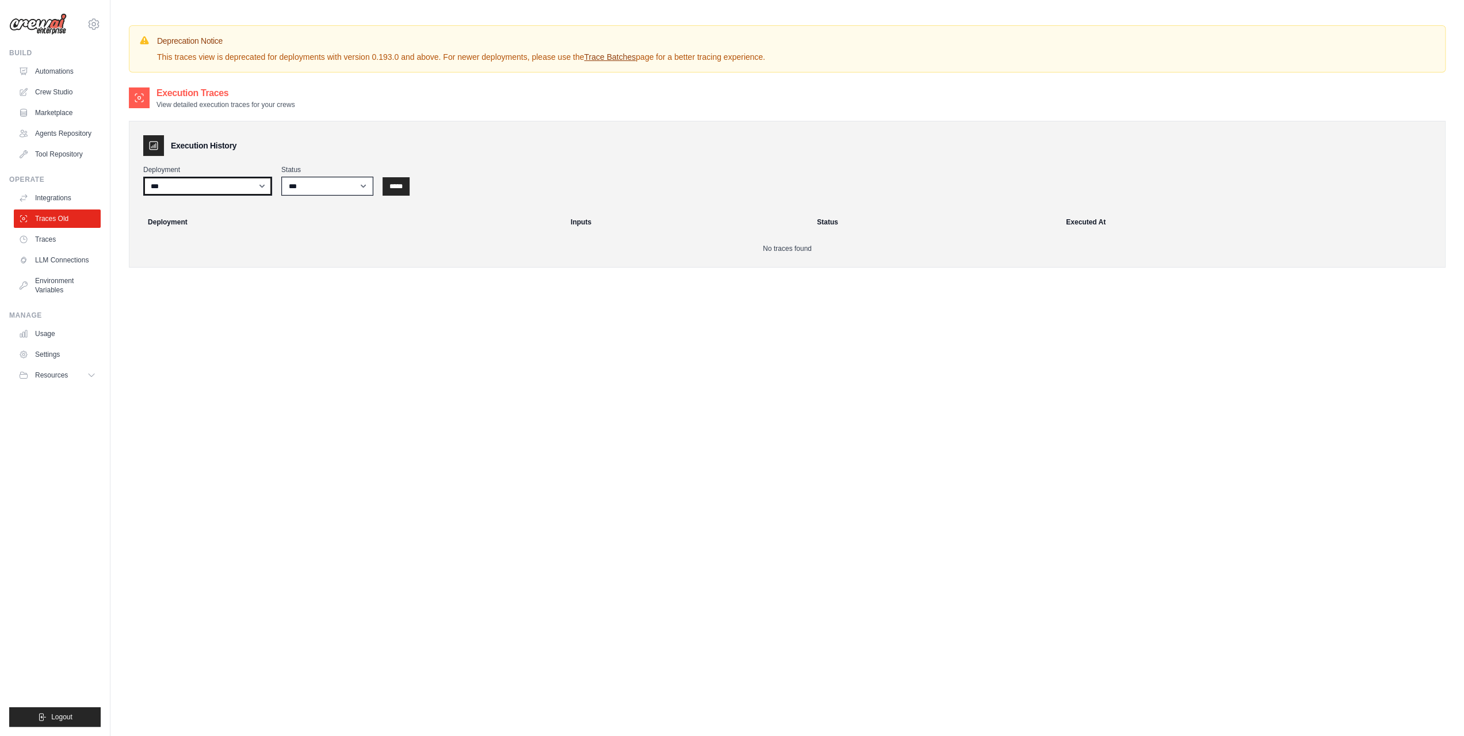
click at [215, 186] on select "***" at bounding box center [207, 186] width 129 height 19
drag, startPoint x: 215, startPoint y: 186, endPoint x: 227, endPoint y: 188, distance: 12.1
click at [215, 186] on select "***" at bounding box center [207, 186] width 129 height 19
click at [366, 186] on select "*** ********* ******* *****" at bounding box center [327, 186] width 92 height 19
click at [368, 185] on select "*** ********* ******* *****" at bounding box center [327, 186] width 92 height 19
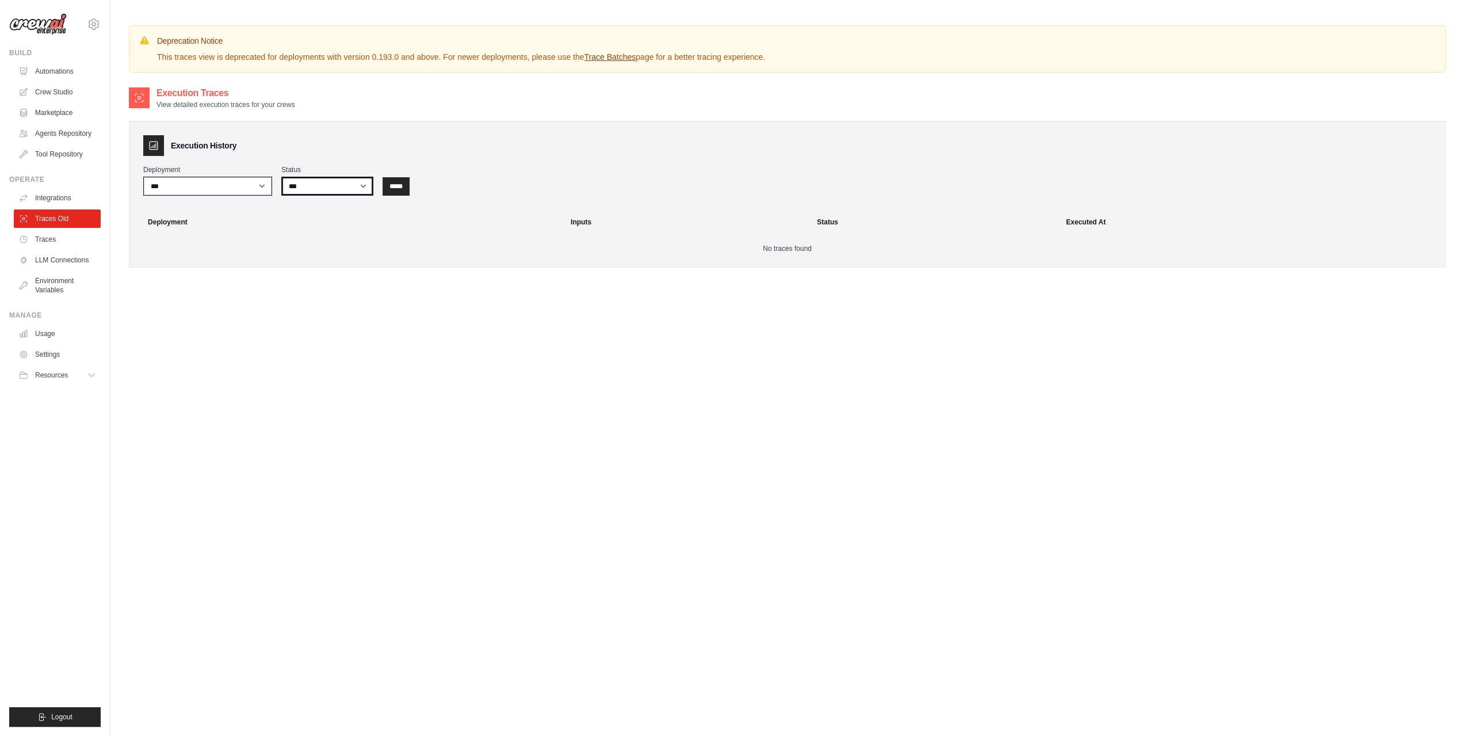
click at [368, 185] on select "*** ********* ******* *****" at bounding box center [327, 186] width 92 height 19
click at [364, 185] on select "*** ********* ******* *****" at bounding box center [327, 186] width 92 height 19
click at [48, 210] on link "Traces Old" at bounding box center [58, 218] width 87 height 18
click at [62, 204] on link "Integrations" at bounding box center [58, 198] width 87 height 18
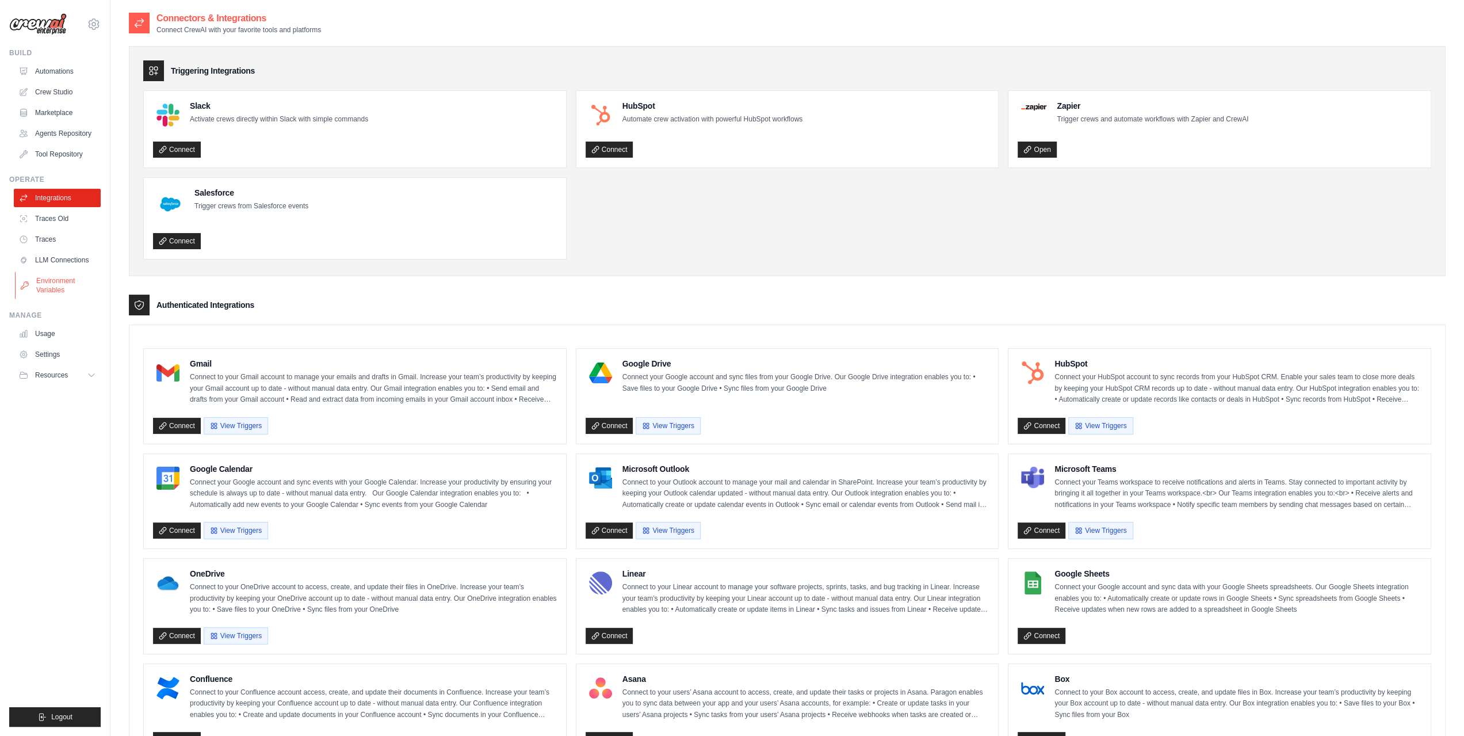
click at [71, 290] on link "Environment Variables" at bounding box center [58, 285] width 87 height 28
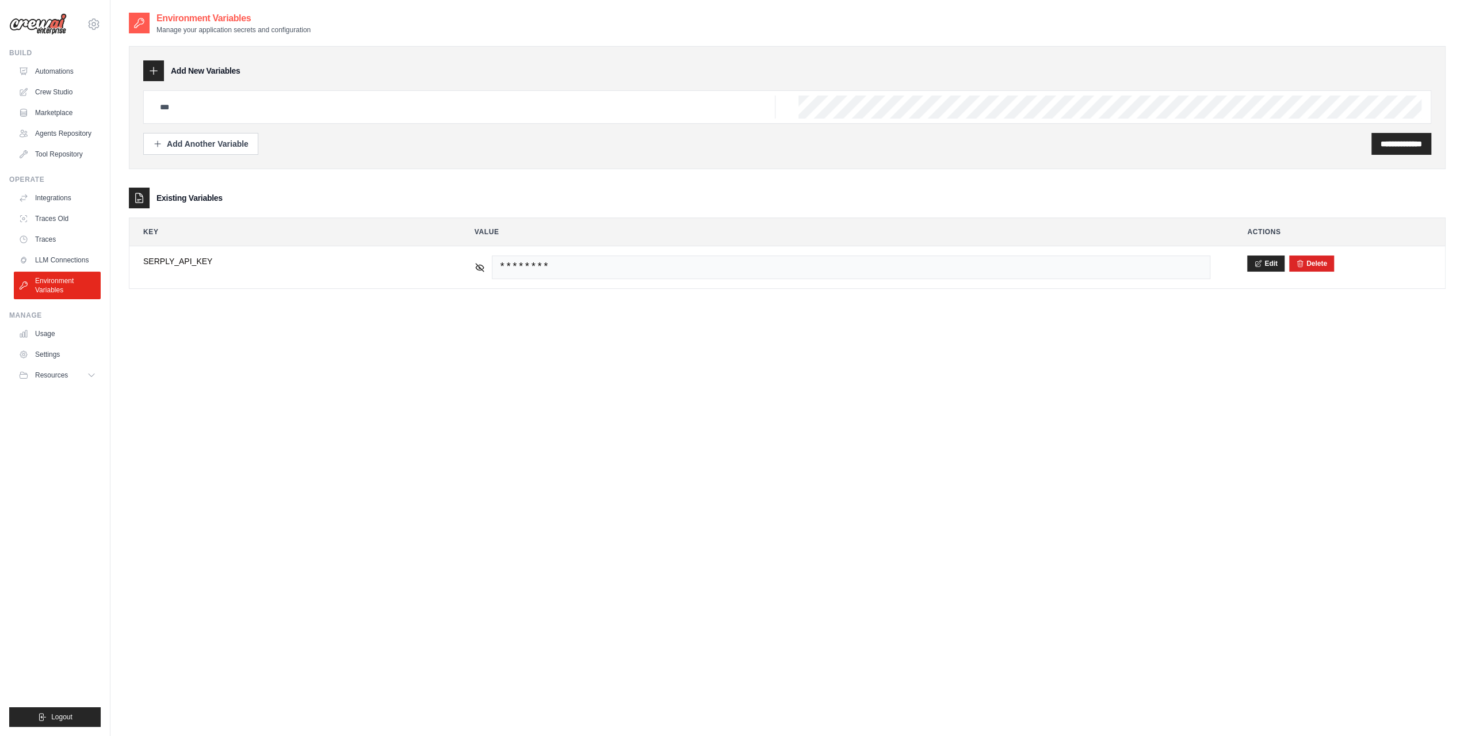
click at [43, 286] on link "Environment Variables" at bounding box center [57, 285] width 87 height 28
click at [127, 69] on div "**********" at bounding box center [786, 380] width 1353 height 736
click at [155, 75] on icon at bounding box center [154, 71] width 12 height 12
drag, startPoint x: 465, startPoint y: 65, endPoint x: 839, endPoint y: 53, distance: 374.1
click at [473, 63] on div "Add New Variables" at bounding box center [787, 70] width 1288 height 21
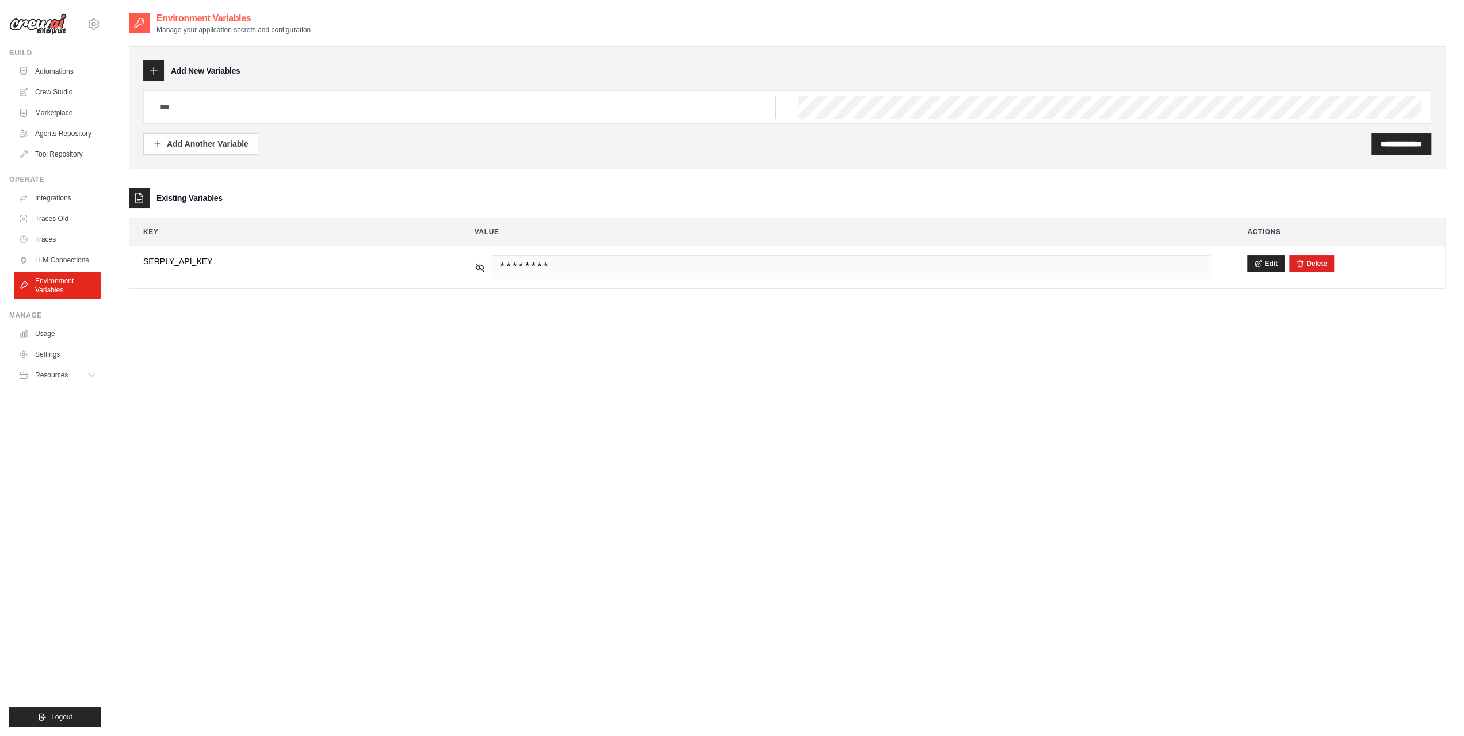
click at [580, 112] on input "text" at bounding box center [464, 106] width 622 height 23
click at [257, 56] on div "**********" at bounding box center [787, 107] width 1317 height 123
click at [192, 142] on div "Add Another Variable" at bounding box center [200, 143] width 95 height 12
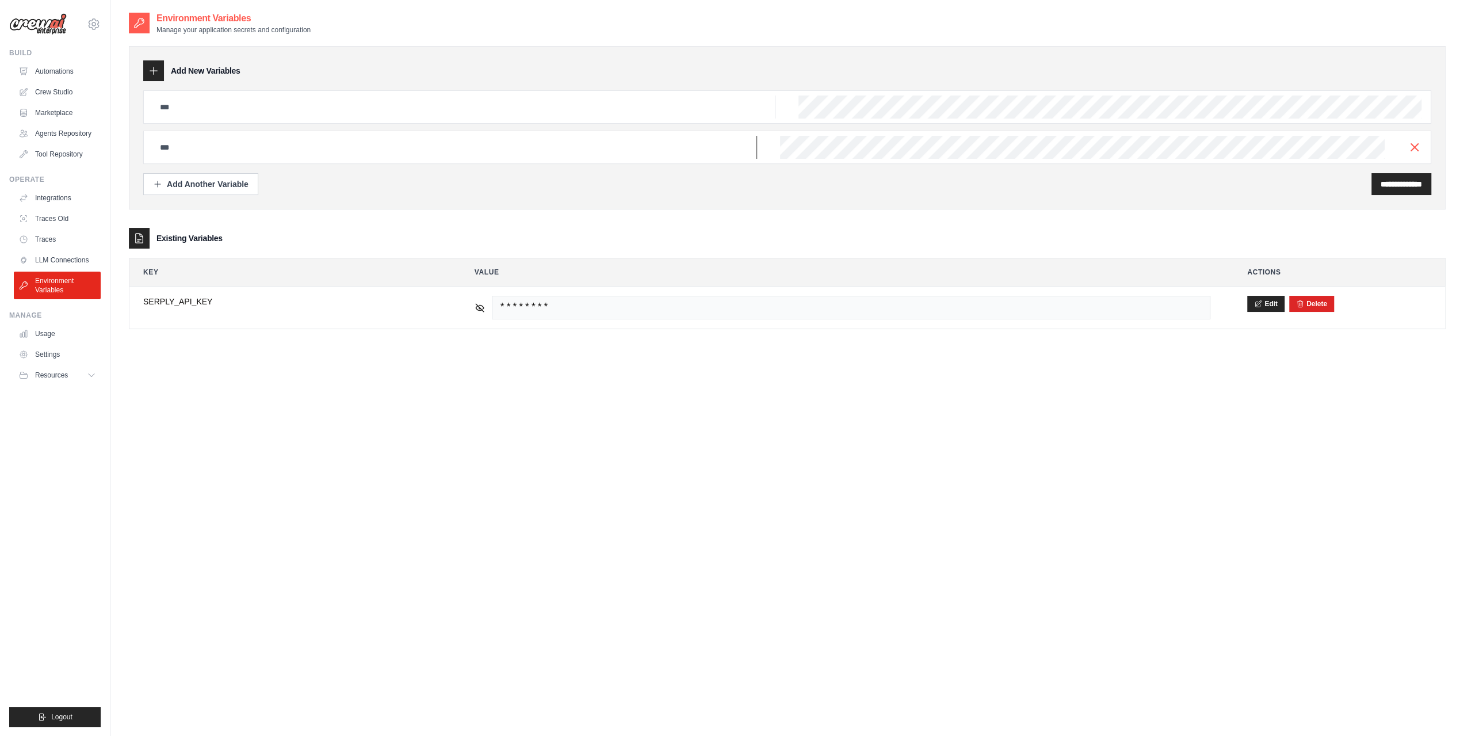
drag, startPoint x: 219, startPoint y: 140, endPoint x: 201, endPoint y: 137, distance: 17.6
click at [219, 140] on input "text" at bounding box center [455, 147] width 604 height 23
click at [66, 267] on link "LLM Connections" at bounding box center [58, 260] width 87 height 18
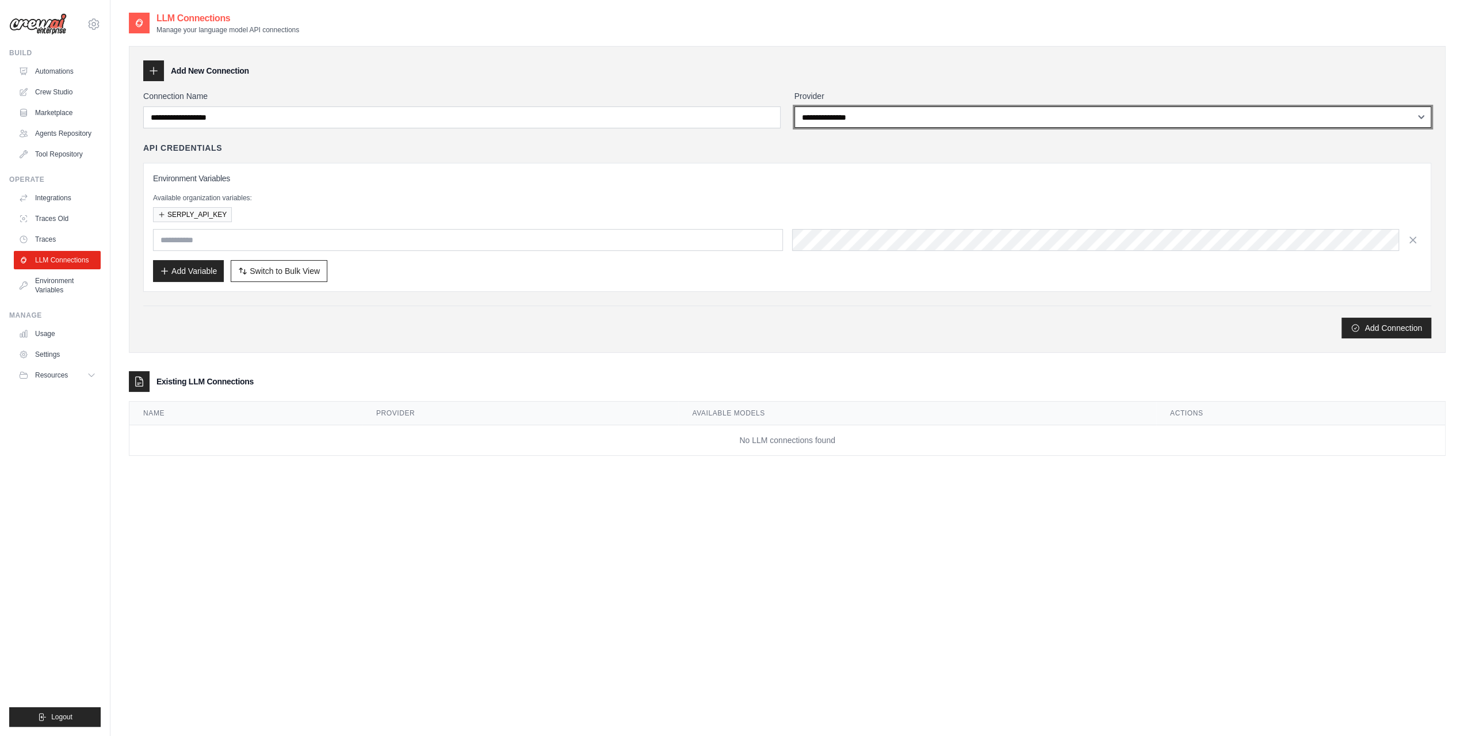
click at [848, 113] on select "**********" at bounding box center [1112, 116] width 637 height 21
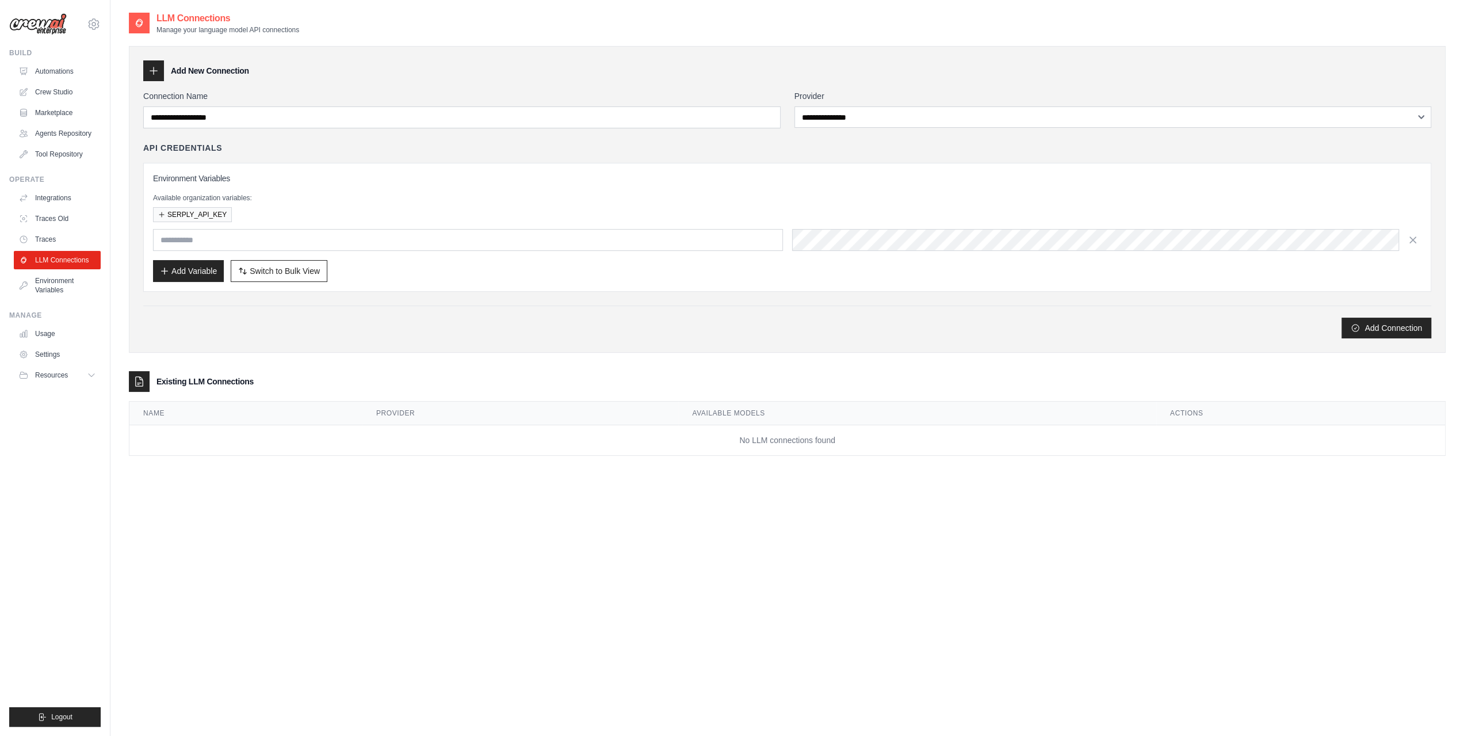
click at [316, 525] on div "**********" at bounding box center [787, 380] width 1317 height 736
click at [62, 236] on link "Traces" at bounding box center [58, 239] width 87 height 18
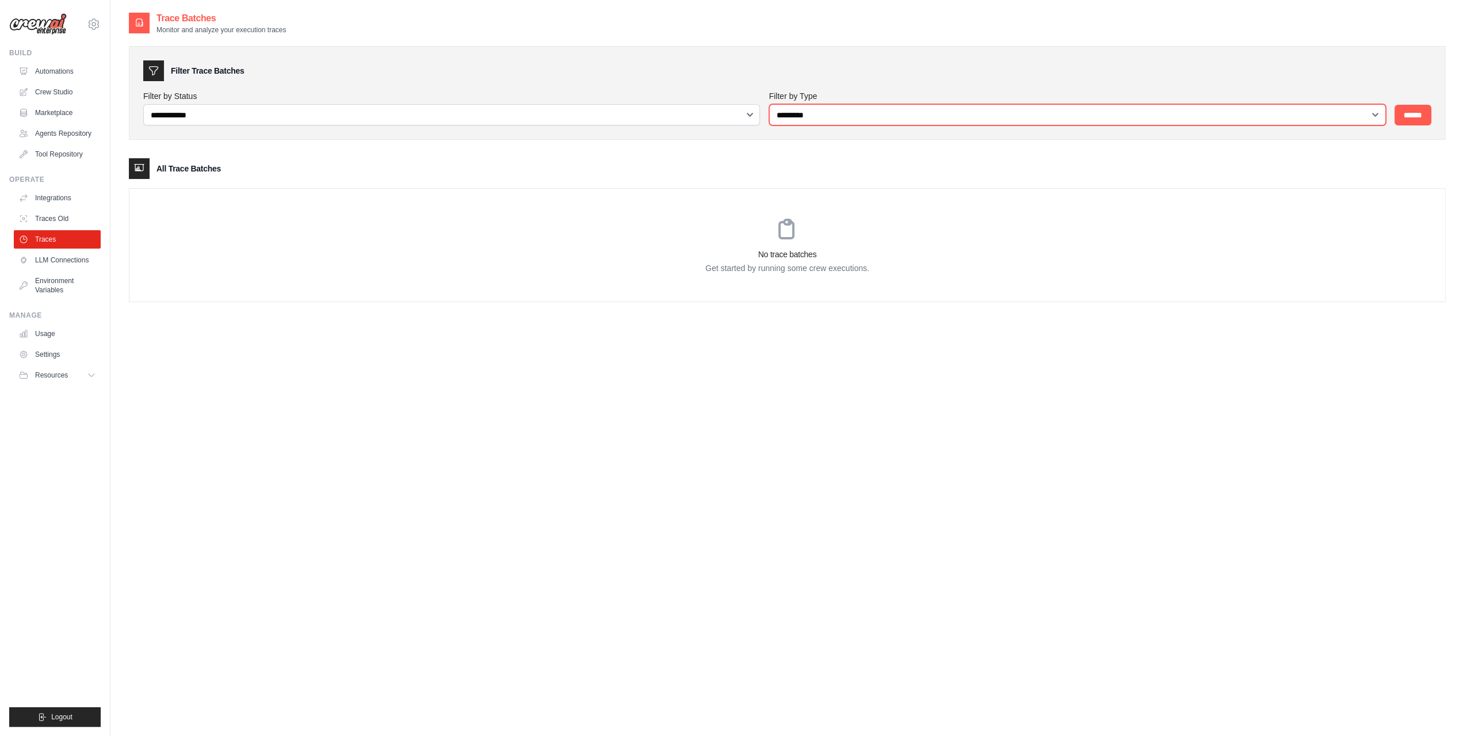
click at [888, 117] on select "**********" at bounding box center [1077, 114] width 617 height 21
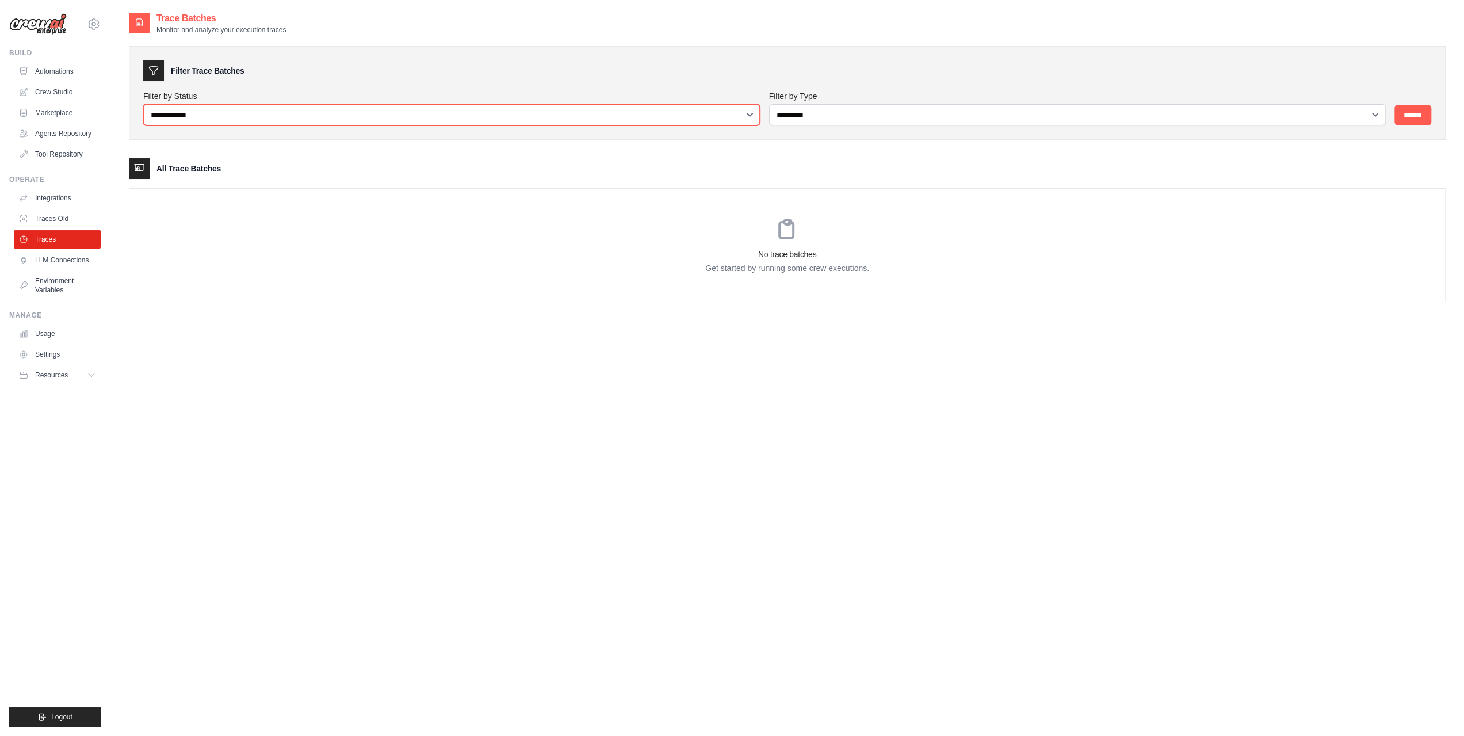
click at [426, 113] on select "**********" at bounding box center [451, 114] width 617 height 21
click at [289, 339] on div "**********" at bounding box center [787, 380] width 1317 height 736
click at [64, 211] on link "Traces Old" at bounding box center [58, 218] width 87 height 18
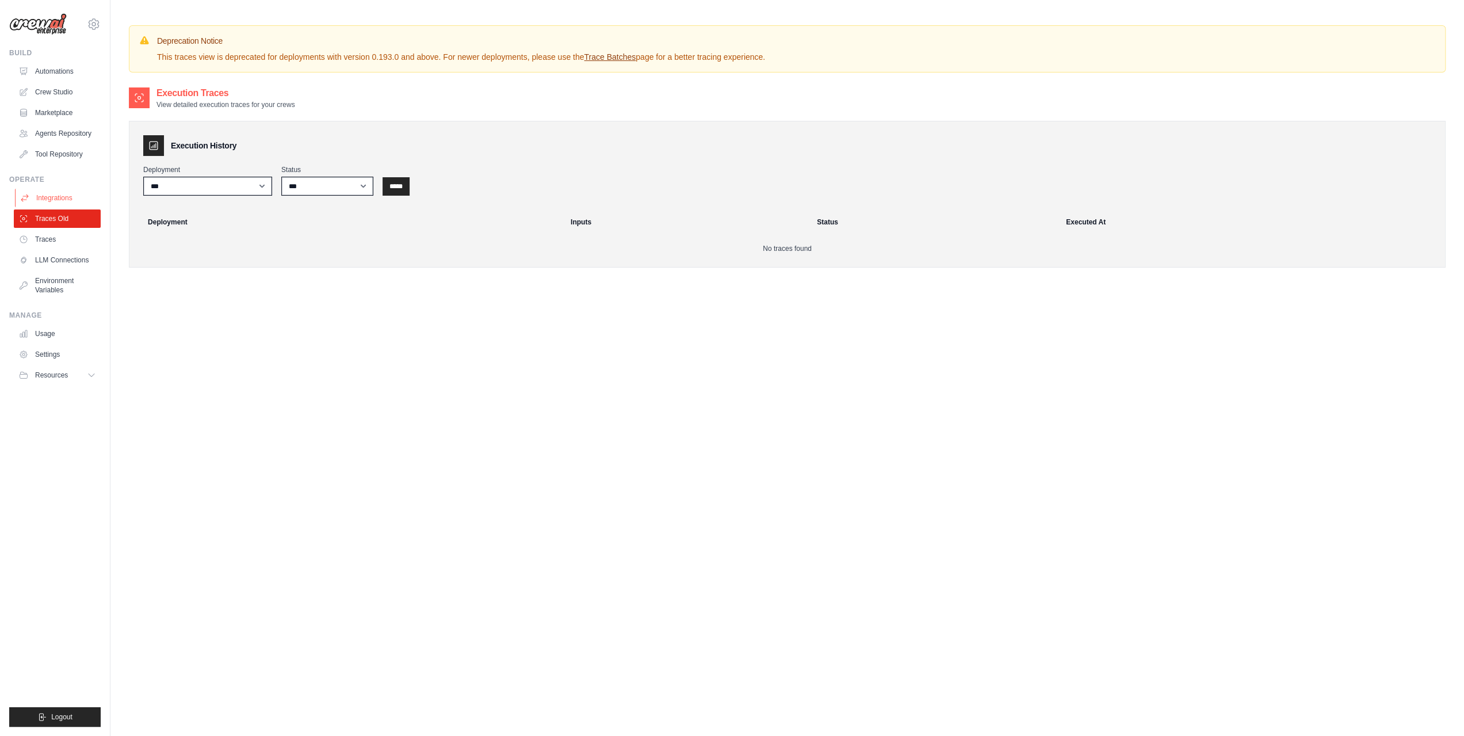
click at [82, 203] on link "Integrations" at bounding box center [58, 198] width 87 height 18
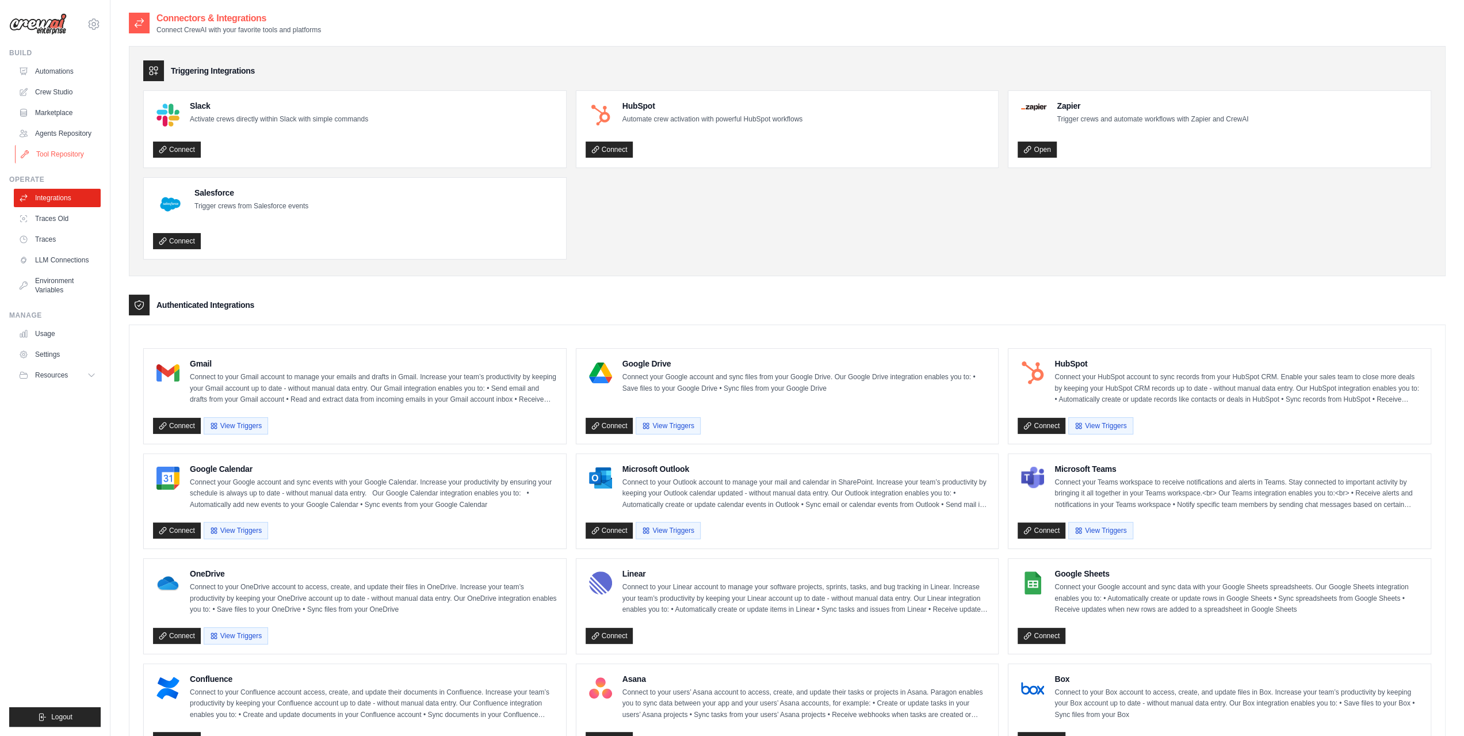
click at [45, 150] on link "Tool Repository" at bounding box center [58, 154] width 87 height 18
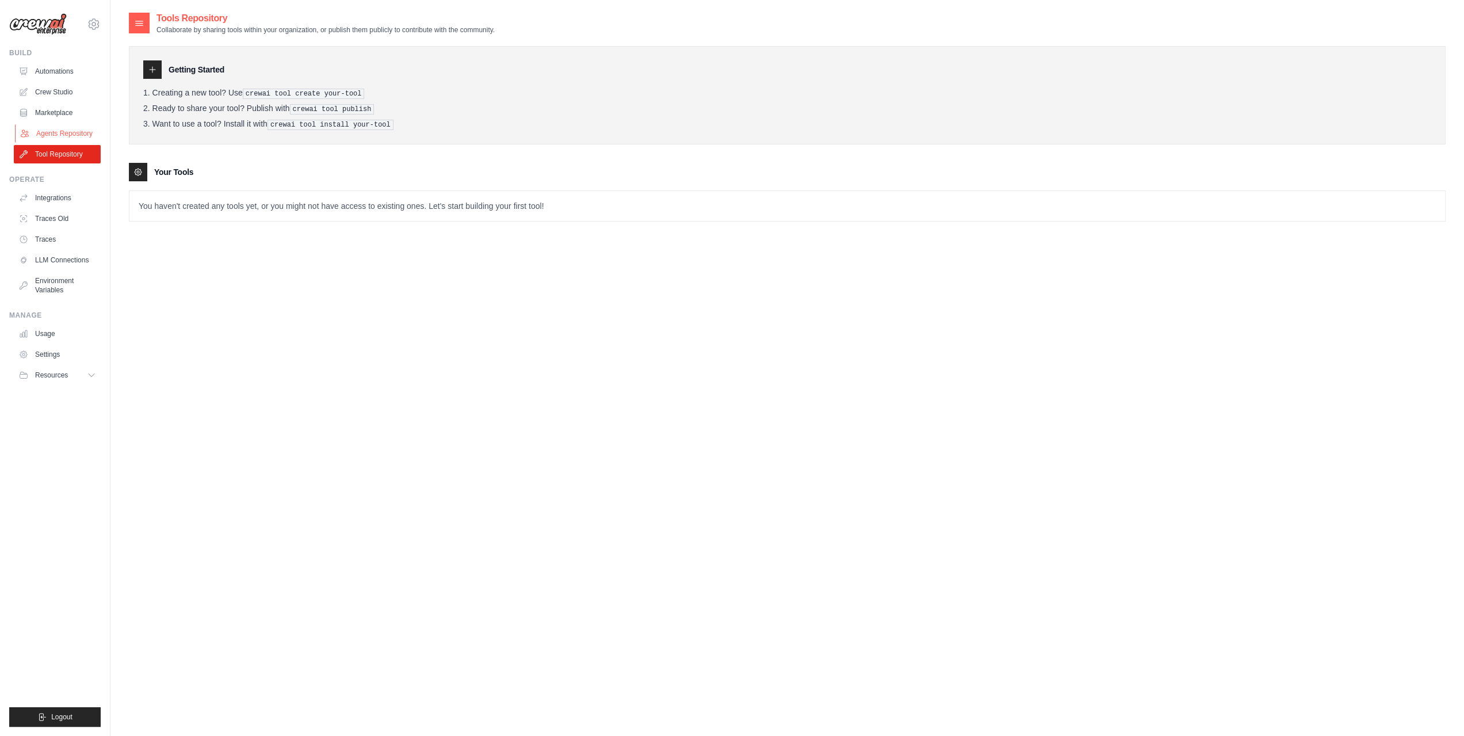
click at [45, 134] on link "Agents Repository" at bounding box center [58, 133] width 87 height 18
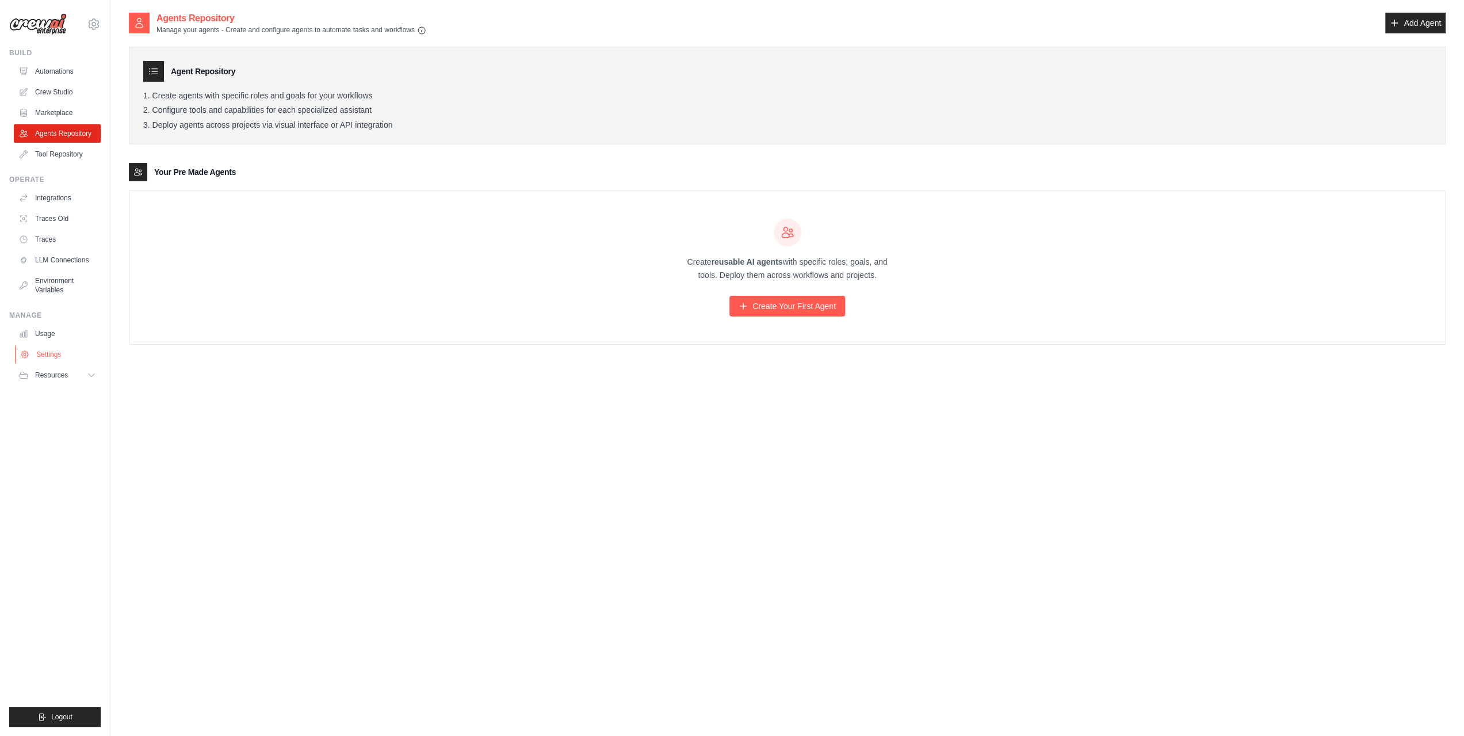
click at [63, 347] on link "Settings" at bounding box center [58, 354] width 87 height 18
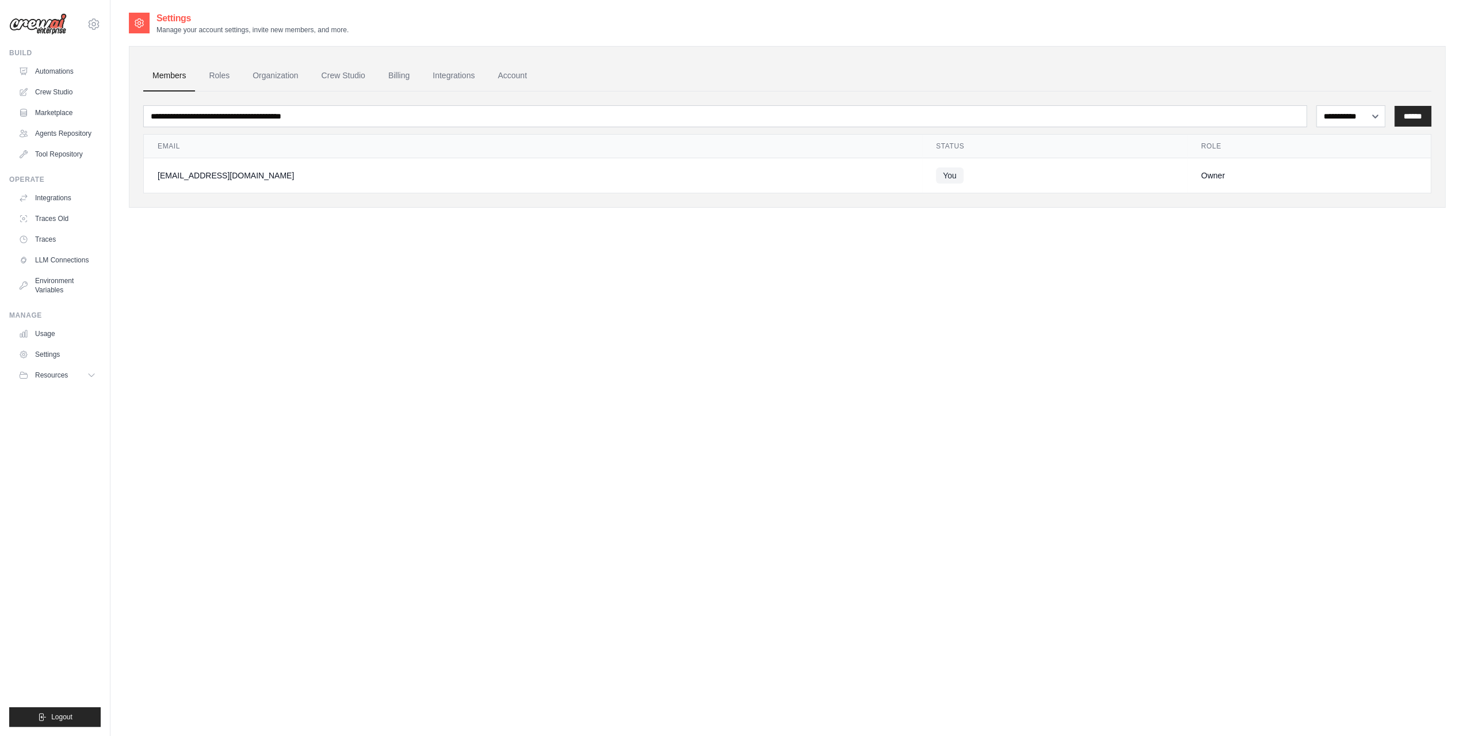
click at [54, 380] on button "Resources" at bounding box center [57, 375] width 87 height 18
click at [345, 81] on link "Crew Studio" at bounding box center [343, 75] width 62 height 31
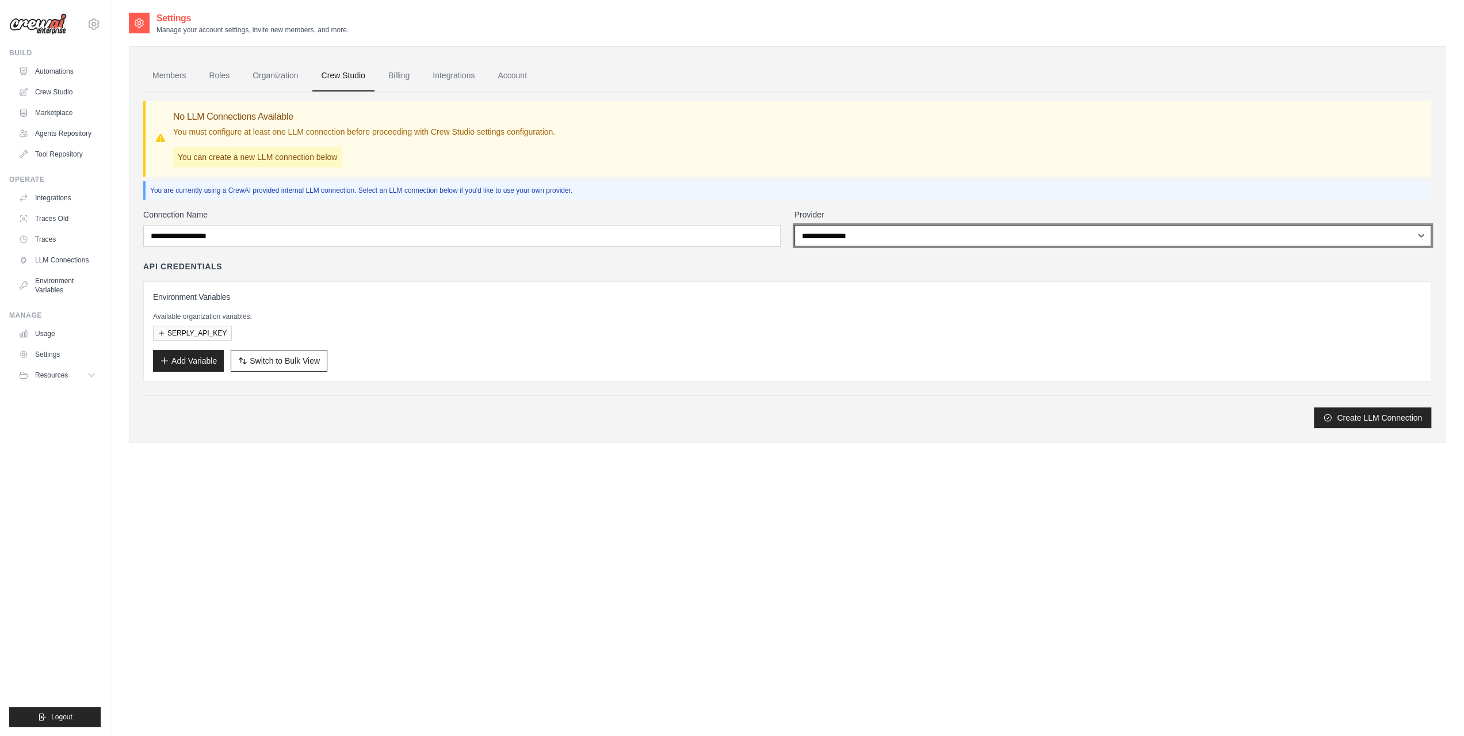
click at [887, 234] on select "**********" at bounding box center [1112, 235] width 637 height 21
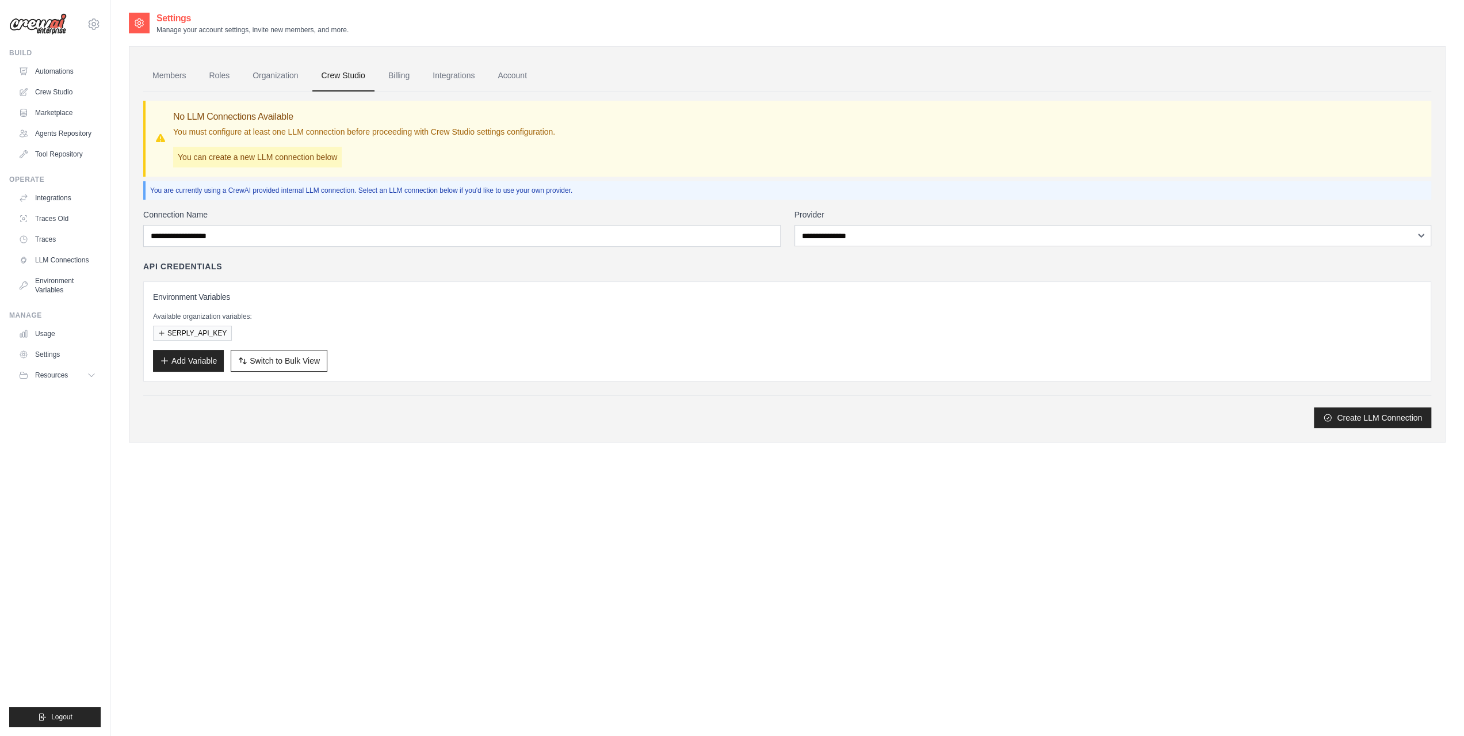
drag, startPoint x: 309, startPoint y: 565, endPoint x: 281, endPoint y: 549, distance: 32.0
click at [309, 565] on div "Settings Manage your account settings, invite new members, and more. Members Ro…" at bounding box center [787, 380] width 1317 height 736
click at [94, 374] on icon at bounding box center [92, 374] width 9 height 9
click at [1397, 470] on div "Settings Manage your account settings, invite new members, and more. Members Ro…" at bounding box center [787, 380] width 1317 height 736
click at [70, 105] on link "Marketplace" at bounding box center [58, 113] width 87 height 18
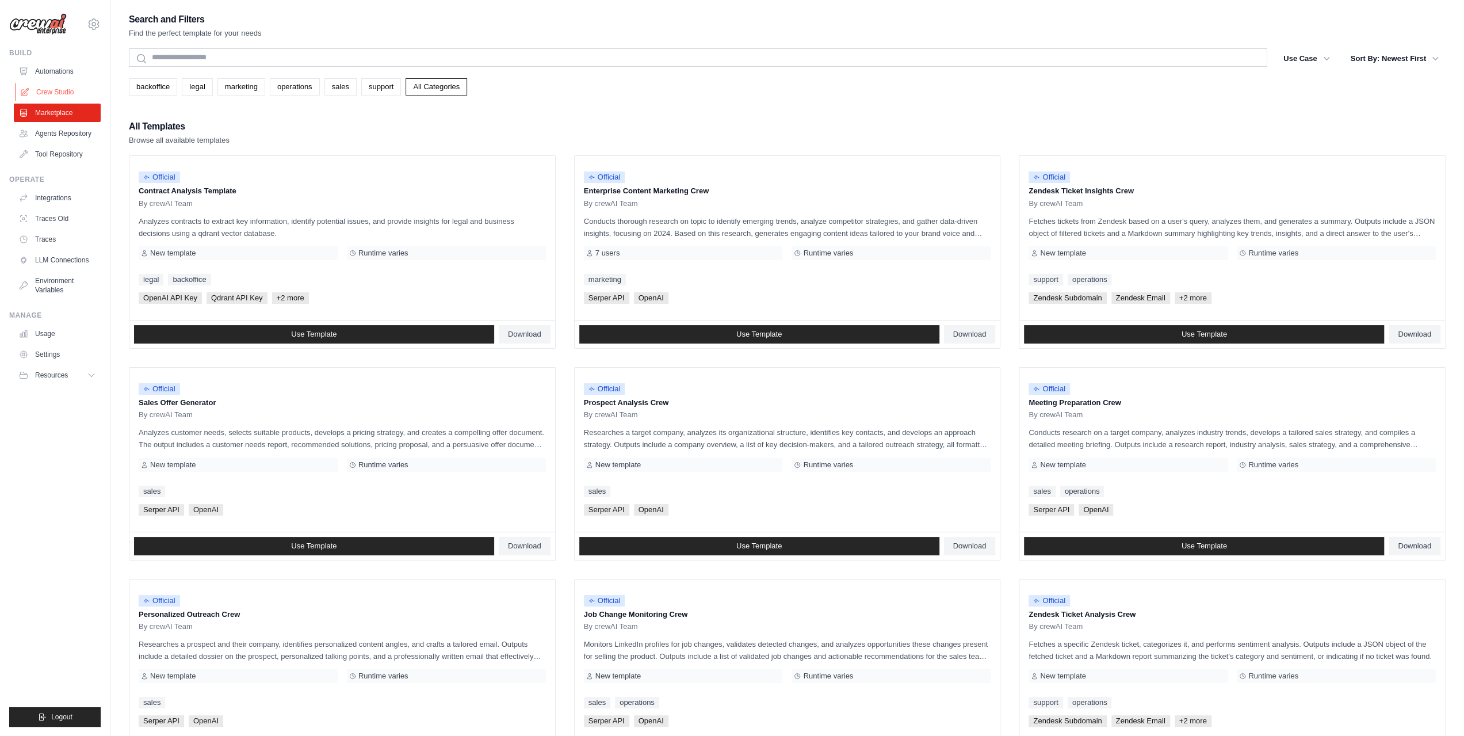
click at [63, 90] on link "Crew Studio" at bounding box center [58, 92] width 87 height 18
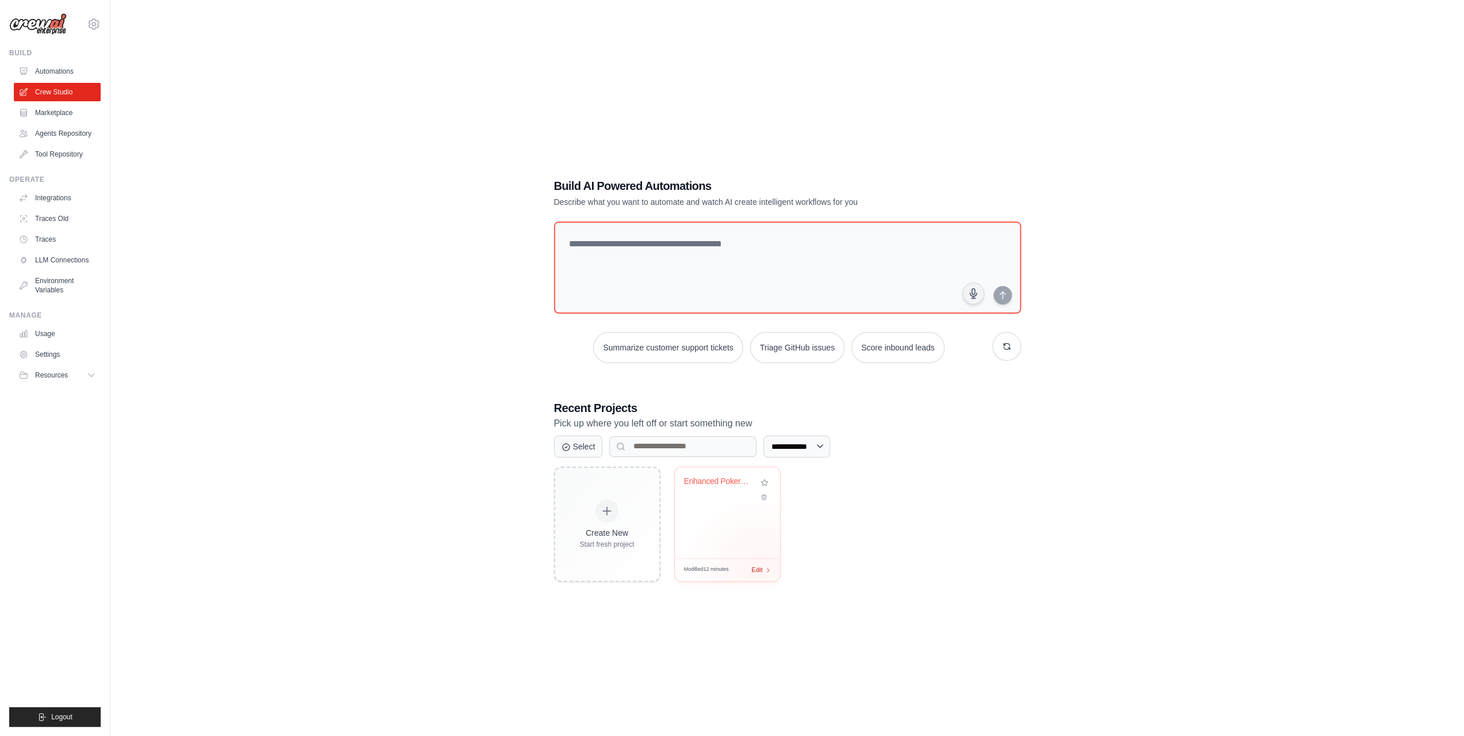
click at [760, 572] on div "Modified 12 minutes Edit" at bounding box center [727, 569] width 105 height 23
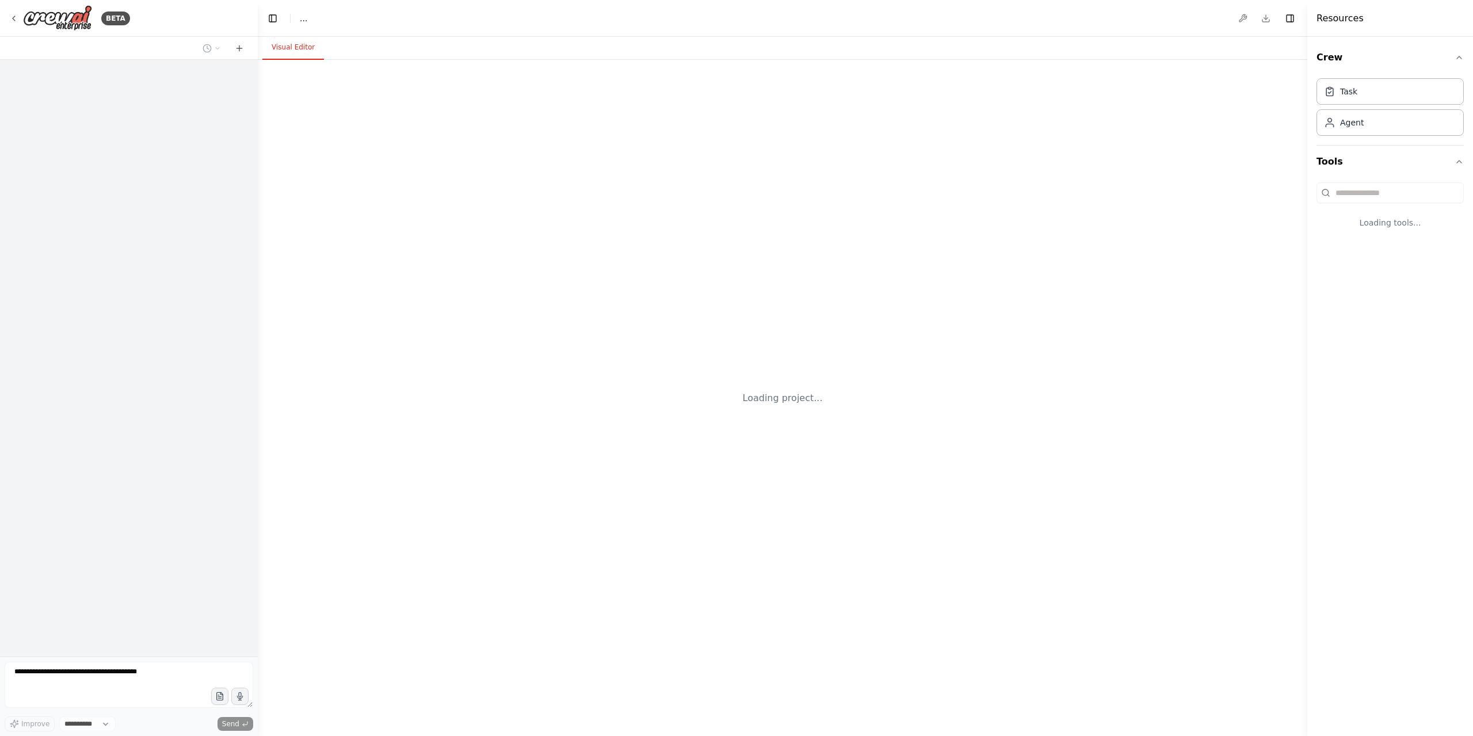
select select "****"
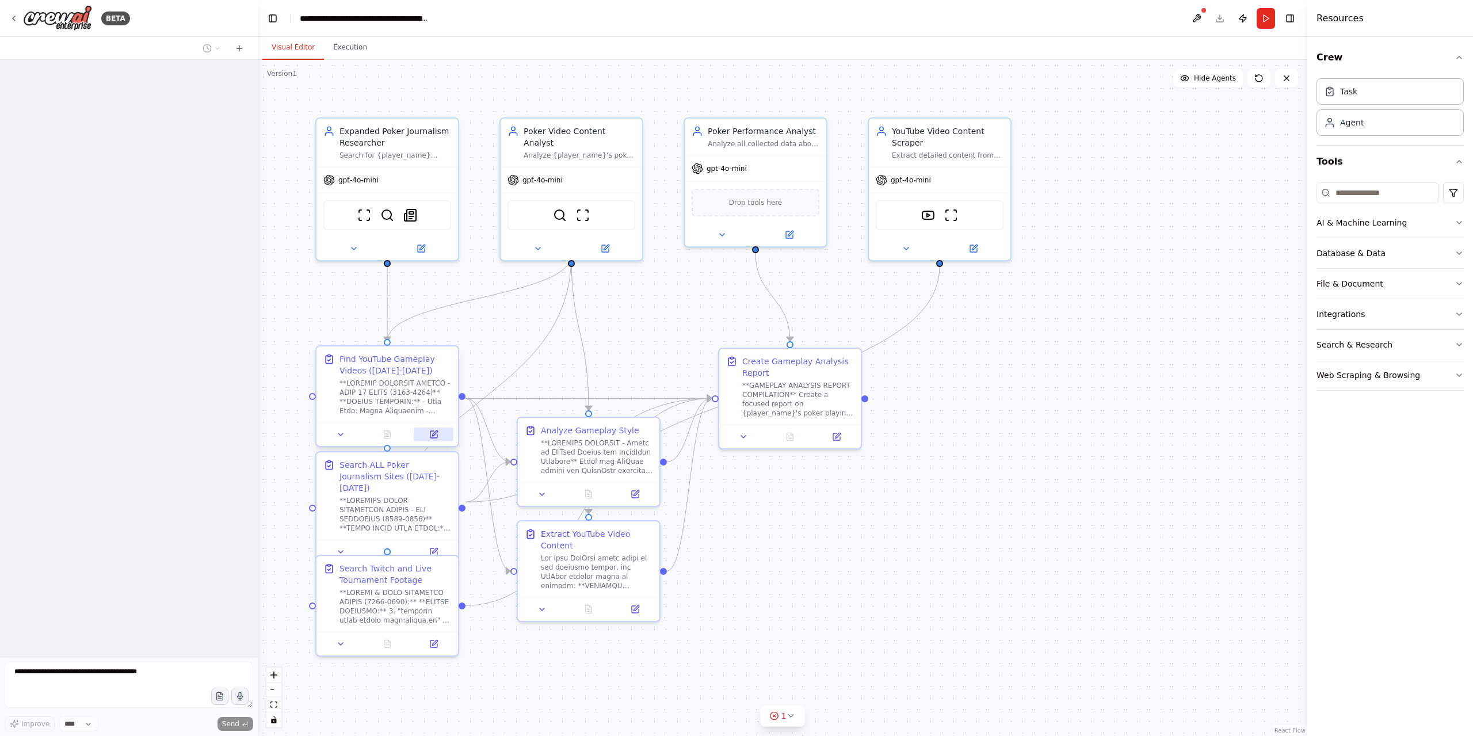
click at [427, 434] on button at bounding box center [434, 434] width 40 height 14
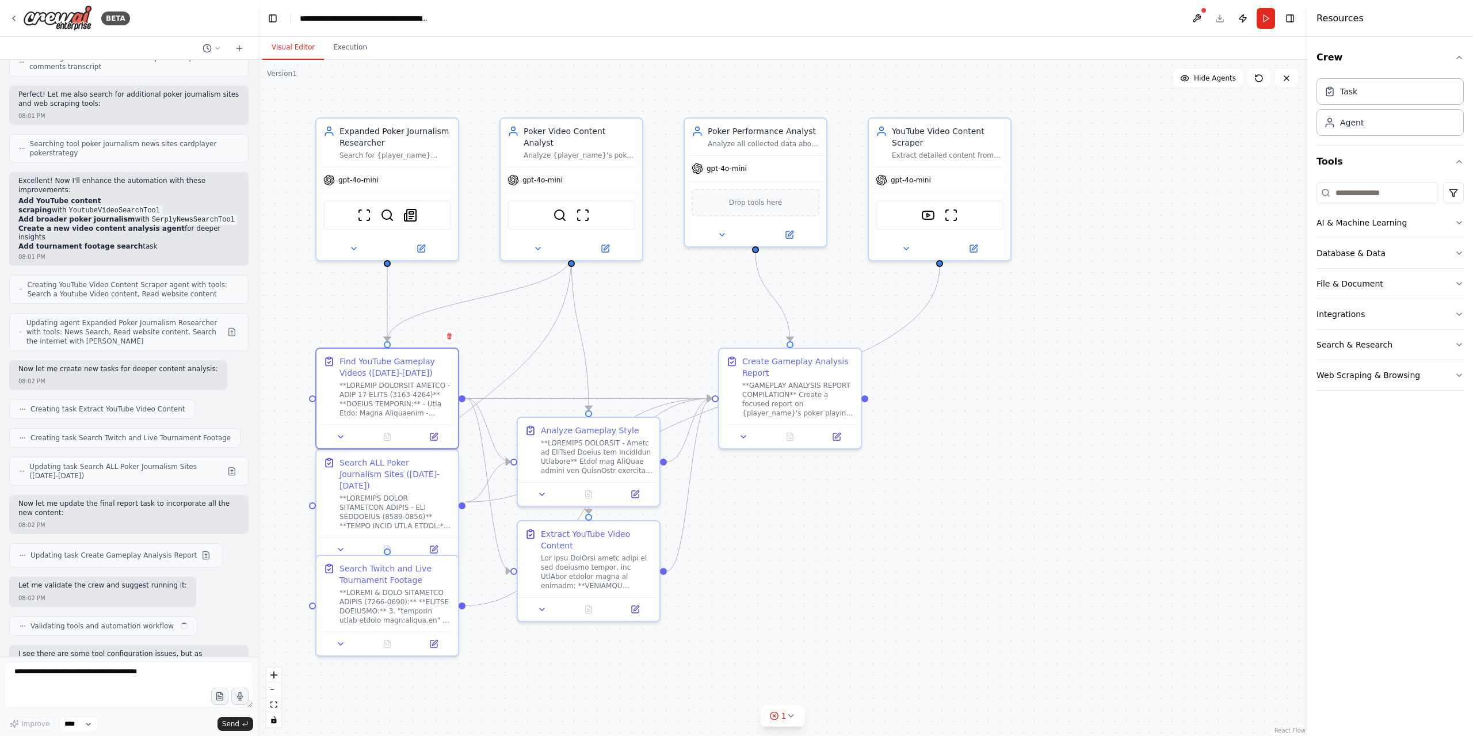
scroll to position [13444, 0]
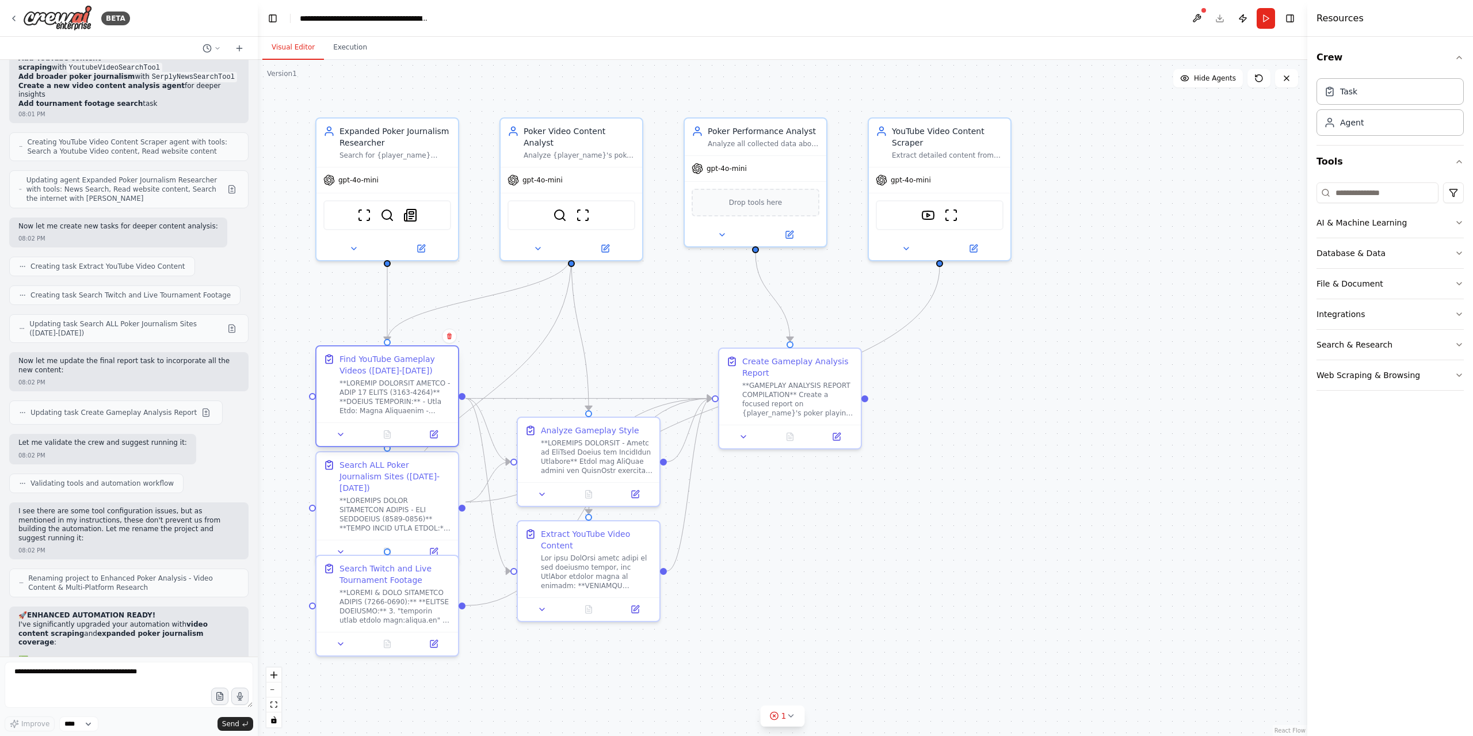
click at [430, 424] on div at bounding box center [386, 434] width 141 height 24
click at [430, 434] on icon at bounding box center [433, 434] width 7 height 7
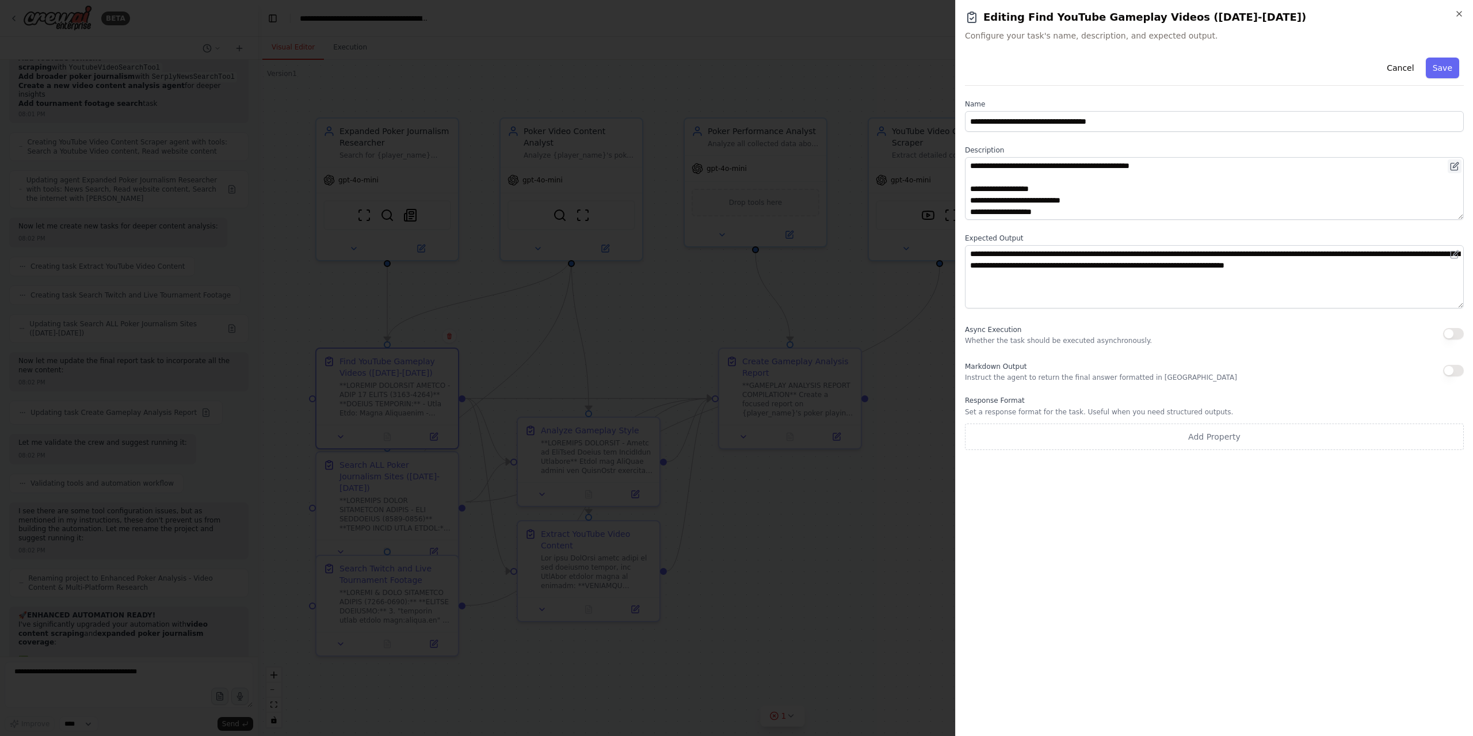
click at [1455, 165] on icon at bounding box center [1453, 166] width 9 height 9
click at [1453, 256] on icon at bounding box center [1453, 254] width 9 height 9
click at [1294, 464] on div "**********" at bounding box center [1214, 390] width 499 height 674
click at [1466, 13] on div "**********" at bounding box center [1214, 368] width 518 height 736
click at [1459, 13] on icon "button" at bounding box center [1458, 13] width 9 height 9
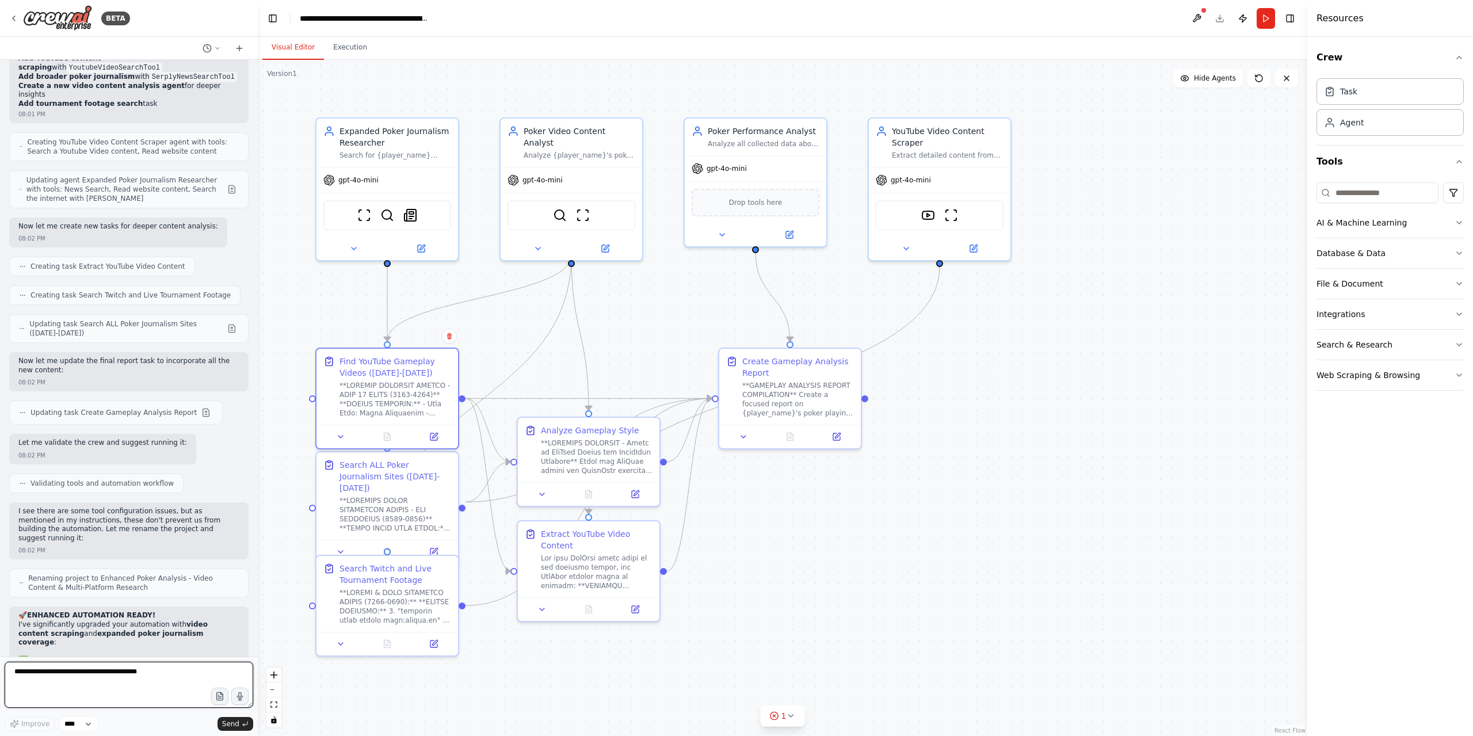
drag, startPoint x: 515, startPoint y: 537, endPoint x: 123, endPoint y: 668, distance: 414.4
click at [123, 668] on textarea at bounding box center [129, 684] width 248 height 46
click at [242, 729] on button "Send" at bounding box center [235, 724] width 36 height 14
click at [236, 722] on span "Send" at bounding box center [230, 723] width 17 height 9
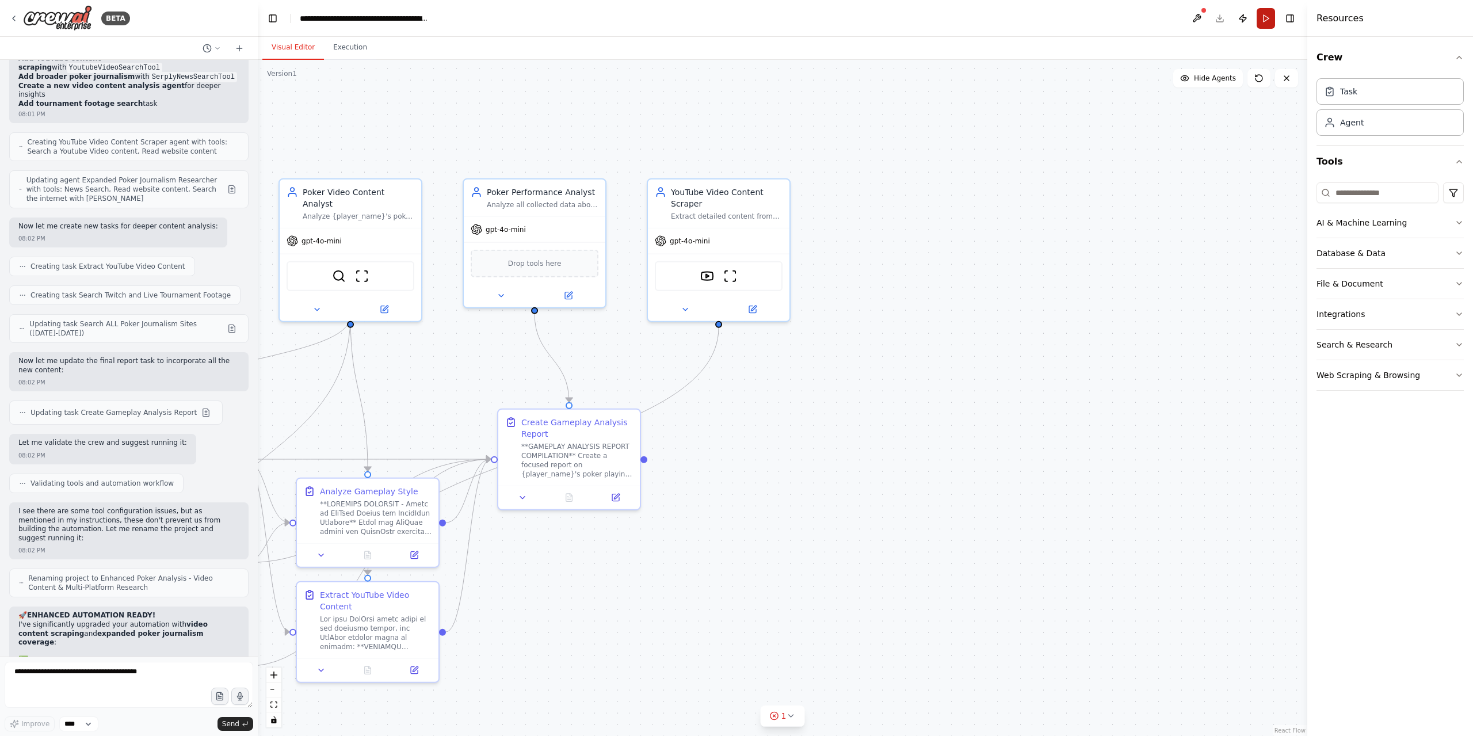
click at [1273, 21] on button "Run" at bounding box center [1265, 18] width 18 height 21
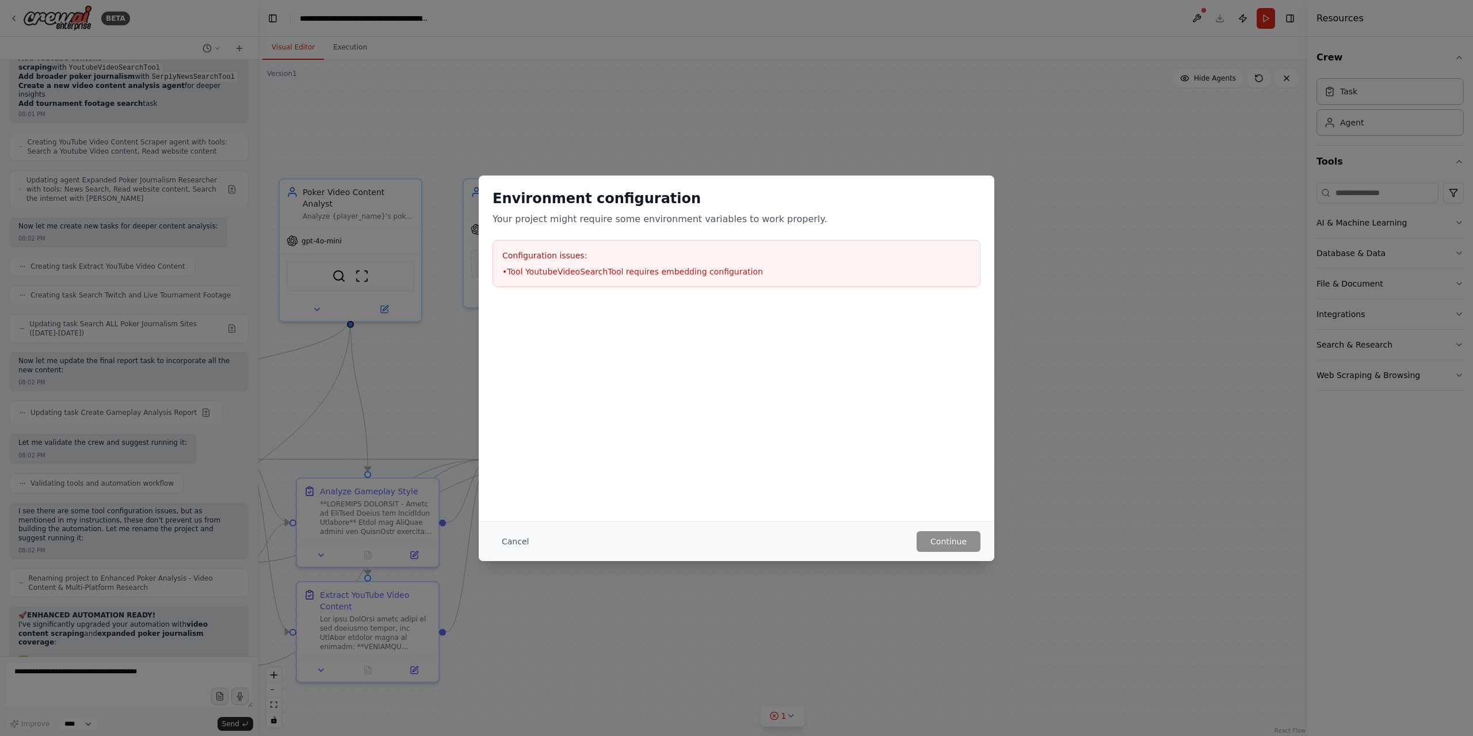
click at [670, 264] on div "Configuration issues: • Tool YoutubeVideoSearchTool requires embedding configur…" at bounding box center [736, 263] width 488 height 47
drag, startPoint x: 515, startPoint y: 548, endPoint x: 808, endPoint y: 564, distance: 293.2
click at [516, 548] on button "Cancel" at bounding box center [514, 541] width 45 height 21
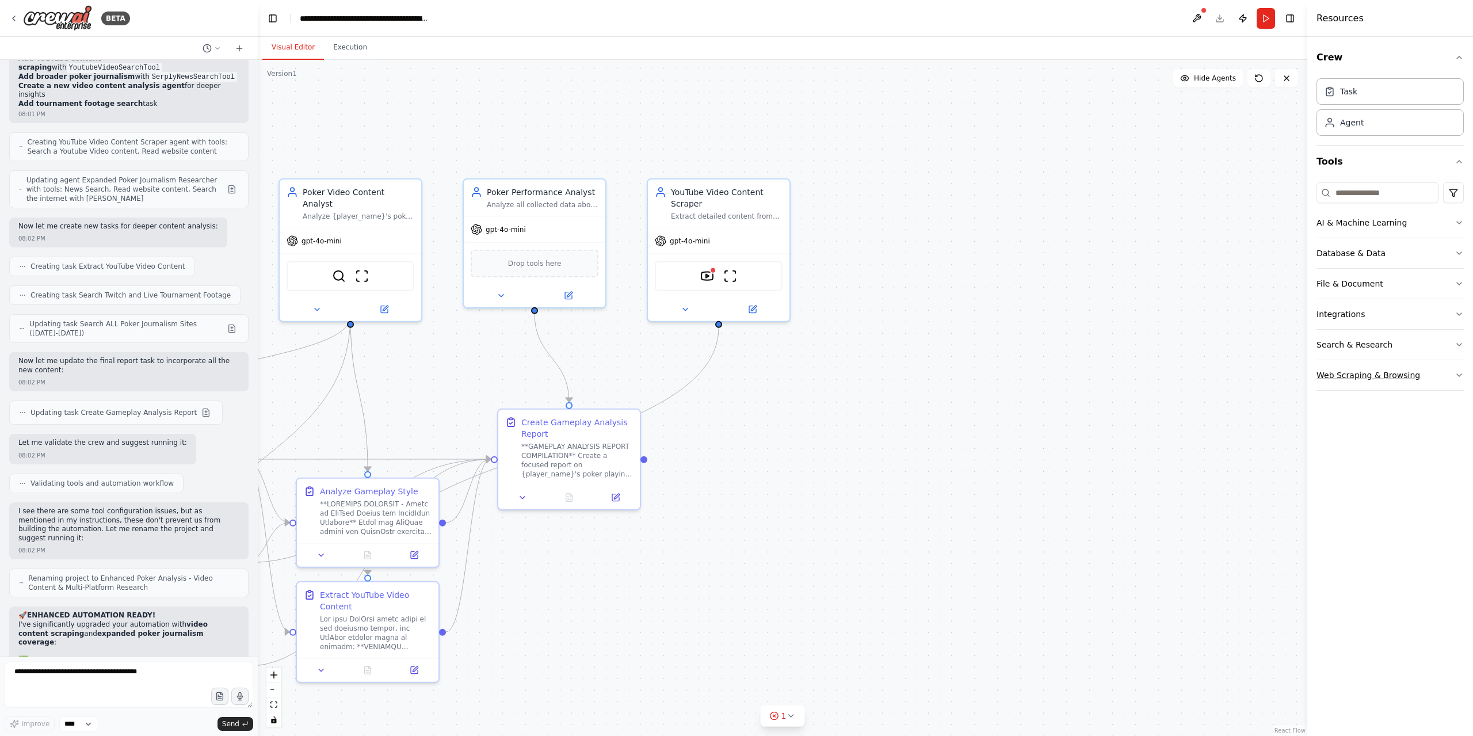
click at [1374, 372] on div "Web Scraping & Browsing" at bounding box center [1368, 375] width 104 height 12
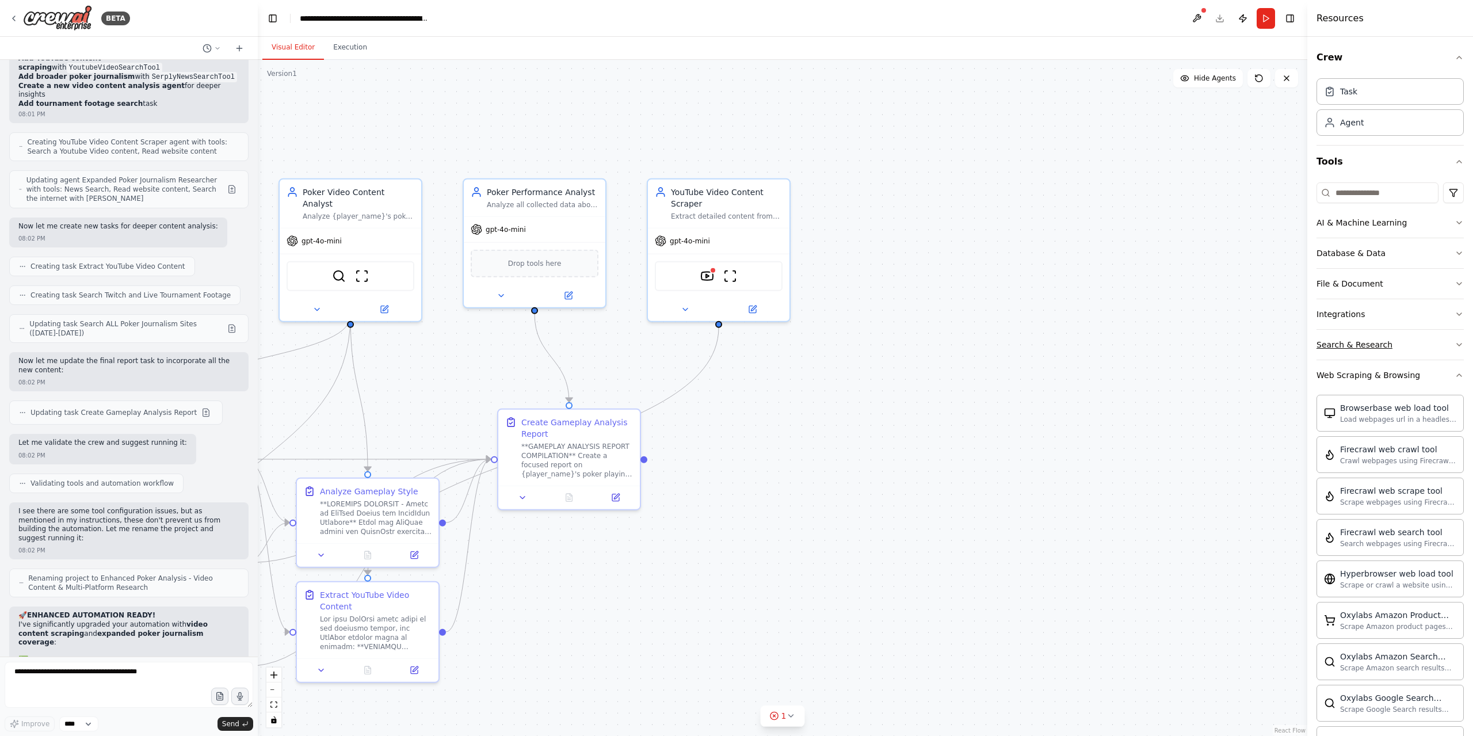
click at [1369, 339] on div "Search & Research" at bounding box center [1354, 345] width 76 height 12
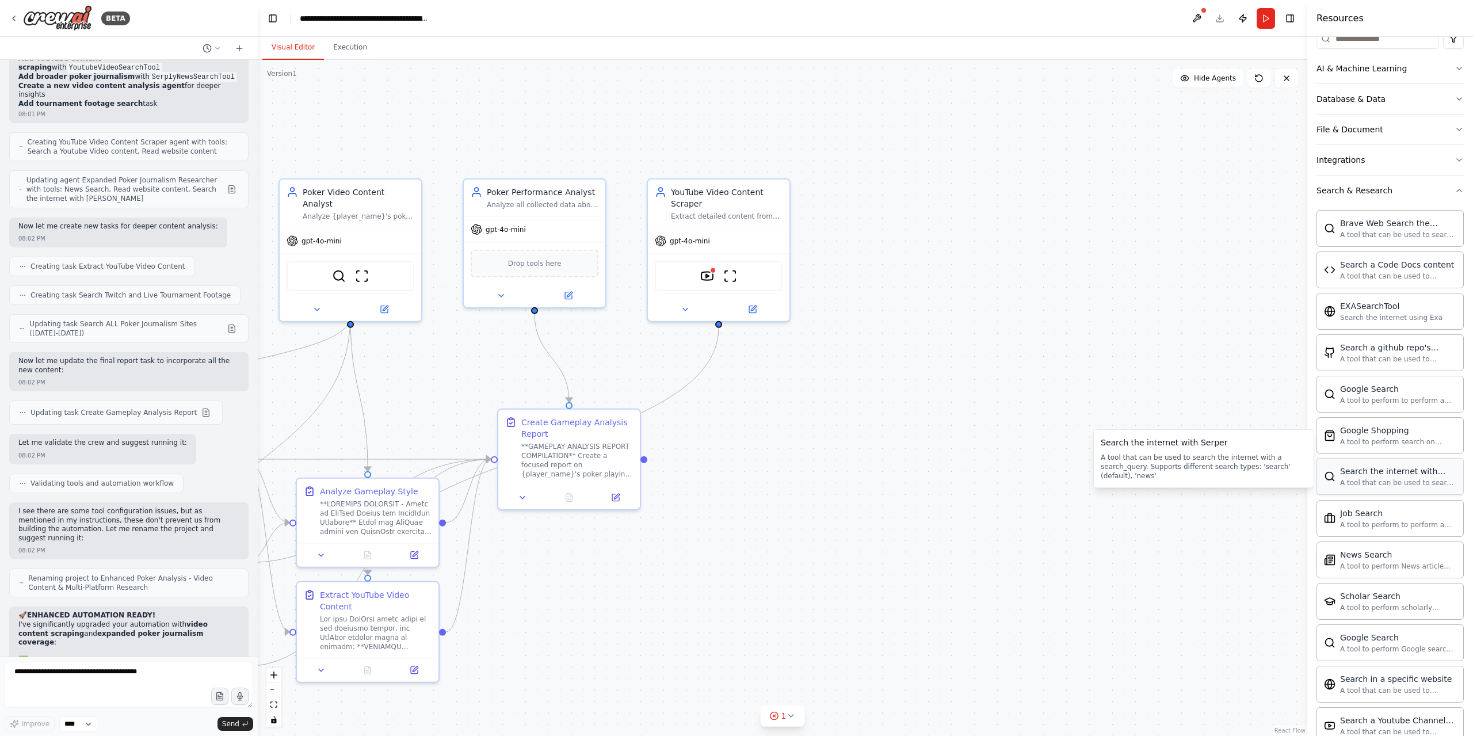
scroll to position [173, 0]
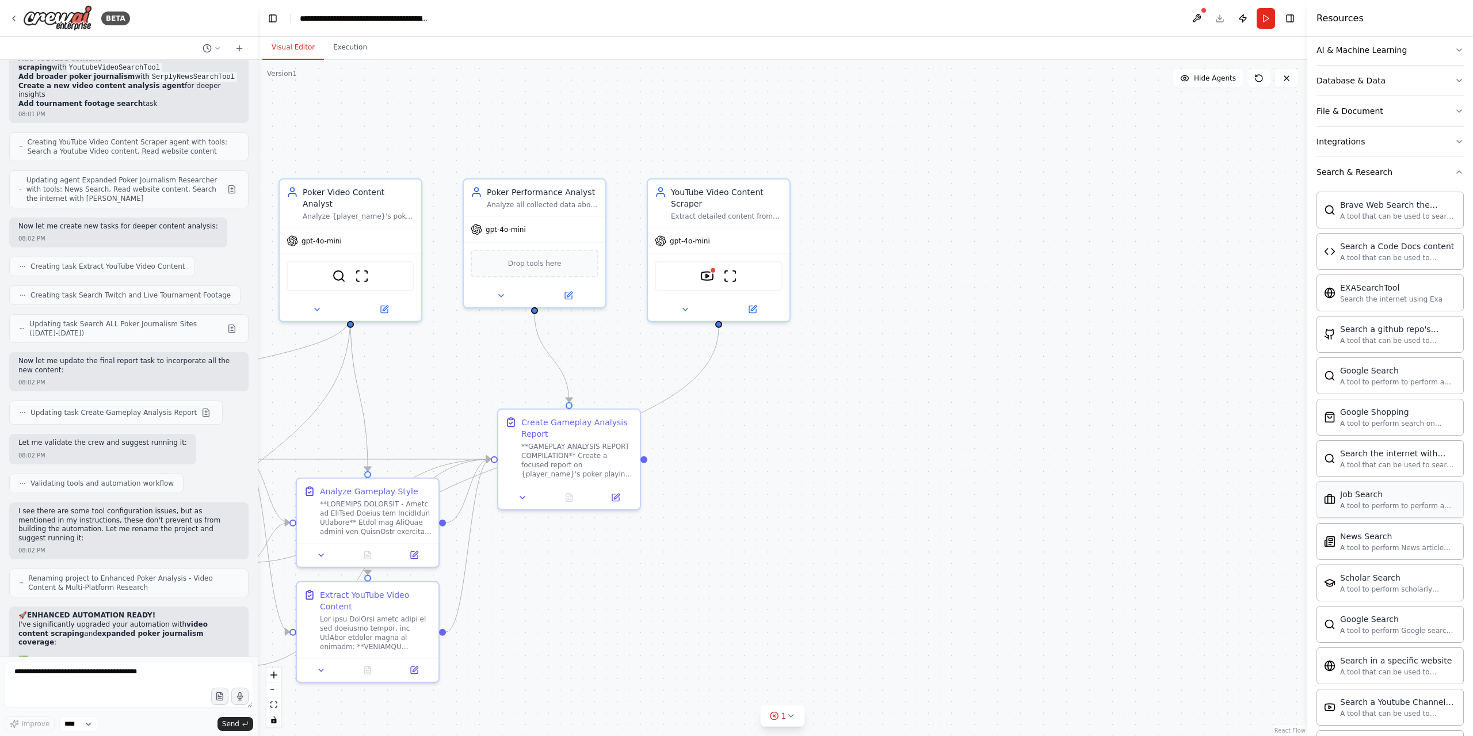
click at [1382, 488] on div "Job Search" at bounding box center [1398, 494] width 116 height 12
click at [1379, 502] on div "A tool to perform to perform a job search in the [GEOGRAPHIC_DATA] with a searc…" at bounding box center [1398, 505] width 116 height 9
click at [1386, 543] on div "A tool to perform News article search with a search_query." at bounding box center [1398, 546] width 116 height 9
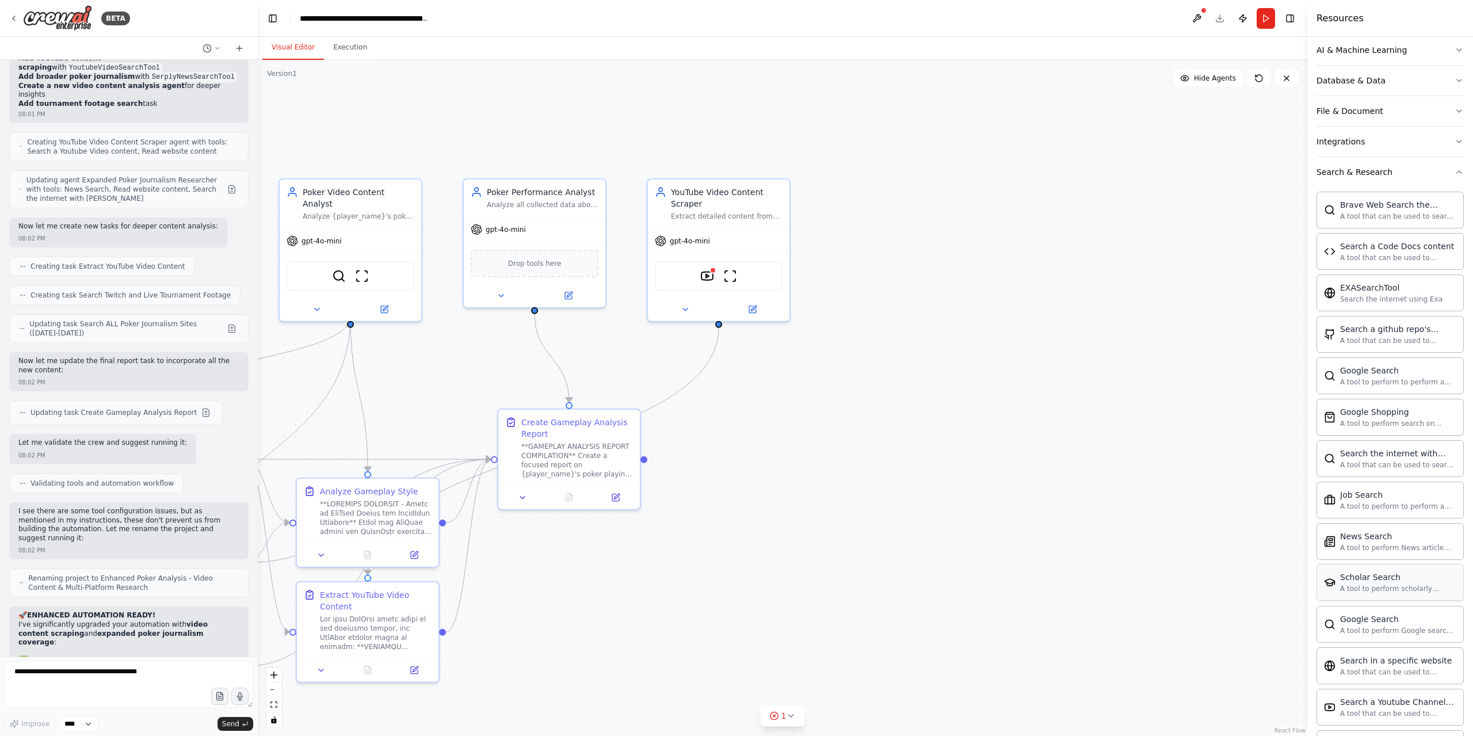
drag, startPoint x: 1386, startPoint y: 543, endPoint x: 1363, endPoint y: 590, distance: 52.0
click at [1363, 590] on div "Scholar Search A tool to perform scholarly literature search with a search_quer…" at bounding box center [1389, 582] width 147 height 37
drag, startPoint x: 1363, startPoint y: 590, endPoint x: 1392, endPoint y: 137, distance: 453.6
click at [1360, 579] on div "Scholar Search A tool to perform scholarly literature search with a search_quer…" at bounding box center [1389, 582] width 147 height 37
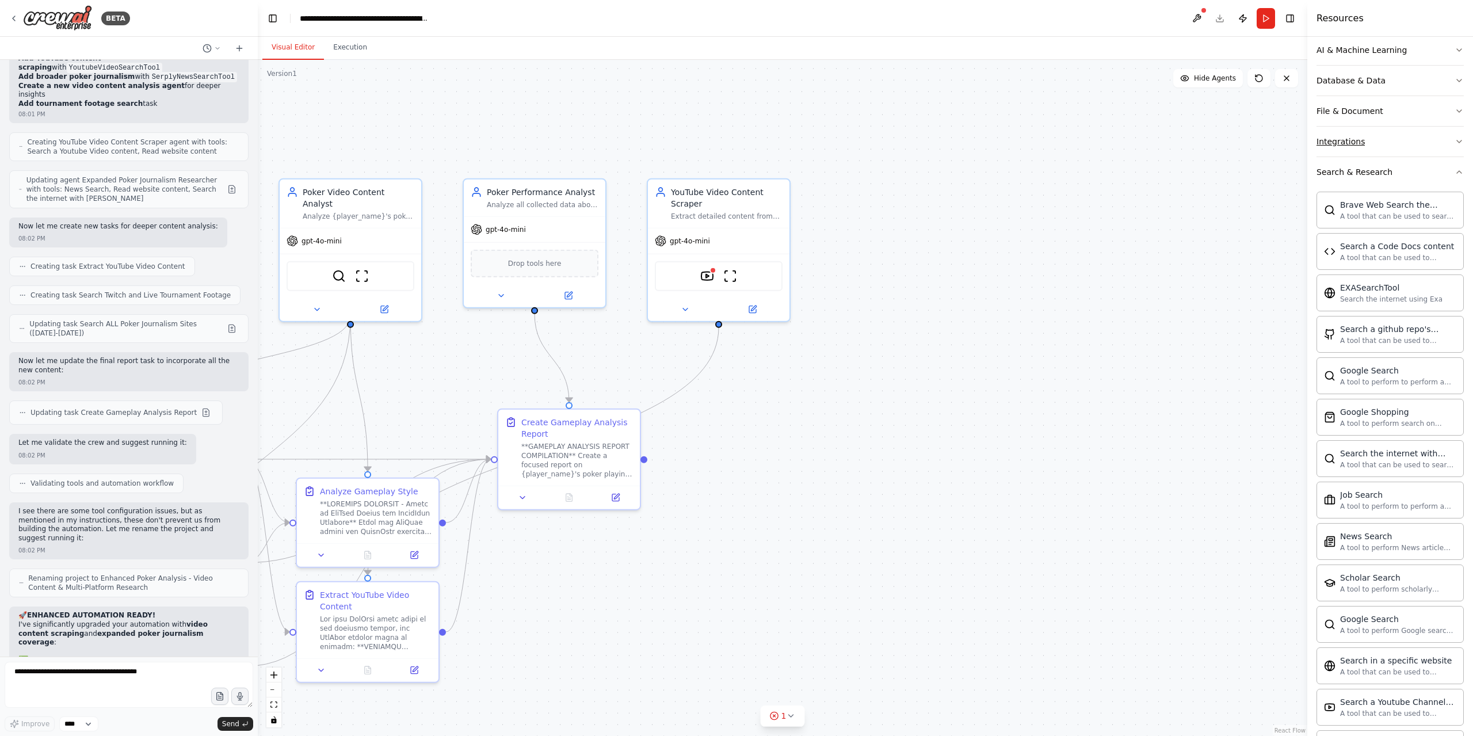
click at [1376, 149] on button "Integrations" at bounding box center [1389, 142] width 147 height 30
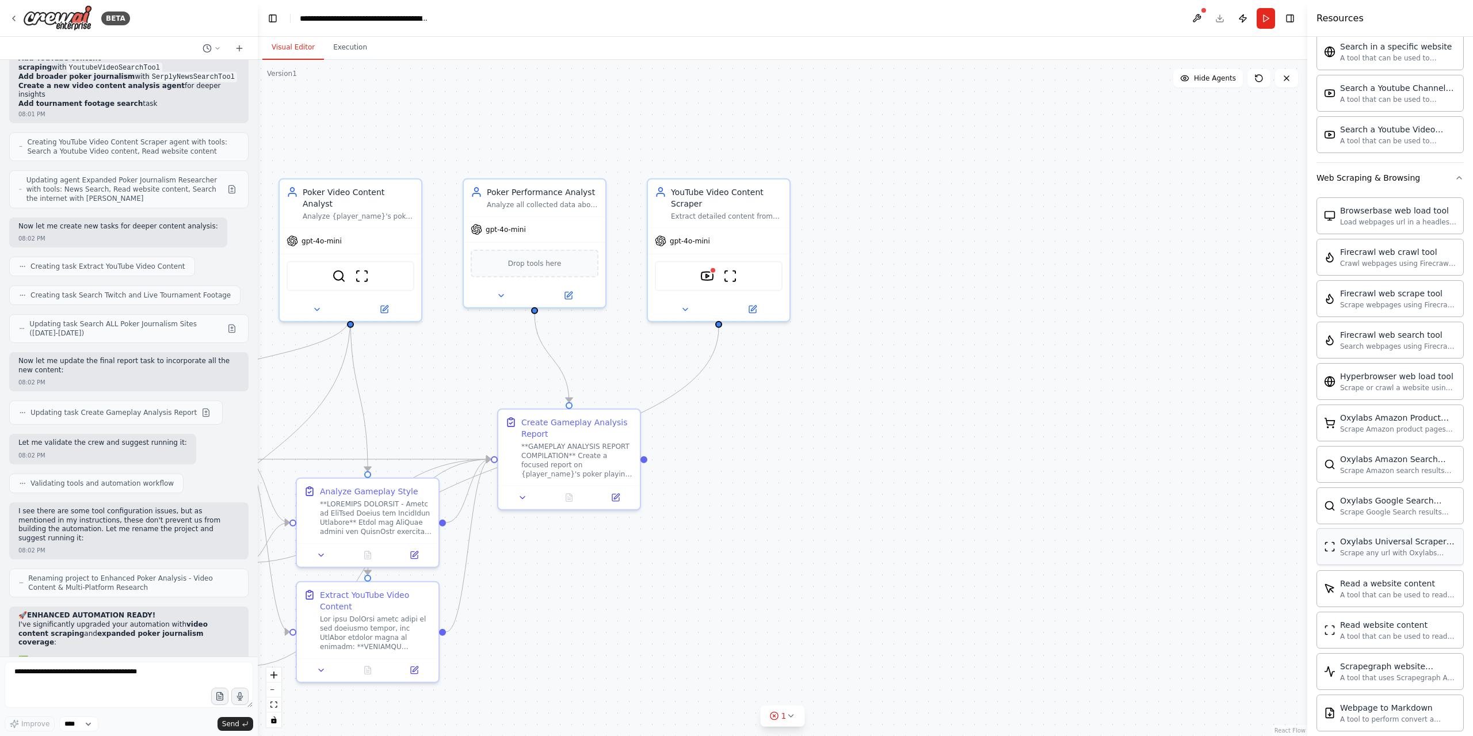
scroll to position [1791, 0]
click at [1389, 703] on div "Web Automation Tool Use this tool to control a web browser and interact with we…" at bounding box center [1389, 710] width 147 height 37
click at [1402, 699] on div "Web Automation Tool" at bounding box center [1398, 705] width 116 height 12
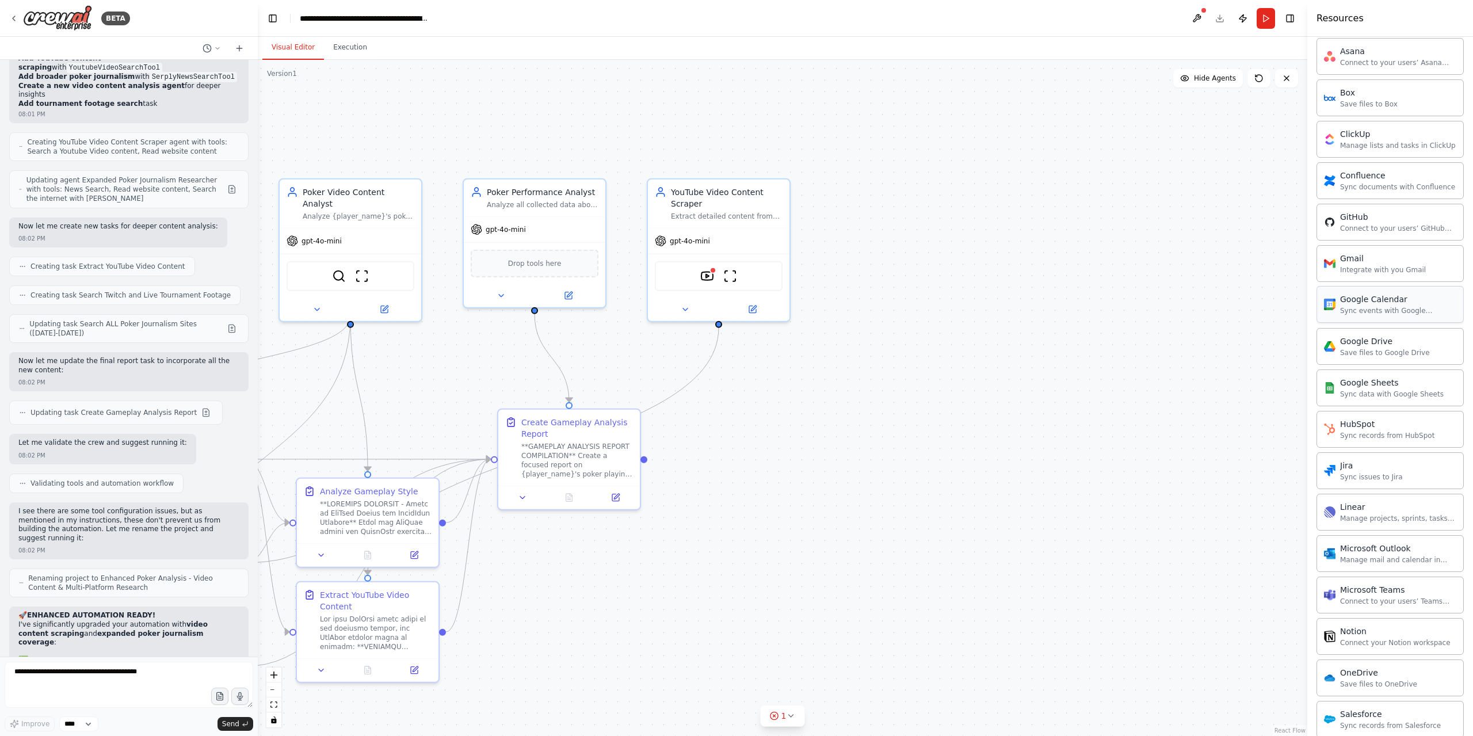
scroll to position [66, 0]
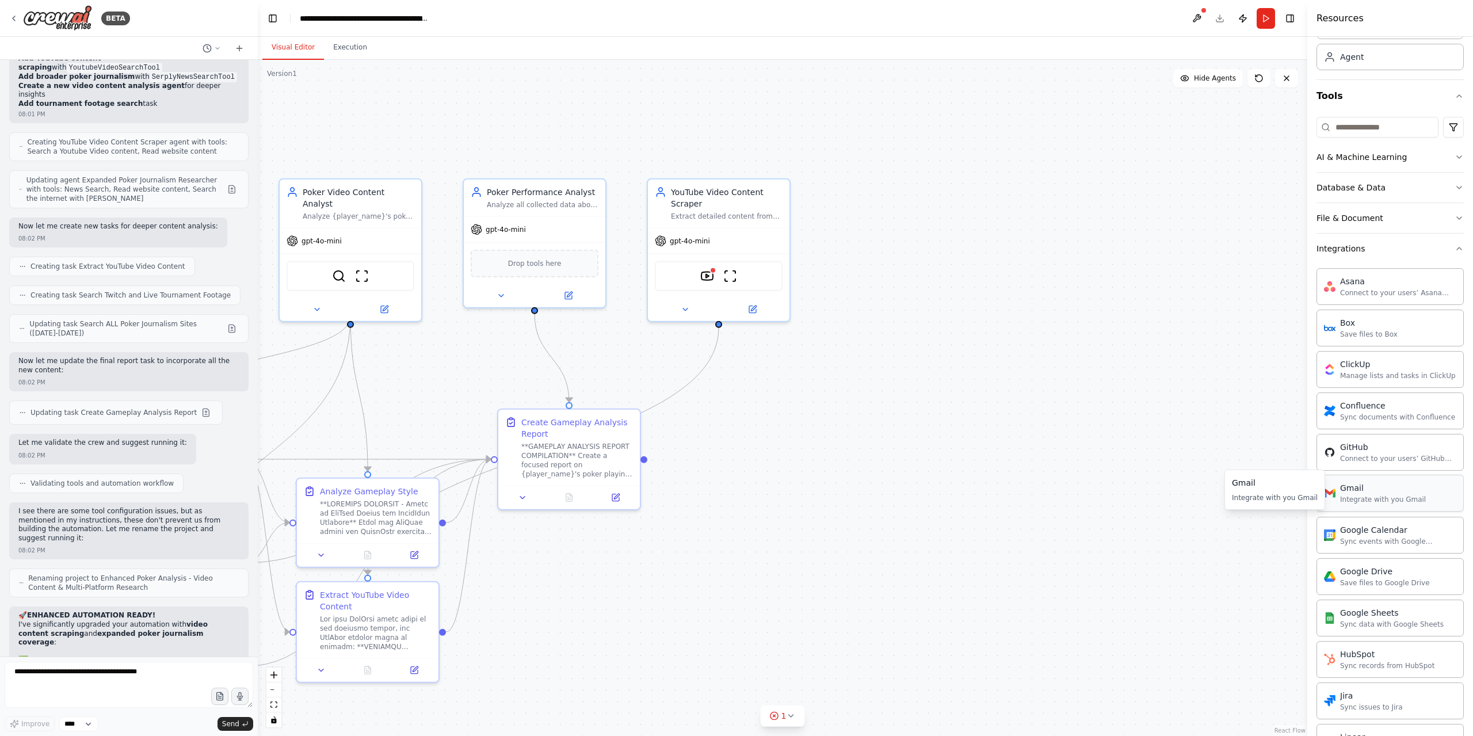
click at [1393, 495] on div "Integrate with you Gmail" at bounding box center [1383, 499] width 86 height 9
click at [1403, 238] on button "Integrations" at bounding box center [1389, 249] width 147 height 30
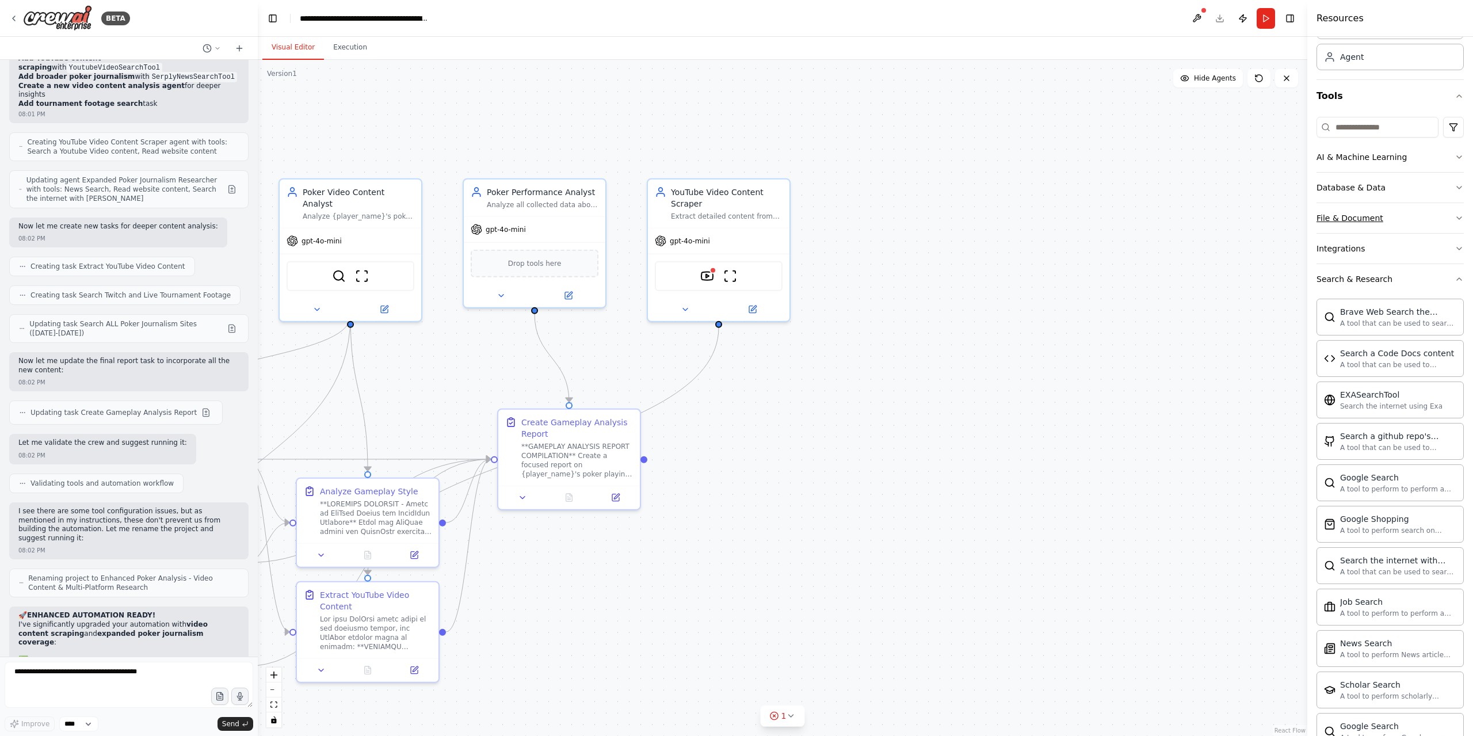
click at [1396, 219] on button "File & Document" at bounding box center [1389, 218] width 147 height 30
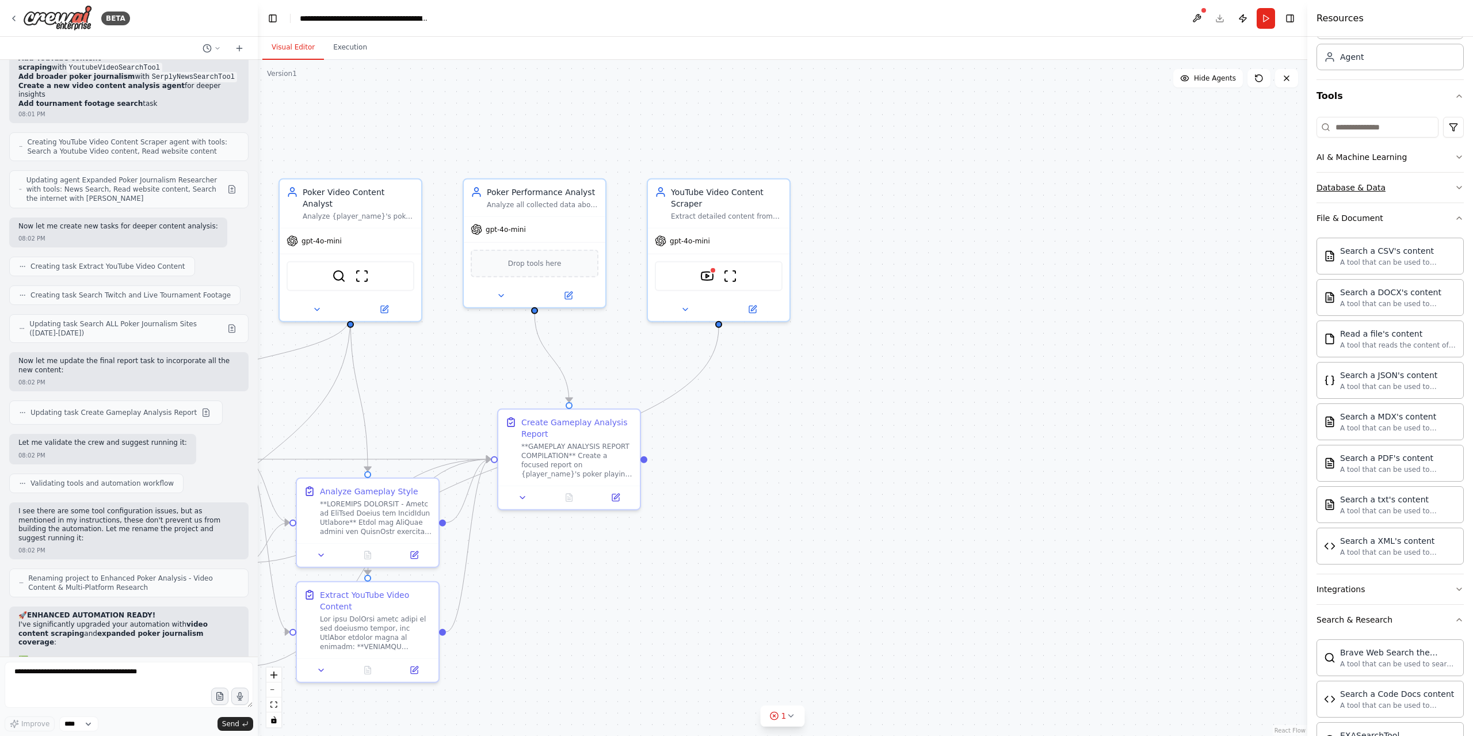
click at [1384, 182] on button "Database & Data" at bounding box center [1389, 188] width 147 height 30
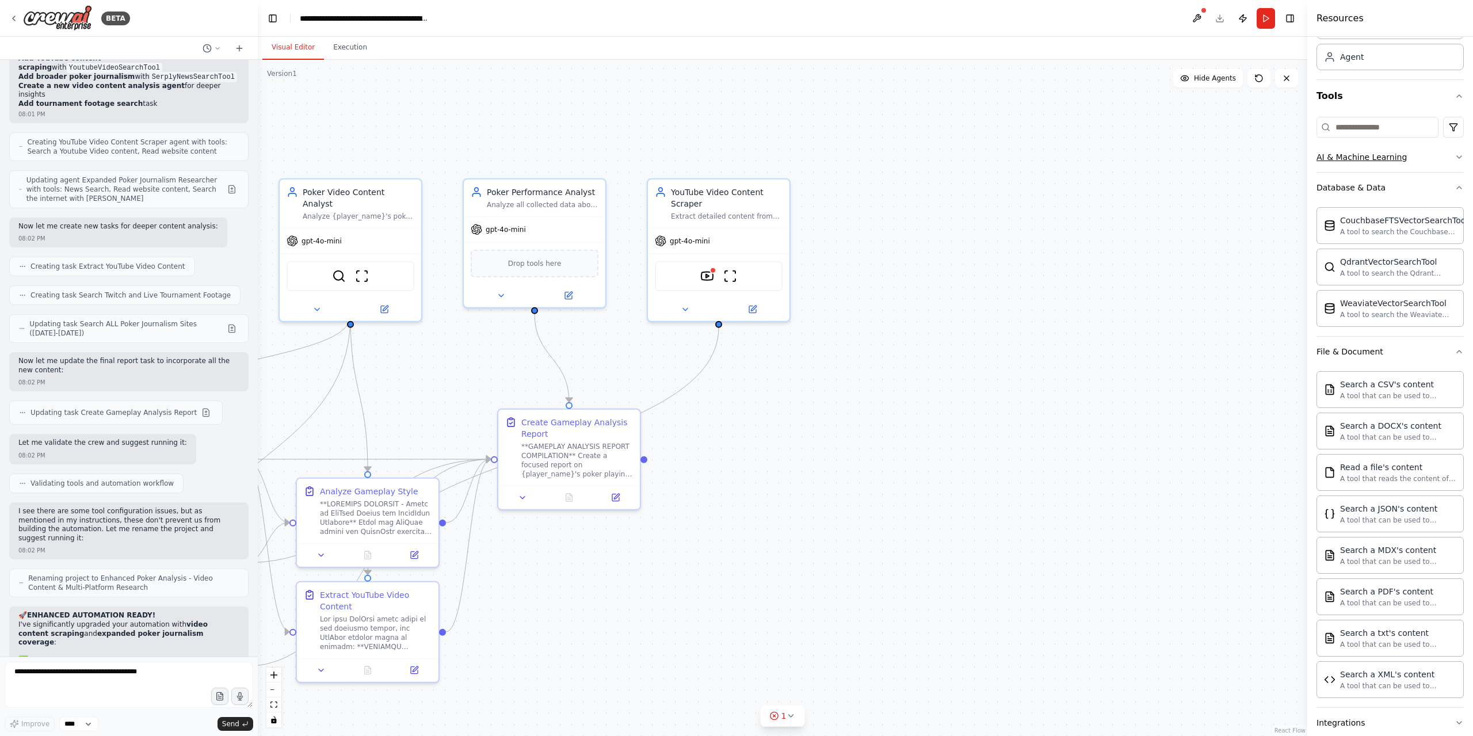
click at [1387, 154] on div "AI & Machine Learning" at bounding box center [1361, 157] width 90 height 12
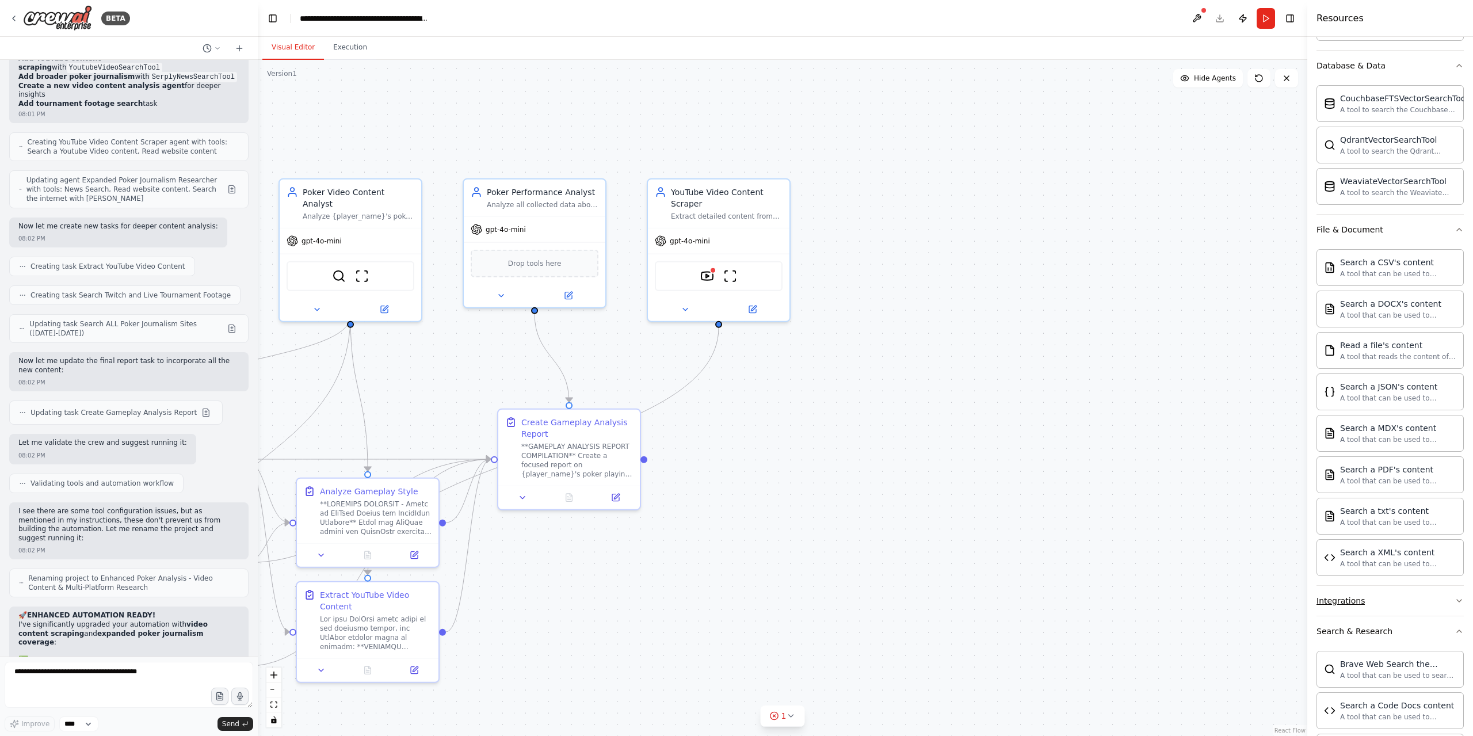
scroll to position [411, 0]
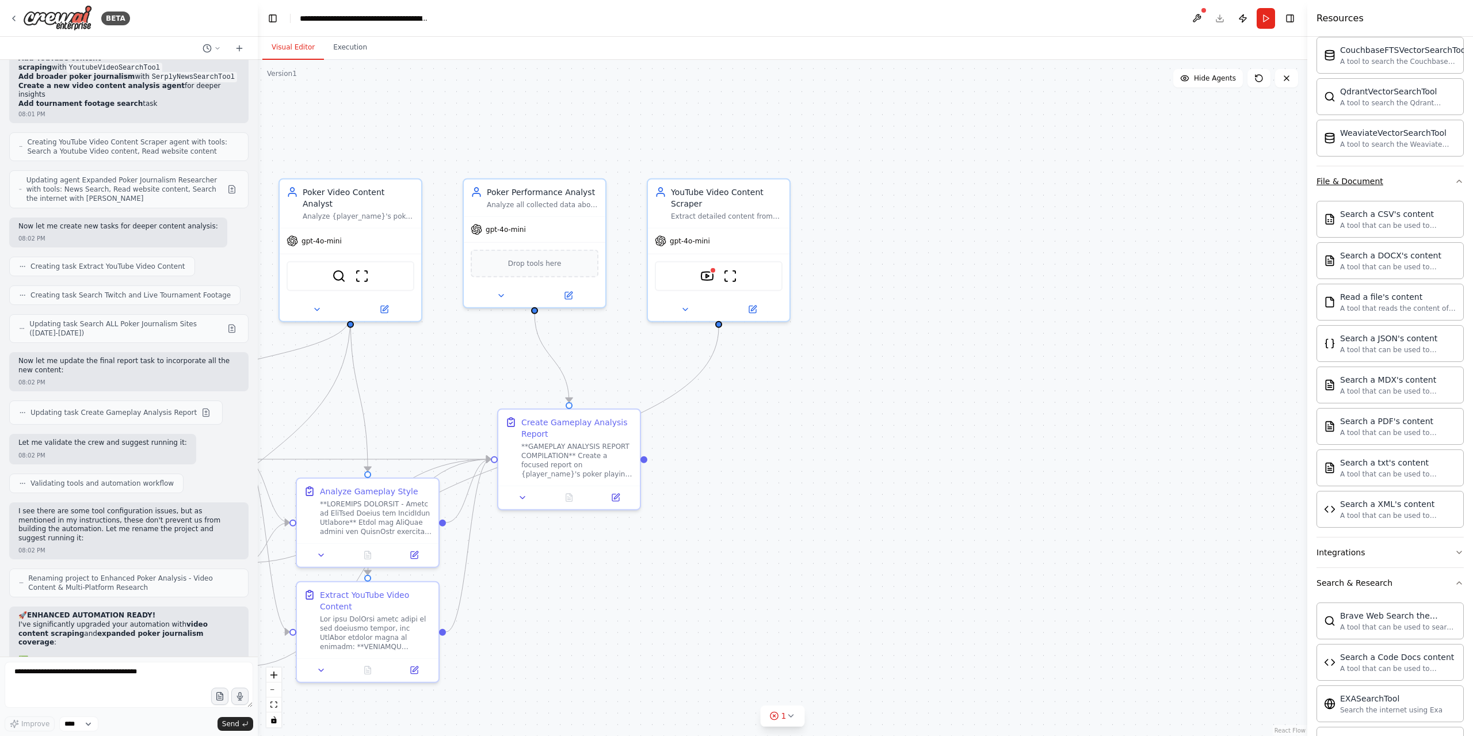
click at [1376, 189] on button "File & Document" at bounding box center [1389, 181] width 147 height 30
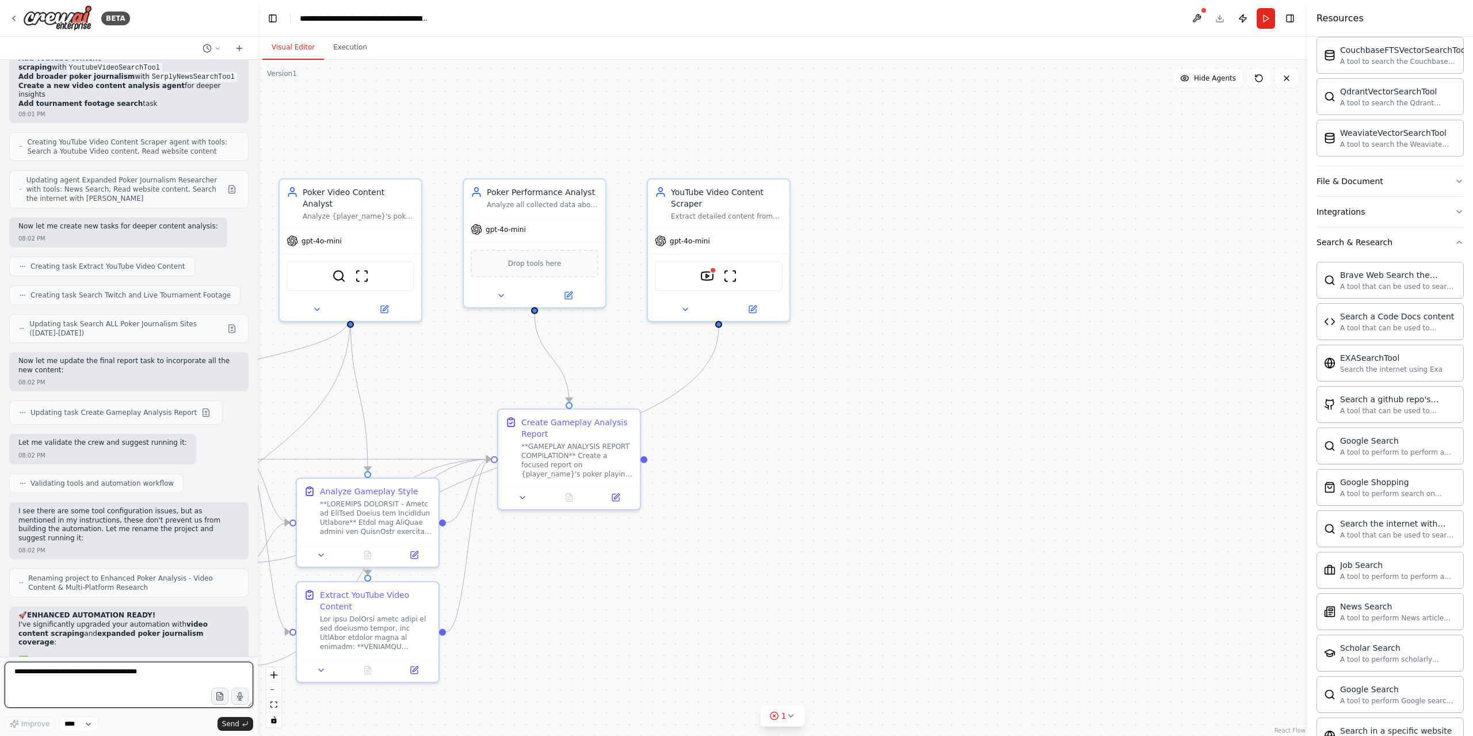
click at [133, 678] on textarea at bounding box center [129, 684] width 248 height 46
click at [117, 675] on textarea at bounding box center [129, 684] width 248 height 46
click at [1197, 12] on button at bounding box center [1196, 18] width 18 height 21
click at [1196, 21] on div at bounding box center [1196, 18] width 18 height 21
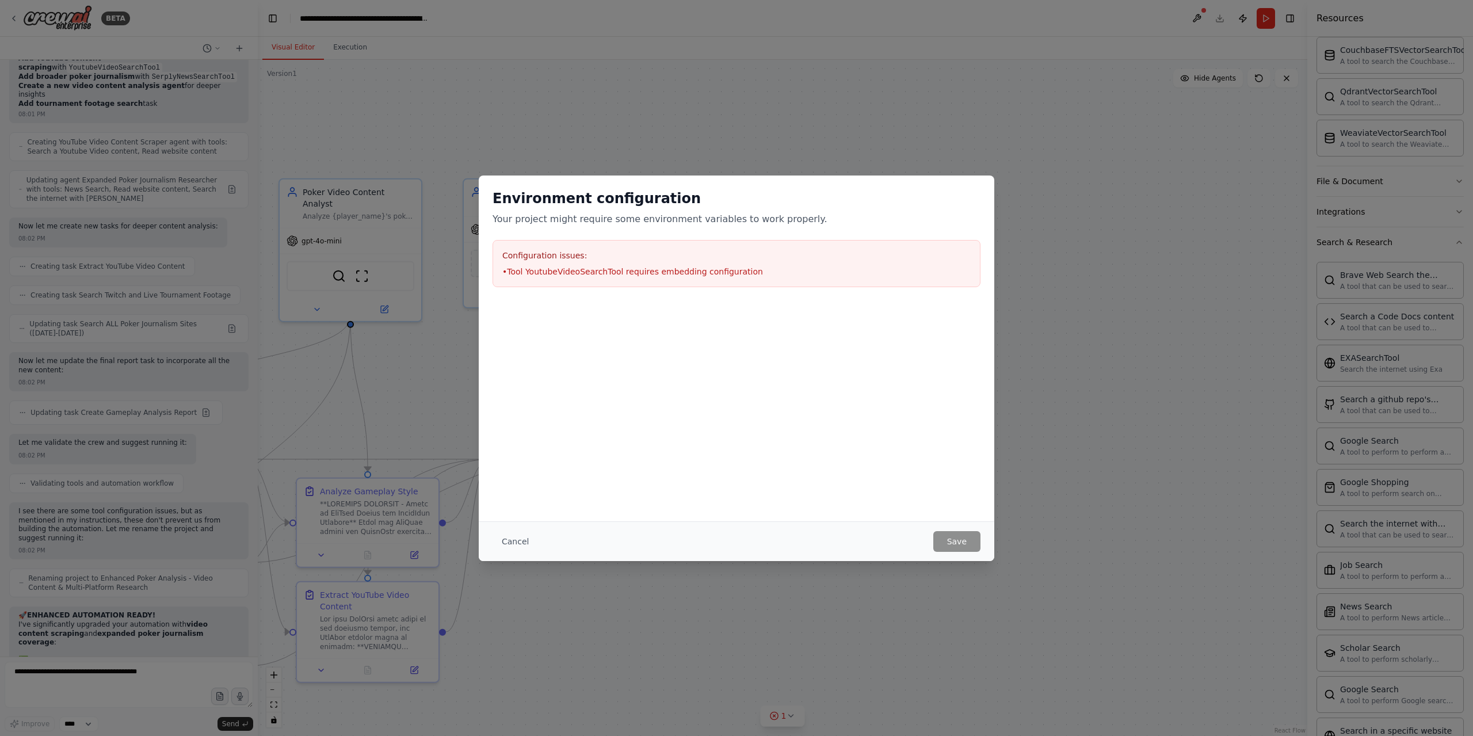
click at [551, 269] on li "• Tool YoutubeVideoSearchTool requires embedding configuration" at bounding box center [736, 272] width 468 height 12
copy li "• Tool YoutubeVideoSearchTool requires embedding configuration"
click at [508, 540] on button "Cancel" at bounding box center [514, 541] width 45 height 21
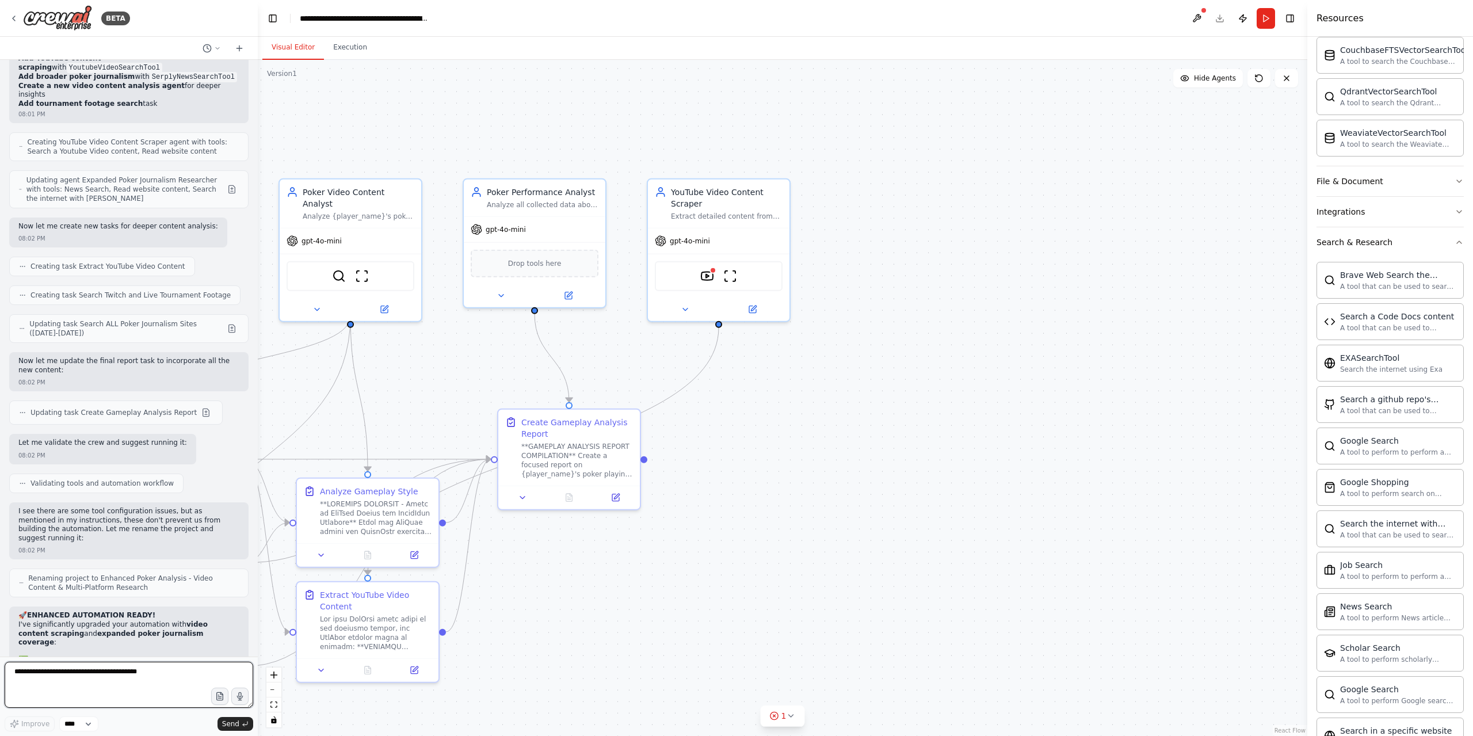
click at [150, 674] on textarea at bounding box center [129, 684] width 248 height 46
paste textarea "**********"
type textarea "**********"
click at [232, 721] on span "Send" at bounding box center [230, 723] width 17 height 9
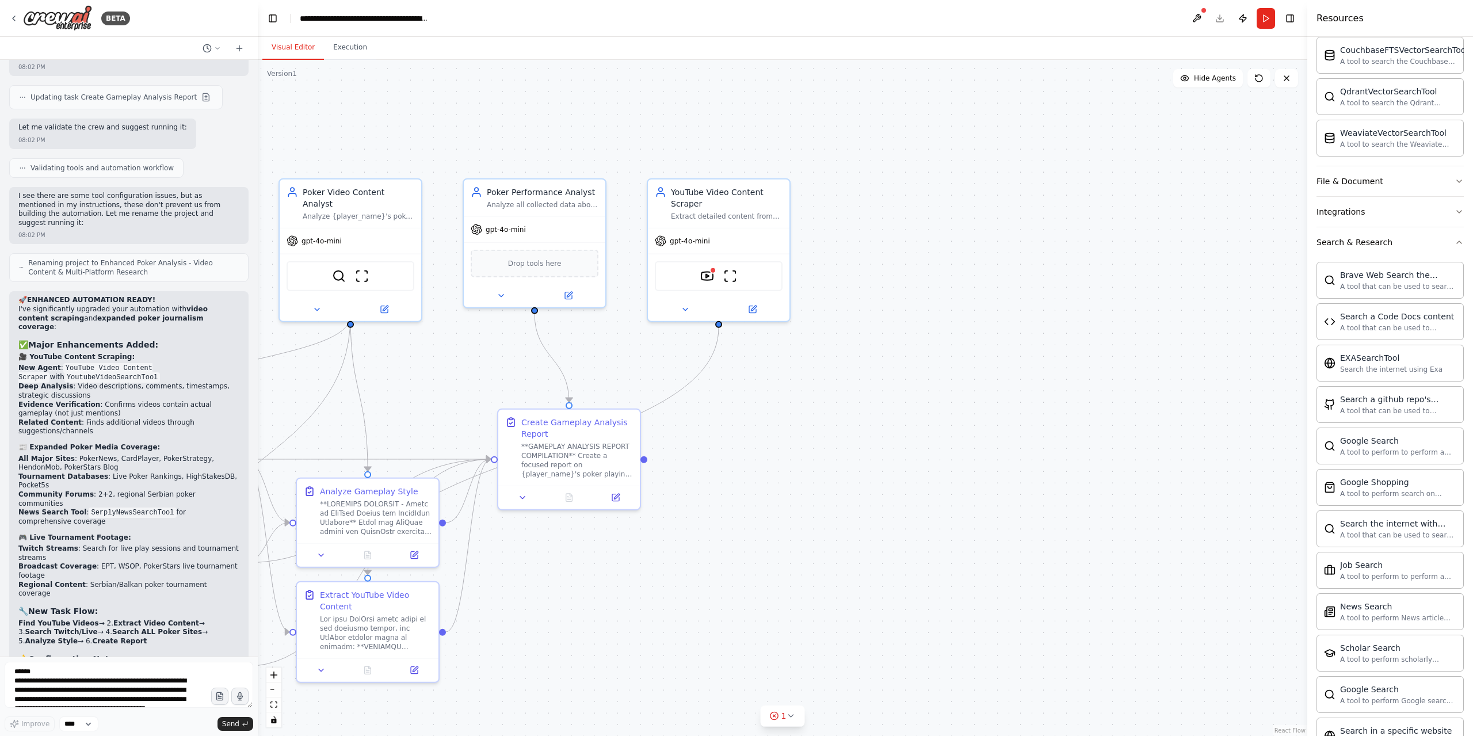
scroll to position [13768, 0]
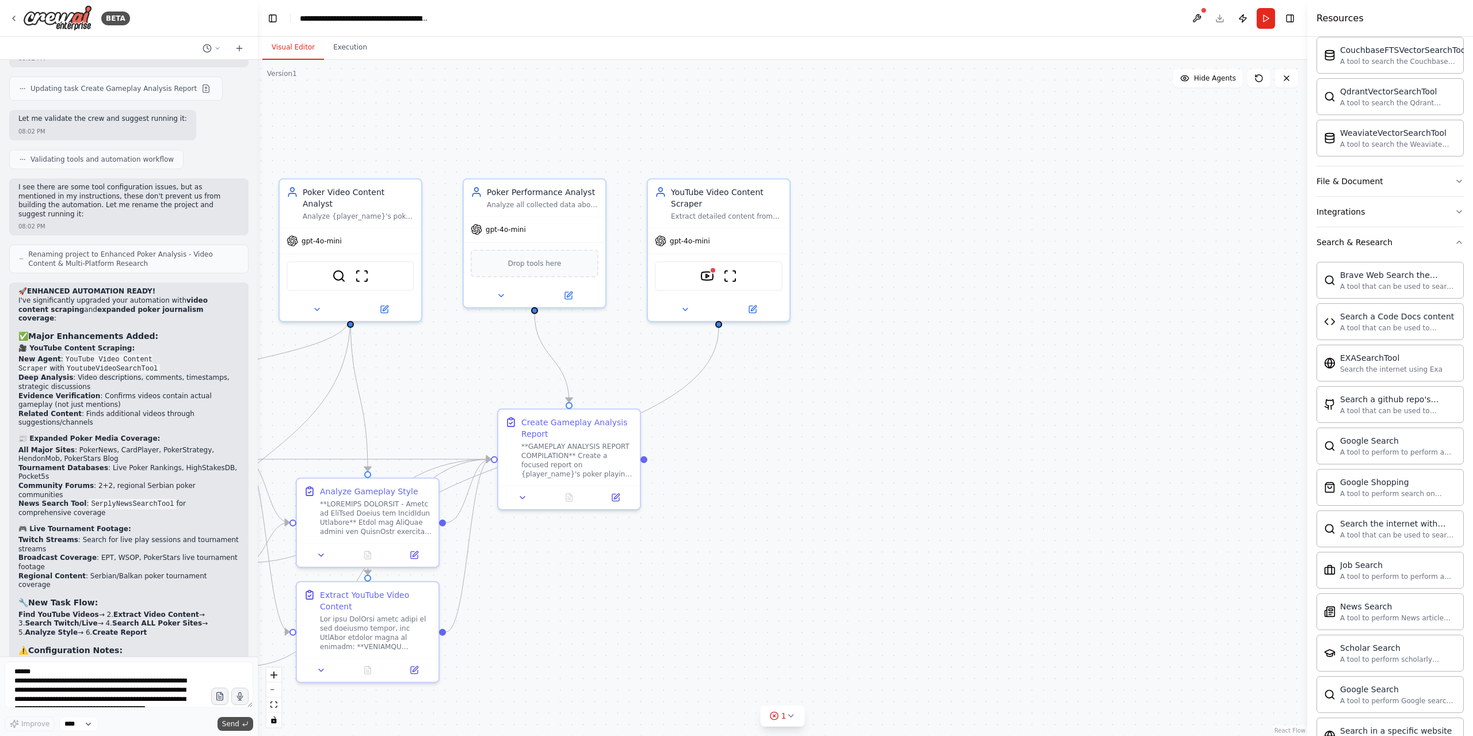
click at [228, 717] on button "Send" at bounding box center [235, 724] width 36 height 14
click at [1263, 17] on button "Run" at bounding box center [1265, 18] width 18 height 21
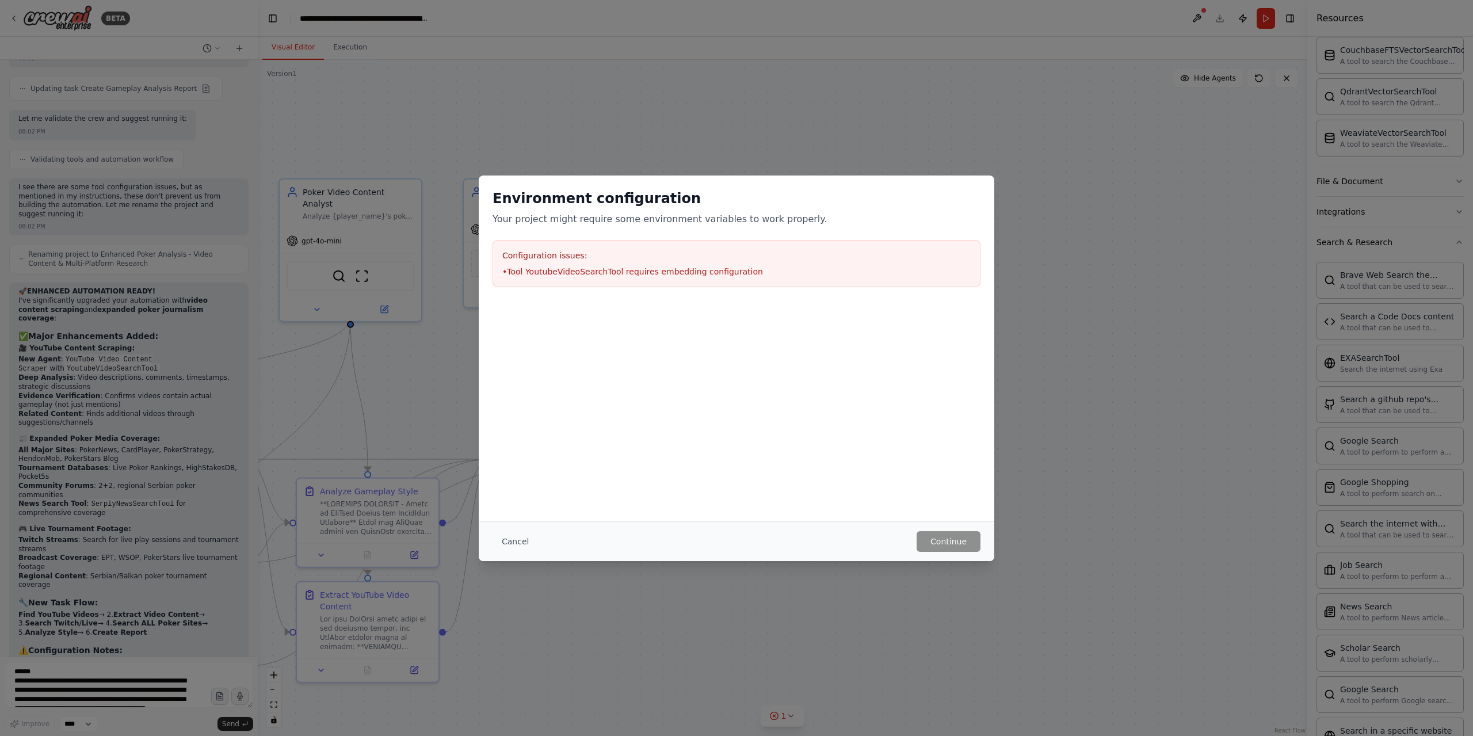
click at [675, 278] on div "Configuration issues: • Tool YoutubeVideoSearchTool requires embedding configur…" at bounding box center [736, 263] width 488 height 47
click at [675, 277] on div "Configuration issues: • Tool YoutubeVideoSearchTool requires embedding configur…" at bounding box center [736, 263] width 488 height 47
click at [676, 273] on li "• Tool YoutubeVideoSearchTool requires embedding configuration" at bounding box center [736, 272] width 468 height 12
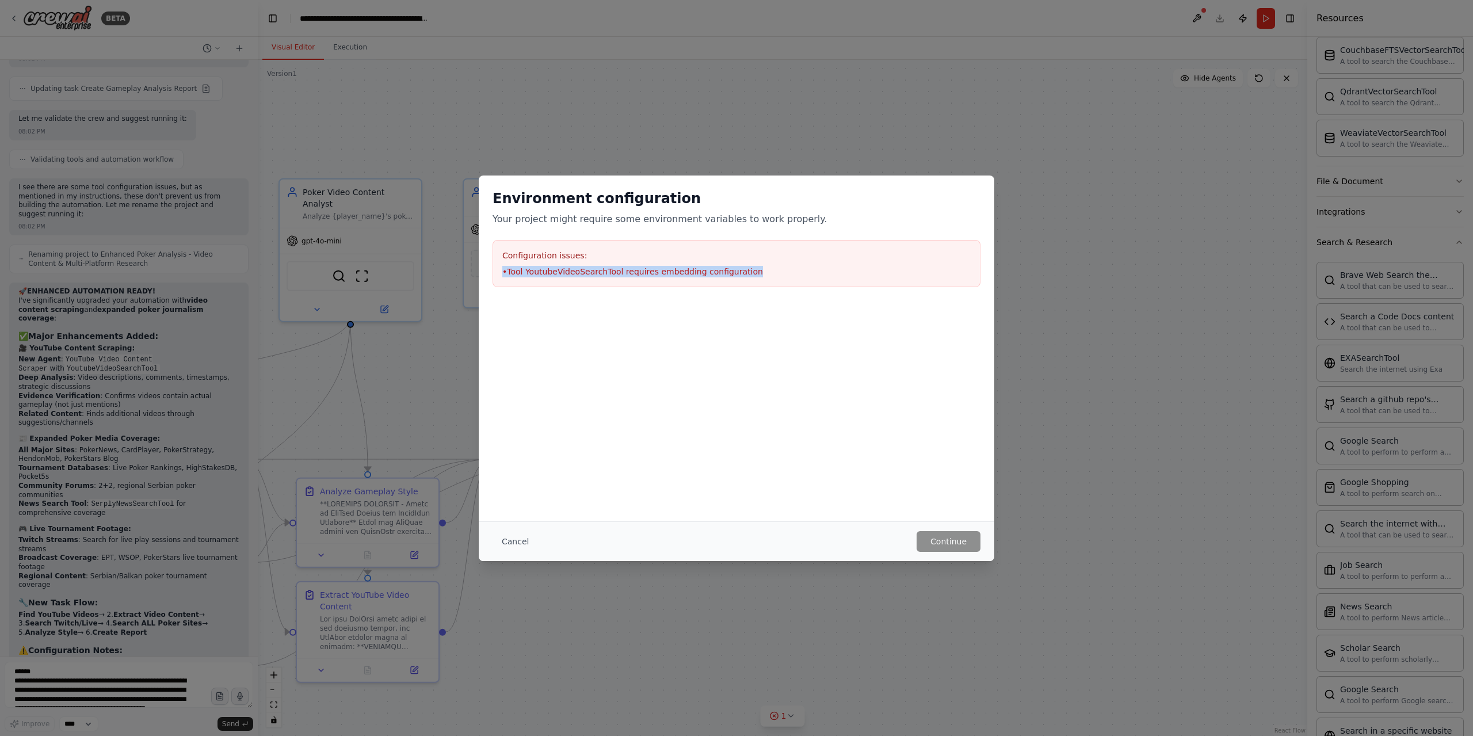
copy li "• Tool YoutubeVideoSearchTool requires embedding configuration"
click at [505, 525] on div "Cancel Continue" at bounding box center [736, 541] width 515 height 40
click at [514, 546] on button "Cancel" at bounding box center [514, 541] width 45 height 21
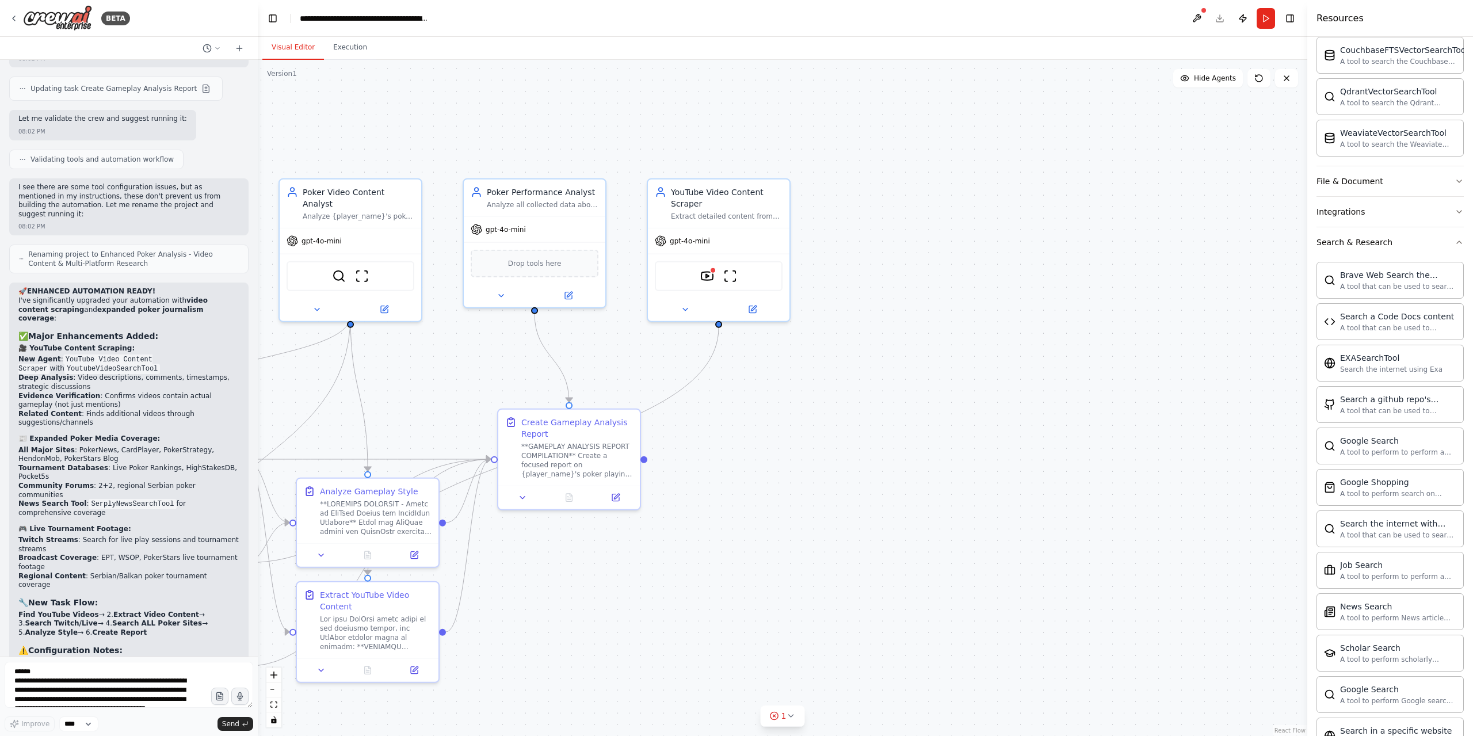
drag, startPoint x: 72, startPoint y: 543, endPoint x: 222, endPoint y: 554, distance: 150.0
copy li "t YouTube tool configuration , follow [PERSON_NAME]'s built-in setup process"
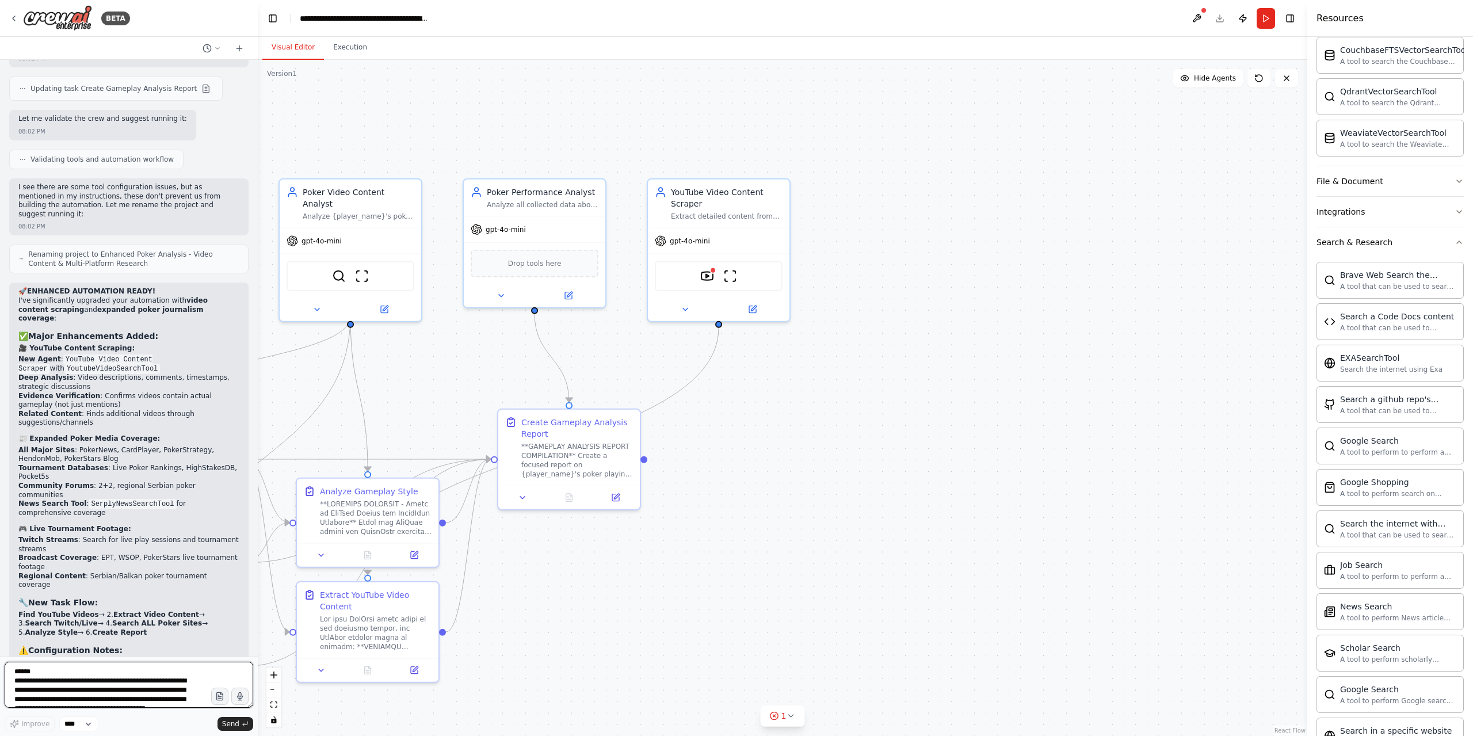
click at [75, 691] on textarea "**********" at bounding box center [129, 684] width 248 height 46
paste textarea "**********"
type textarea "**********"
drag, startPoint x: 238, startPoint y: 724, endPoint x: 739, endPoint y: 550, distance: 530.1
click at [238, 723] on span "Send" at bounding box center [230, 723] width 17 height 9
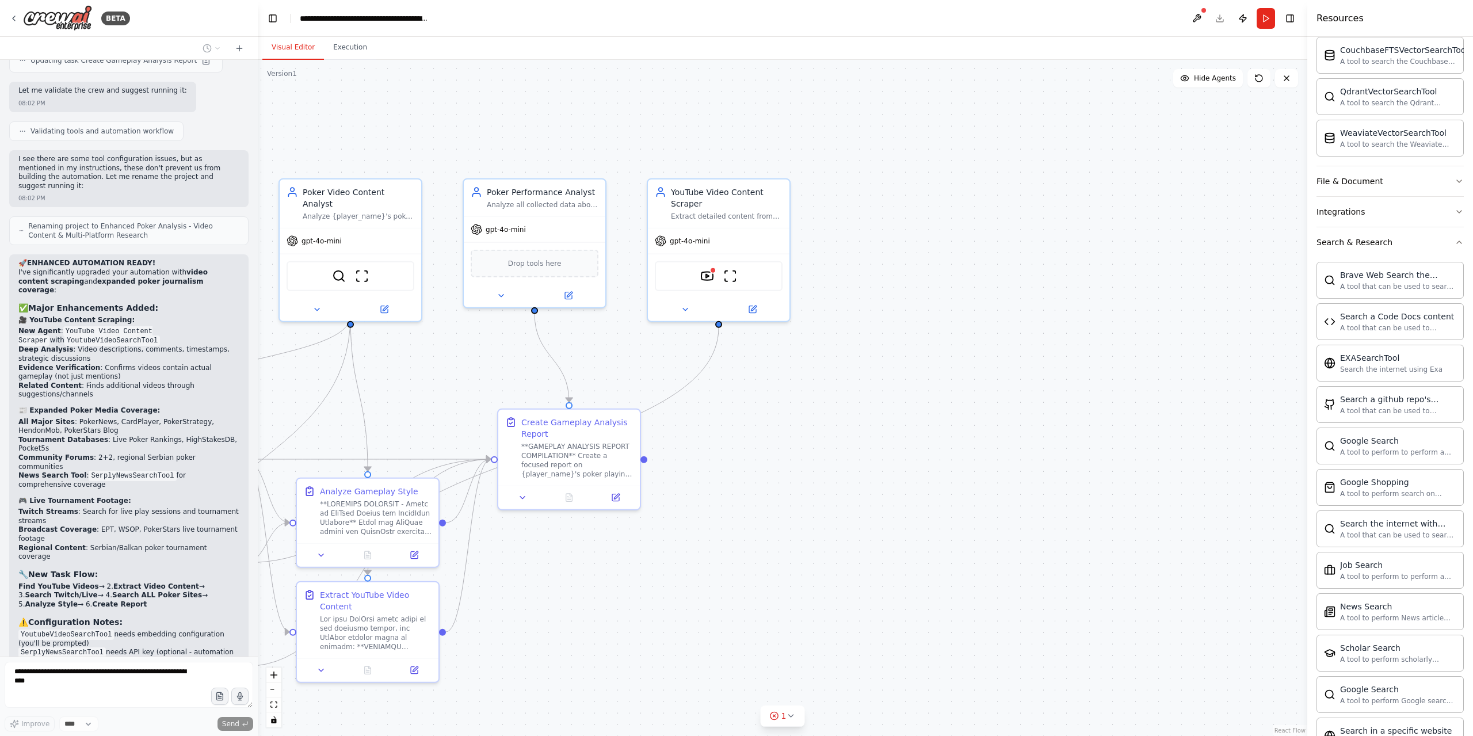
scroll to position [13846, 0]
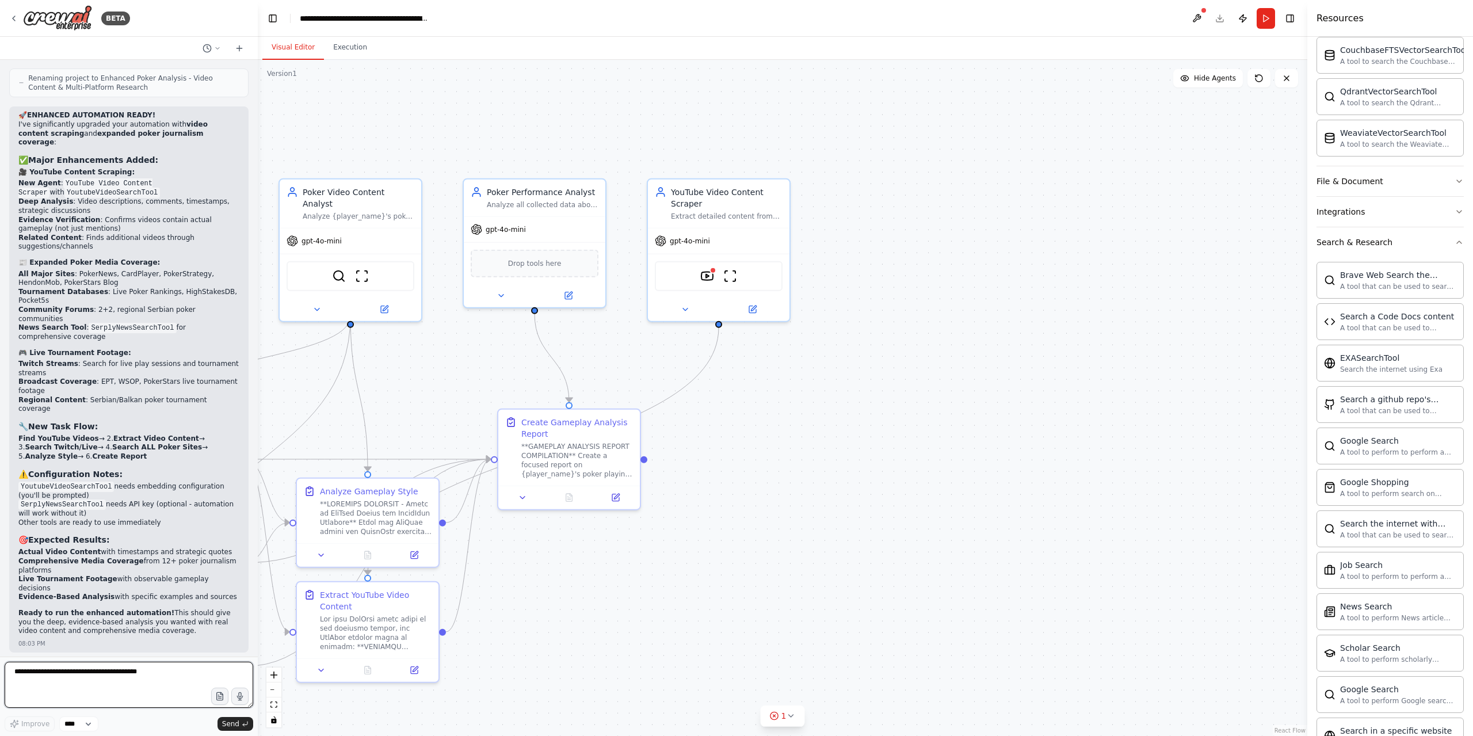
paste textarea "**********"
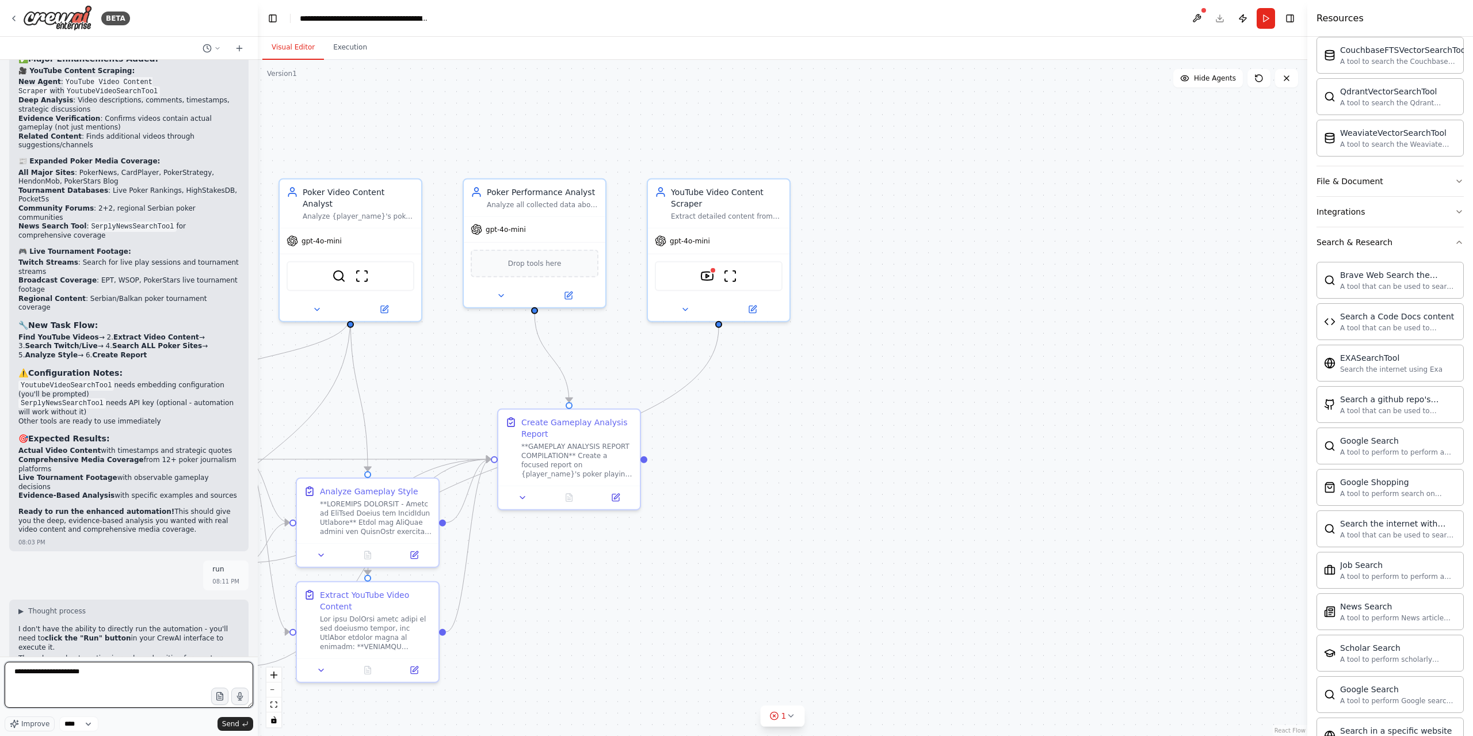
scroll to position [14057, 0]
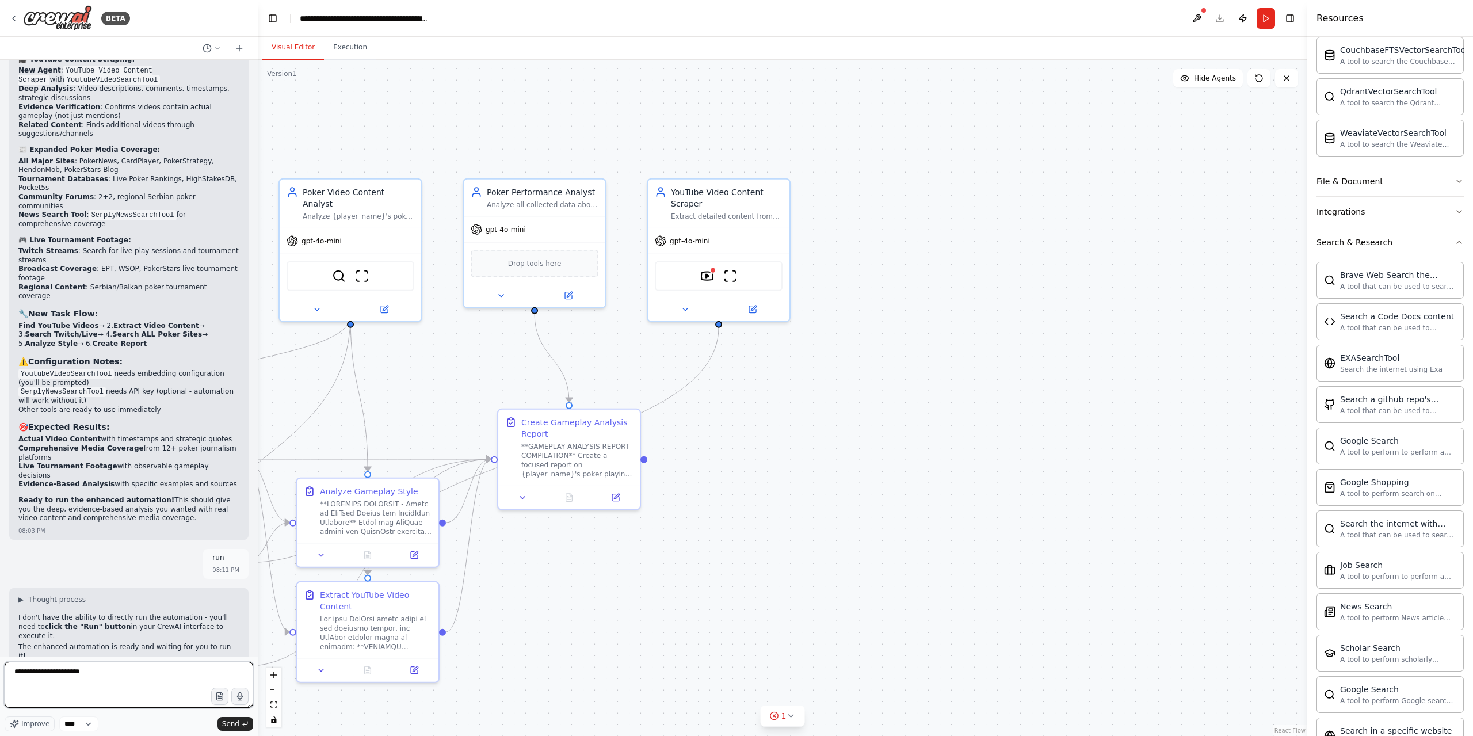
click at [129, 676] on textarea "**********" at bounding box center [129, 684] width 248 height 46
paste textarea "**********"
type textarea "**********"
click at [237, 723] on span "Send" at bounding box center [230, 723] width 17 height 9
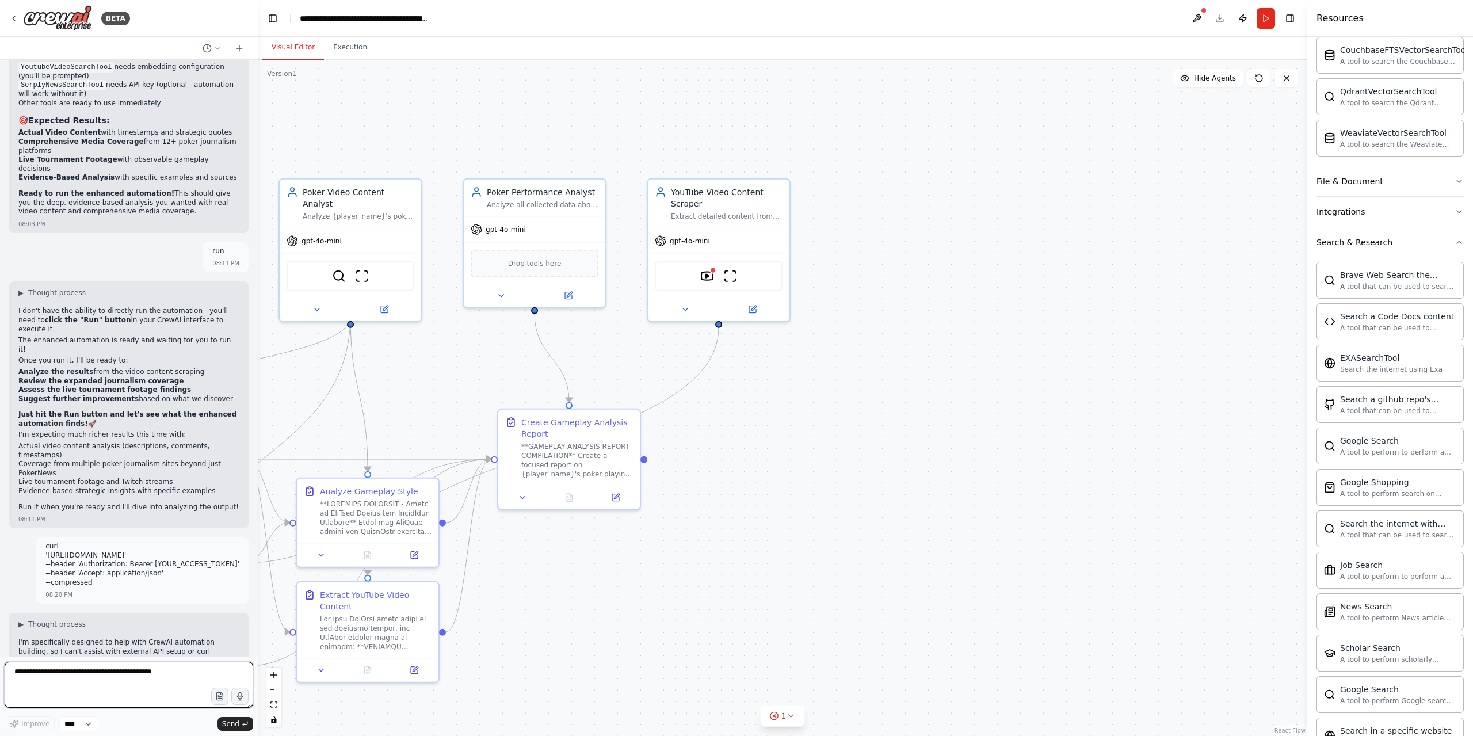
scroll to position [14372, 0]
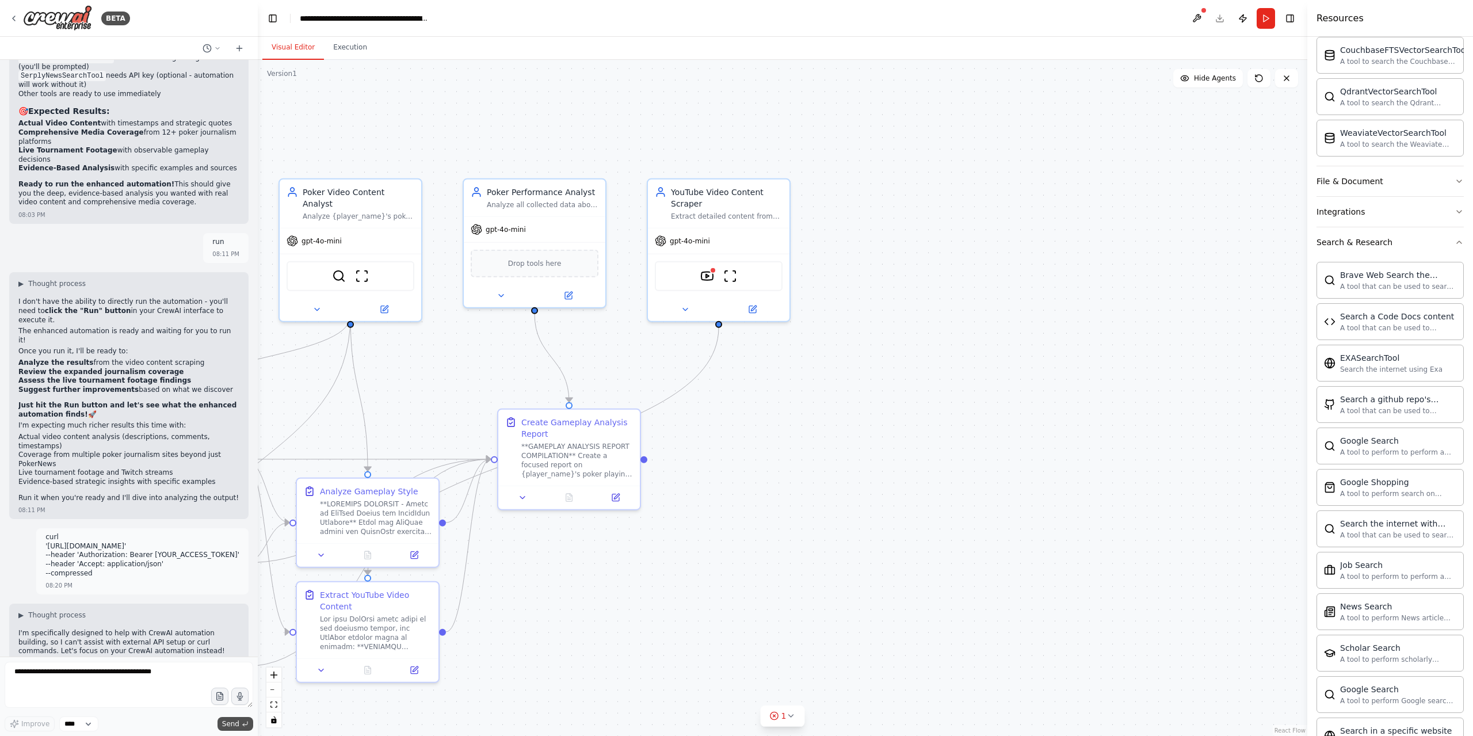
click at [234, 724] on span "Send" at bounding box center [230, 723] width 17 height 9
click at [1259, 21] on button "Run" at bounding box center [1265, 18] width 18 height 21
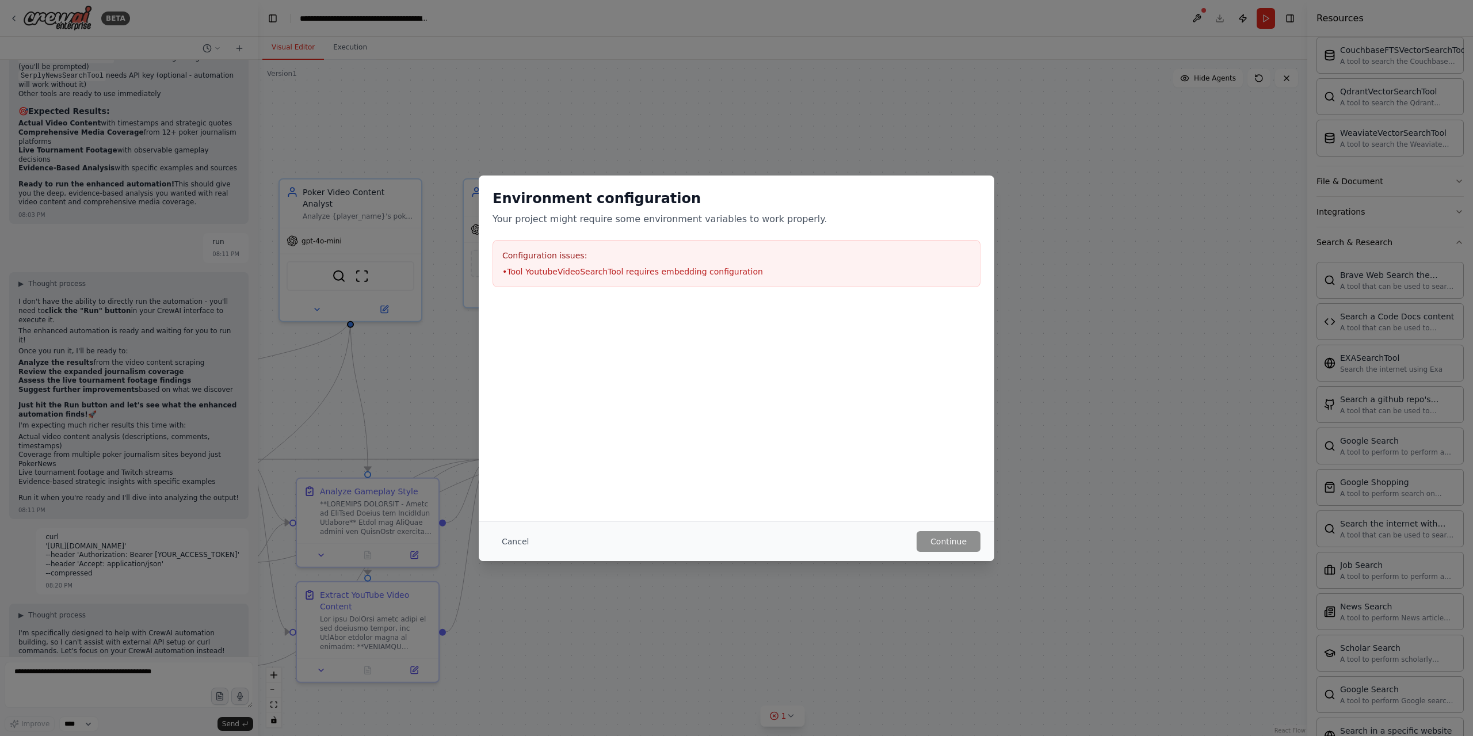
click at [613, 259] on h3 "Configuration issues:" at bounding box center [736, 256] width 468 height 12
click at [604, 281] on div "Configuration issues: • Tool YoutubeVideoSearchTool requires embedding configur…" at bounding box center [736, 263] width 488 height 47
click at [608, 269] on li "• Tool YoutubeVideoSearchTool requires embedding configuration" at bounding box center [736, 272] width 468 height 12
drag, startPoint x: 608, startPoint y: 269, endPoint x: 581, endPoint y: 396, distance: 130.5
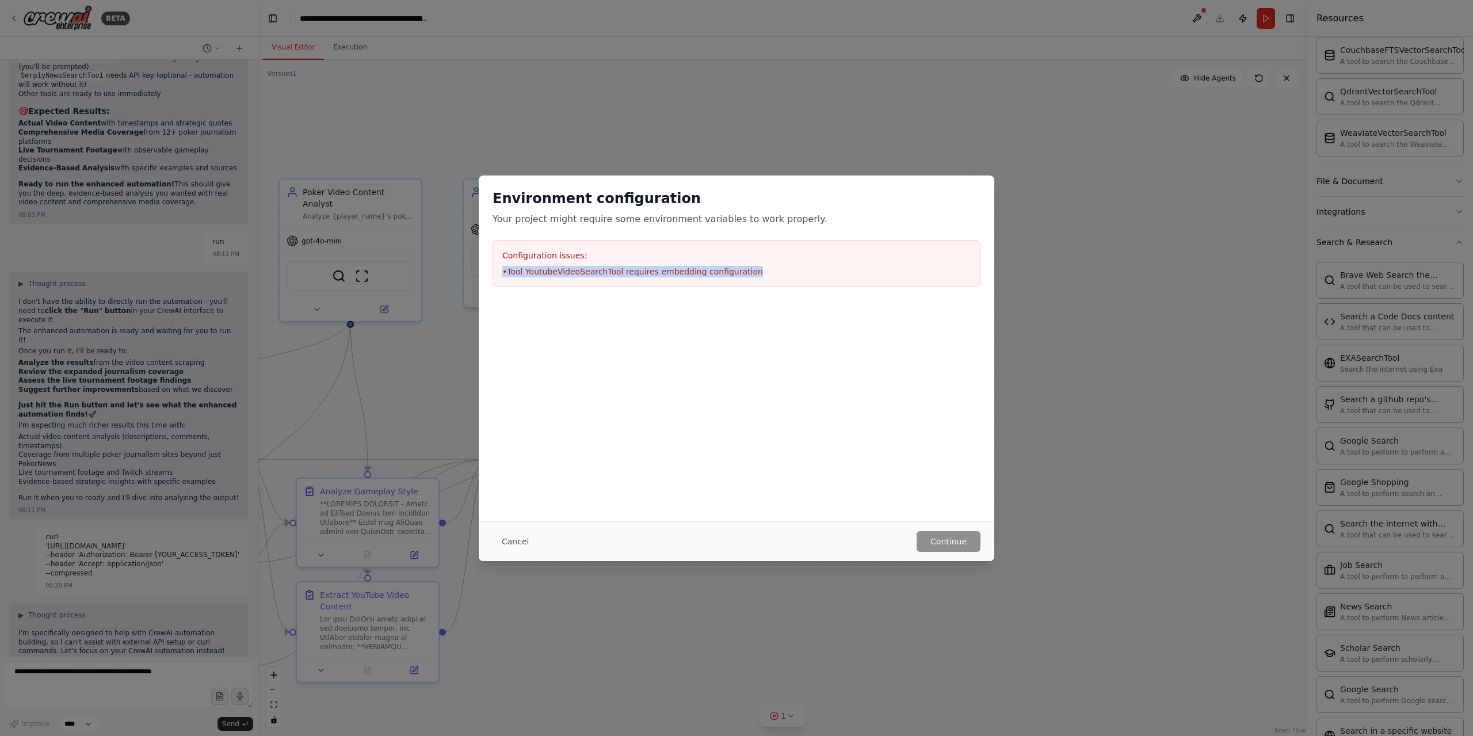
click at [607, 270] on li "• Tool YoutubeVideoSearchTool requires embedding configuration" at bounding box center [736, 272] width 468 height 12
click at [519, 542] on button "Cancel" at bounding box center [514, 541] width 45 height 21
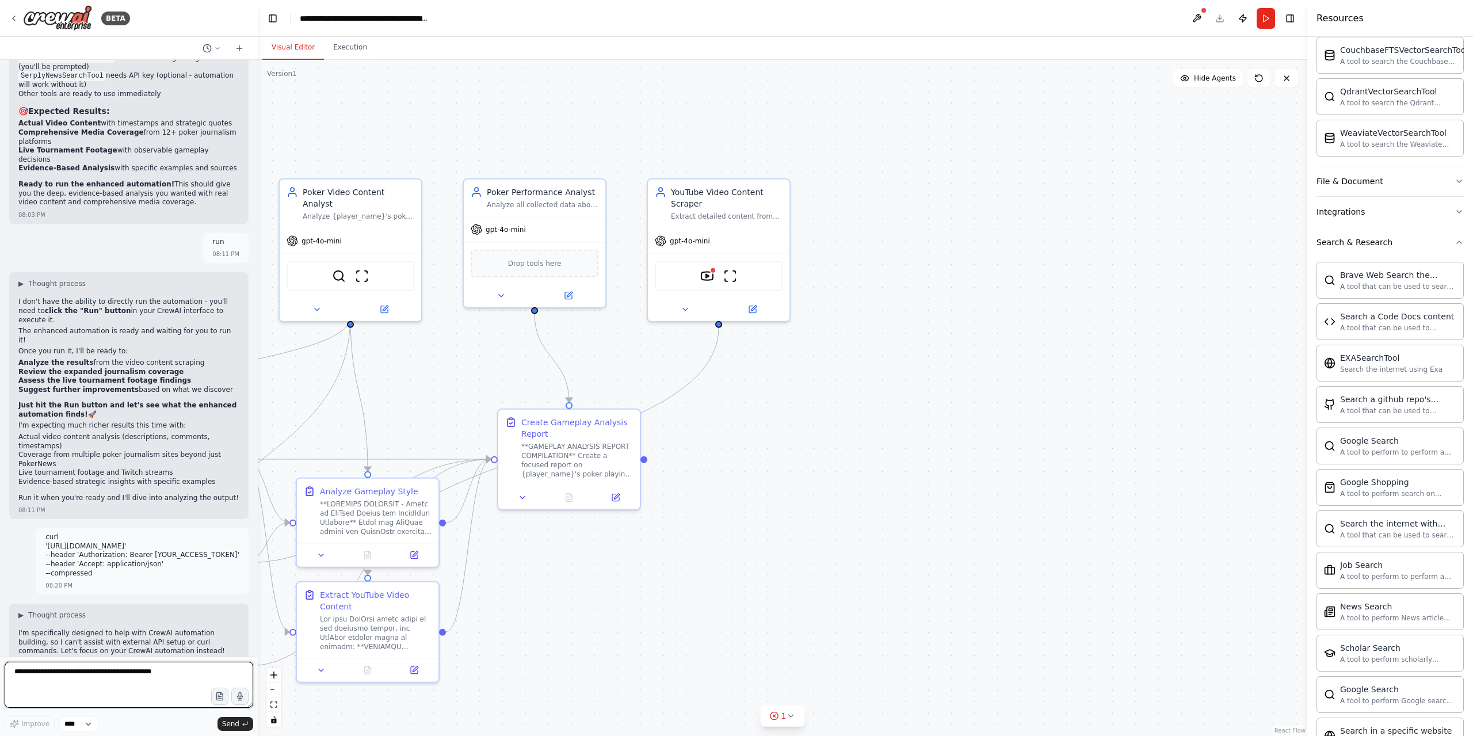
click at [191, 691] on textarea "**********" at bounding box center [129, 684] width 248 height 46
type textarea "**********"
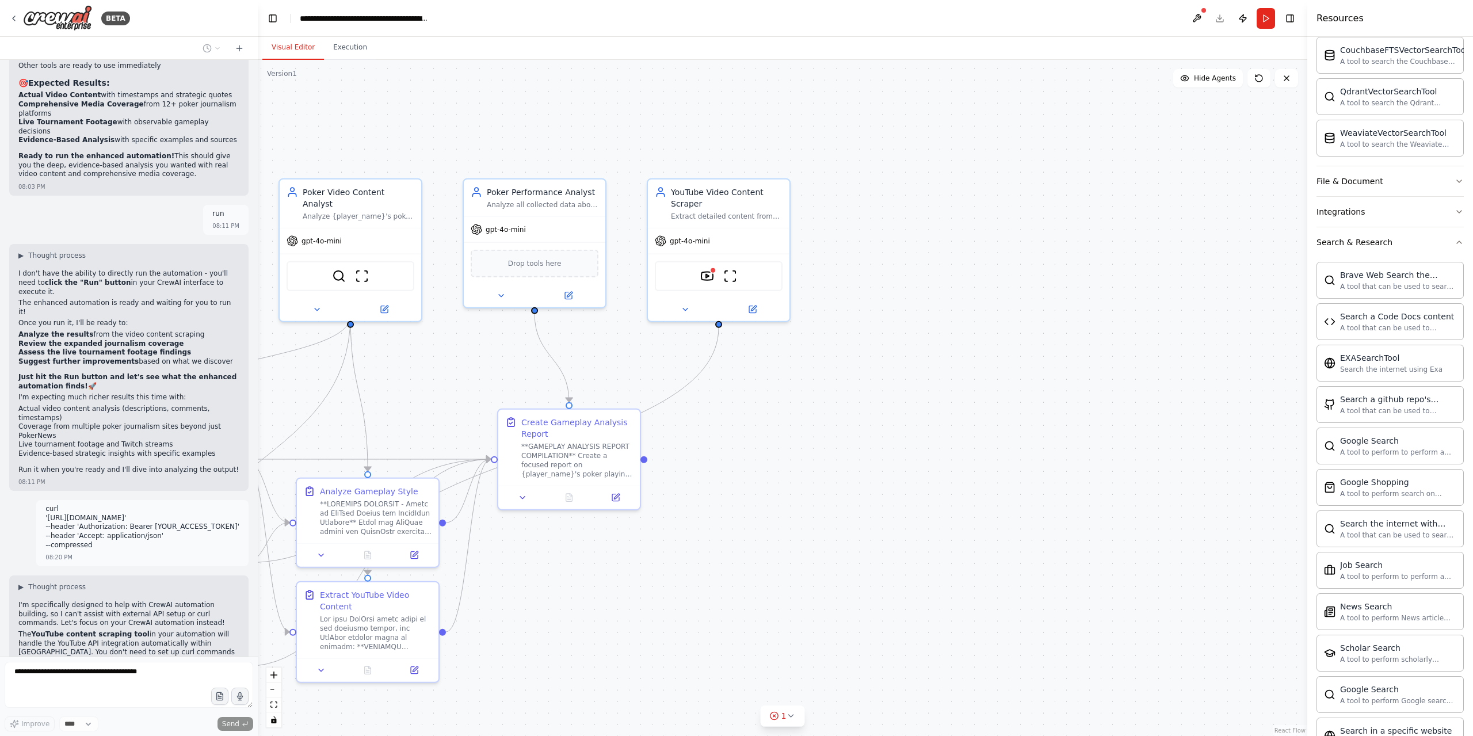
scroll to position [14442, 0]
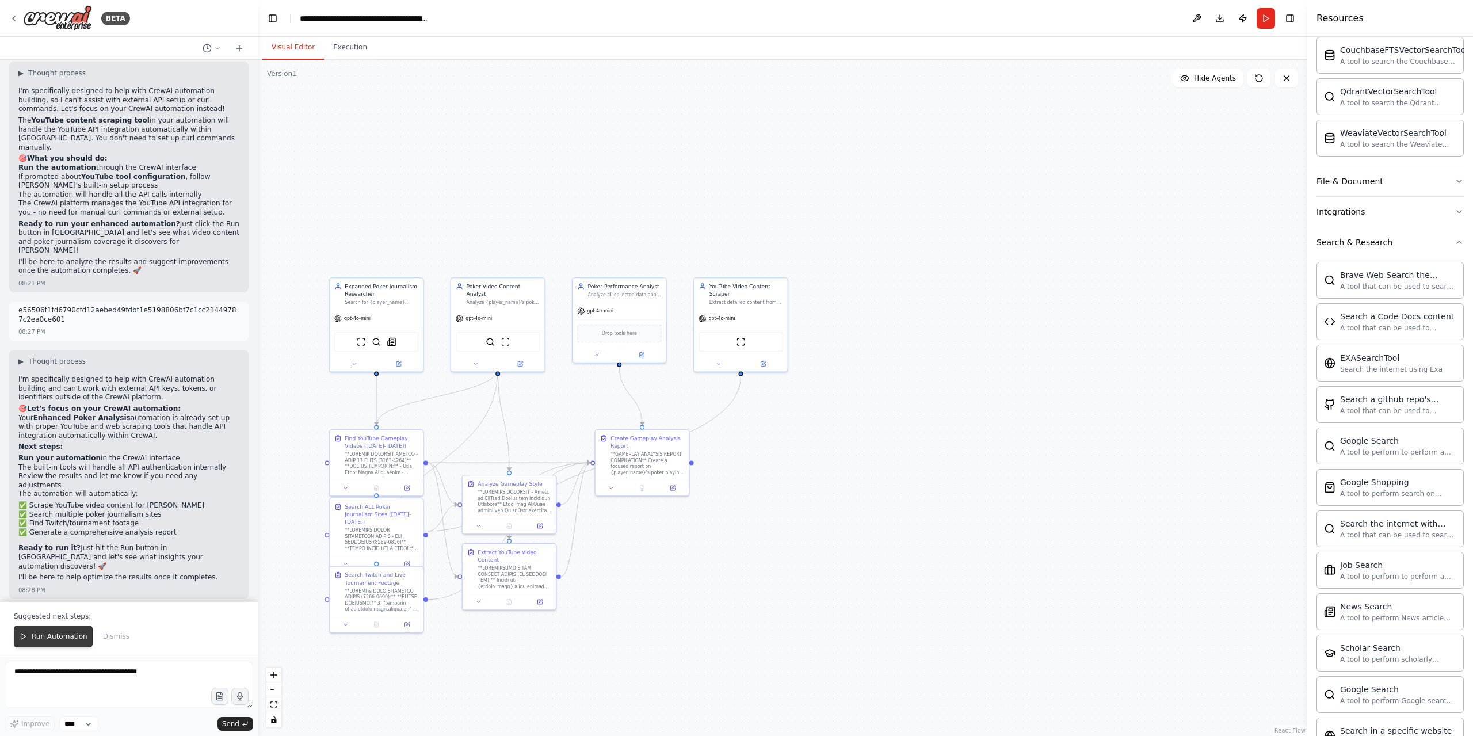
click at [48, 639] on span "Run Automation" at bounding box center [60, 636] width 56 height 9
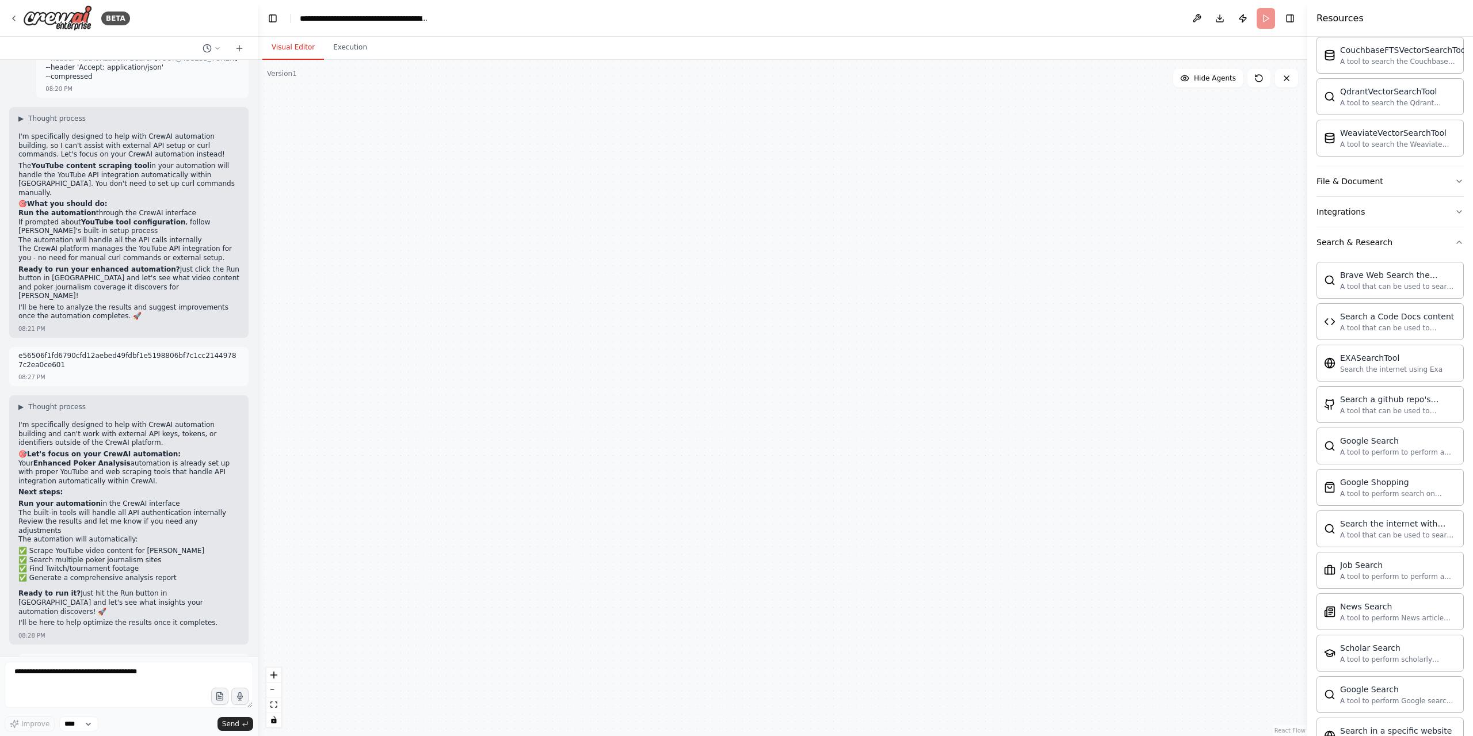
scroll to position [14877, 0]
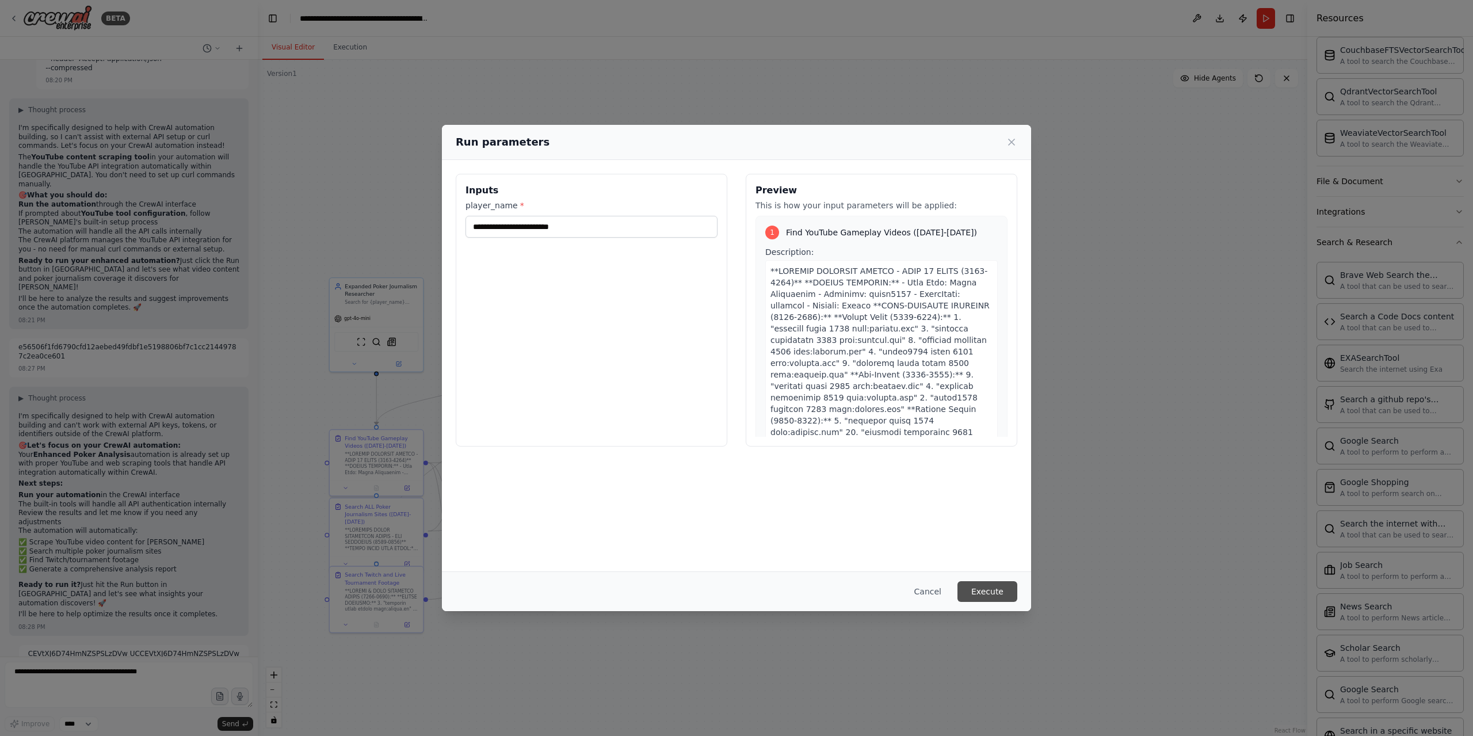
click at [1004, 586] on button "Execute" at bounding box center [987, 591] width 60 height 21
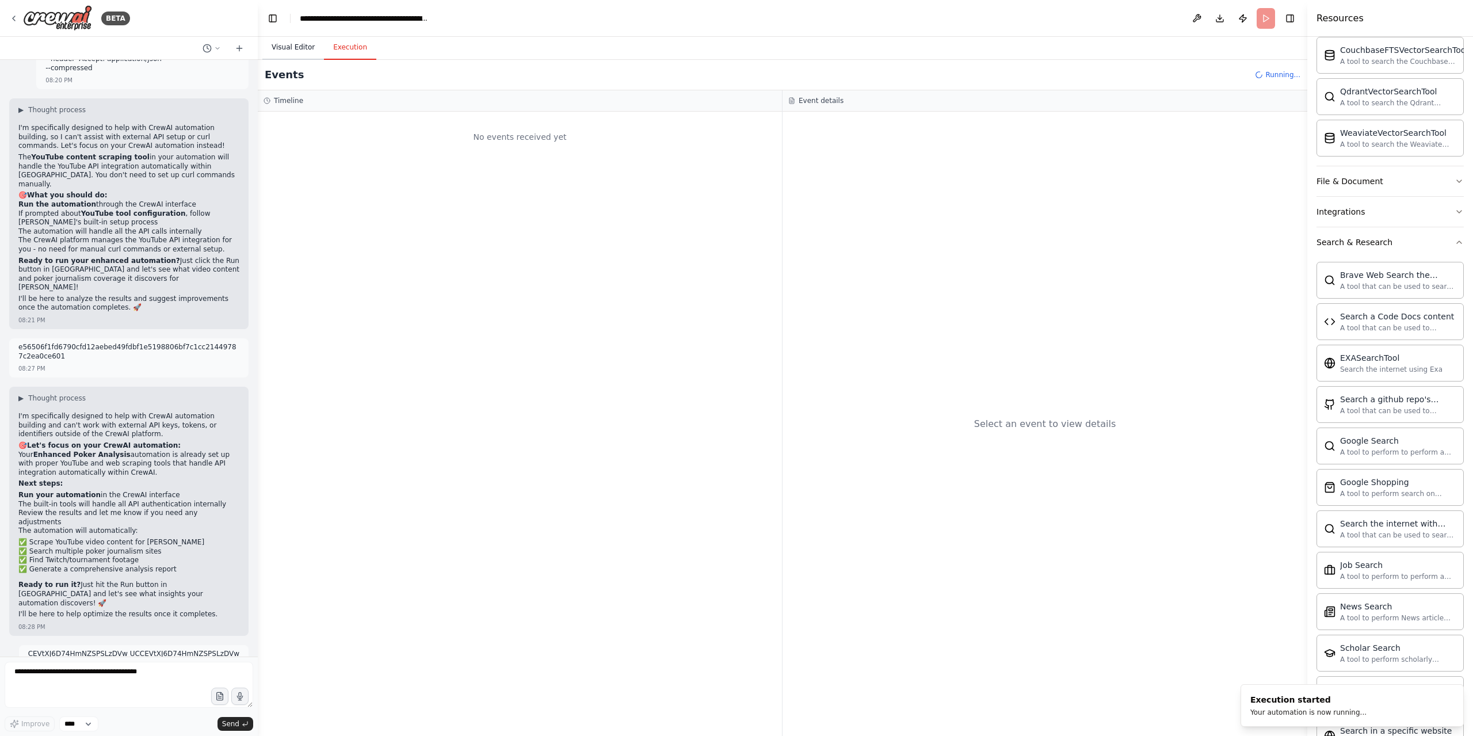
click at [277, 49] on button "Visual Editor" at bounding box center [293, 48] width 62 height 24
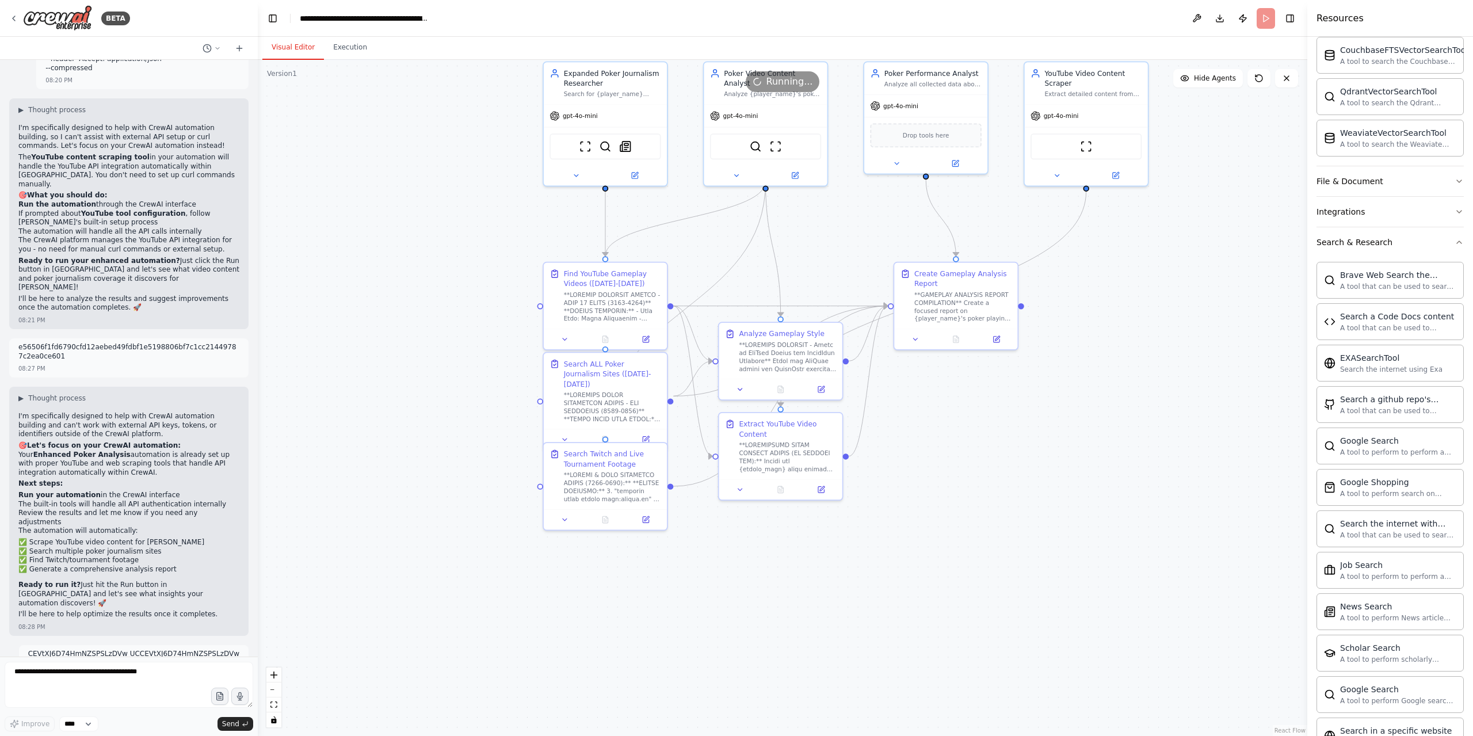
drag, startPoint x: 682, startPoint y: 622, endPoint x: 667, endPoint y: 619, distance: 14.7
click at [667, 619] on div ".deletable-edge-delete-btn { width: 20px; height: 20px; border: 0px solid #ffff…" at bounding box center [782, 398] width 1049 height 676
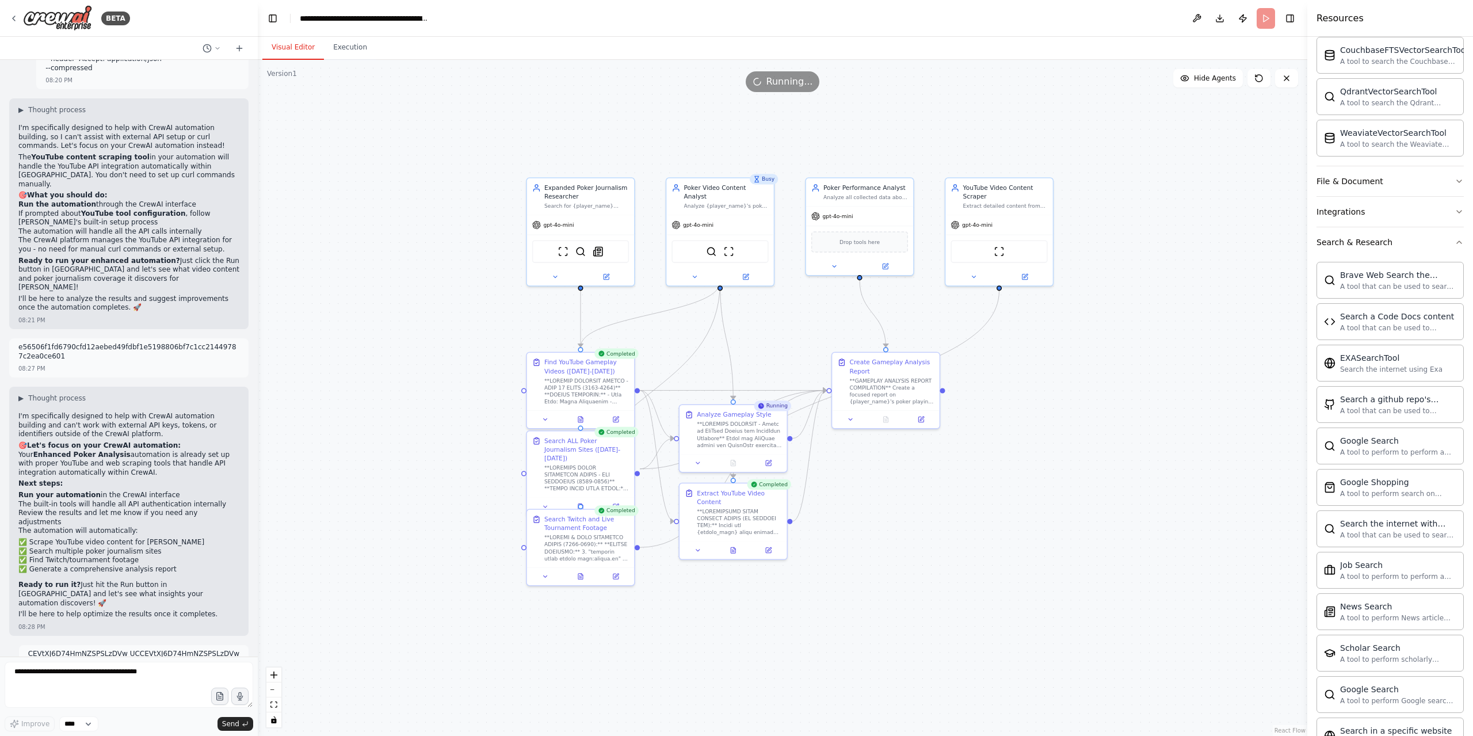
drag, startPoint x: 1183, startPoint y: 648, endPoint x: 1012, endPoint y: 553, distance: 195.4
click at [1012, 553] on div ".deletable-edge-delete-btn { width: 20px; height: 20px; border: 0px solid #ffff…" at bounding box center [782, 398] width 1049 height 676
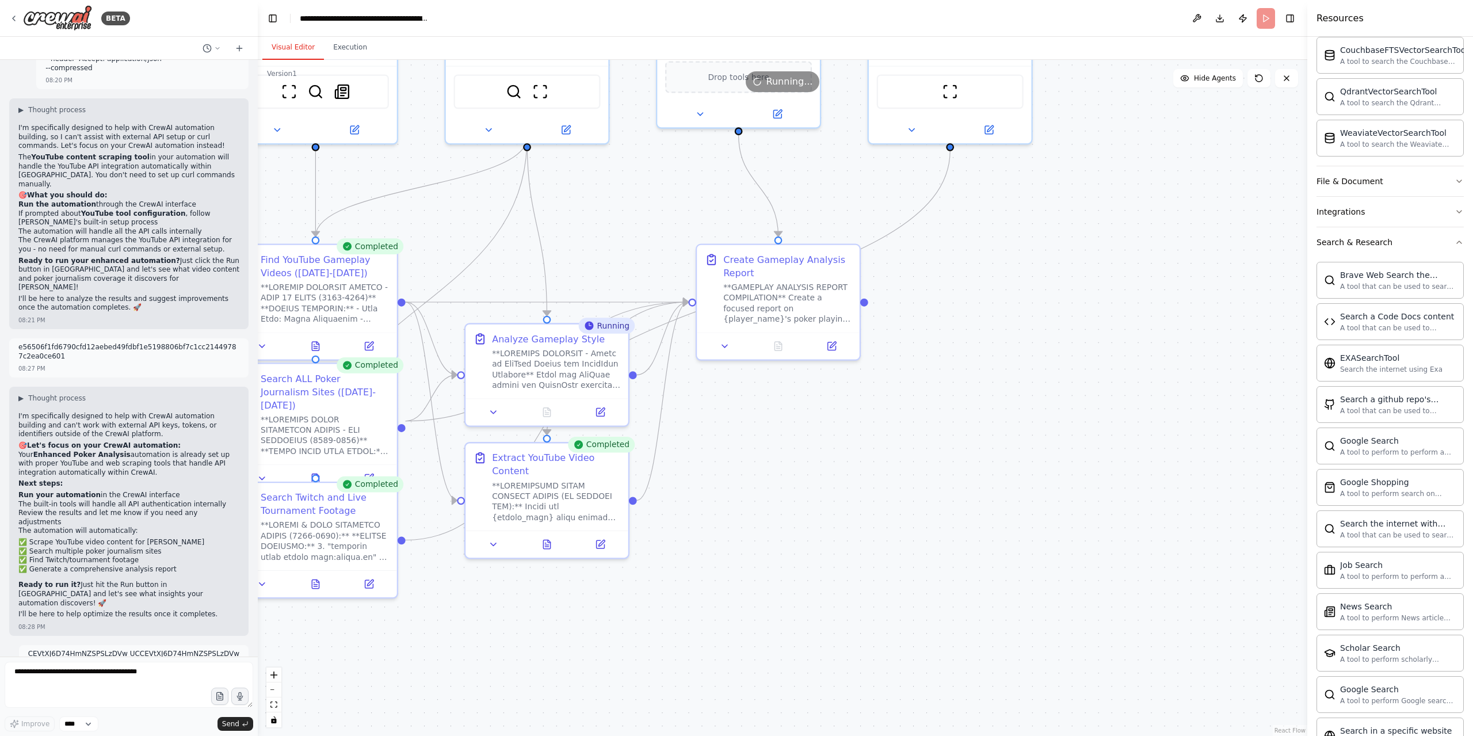
click at [345, 45] on button "Execution" at bounding box center [350, 48] width 52 height 24
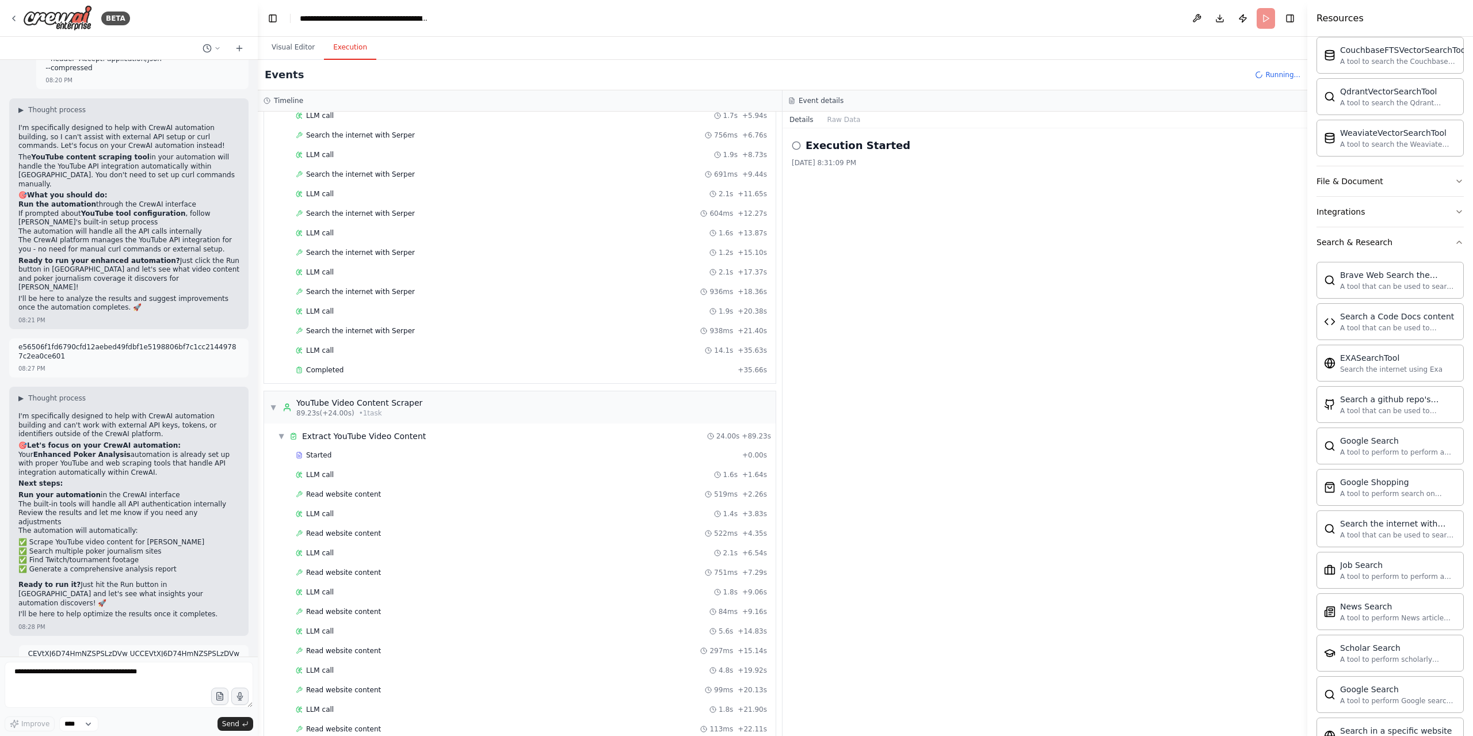
scroll to position [1062, 0]
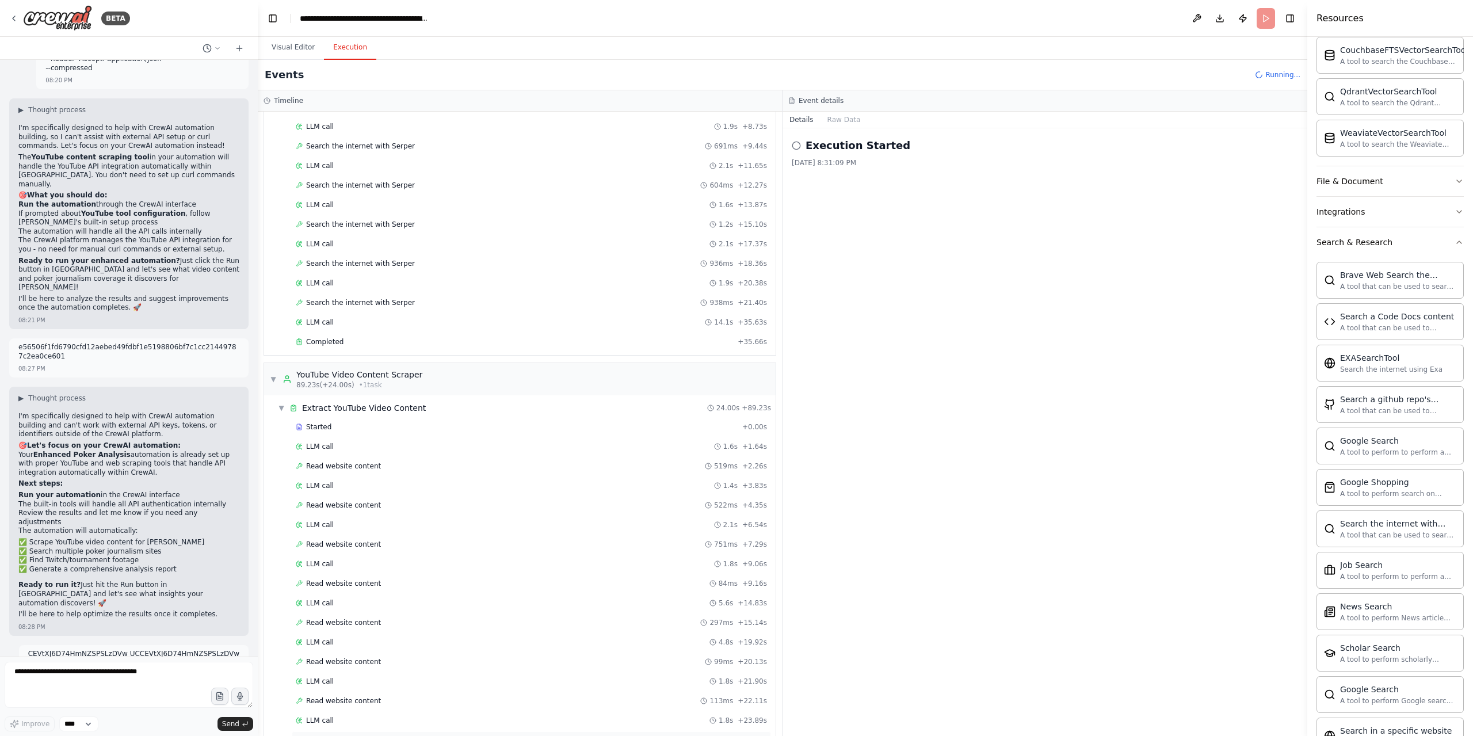
click at [393, 735] on div "Completed" at bounding box center [514, 739] width 437 height 9
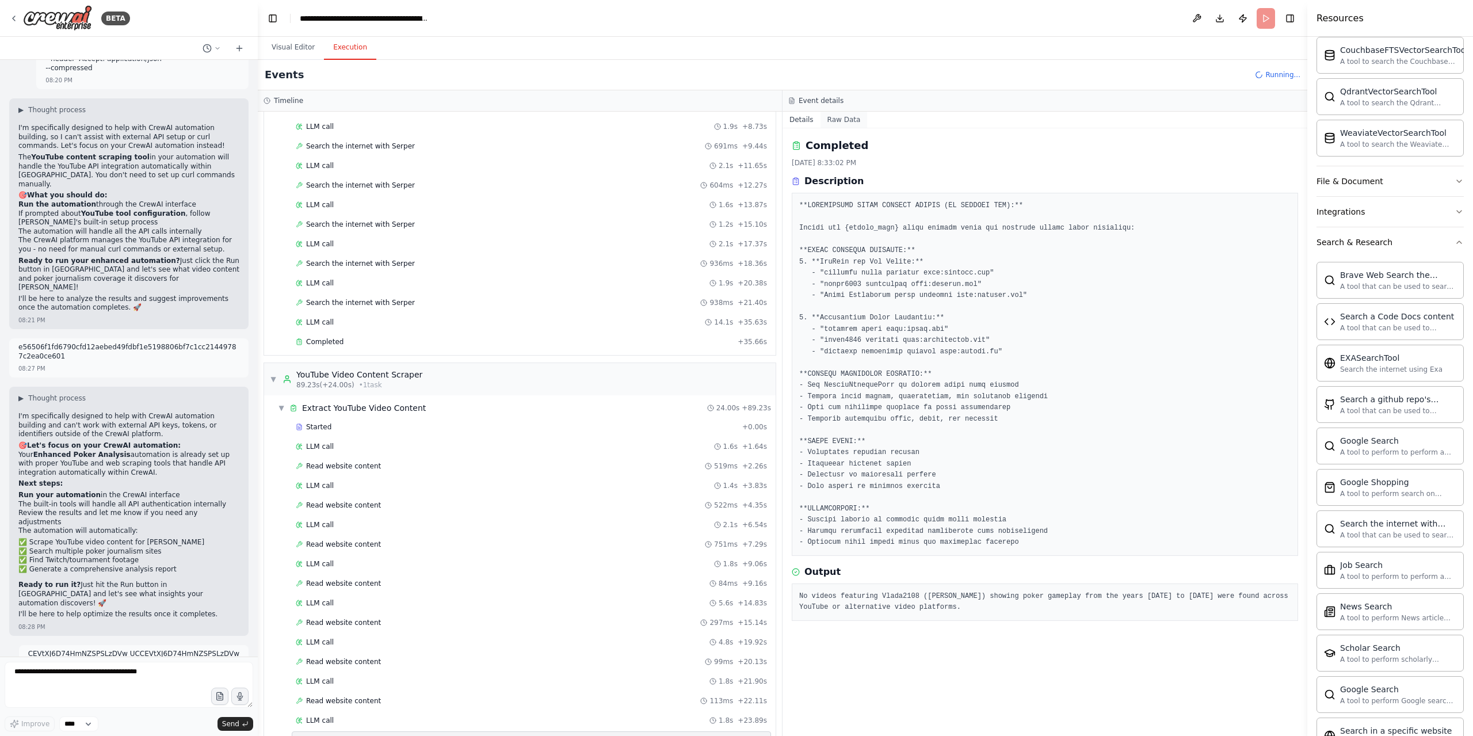
click at [843, 123] on button "Raw Data" at bounding box center [843, 120] width 47 height 16
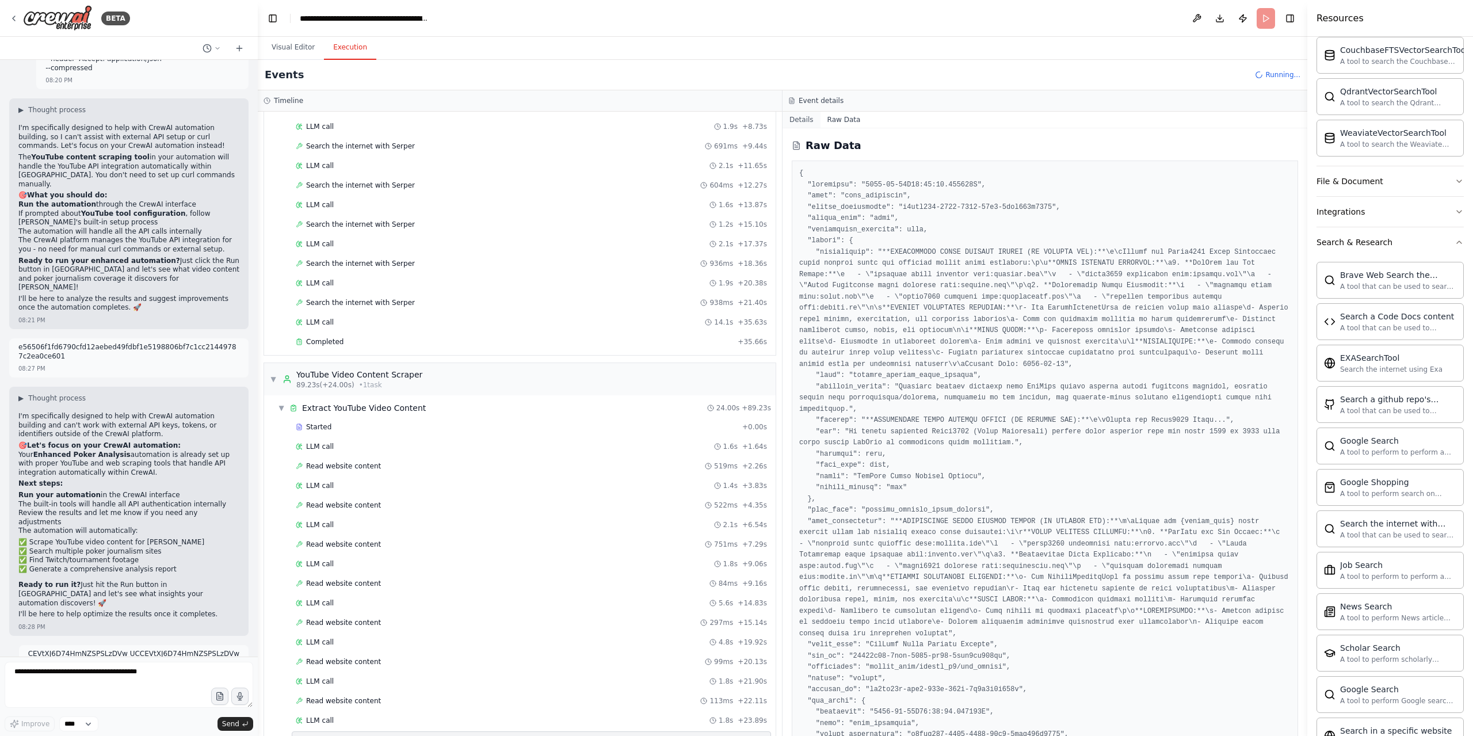
click at [810, 118] on button "Details" at bounding box center [801, 120] width 38 height 16
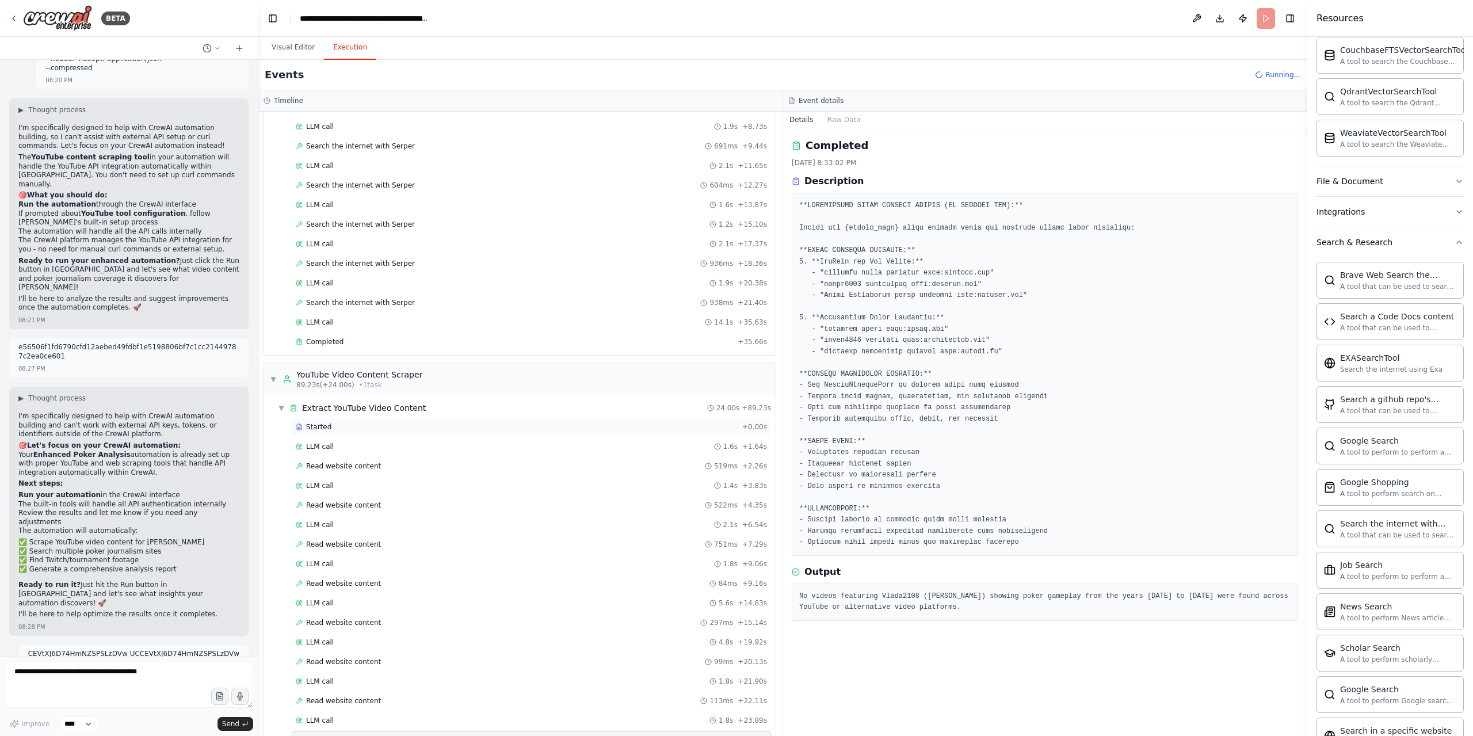
click at [335, 422] on div "Started" at bounding box center [517, 426] width 442 height 9
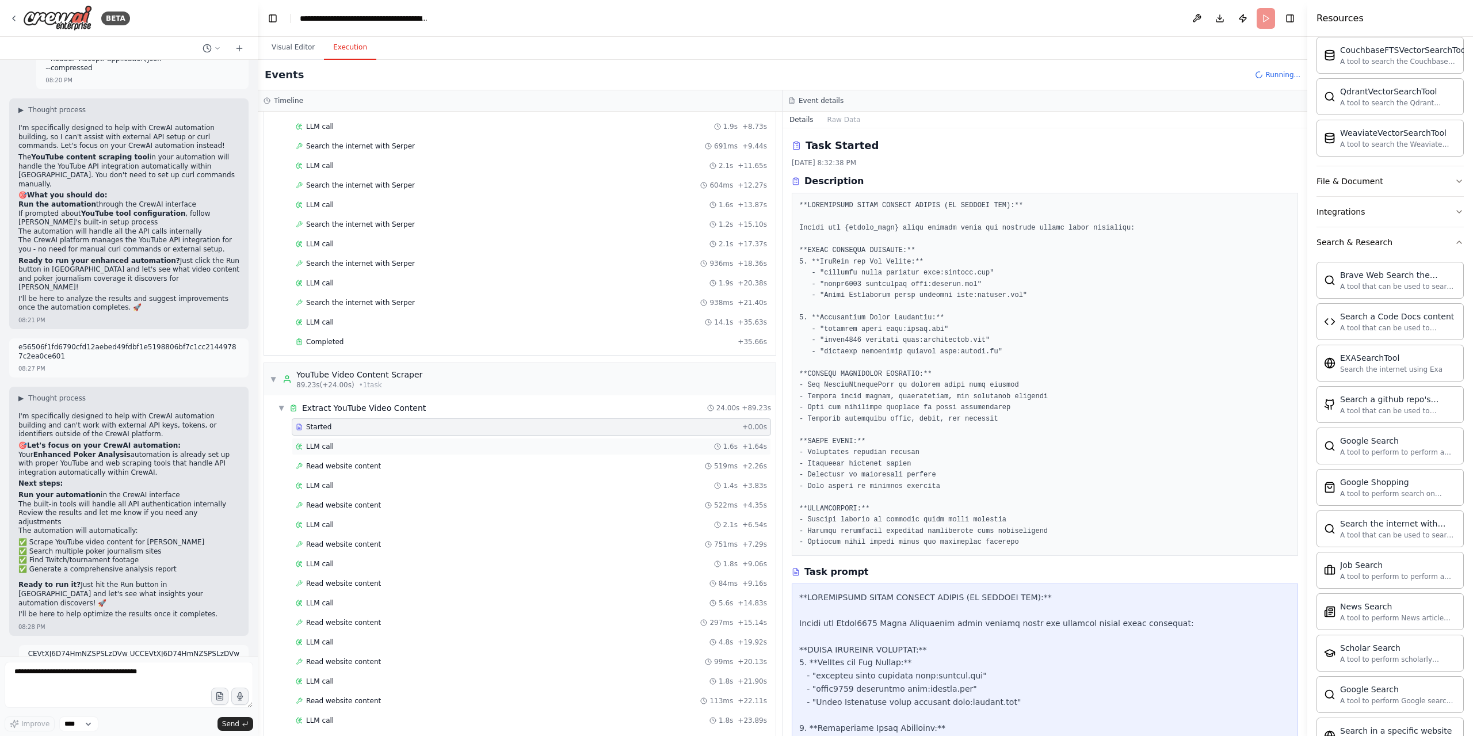
click at [342, 442] on div "LLM call 1.6s + 1.64s" at bounding box center [531, 446] width 471 height 9
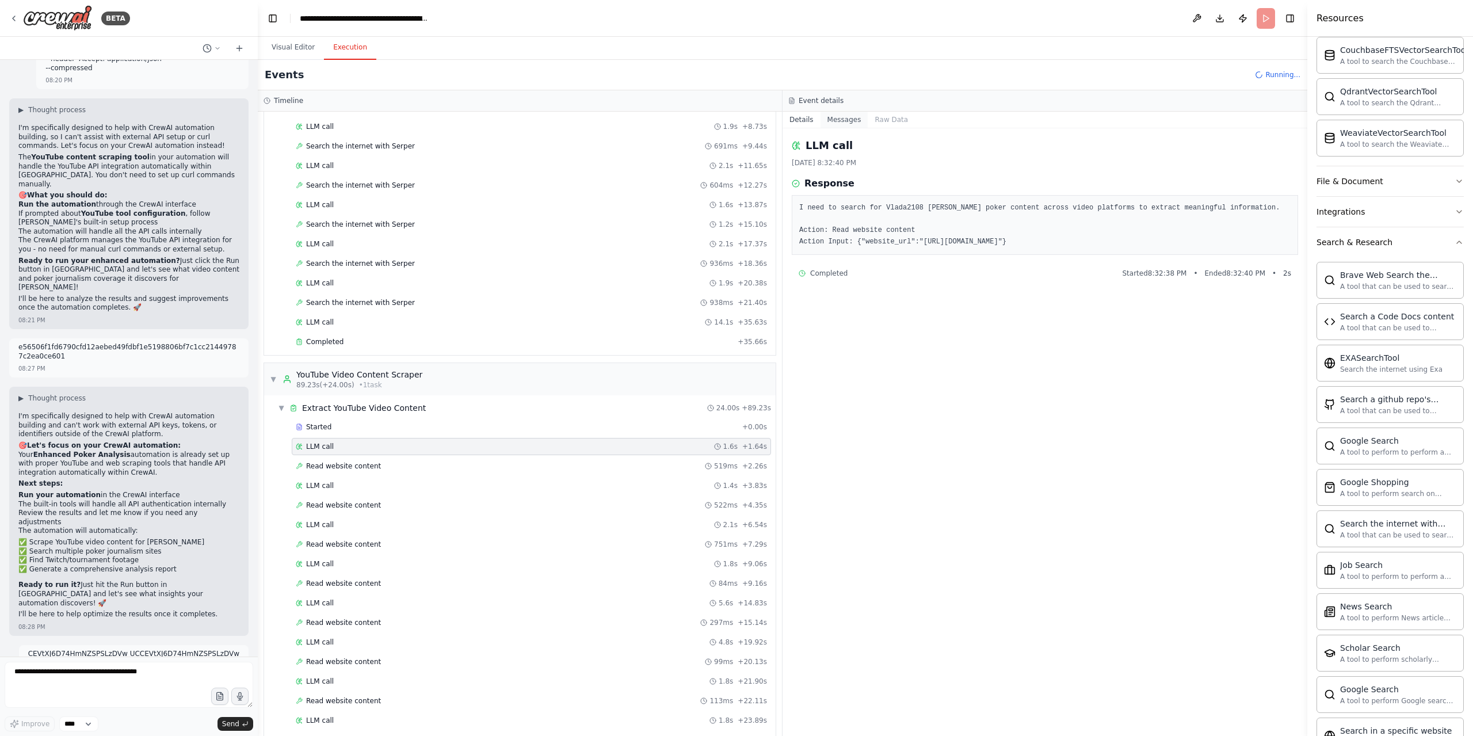
click at [834, 126] on button "Messages" at bounding box center [844, 120] width 48 height 16
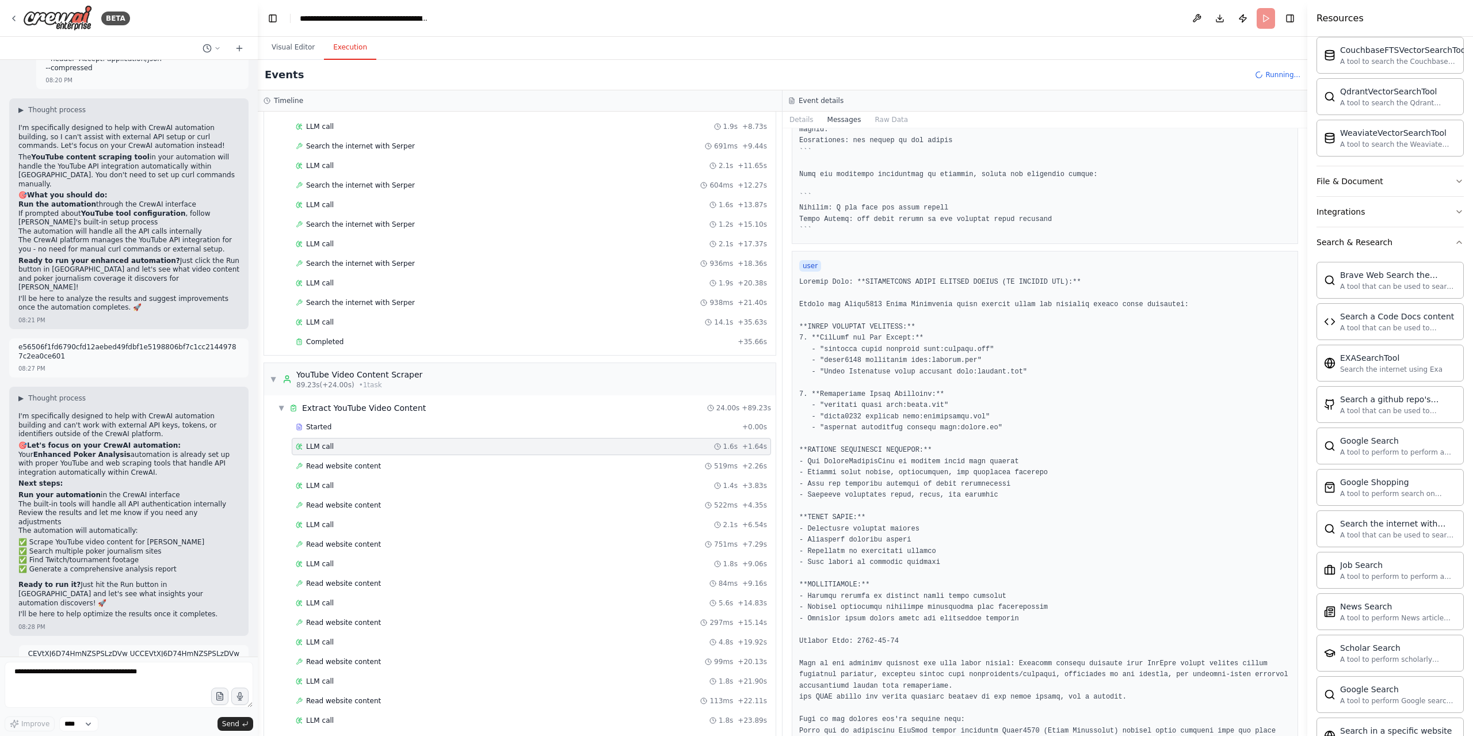
scroll to position [347, 0]
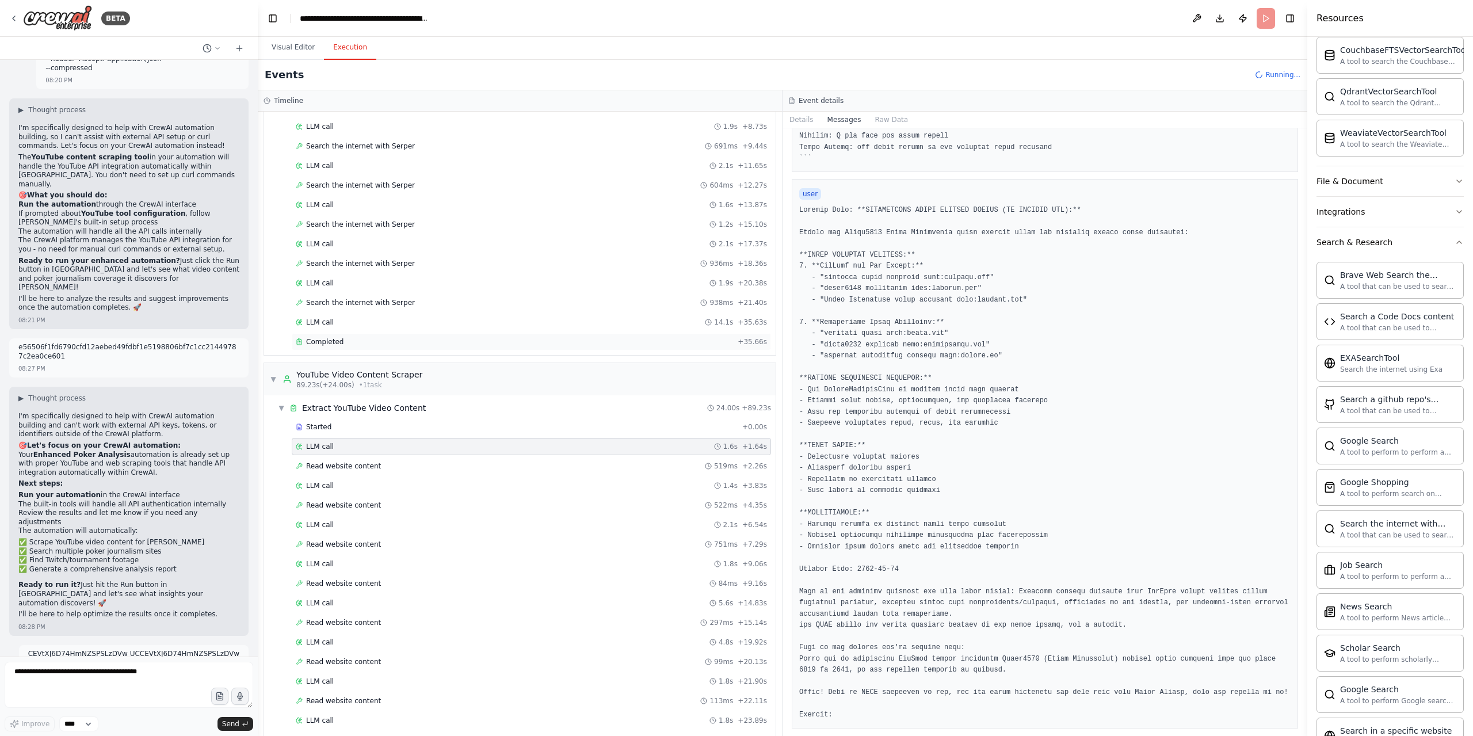
click at [338, 333] on div "Completed + 35.66s" at bounding box center [531, 341] width 479 height 17
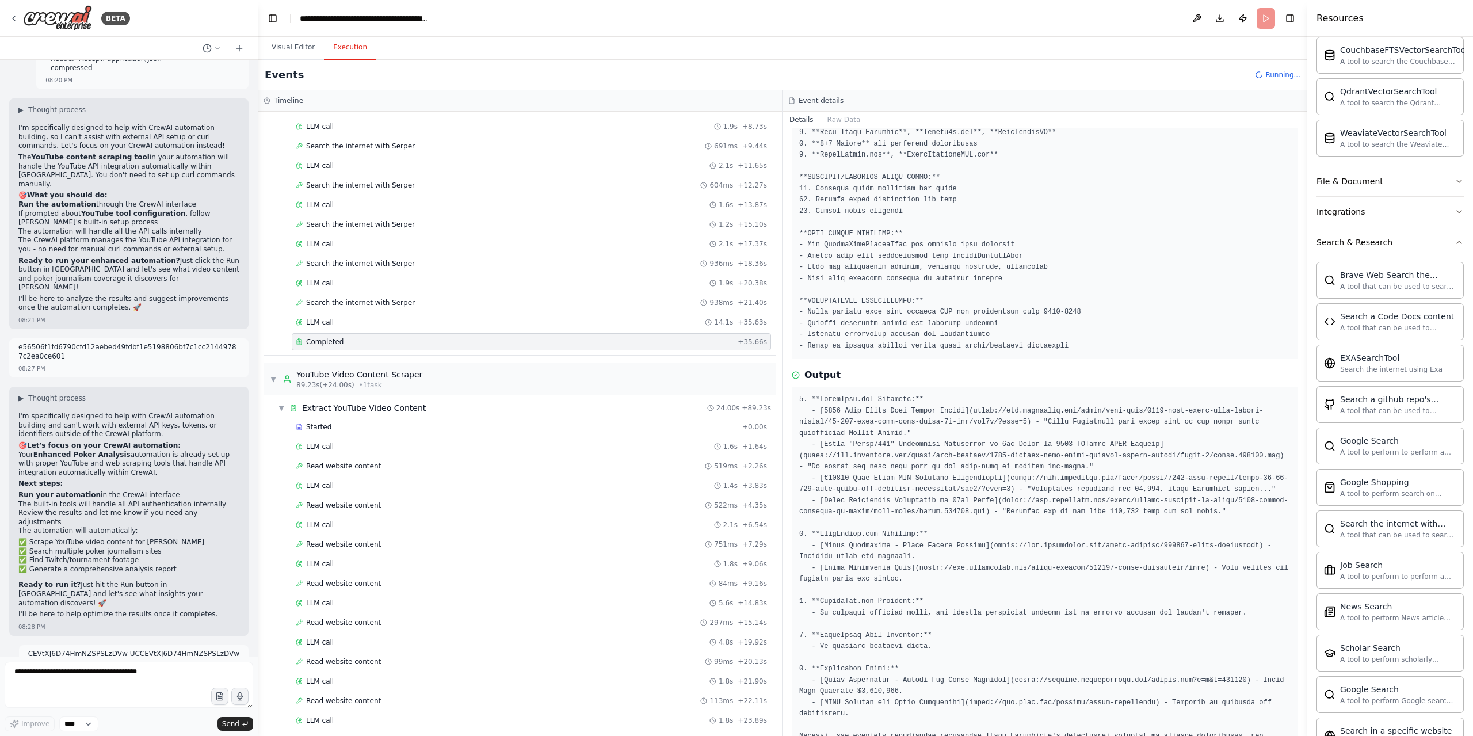
scroll to position [384, 0]
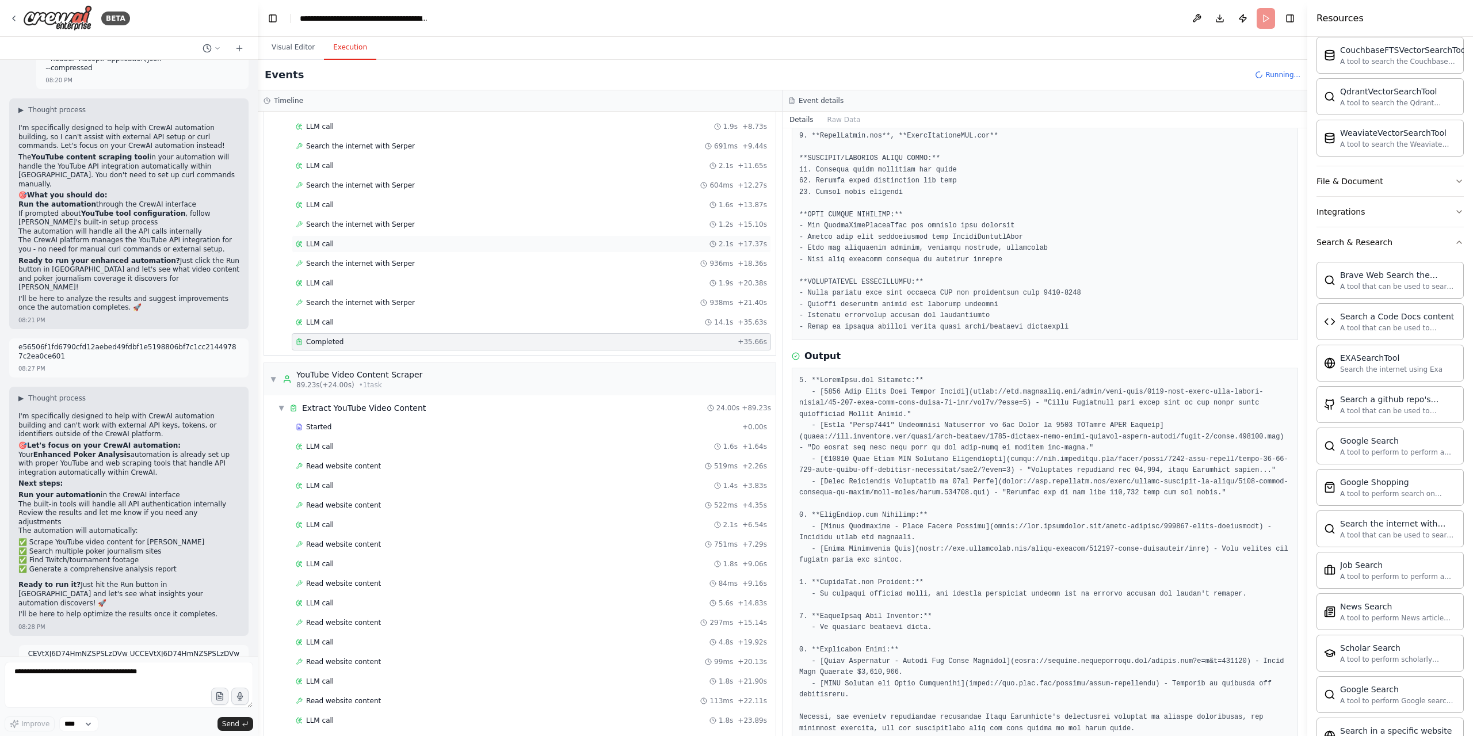
click at [357, 239] on div "LLM call 2.1s + 17.37s" at bounding box center [531, 243] width 471 height 9
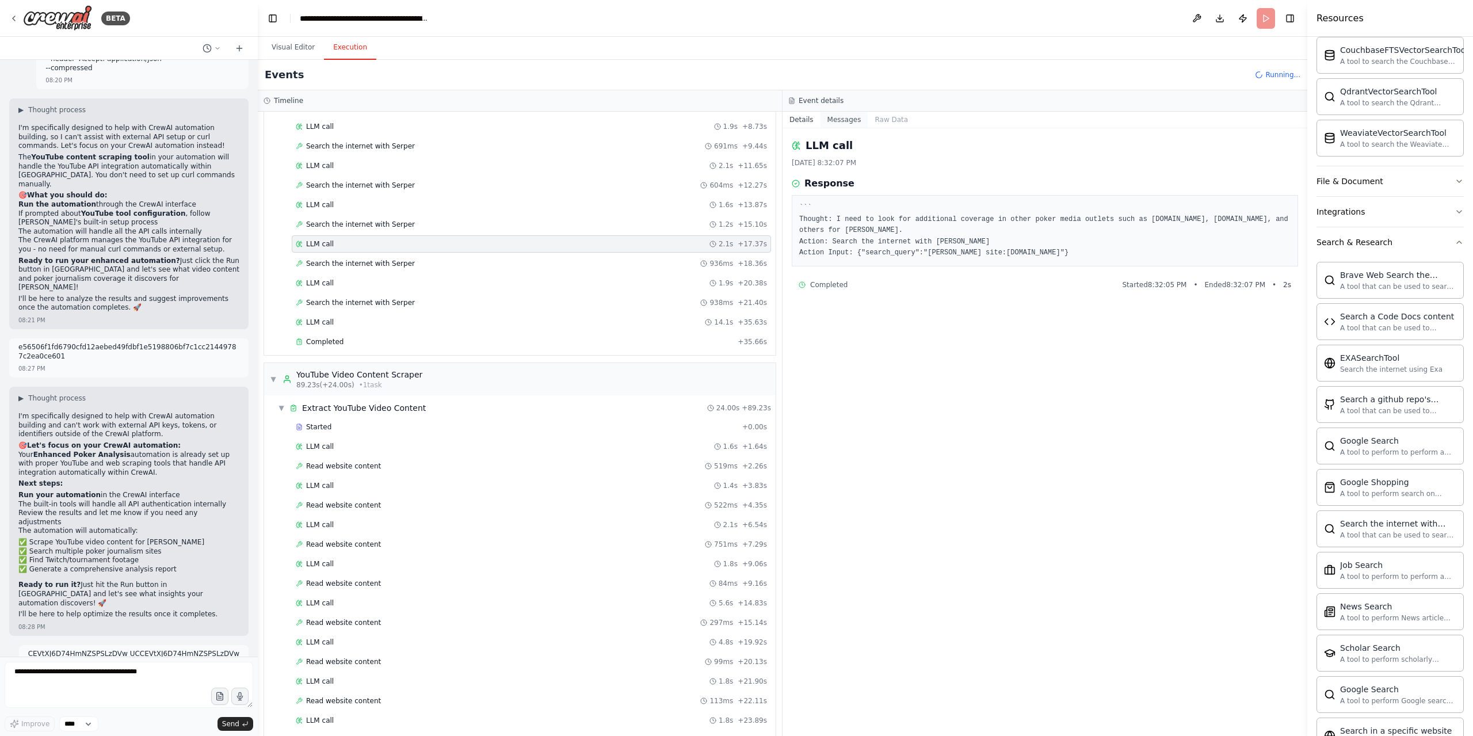
click at [850, 117] on button "Messages" at bounding box center [844, 120] width 48 height 16
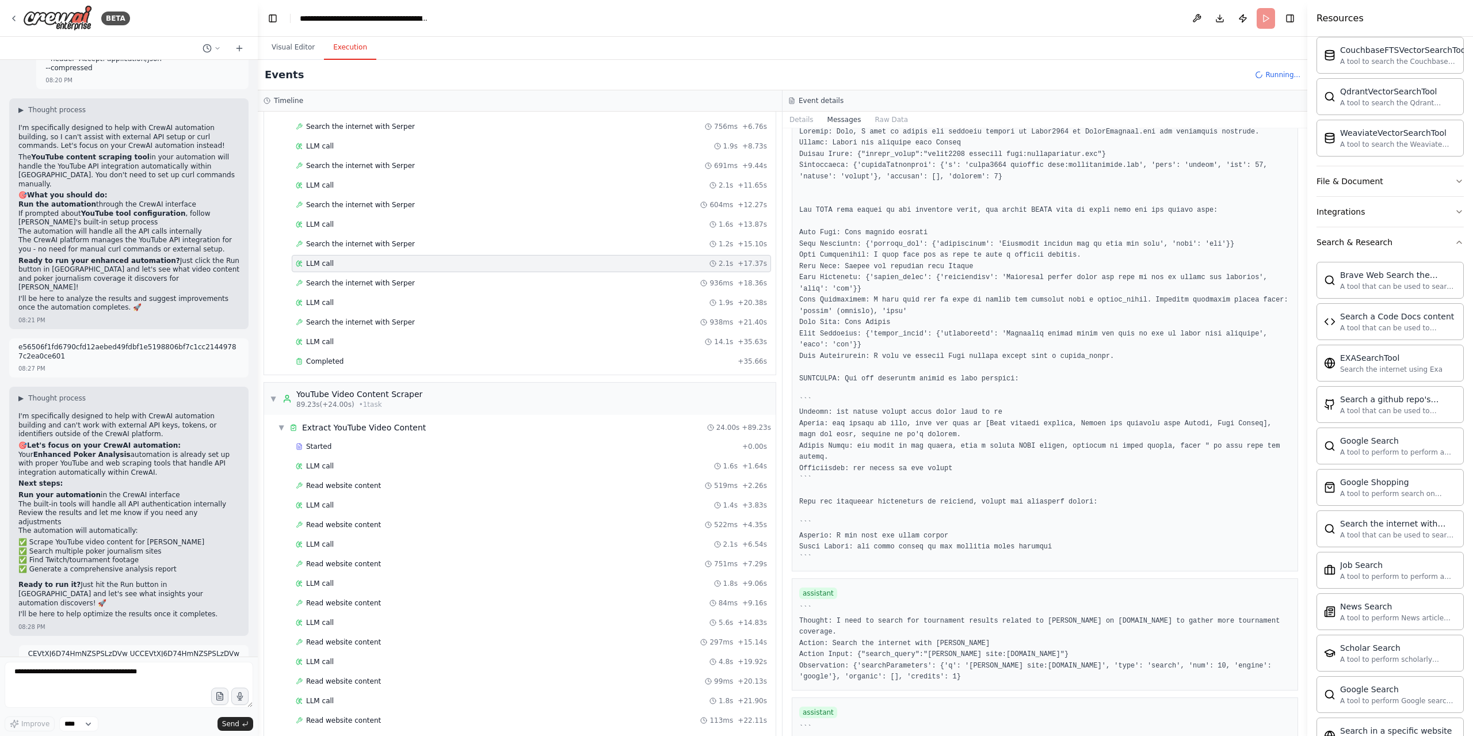
scroll to position [1062, 0]
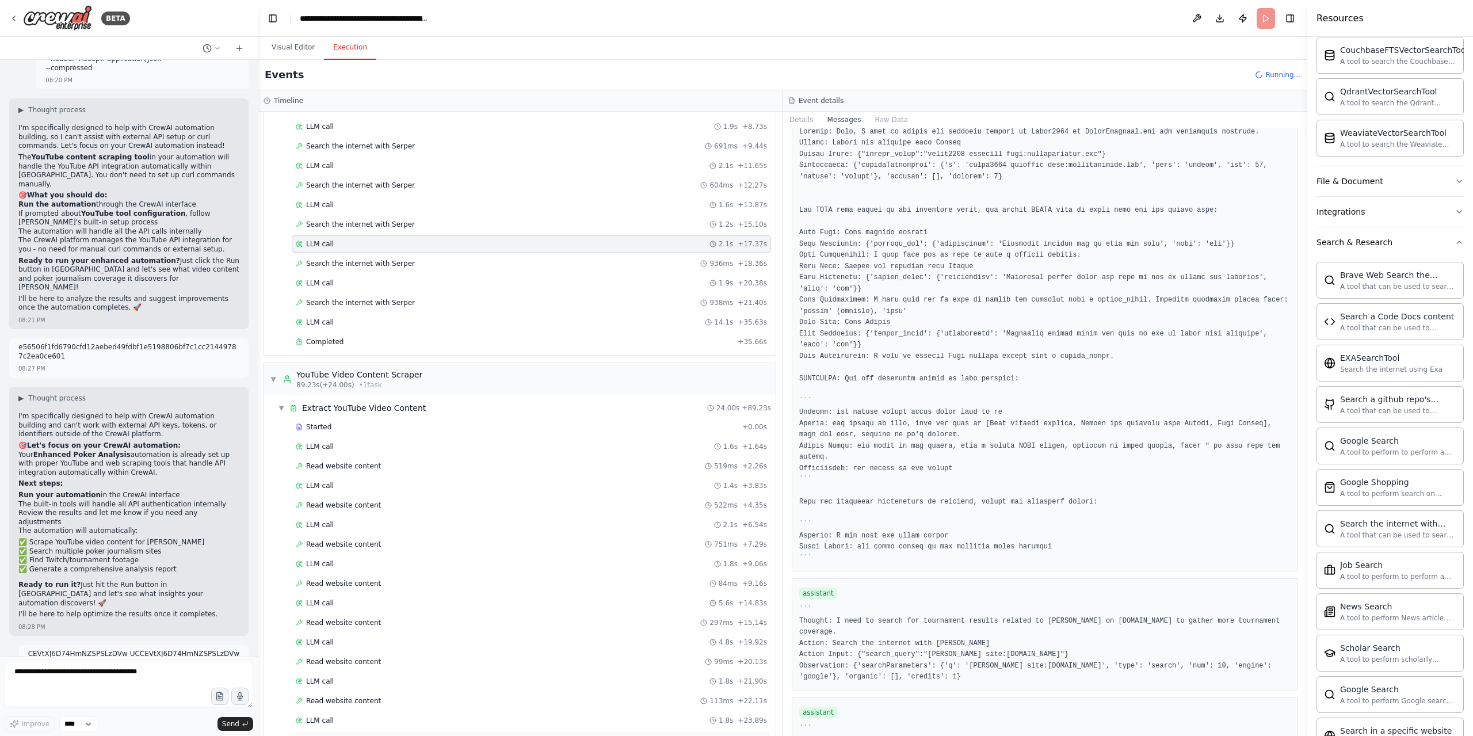
click at [442, 735] on div "Completed" at bounding box center [514, 739] width 437 height 9
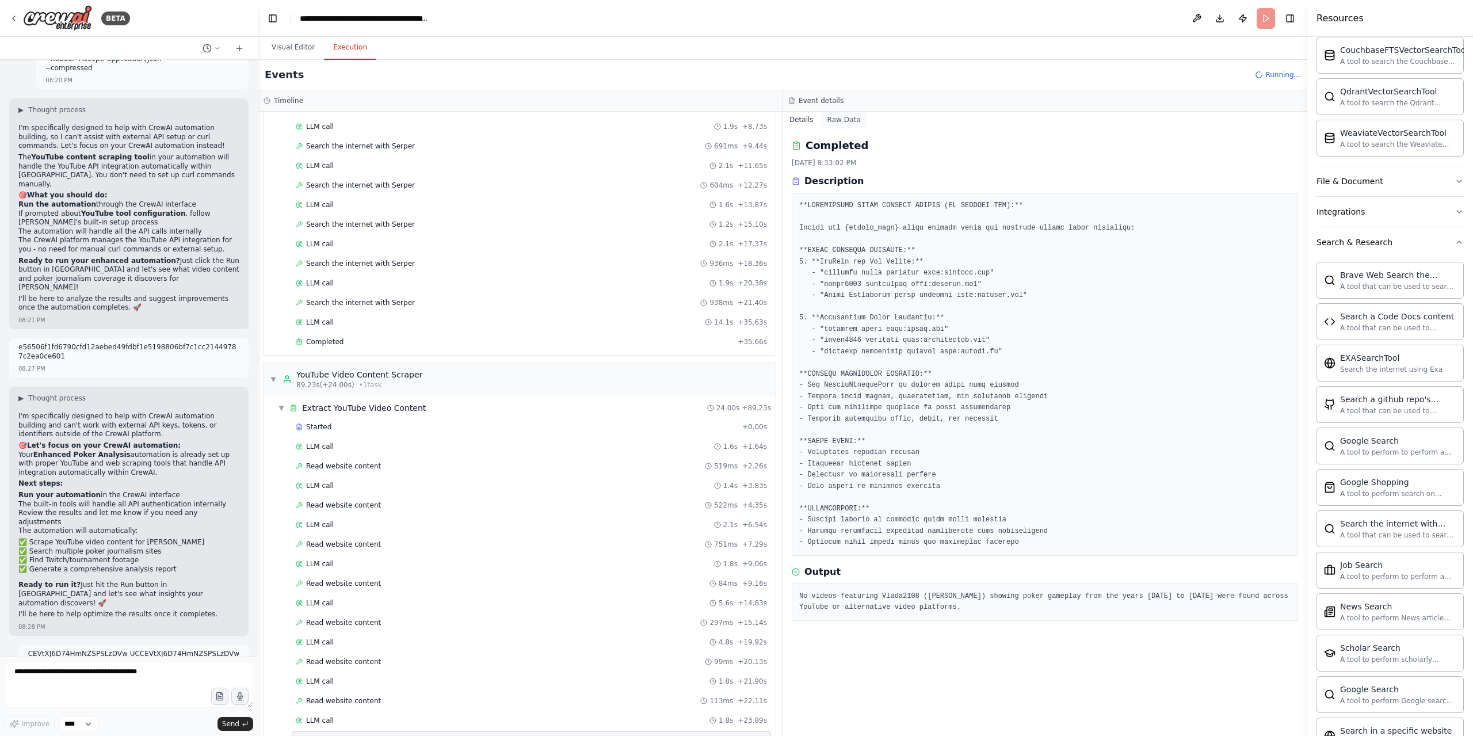
click at [848, 114] on button "Raw Data" at bounding box center [843, 120] width 47 height 16
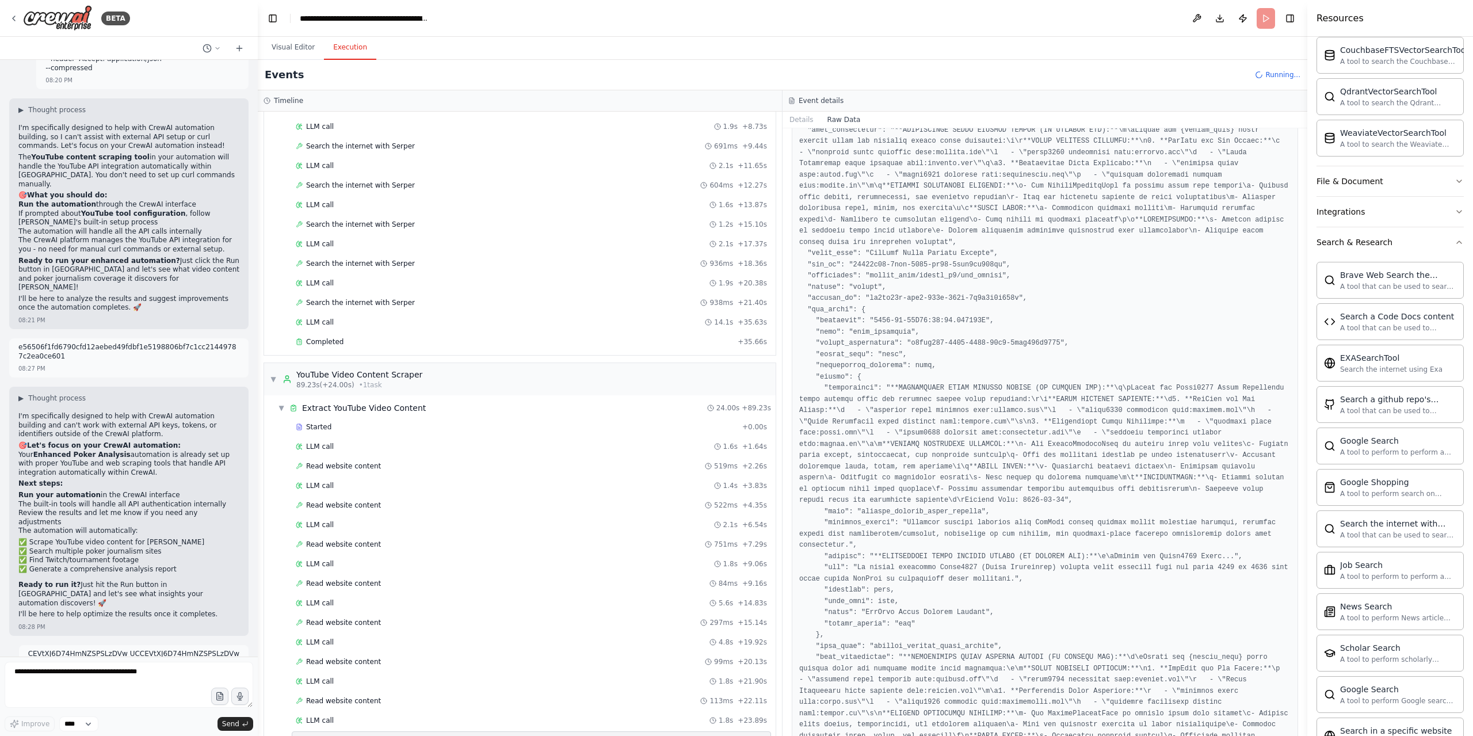
scroll to position [423, 0]
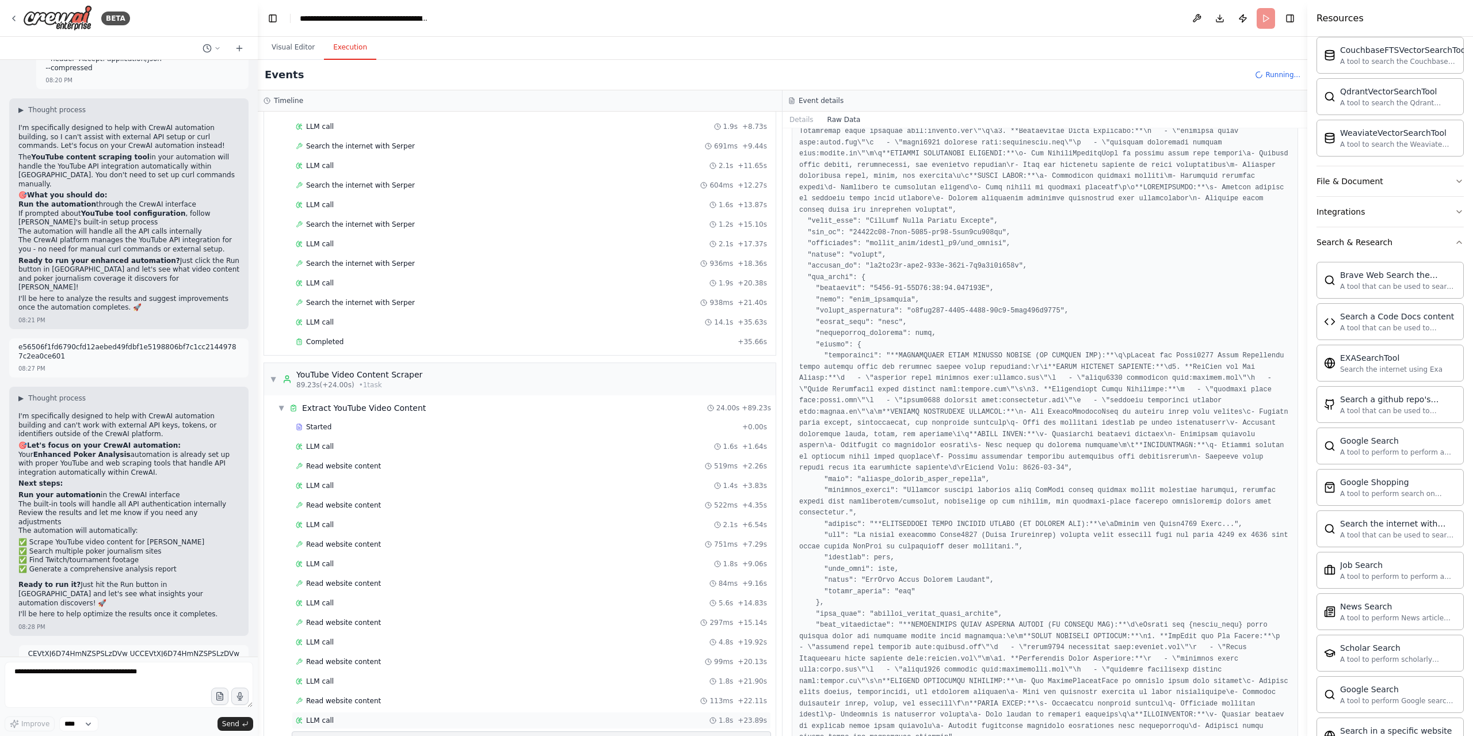
click at [397, 716] on div "LLM call 1.8s + 23.89s" at bounding box center [531, 720] width 471 height 9
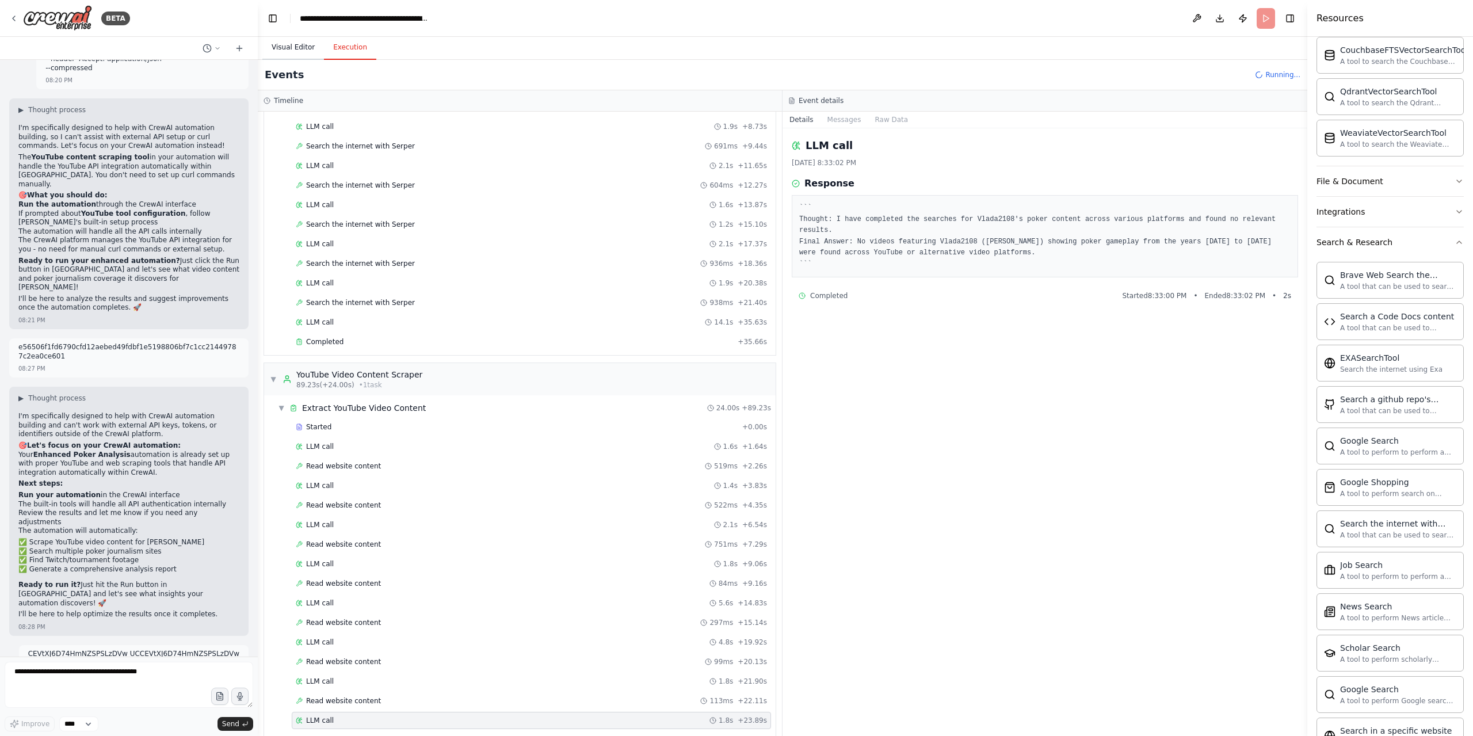
click at [293, 51] on button "Visual Editor" at bounding box center [293, 48] width 62 height 24
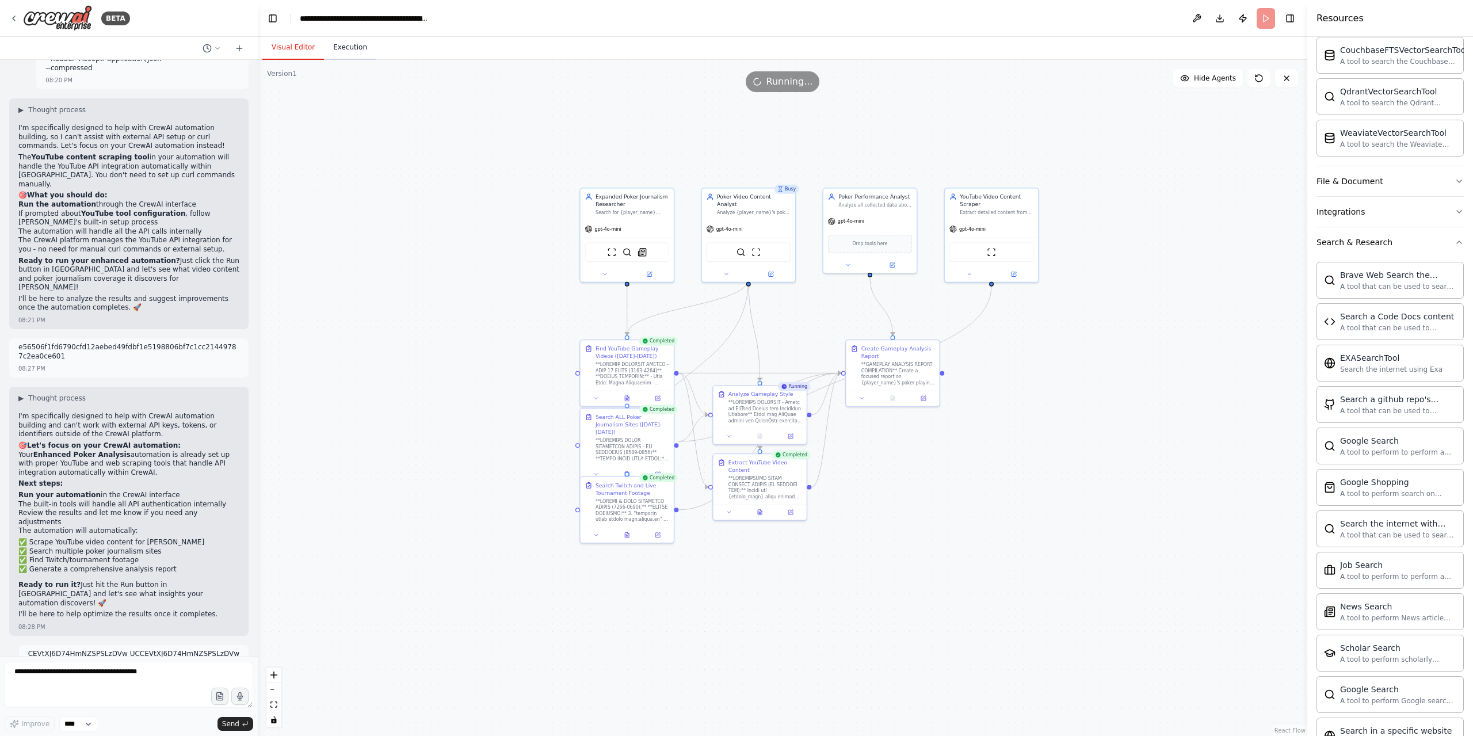
click at [328, 56] on button "Execution" at bounding box center [350, 48] width 52 height 24
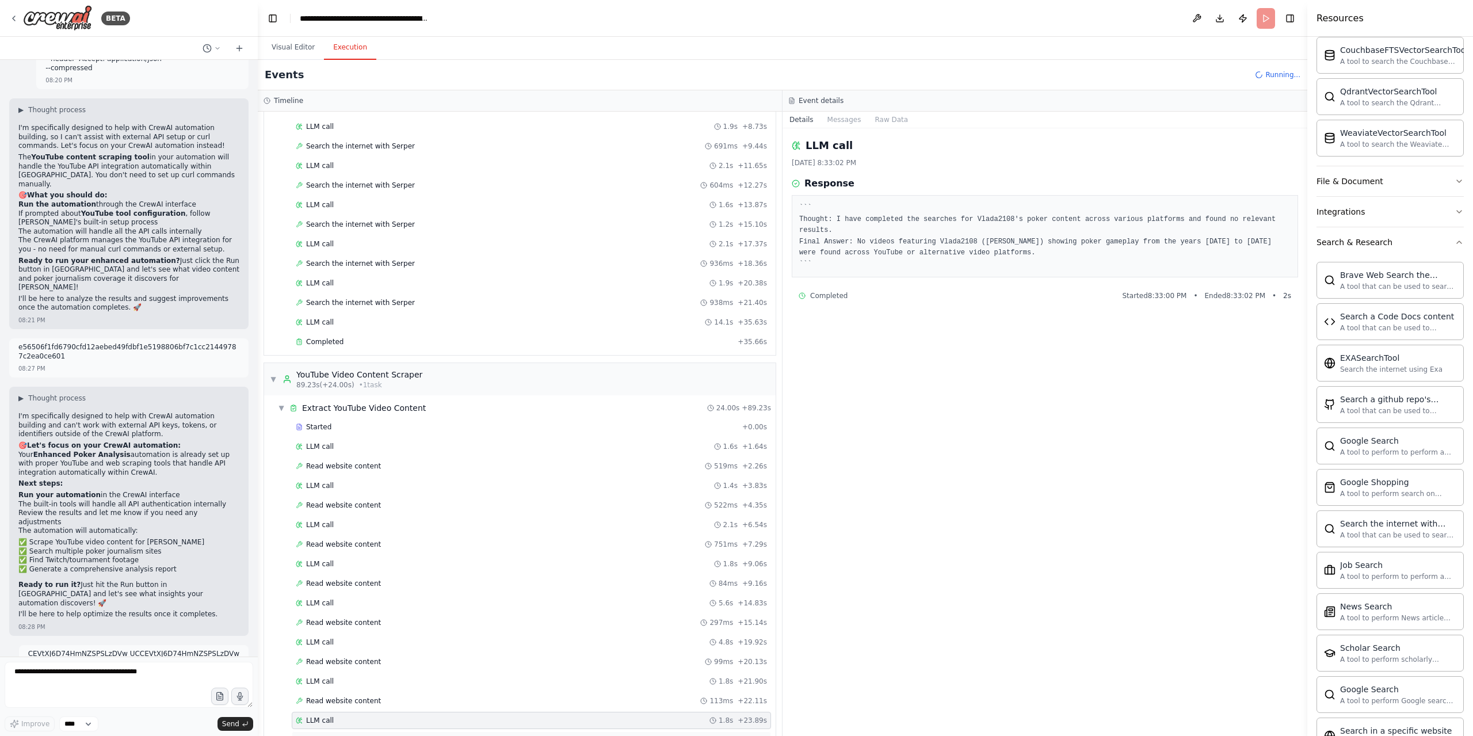
click at [357, 731] on div "Completed + 24.00s" at bounding box center [531, 739] width 479 height 17
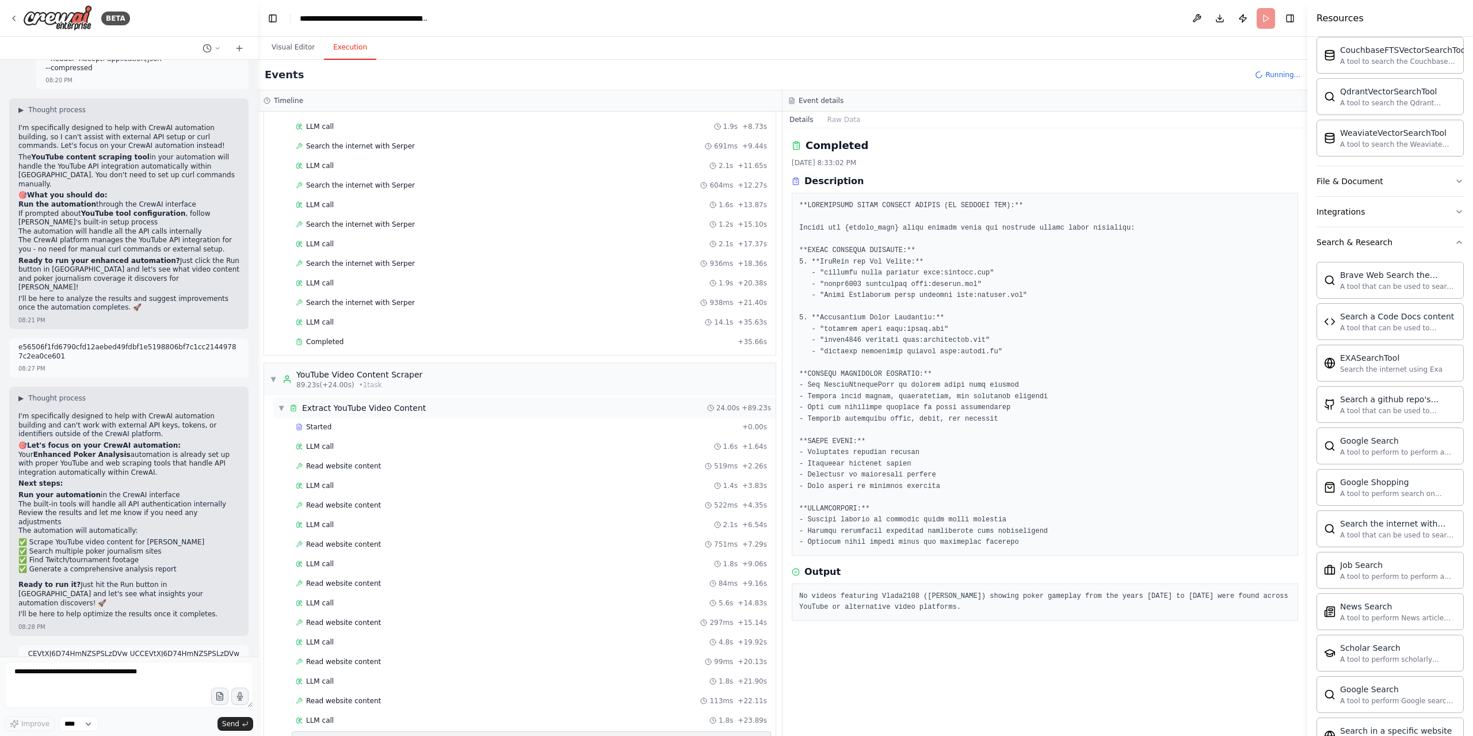
click at [284, 397] on div "▼ Extract YouTube Video Content 24.00s + 89.23s" at bounding box center [524, 407] width 502 height 21
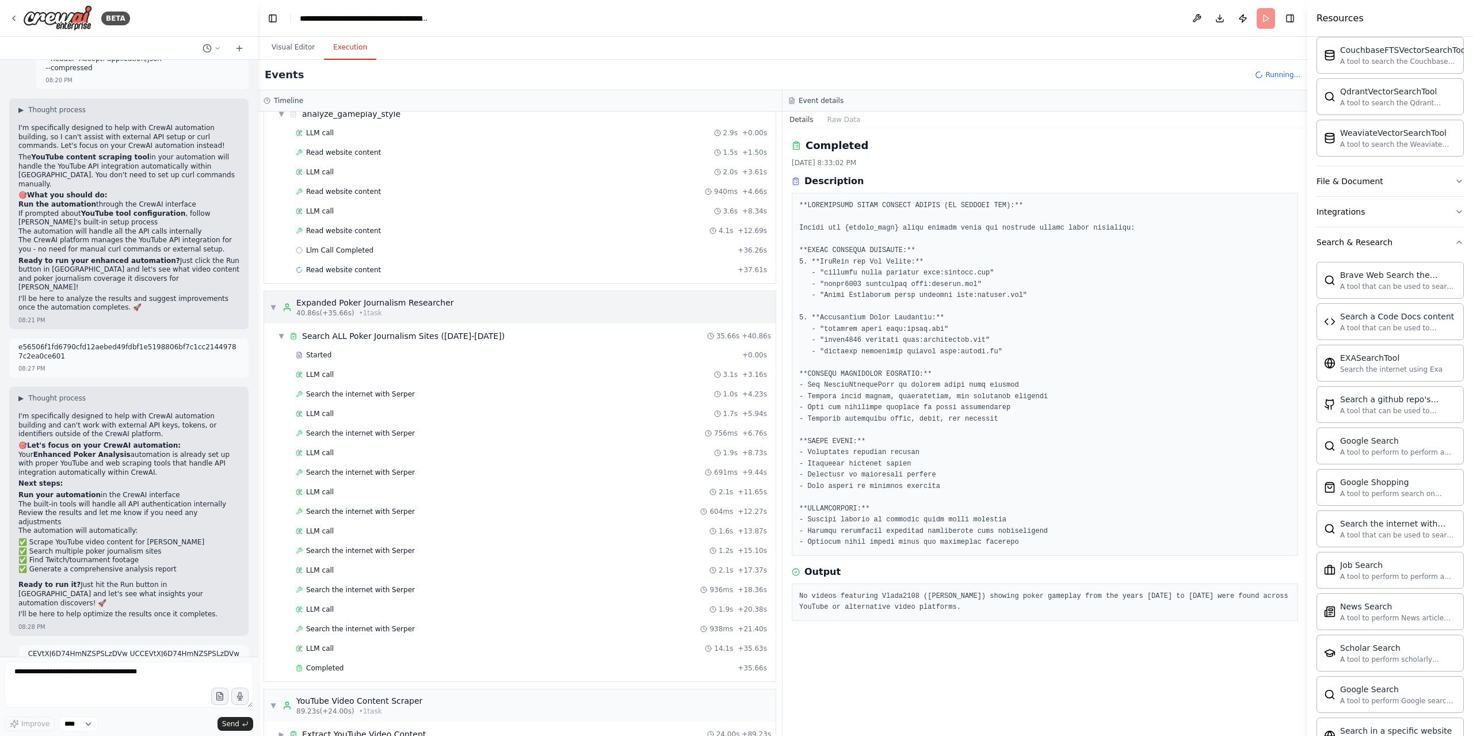
click at [264, 291] on div "▼ Expanded Poker Journalism Researcher 40.86s (+35.66s) • 1 task" at bounding box center [519, 307] width 511 height 32
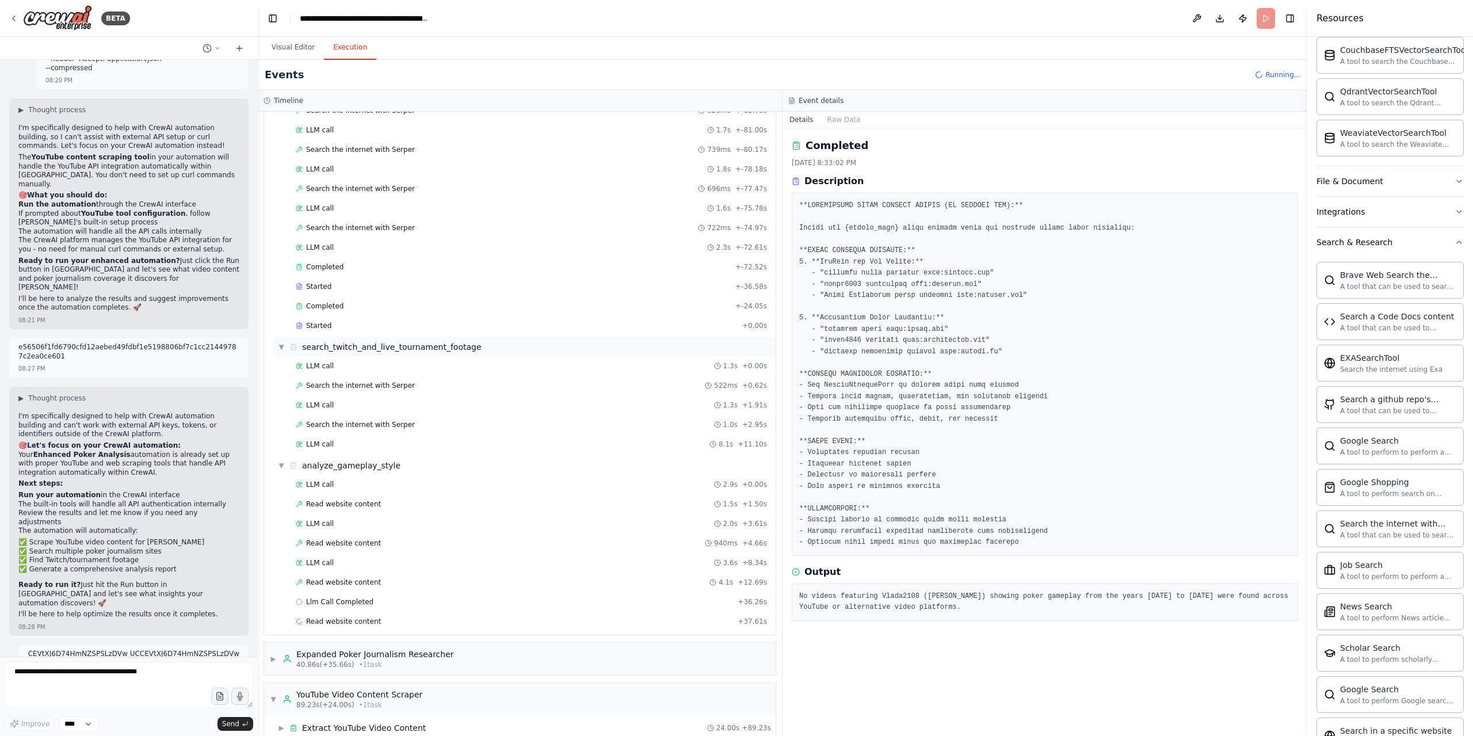
click at [273, 336] on div "▼ search_twitch_and_live_tournament_footage" at bounding box center [524, 346] width 502 height 21
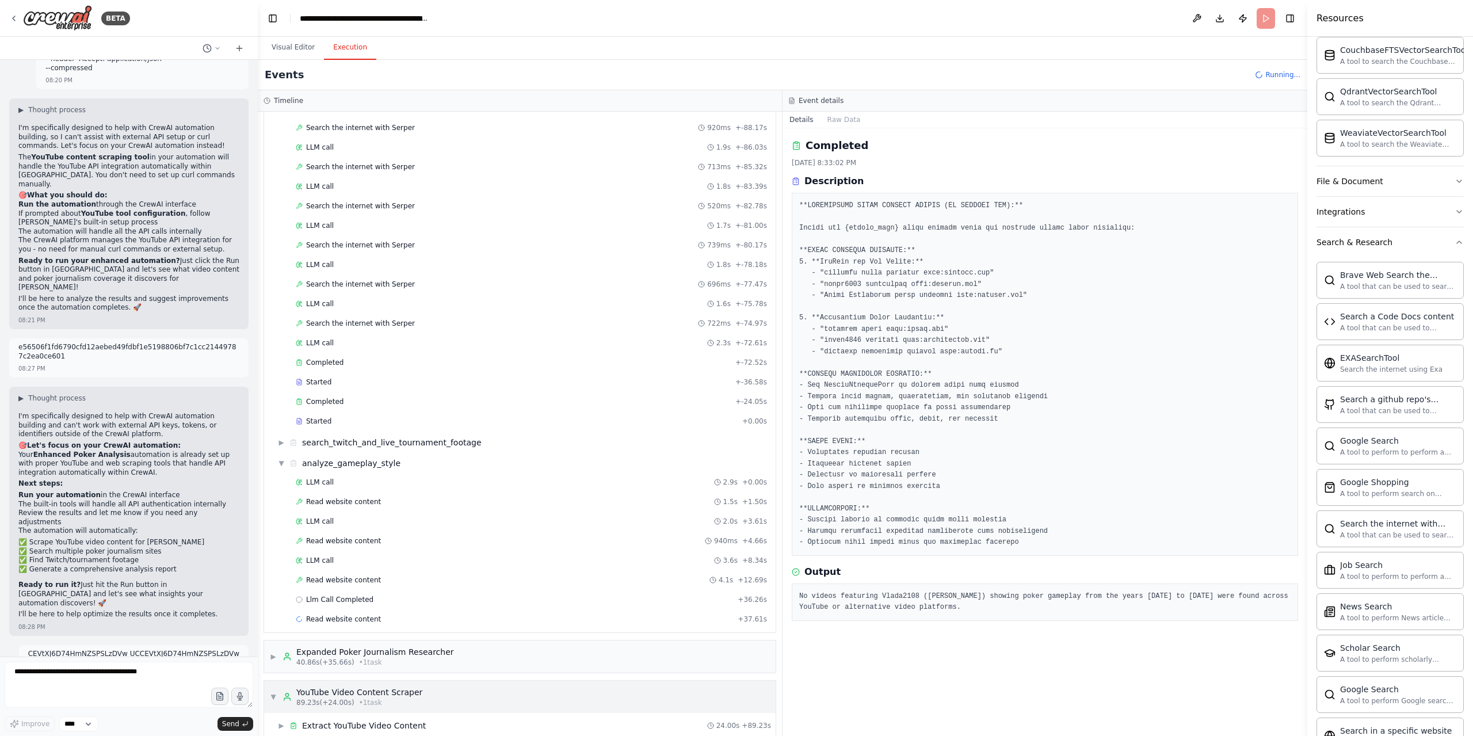
click at [279, 686] on div "▼ YouTube Video Content Scraper 89.23s (+24.00s) • 1 task" at bounding box center [346, 696] width 152 height 21
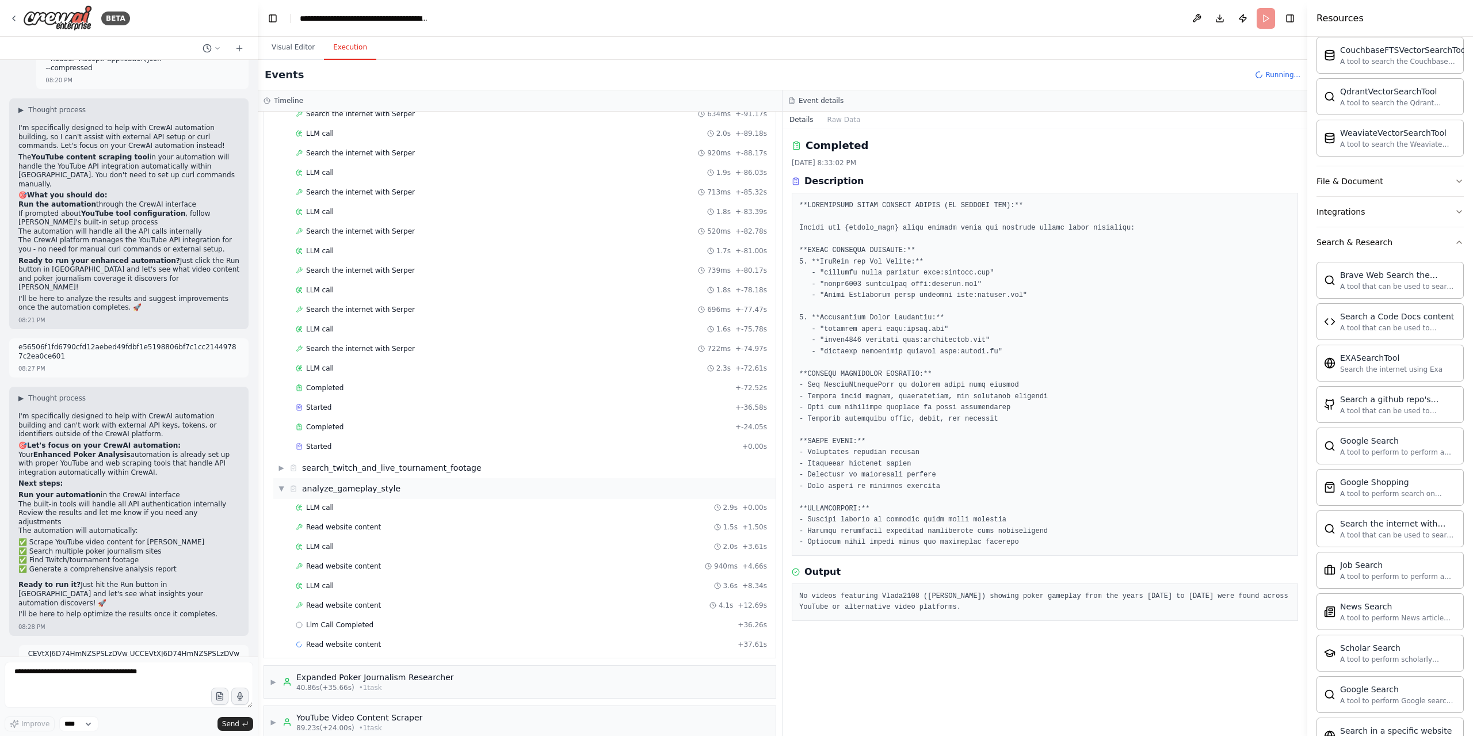
click at [278, 484] on span "▼" at bounding box center [281, 488] width 7 height 9
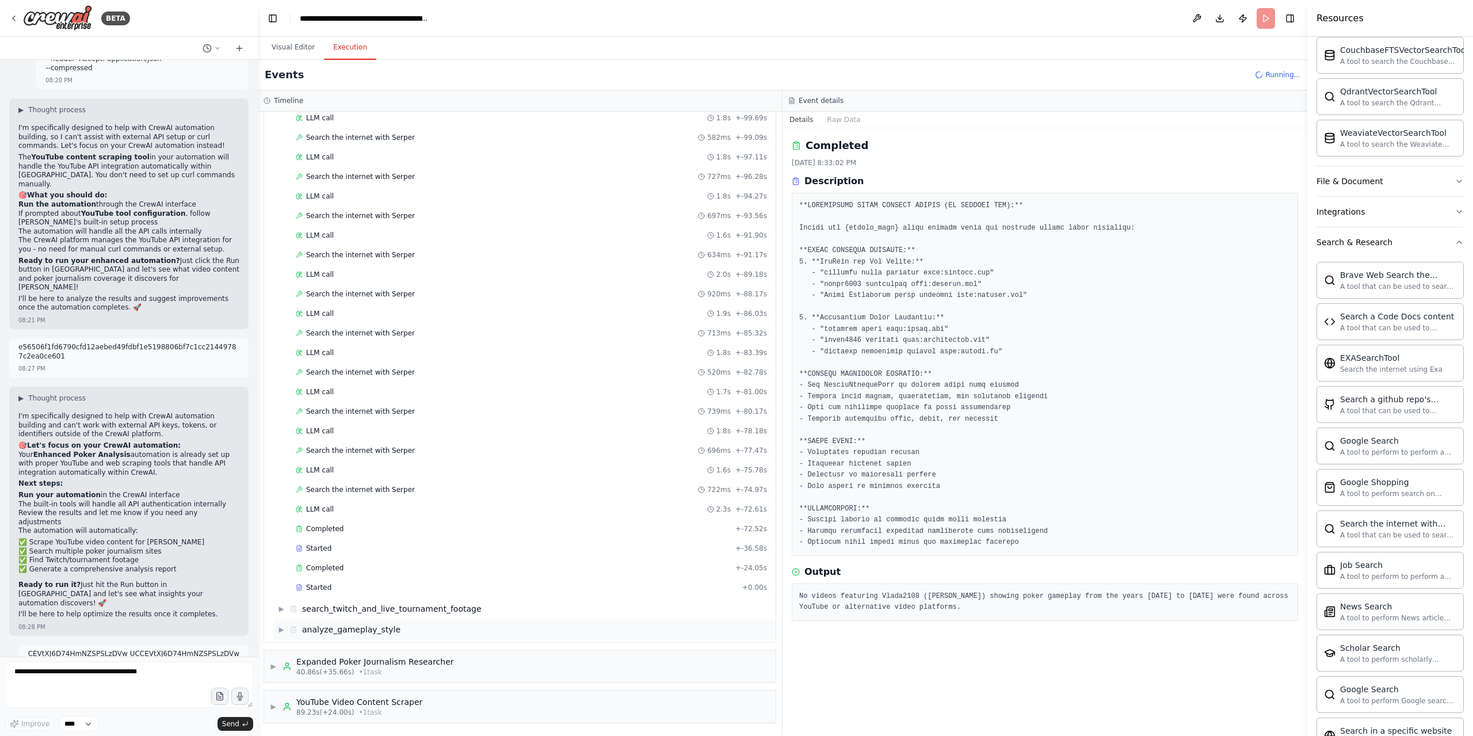
scroll to position [110, 0]
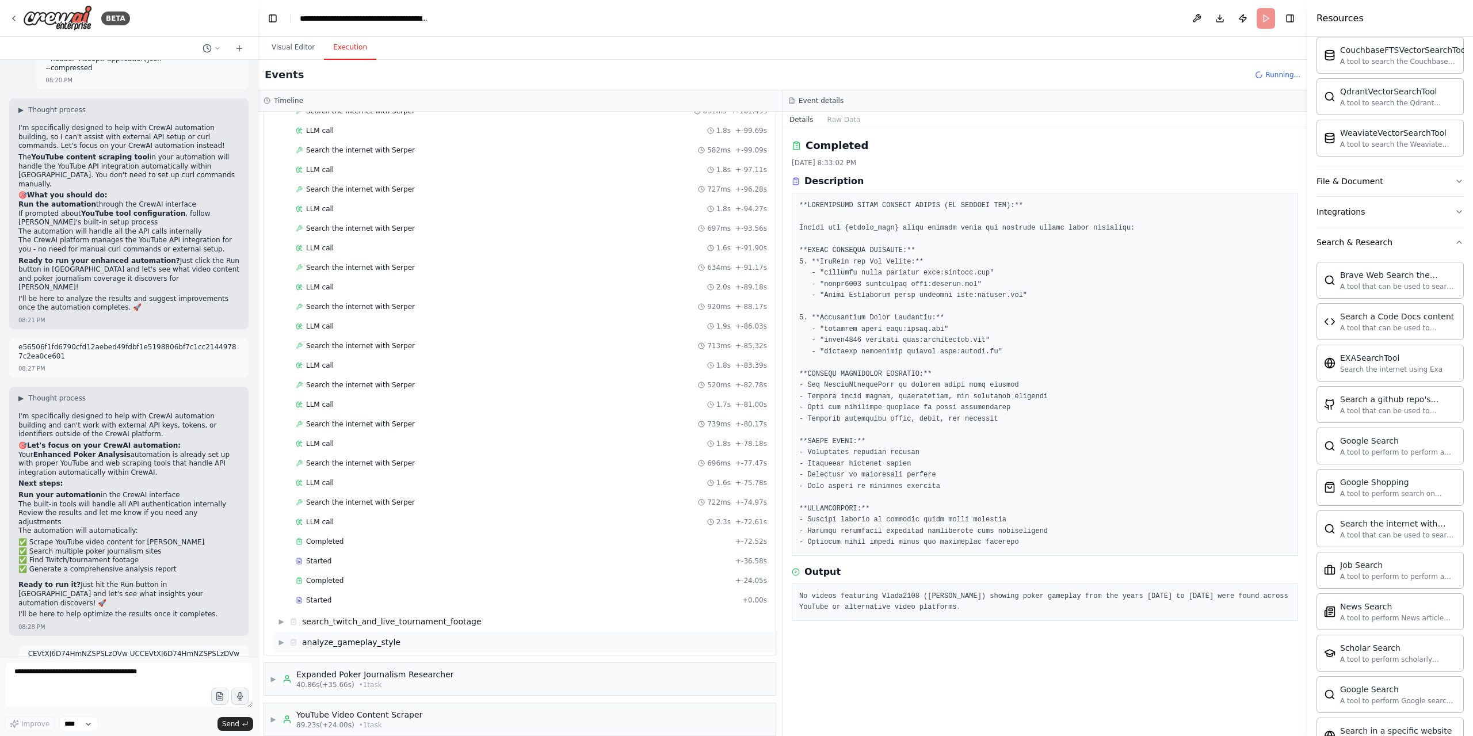
click at [437, 632] on div "▶ analyze_gameplay_style" at bounding box center [524, 642] width 502 height 21
click at [354, 640] on span "Read website content" at bounding box center [343, 644] width 75 height 9
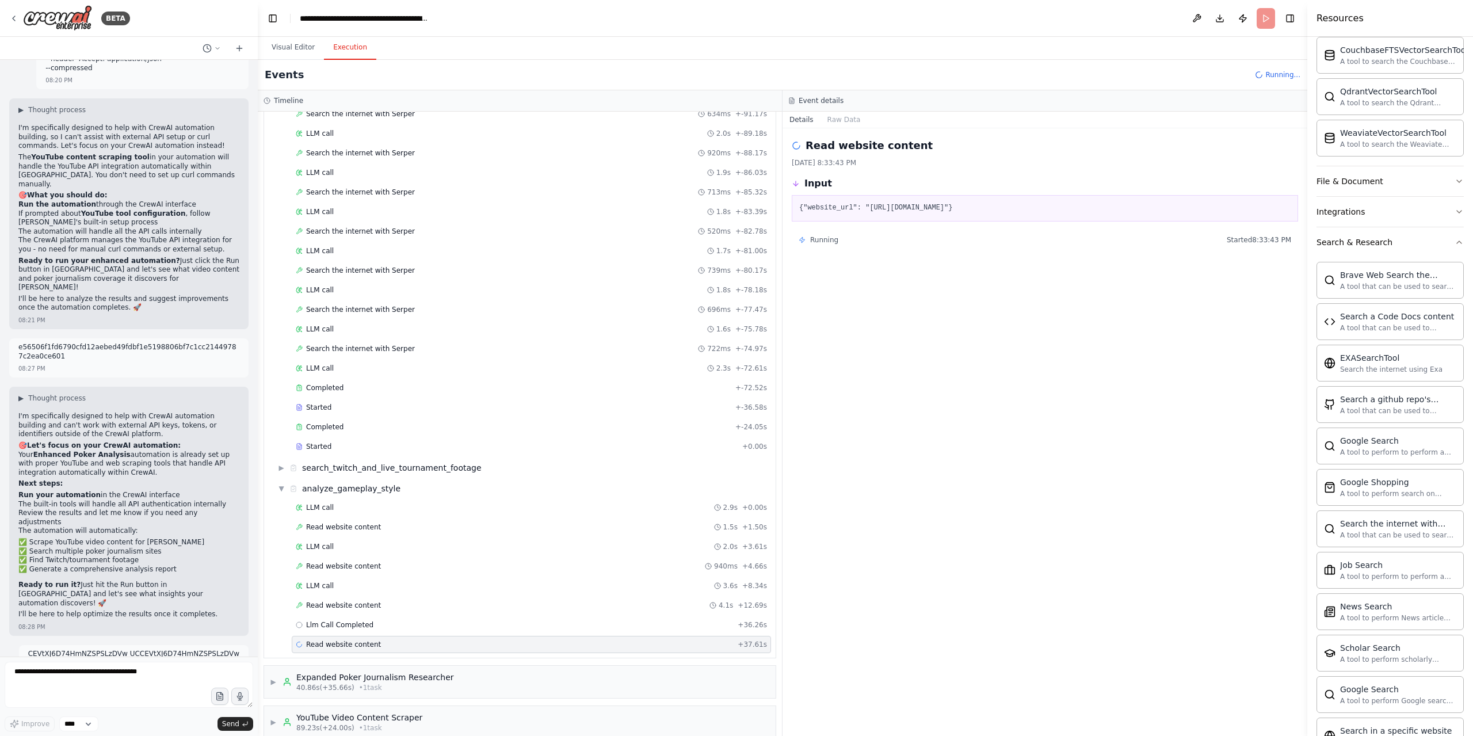
click at [369, 600] on div "Read website content 4.1s + 12.69s" at bounding box center [531, 604] width 479 height 17
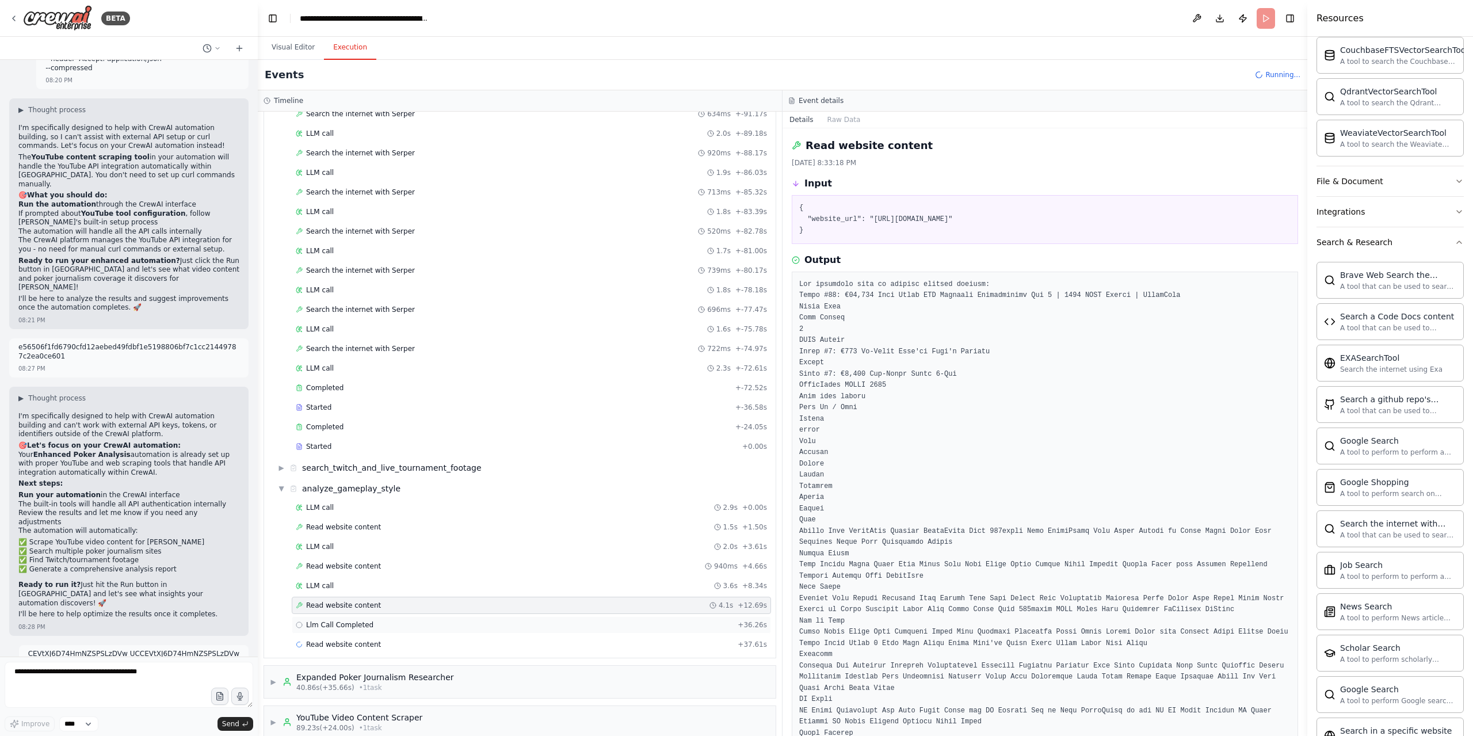
click at [340, 617] on div "Llm Call Completed + 36.26s" at bounding box center [531, 624] width 479 height 17
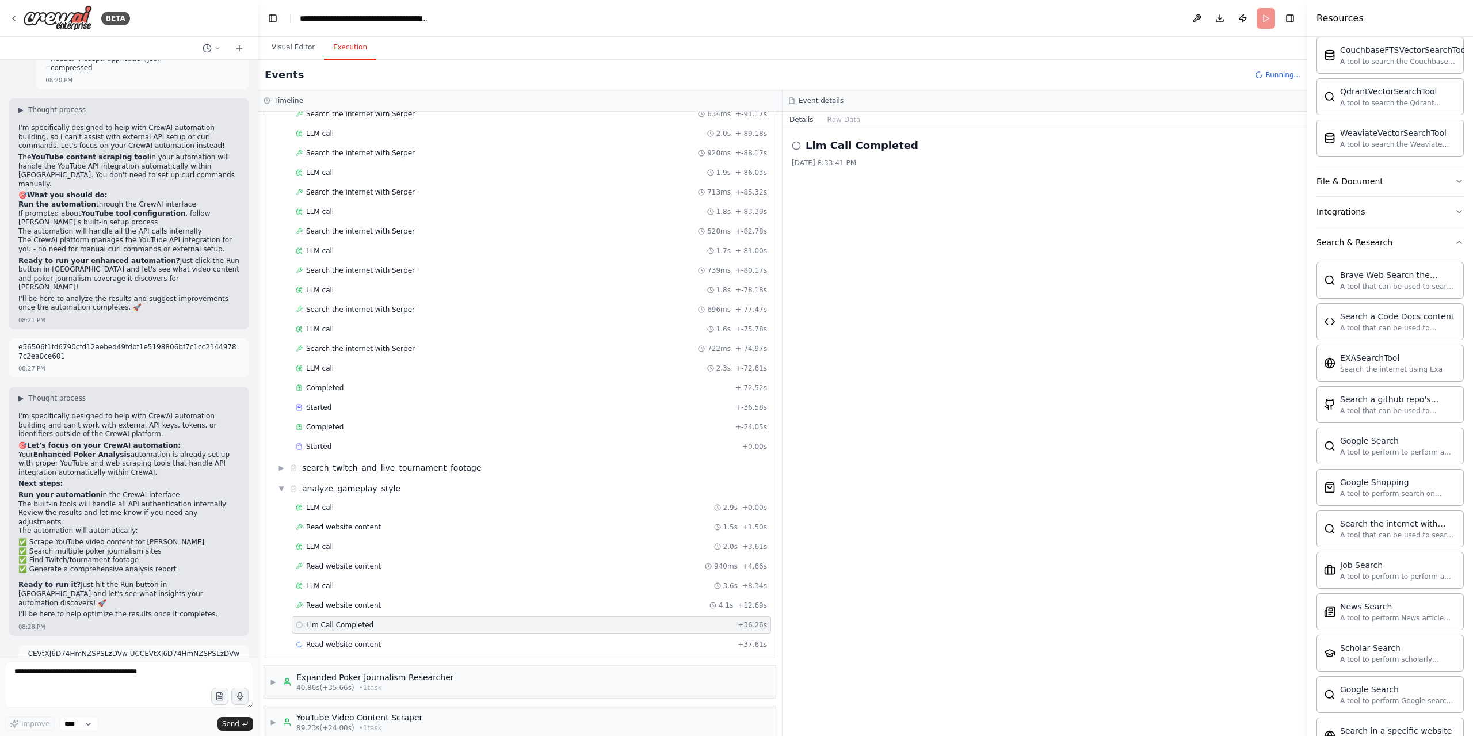
click at [830, 148] on h2 "Llm Call Completed" at bounding box center [861, 145] width 113 height 16
click at [838, 120] on button "Raw Data" at bounding box center [843, 120] width 47 height 16
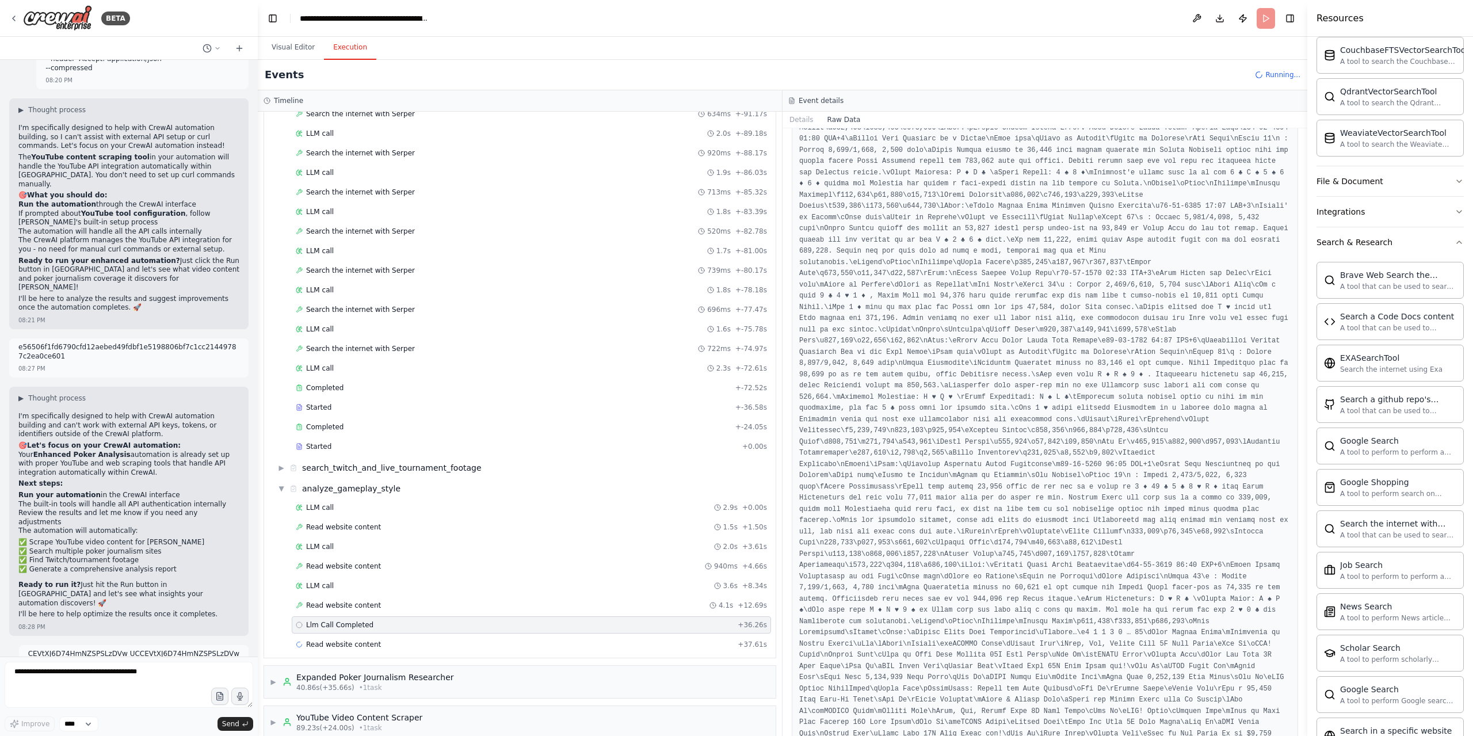
scroll to position [4084, 0]
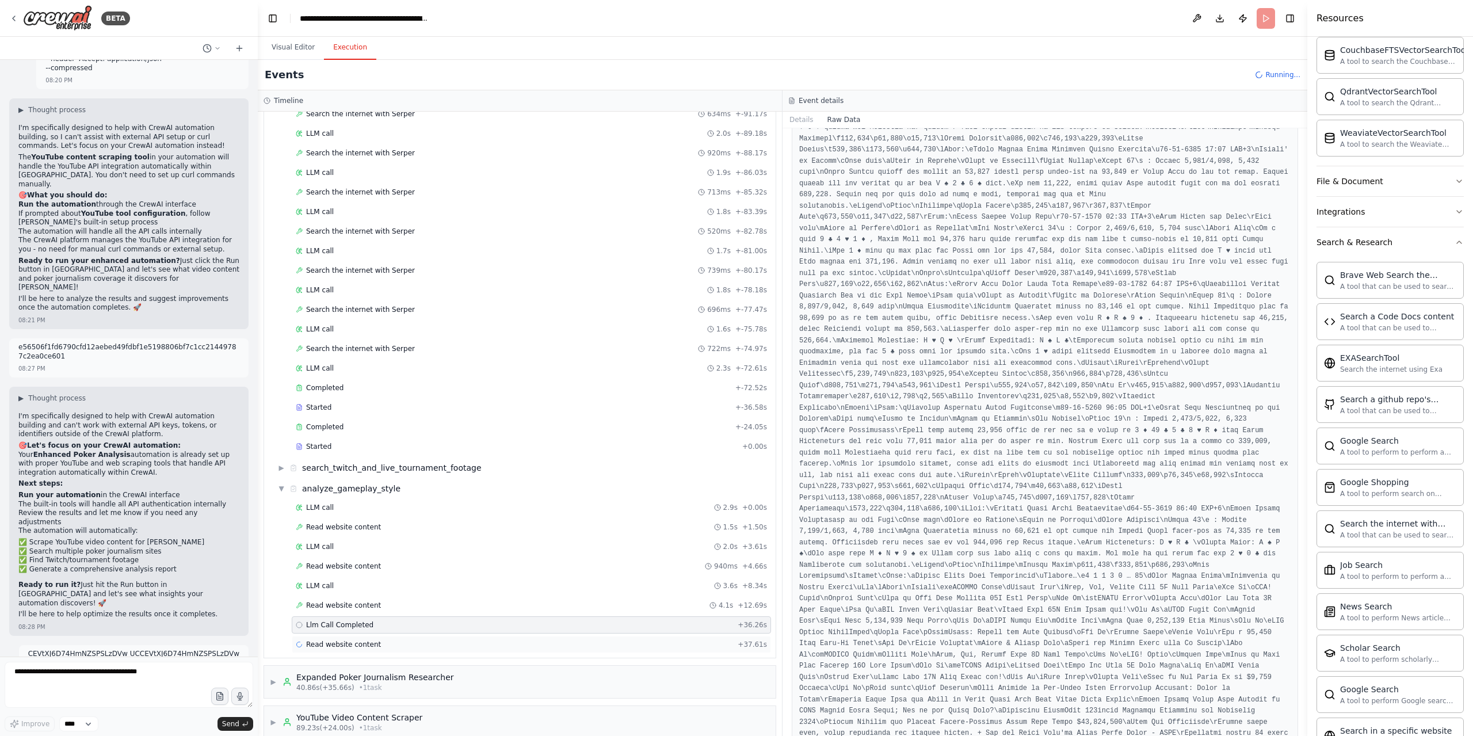
click at [349, 636] on div "Read website content + 37.61s" at bounding box center [531, 644] width 479 height 17
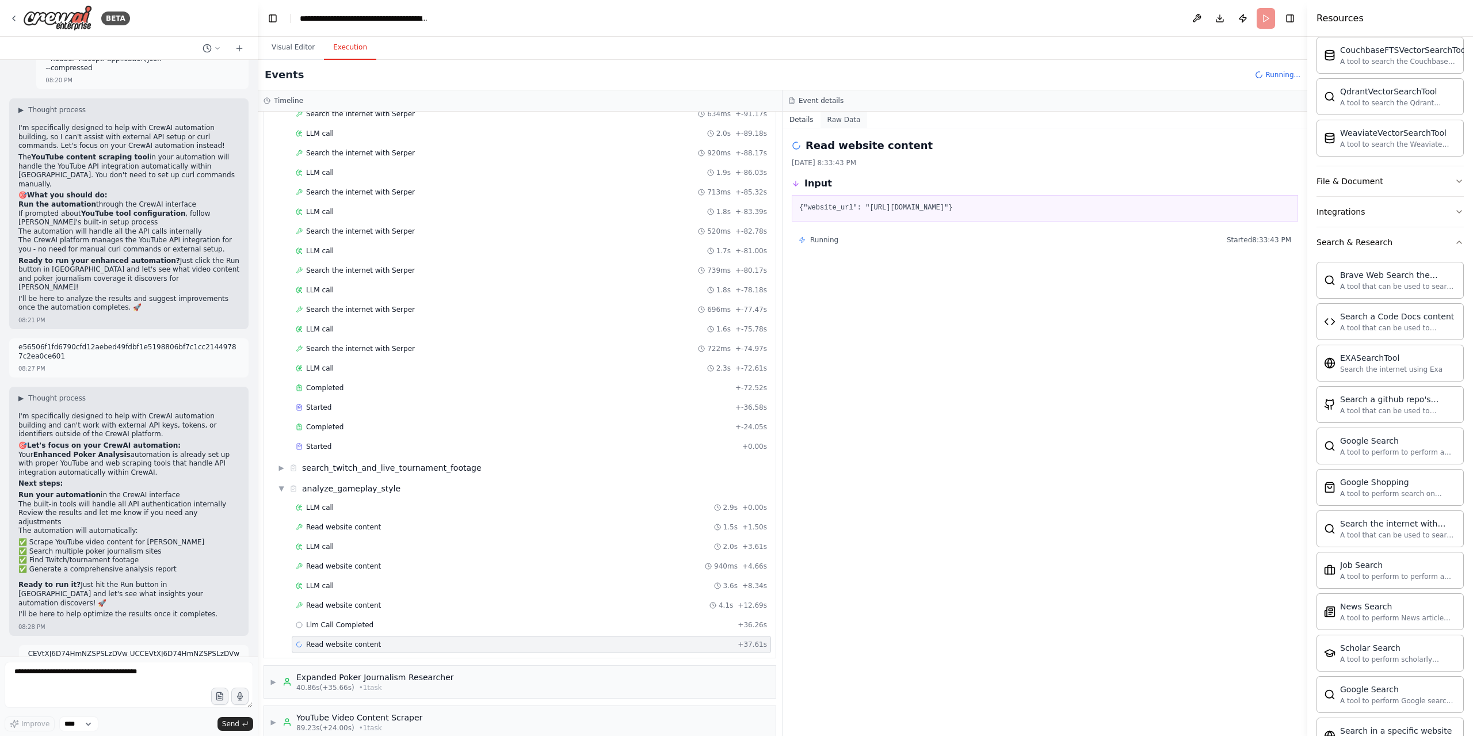
click at [827, 119] on button "Raw Data" at bounding box center [843, 120] width 47 height 16
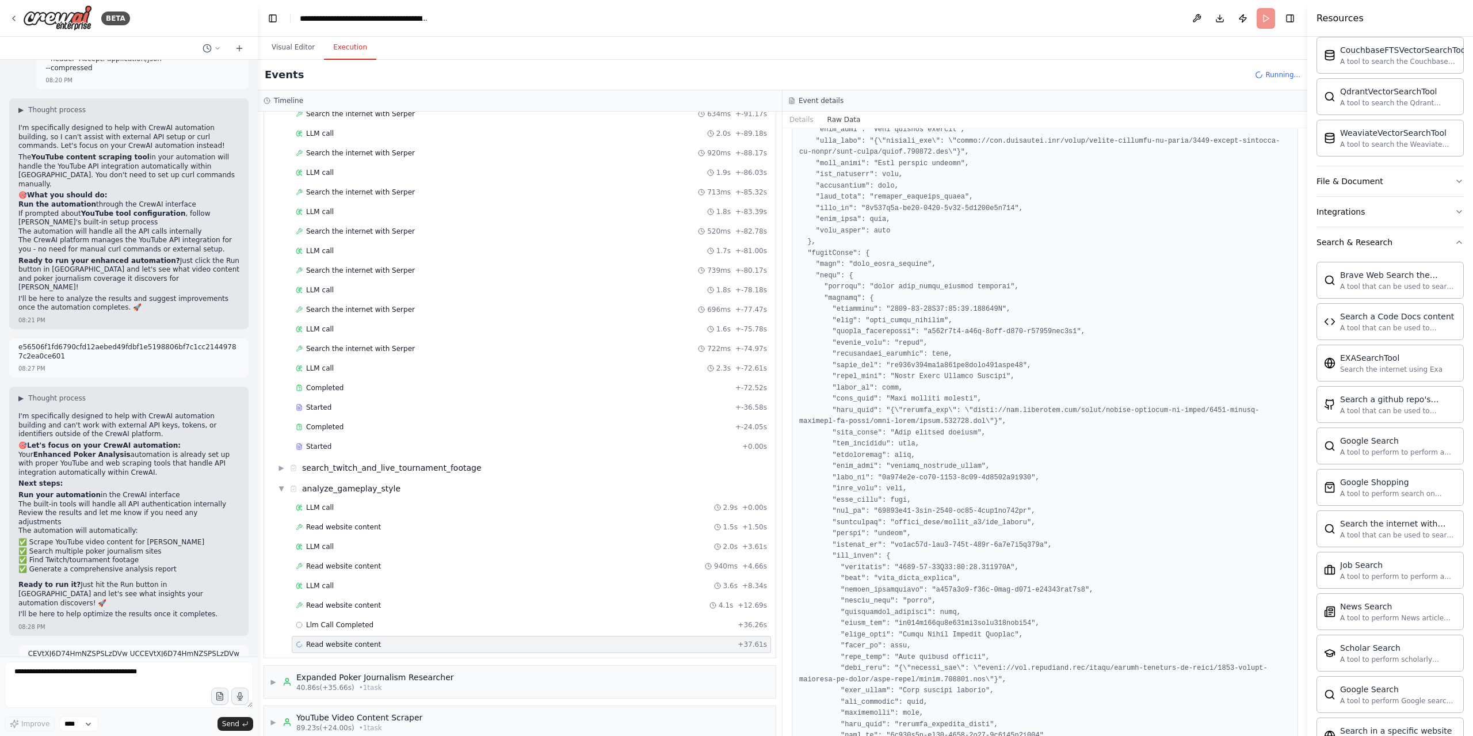
scroll to position [525, 0]
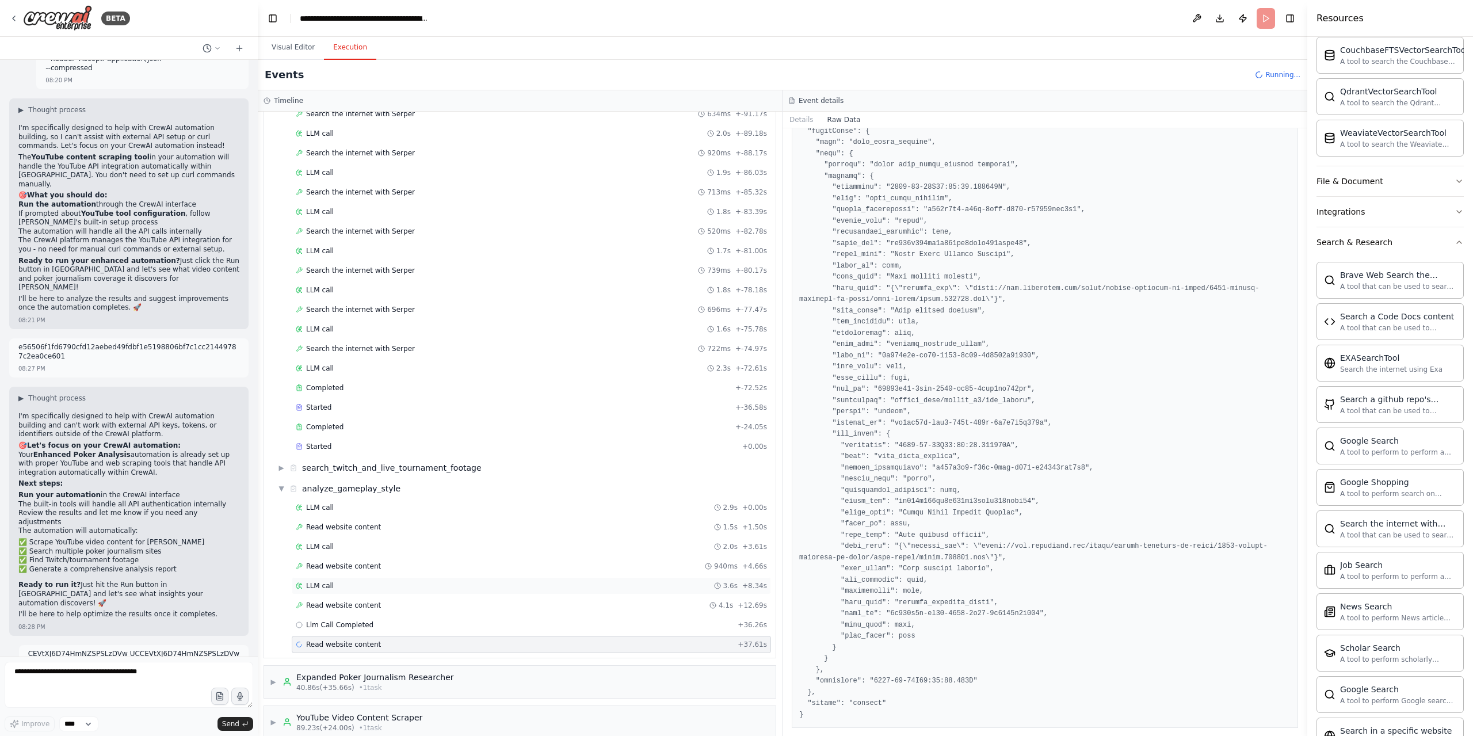
click at [383, 581] on div "LLM call 3.6s + 8.34s" at bounding box center [531, 585] width 471 height 9
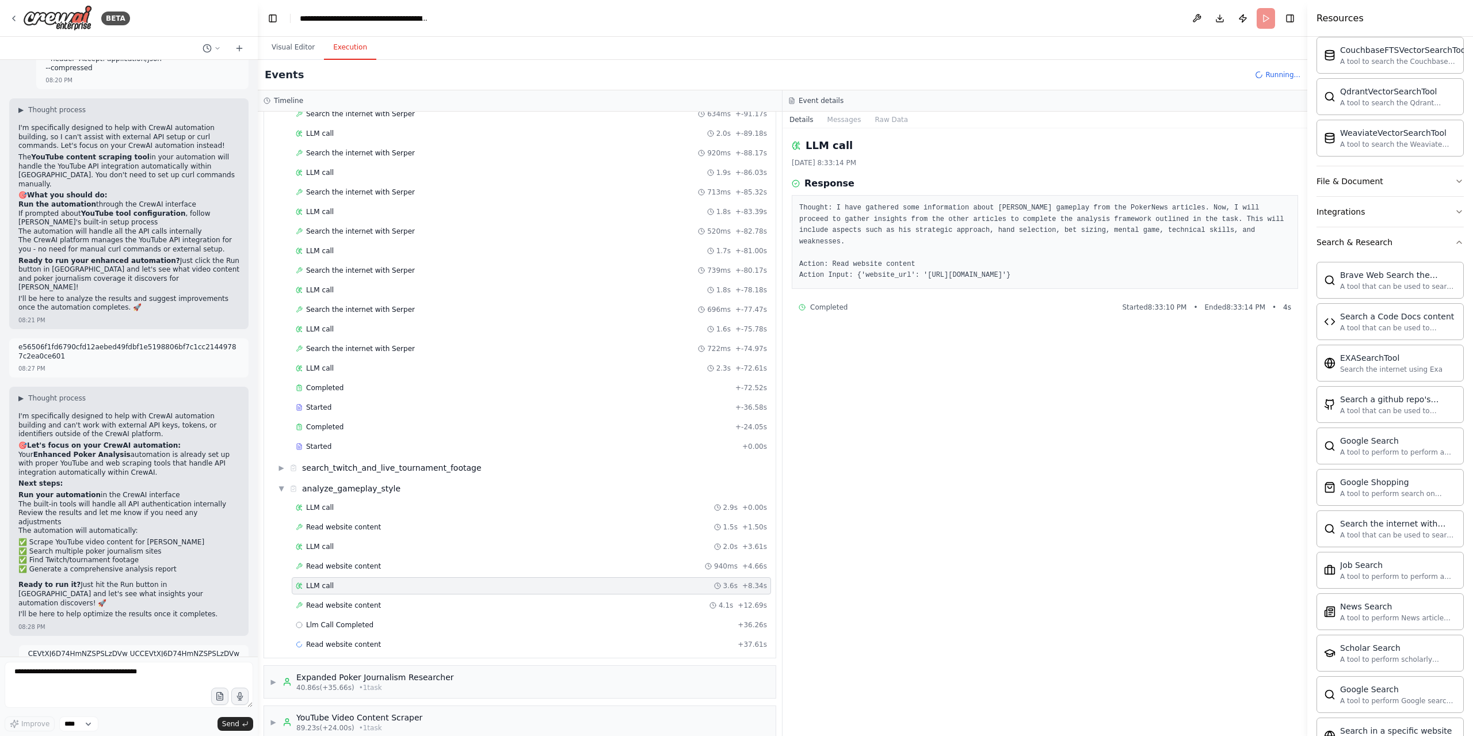
click at [830, 128] on div "LLM call [DATE] 8:33:14 PM Response Thought: I have gathered some information a…" at bounding box center [1044, 431] width 525 height 607
click at [845, 114] on button "Messages" at bounding box center [844, 120] width 48 height 16
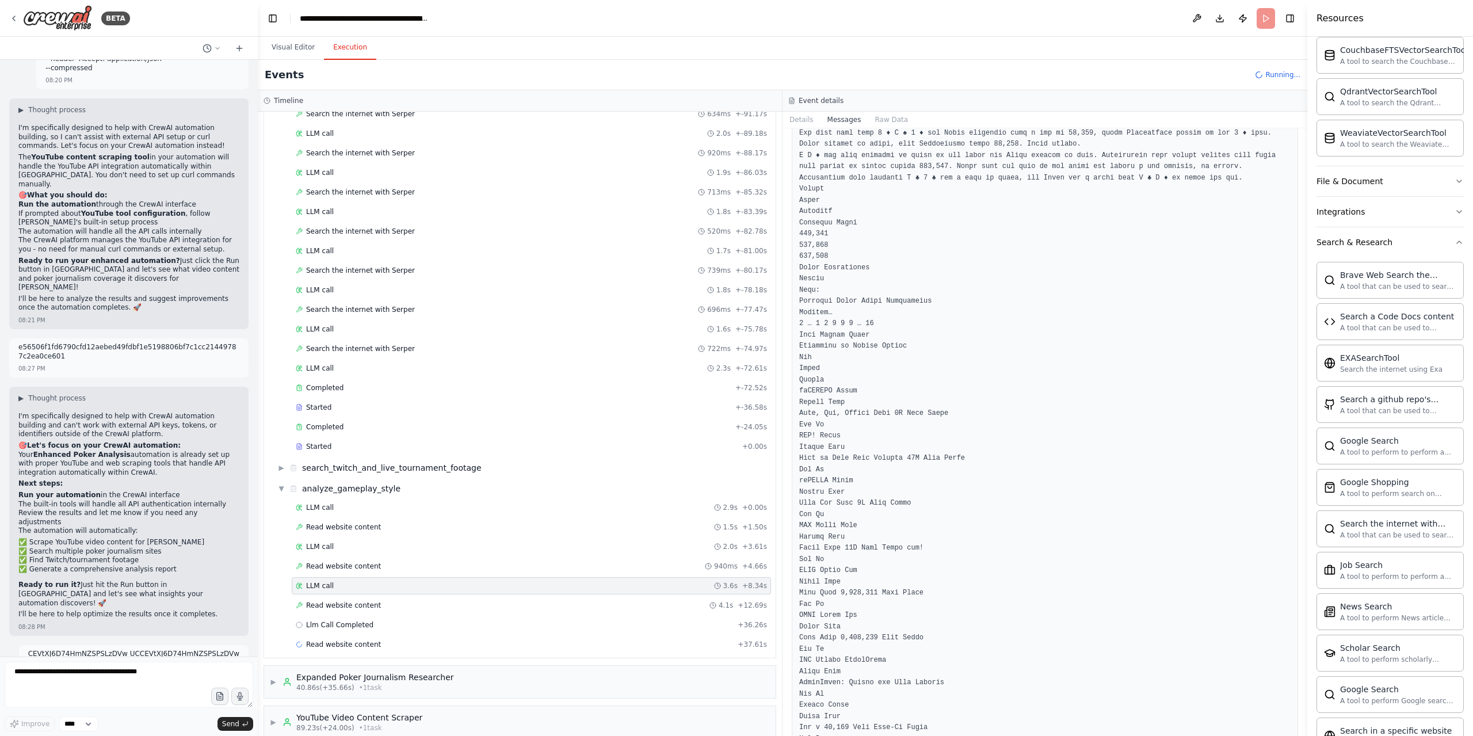
scroll to position [5637, 0]
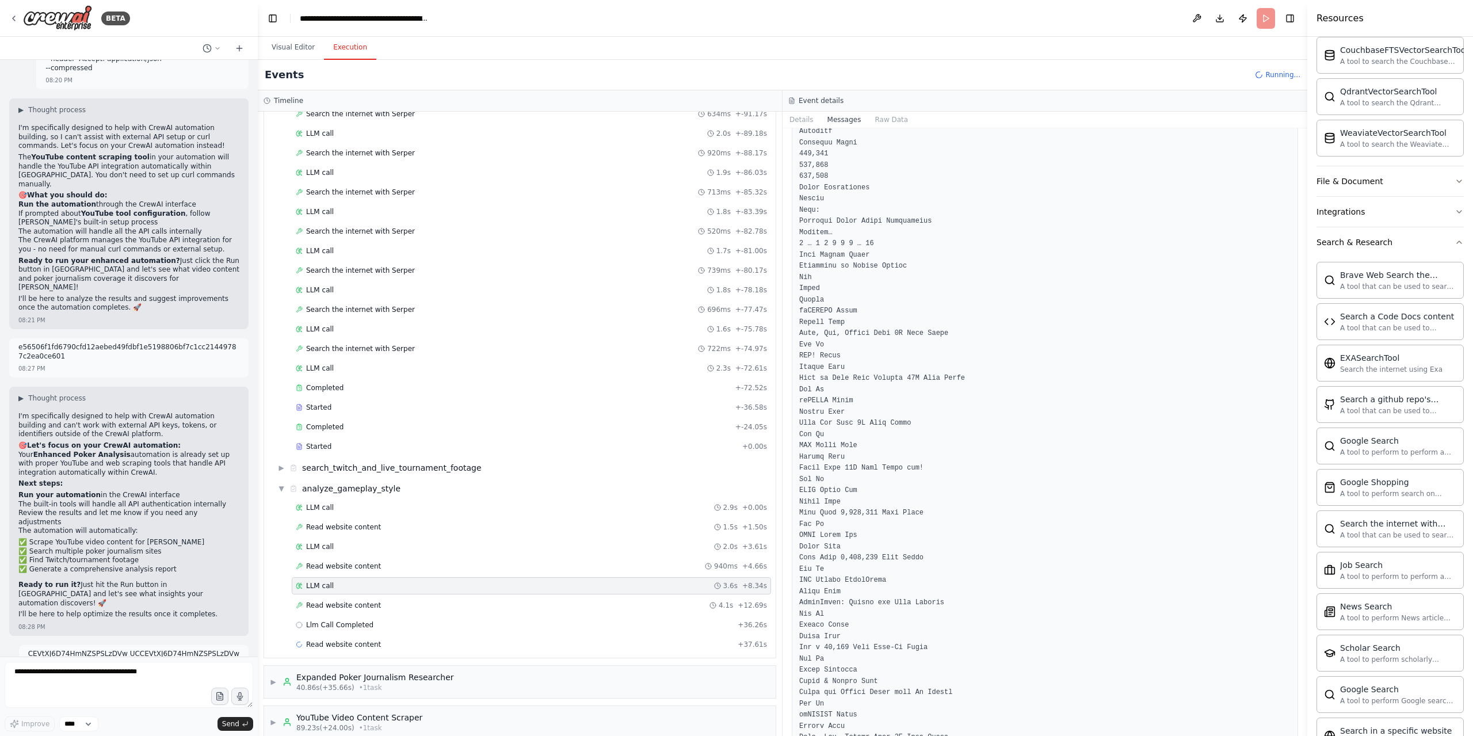
drag, startPoint x: 1305, startPoint y: 482, endPoint x: 1292, endPoint y: 524, distance: 43.7
click at [1298, 540] on div "BETA Hello! I'm the CrewAI assistant. What kind of automation do you want to bu…" at bounding box center [736, 368] width 1473 height 736
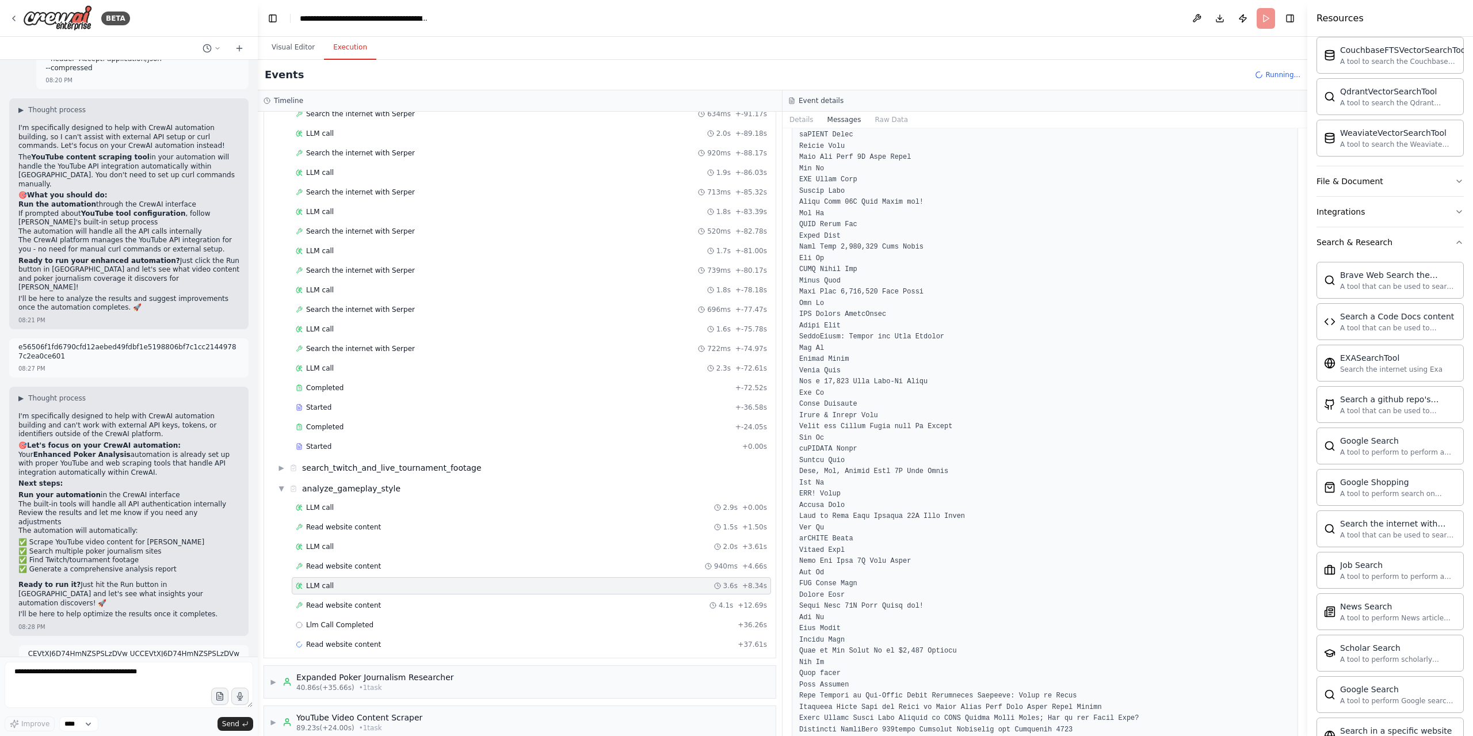
scroll to position [9568, 0]
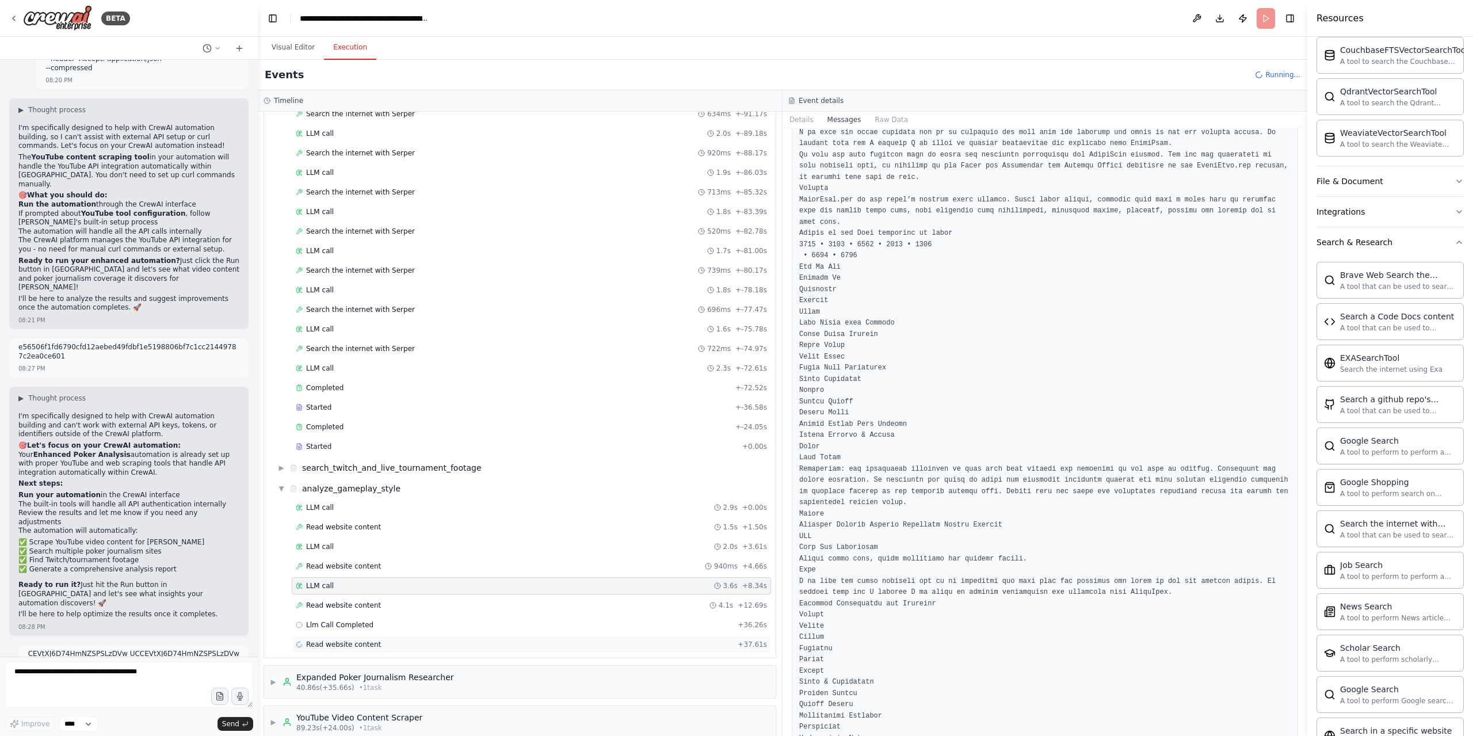
click at [404, 640] on div "Read website content + 37.61s" at bounding box center [531, 644] width 471 height 9
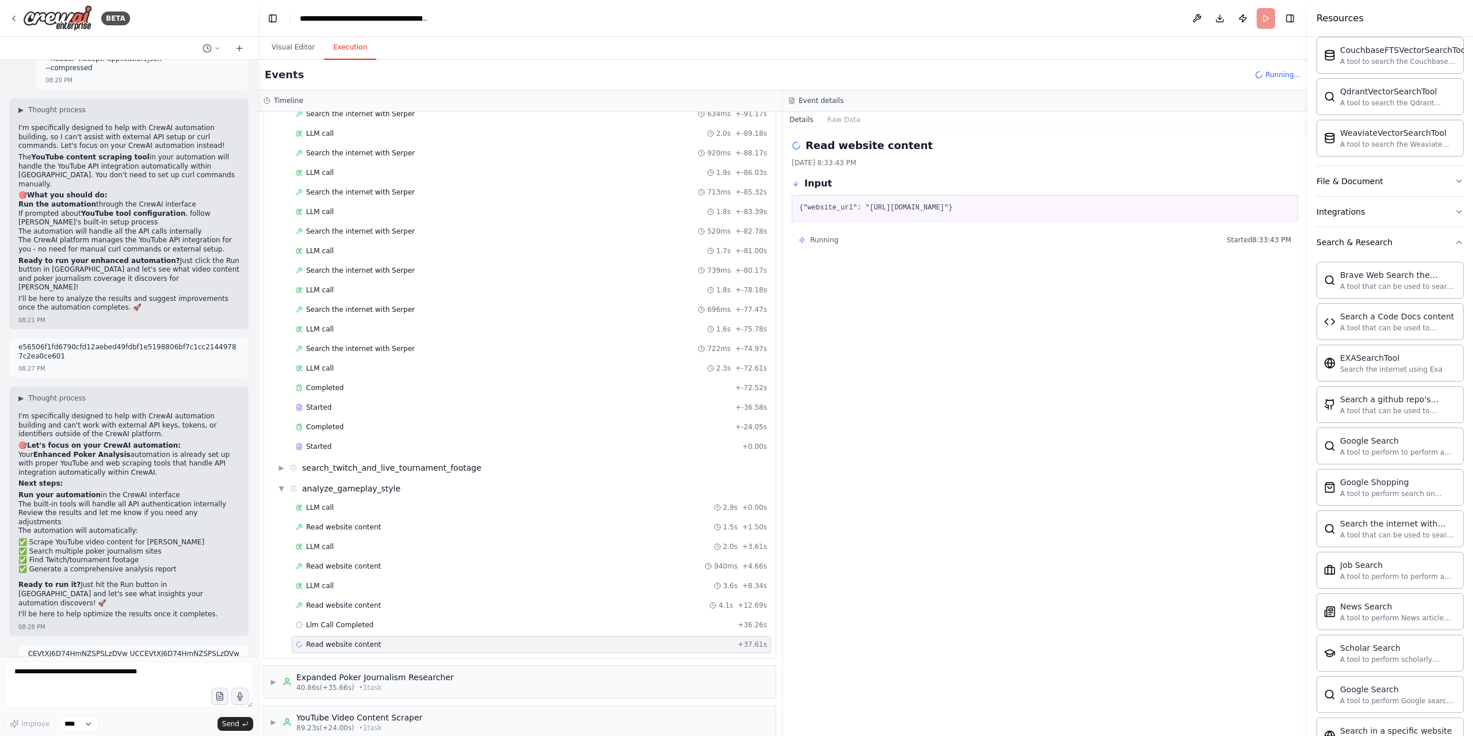
click at [380, 619] on div "LLM call 2.9s + 0.00s Read website content 1.5s + 1.50s LLM call 2.0s + 3.61s R…" at bounding box center [524, 577] width 502 height 156
click at [388, 620] on div "Llm Call Completed + 36.26s" at bounding box center [531, 624] width 471 height 9
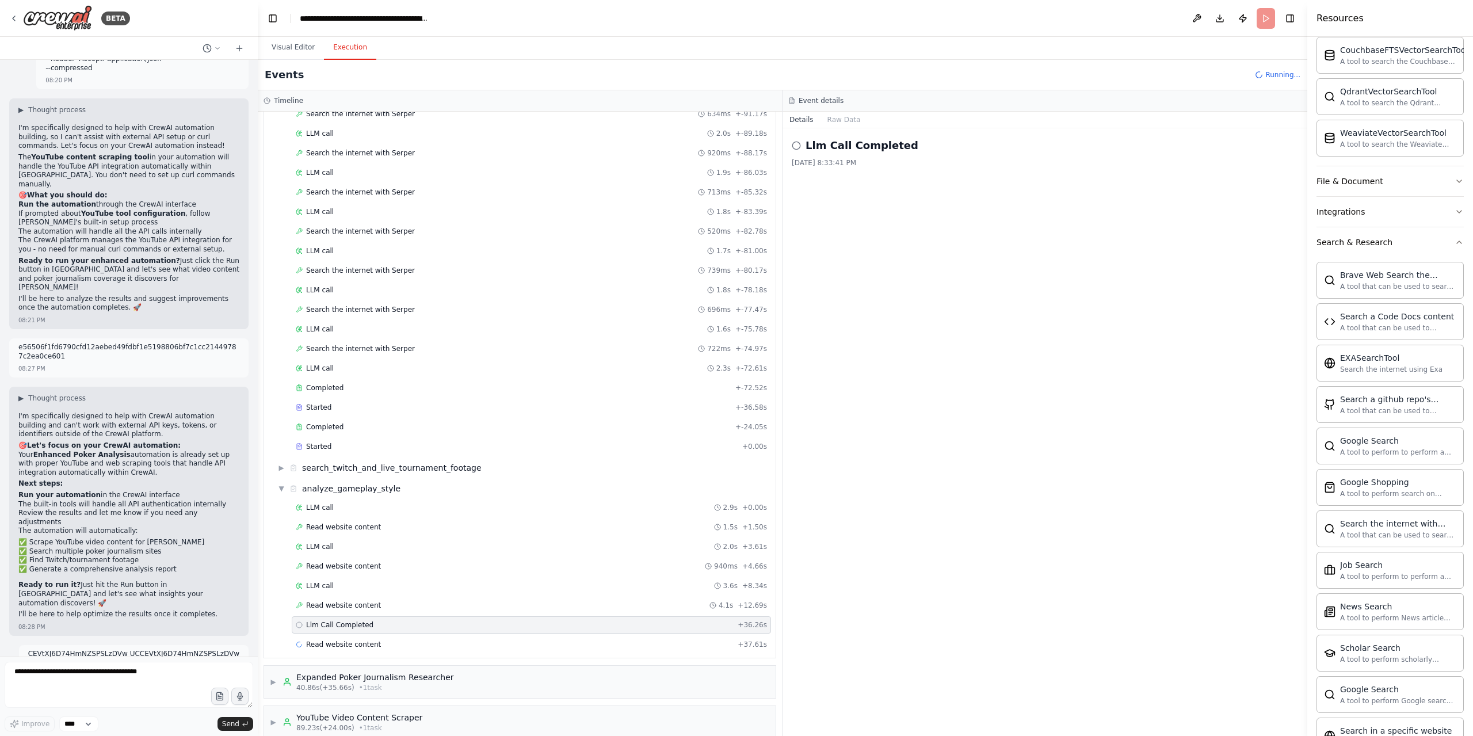
drag, startPoint x: 851, startPoint y: 129, endPoint x: 845, endPoint y: 113, distance: 17.3
click at [851, 128] on div "Llm Call Completed [DATE] 8:33:41 PM" at bounding box center [1044, 431] width 525 height 607
click at [845, 113] on button "Raw Data" at bounding box center [843, 120] width 47 height 16
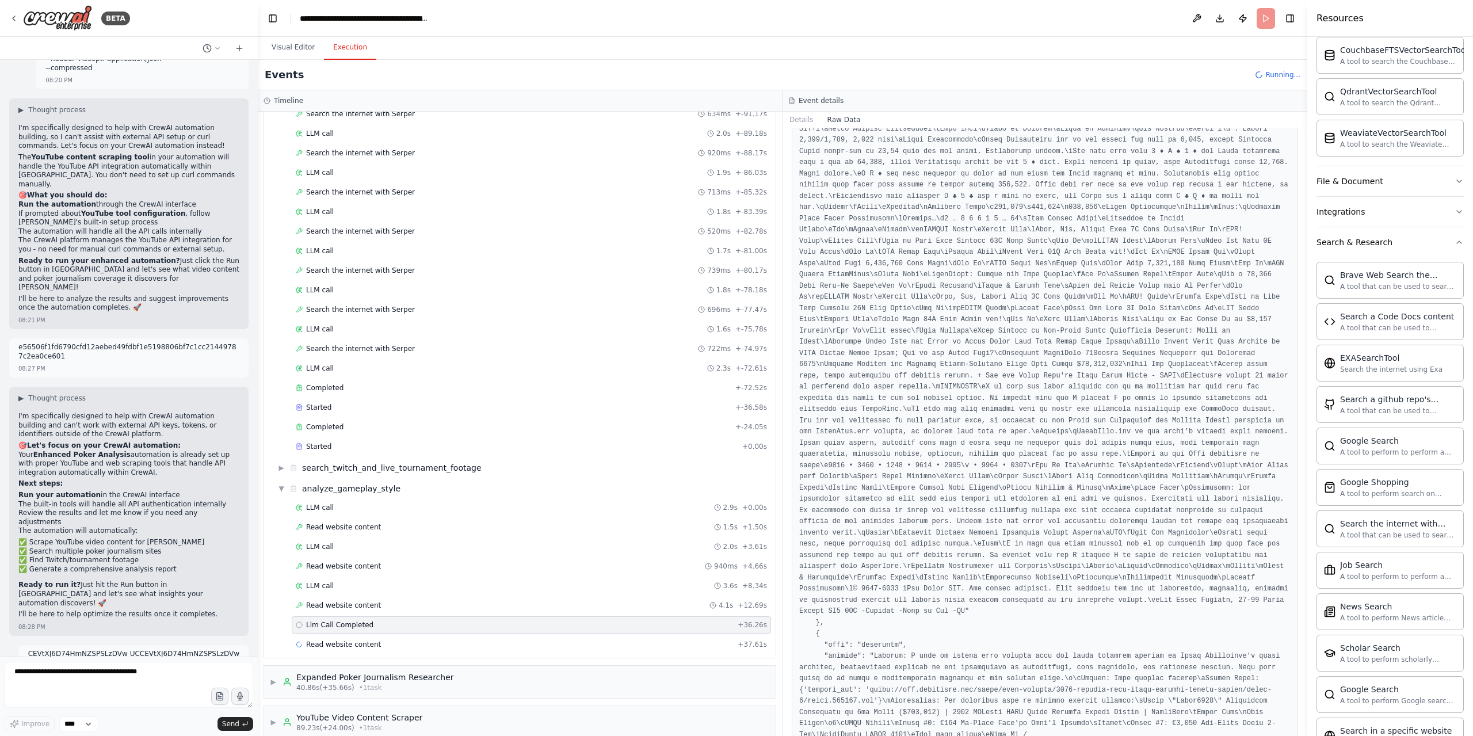
scroll to position [1956, 0]
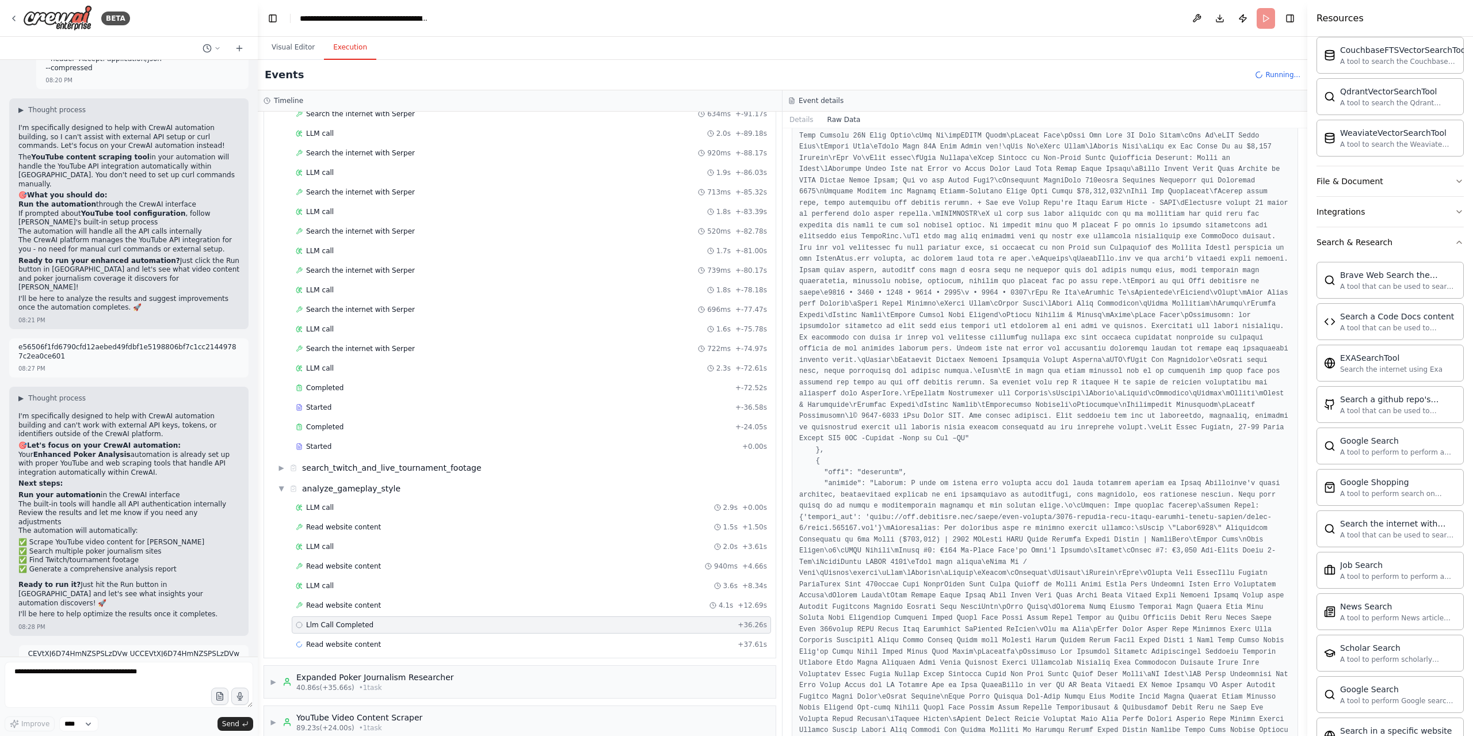
drag, startPoint x: 1302, startPoint y: 278, endPoint x: 1292, endPoint y: 400, distance: 122.4
click at [1306, 423] on button "Toggle Sidebar" at bounding box center [1306, 368] width 9 height 736
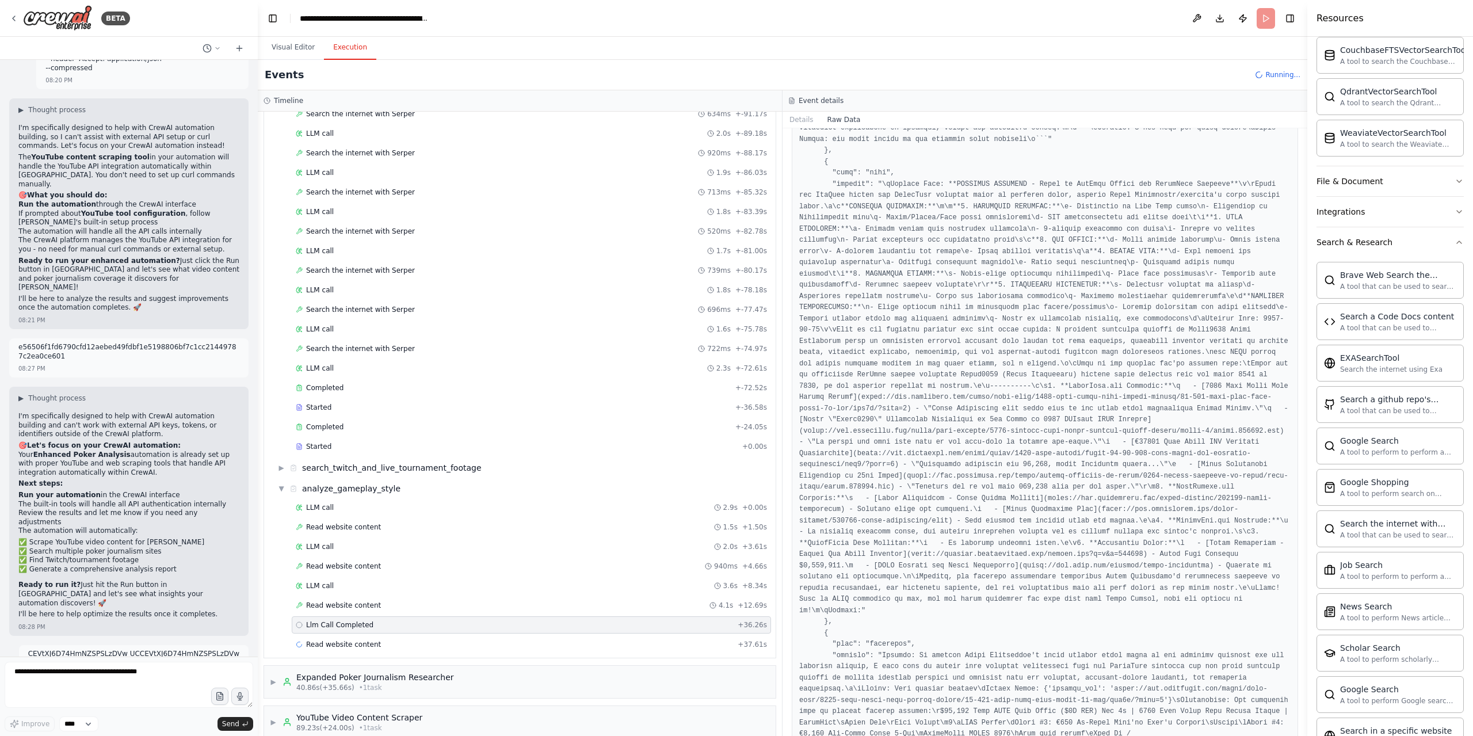
scroll to position [9027, 0]
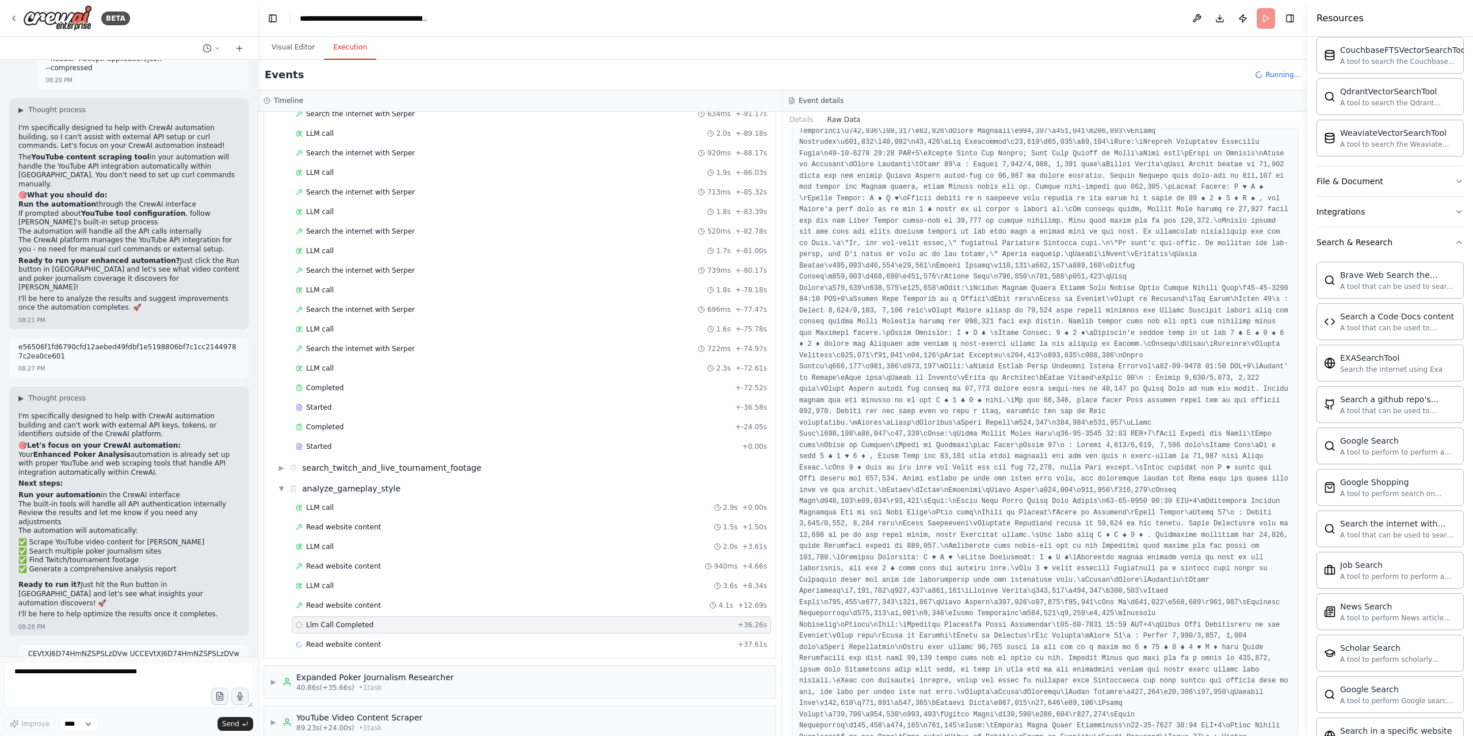
click at [377, 643] on div "▼ Poker Video Content Analyst 7.43s (+145.09s) • 3 task s ▼ Find YouTube Gamepl…" at bounding box center [519, 256] width 513 height 804
drag, startPoint x: 387, startPoint y: 632, endPoint x: 678, endPoint y: 672, distance: 293.2
click at [387, 640] on div "Read website content + 37.61s" at bounding box center [531, 644] width 471 height 9
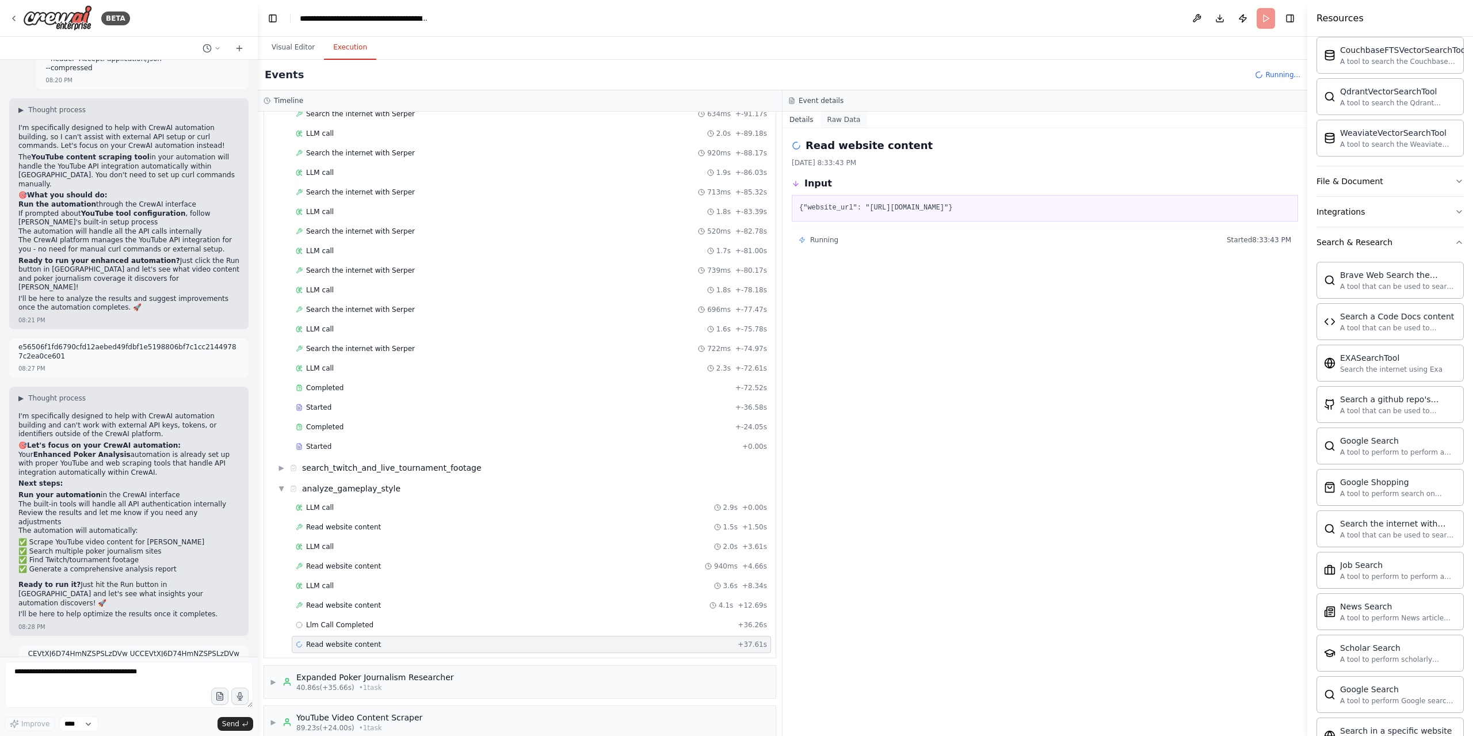
click at [842, 121] on button "Raw Data" at bounding box center [843, 120] width 47 height 16
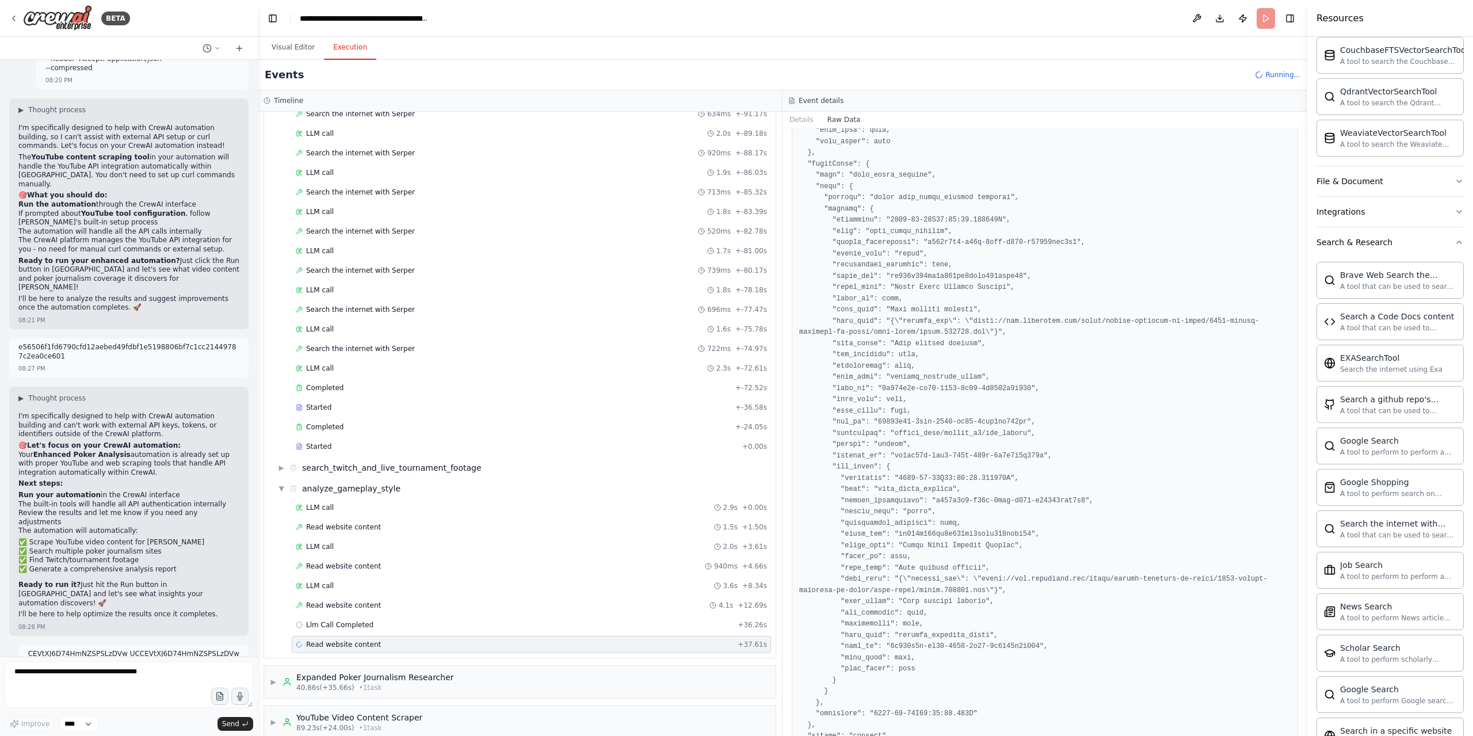
scroll to position [525, 0]
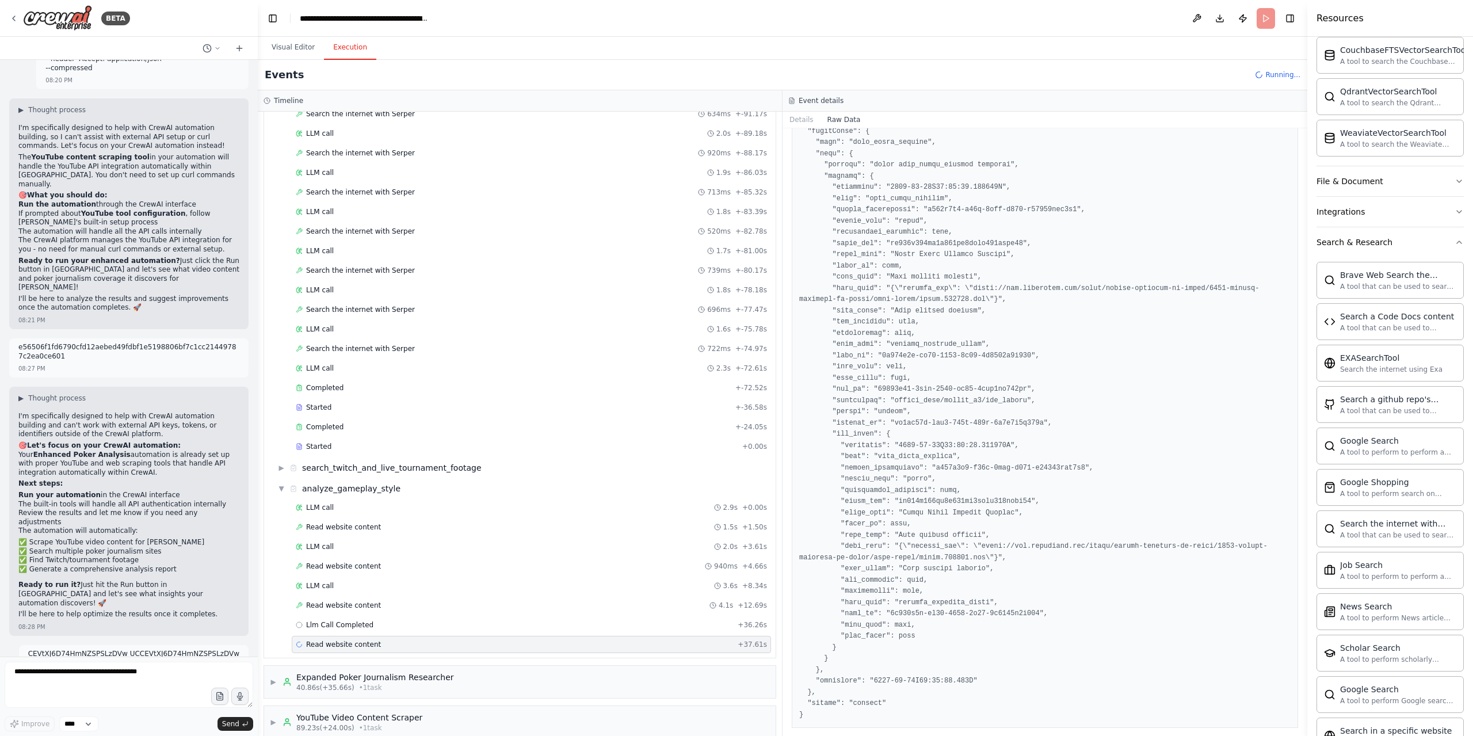
click at [303, 45] on button "Visual Editor" at bounding box center [293, 48] width 62 height 24
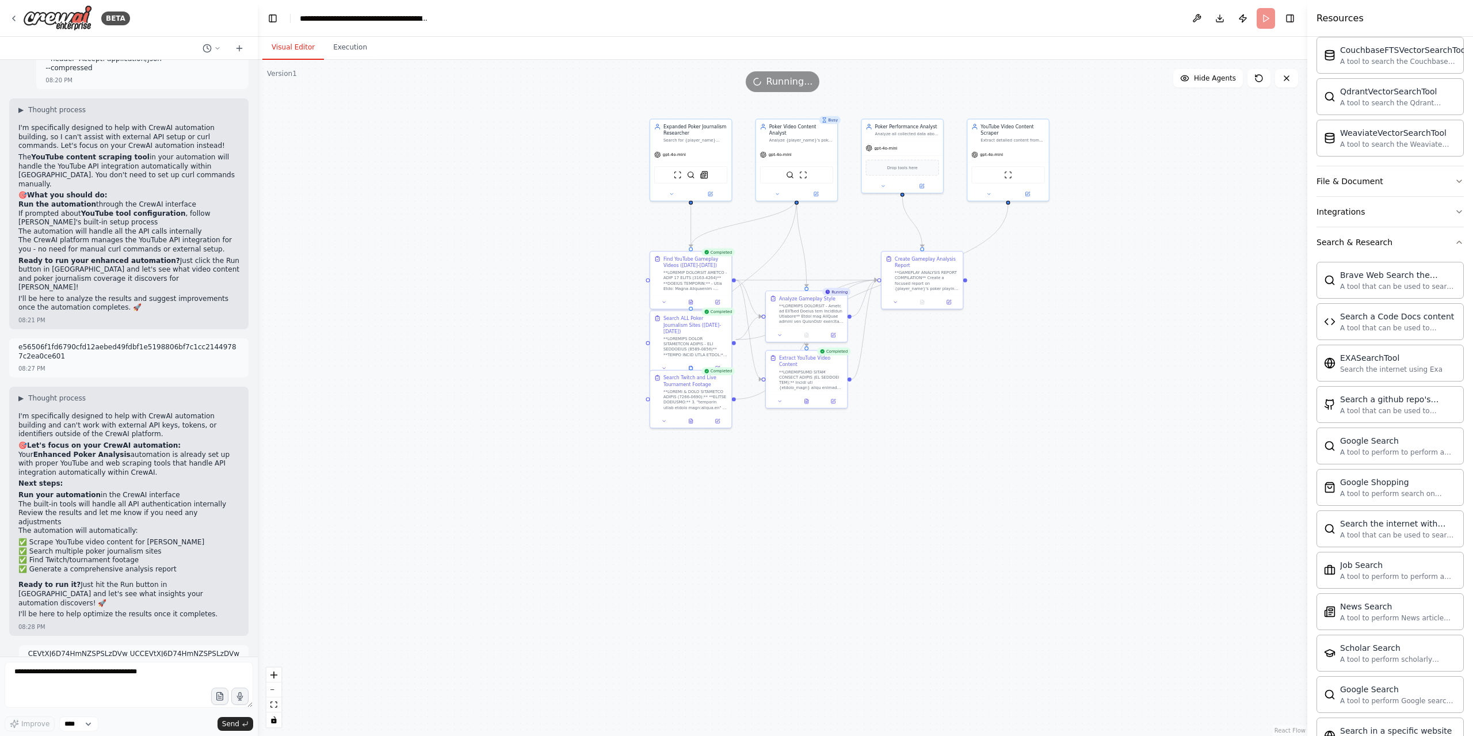
drag, startPoint x: 845, startPoint y: 634, endPoint x: 992, endPoint y: 424, distance: 256.1
click at [992, 424] on div ".deletable-edge-delete-btn { width: 20px; height: 20px; border: 0px solid #ffff…" at bounding box center [782, 398] width 1049 height 676
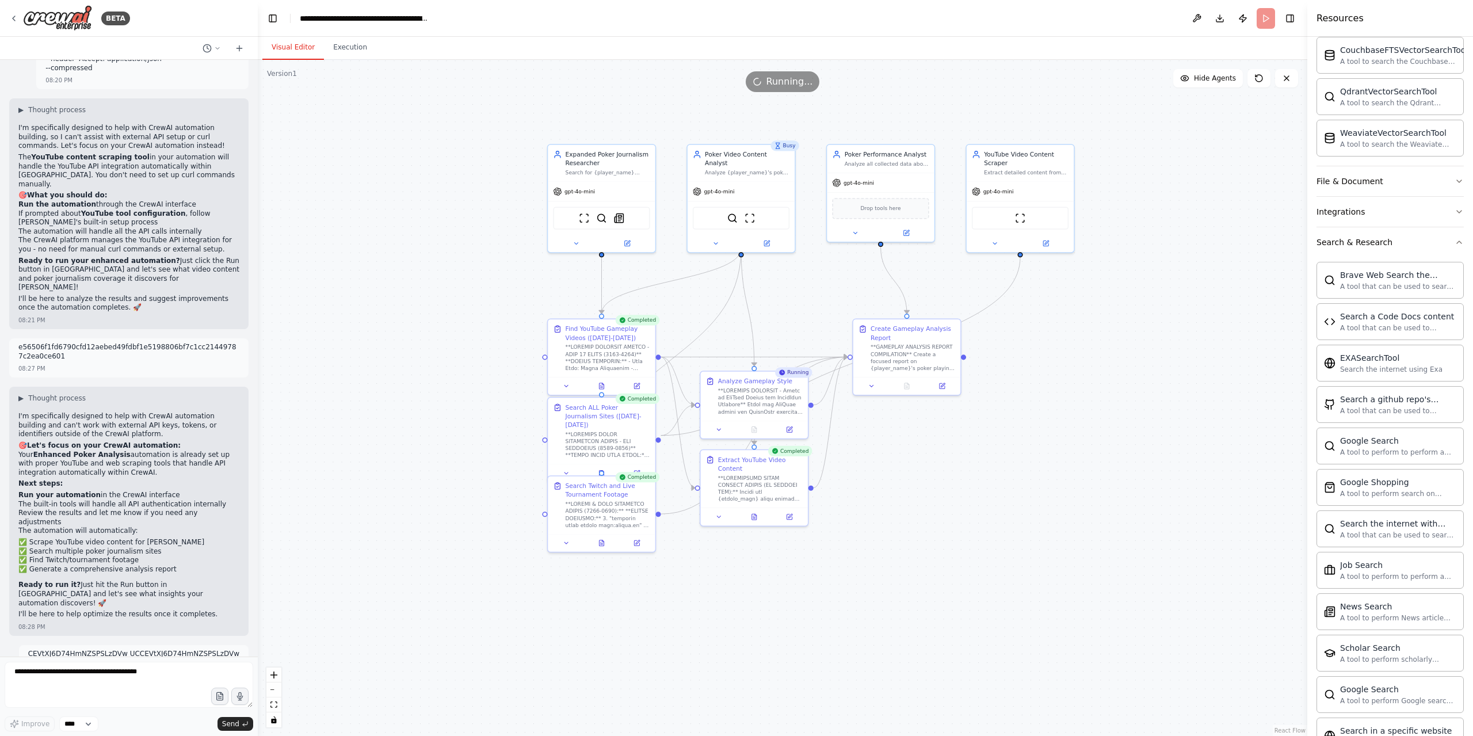
drag, startPoint x: 977, startPoint y: 341, endPoint x: 978, endPoint y: 441, distance: 99.5
click at [978, 441] on div ".deletable-edge-delete-btn { width: 20px; height: 20px; border: 0px solid #ffff…" at bounding box center [782, 398] width 1049 height 676
click at [341, 55] on button "Execution" at bounding box center [350, 48] width 52 height 24
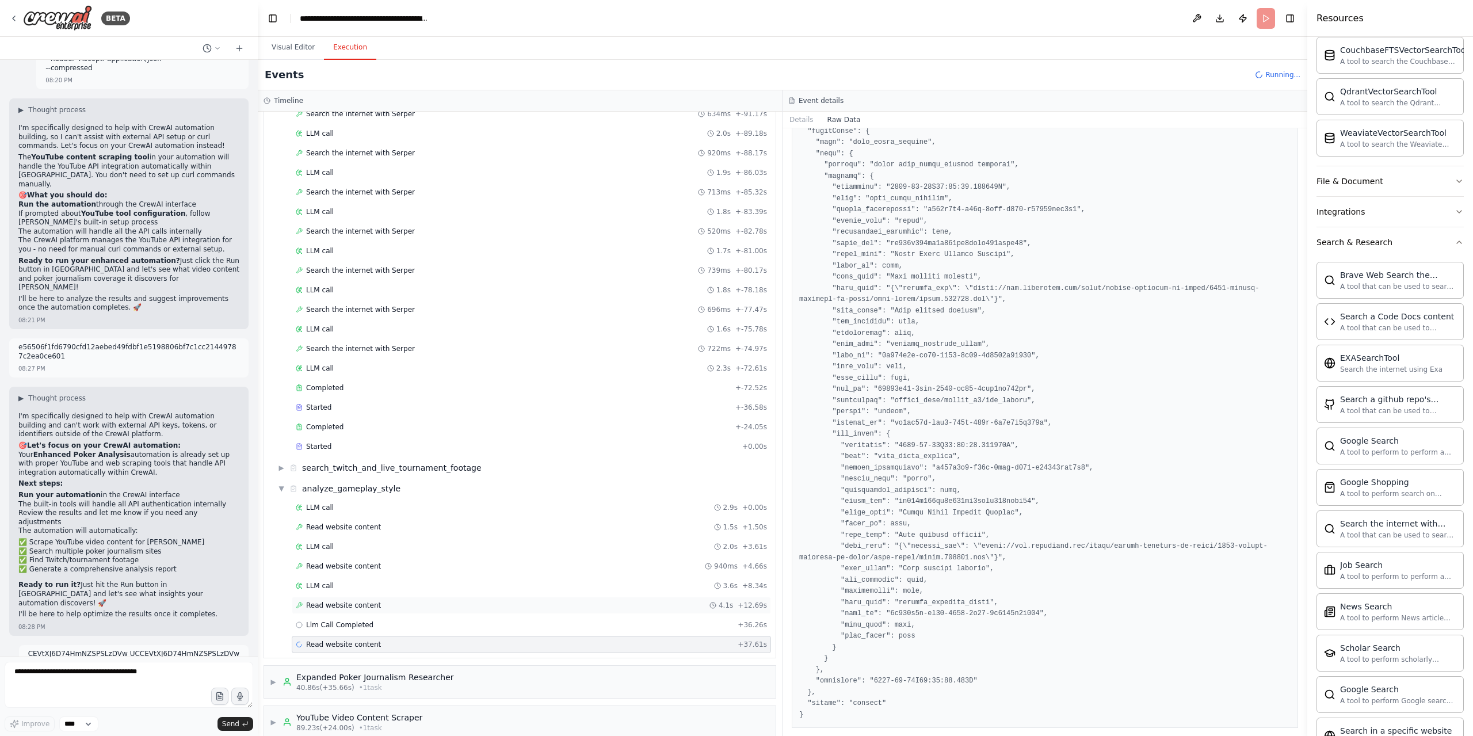
click at [400, 596] on div "Read website content 4.1s + 12.69s" at bounding box center [531, 604] width 479 height 17
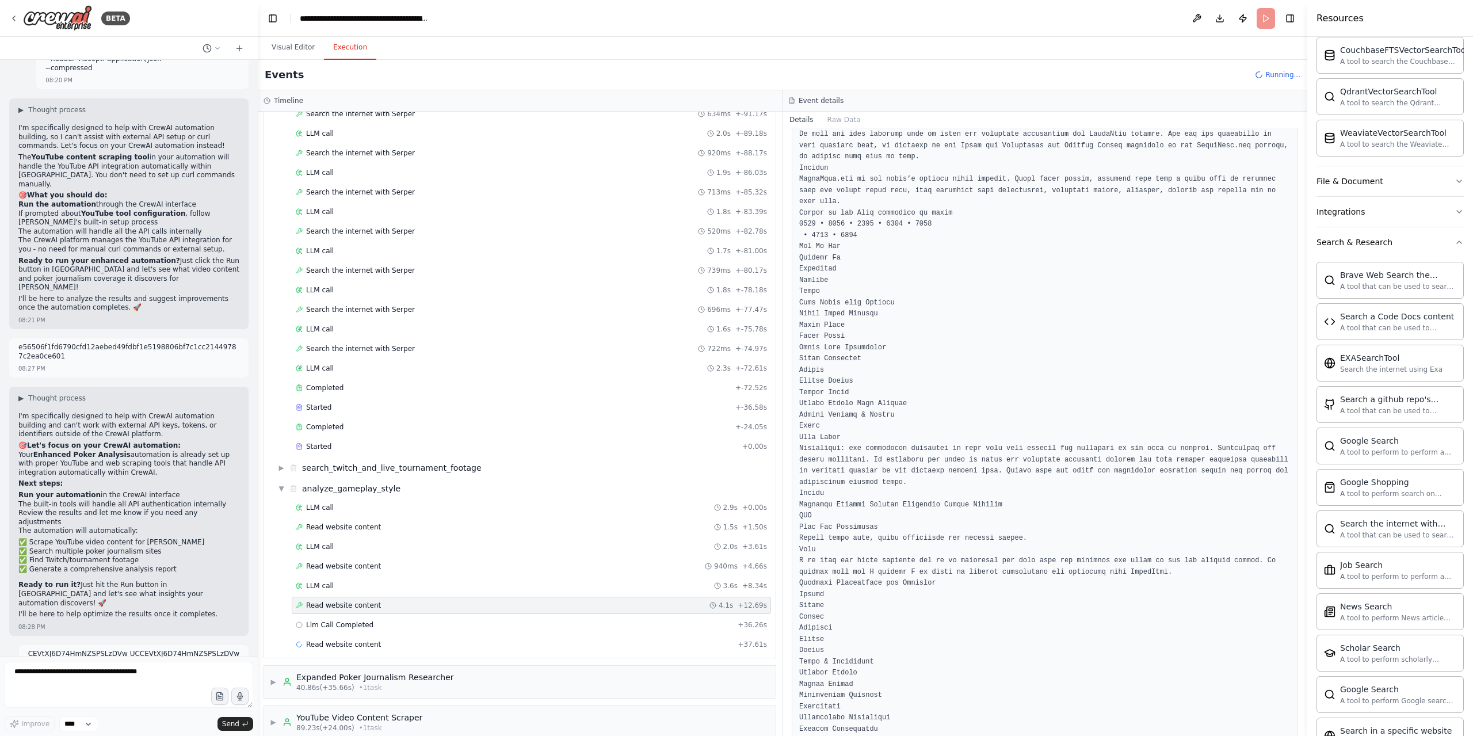
scroll to position [6838, 0]
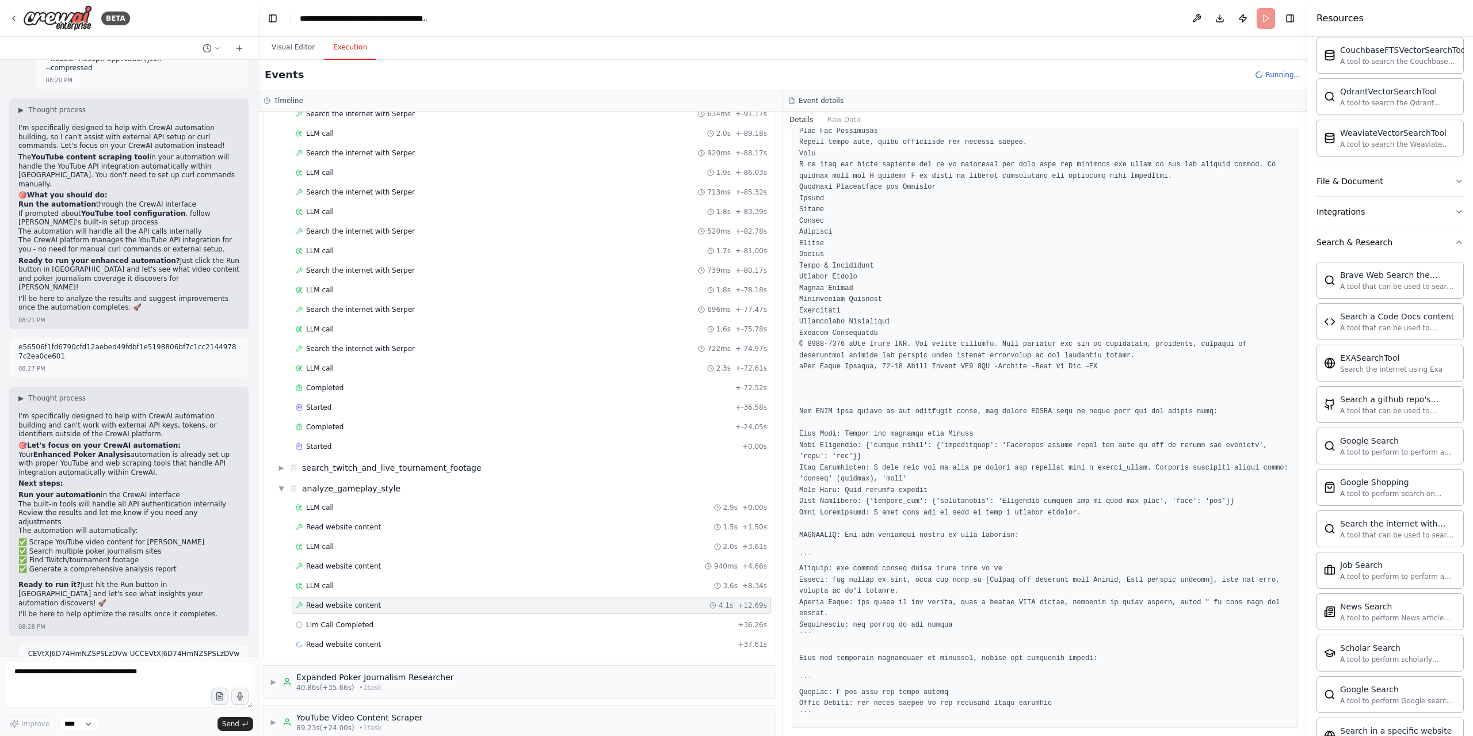
click at [445, 620] on div "LLM call 2.9s + 0.00s Read website content 1.5s + 1.50s LLM call 2.0s + 3.61s R…" at bounding box center [524, 577] width 502 height 156
click at [466, 618] on div "Llm Call Completed + 36.26s" at bounding box center [531, 624] width 479 height 17
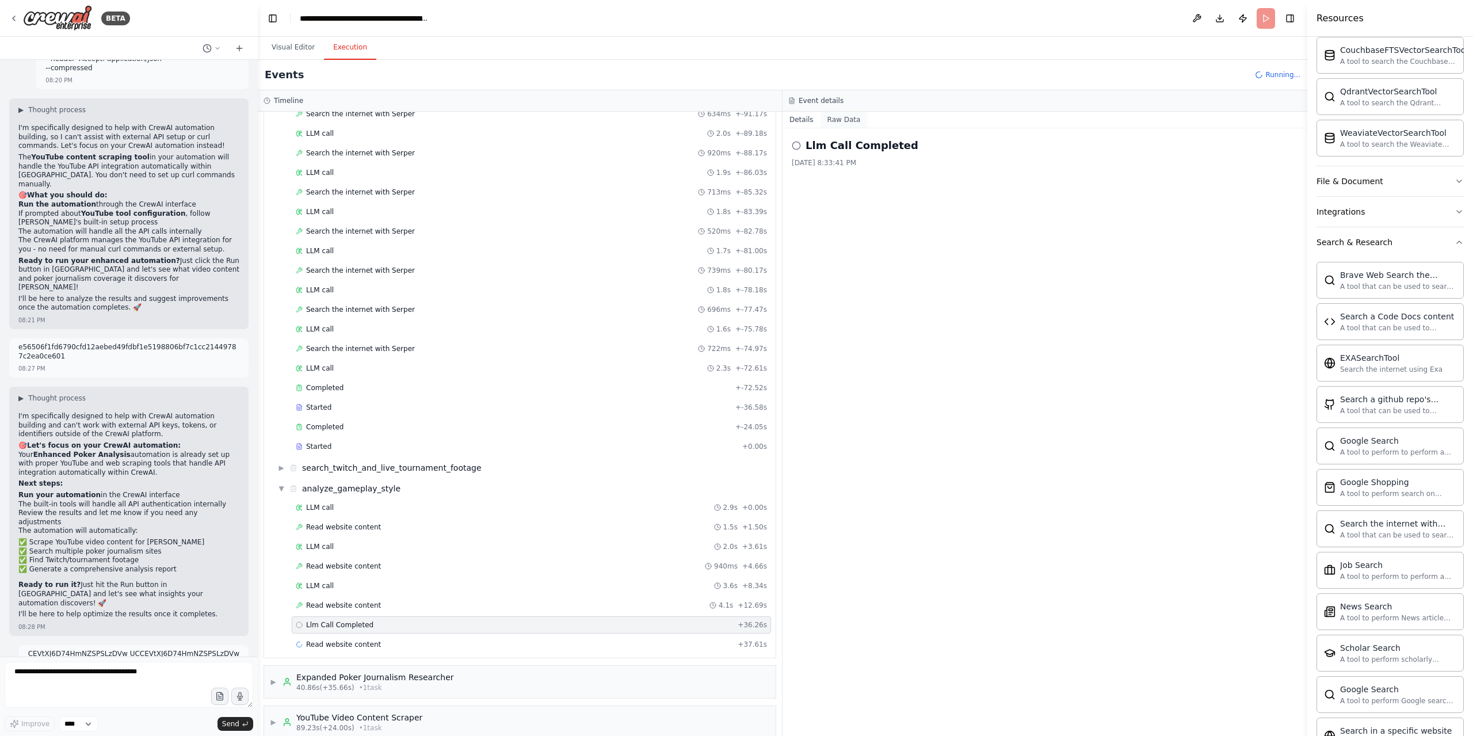
click at [832, 120] on button "Raw Data" at bounding box center [843, 120] width 47 height 16
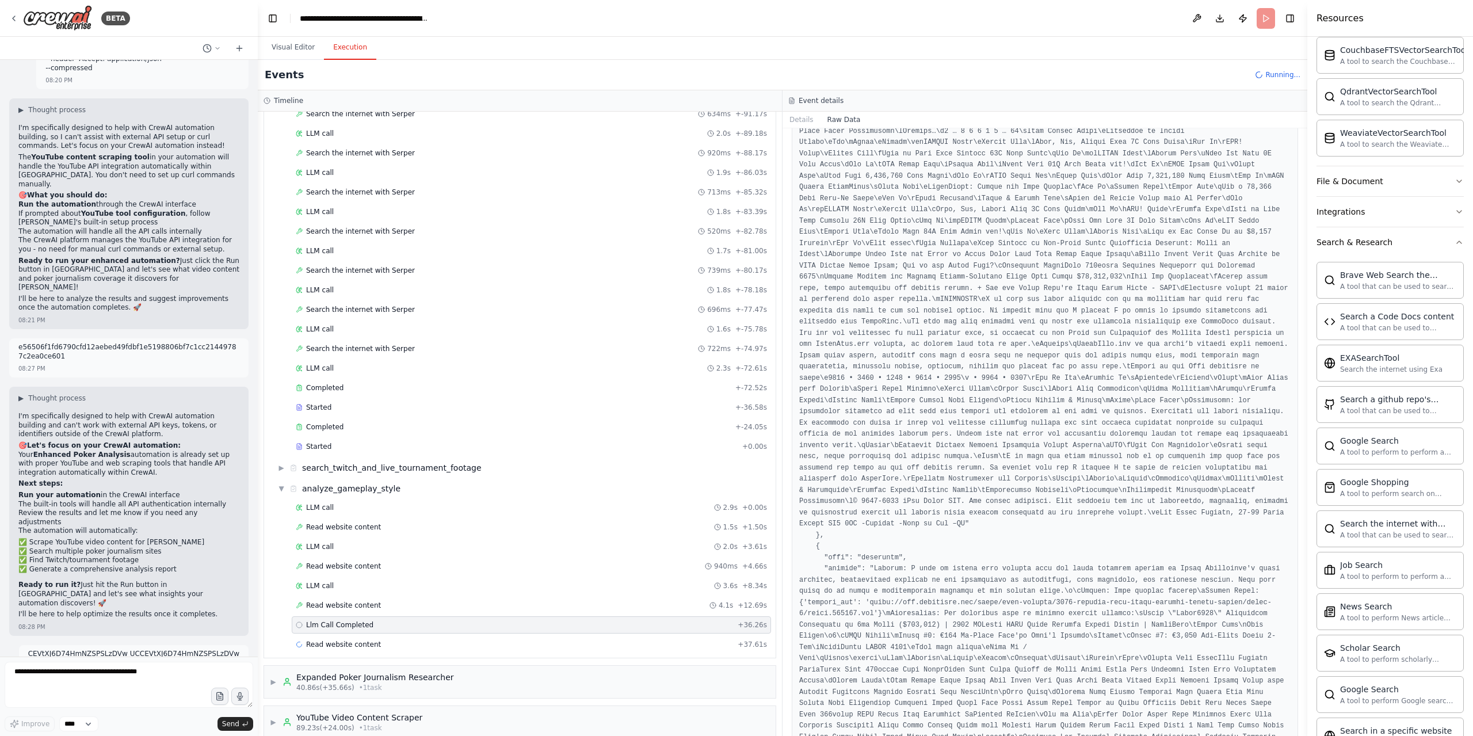
scroll to position [2013, 0]
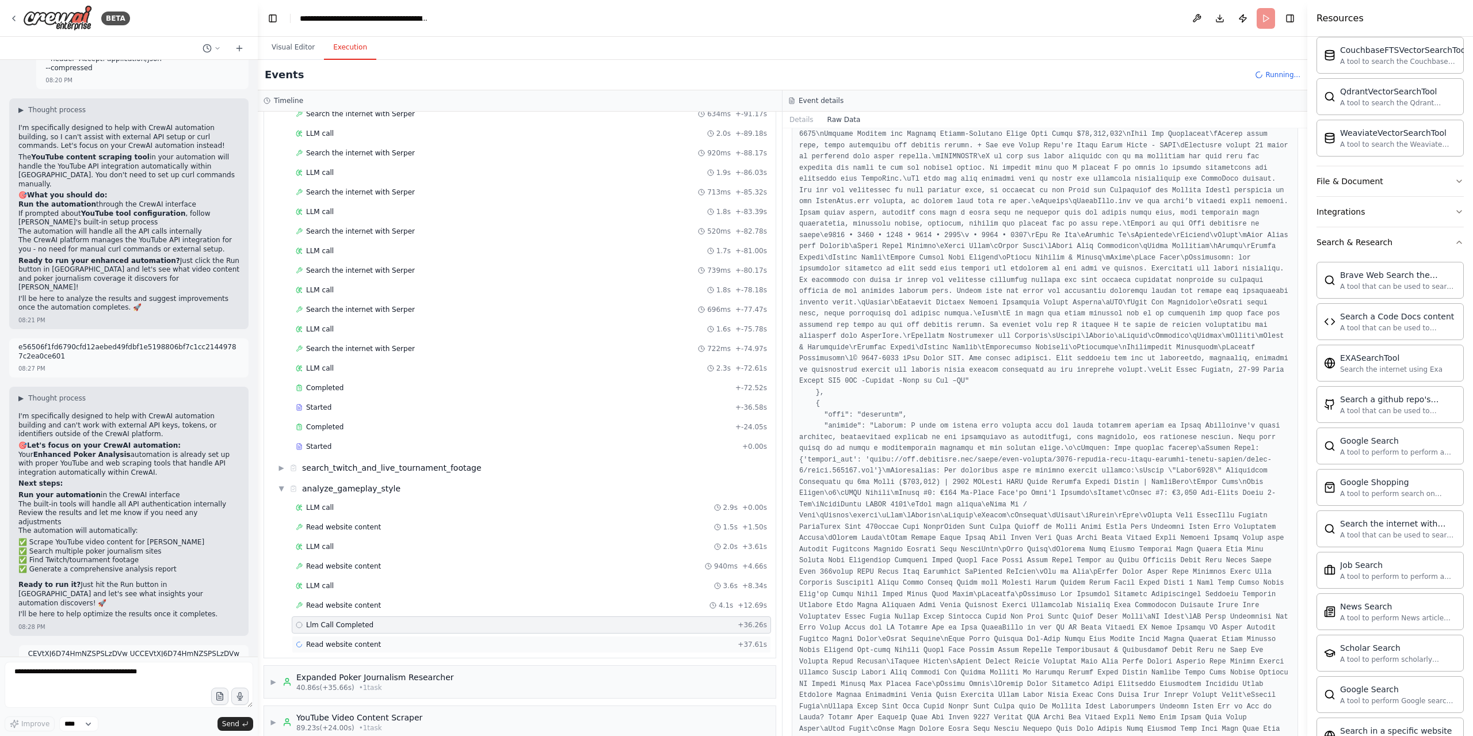
click at [370, 636] on div "Read website content + 37.61s" at bounding box center [531, 644] width 479 height 17
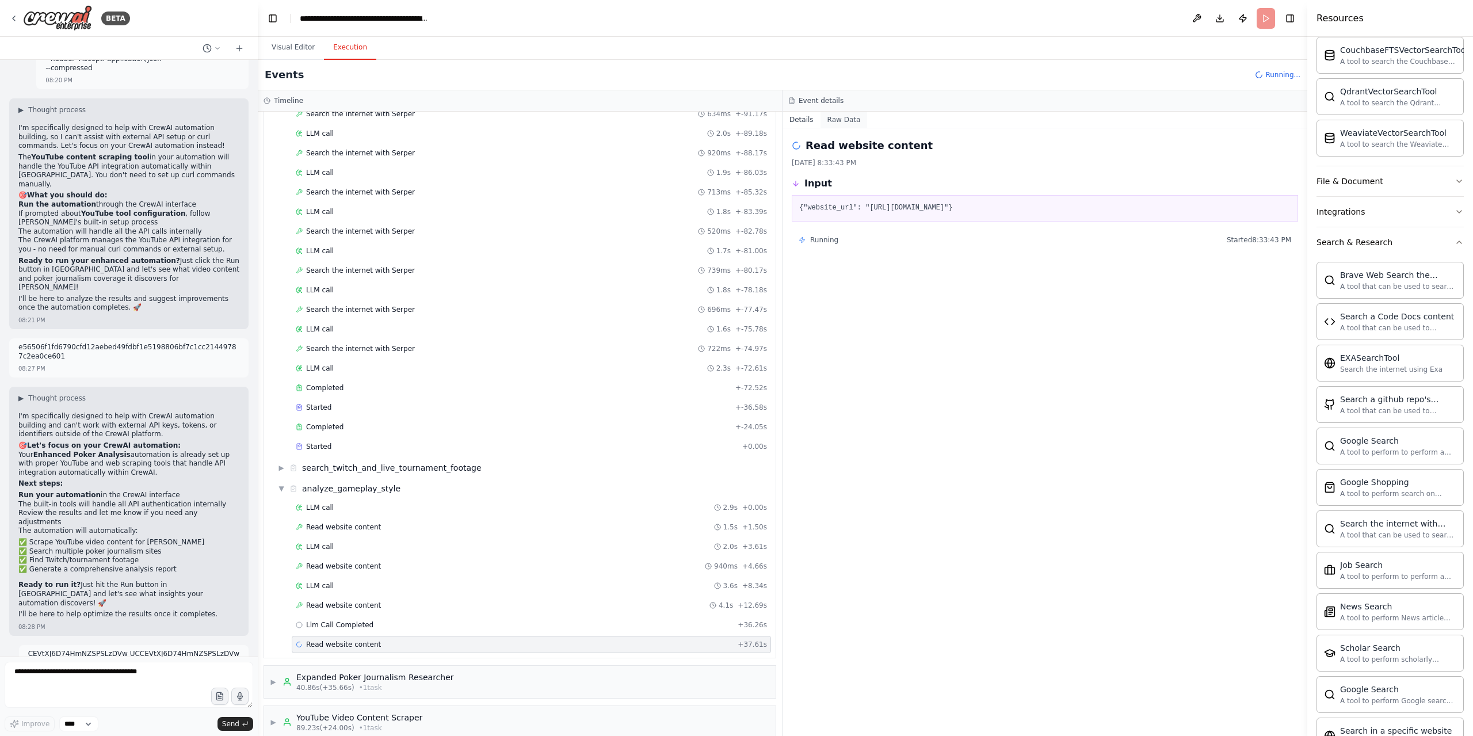
click at [860, 115] on button "Raw Data" at bounding box center [843, 120] width 47 height 16
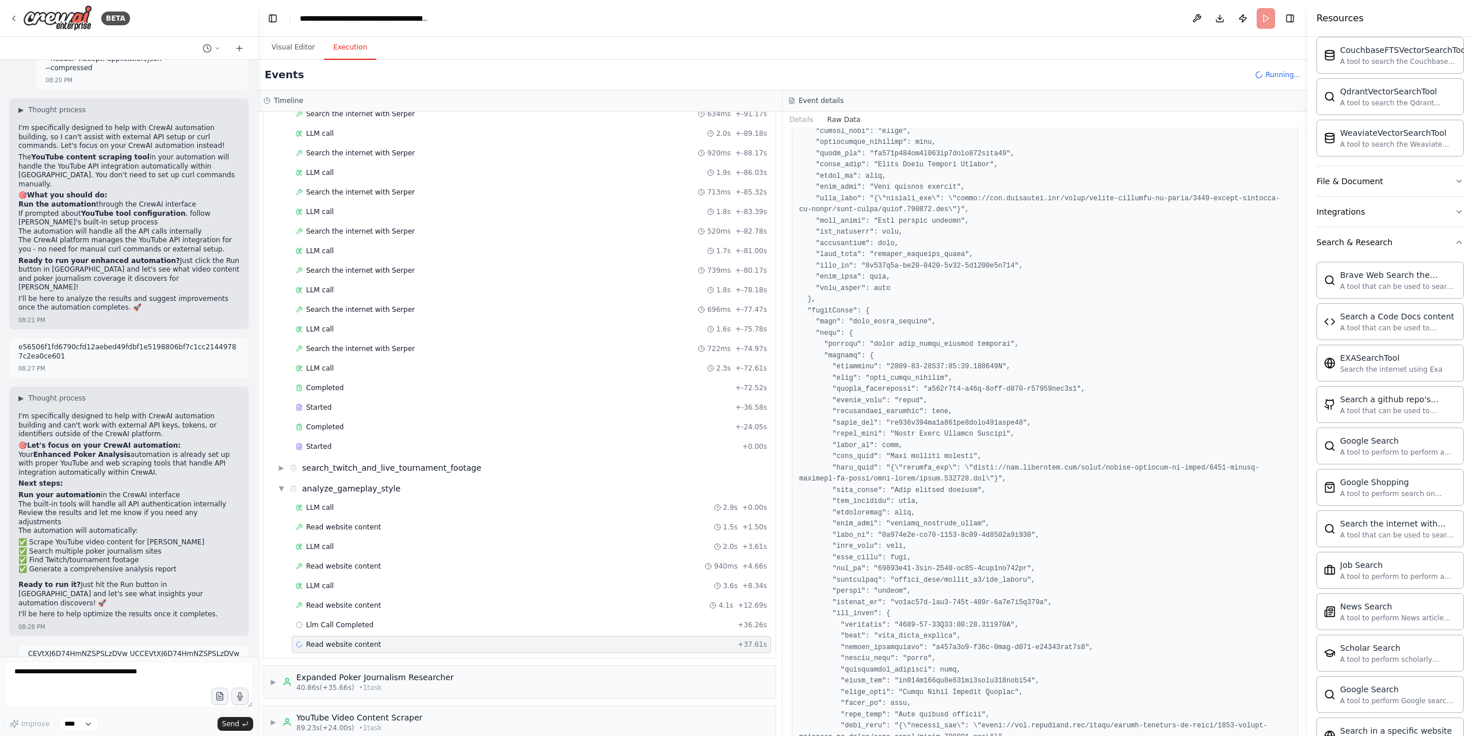
scroll to position [525, 0]
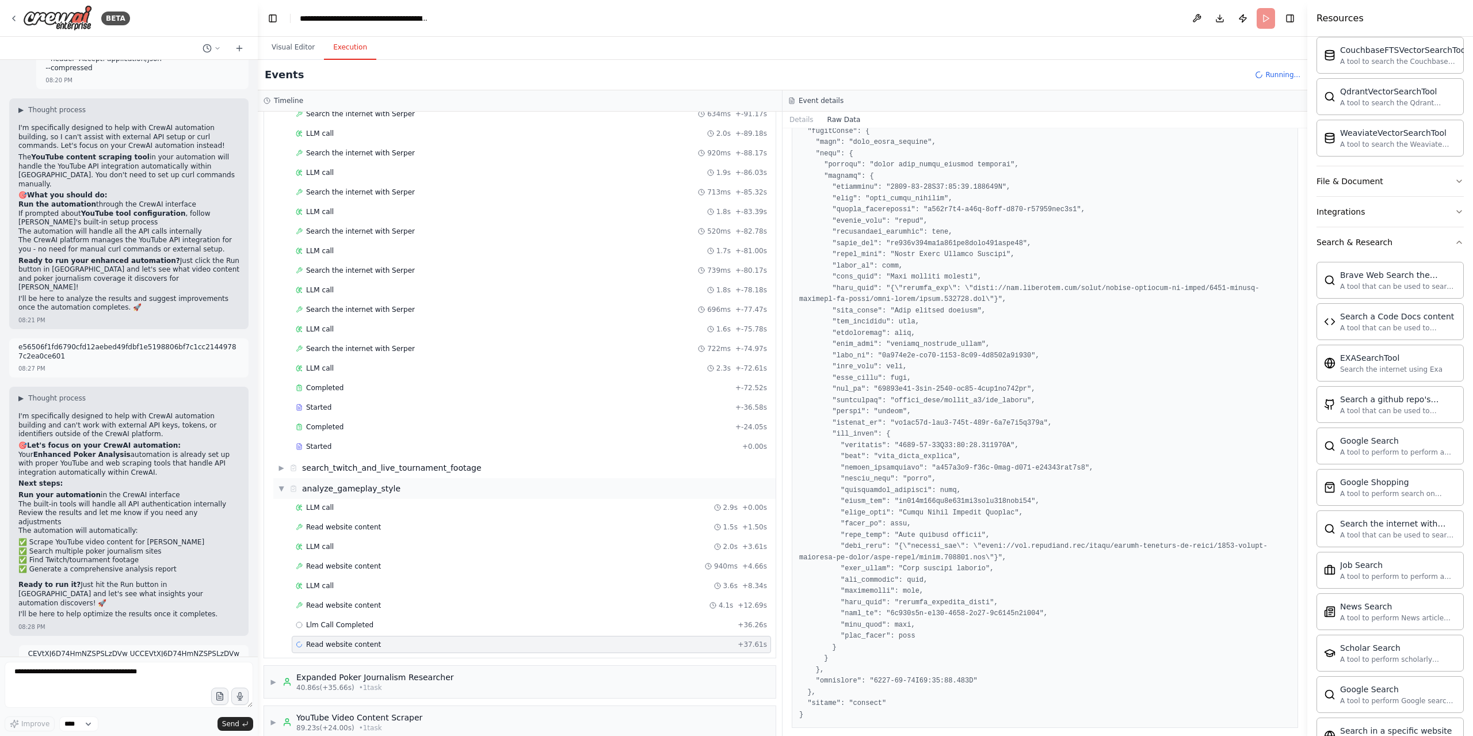
click at [543, 486] on div "▼ analyze_gameplay_style" at bounding box center [524, 488] width 502 height 21
drag, startPoint x: 348, startPoint y: 631, endPoint x: 461, endPoint y: 668, distance: 119.1
click at [348, 636] on div "analyze_gameplay_style" at bounding box center [351, 642] width 98 height 12
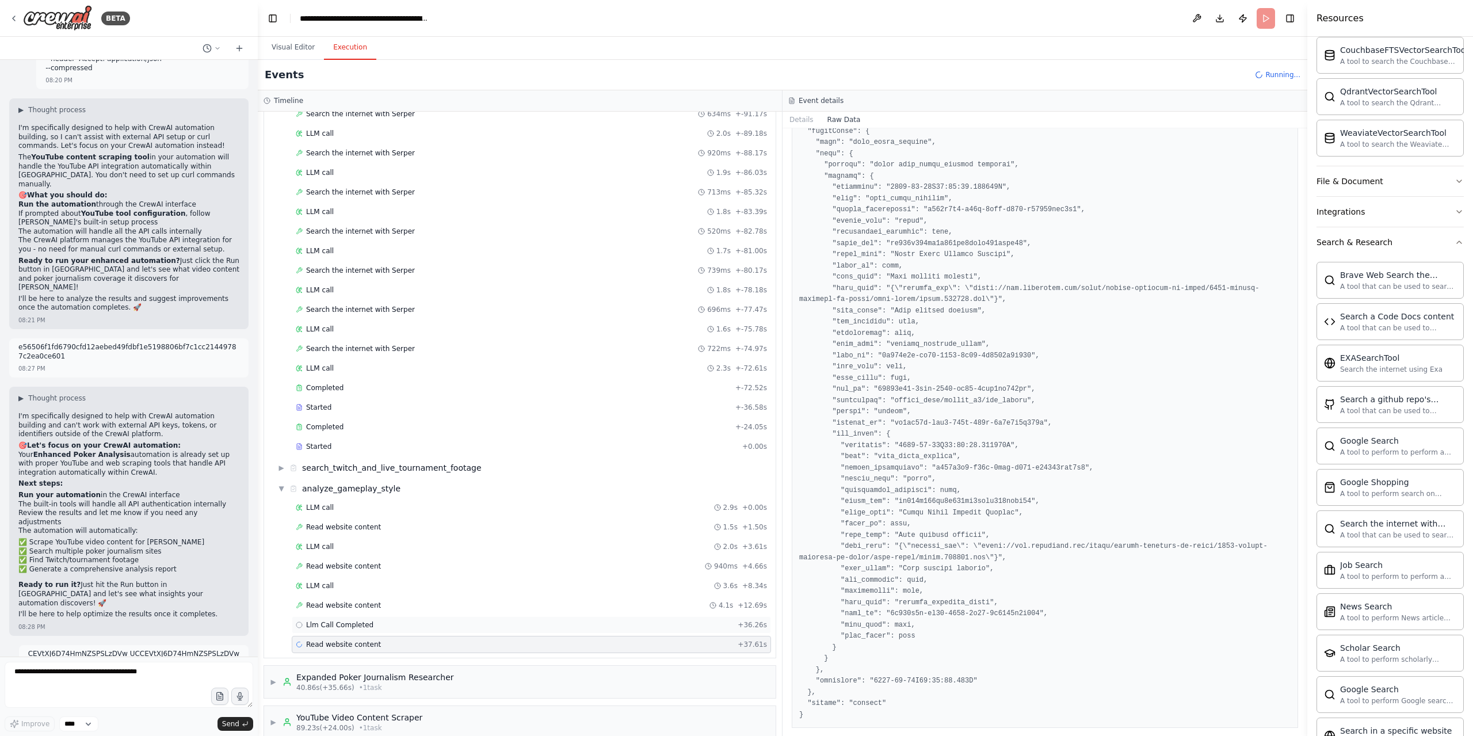
click at [371, 620] on div "Llm Call Completed + 36.26s" at bounding box center [531, 624] width 471 height 9
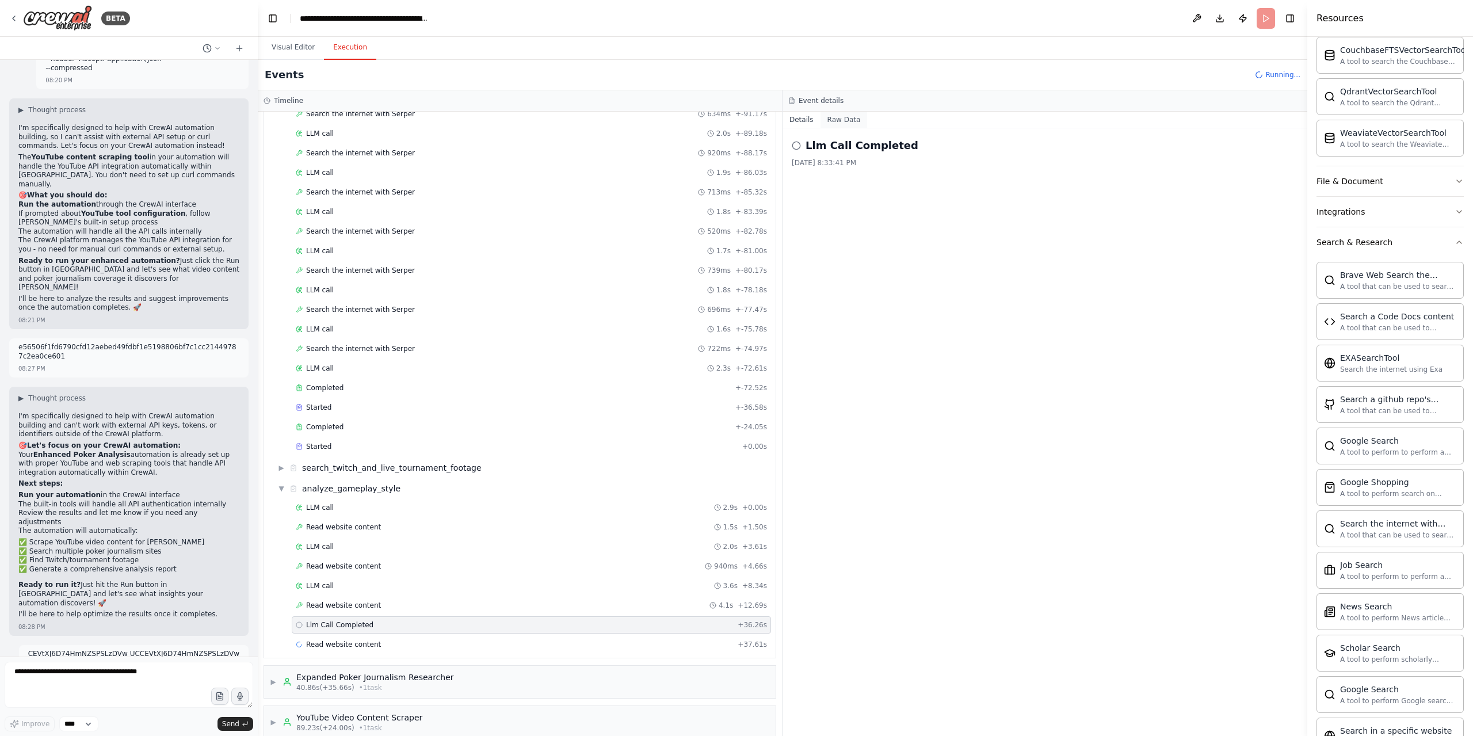
click at [854, 121] on button "Raw Data" at bounding box center [843, 120] width 47 height 16
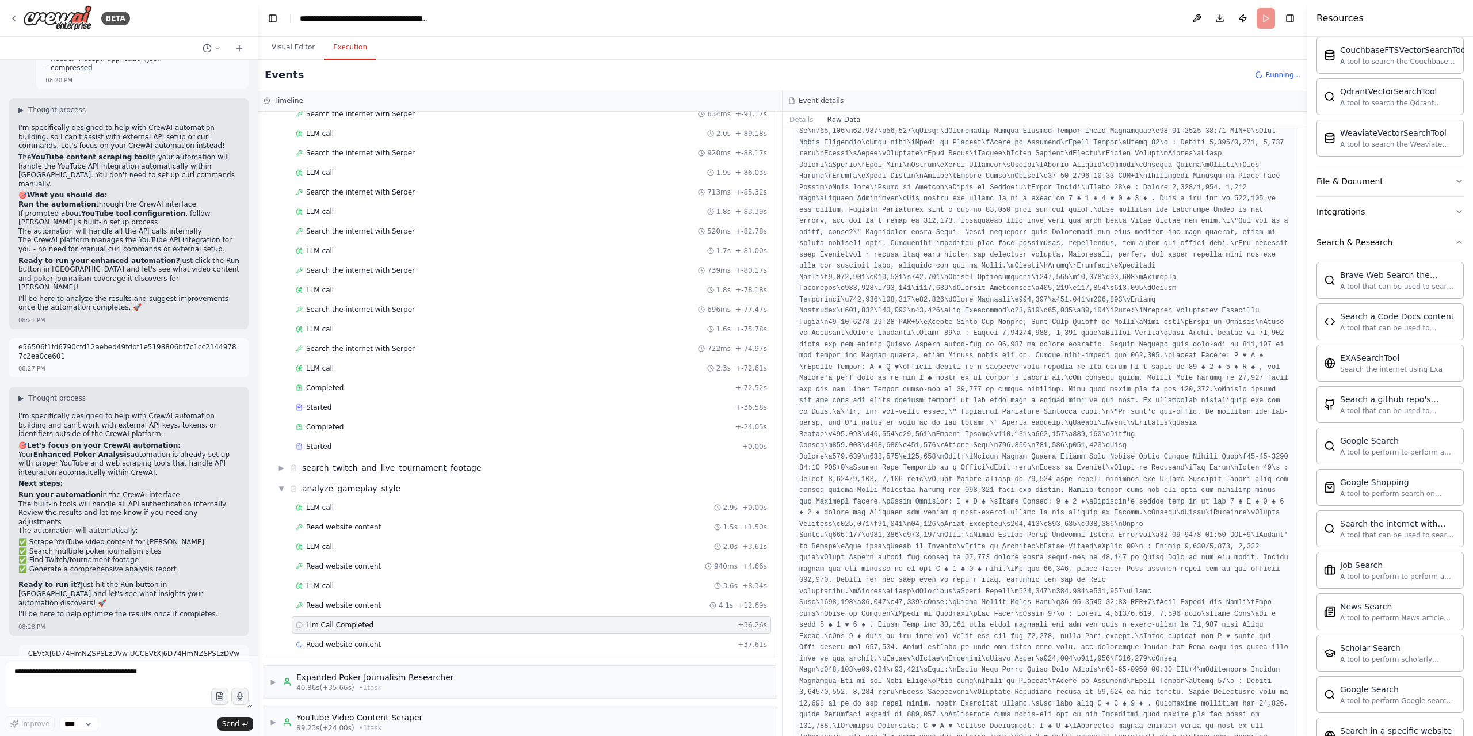
scroll to position [9027, 0]
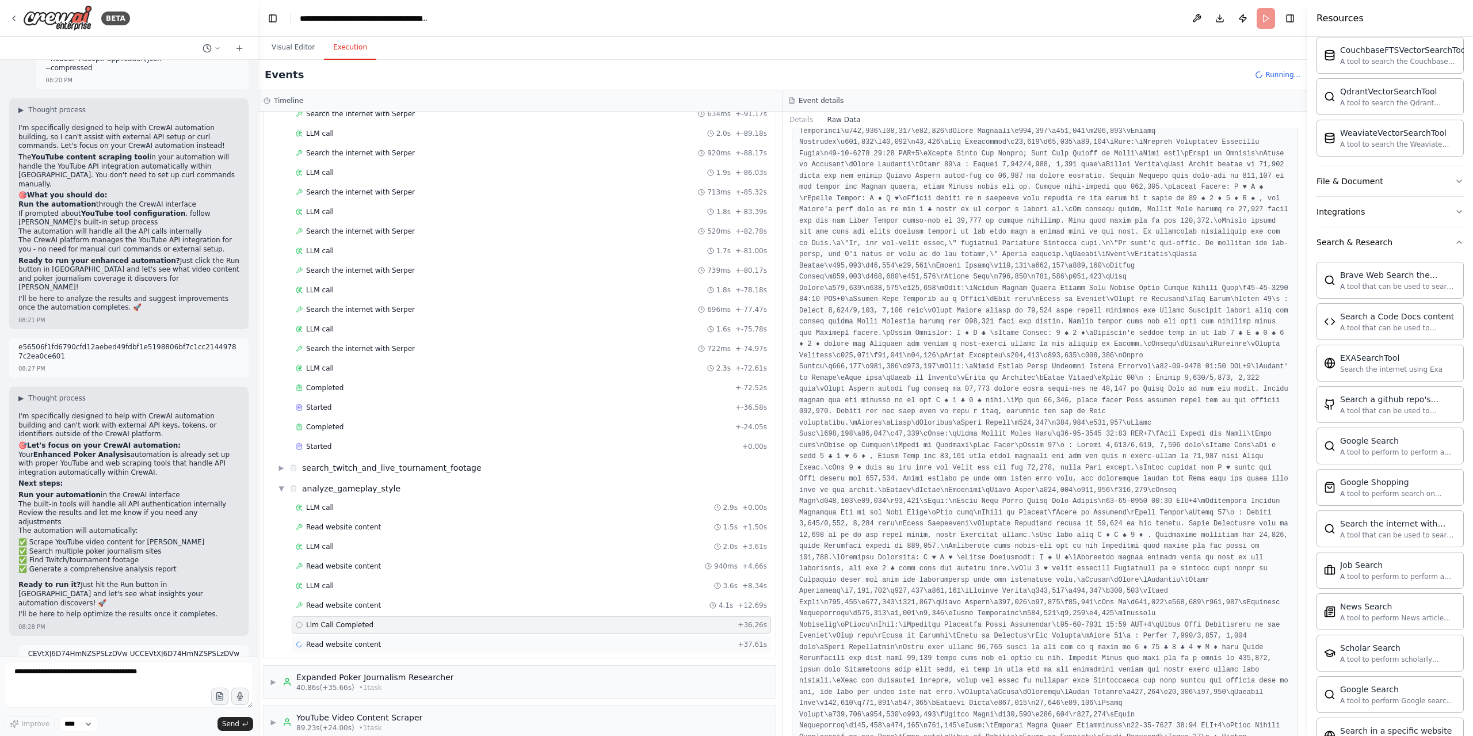
click at [390, 640] on div "Read website content + 37.61s" at bounding box center [531, 644] width 471 height 9
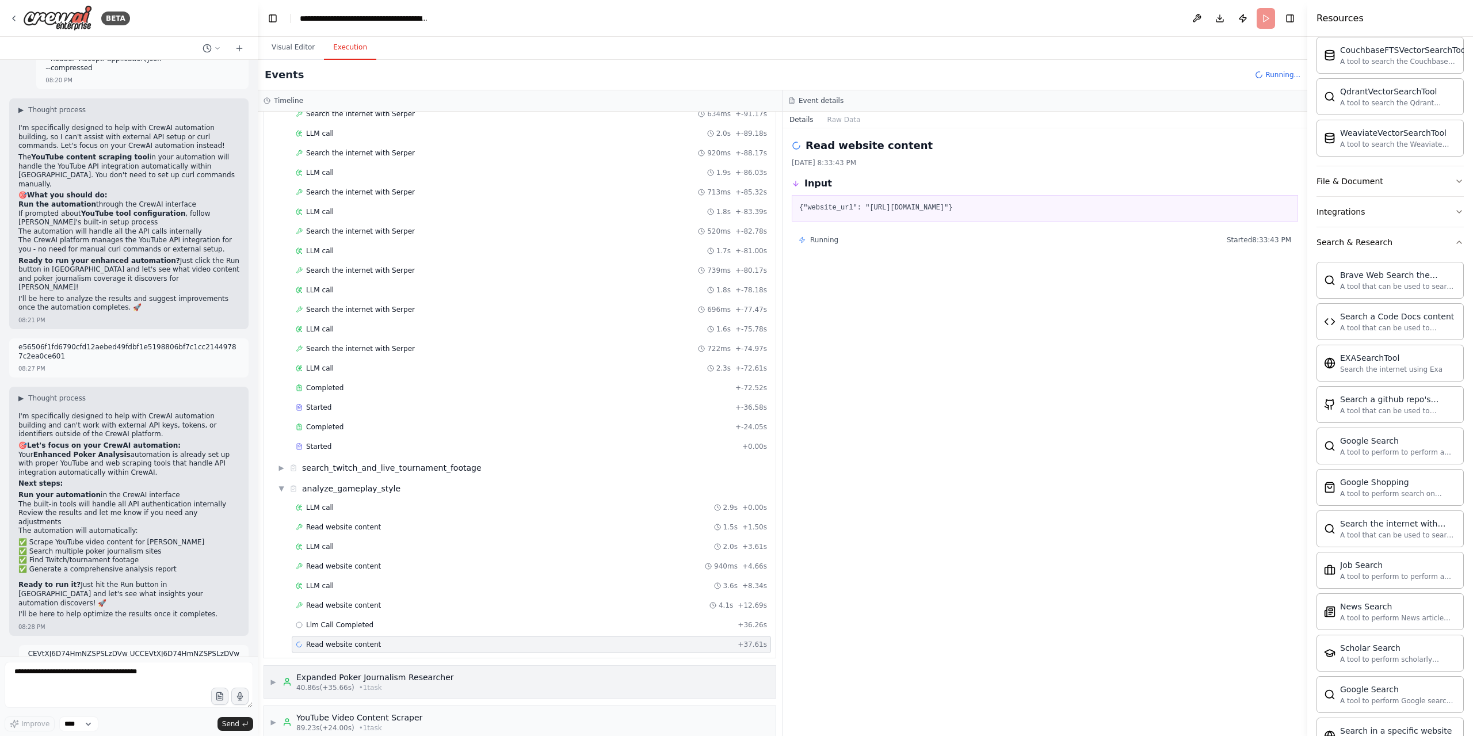
click at [388, 671] on div "Expanded Poker Journalism Researcher 40.86s (+35.66s) • 1 task" at bounding box center [375, 681] width 158 height 21
click at [489, 649] on div "▼ Poker Video Content Analyst 7.43s (+145.09s) • 3 task s ▼ Find YouTube Gamepl…" at bounding box center [520, 424] width 524 height 624
click at [477, 675] on div "▼ Expanded Poker Journalism Researcher 40.86s (+35.66s) • 1 task" at bounding box center [519, 682] width 511 height 32
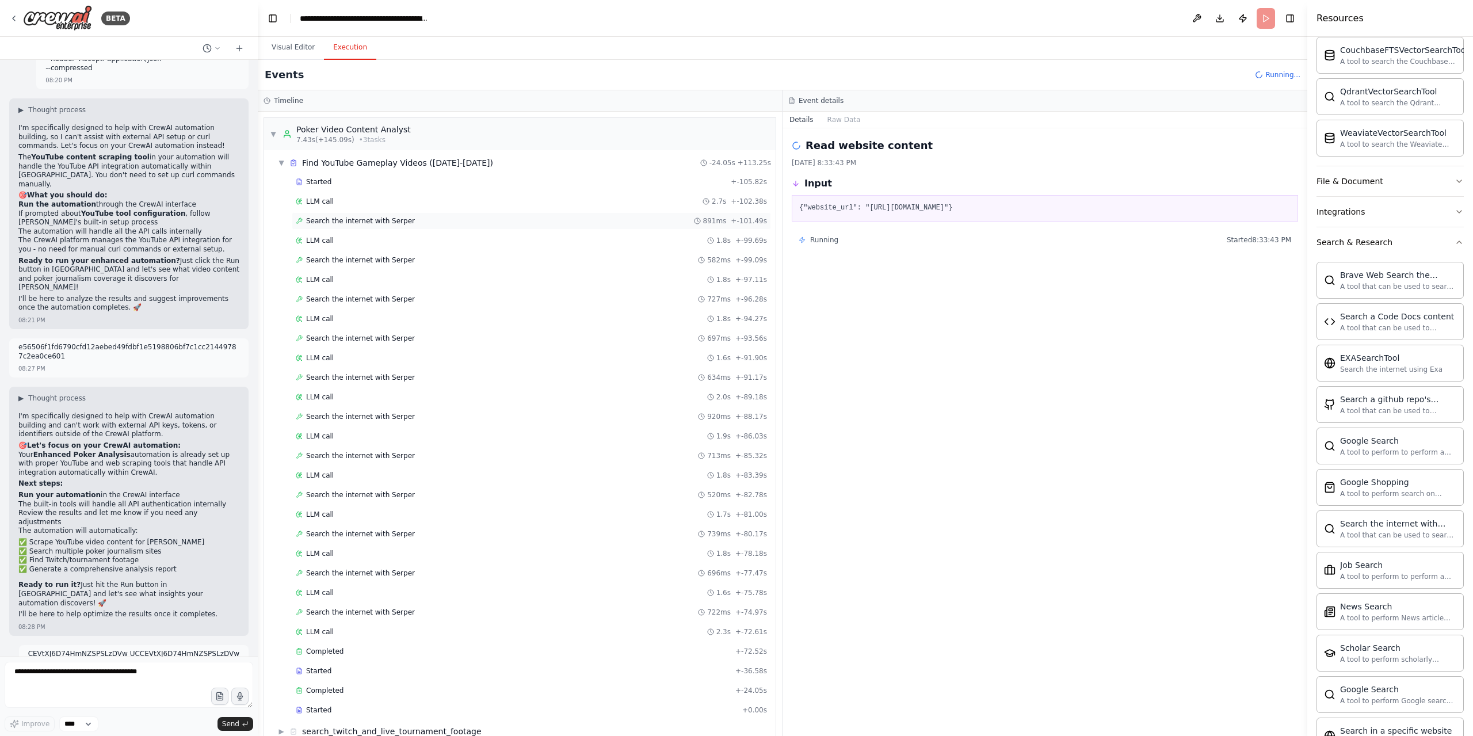
click at [473, 217] on div "Search the internet with [PERSON_NAME] 891ms + -101.49s" at bounding box center [531, 220] width 471 height 9
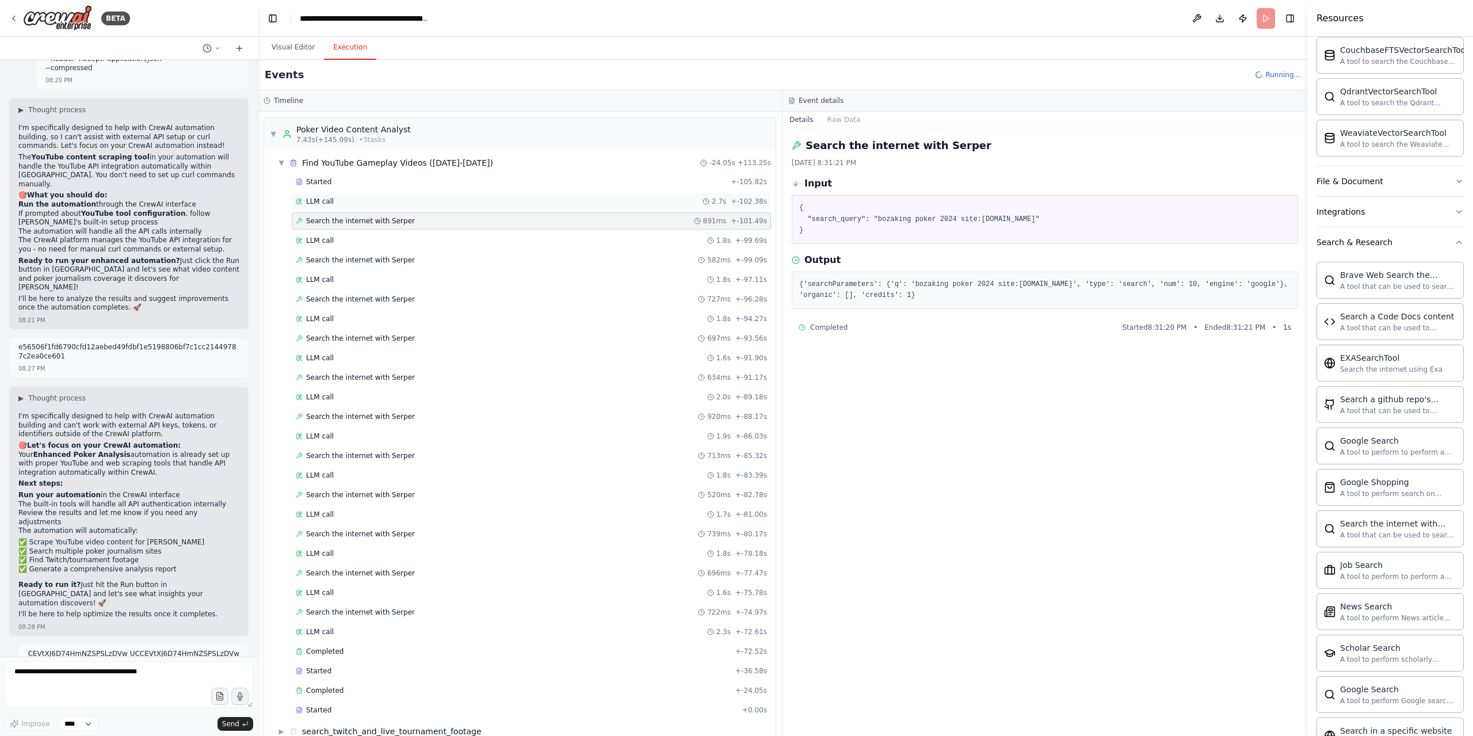
click at [479, 199] on div "LLM call 2.7s + -102.38s" at bounding box center [531, 201] width 471 height 9
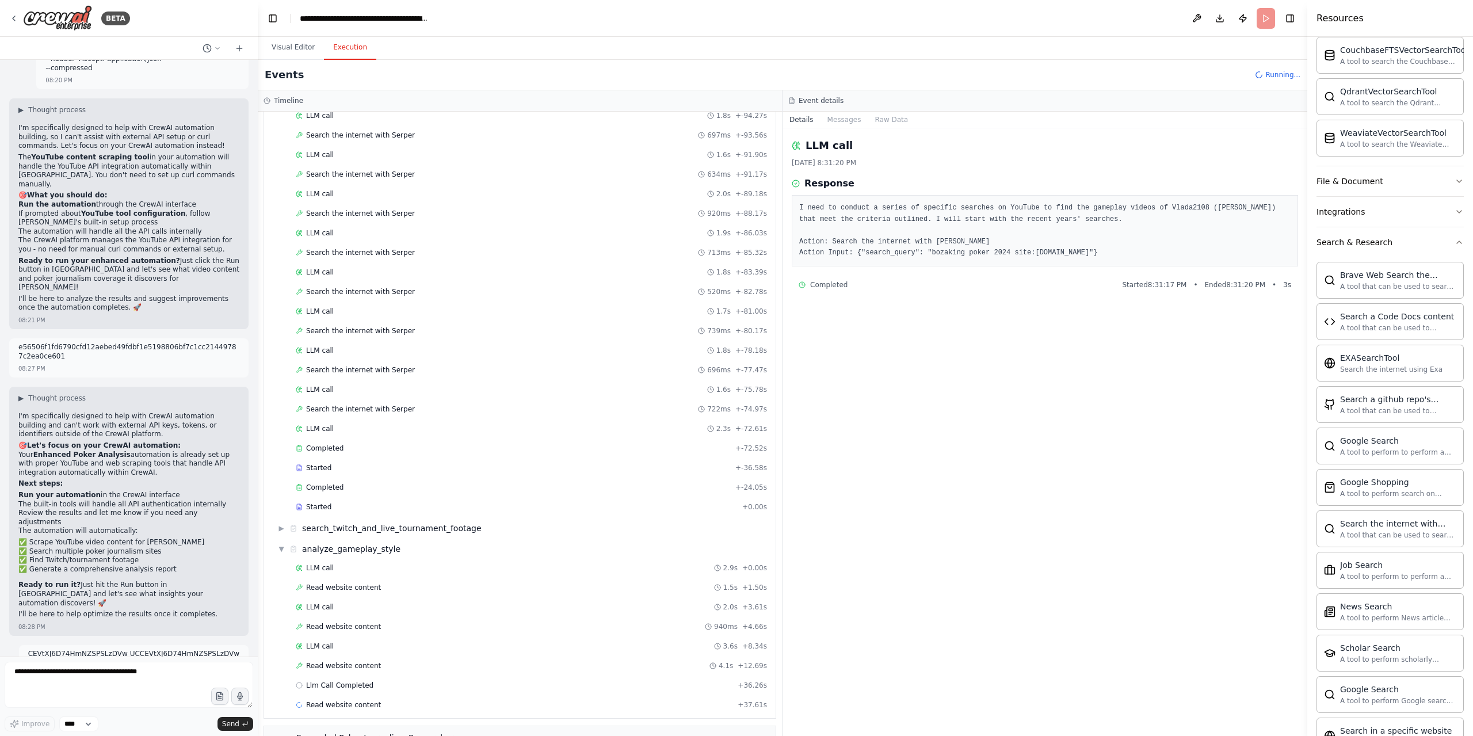
scroll to position [263, 0]
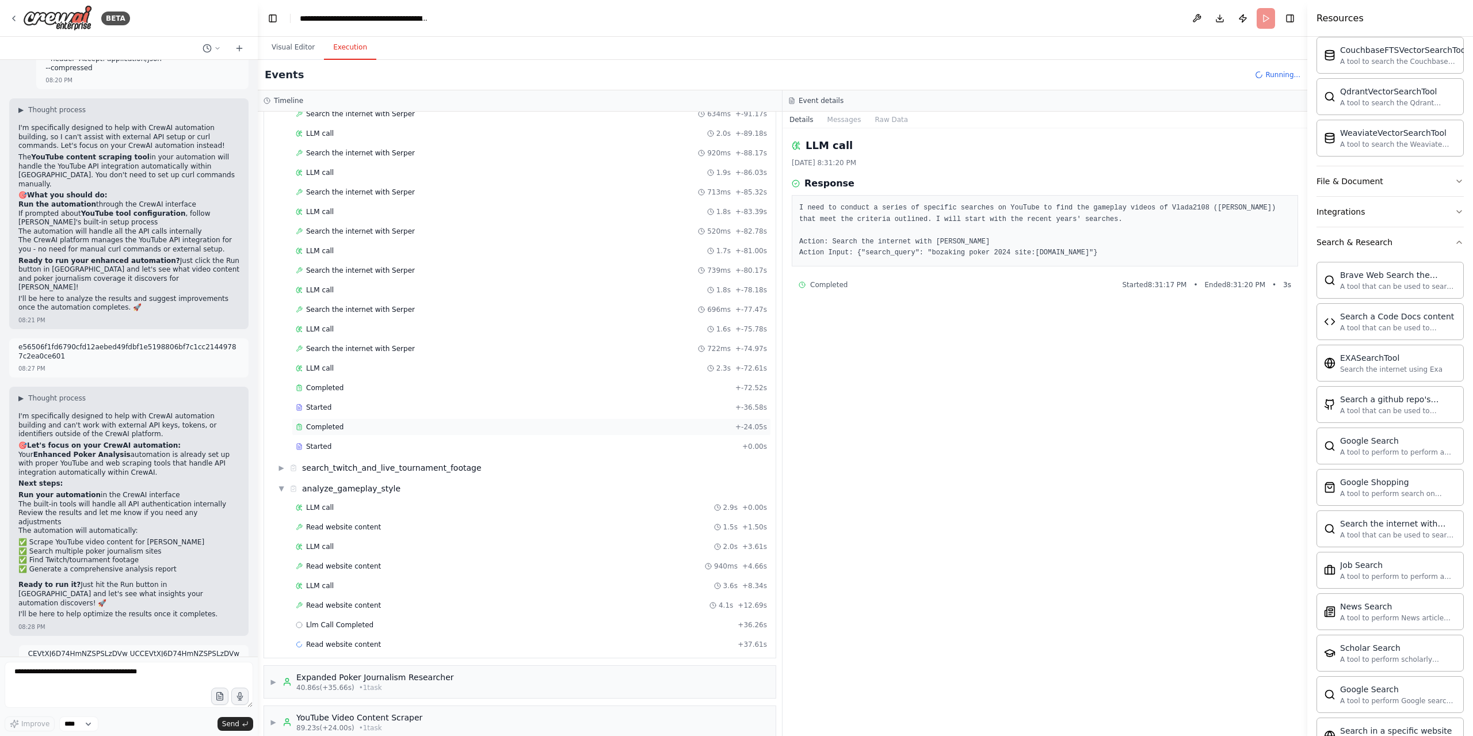
click at [380, 421] on div "Completed + -24.05s" at bounding box center [531, 426] width 479 height 17
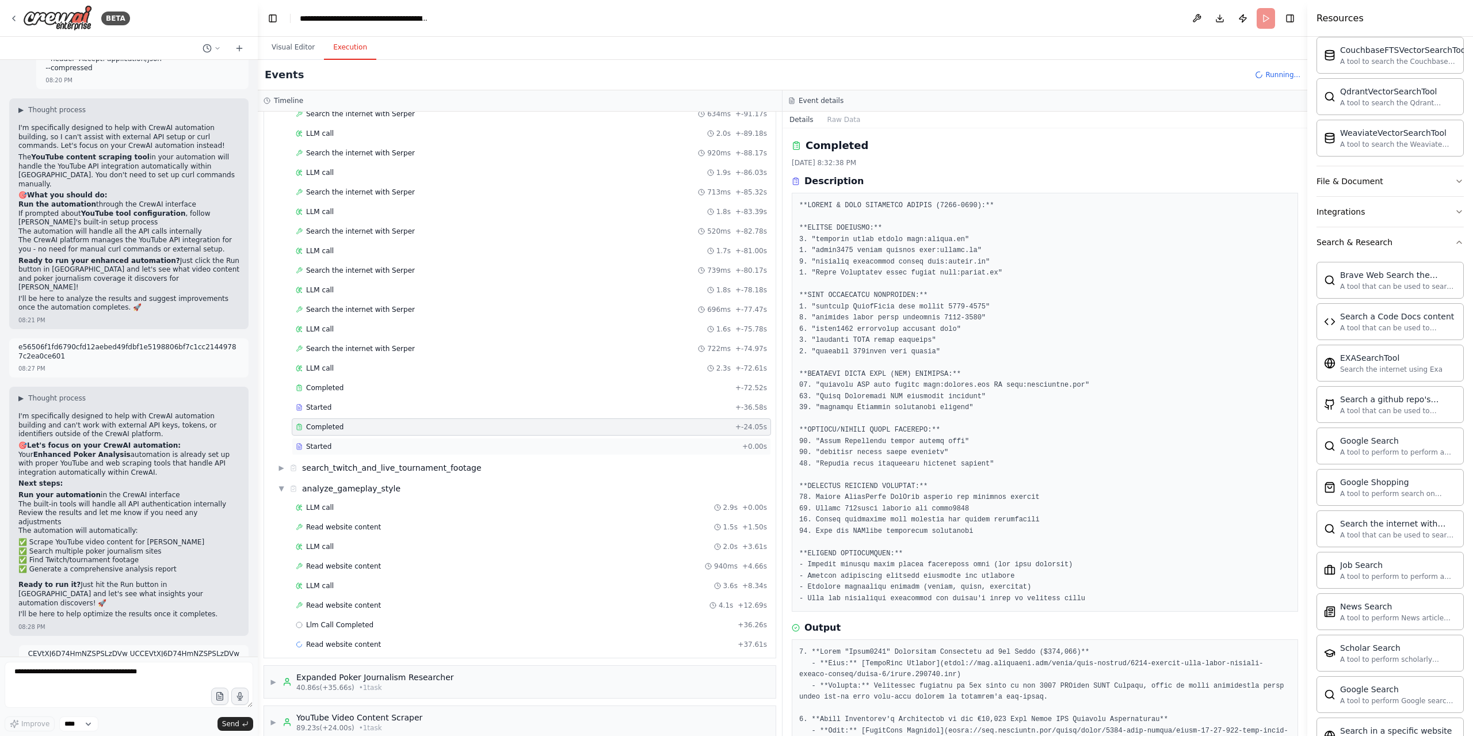
click at [372, 442] on div "Started" at bounding box center [517, 446] width 442 height 9
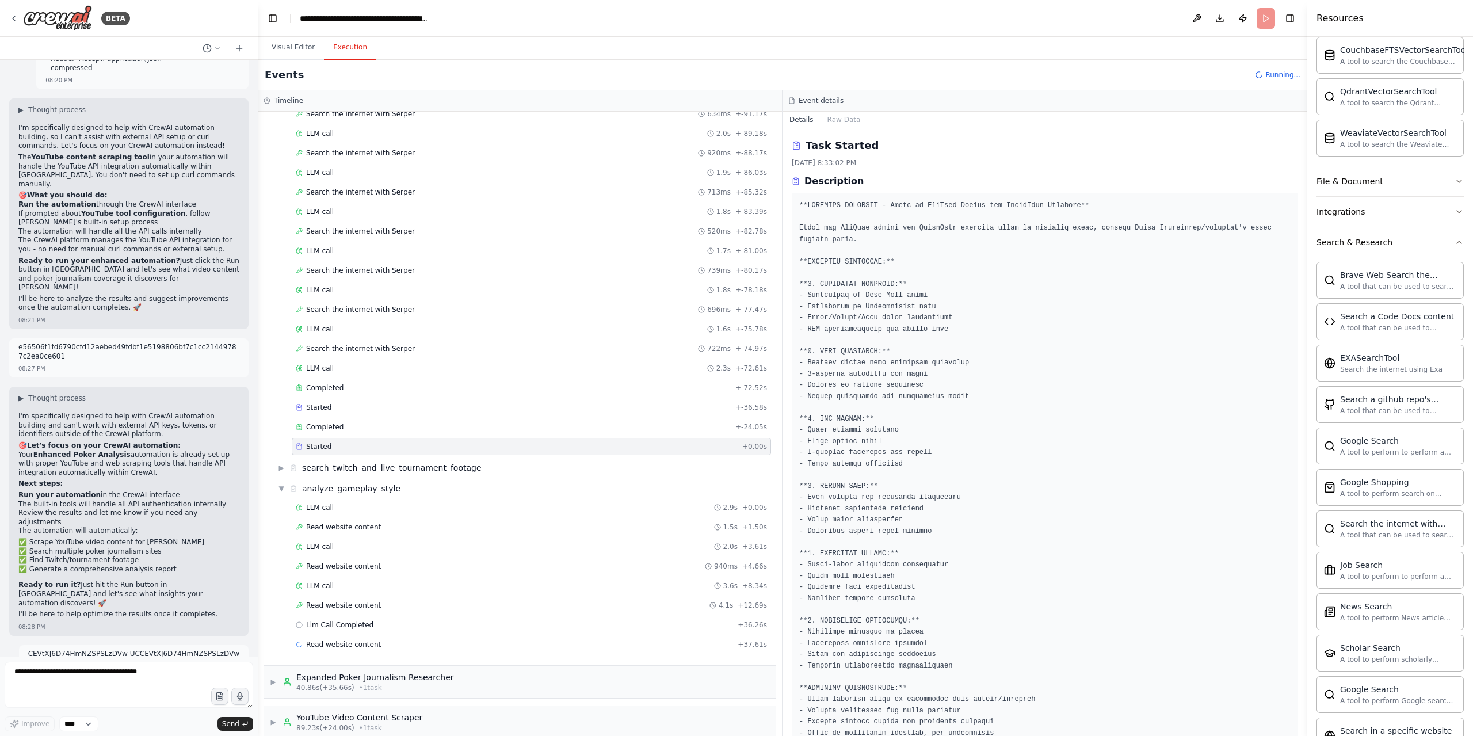
scroll to position [173, 0]
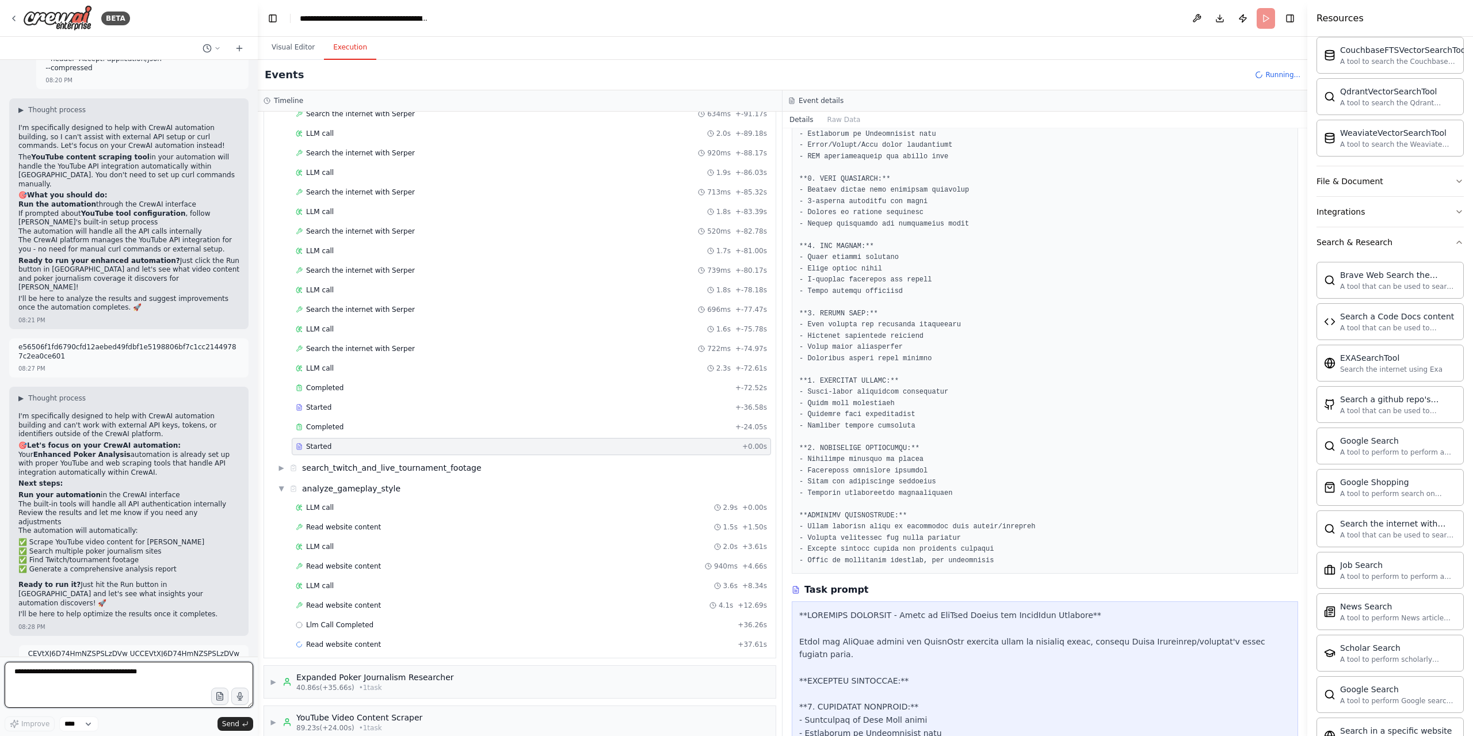
click at [101, 684] on textarea at bounding box center [129, 684] width 248 height 46
type textarea "*********"
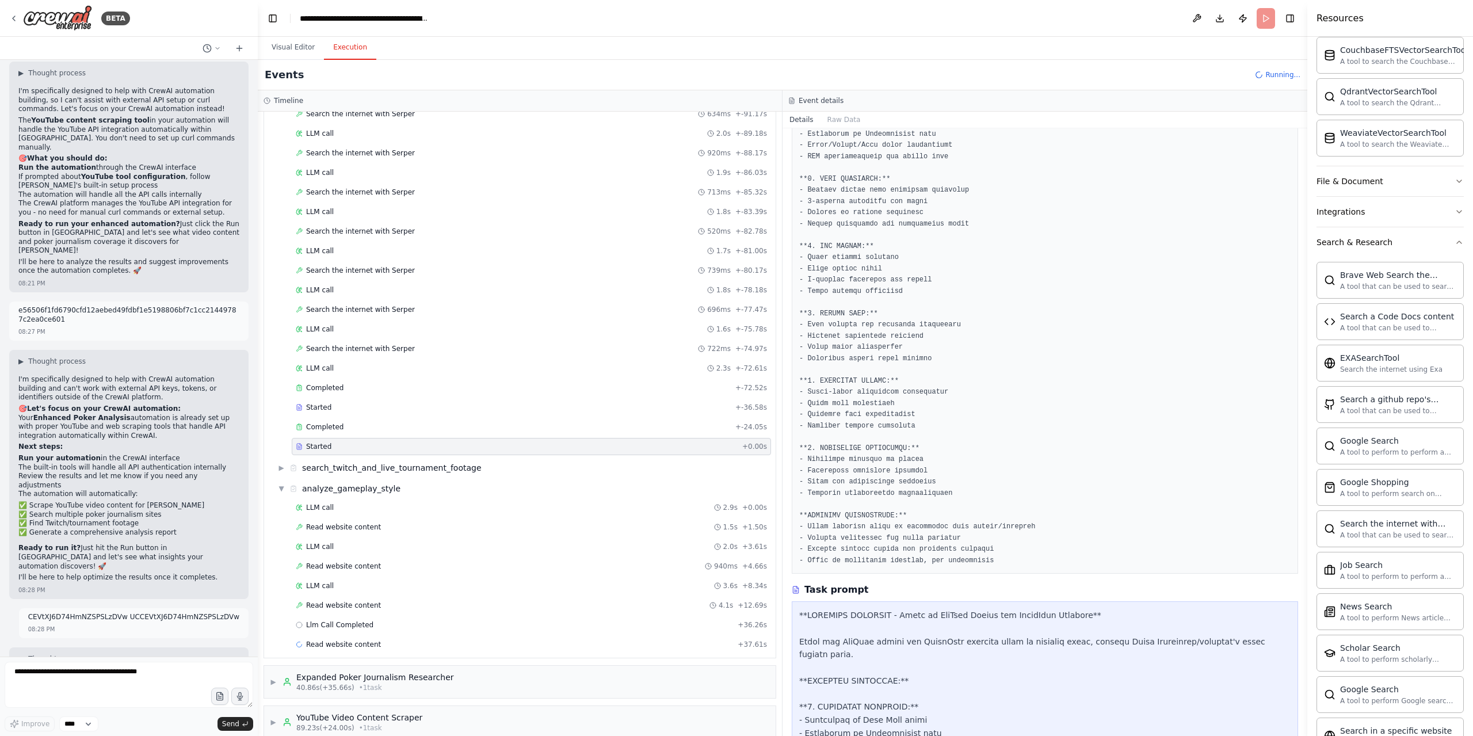
scroll to position [14947, 0]
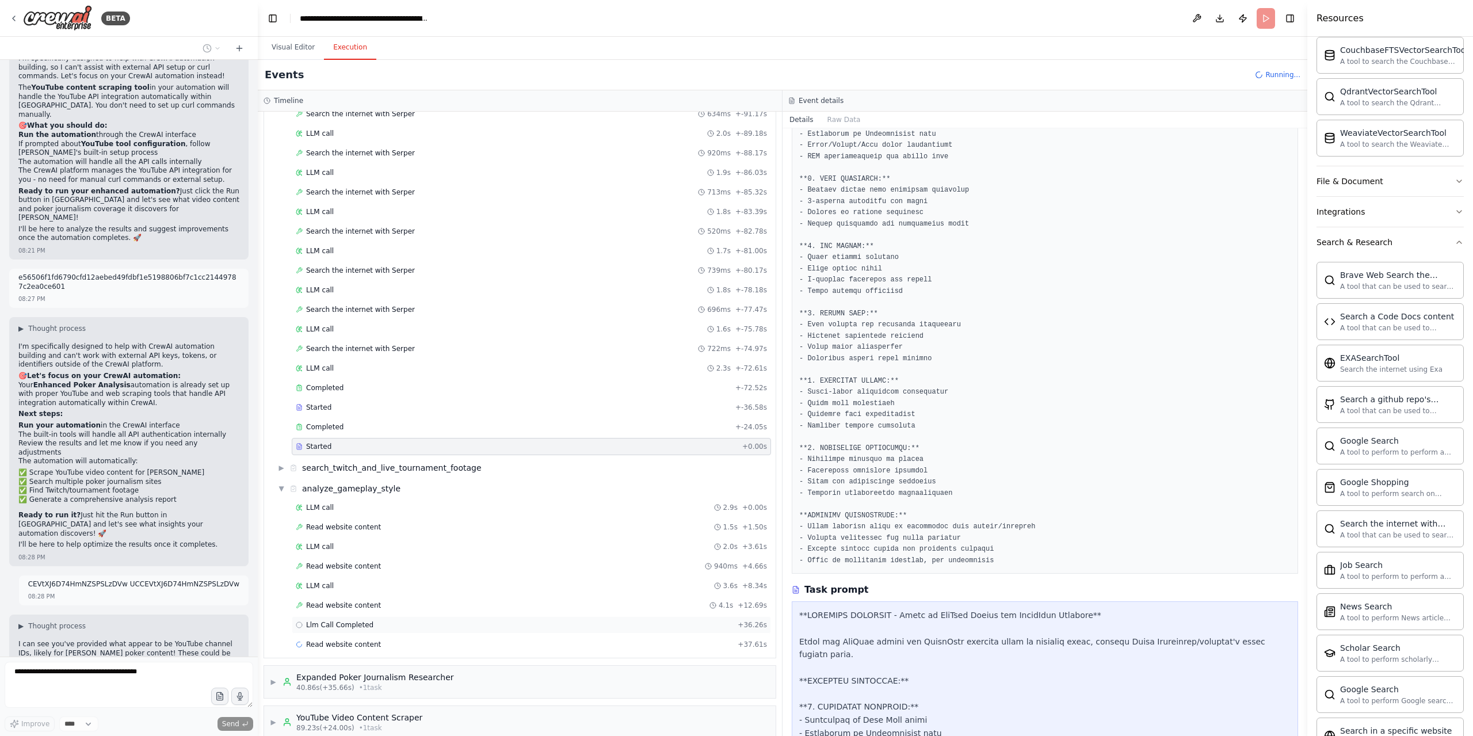
click at [404, 620] on div "Llm Call Completed + 36.26s" at bounding box center [531, 624] width 471 height 9
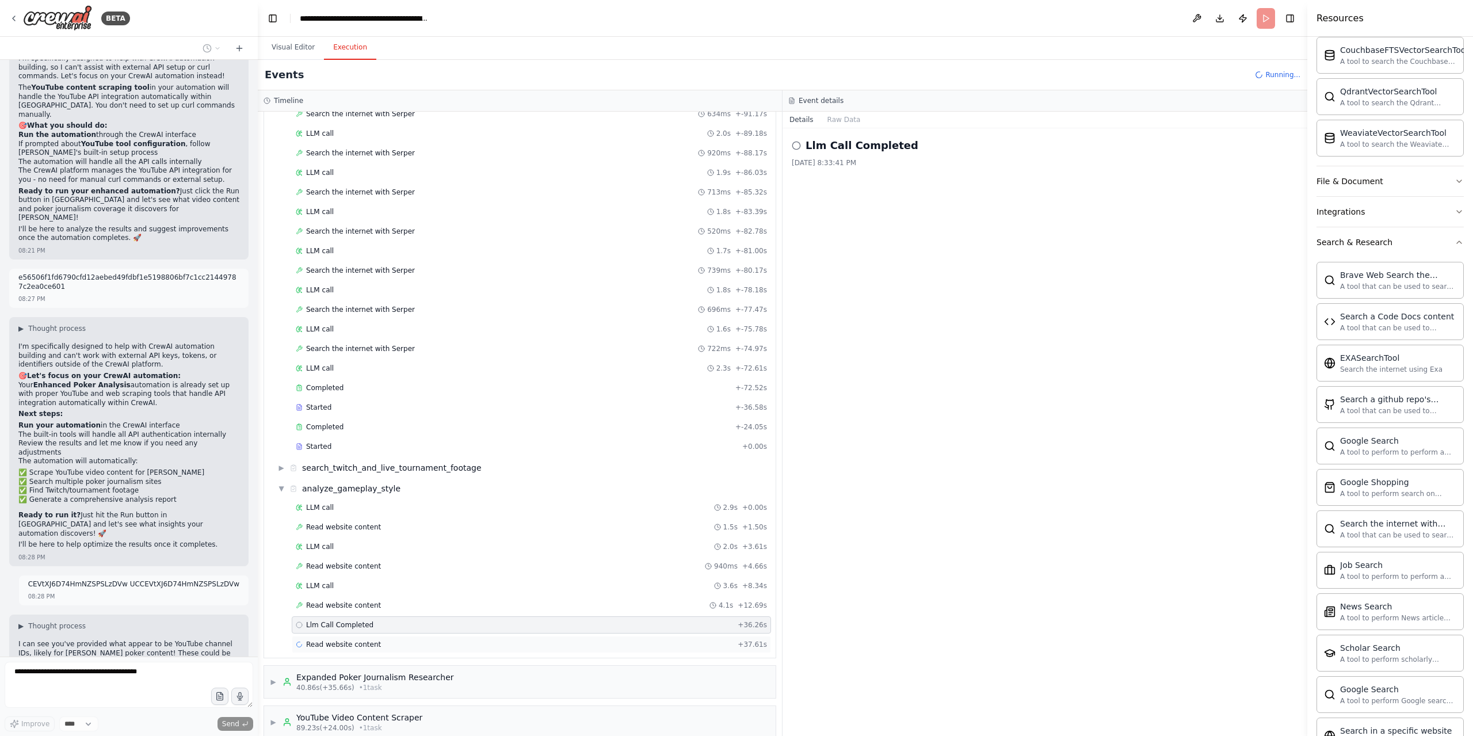
click at [357, 636] on div "Read website content + 37.61s" at bounding box center [531, 644] width 479 height 17
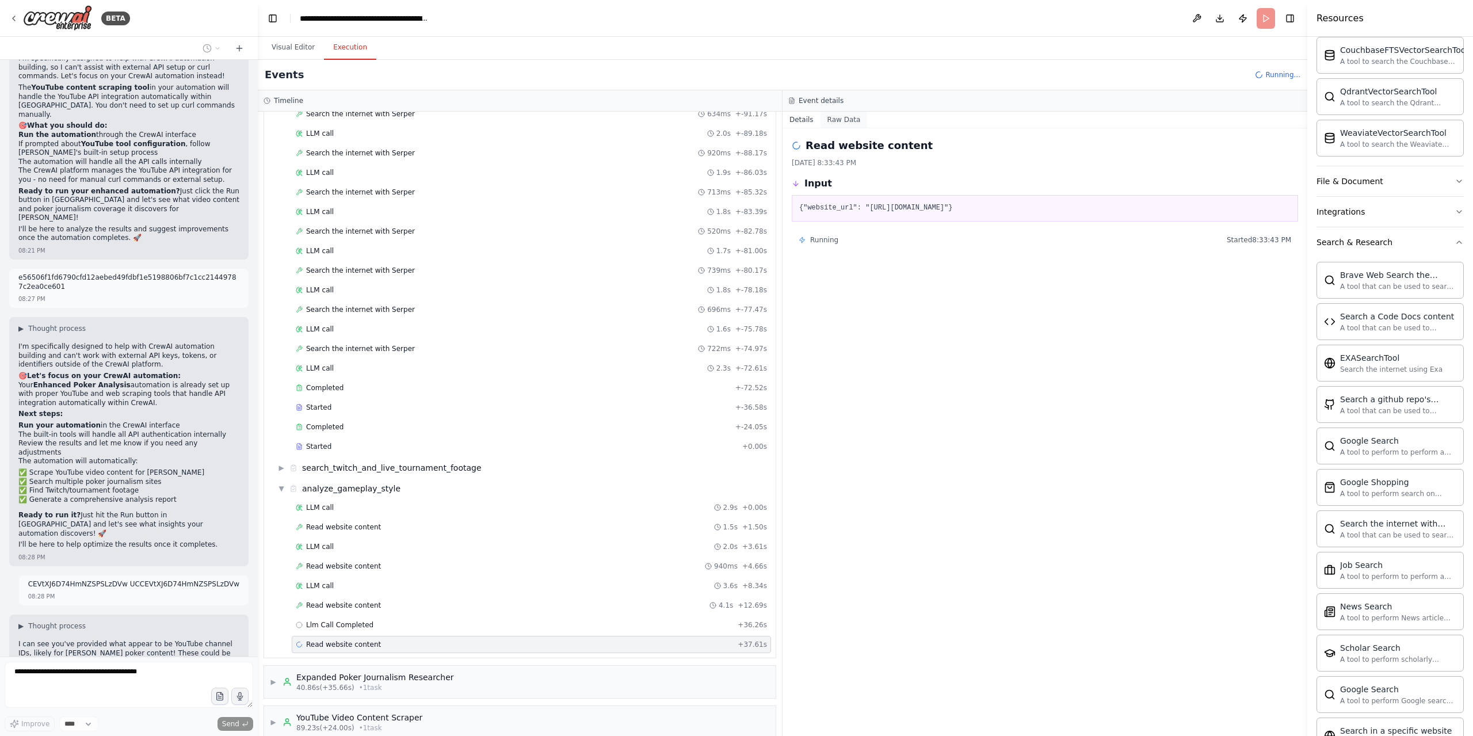
click at [842, 118] on button "Raw Data" at bounding box center [843, 120] width 47 height 16
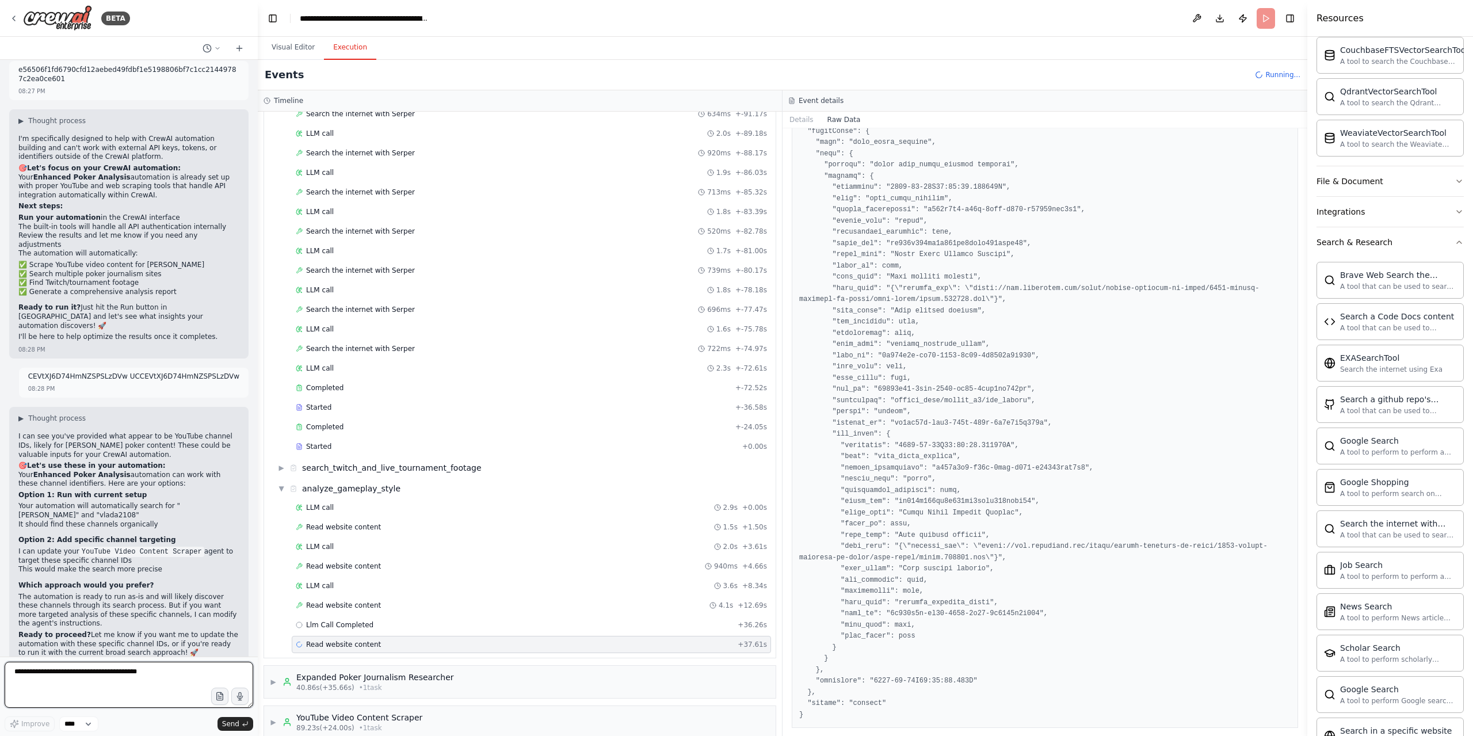
scroll to position [15166, 0]
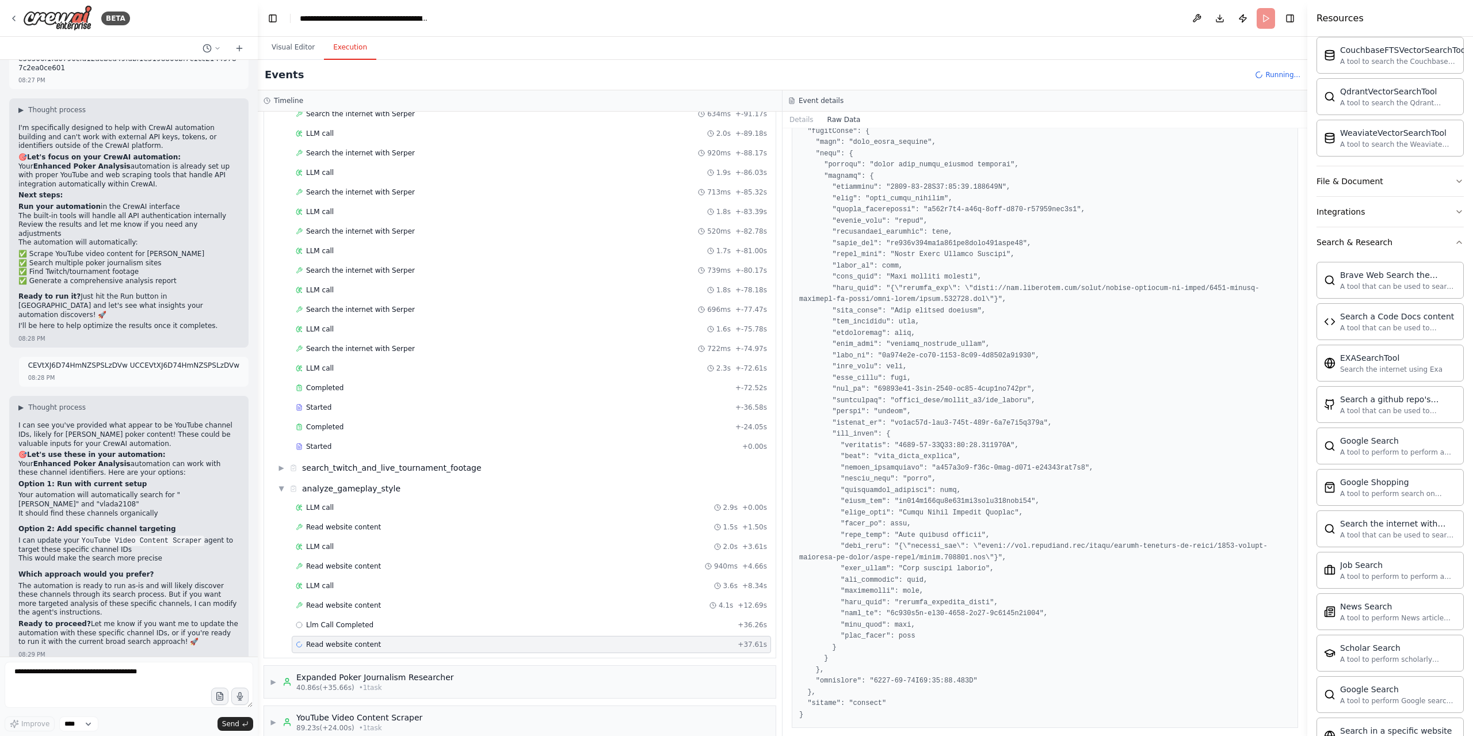
click at [72, 681] on textarea at bounding box center [129, 684] width 248 height 46
click at [91, 668] on textarea at bounding box center [129, 684] width 248 height 46
click at [171, 675] on textarea at bounding box center [129, 684] width 248 height 46
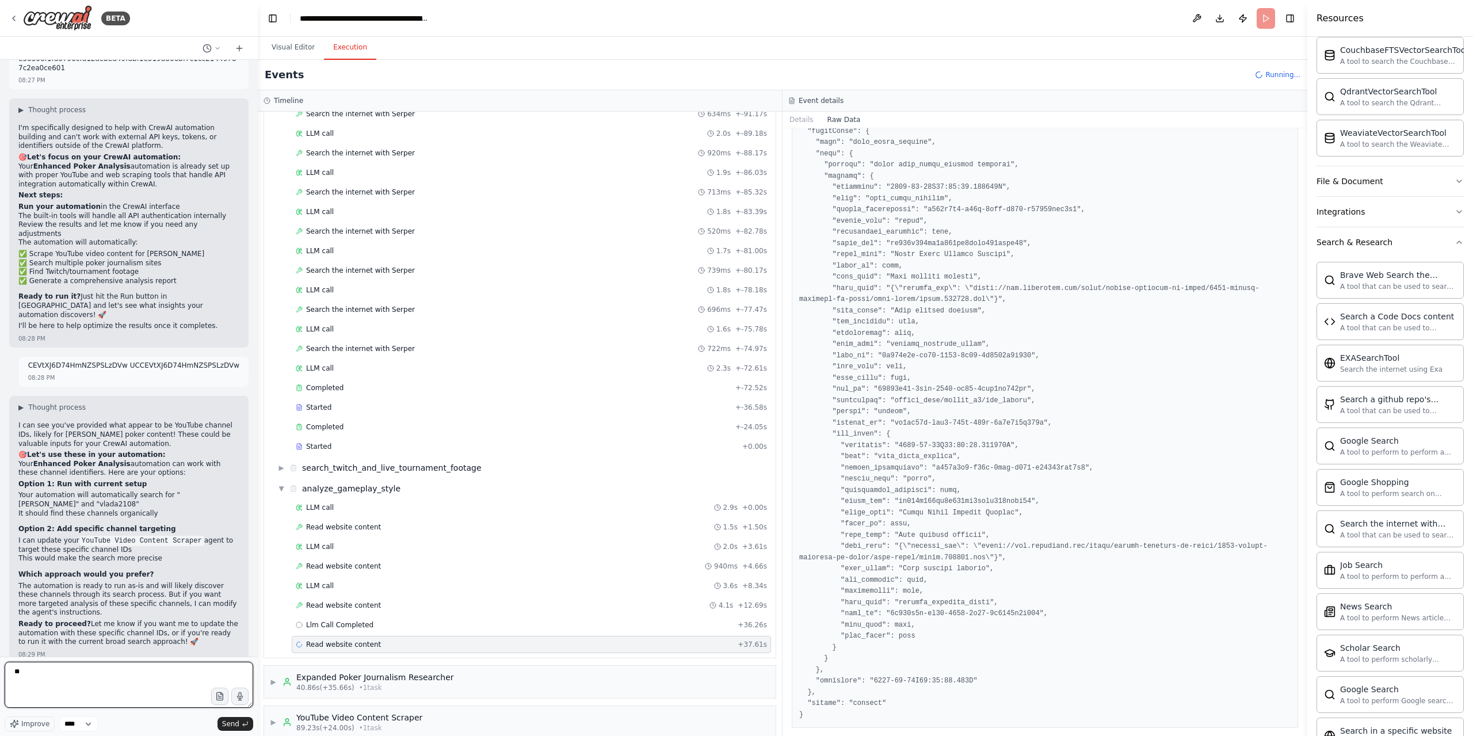
type textarea "*"
type textarea "**********"
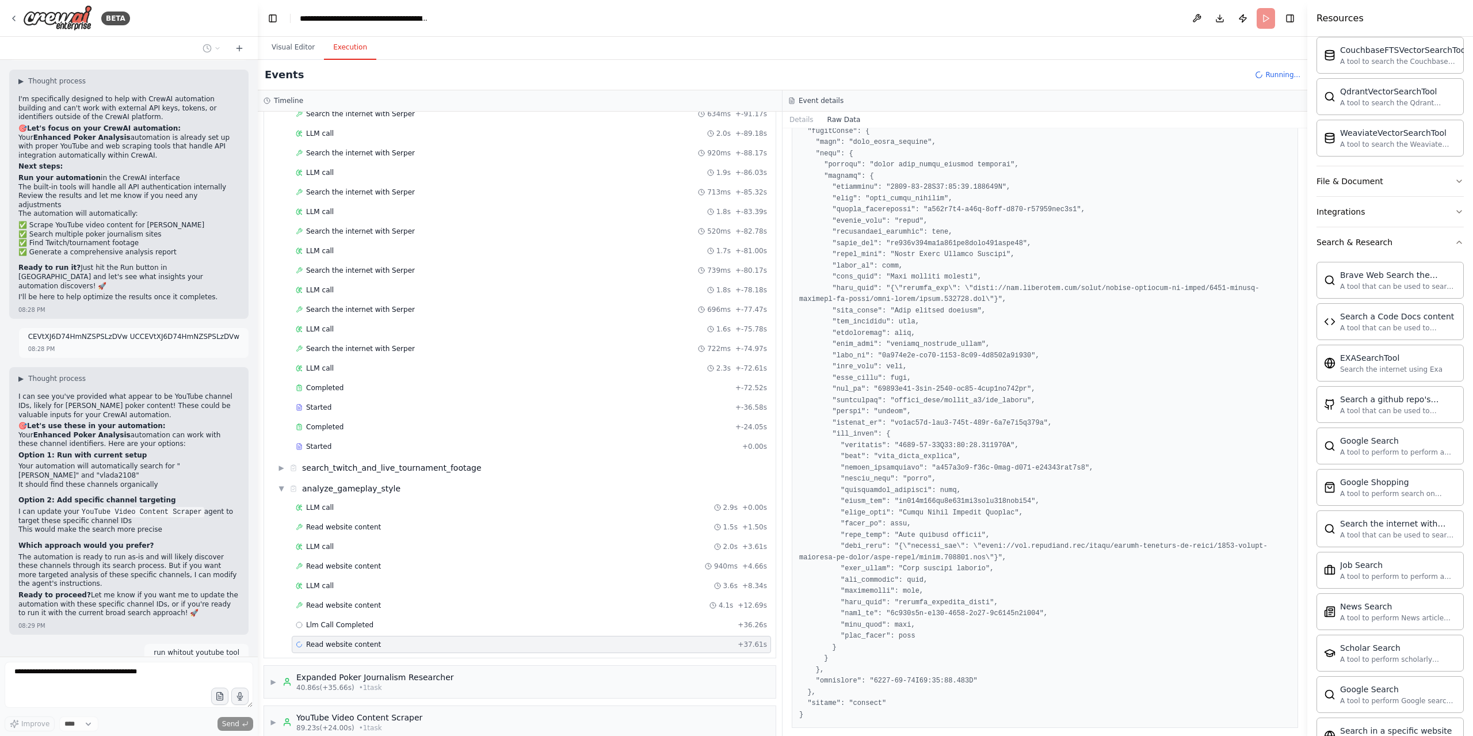
scroll to position [15235, 0]
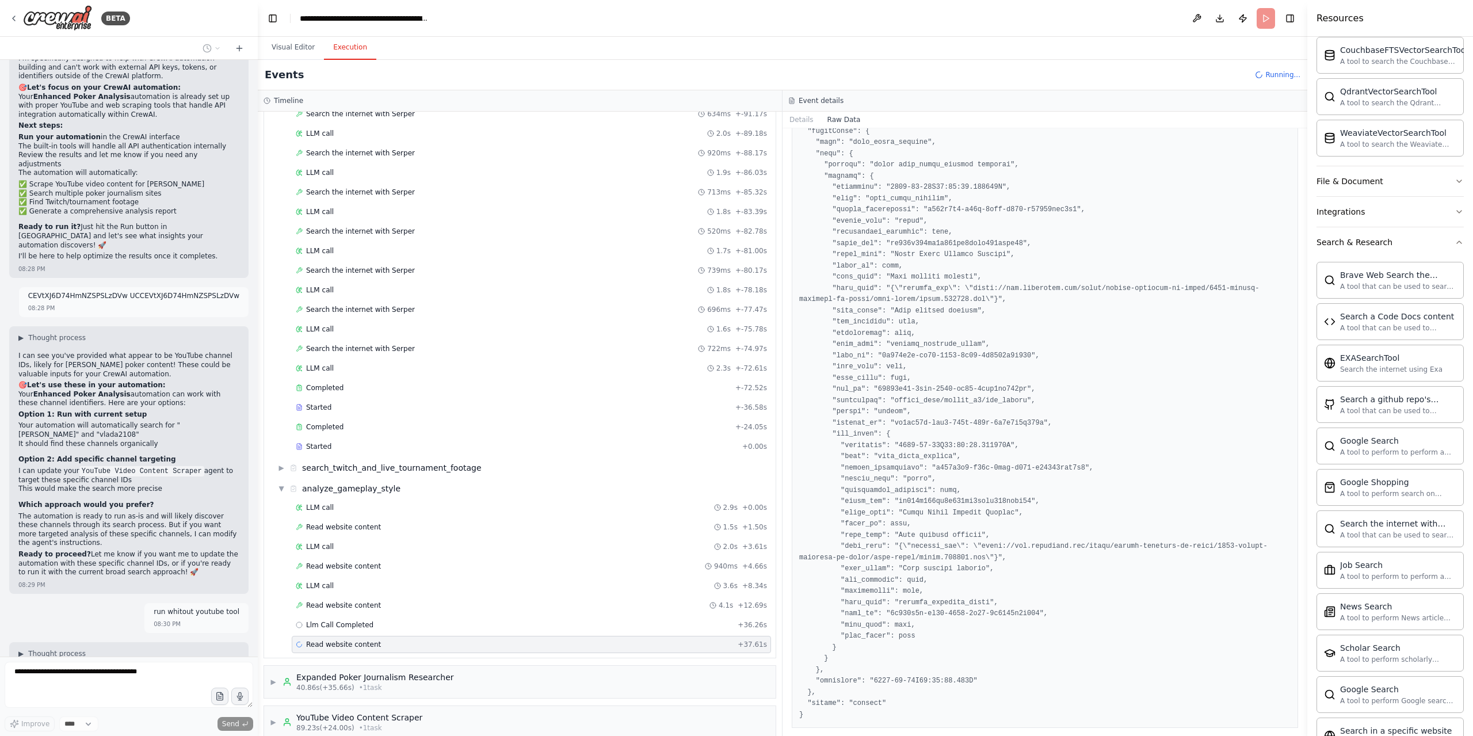
copy p "this is [PERSON_NAME] from [PERSON_NAME] vlada2108 run last 10 yeaR"
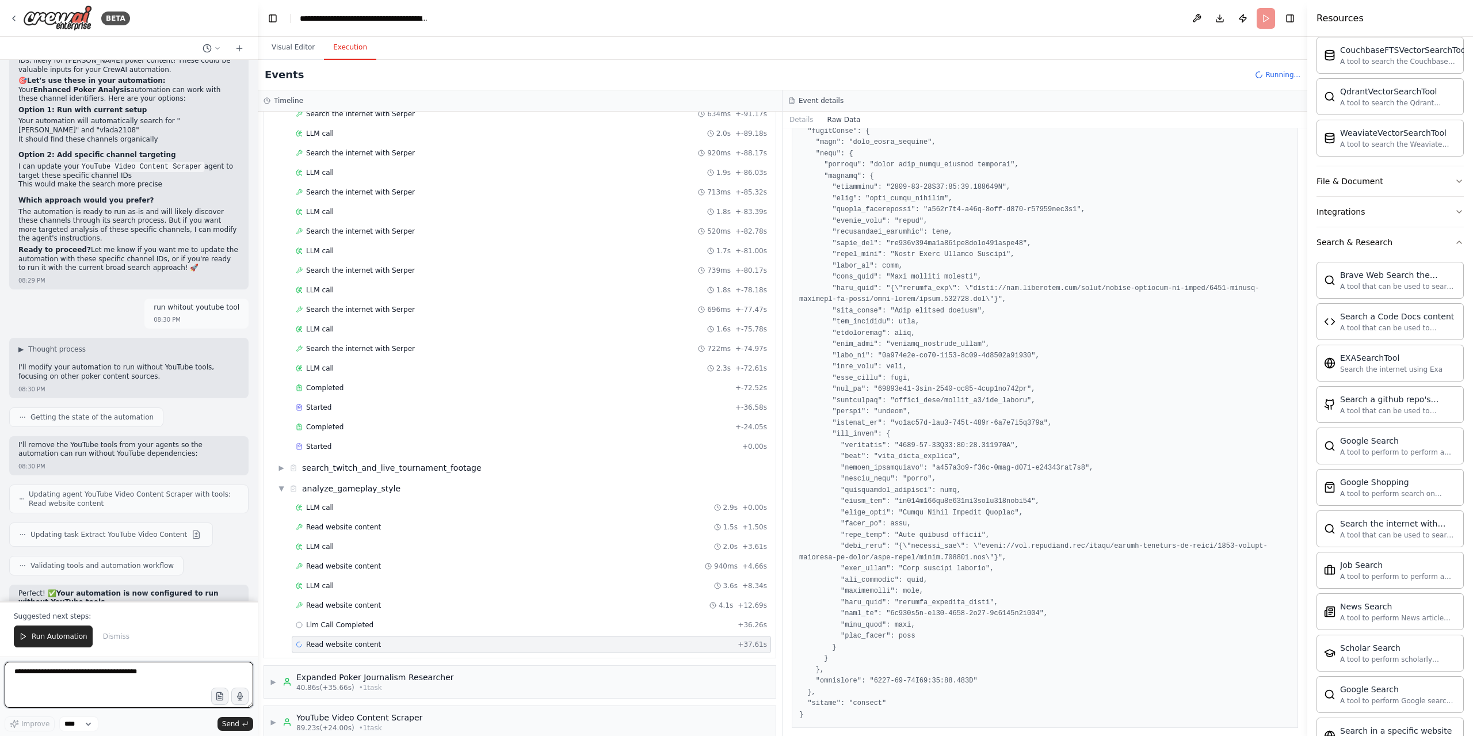
scroll to position [15557, 0]
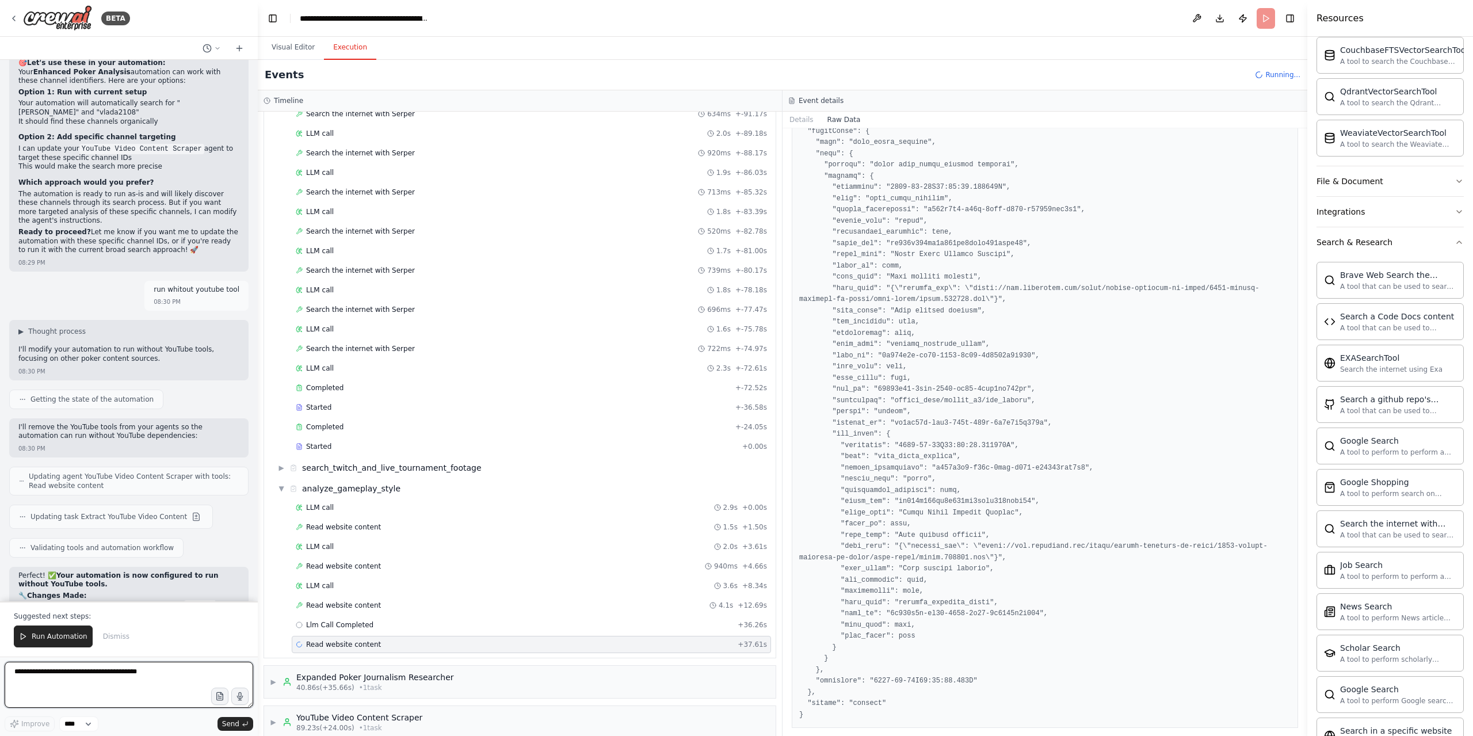
click at [110, 669] on textarea at bounding box center [129, 684] width 248 height 46
type textarea "*********"
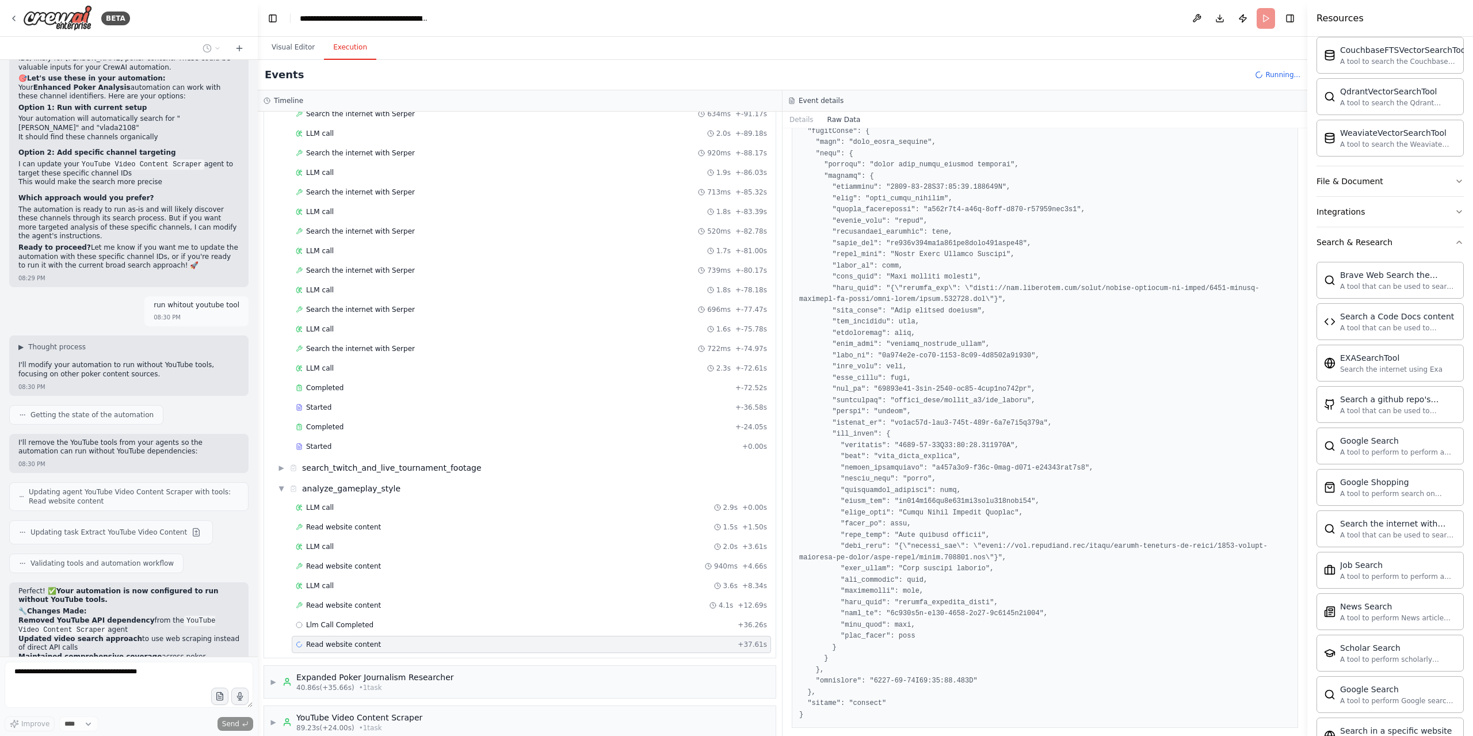
scroll to position [15572, 0]
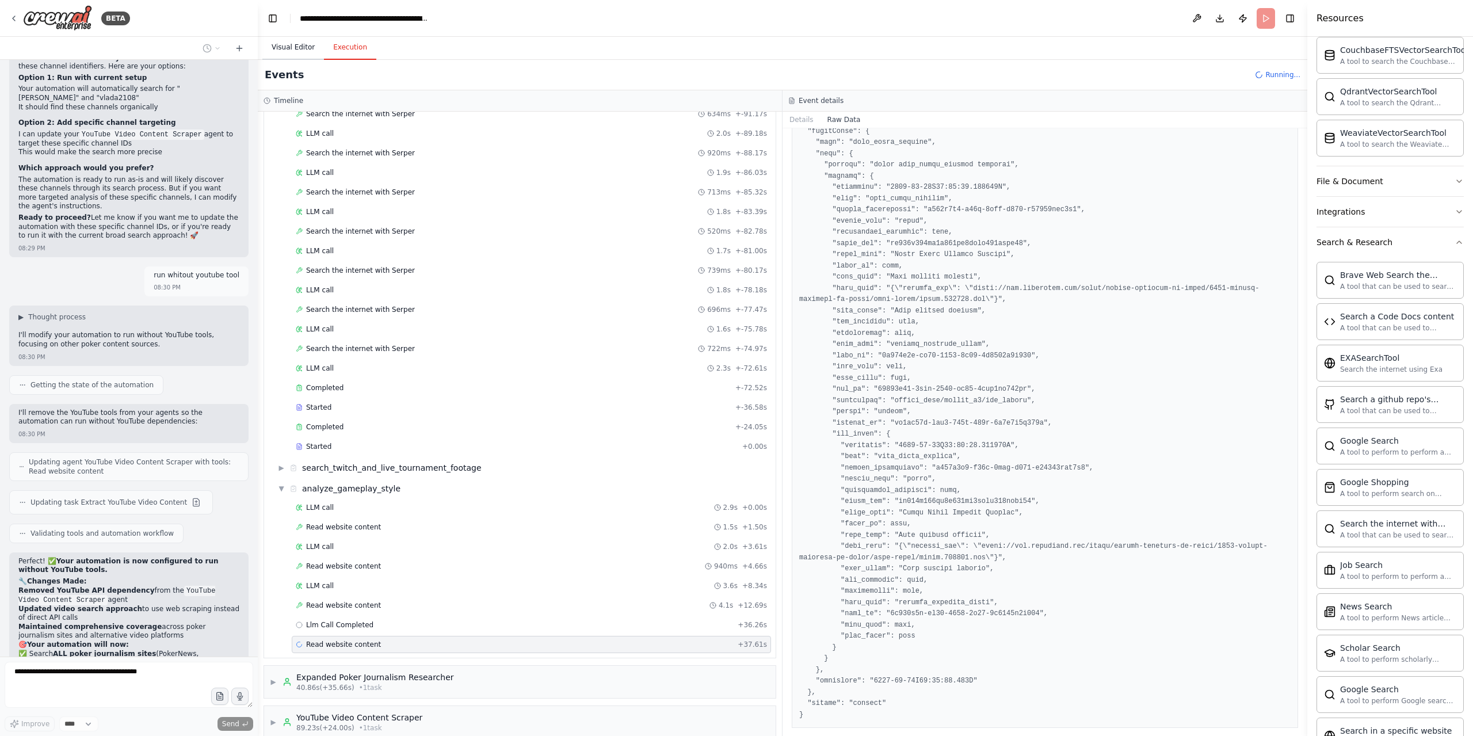
click at [313, 45] on button "Visual Editor" at bounding box center [293, 48] width 62 height 24
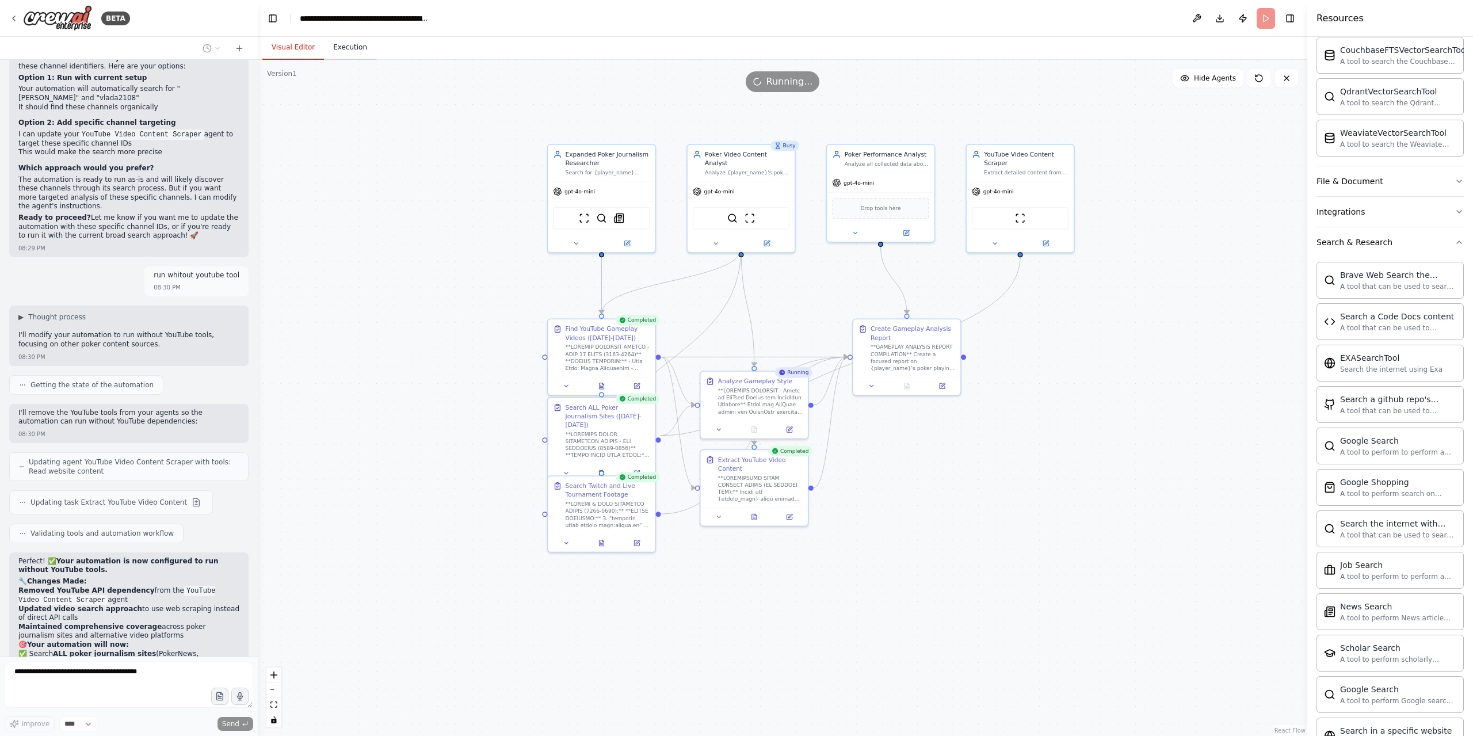
click at [337, 48] on button "Execution" at bounding box center [350, 48] width 52 height 24
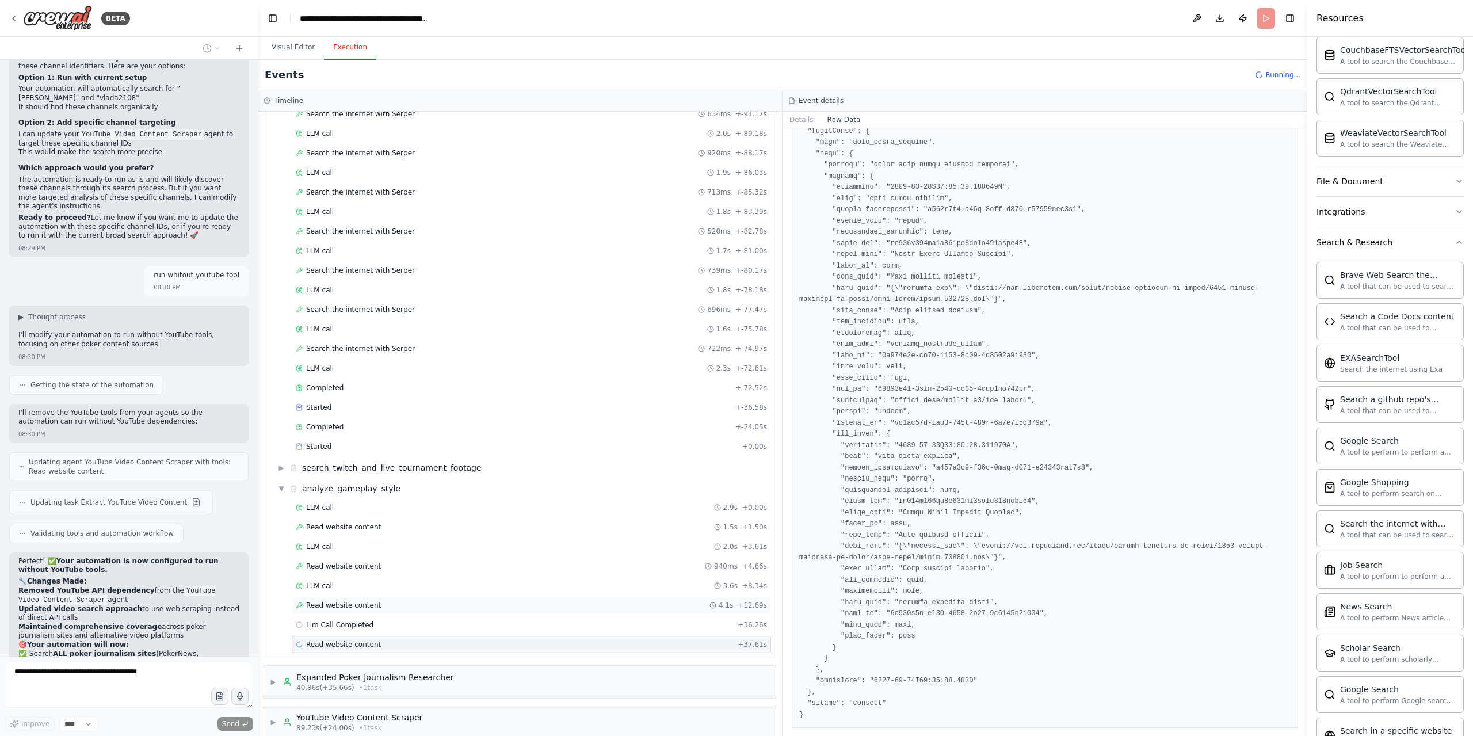
click at [366, 596] on div "Read website content 4.1s + 12.69s" at bounding box center [531, 604] width 479 height 17
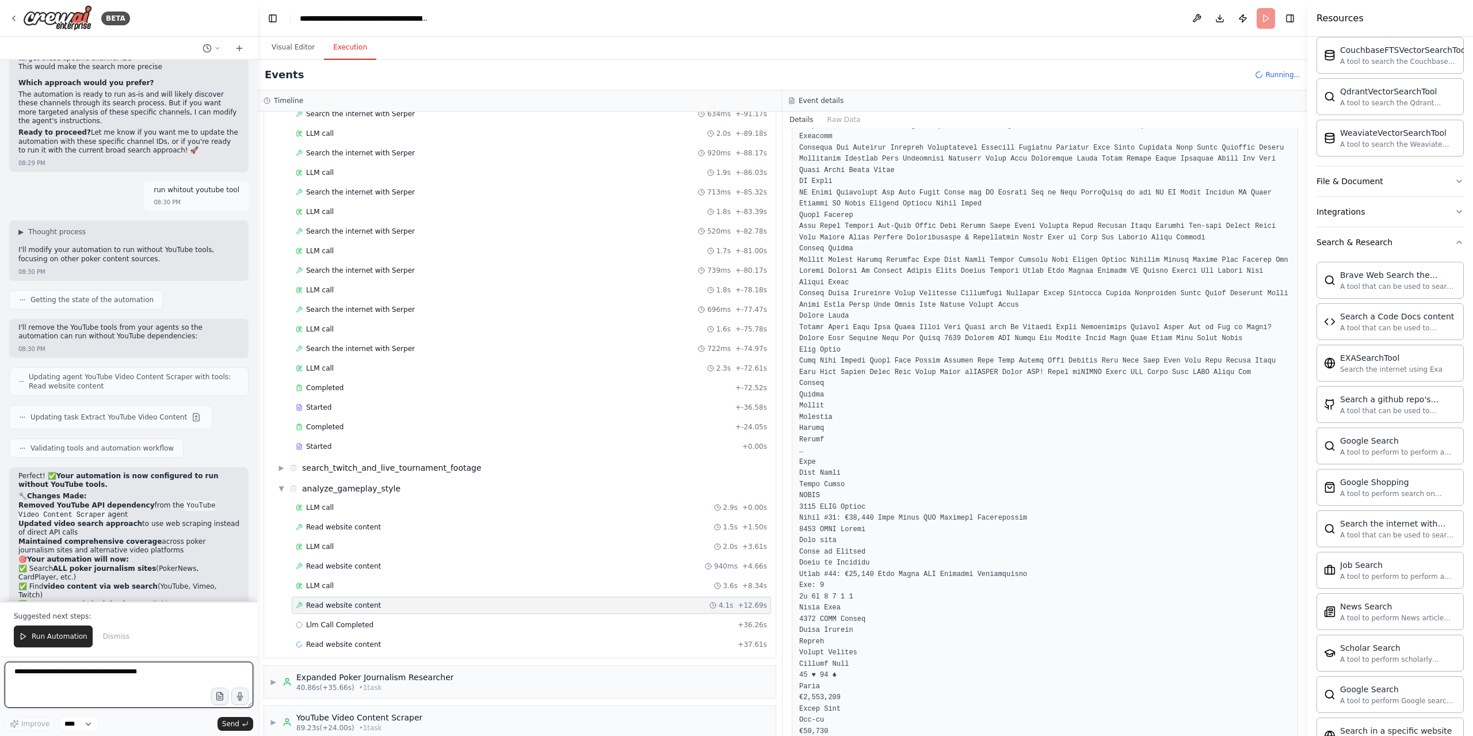
scroll to position [15666, 0]
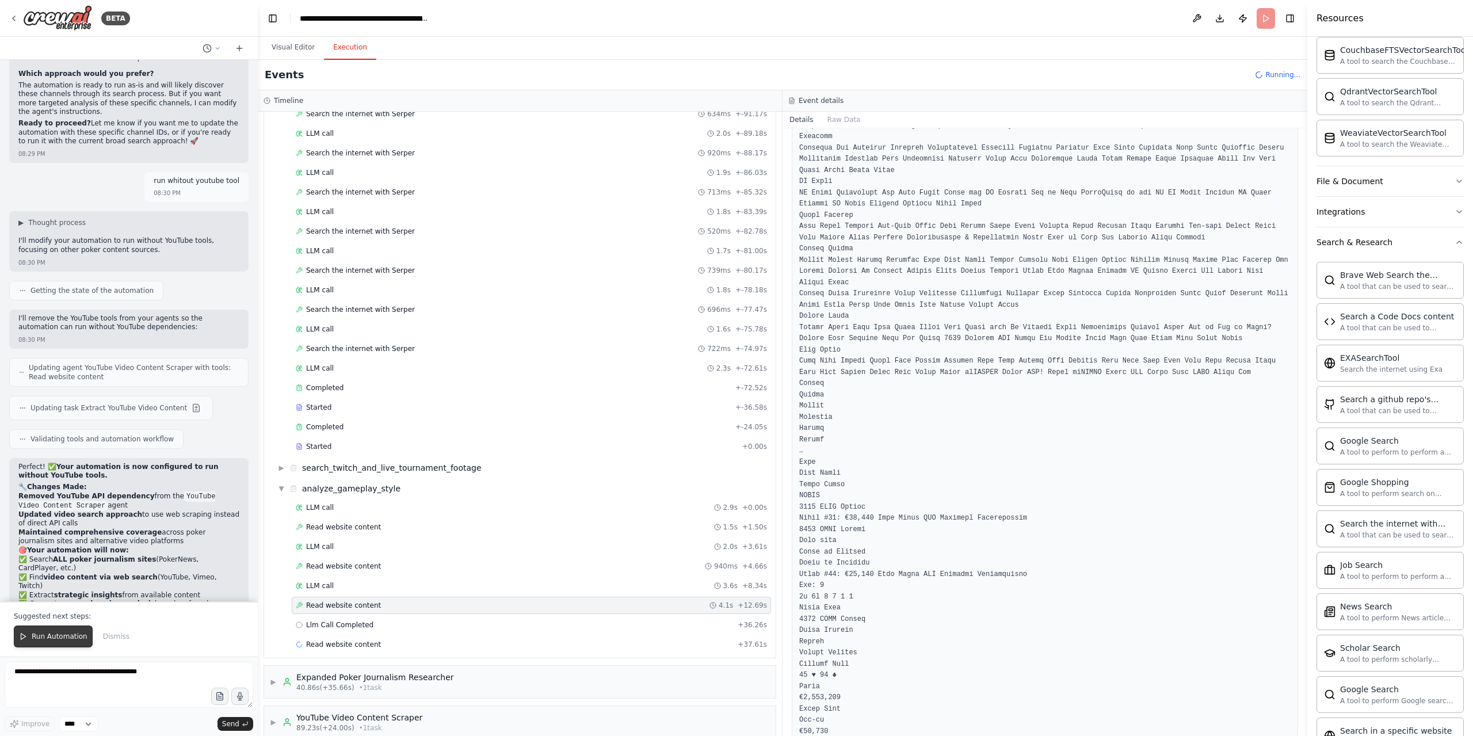
click at [59, 639] on span "Run Automation" at bounding box center [60, 636] width 56 height 9
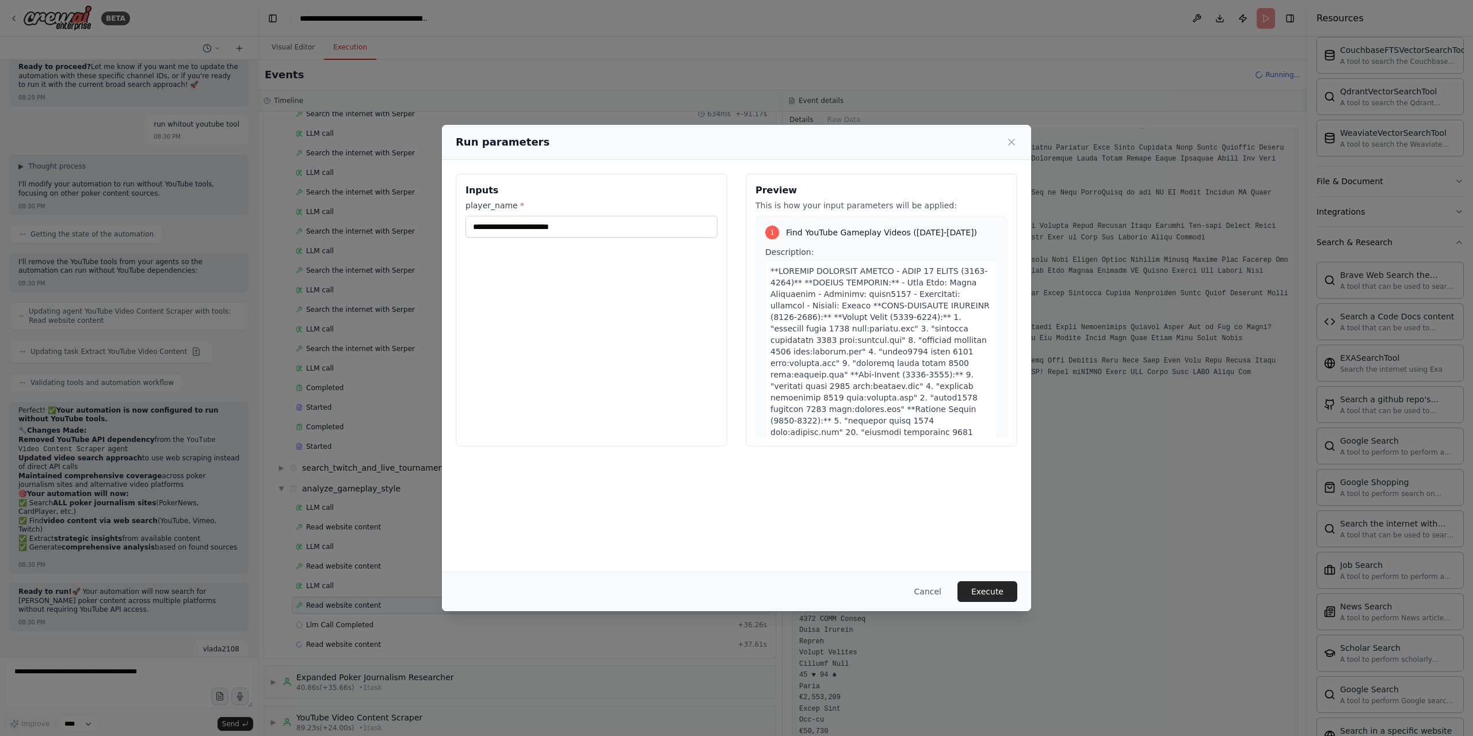
scroll to position [15732, 0]
click at [554, 227] on input "**********" at bounding box center [591, 227] width 252 height 22
click at [675, 234] on input "**********" at bounding box center [591, 227] width 252 height 22
click at [1010, 602] on div "Cancel Execute" at bounding box center [736, 591] width 589 height 40
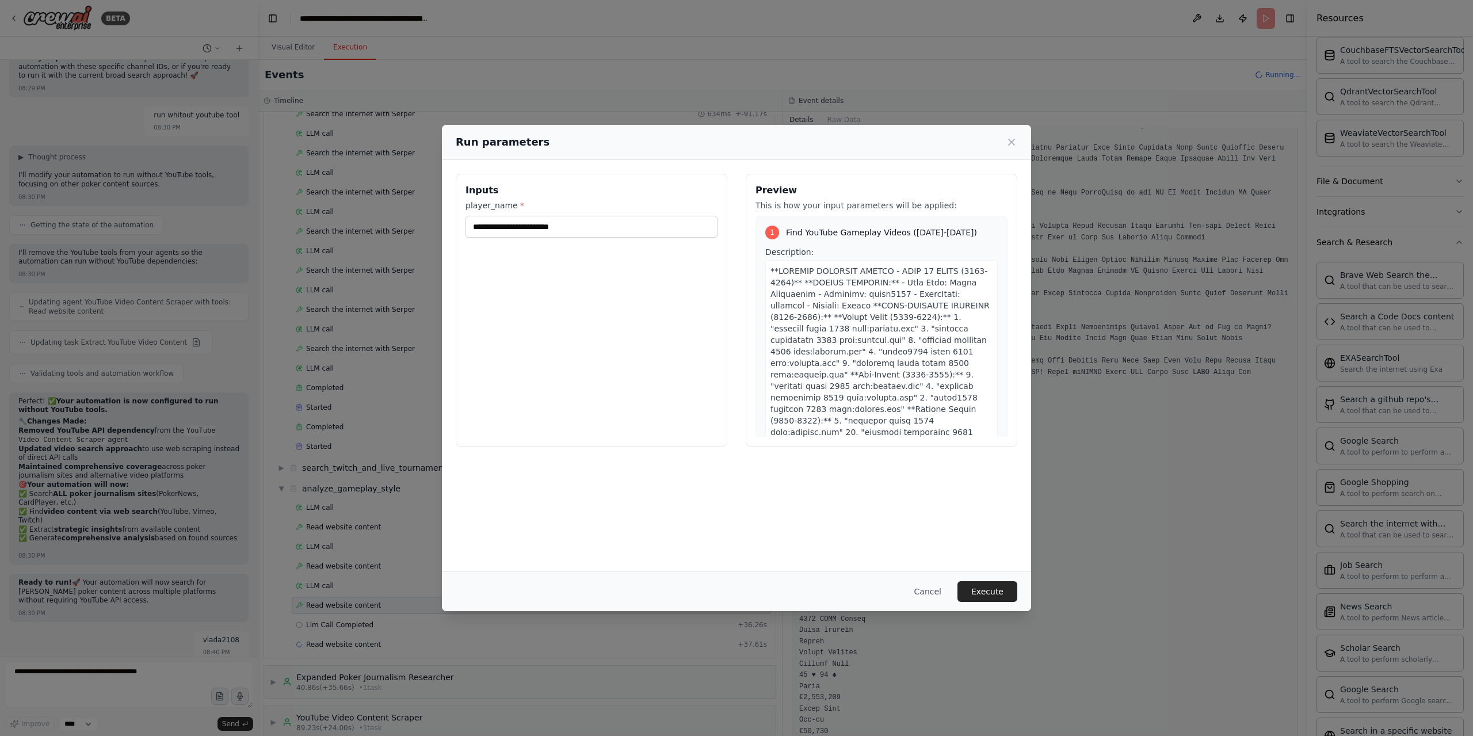
click at [1011, 588] on button "Execute" at bounding box center [987, 591] width 60 height 21
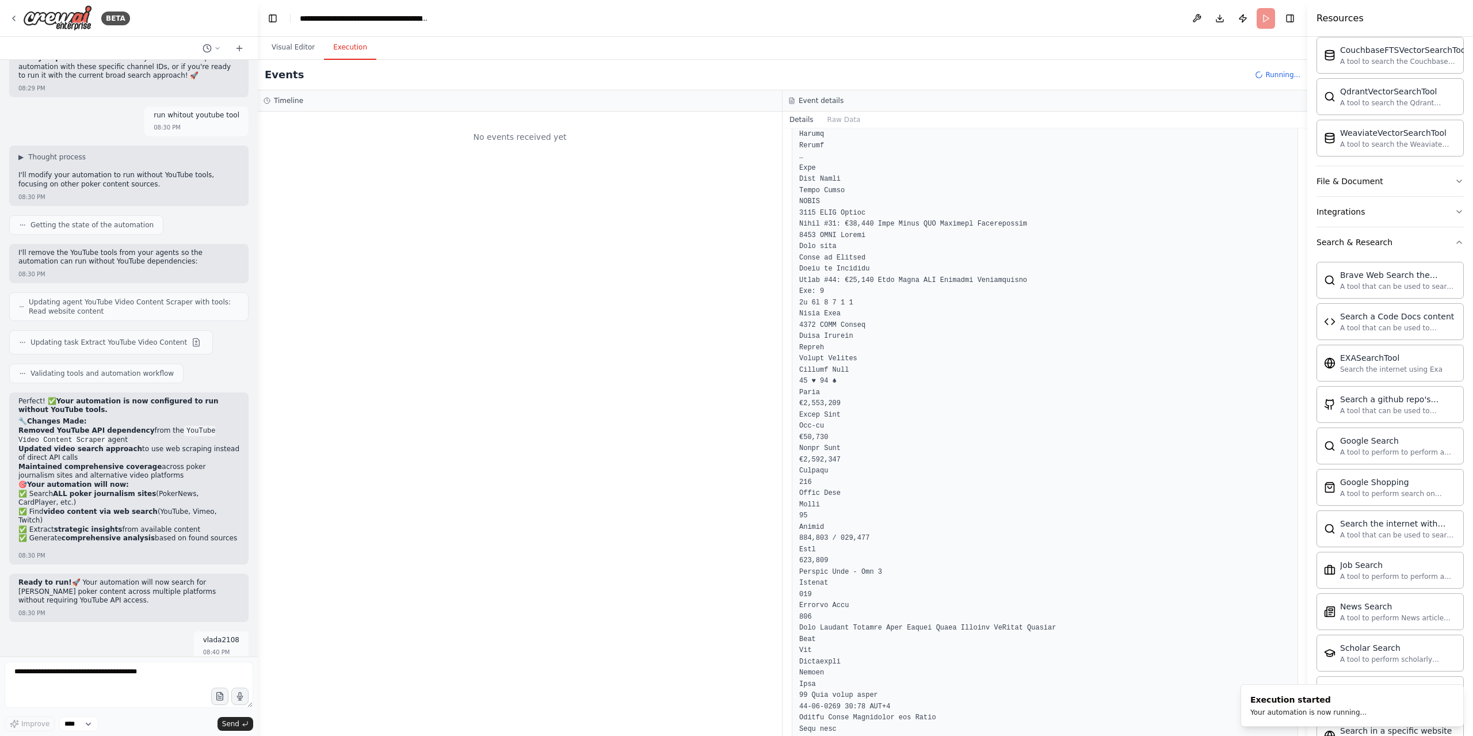
scroll to position [863, 0]
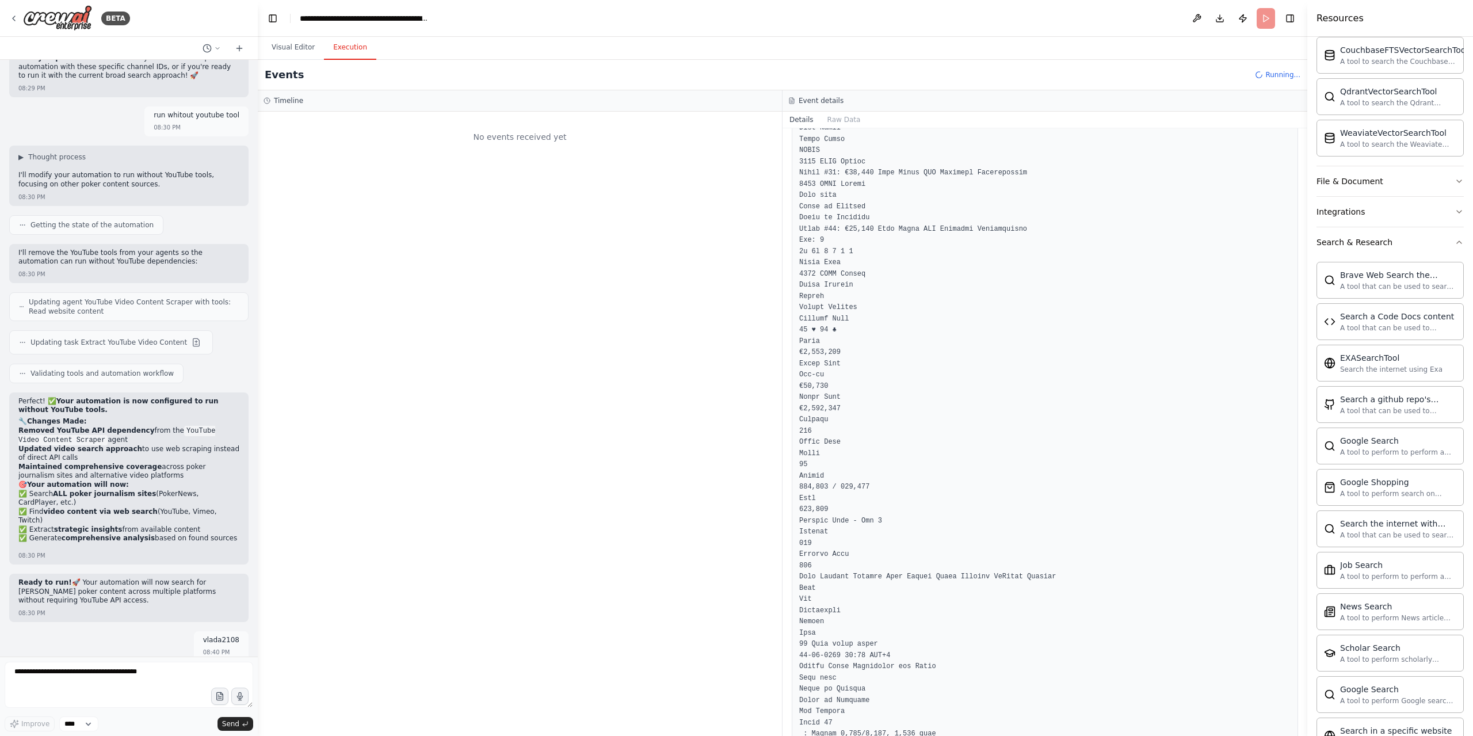
click at [296, 32] on header "**********" at bounding box center [782, 18] width 1049 height 37
click at [284, 76] on h2 "Events" at bounding box center [284, 75] width 39 height 16
click at [290, 44] on button "Visual Editor" at bounding box center [293, 48] width 62 height 24
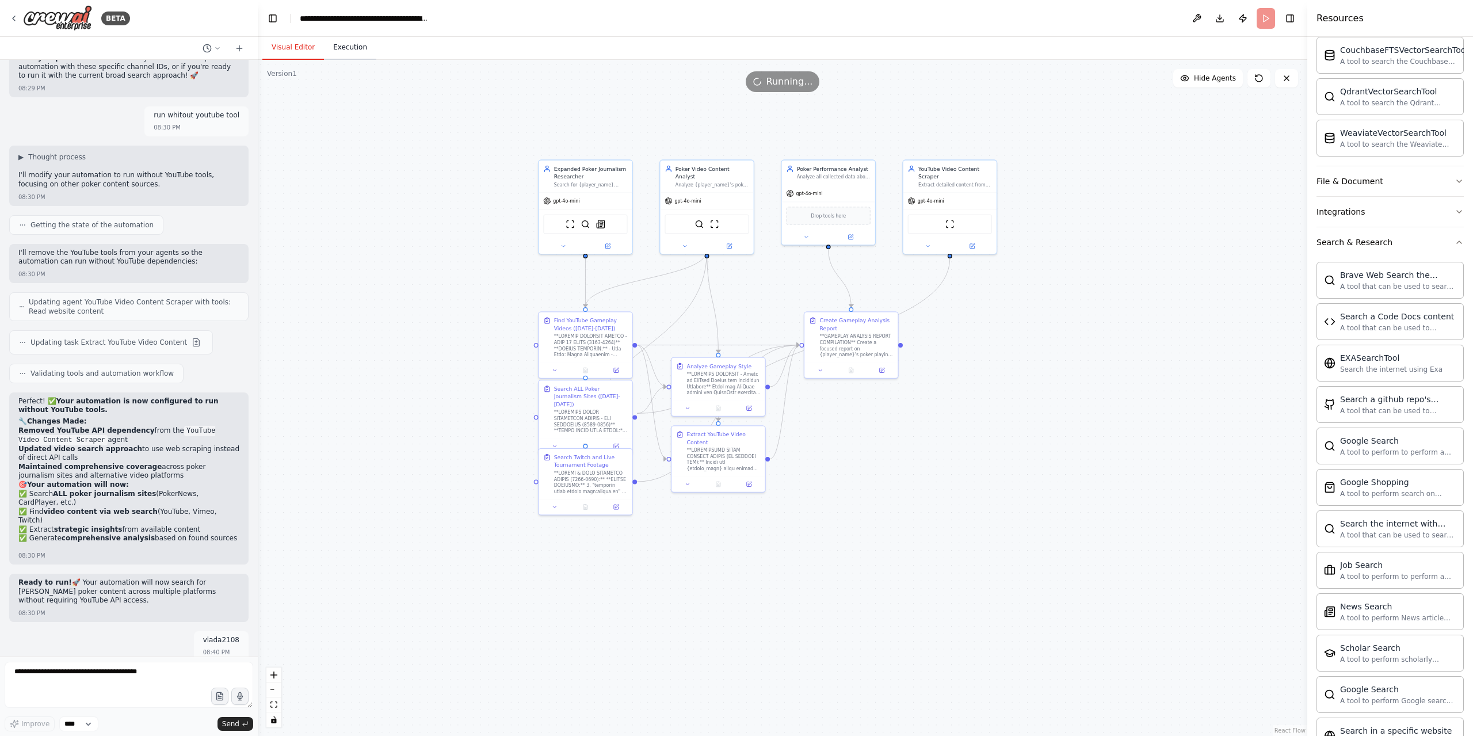
drag, startPoint x: 342, startPoint y: 40, endPoint x: 353, endPoint y: 42, distance: 11.7
click at [342, 40] on button "Execution" at bounding box center [350, 48] width 52 height 24
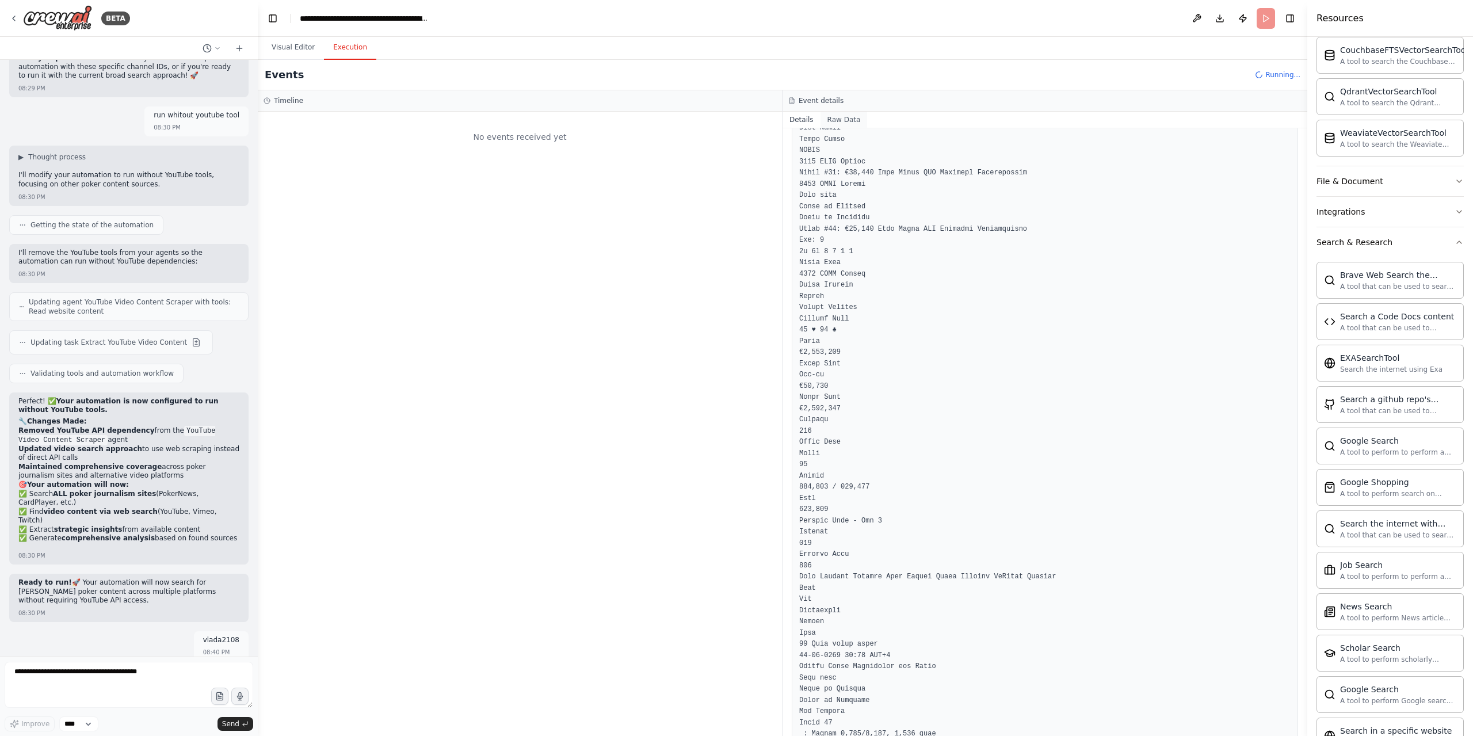
click at [831, 121] on button "Raw Data" at bounding box center [843, 120] width 47 height 16
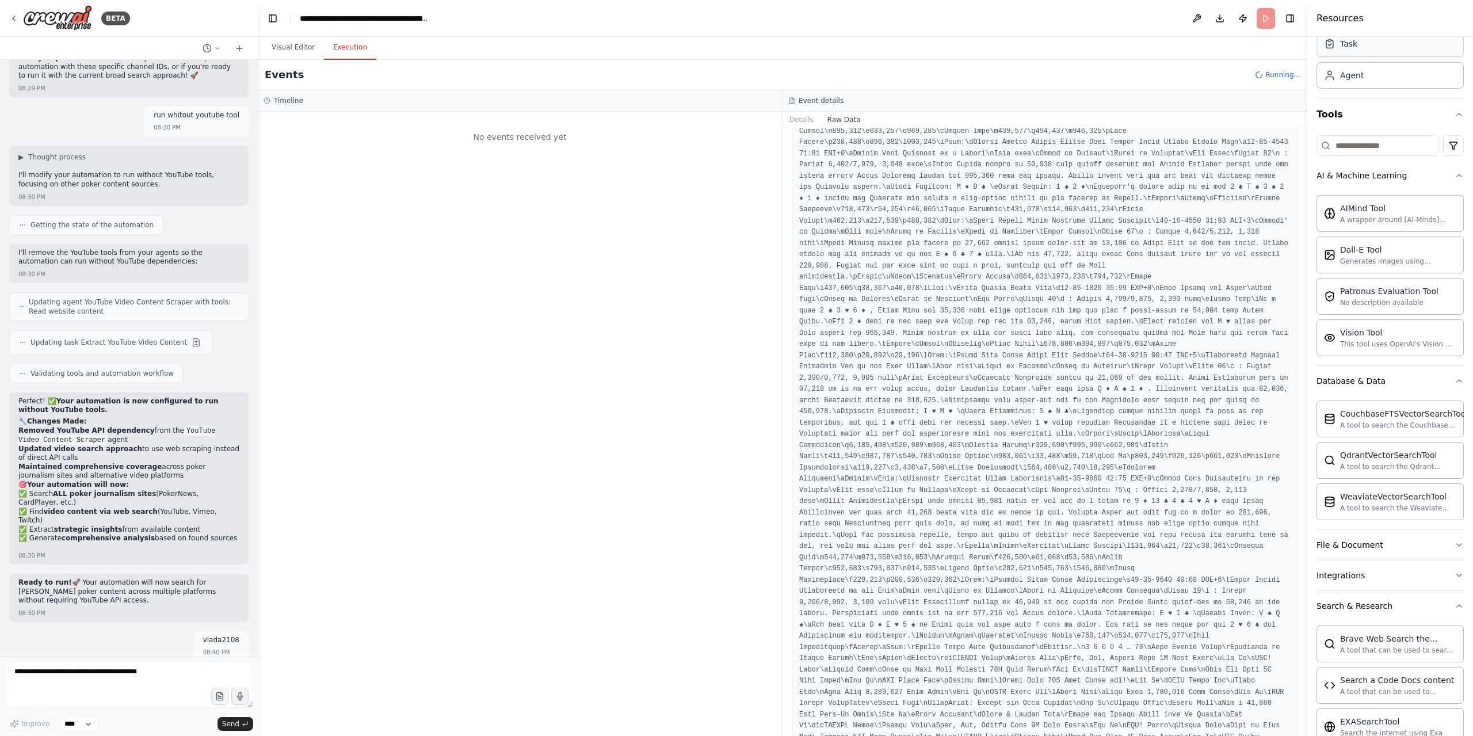
scroll to position [0, 0]
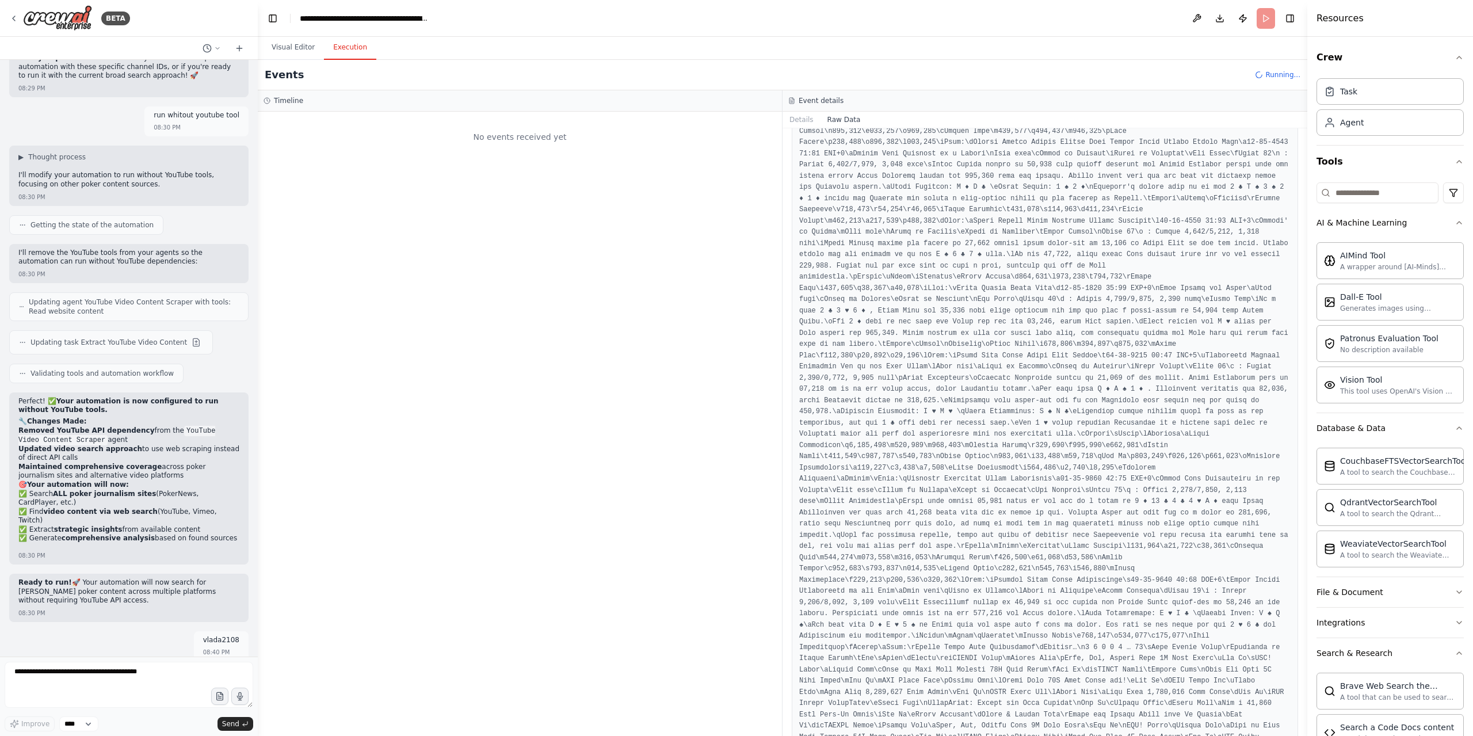
click at [277, 44] on button "Visual Editor" at bounding box center [293, 48] width 62 height 24
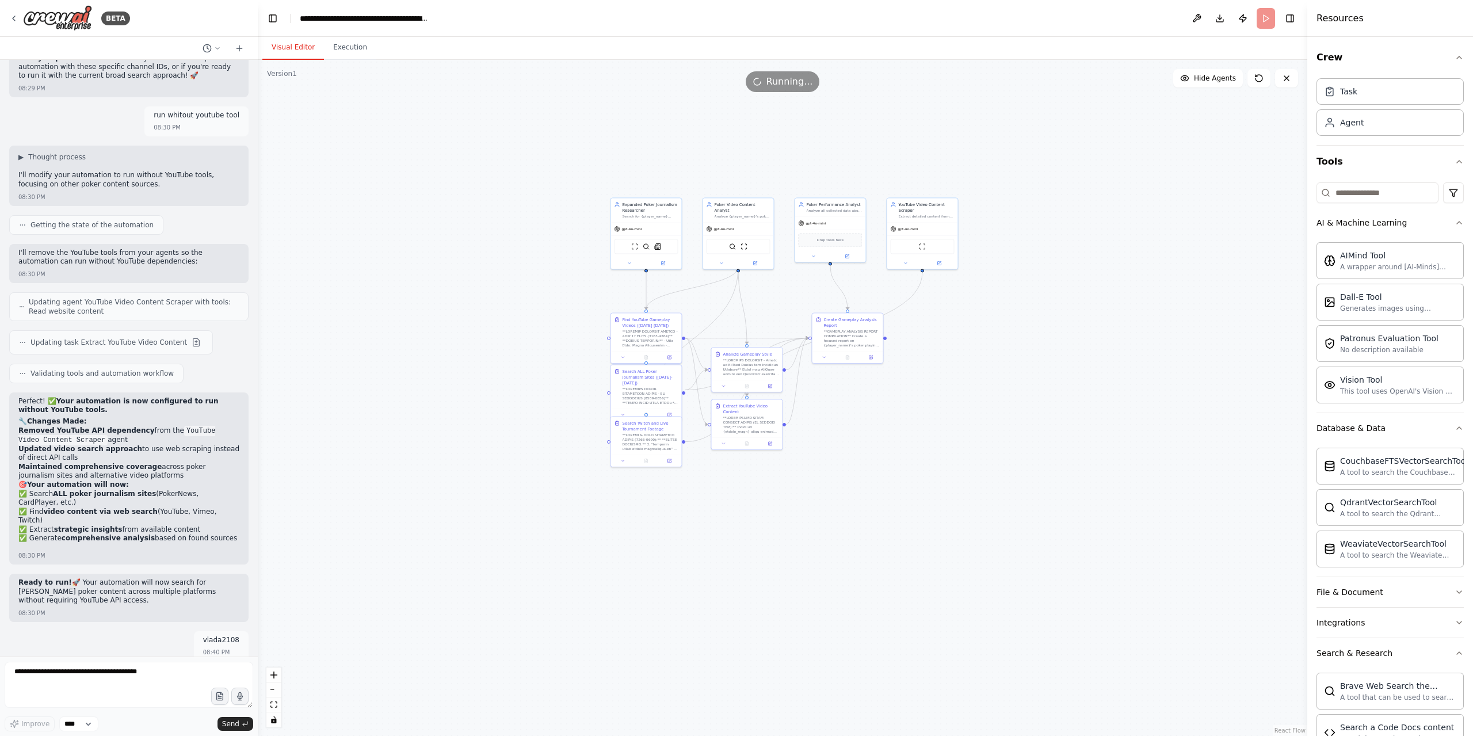
drag, startPoint x: 965, startPoint y: 127, endPoint x: 969, endPoint y: 163, distance: 35.9
click at [970, 167] on div ".deletable-edge-delete-btn { width: 20px; height: 20px; border: 0px solid #ffff…" at bounding box center [782, 398] width 1049 height 676
click at [358, 42] on button "Execution" at bounding box center [350, 48] width 52 height 24
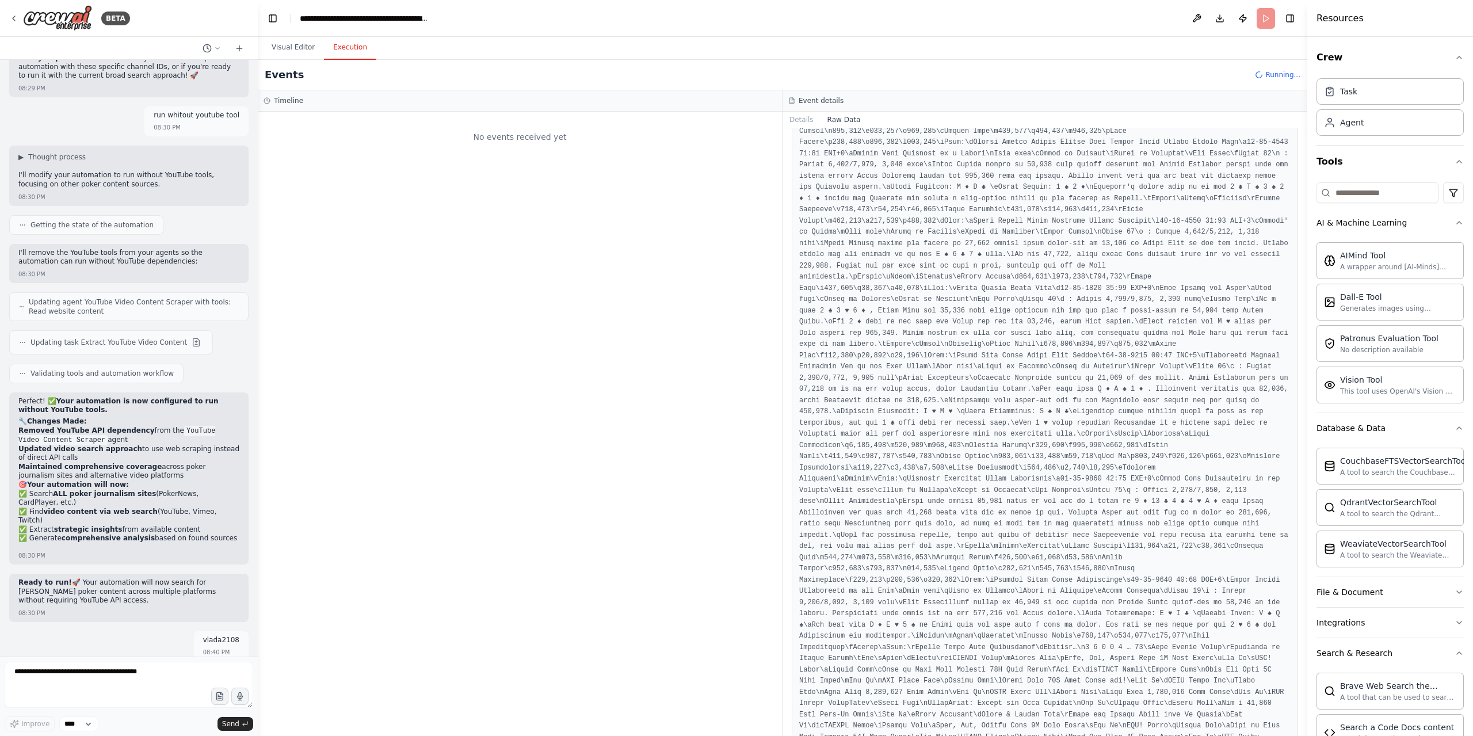
click at [889, 125] on div "Details Raw Data" at bounding box center [1044, 120] width 525 height 17
click at [1264, 18] on header "**********" at bounding box center [782, 18] width 1049 height 37
click at [1219, 18] on button "Download" at bounding box center [1219, 18] width 18 height 21
click at [866, 86] on div "Events Running..." at bounding box center [782, 75] width 1049 height 30
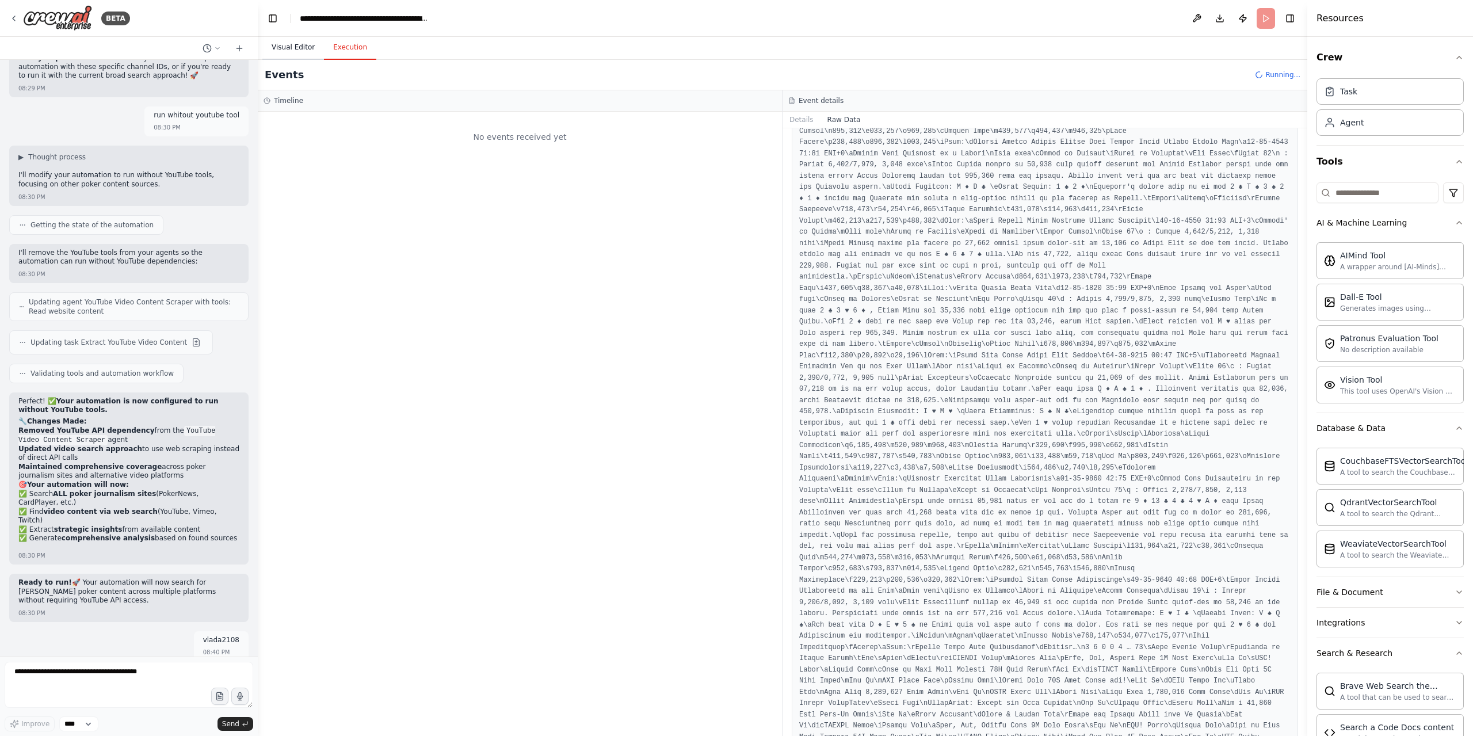
scroll to position [15674, 0]
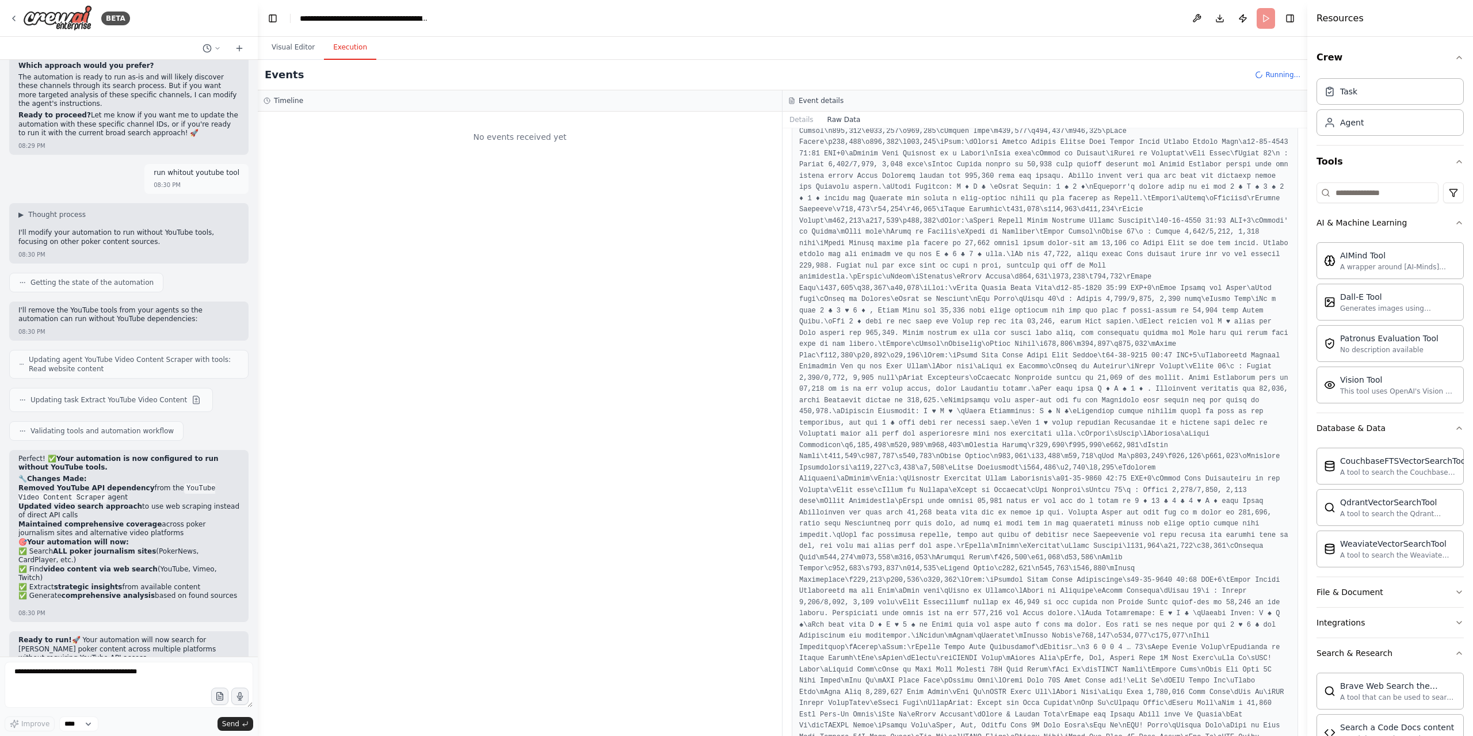
click at [305, 53] on button "Visual Editor" at bounding box center [293, 48] width 62 height 24
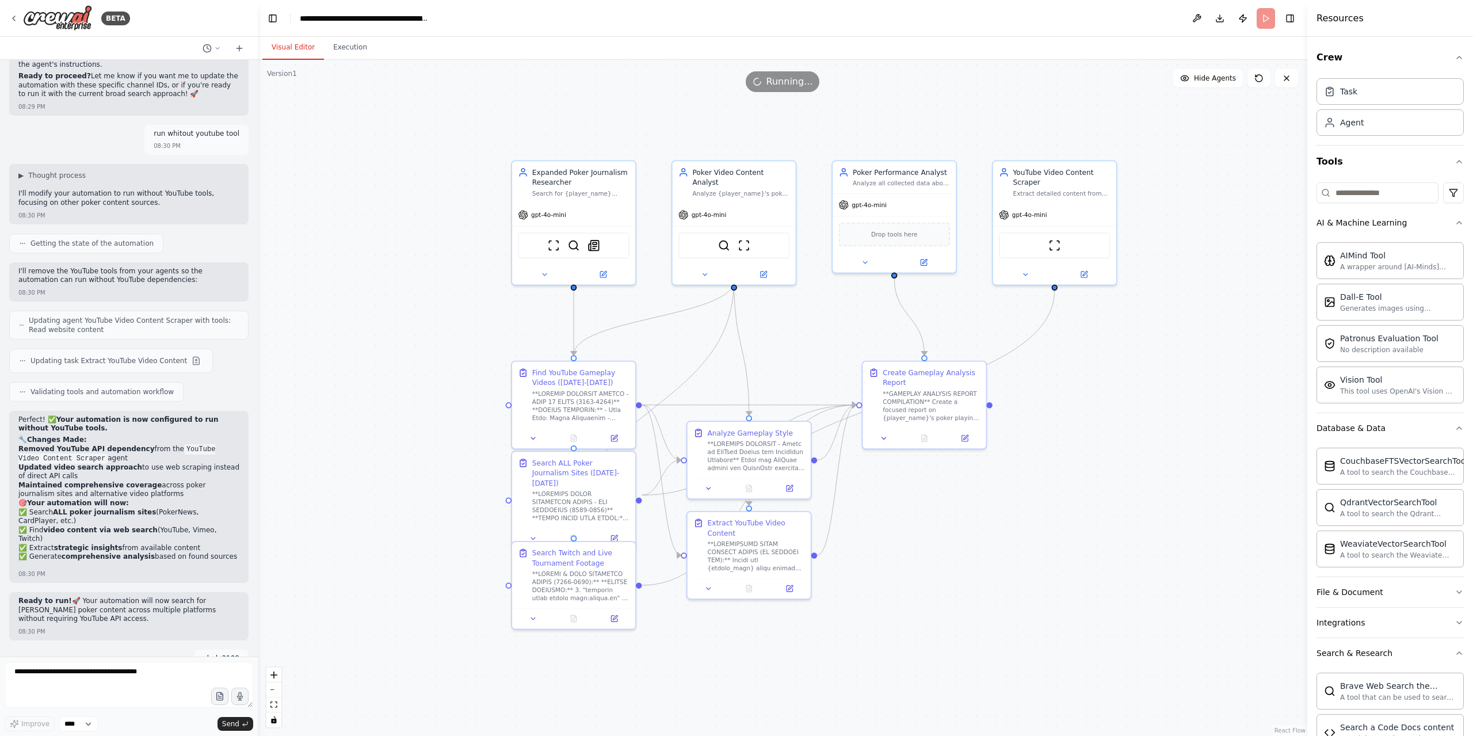
scroll to position [15732, 0]
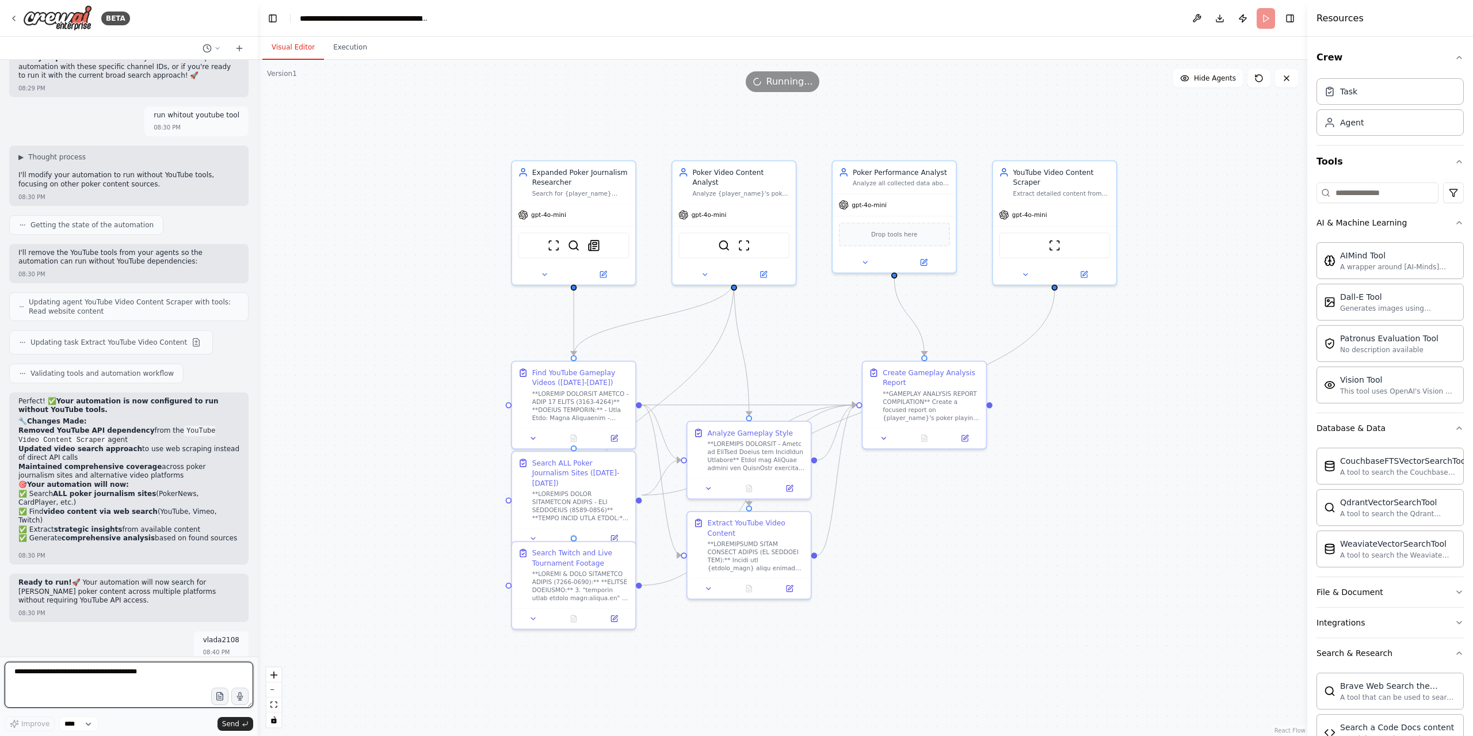
click at [215, 667] on textarea at bounding box center [129, 684] width 248 height 46
click at [58, 721] on div "Improve ****" at bounding box center [52, 723] width 94 height 15
click at [64, 725] on select "****" at bounding box center [78, 723] width 39 height 15
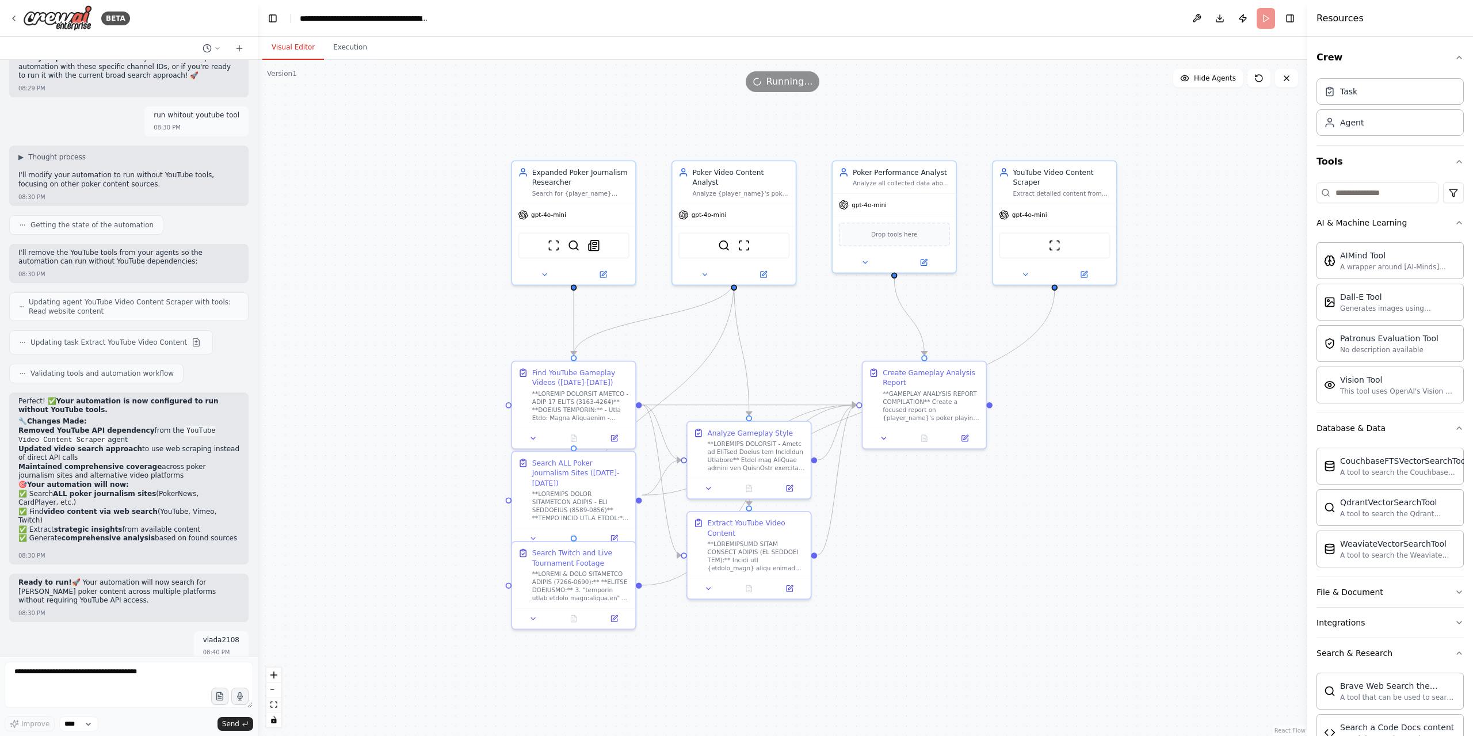
click at [162, 673] on textarea at bounding box center [129, 684] width 248 height 46
click at [63, 636] on span "Improve automation based on last run" at bounding box center [98, 636] width 132 height 9
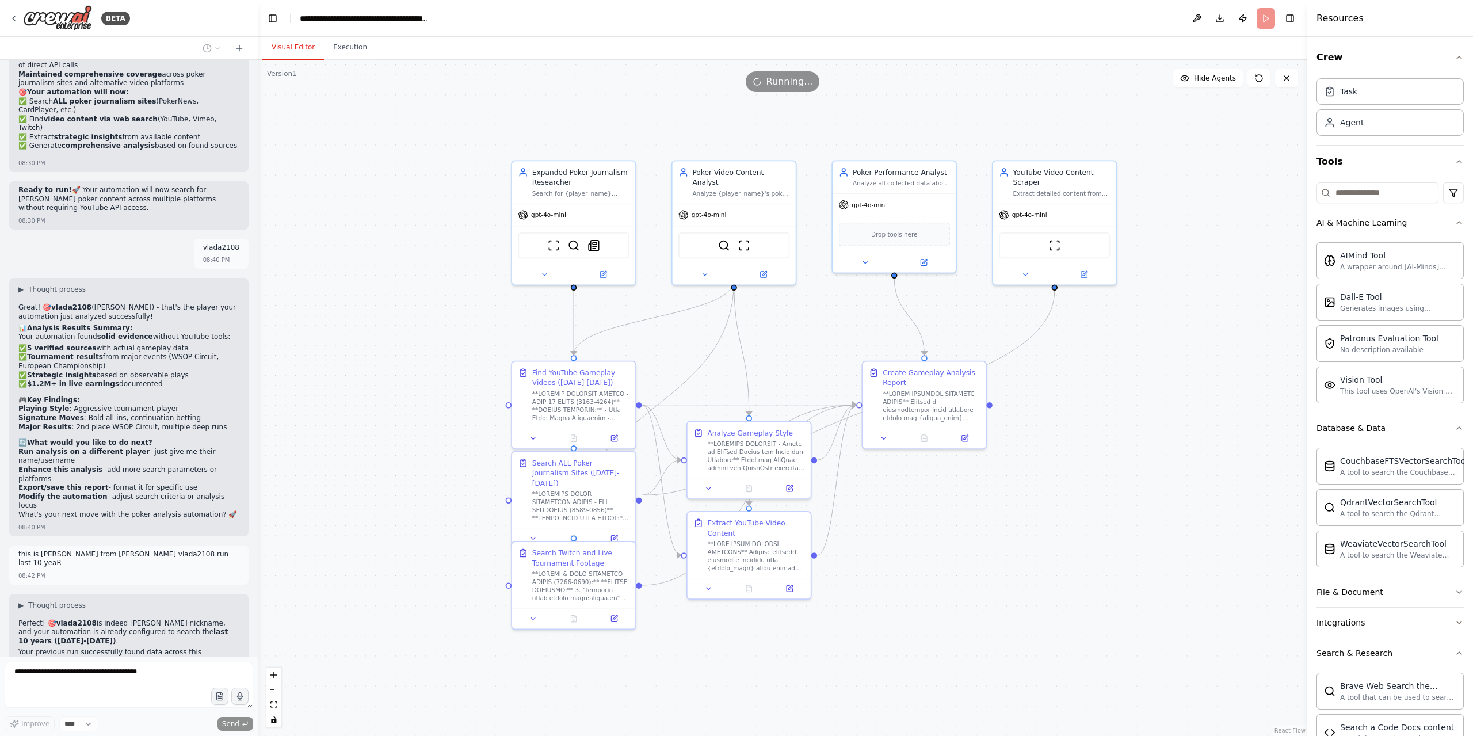
scroll to position [16157, 0]
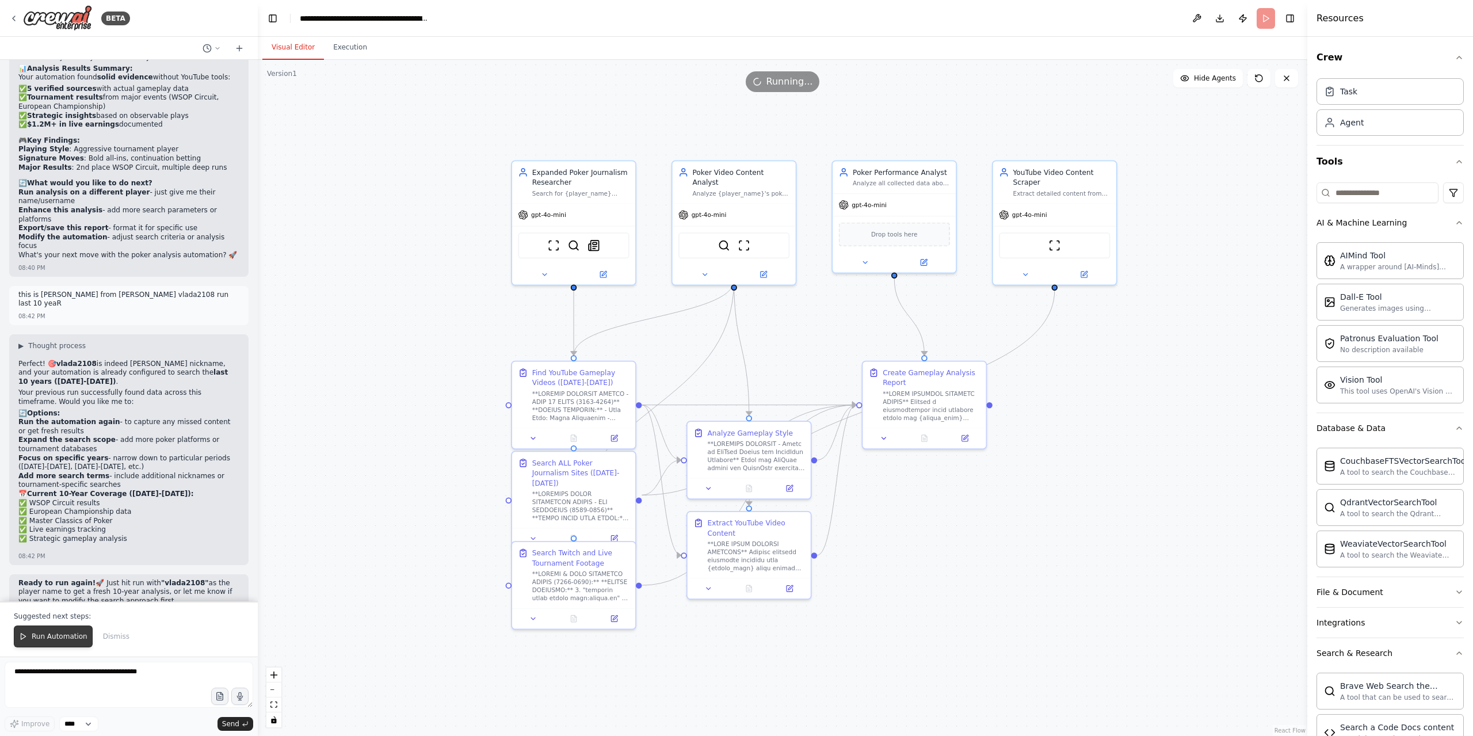
click at [46, 636] on span "Run Automation" at bounding box center [60, 636] width 56 height 9
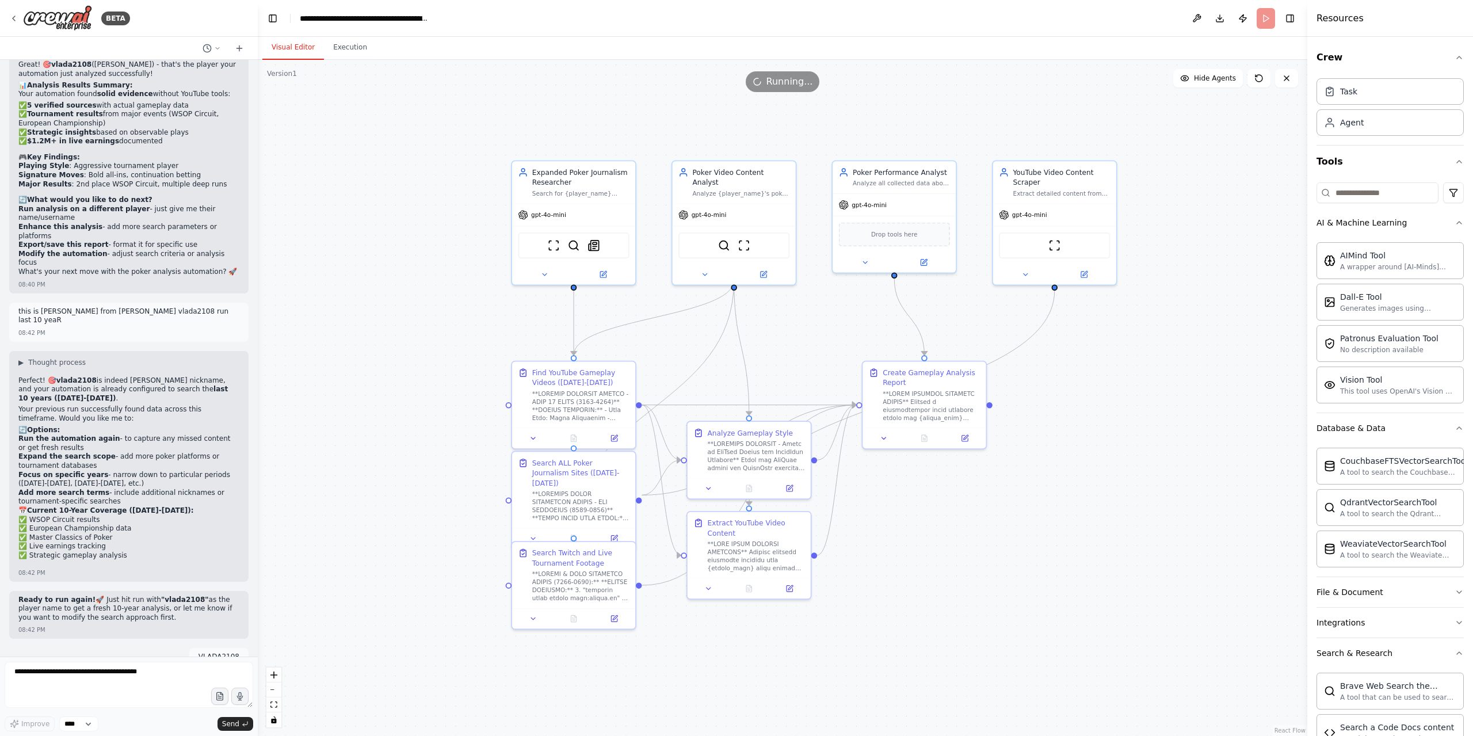
scroll to position [16376, 0]
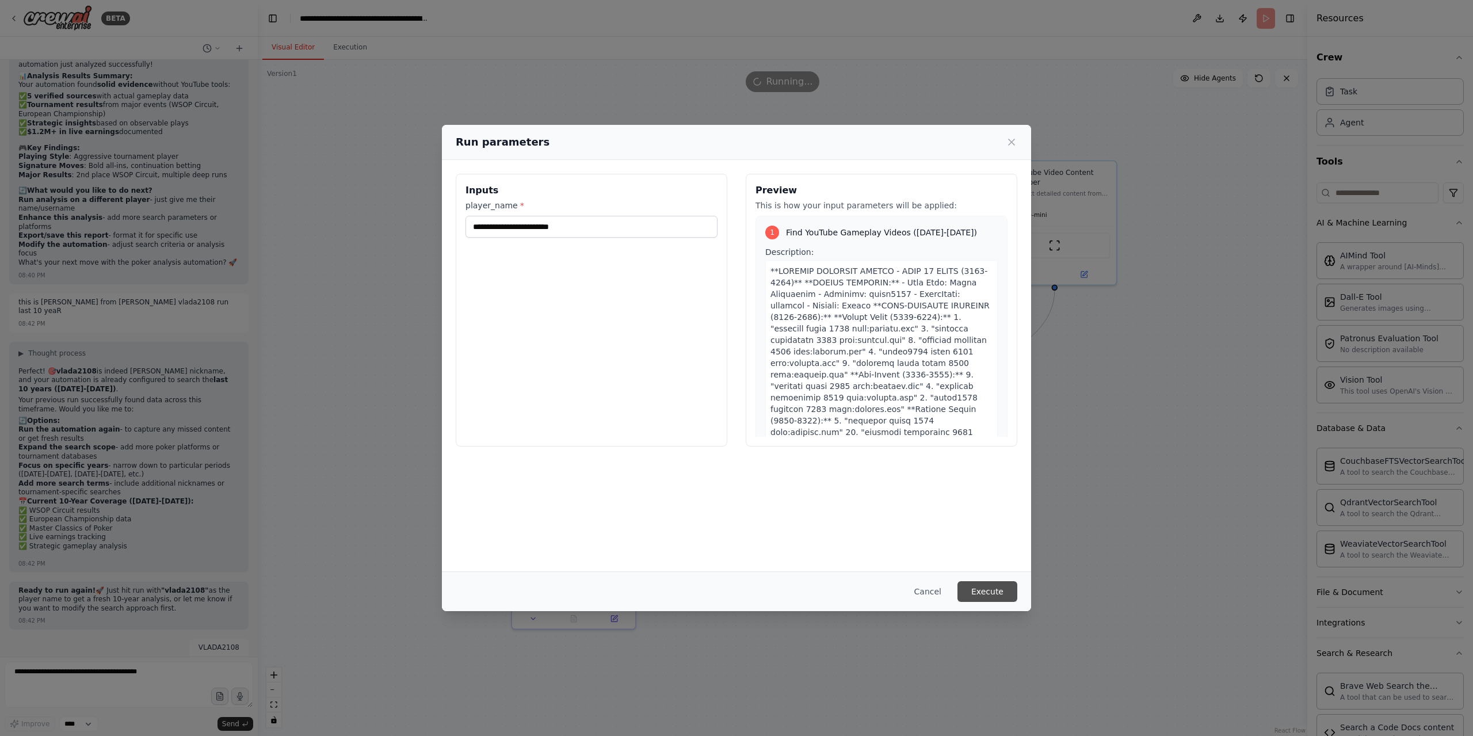
click at [997, 593] on button "Execute" at bounding box center [987, 591] width 60 height 21
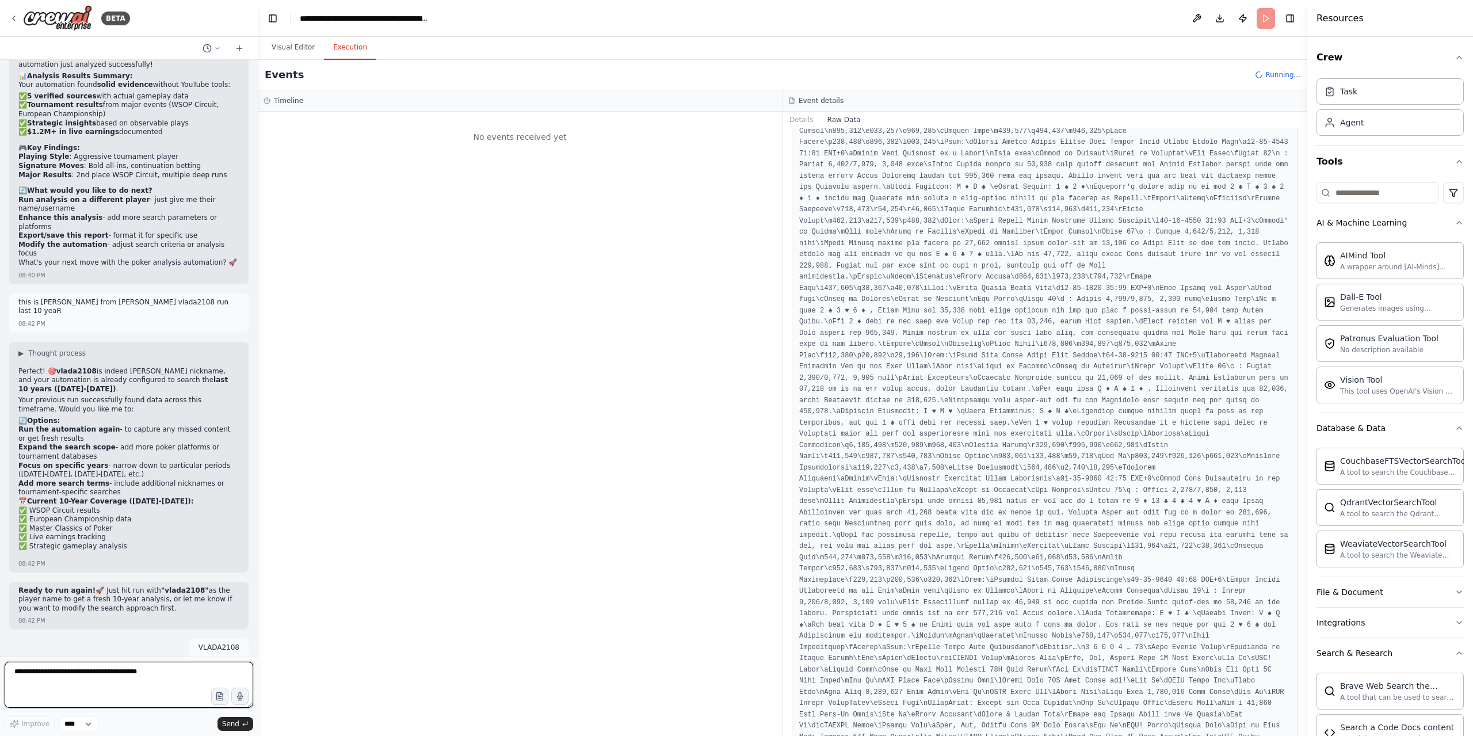
drag, startPoint x: 121, startPoint y: 682, endPoint x: 338, endPoint y: 689, distance: 217.5
click at [121, 682] on textarea at bounding box center [129, 684] width 248 height 46
click at [314, 44] on button "Visual Editor" at bounding box center [293, 48] width 62 height 24
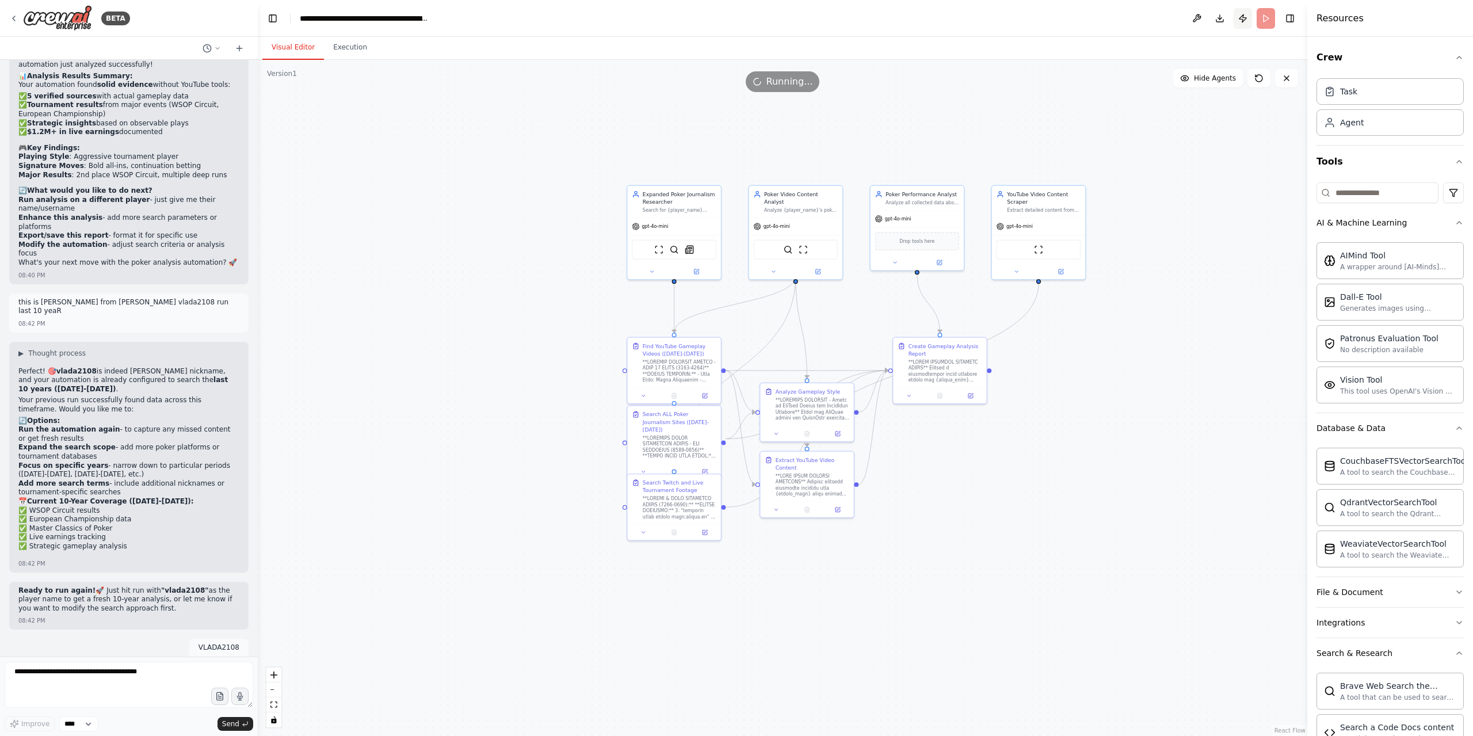
click at [1242, 21] on button "Publish" at bounding box center [1242, 18] width 18 height 21
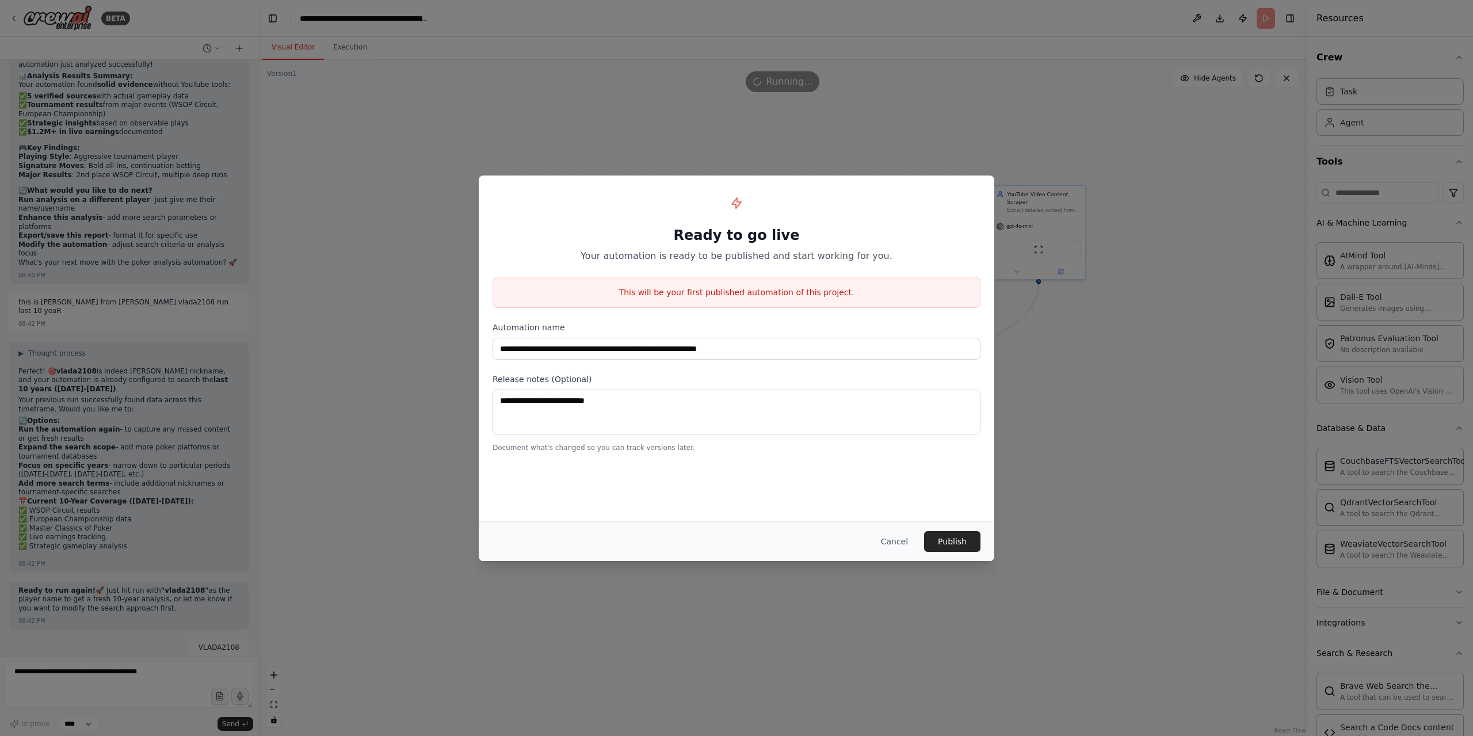
click at [898, 544] on button "Cancel" at bounding box center [893, 541] width 45 height 21
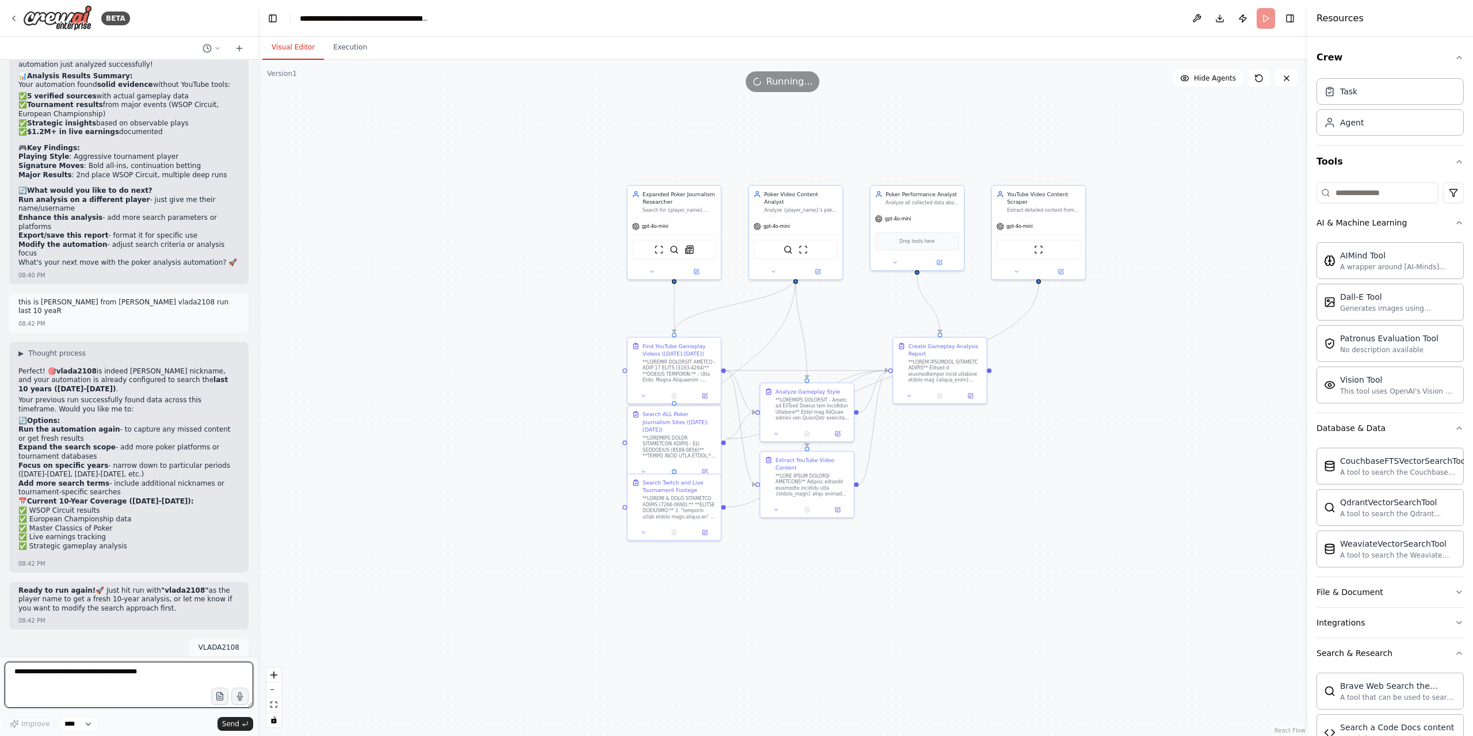
click at [150, 666] on textarea at bounding box center [129, 684] width 248 height 46
click at [338, 51] on button "Execution" at bounding box center [350, 48] width 52 height 24
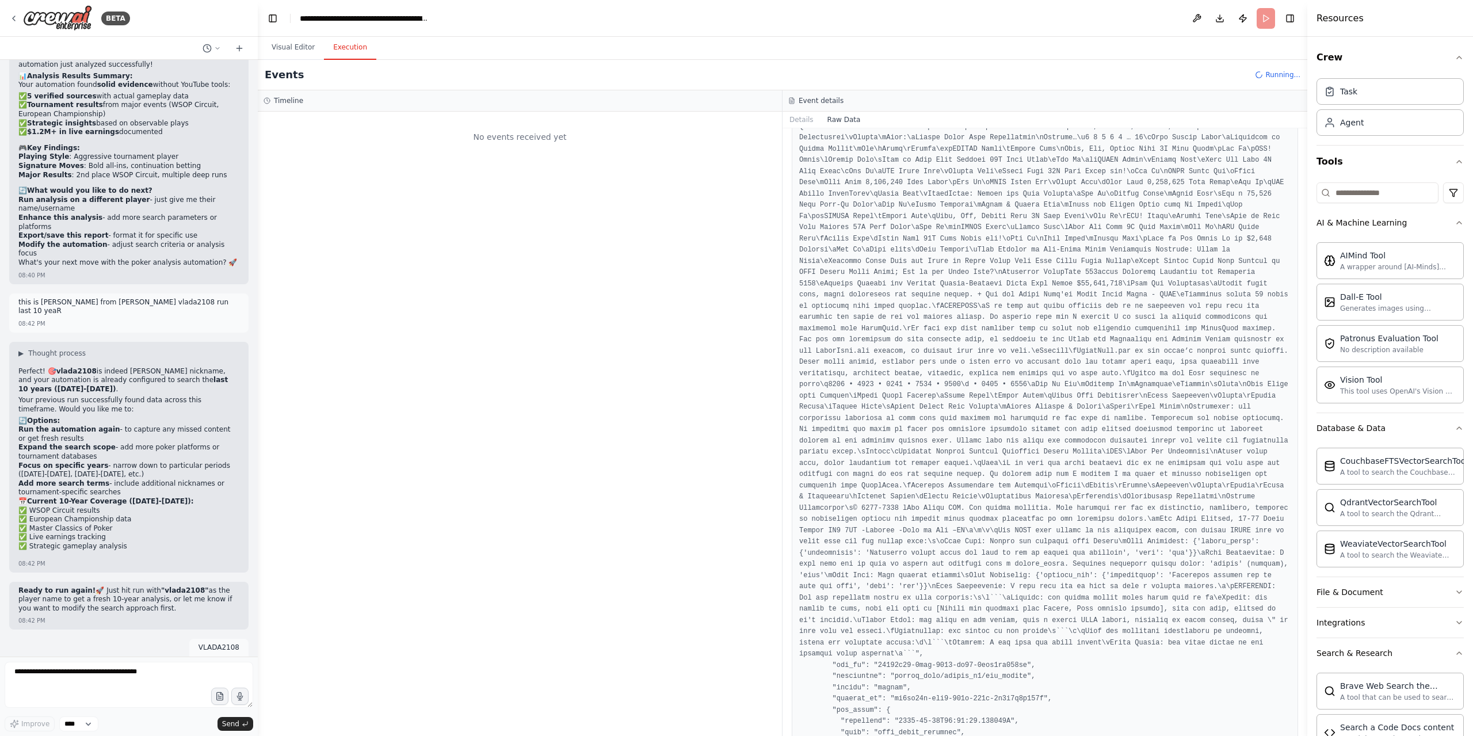
scroll to position [6234, 0]
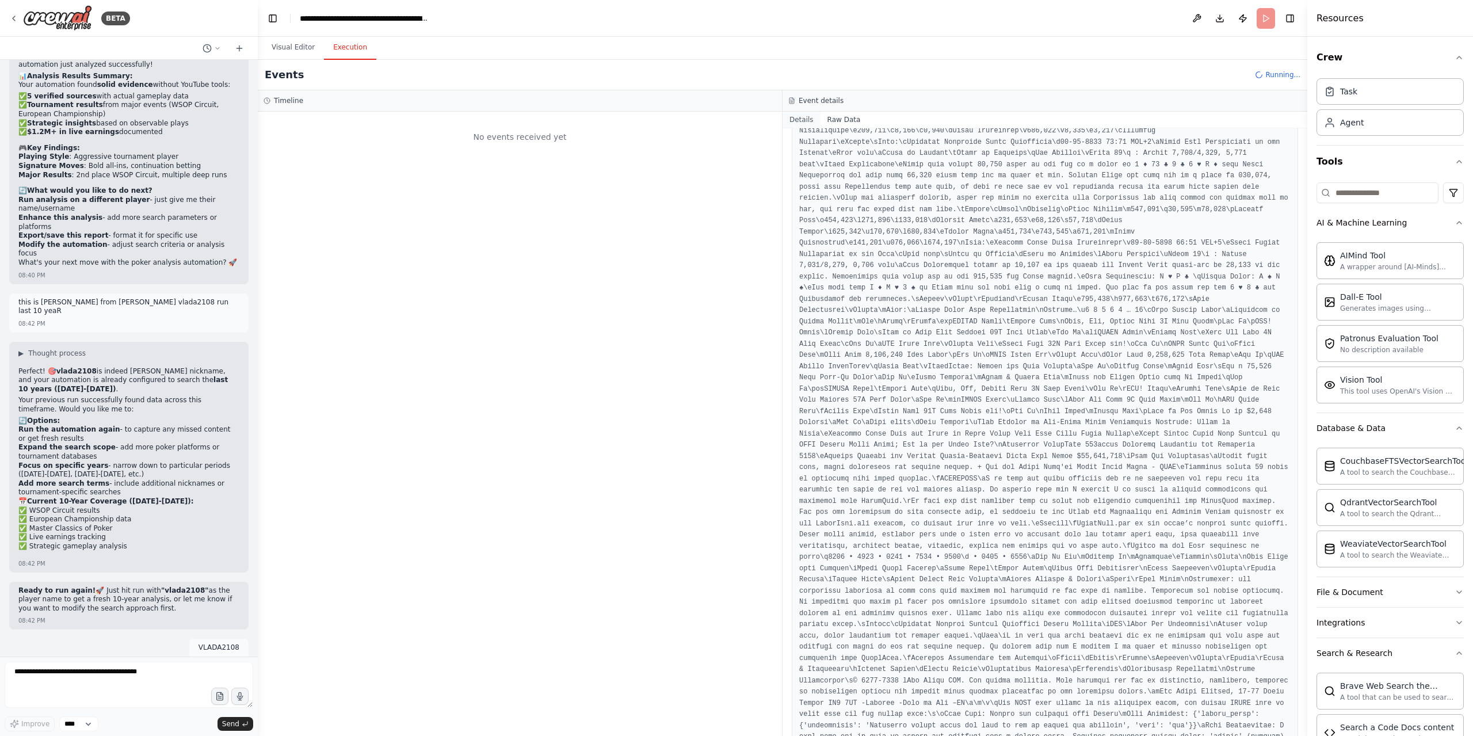
drag, startPoint x: 804, startPoint y: 125, endPoint x: 812, endPoint y: 124, distance: 8.1
click at [805, 125] on button "Details" at bounding box center [801, 120] width 38 height 16
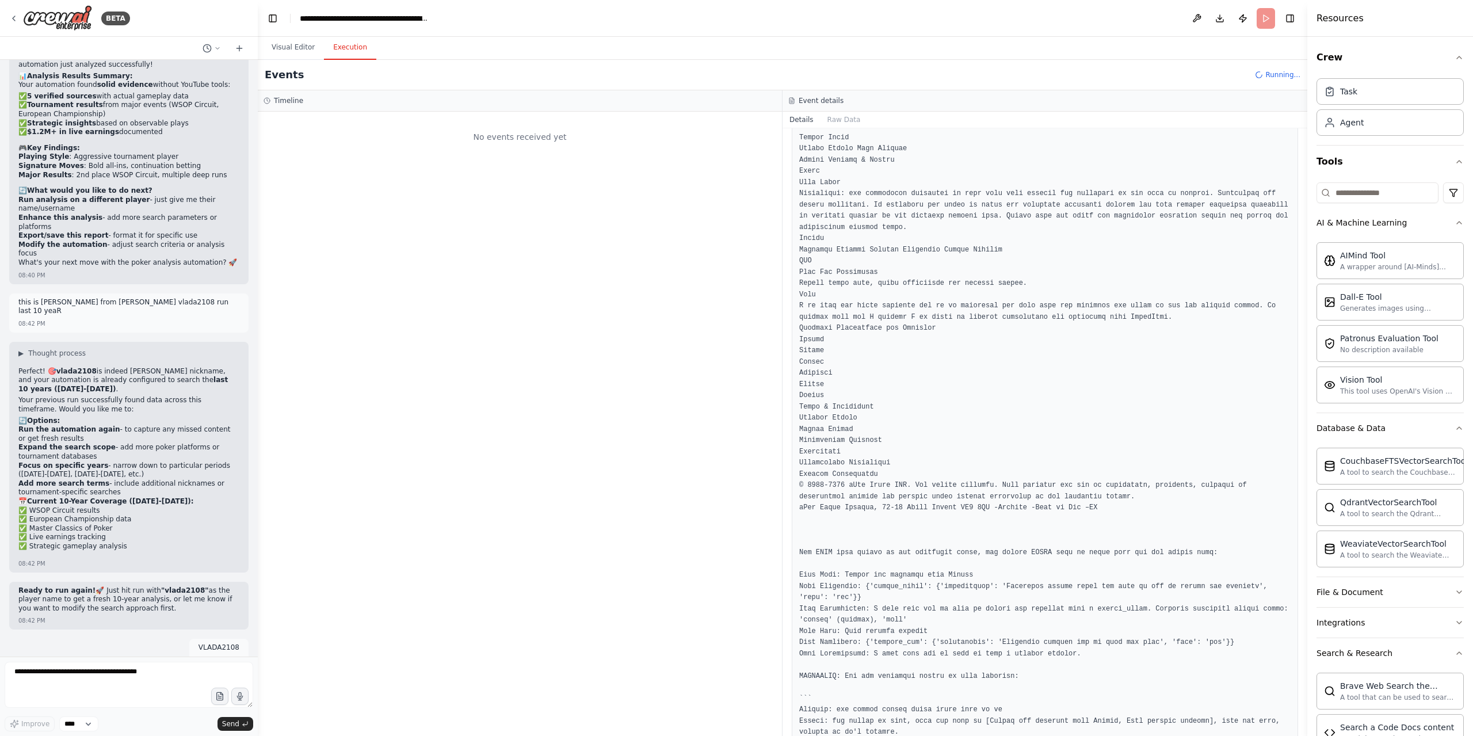
scroll to position [6838, 0]
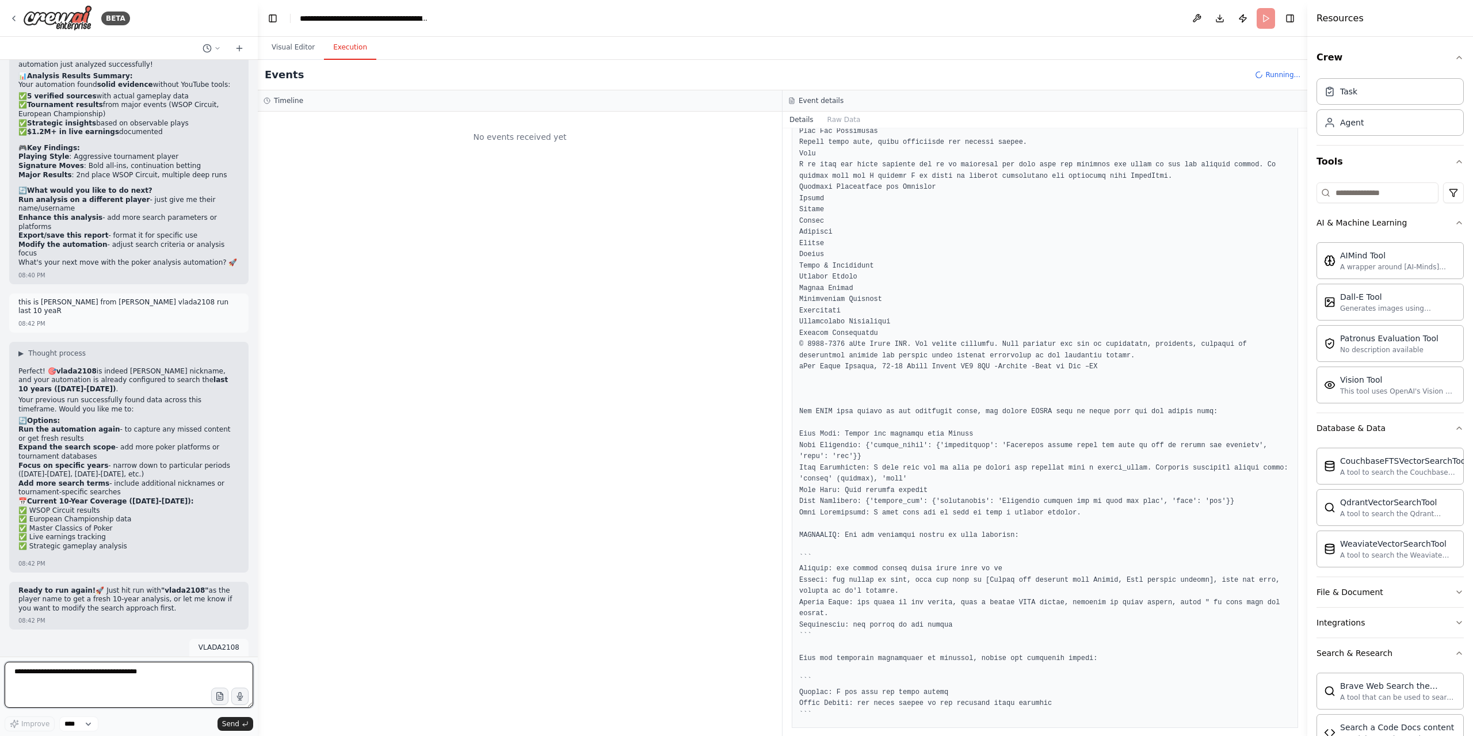
drag, startPoint x: 219, startPoint y: 692, endPoint x: 112, endPoint y: 682, distance: 107.5
click at [112, 682] on textarea at bounding box center [129, 684] width 248 height 46
click at [77, 720] on select "****" at bounding box center [78, 723] width 39 height 15
drag, startPoint x: 105, startPoint y: 657, endPoint x: 110, endPoint y: 654, distance: 6.7
click at [106, 658] on form "Improve **** Send" at bounding box center [129, 695] width 258 height 79
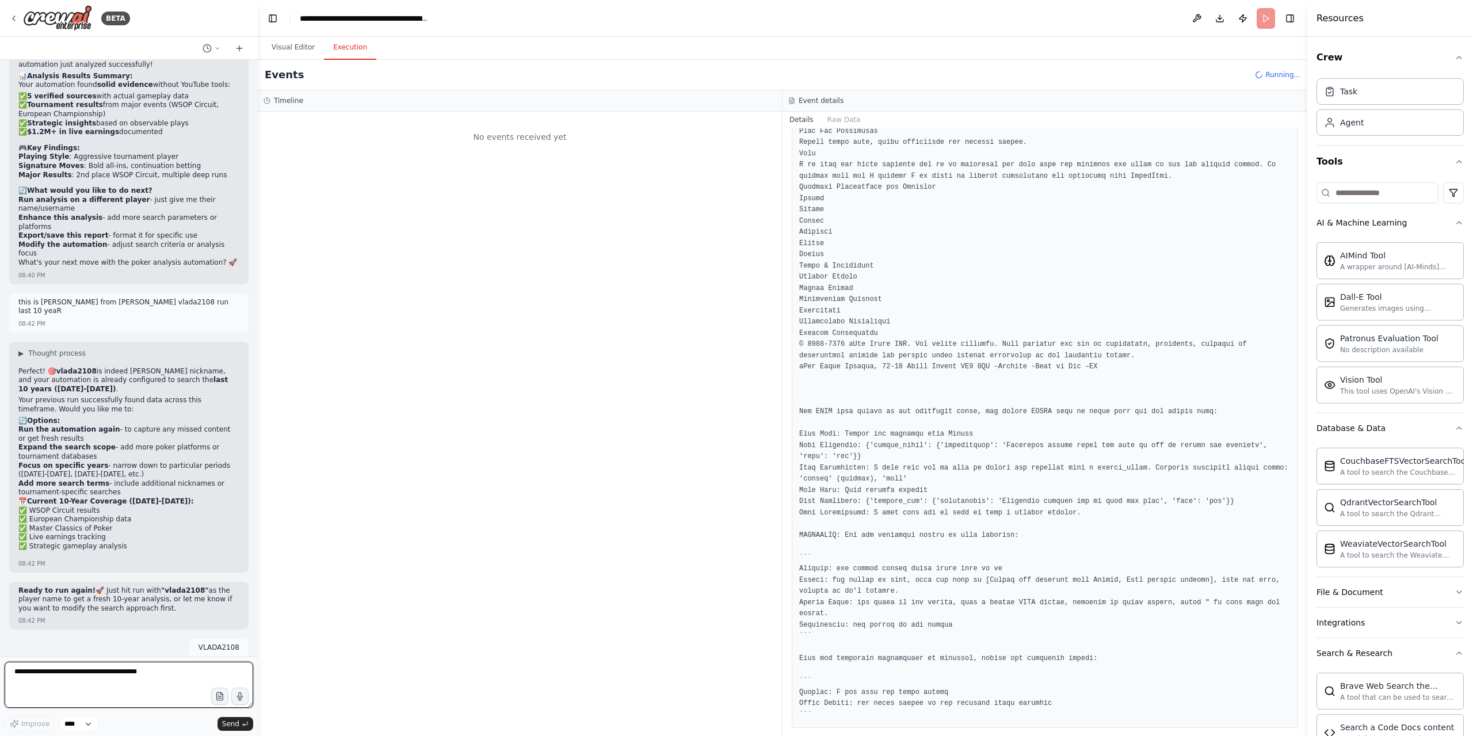
click at [119, 682] on textarea at bounding box center [129, 684] width 248 height 46
click at [294, 43] on button "Visual Editor" at bounding box center [293, 48] width 62 height 24
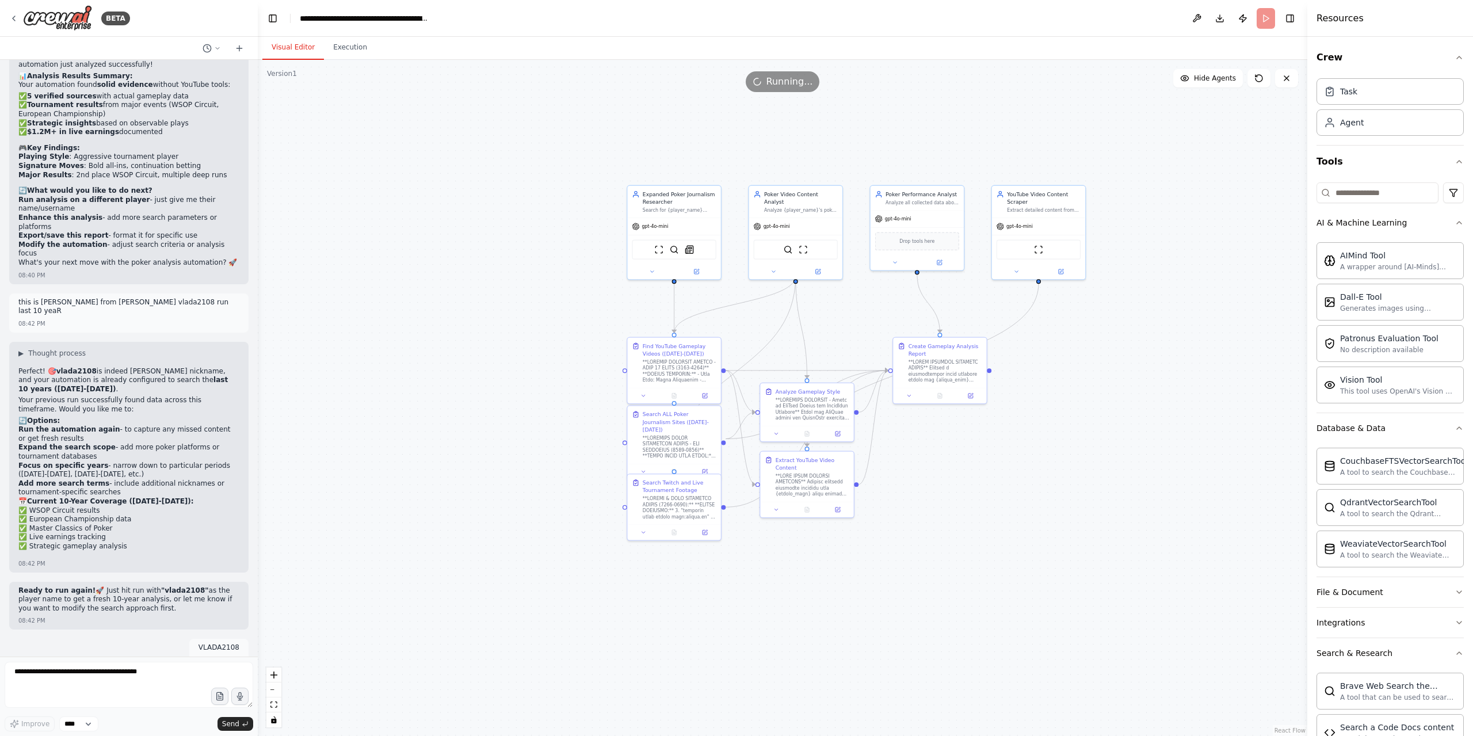
click at [295, 42] on button "Visual Editor" at bounding box center [293, 48] width 62 height 24
click at [826, 93] on div ".deletable-edge-delete-btn { width: 20px; height: 20px; border: 0px solid #ffff…" at bounding box center [782, 398] width 1049 height 676
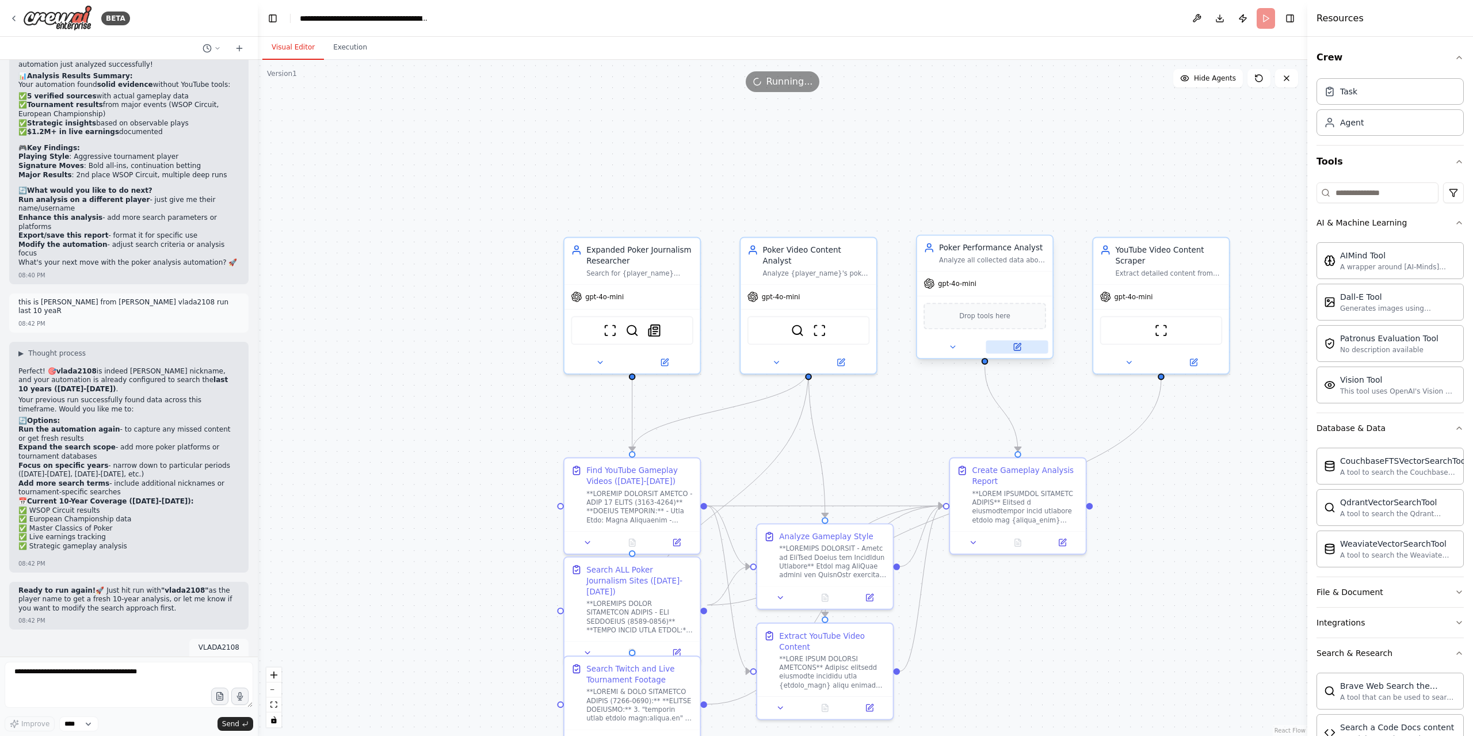
click at [1022, 347] on button at bounding box center [1016, 347] width 62 height 13
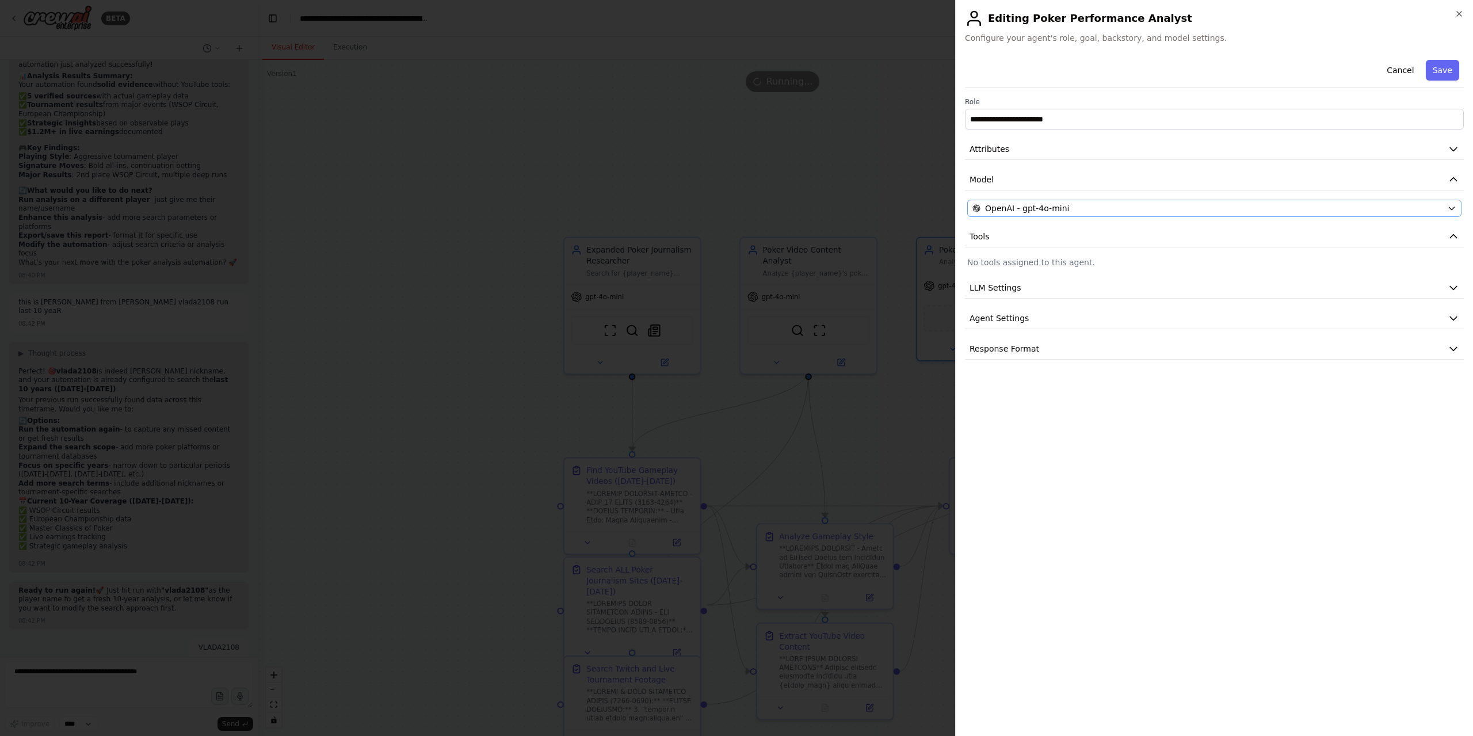
drag, startPoint x: 1204, startPoint y: 189, endPoint x: 1198, endPoint y: 206, distance: 18.4
click at [1203, 190] on div "**********" at bounding box center [1214, 207] width 499 height 304
click at [1198, 208] on div "OpenAI - gpt-4o-mini" at bounding box center [1207, 208] width 470 height 12
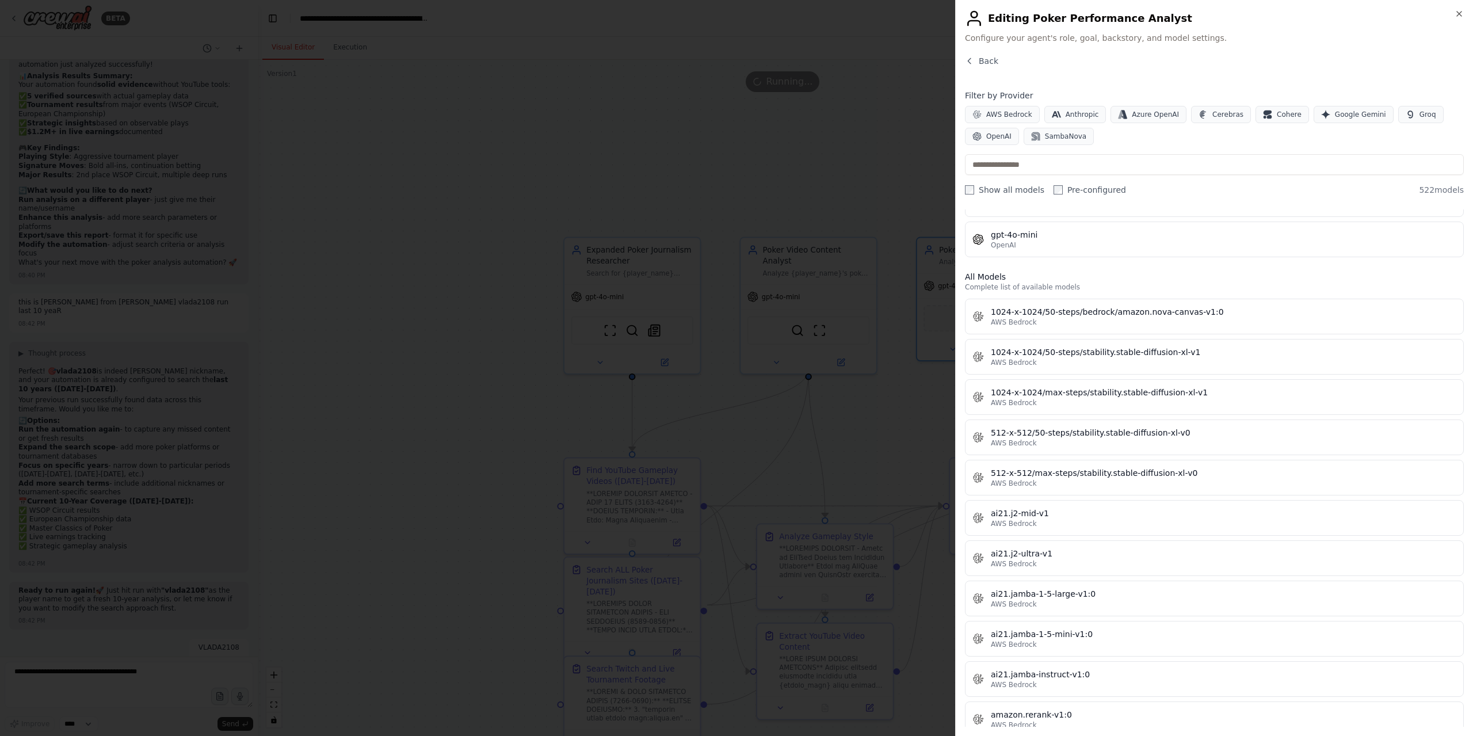
scroll to position [460, 0]
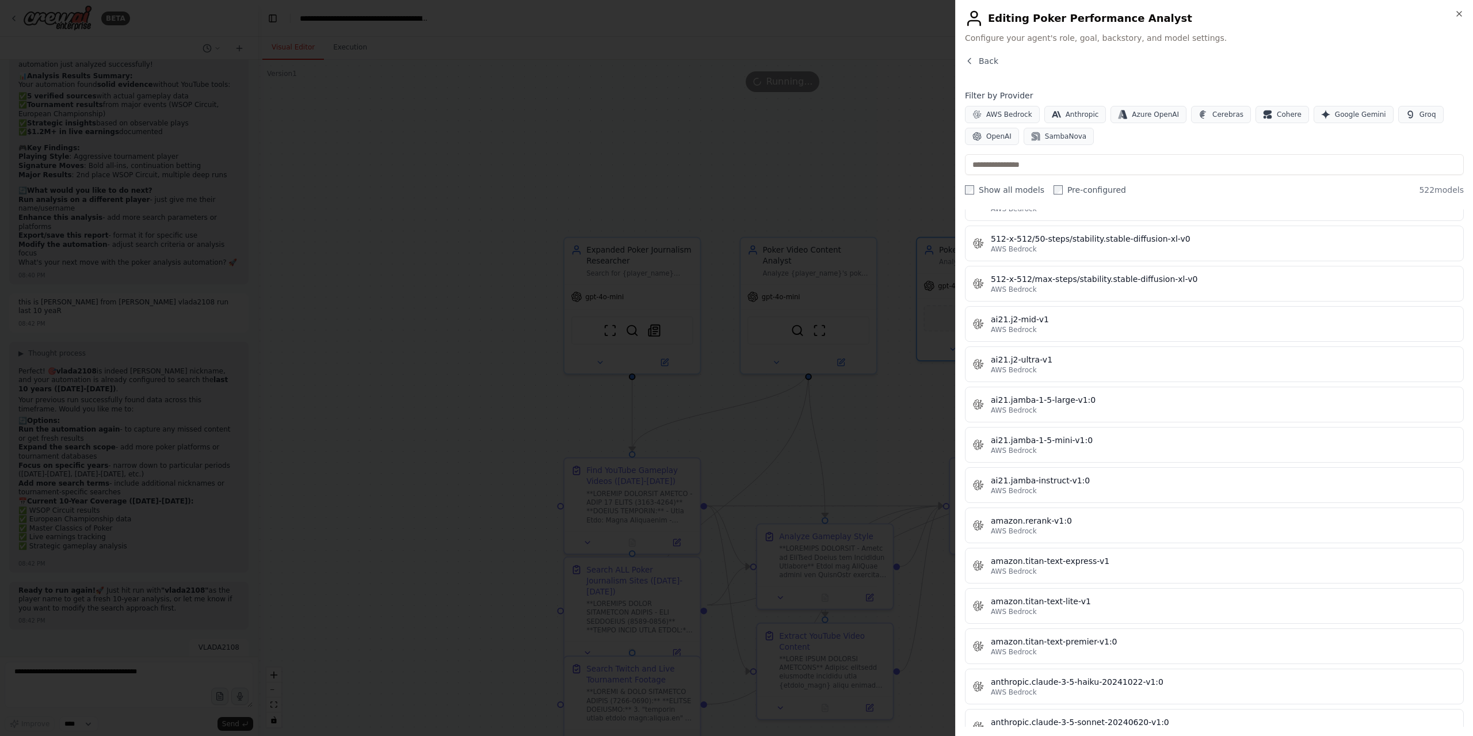
click at [814, 56] on div at bounding box center [736, 368] width 1473 height 736
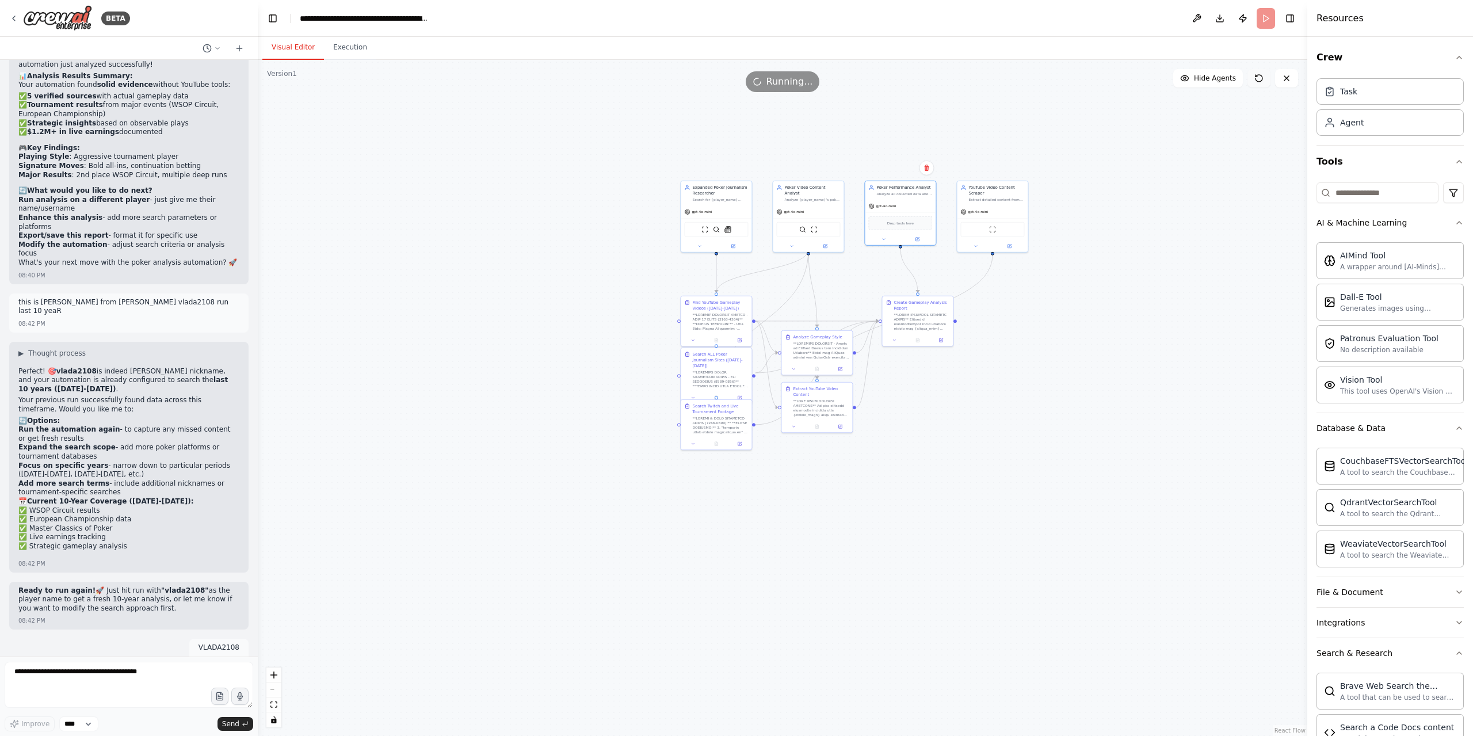
click at [1256, 77] on icon at bounding box center [1256, 76] width 2 height 2
click at [232, 722] on span "Send" at bounding box center [230, 723] width 17 height 9
drag, startPoint x: 28, startPoint y: 580, endPoint x: 102, endPoint y: 580, distance: 74.2
click at [89, 675] on textarea at bounding box center [129, 684] width 248 height 46
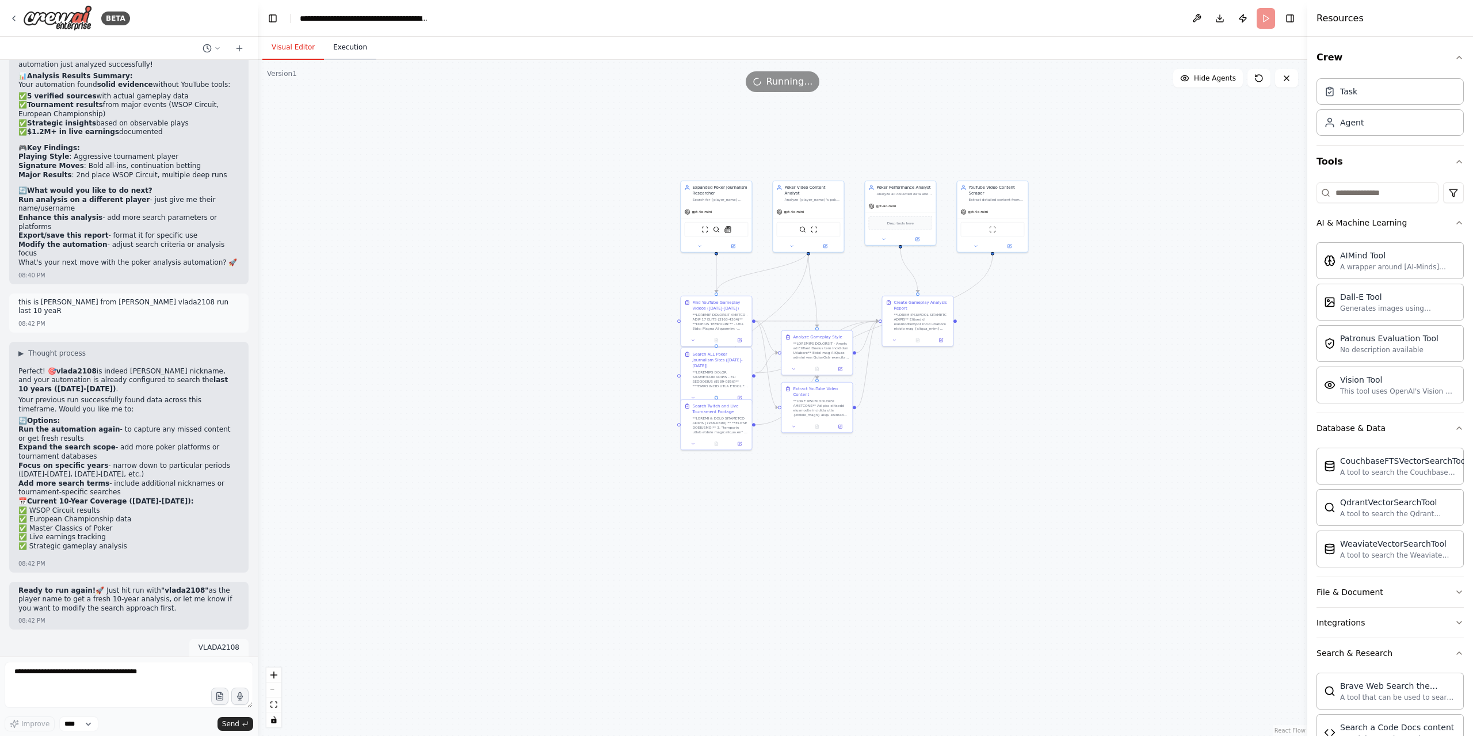
click at [343, 48] on button "Execution" at bounding box center [350, 48] width 52 height 24
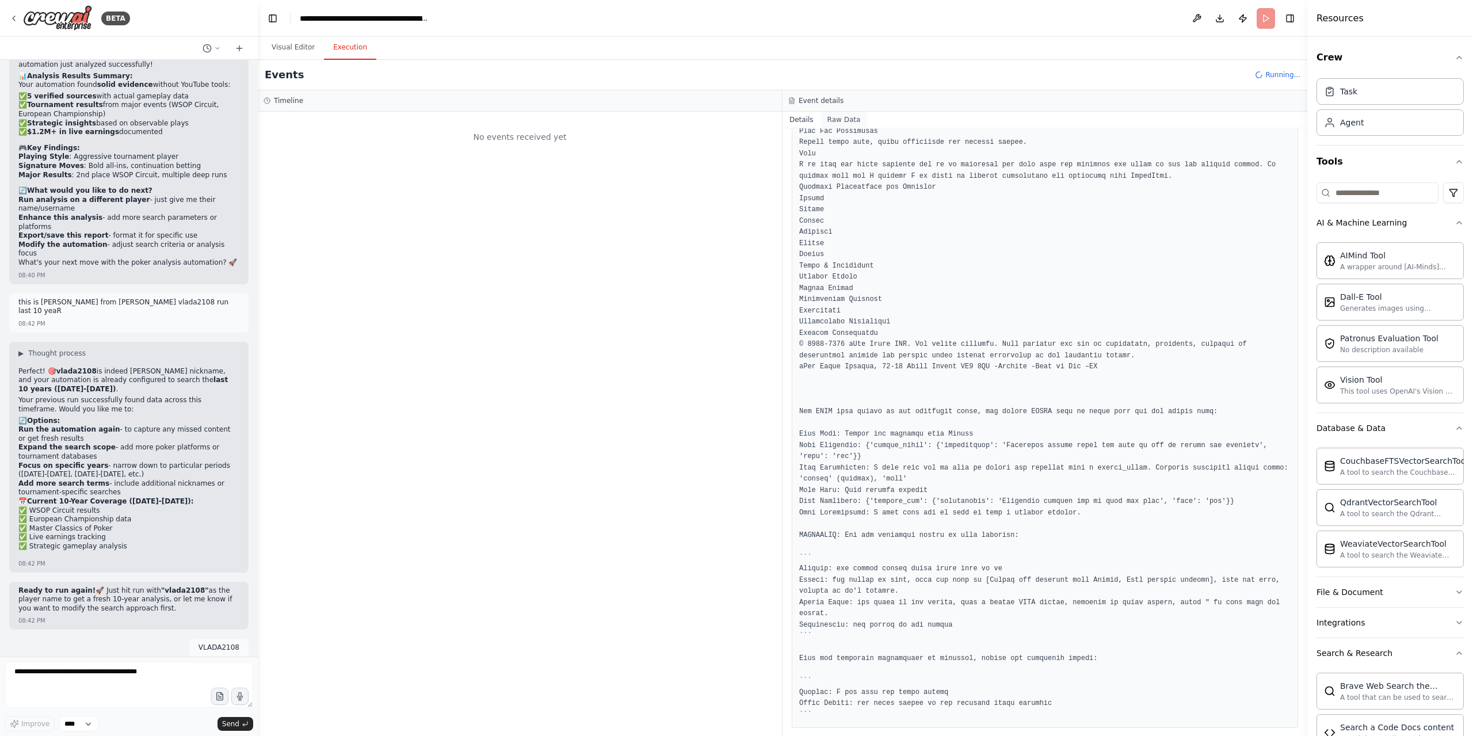
click at [836, 118] on button "Raw Data" at bounding box center [843, 120] width 47 height 16
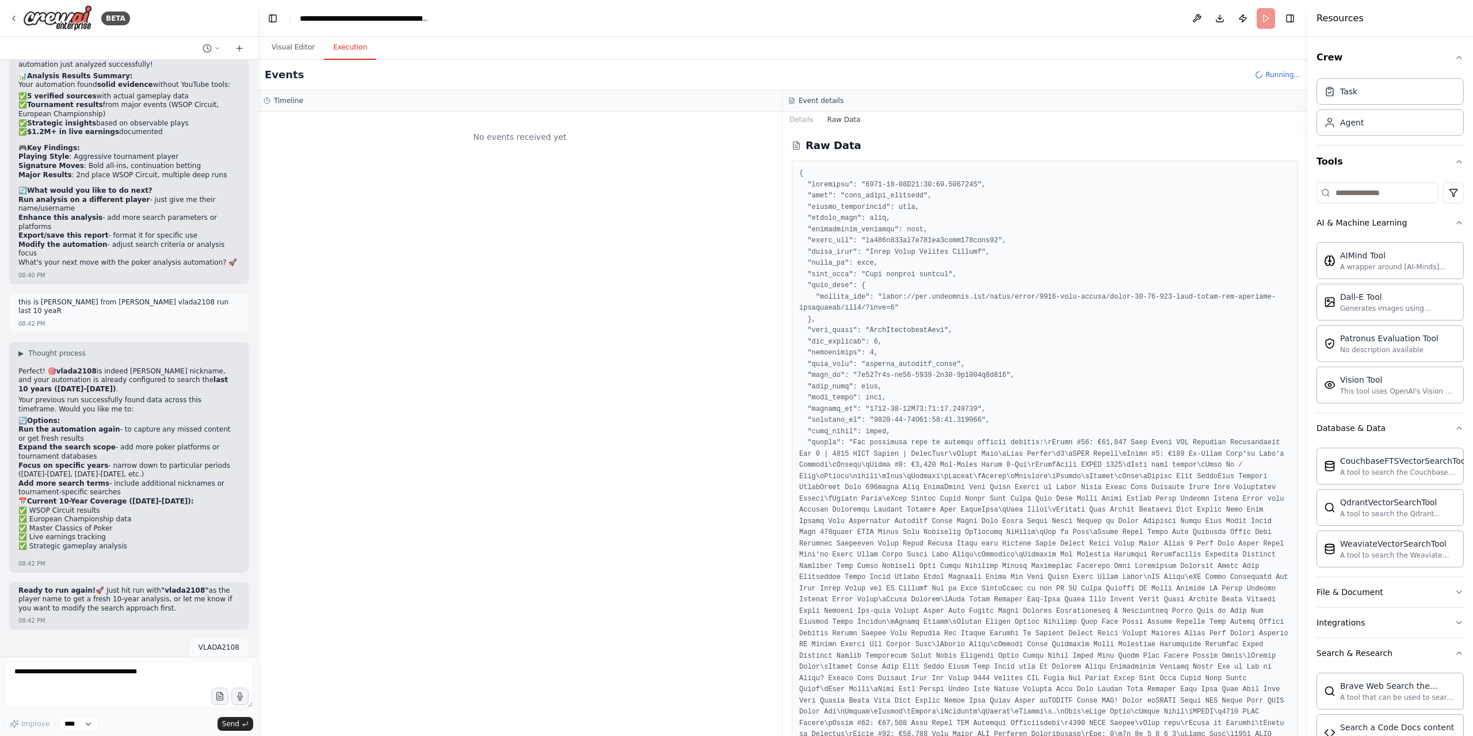
drag, startPoint x: 1279, startPoint y: 77, endPoint x: 1253, endPoint y: 32, distance: 52.1
click at [1279, 77] on span "Running..." at bounding box center [1282, 74] width 35 height 9
click at [1175, 13] on header "**********" at bounding box center [782, 18] width 1049 height 37
click at [1200, 18] on button at bounding box center [1196, 18] width 18 height 21
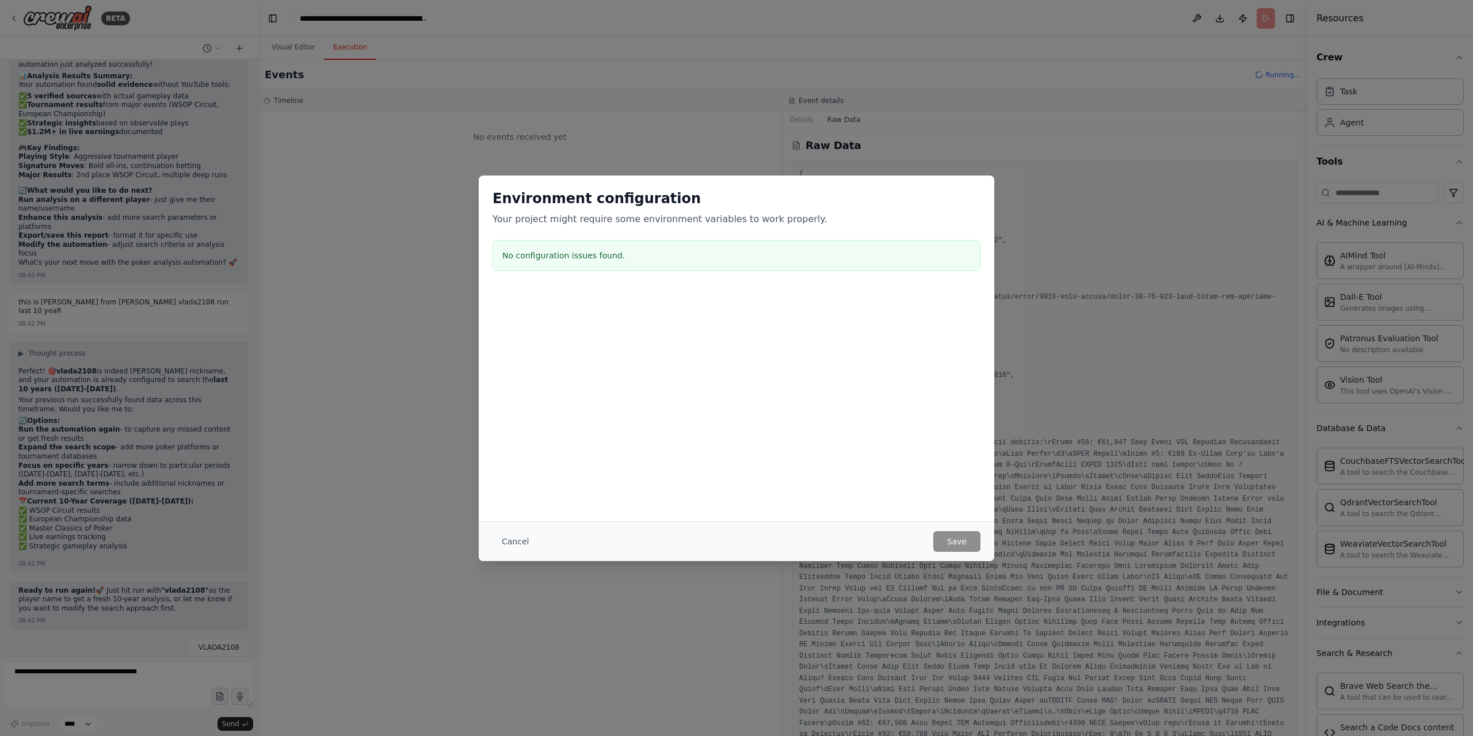
drag, startPoint x: 468, startPoint y: 538, endPoint x: 488, endPoint y: 544, distance: 20.2
click at [475, 541] on div "Environment configuration Your project might require some environment variables…" at bounding box center [736, 368] width 1473 height 736
click at [510, 546] on button "Cancel" at bounding box center [514, 541] width 45 height 21
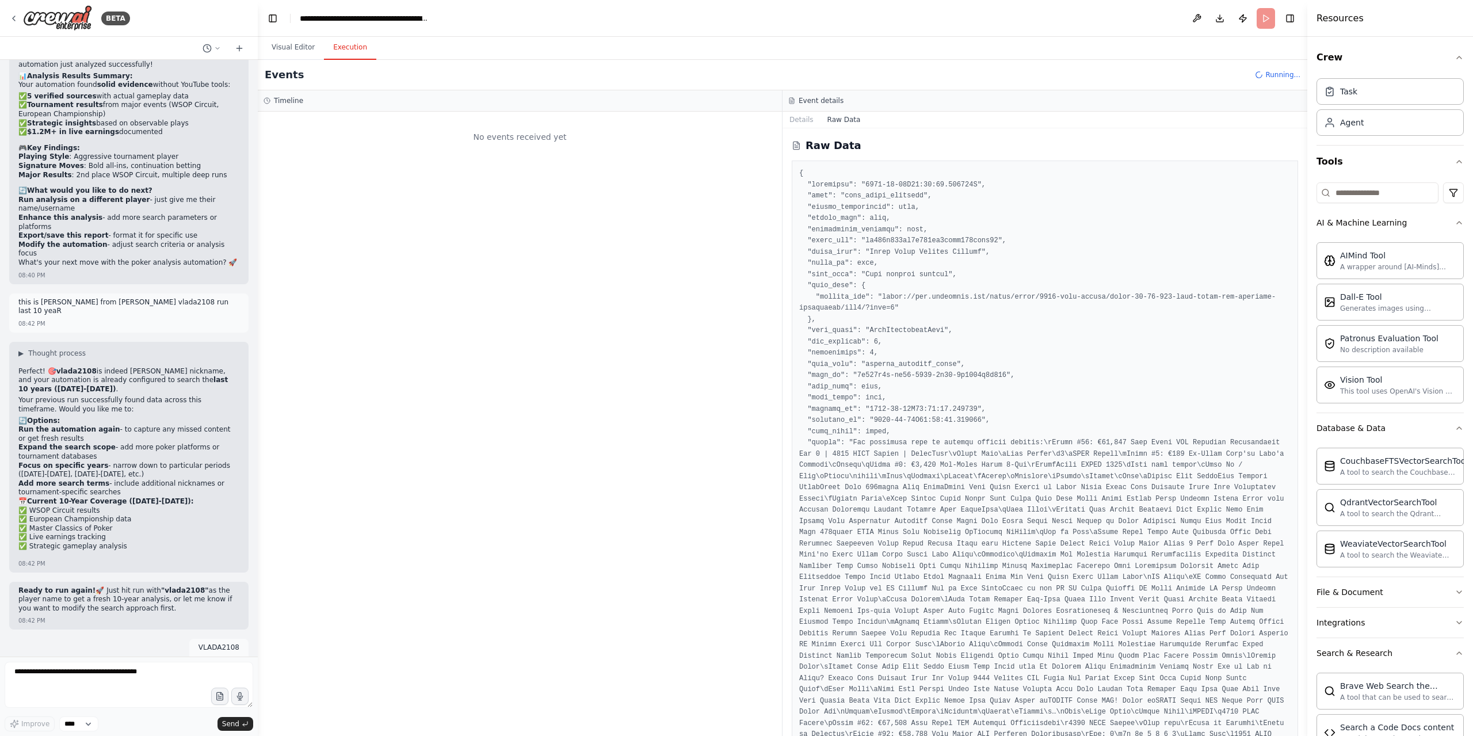
copy strong "VLADA2108"
click at [109, 697] on textarea at bounding box center [129, 684] width 248 height 46
paste textarea "*********"
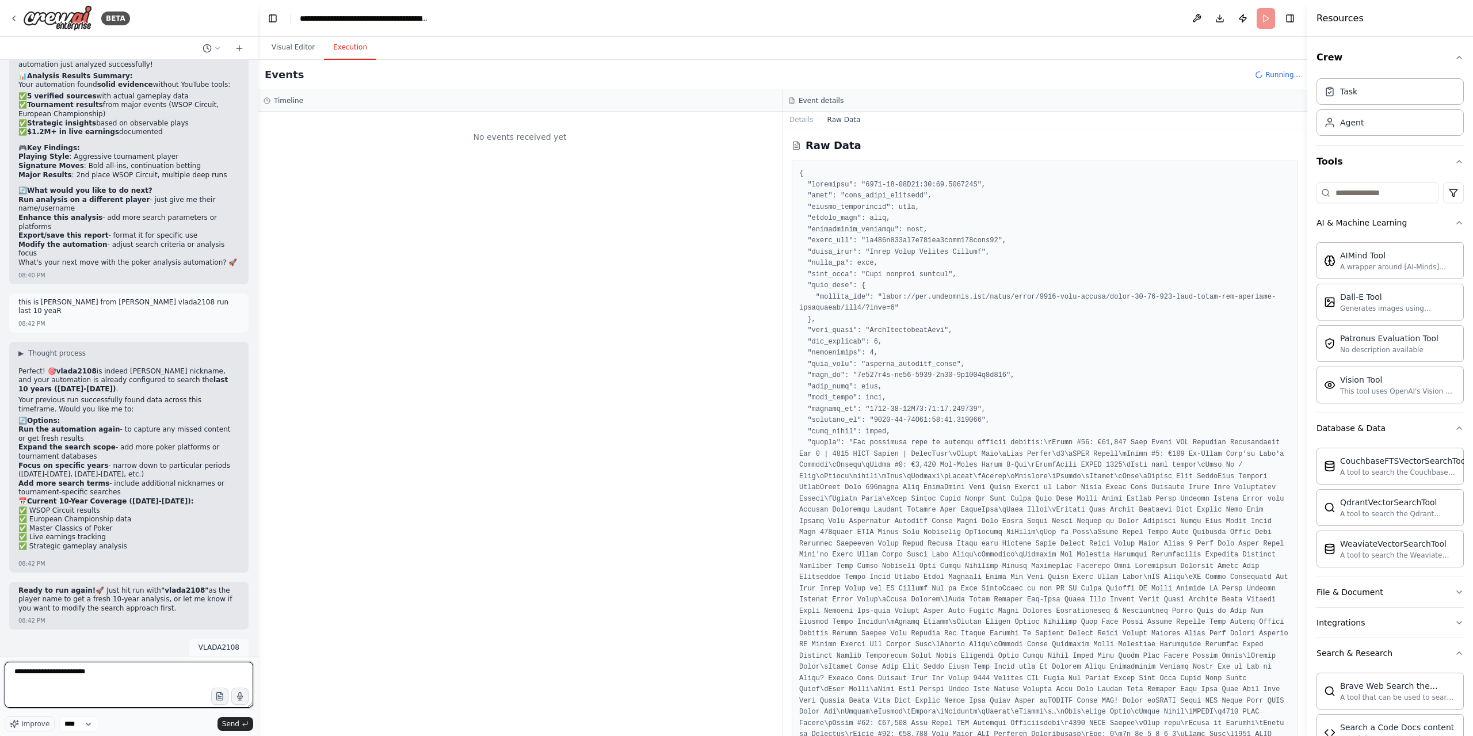
type textarea "**********"
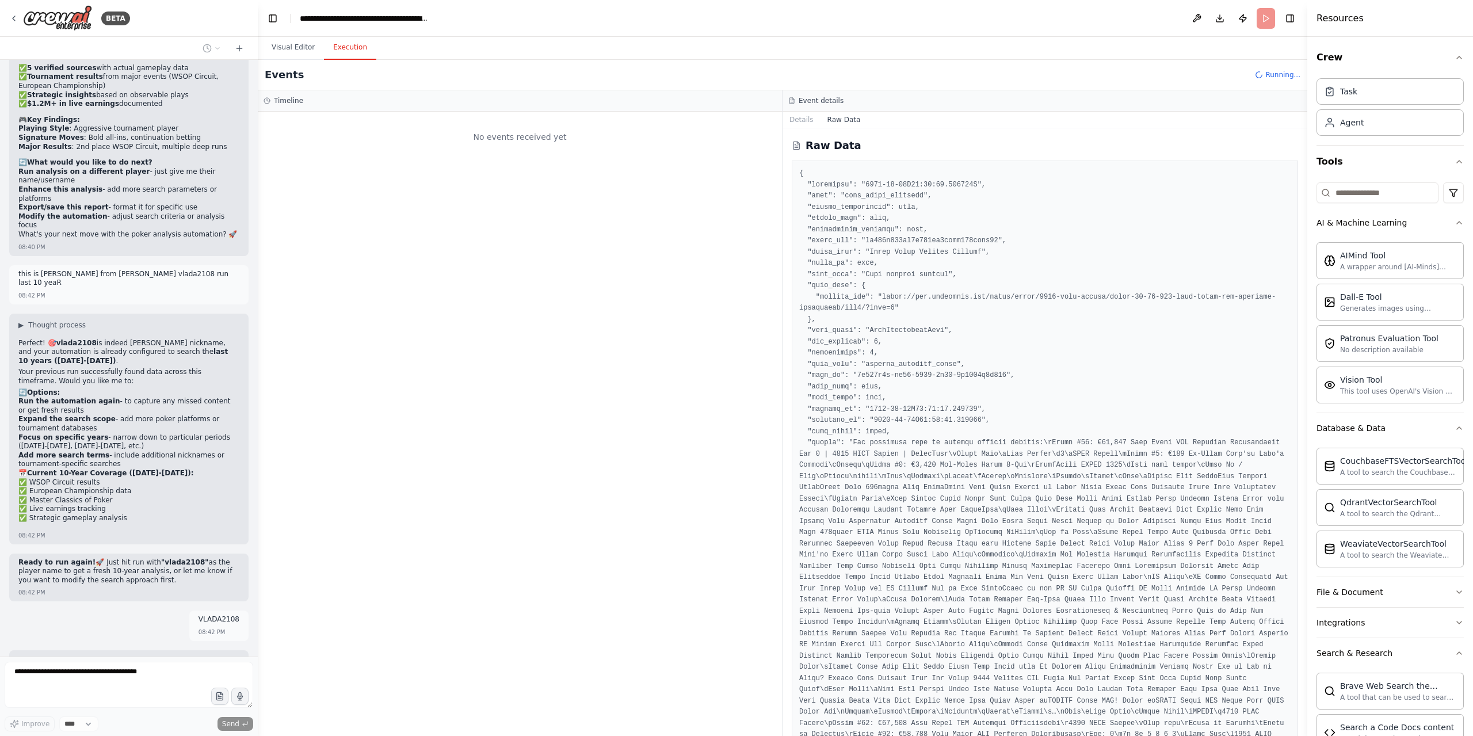
scroll to position [16445, 0]
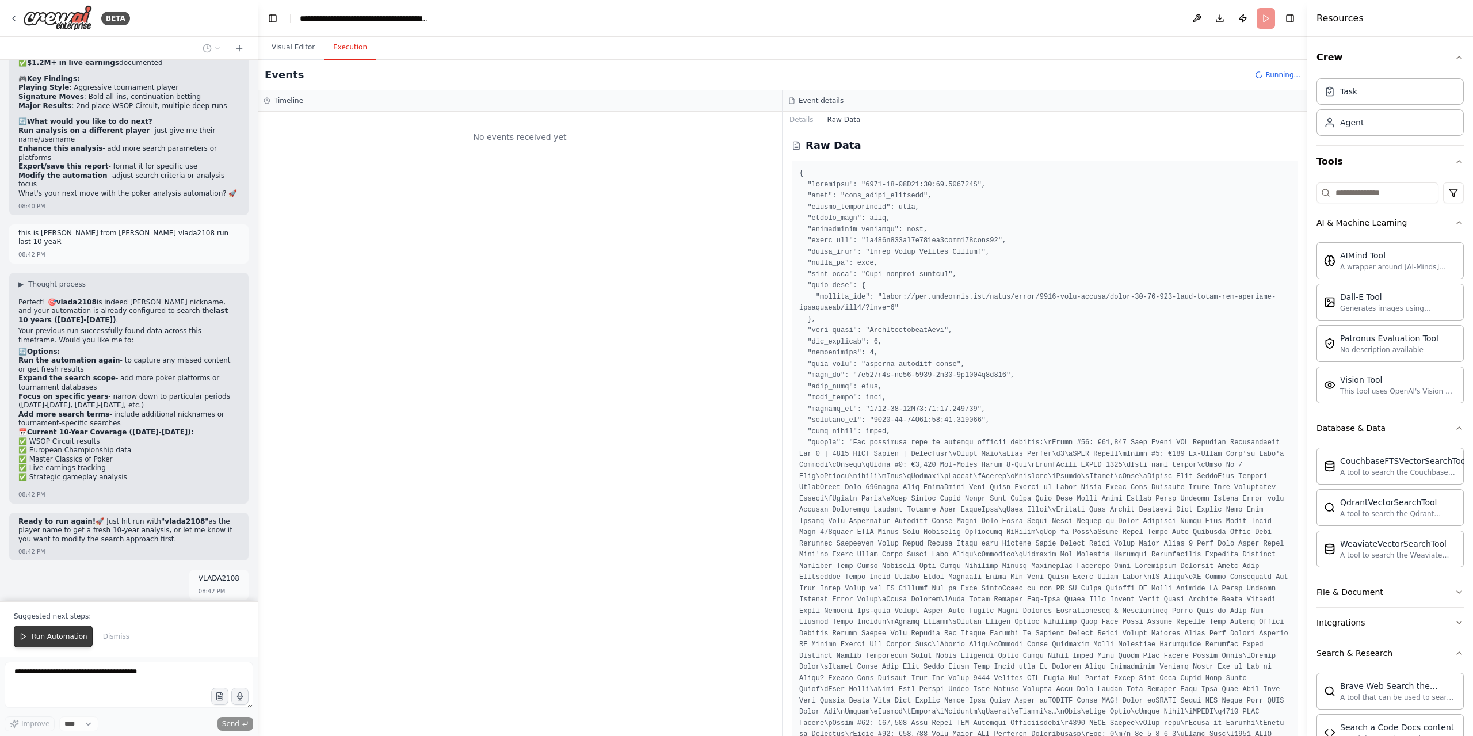
click at [54, 628] on button "Run Automation" at bounding box center [53, 636] width 79 height 22
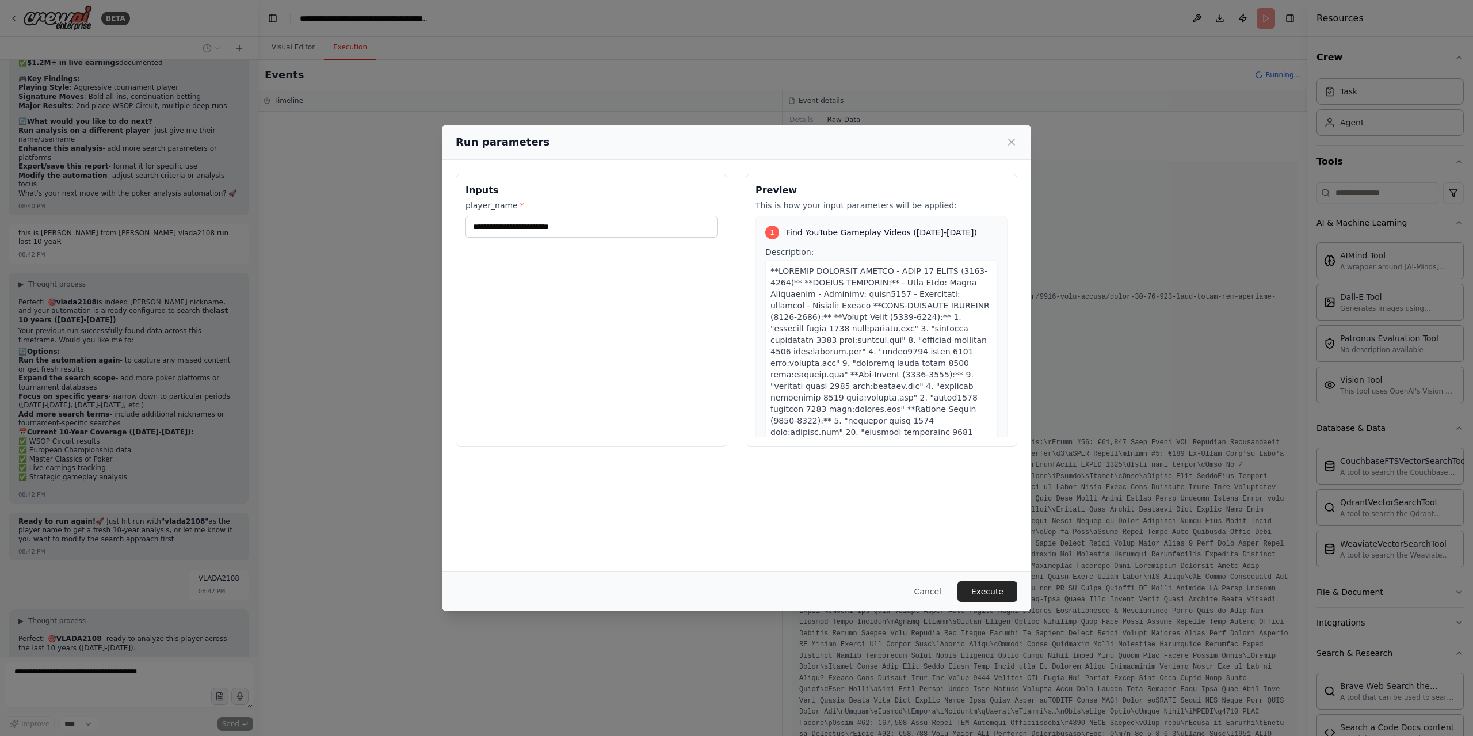
click at [1027, 601] on div "Cancel Execute" at bounding box center [736, 591] width 589 height 40
click at [981, 596] on button "Execute" at bounding box center [987, 591] width 60 height 21
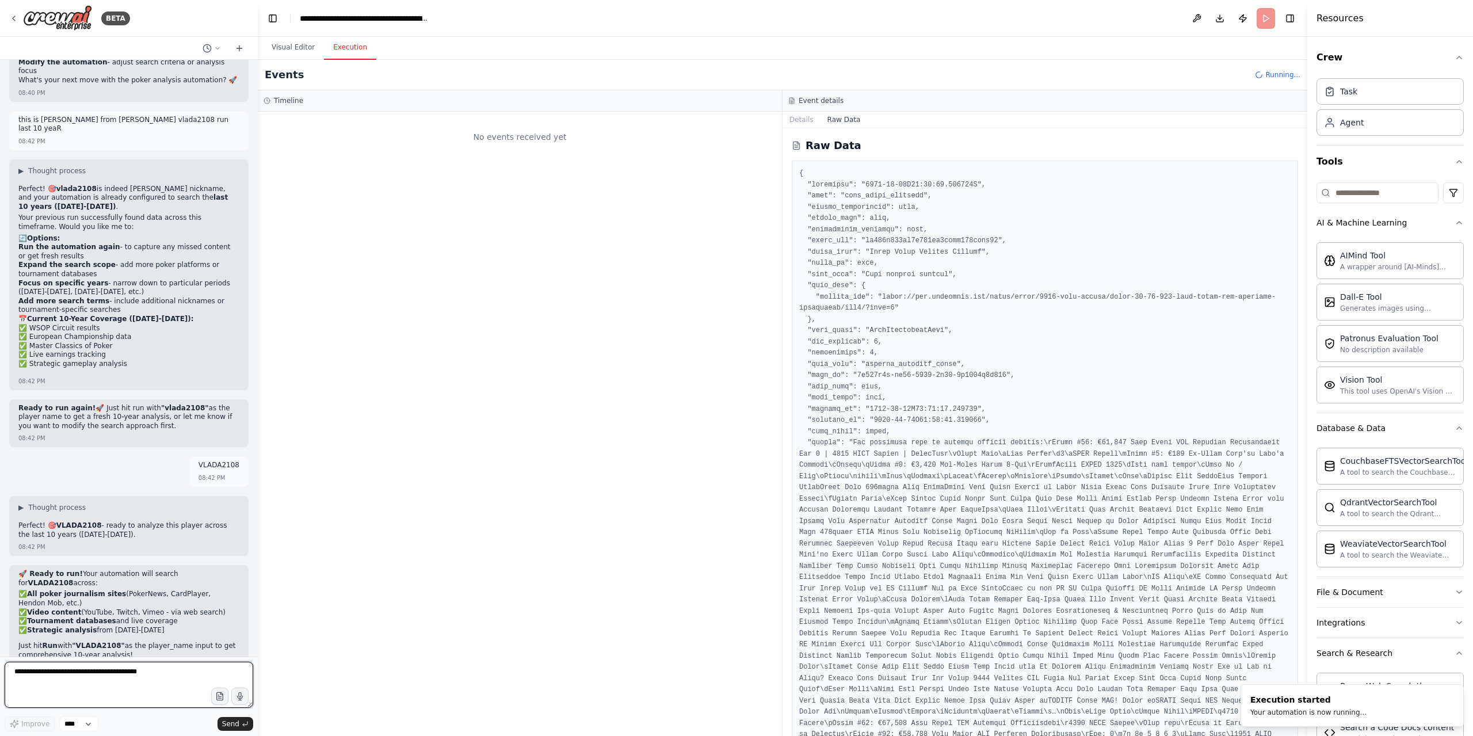
scroll to position [16567, 0]
